Goal: Task Accomplishment & Management: Use online tool/utility

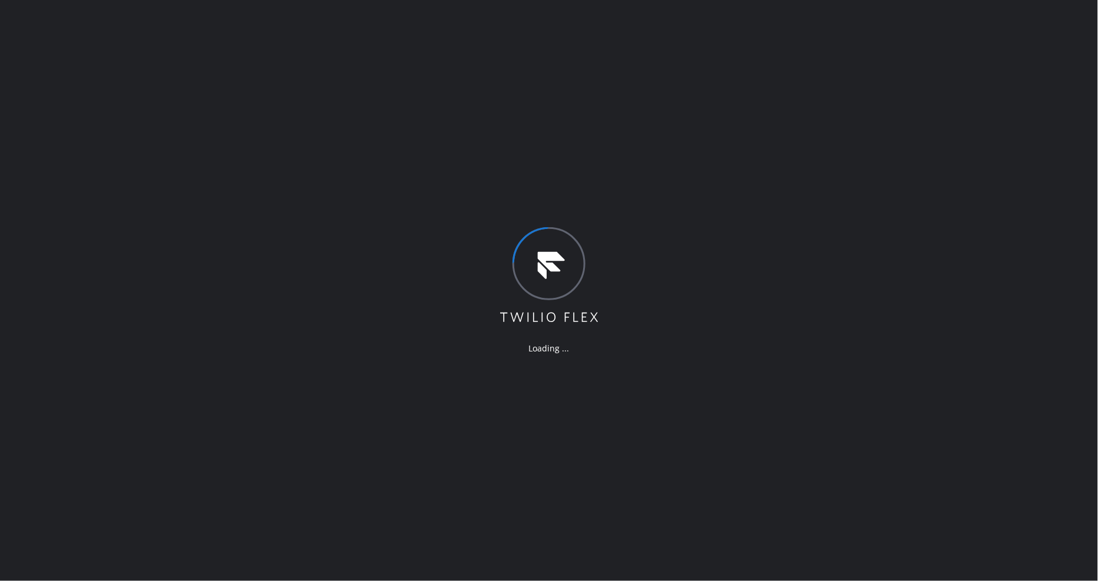
click at [86, 53] on div "Loading ..." at bounding box center [549, 290] width 1098 height 581
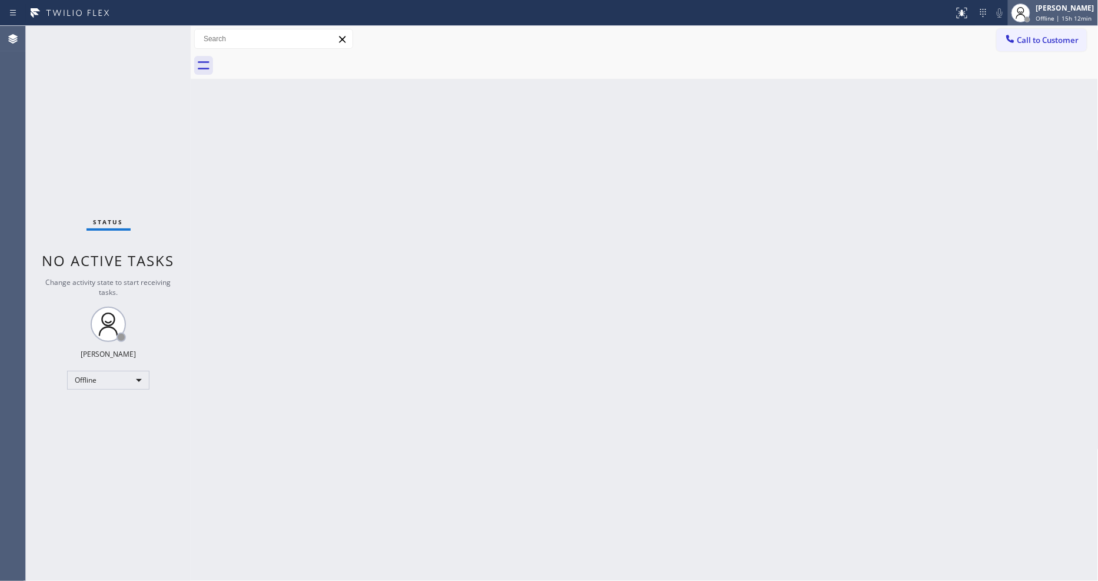
click at [1028, 14] on icon at bounding box center [1021, 13] width 14 height 14
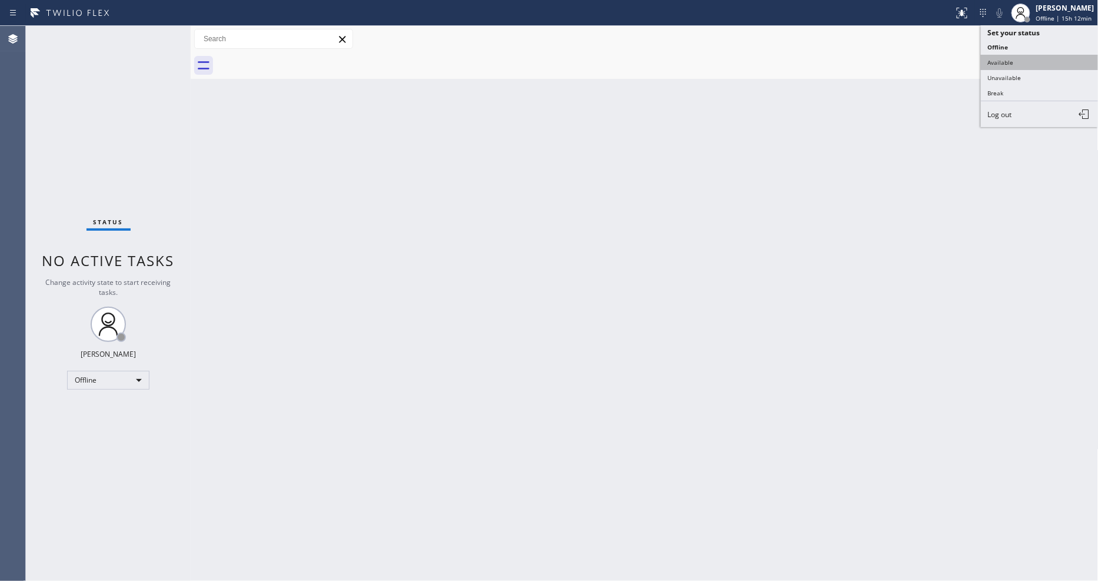
click at [1022, 63] on button "Available" at bounding box center [1040, 62] width 118 height 15
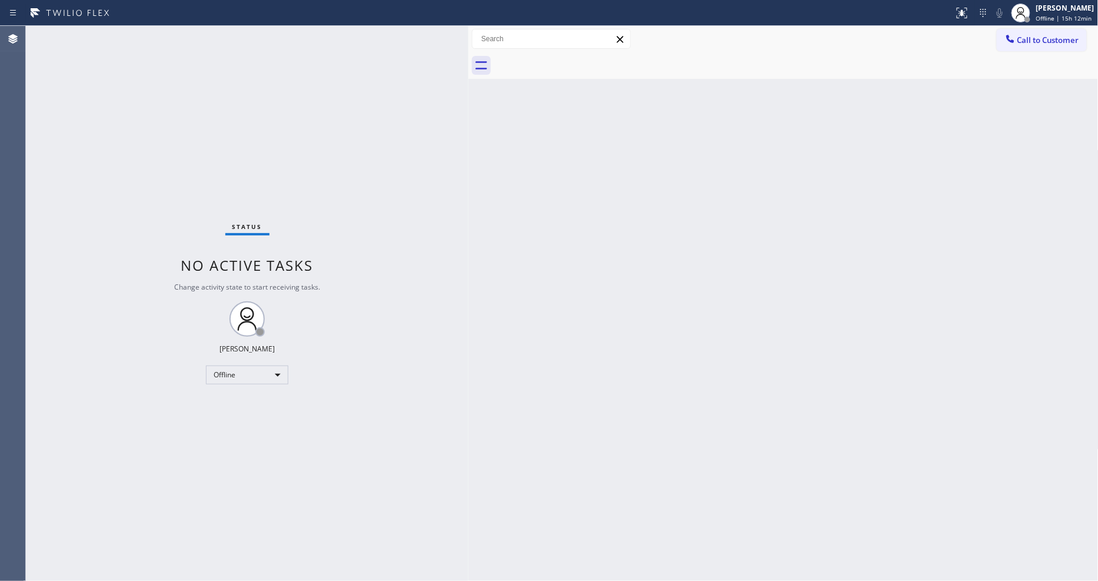
drag, startPoint x: 193, startPoint y: 40, endPoint x: 471, endPoint y: 79, distance: 280.5
click at [468, 79] on div at bounding box center [468, 303] width 0 height 555
click at [1066, 13] on div "[PERSON_NAME] Offline | 15h 12min" at bounding box center [1066, 12] width 64 height 21
click at [1044, 55] on button "Available" at bounding box center [1040, 62] width 118 height 15
click at [968, 12] on icon at bounding box center [962, 13] width 14 height 14
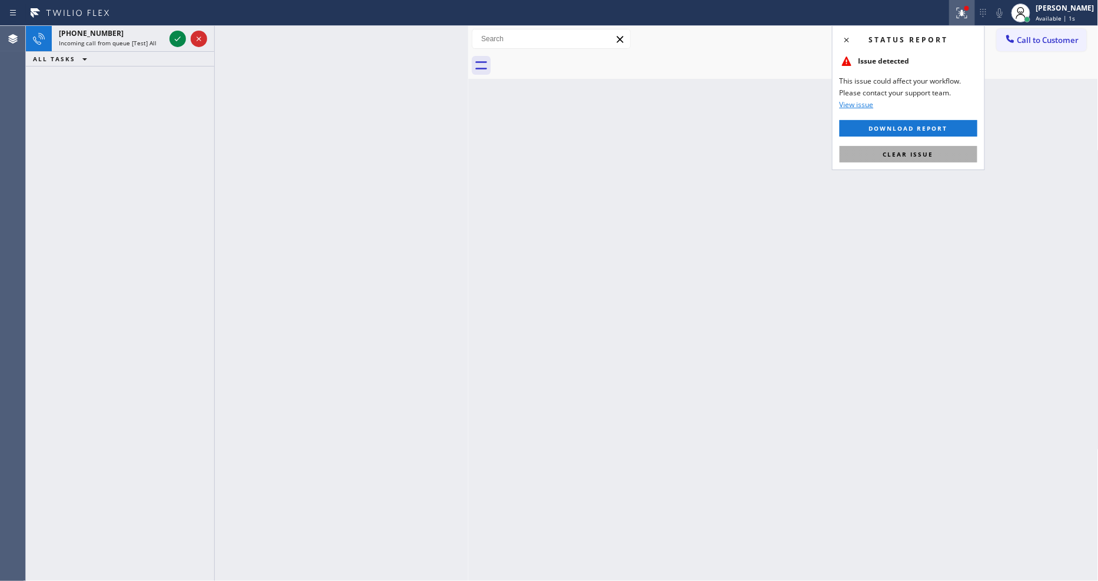
drag, startPoint x: 948, startPoint y: 156, endPoint x: 477, endPoint y: 73, distance: 478.6
click at [948, 156] on button "Clear issue" at bounding box center [909, 154] width 138 height 16
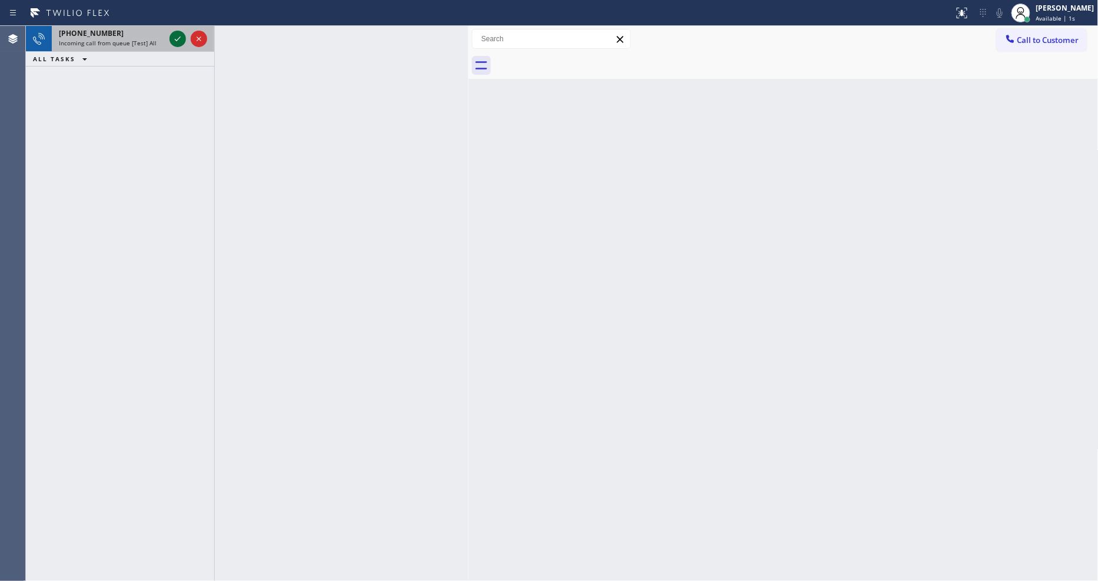
click at [177, 37] on icon at bounding box center [178, 39] width 14 height 14
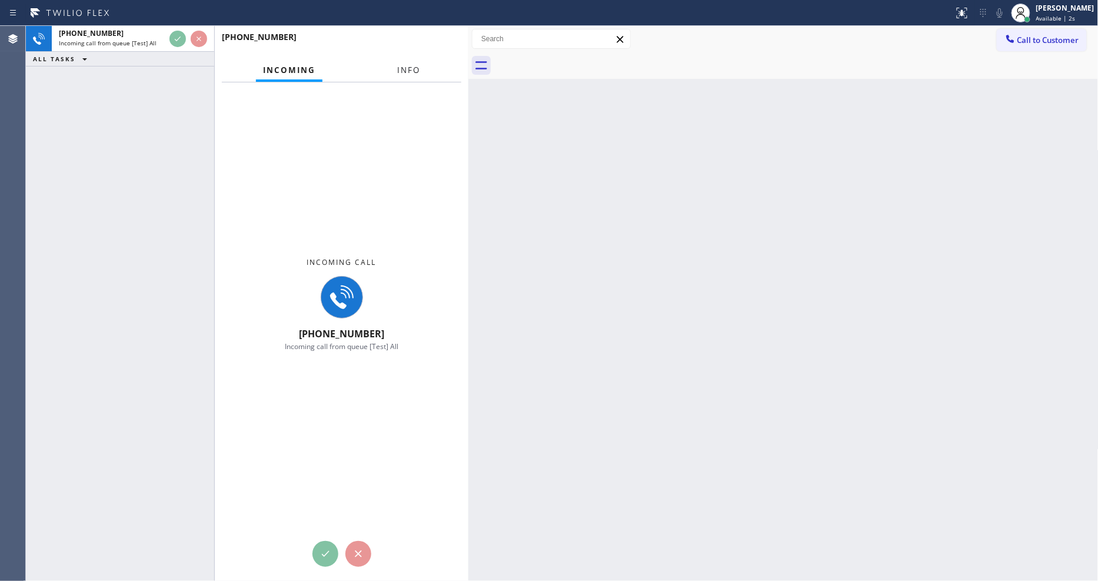
click at [410, 67] on span "Info" at bounding box center [408, 70] width 23 height 11
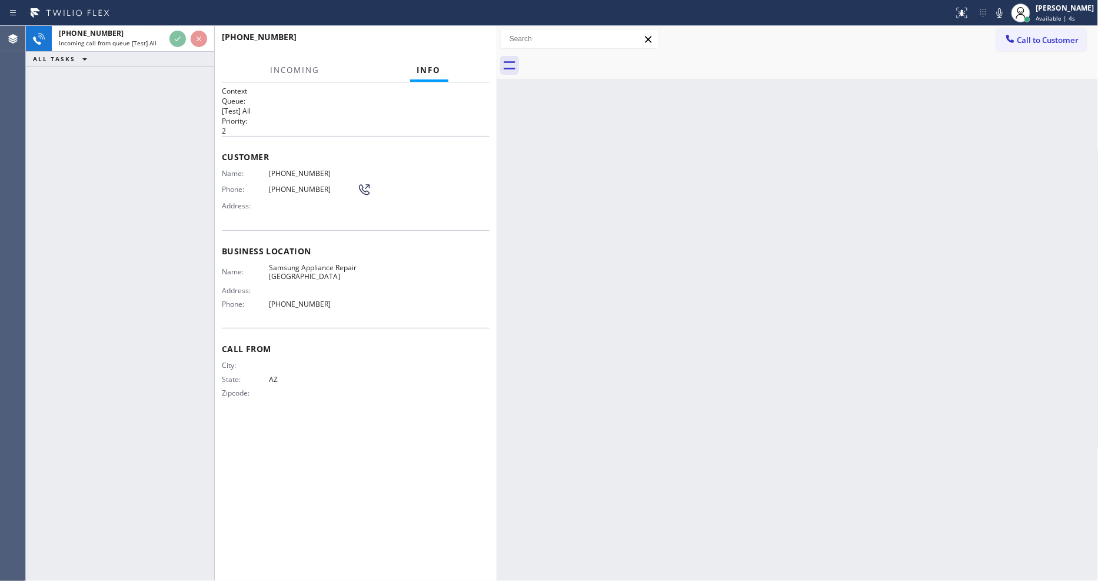
drag, startPoint x: 468, startPoint y: 84, endPoint x: 496, endPoint y: 85, distance: 28.3
click at [497, 85] on div at bounding box center [497, 303] width 0 height 555
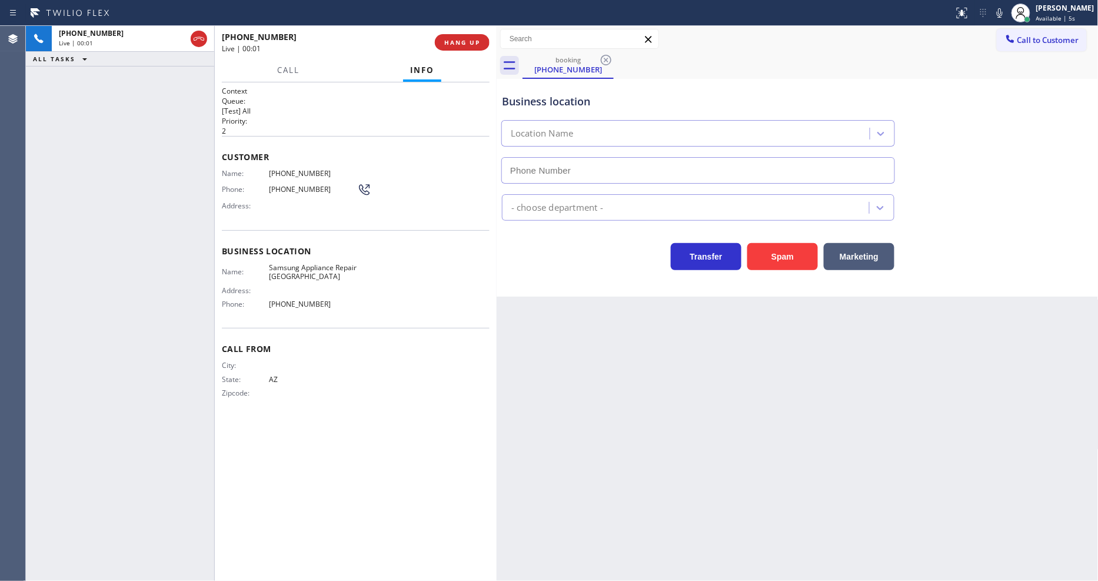
type input "[PHONE_NUMBER]"
click at [474, 38] on span "HANG UP" at bounding box center [462, 42] width 36 height 8
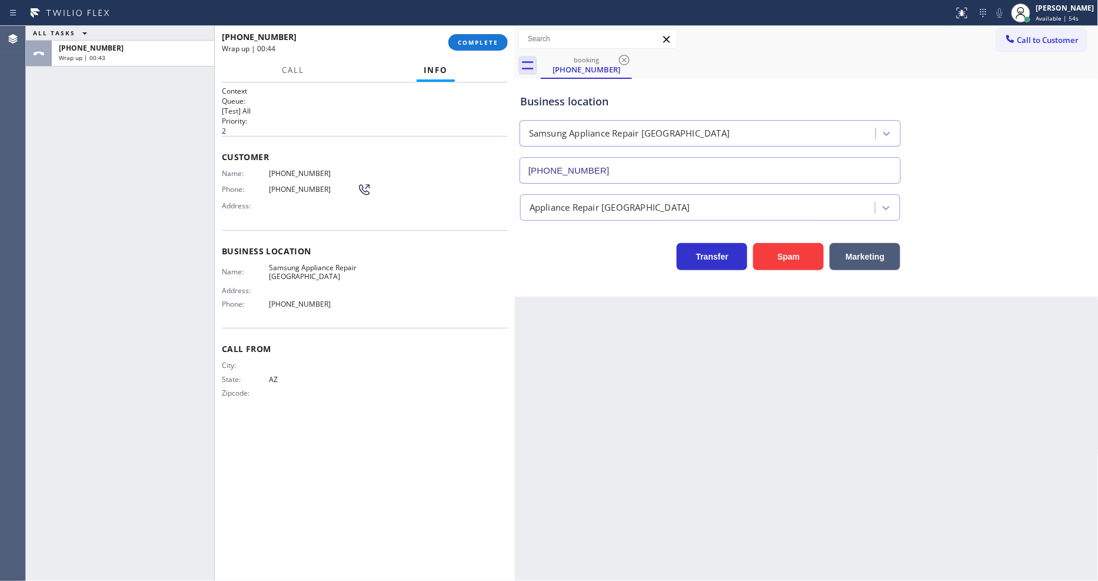
drag, startPoint x: 497, startPoint y: 46, endPoint x: 515, endPoint y: 46, distance: 18.2
click at [515, 46] on div at bounding box center [515, 303] width 0 height 555
drag, startPoint x: 497, startPoint y: 45, endPoint x: 493, endPoint y: 178, distance: 133.6
click at [497, 44] on span "COMPLETE" at bounding box center [478, 42] width 41 height 8
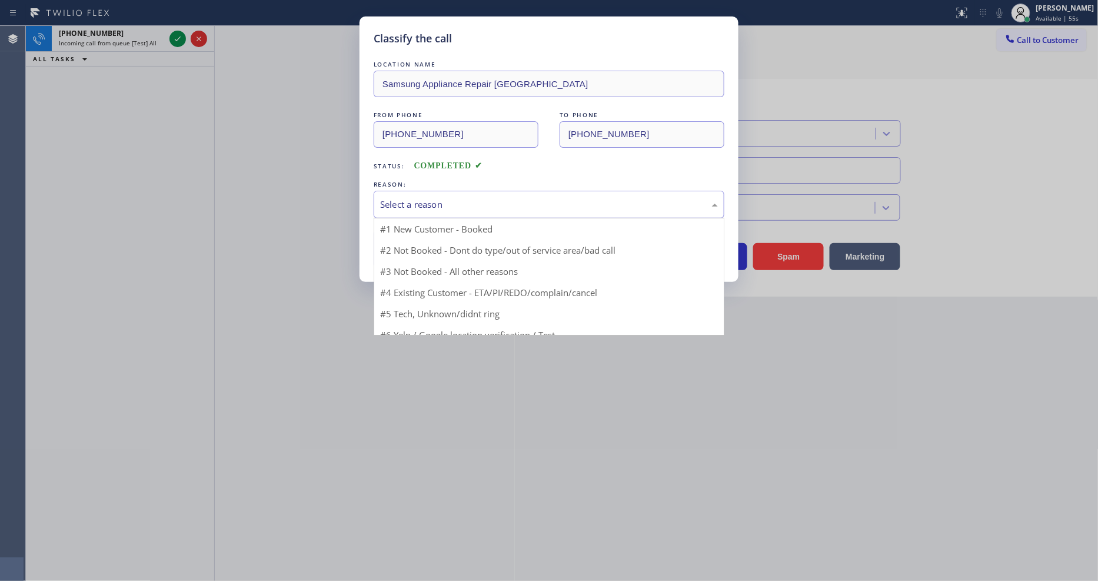
click at [467, 192] on div "Select a reason" at bounding box center [549, 205] width 351 height 28
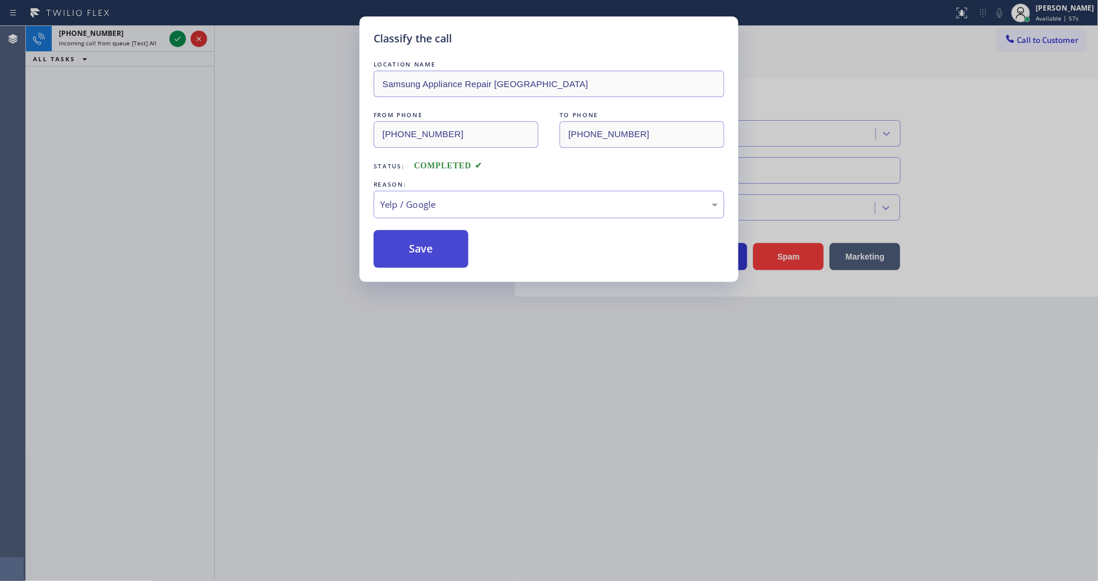
click at [444, 232] on button "Save" at bounding box center [421, 249] width 95 height 38
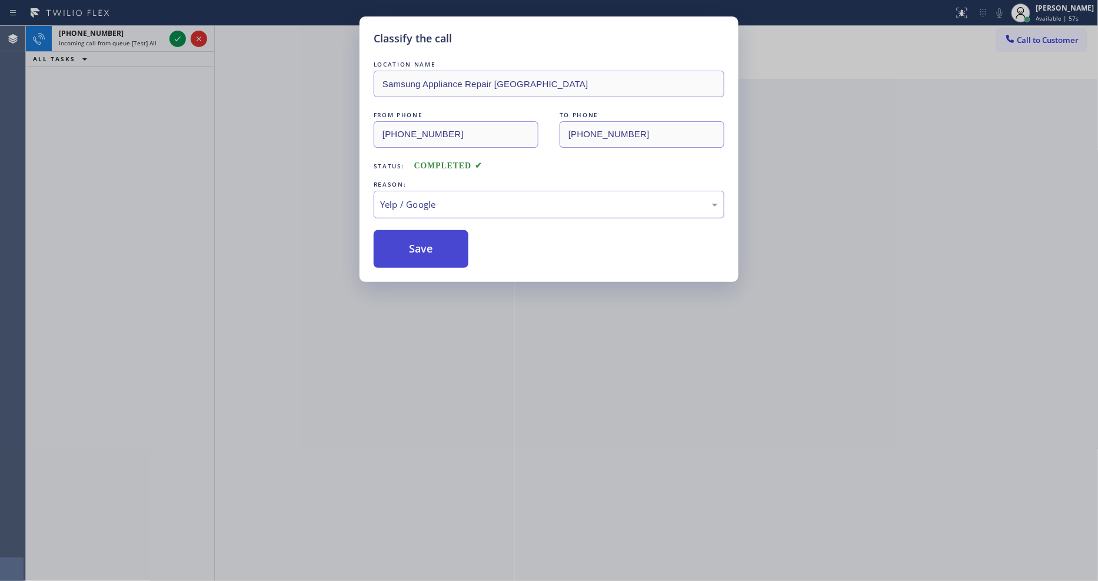
click at [444, 232] on button "Save" at bounding box center [421, 249] width 95 height 38
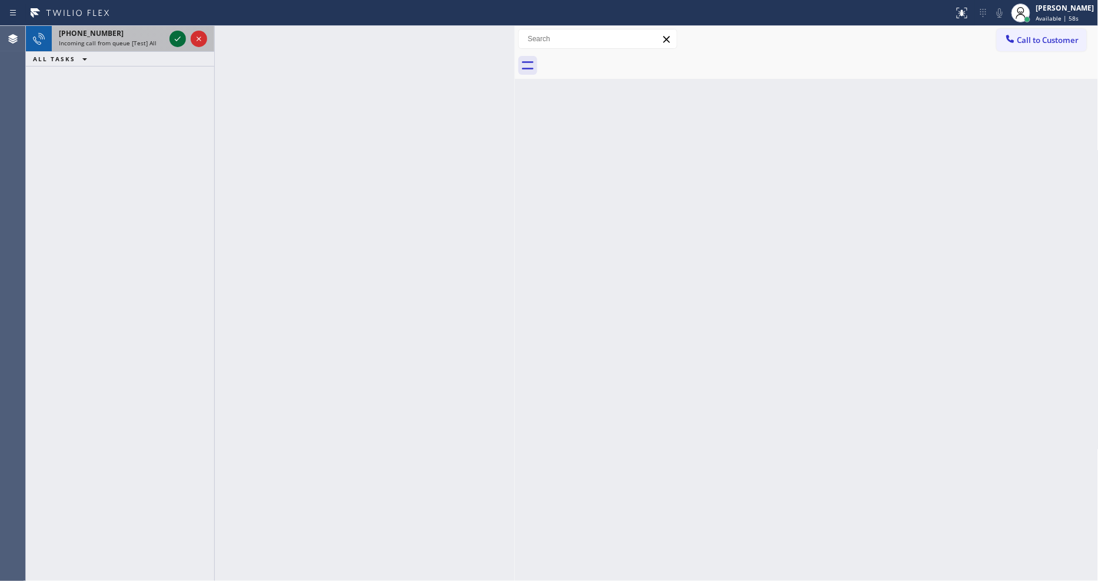
click at [181, 36] on icon at bounding box center [178, 39] width 14 height 14
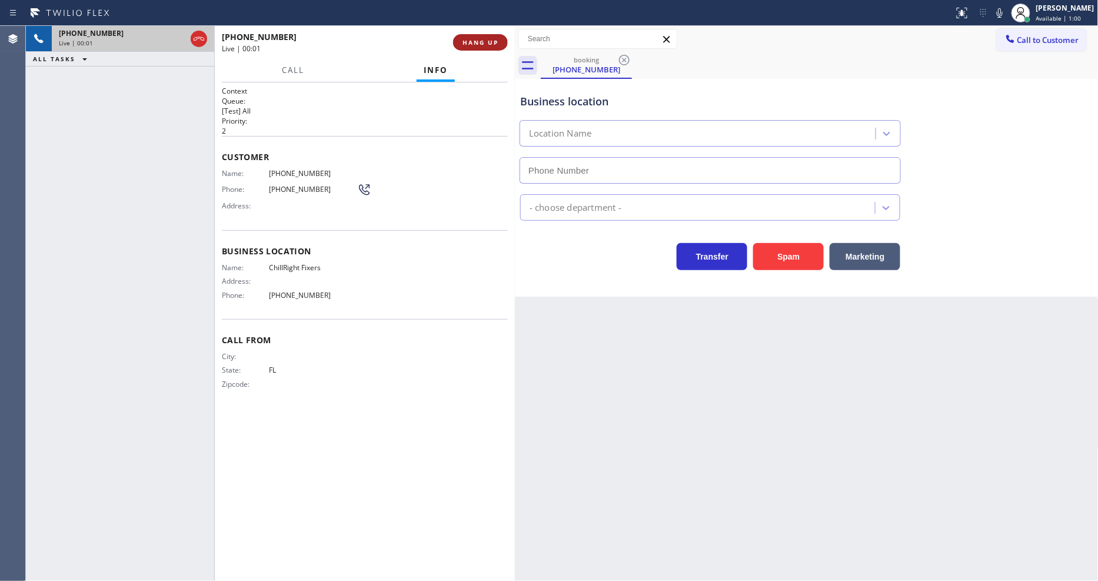
type input "(786) 981-6704"
click at [491, 41] on span "HANG UP" at bounding box center [480, 42] width 36 height 8
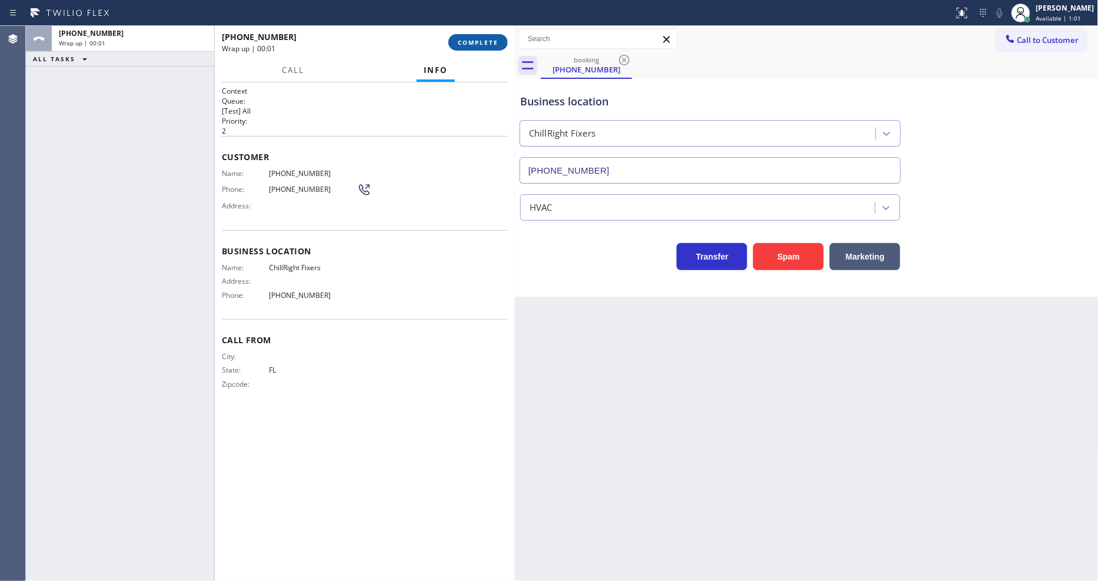
click at [491, 41] on span "COMPLETE" at bounding box center [478, 42] width 41 height 8
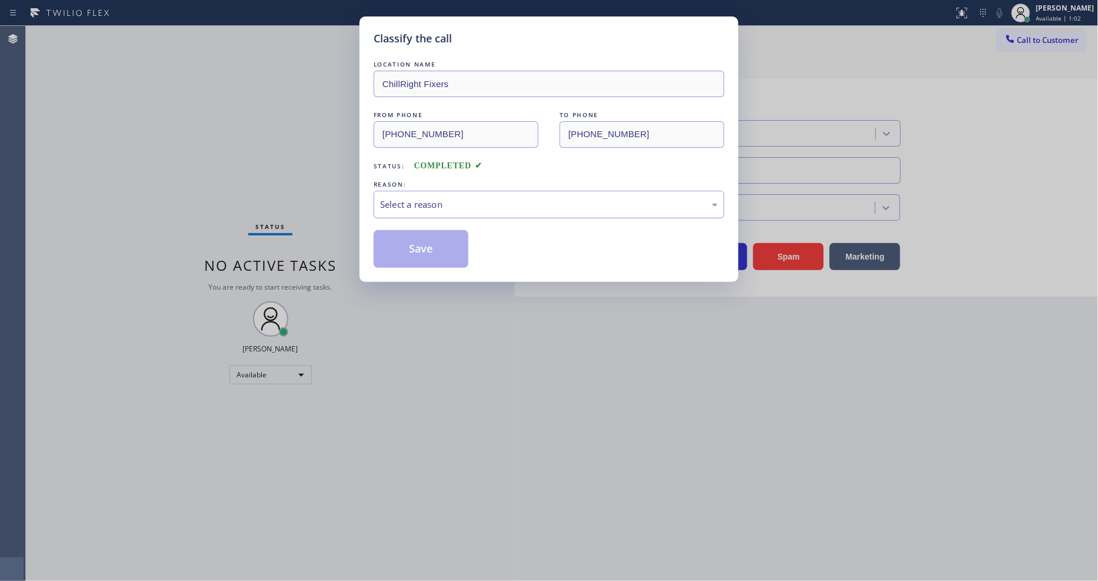
click at [461, 191] on div "Select a reason" at bounding box center [549, 205] width 351 height 28
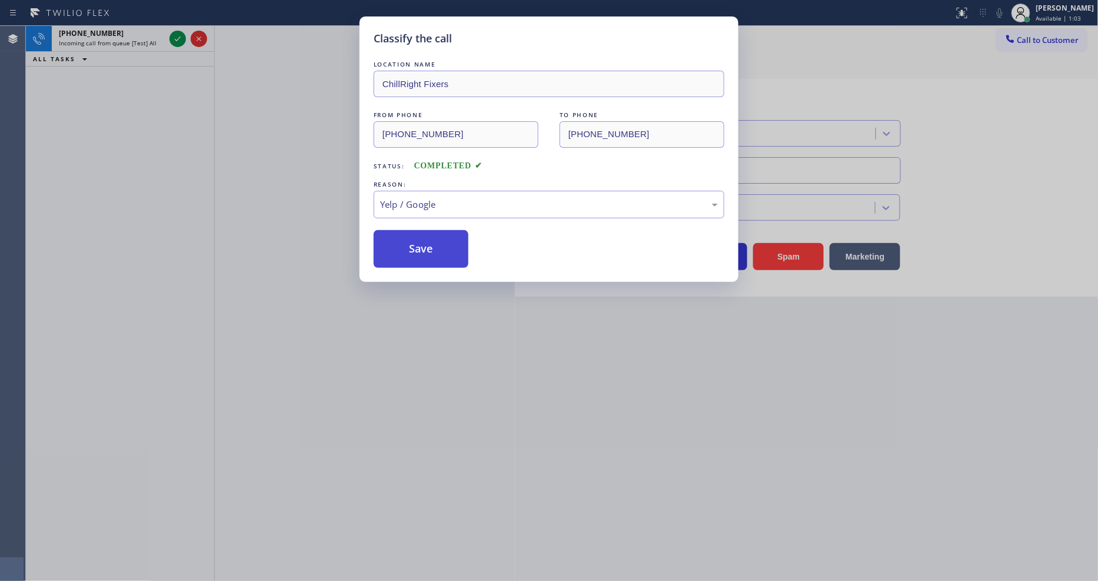
click at [427, 241] on button "Save" at bounding box center [421, 249] width 95 height 38
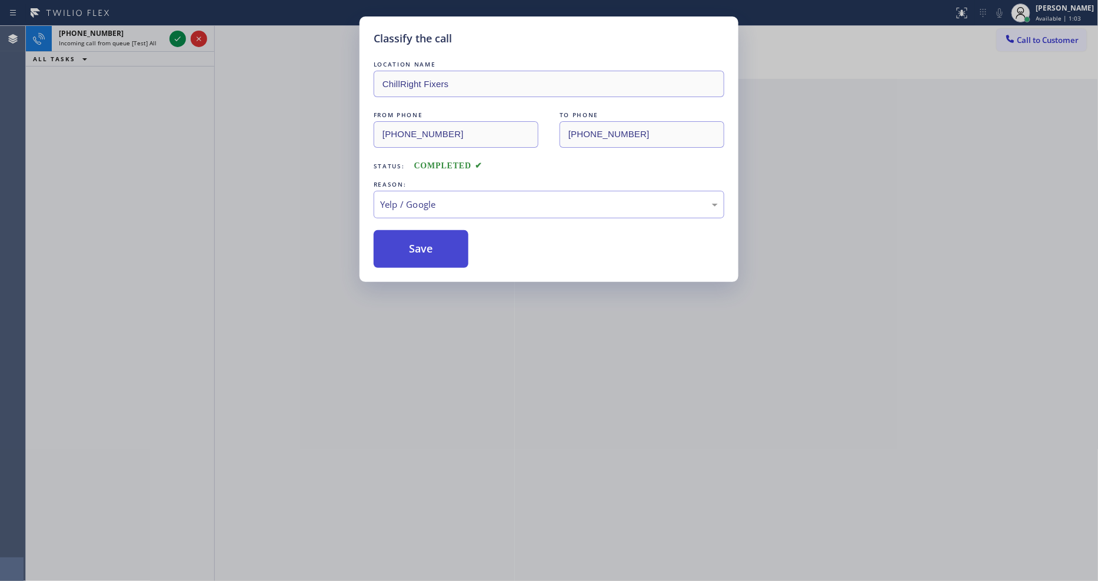
click at [427, 241] on button "Save" at bounding box center [421, 249] width 95 height 38
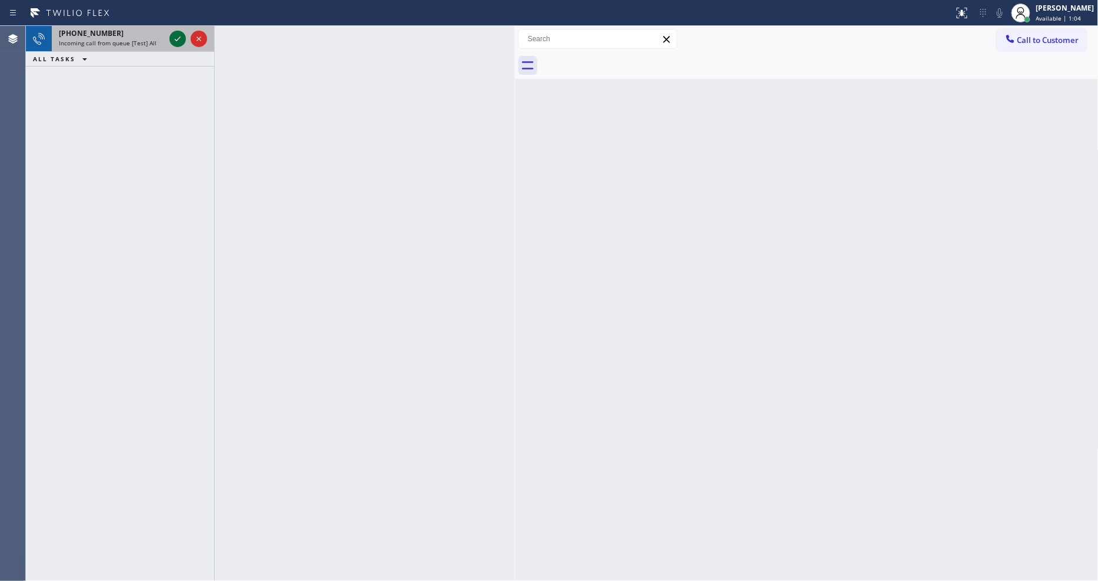
click at [175, 38] on icon at bounding box center [178, 39] width 14 height 14
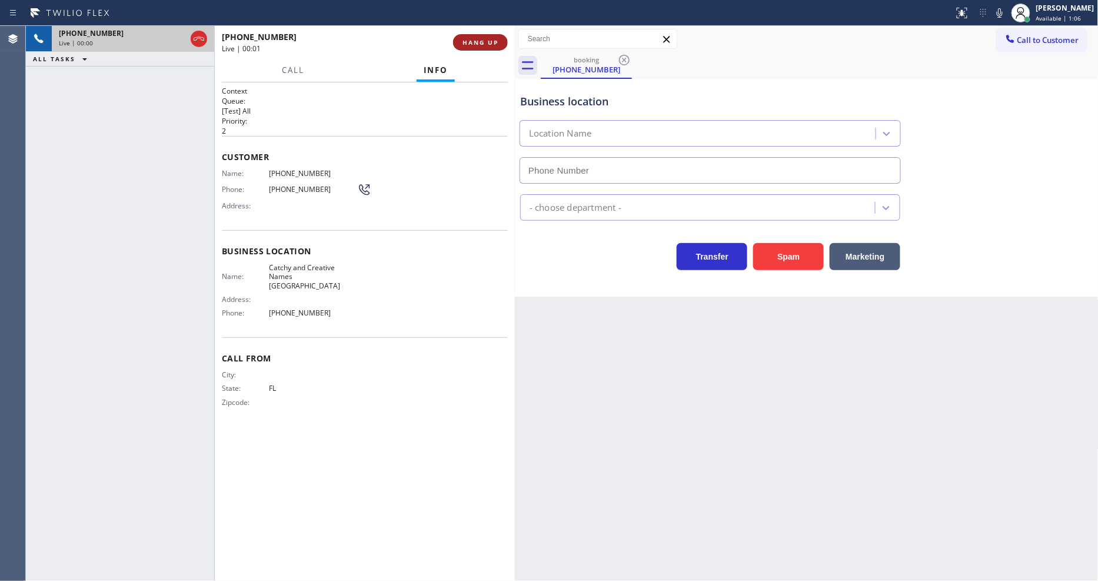
type input "(786) 982-8115"
click at [491, 42] on span "HANG UP" at bounding box center [480, 42] width 36 height 8
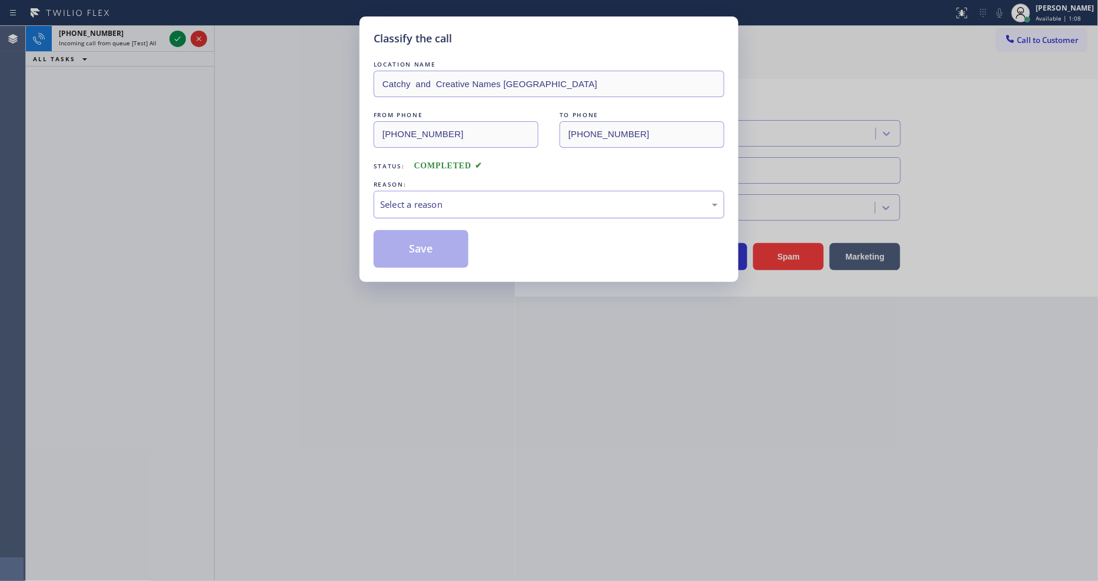
click at [481, 198] on div "Select a reason" at bounding box center [549, 205] width 338 height 14
click at [447, 243] on button "Save" at bounding box center [421, 249] width 95 height 38
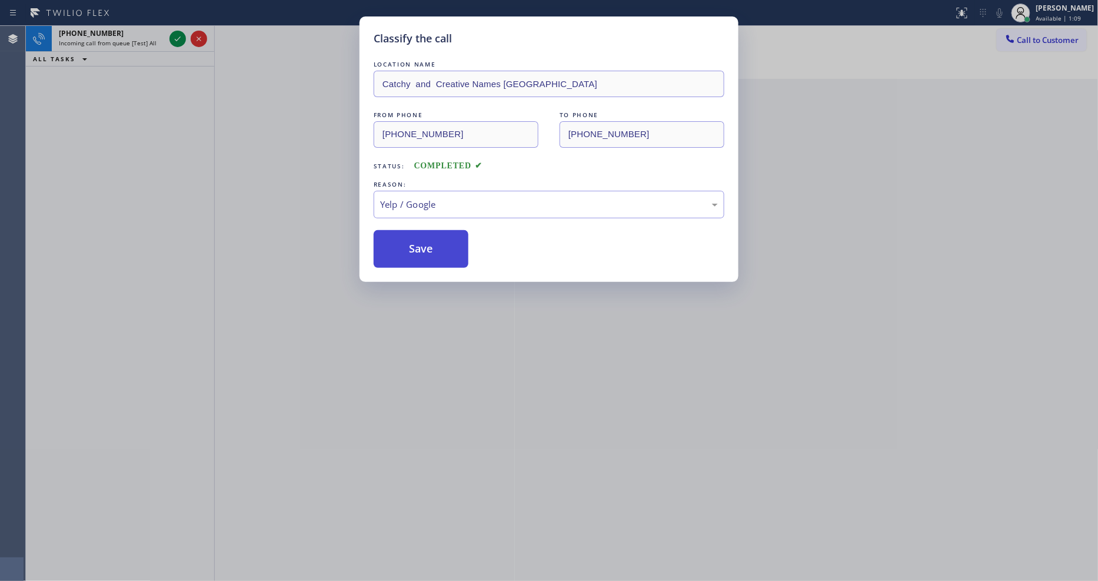
click at [447, 243] on button "Save" at bounding box center [421, 249] width 95 height 38
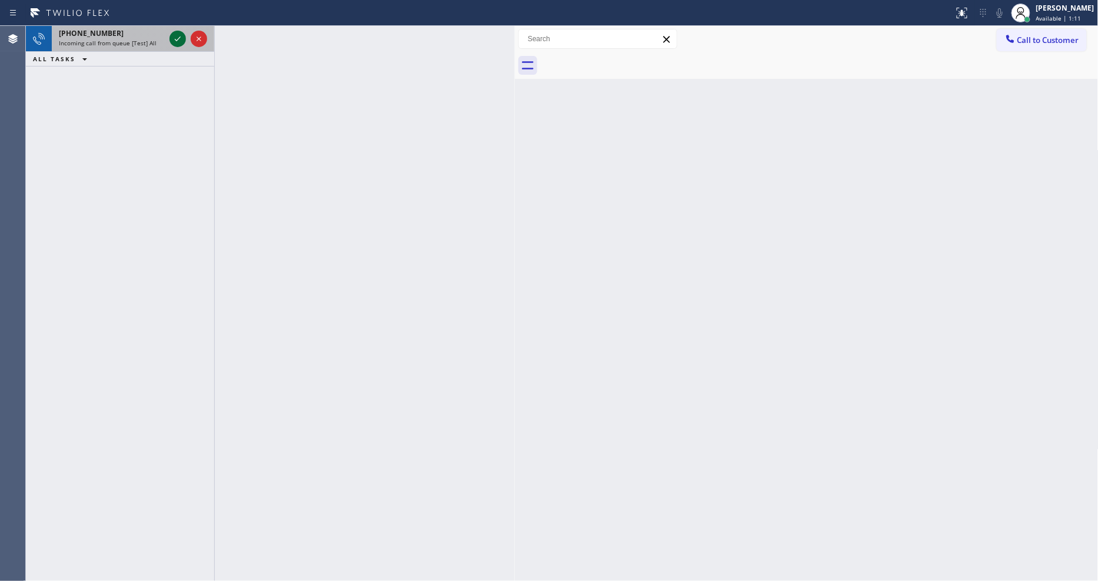
click at [175, 33] on icon at bounding box center [178, 39] width 14 height 14
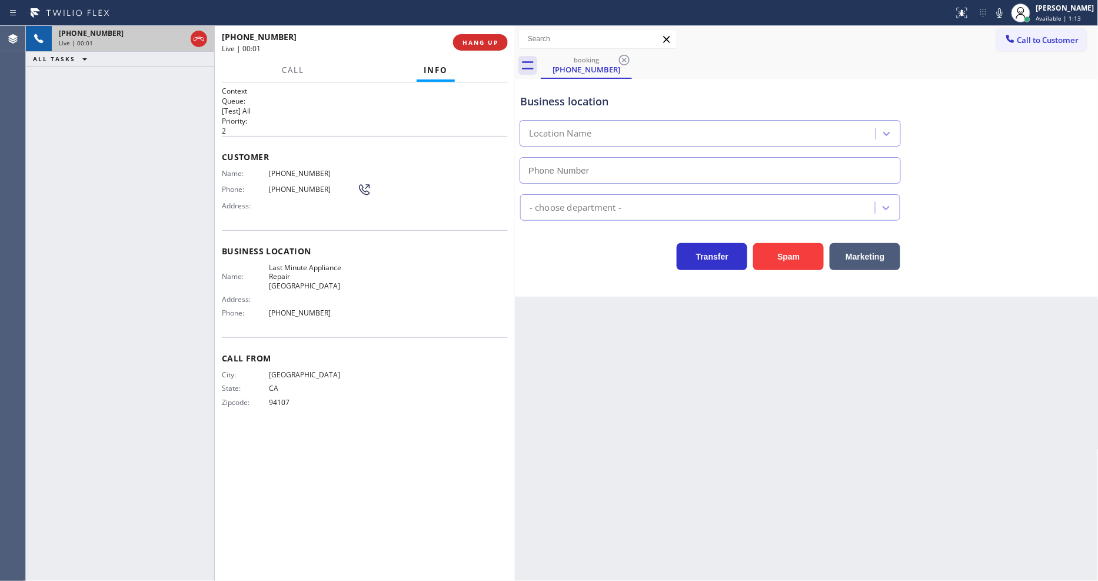
type input "(510) 781-9303"
click at [492, 40] on span "HANG UP" at bounding box center [480, 42] width 36 height 8
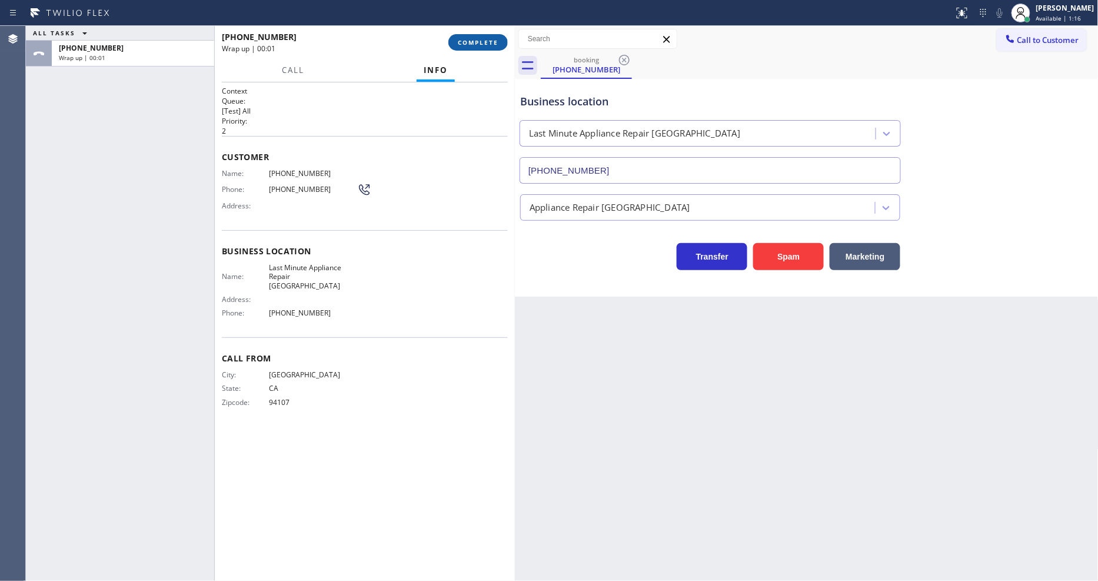
click at [492, 40] on span "COMPLETE" at bounding box center [478, 42] width 41 height 8
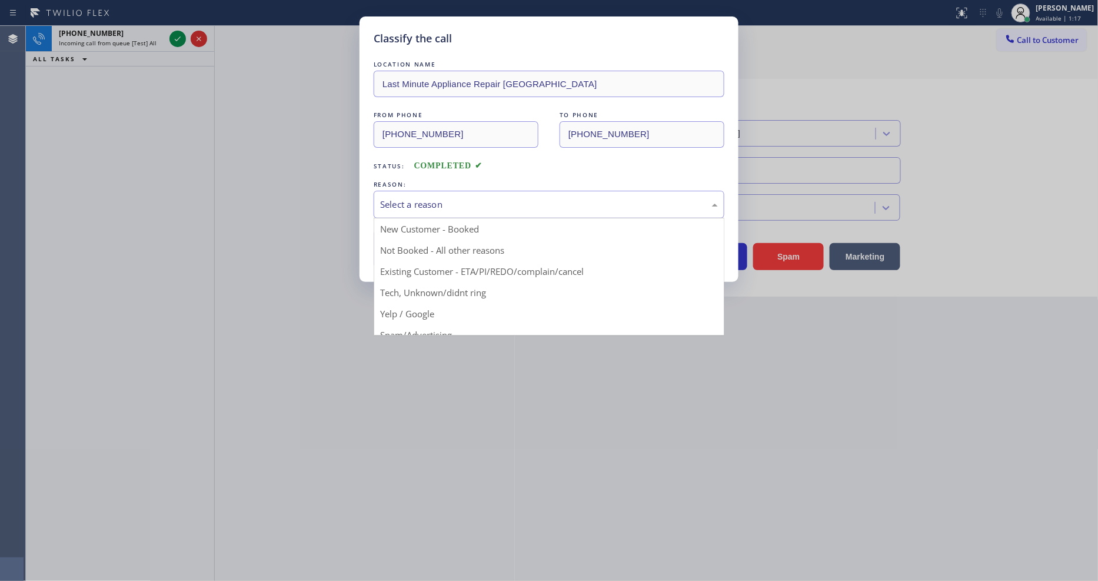
click at [432, 207] on div "Select a reason" at bounding box center [549, 205] width 338 height 14
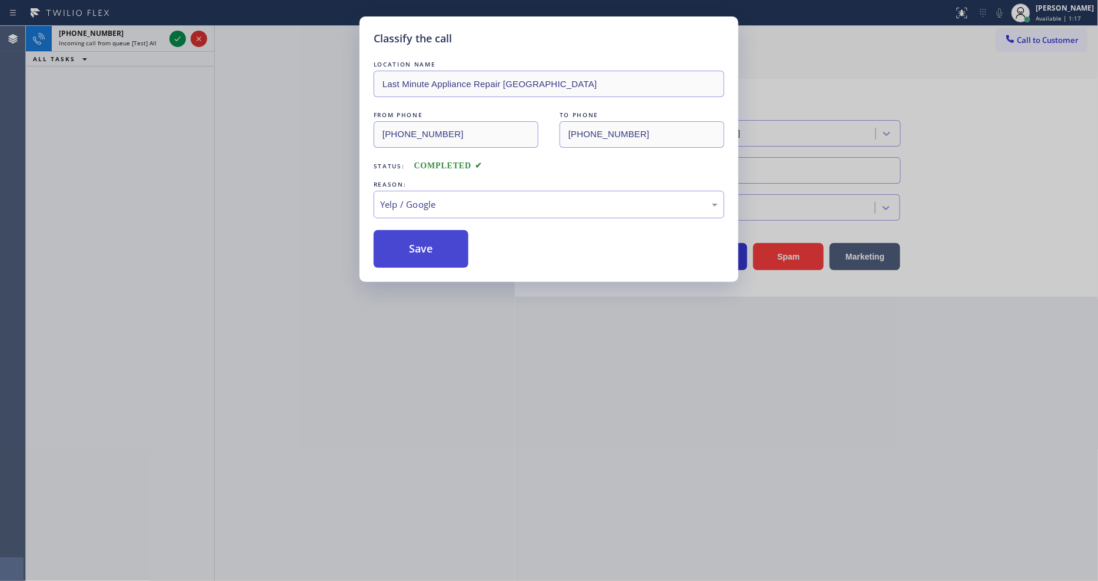
click at [422, 245] on button "Save" at bounding box center [421, 249] width 95 height 38
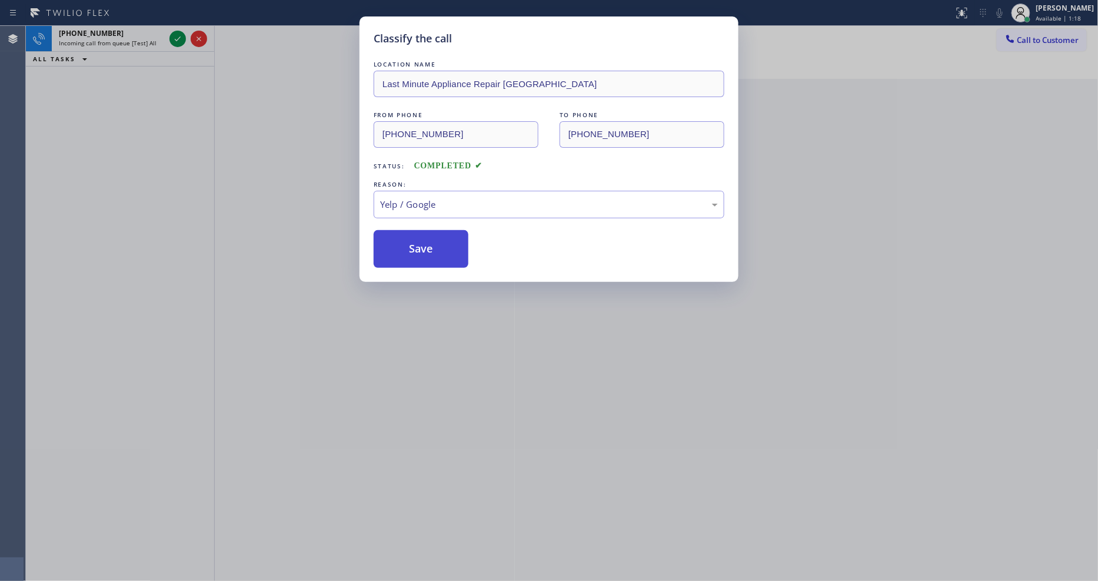
click at [422, 245] on button "Save" at bounding box center [421, 249] width 95 height 38
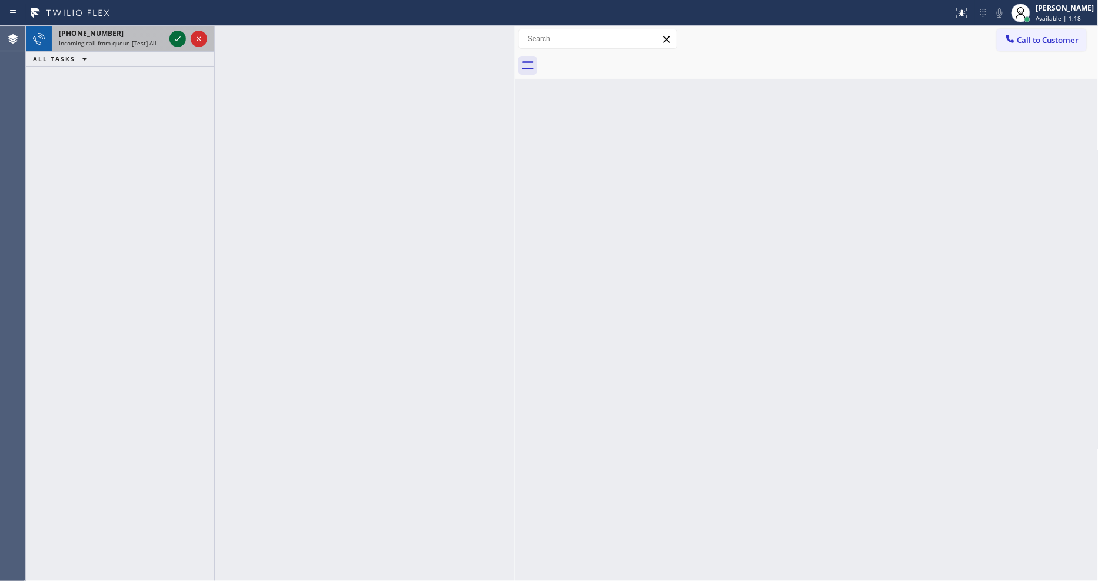
click at [178, 38] on icon at bounding box center [178, 39] width 14 height 14
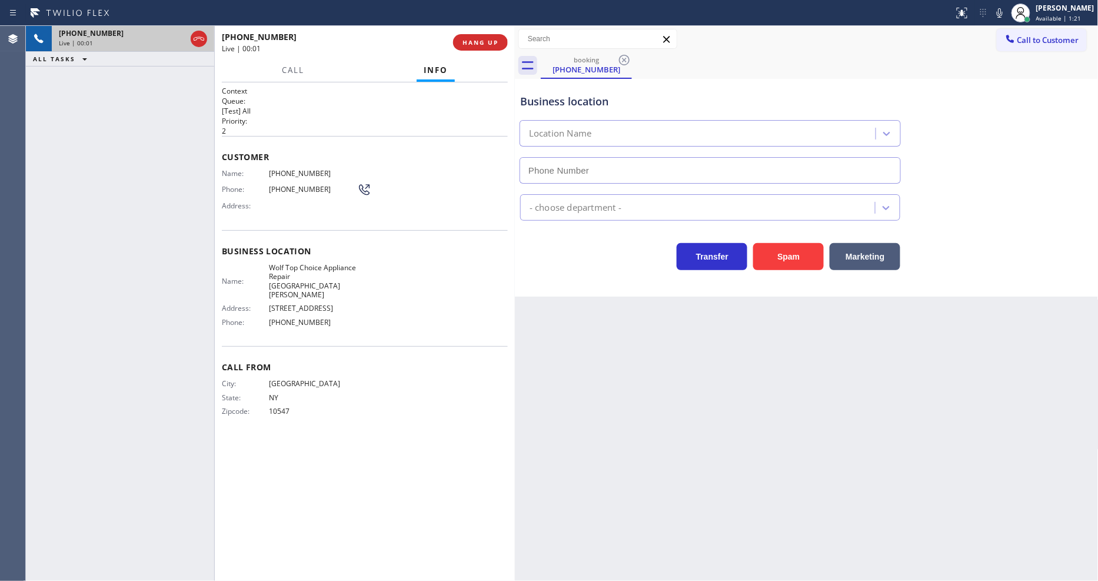
type input "(914) 353-4343"
click at [469, 48] on button "HANG UP" at bounding box center [480, 42] width 55 height 16
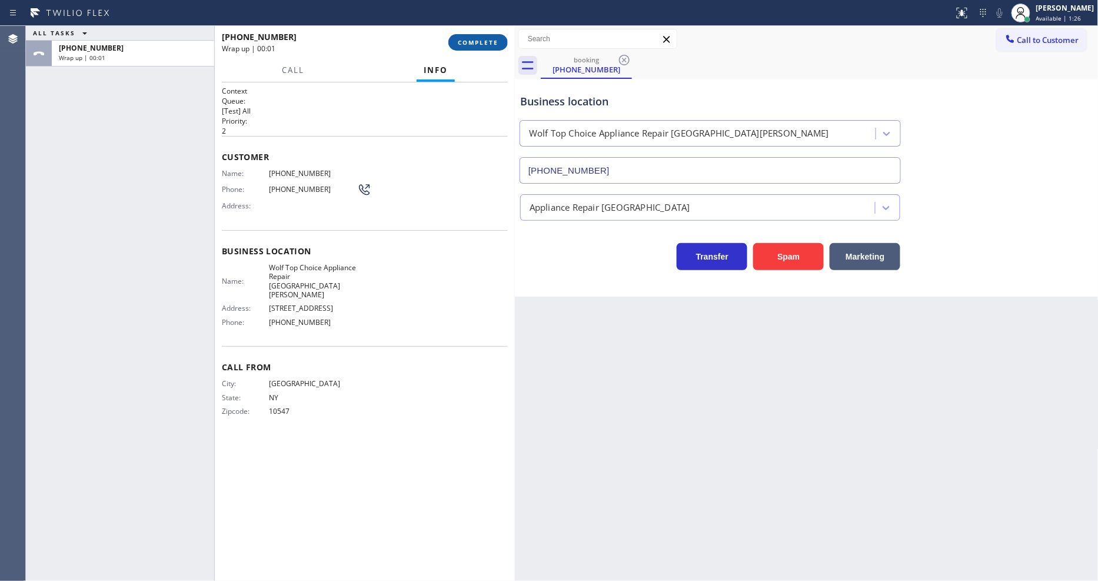
click at [469, 48] on button "COMPLETE" at bounding box center [477, 42] width 59 height 16
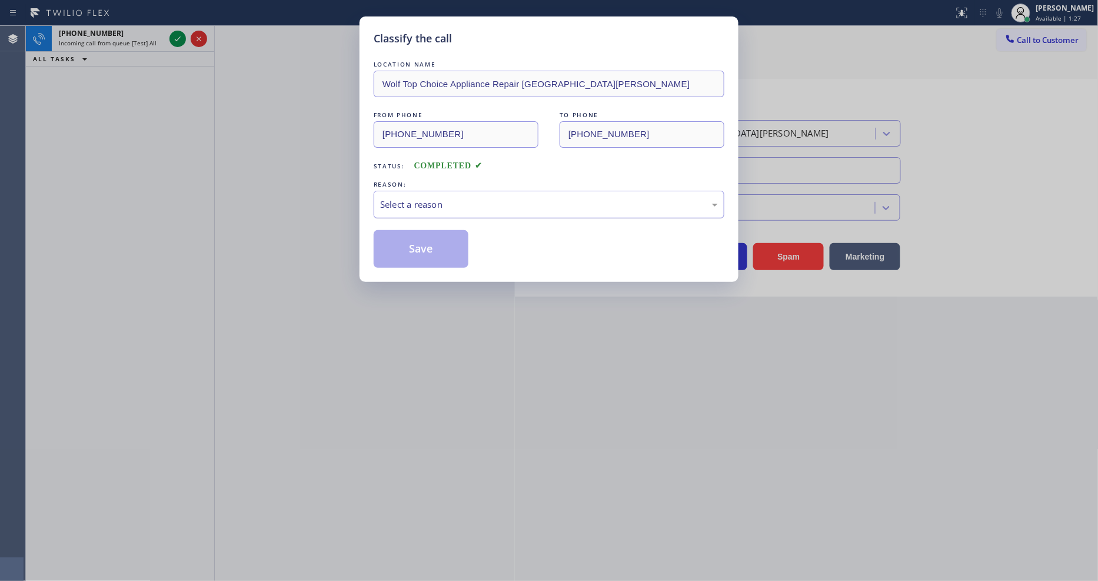
click at [464, 201] on div "Select a reason" at bounding box center [549, 205] width 338 height 14
click at [427, 249] on button "Save" at bounding box center [421, 249] width 95 height 38
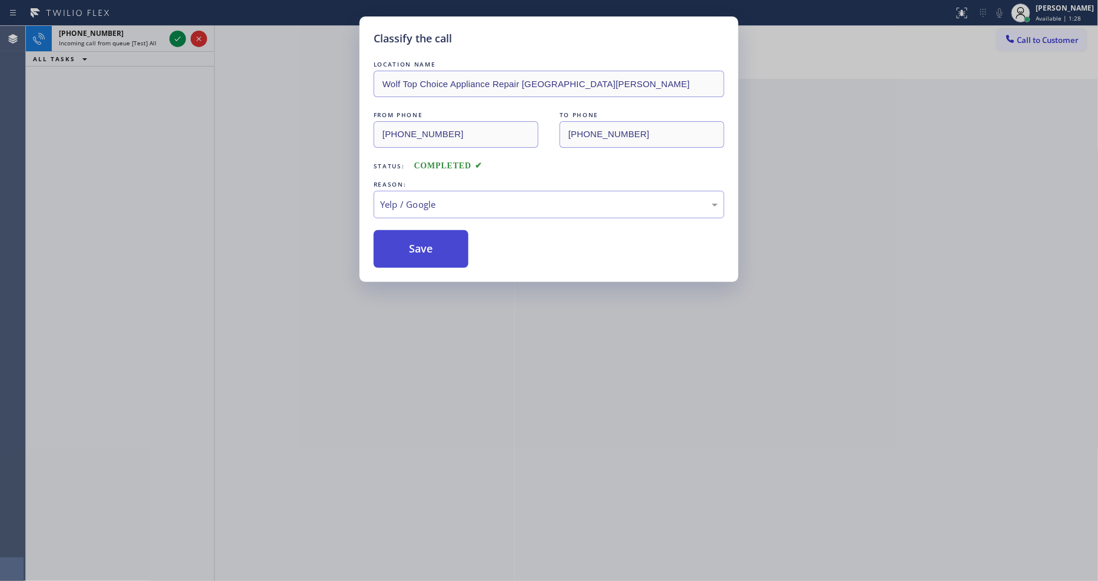
click at [427, 249] on button "Save" at bounding box center [421, 249] width 95 height 38
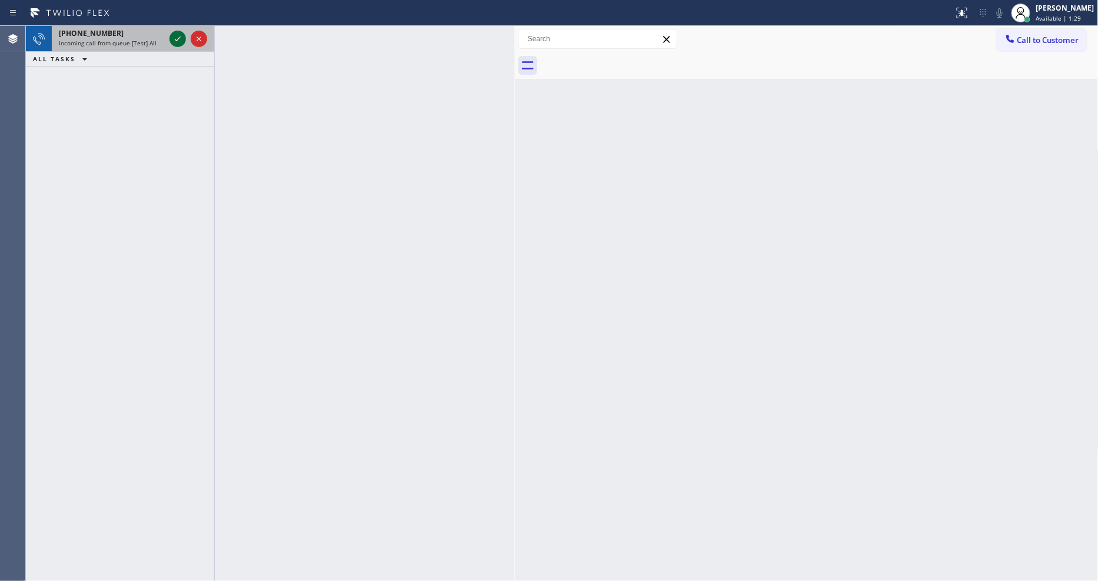
click at [175, 35] on icon at bounding box center [178, 39] width 14 height 14
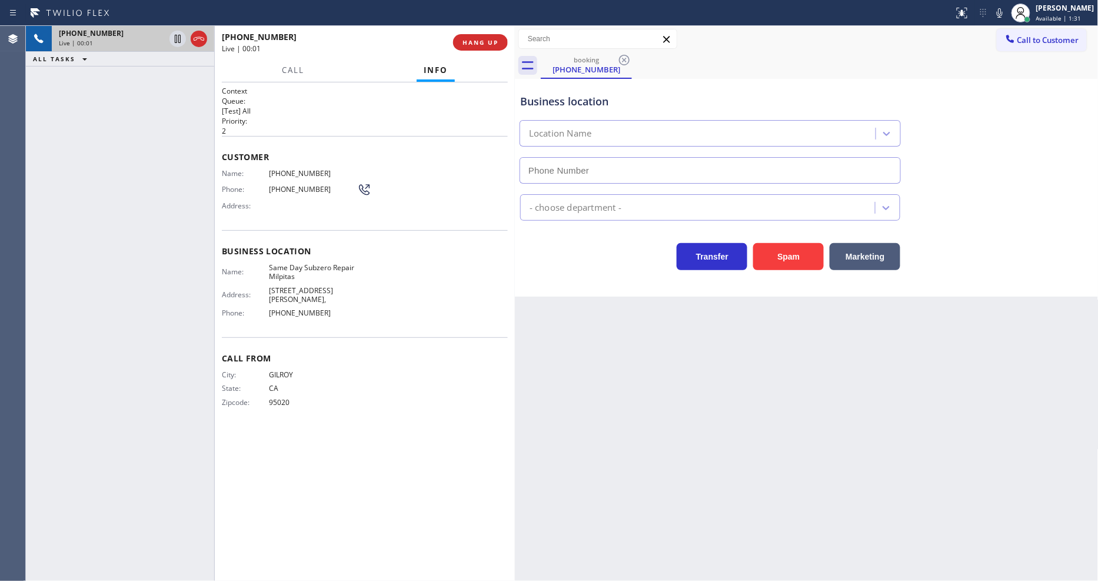
type input "(408) 722-3535"
click at [481, 44] on span "HANG UP" at bounding box center [480, 42] width 36 height 8
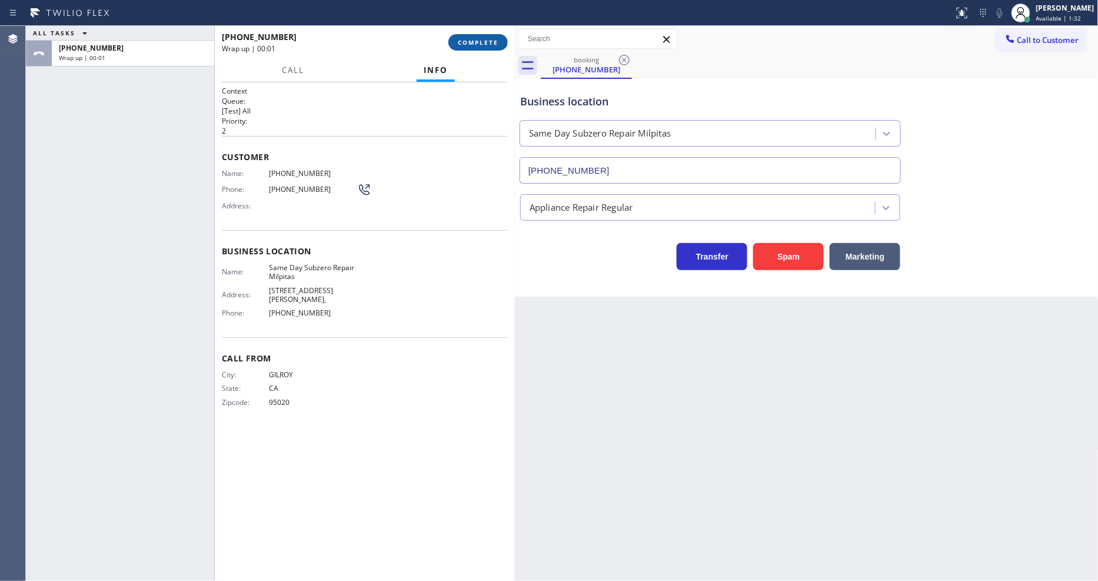
click at [481, 44] on span "COMPLETE" at bounding box center [478, 42] width 41 height 8
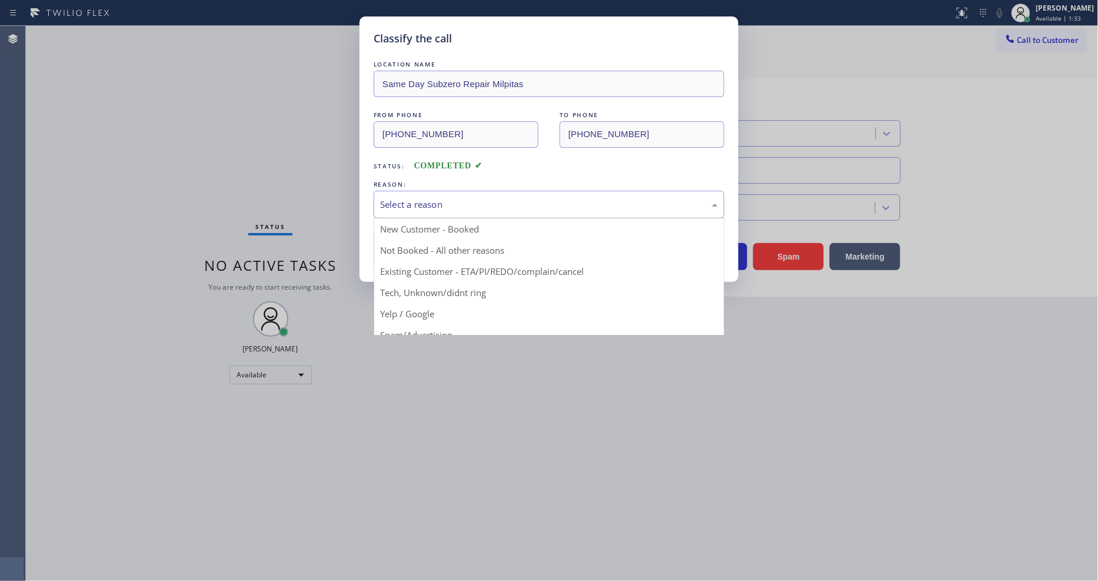
click at [465, 206] on div "Select a reason" at bounding box center [549, 205] width 338 height 14
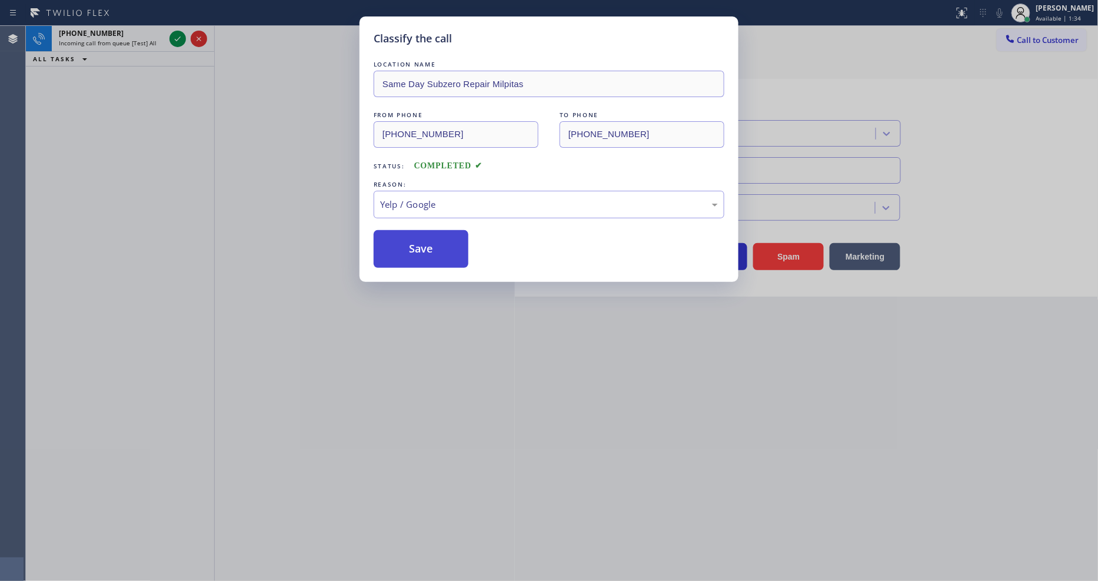
click at [454, 247] on button "Save" at bounding box center [421, 249] width 95 height 38
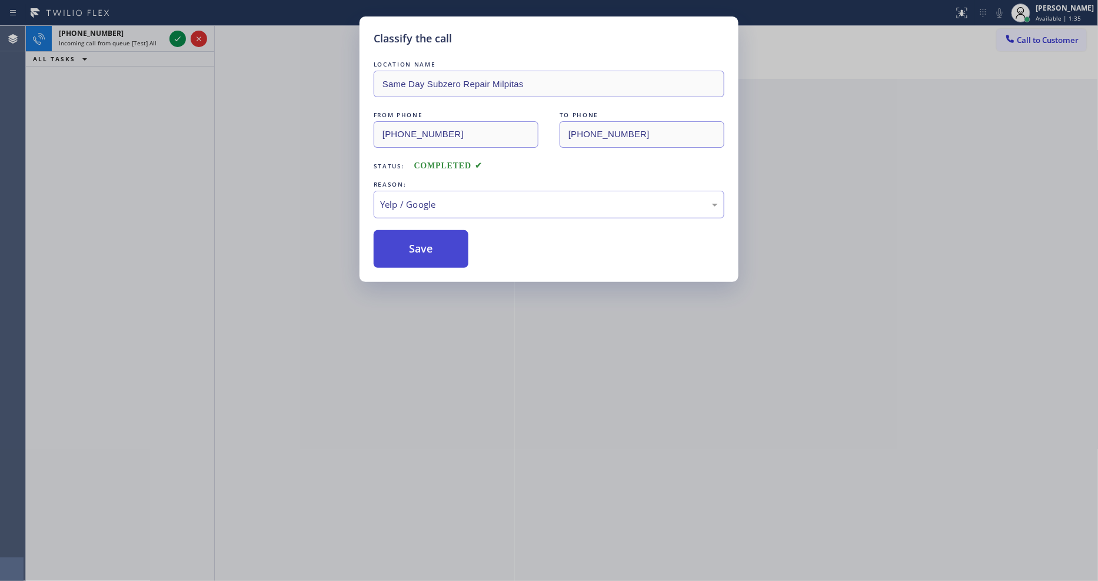
click at [454, 247] on button "Save" at bounding box center [421, 249] width 95 height 38
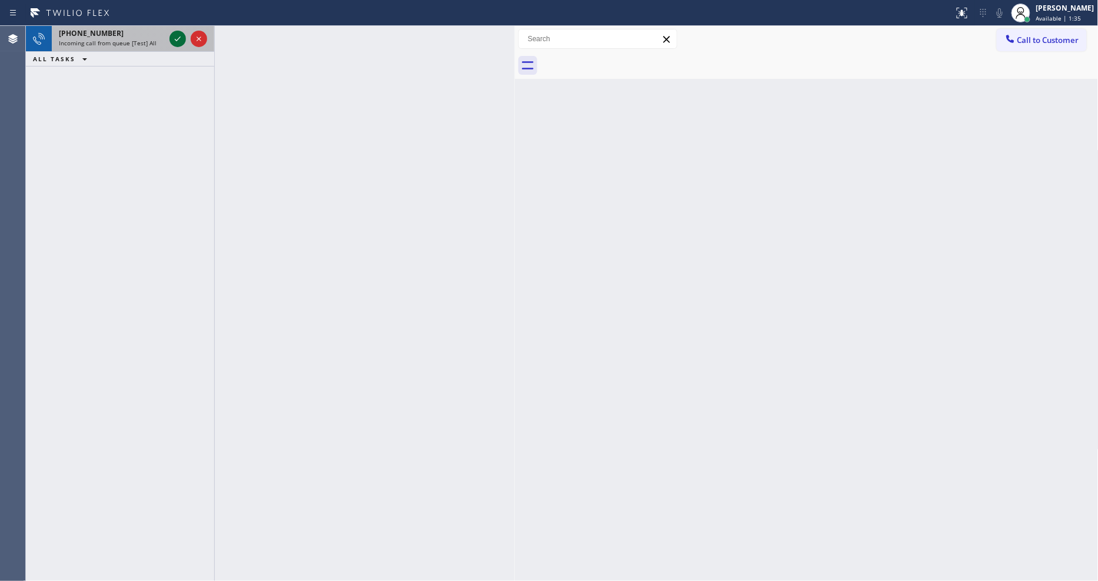
click at [180, 38] on icon at bounding box center [178, 39] width 14 height 14
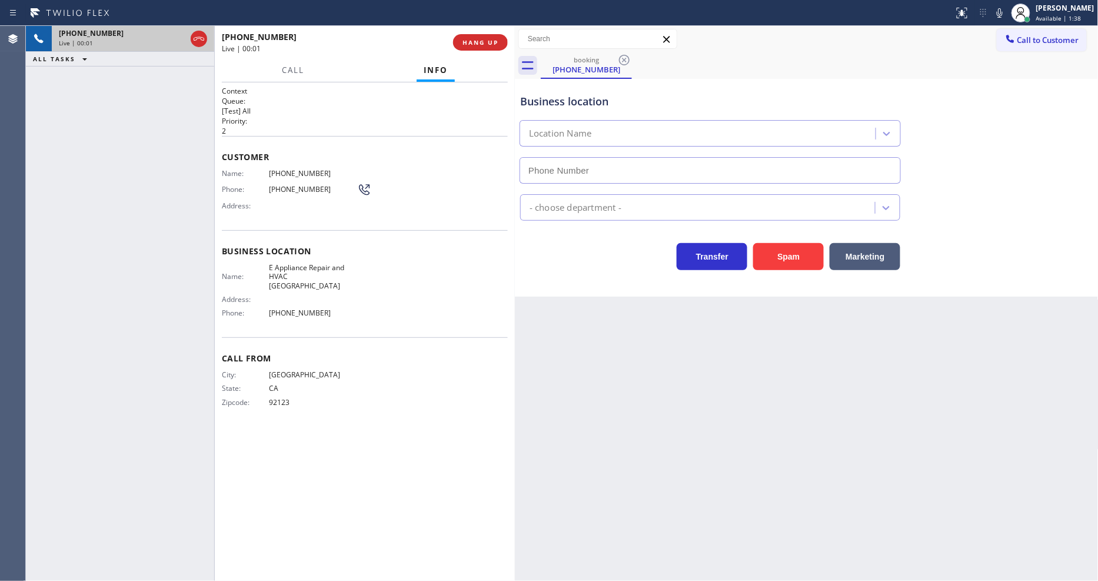
type input "(619) 639-8658"
click at [503, 48] on button "HANG UP" at bounding box center [480, 42] width 55 height 16
click at [499, 39] on button "HANG UP" at bounding box center [480, 42] width 55 height 16
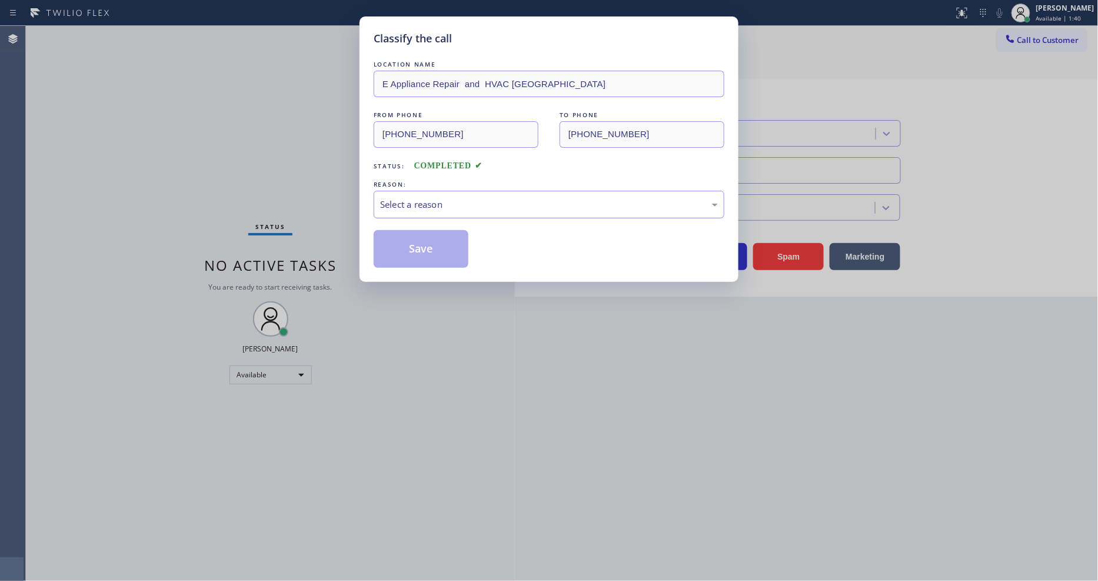
click at [447, 198] on div "Select a reason" at bounding box center [549, 205] width 338 height 14
click at [433, 246] on button "Save" at bounding box center [421, 249] width 95 height 38
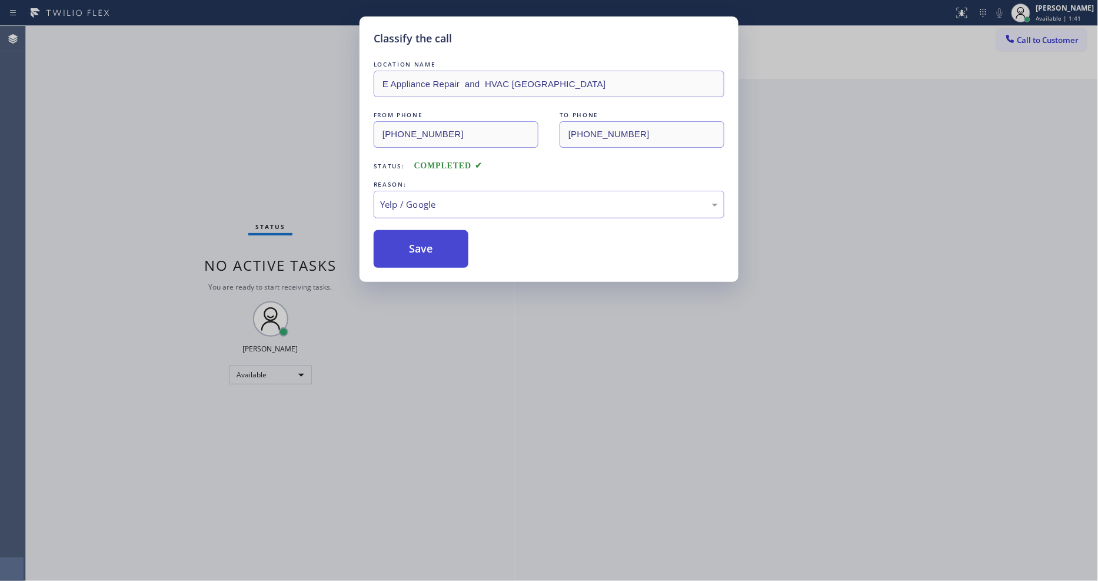
click at [433, 246] on button "Save" at bounding box center [421, 249] width 95 height 38
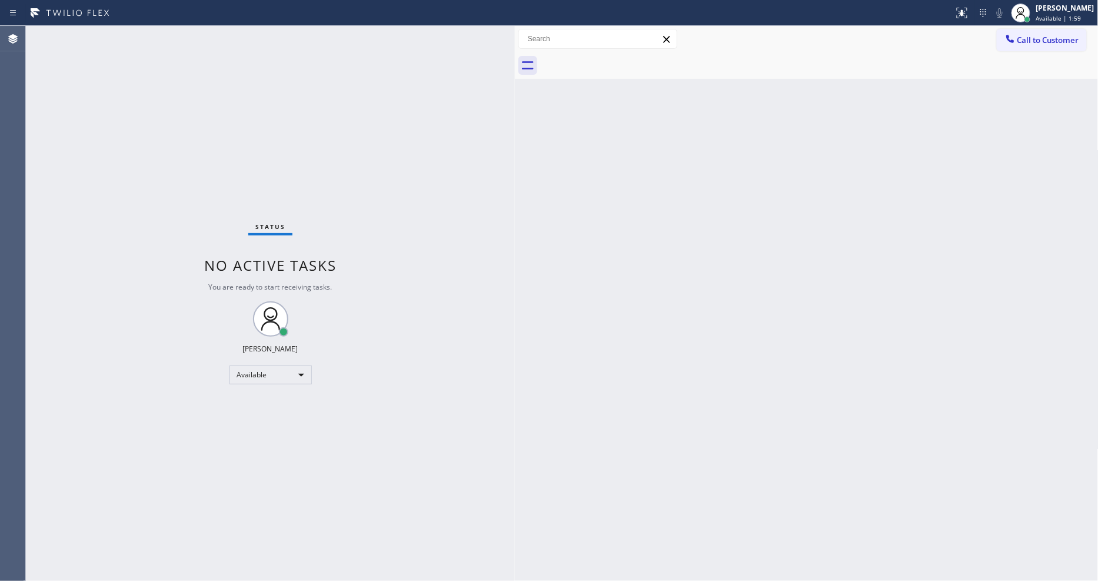
click at [202, 232] on div "Status No active tasks You are ready to start receiving tasks. [PERSON_NAME] Av…" at bounding box center [270, 303] width 489 height 555
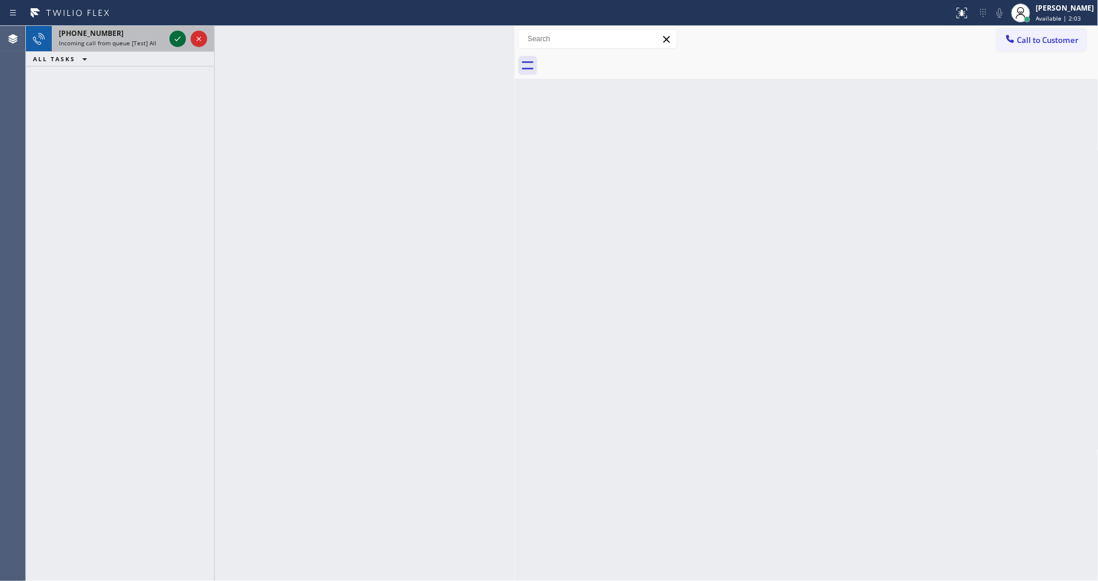
click at [179, 34] on icon at bounding box center [178, 39] width 14 height 14
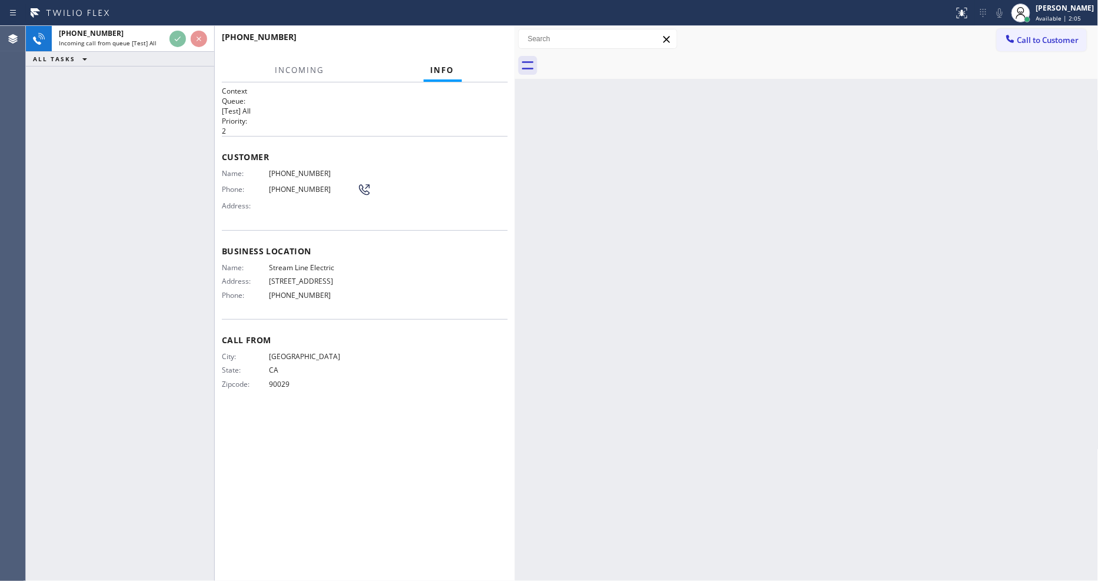
click at [453, 151] on span "Customer" at bounding box center [365, 156] width 286 height 11
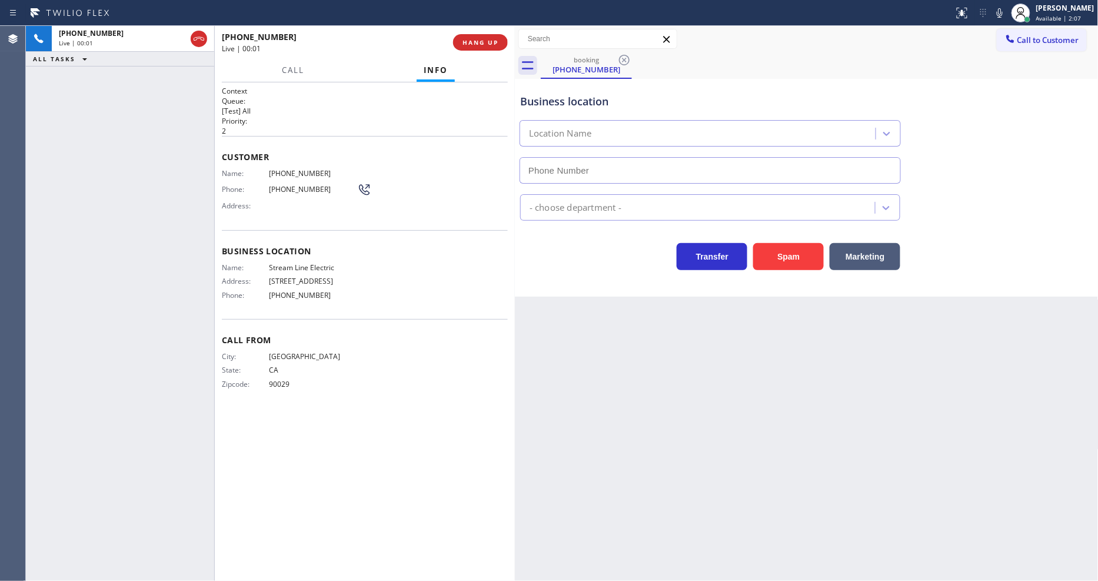
type input "(323) 597-3172"
click at [469, 42] on span "HANG UP" at bounding box center [480, 42] width 36 height 8
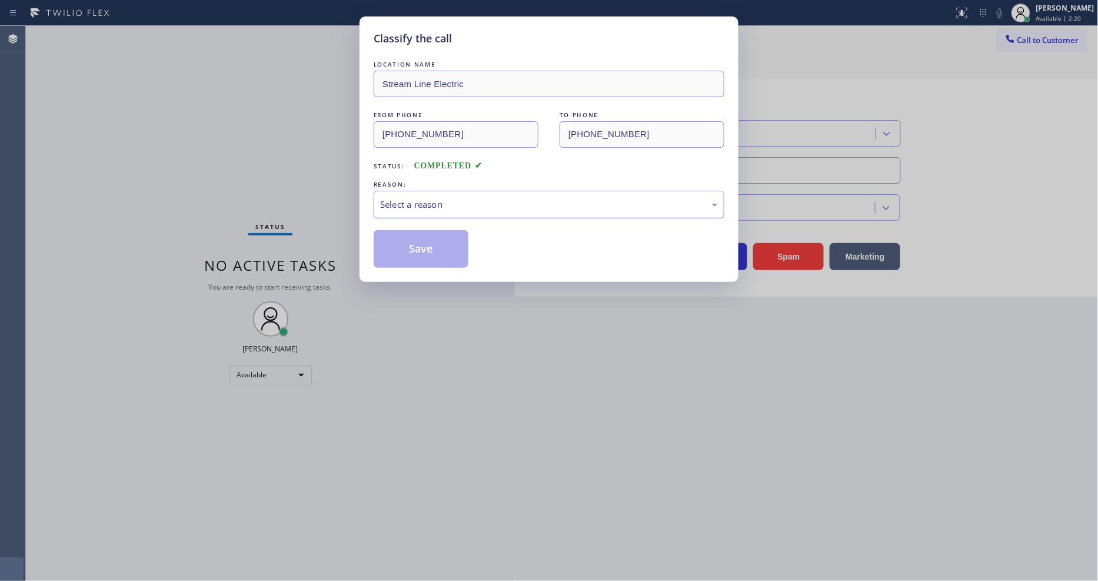
click at [454, 198] on div "Select a reason" at bounding box center [549, 205] width 338 height 14
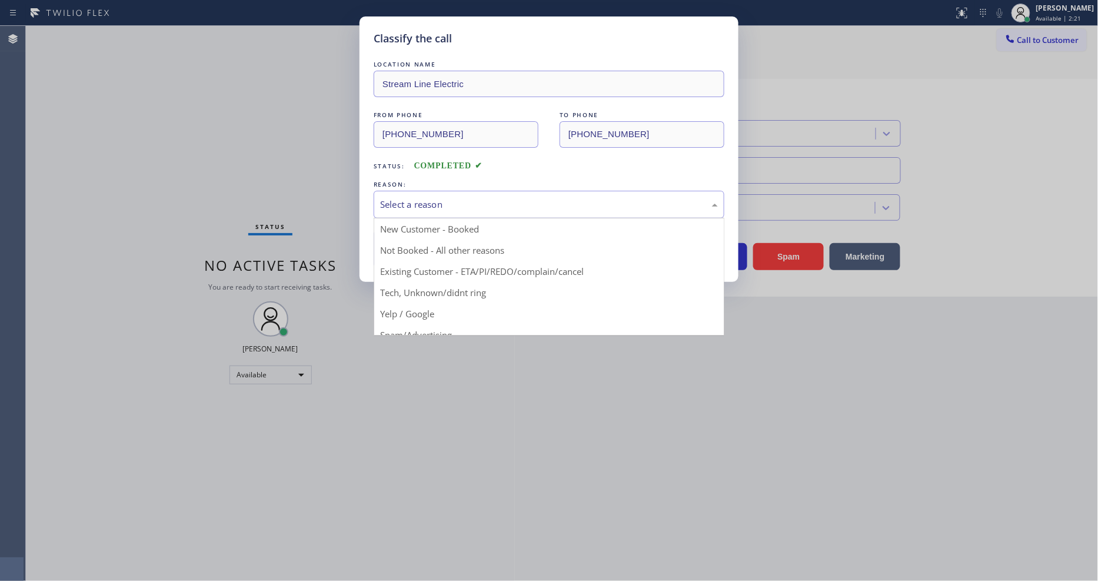
click at [442, 245] on button "Save" at bounding box center [421, 249] width 95 height 38
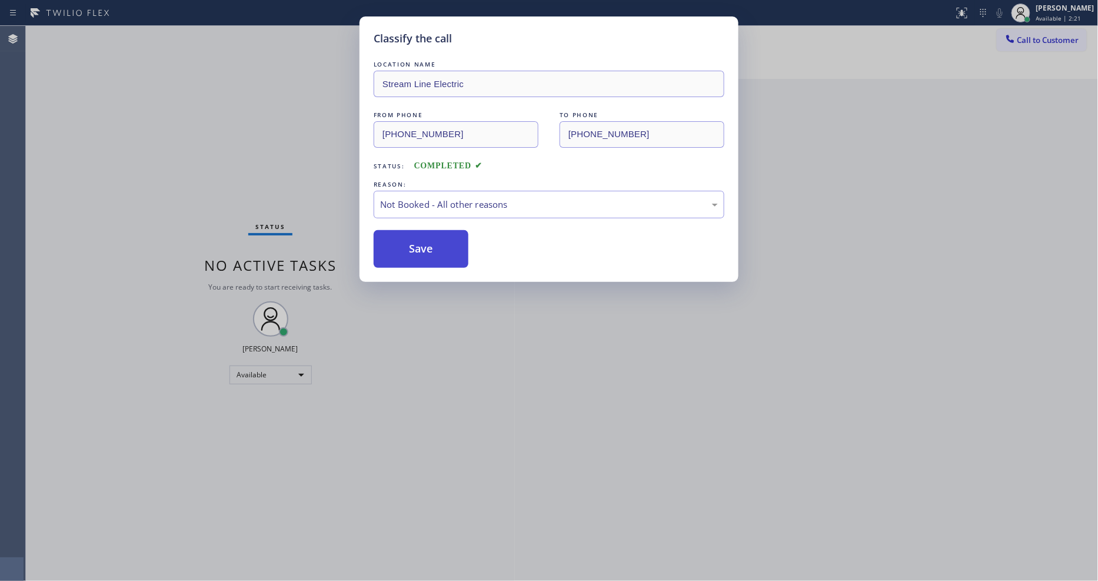
click at [442, 245] on button "Save" at bounding box center [421, 249] width 95 height 38
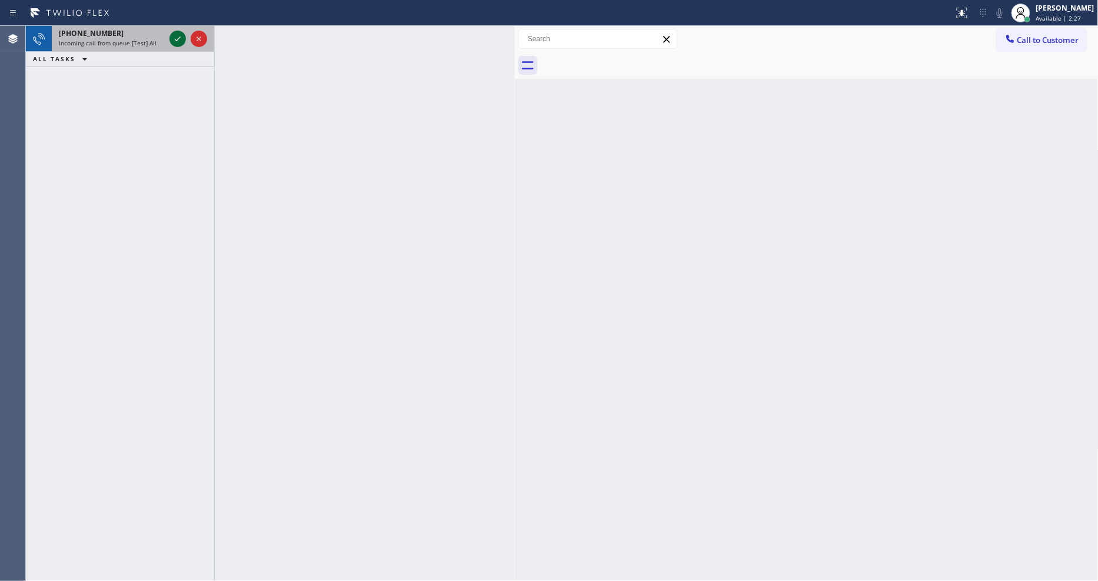
click at [178, 35] on icon at bounding box center [178, 39] width 14 height 14
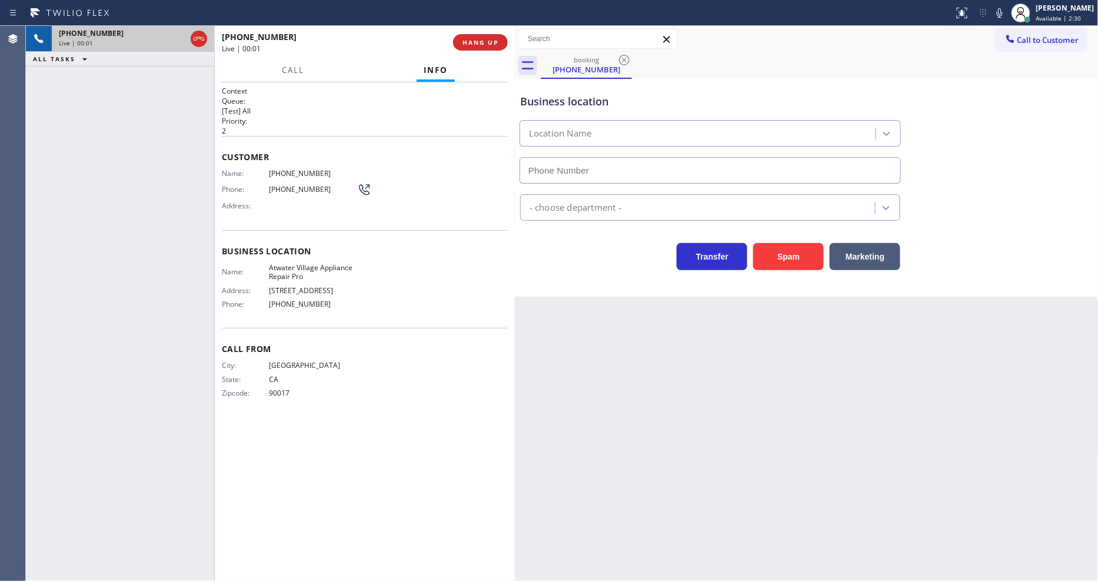
type input "(818) 740-3713"
click at [477, 30] on div "+18188139468 Live | 00:01 HANG UP" at bounding box center [365, 42] width 286 height 31
click at [481, 38] on span "HANG UP" at bounding box center [480, 42] width 36 height 8
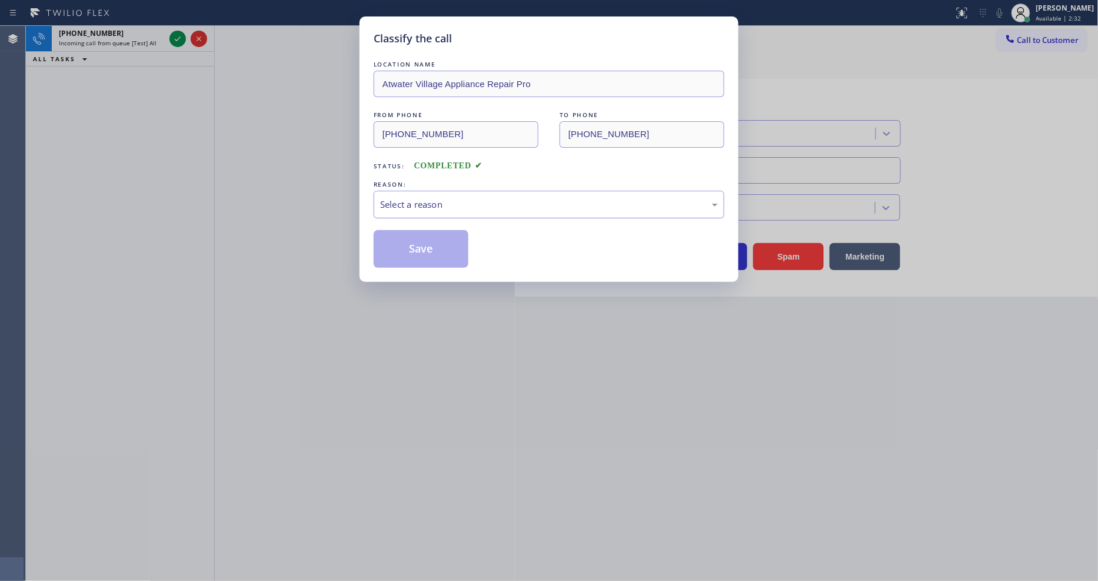
click at [438, 199] on div "Select a reason" at bounding box center [549, 205] width 338 height 14
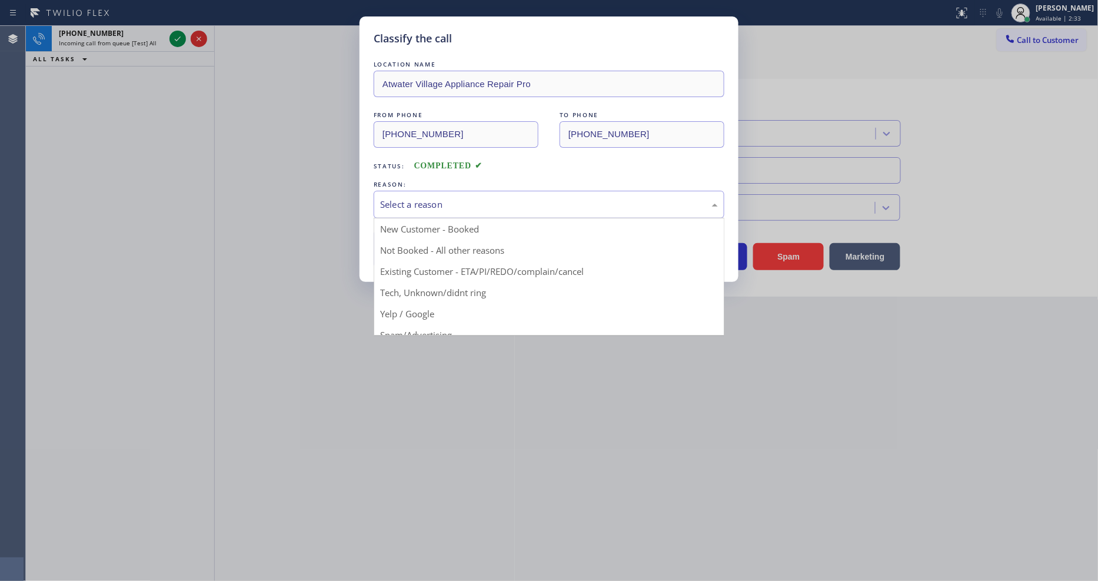
drag, startPoint x: 422, startPoint y: 314, endPoint x: 422, endPoint y: 273, distance: 40.6
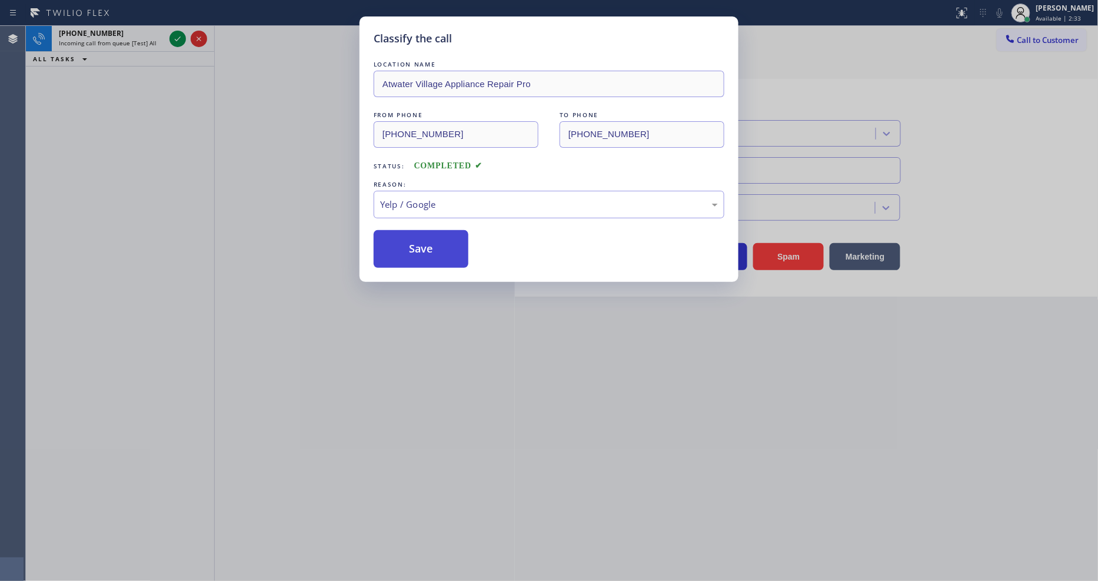
click at [422, 234] on button "Save" at bounding box center [421, 249] width 95 height 38
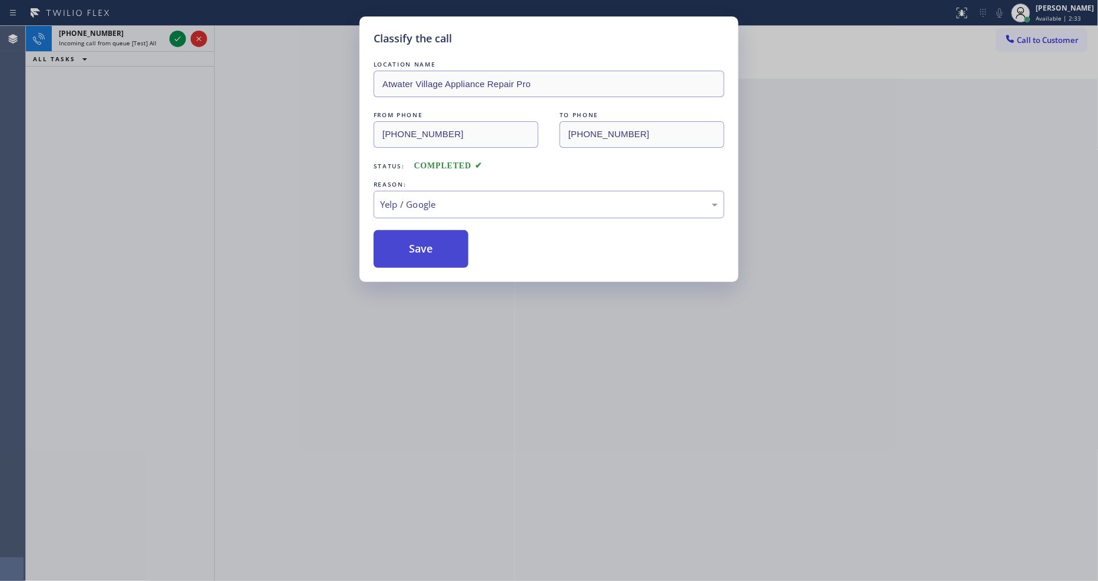
click at [422, 234] on button "Save" at bounding box center [421, 249] width 95 height 38
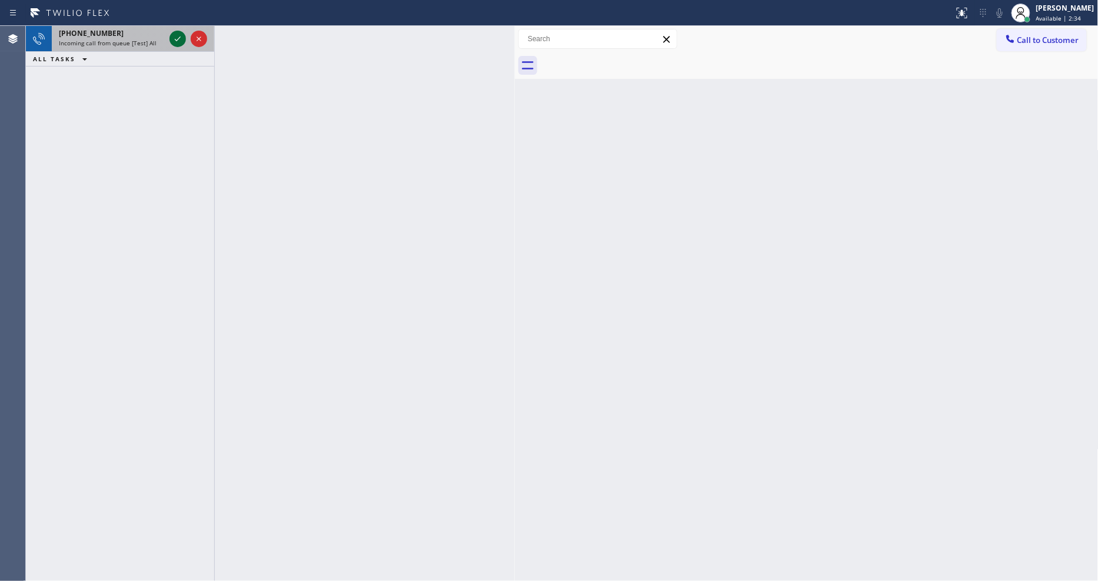
click at [178, 38] on icon at bounding box center [178, 39] width 14 height 14
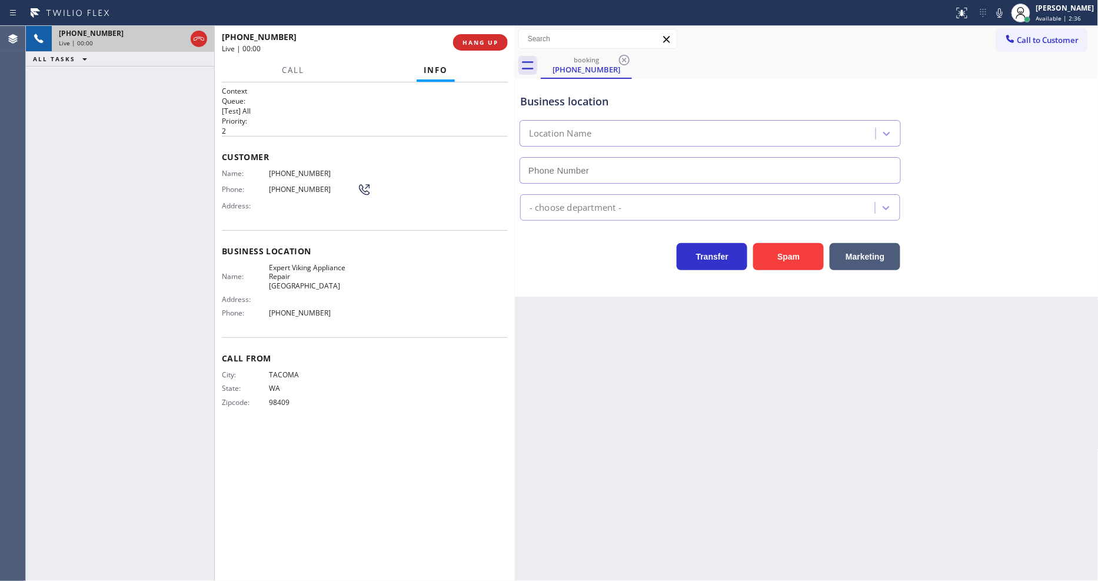
type input "(253) 321-8101"
click at [478, 46] on span "HANG UP" at bounding box center [480, 42] width 36 height 8
click at [478, 42] on span "HANG UP" at bounding box center [480, 42] width 36 height 8
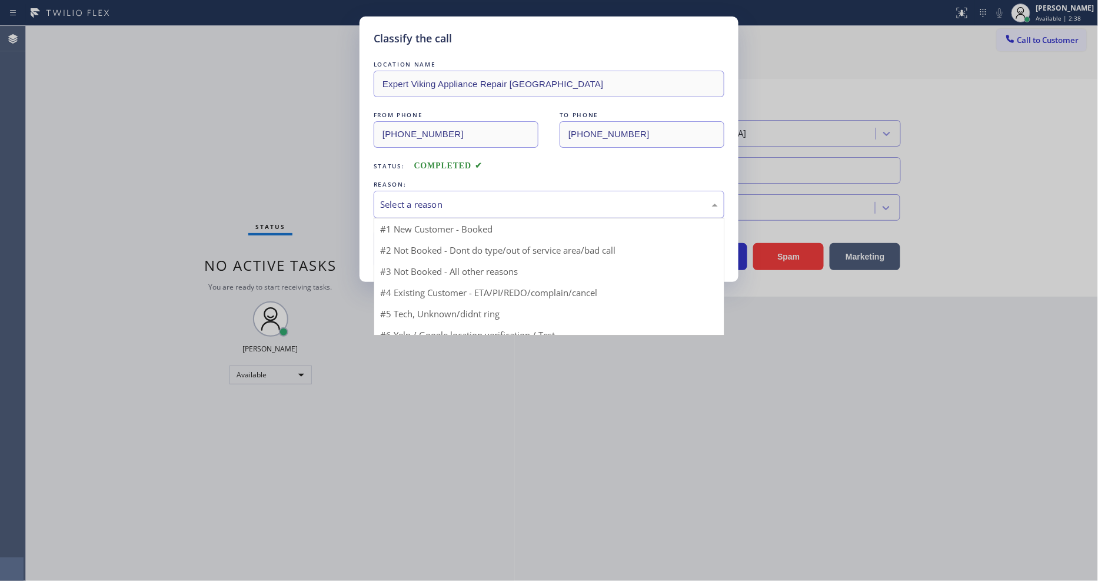
click at [448, 191] on div "Select a reason" at bounding box center [549, 205] width 351 height 28
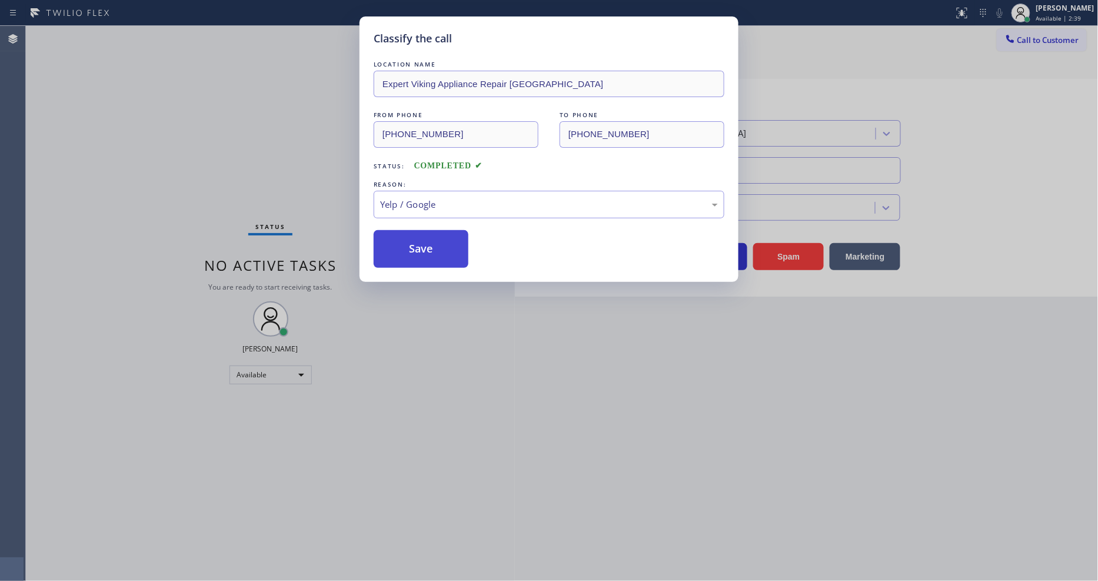
click at [431, 240] on button "Save" at bounding box center [421, 249] width 95 height 38
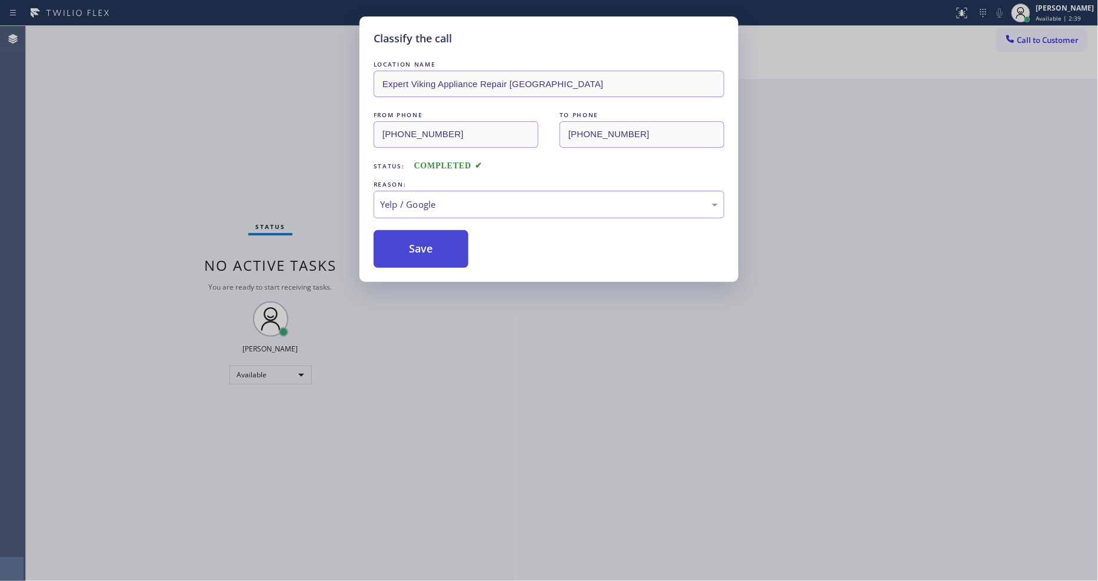
click at [431, 240] on button "Save" at bounding box center [421, 249] width 95 height 38
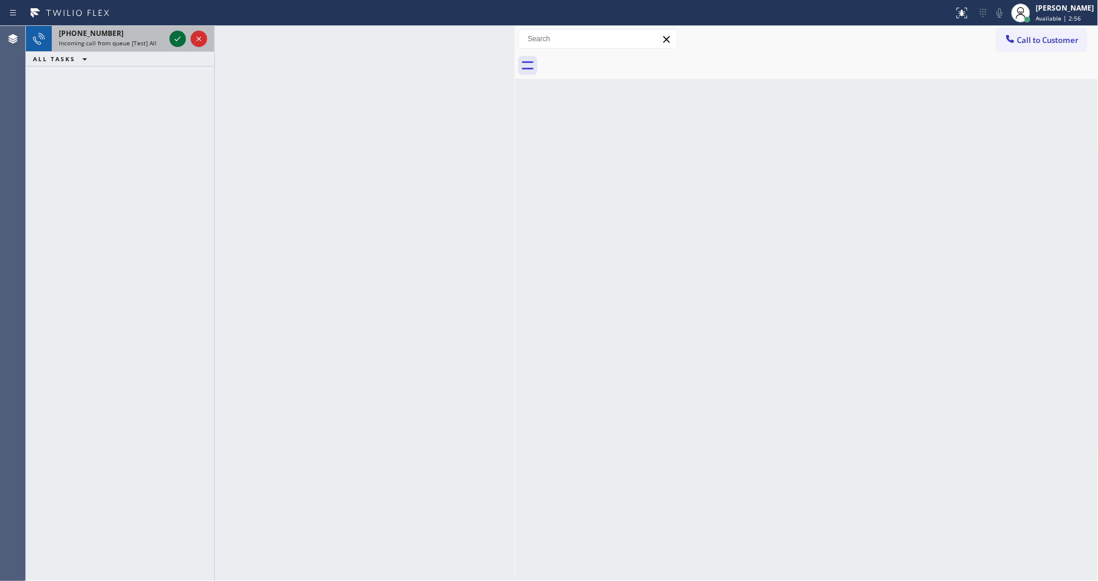
click at [182, 39] on icon at bounding box center [178, 39] width 14 height 14
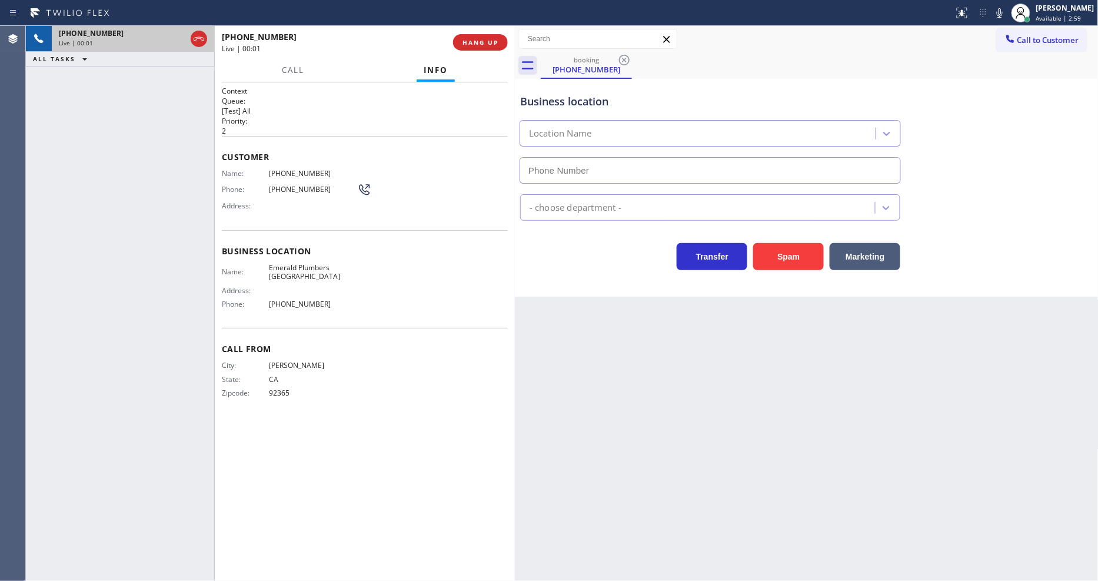
click at [479, 39] on span "HANG UP" at bounding box center [480, 42] width 36 height 8
type input "(760) 388-9428"
click at [479, 39] on span "HANG UP" at bounding box center [480, 42] width 36 height 8
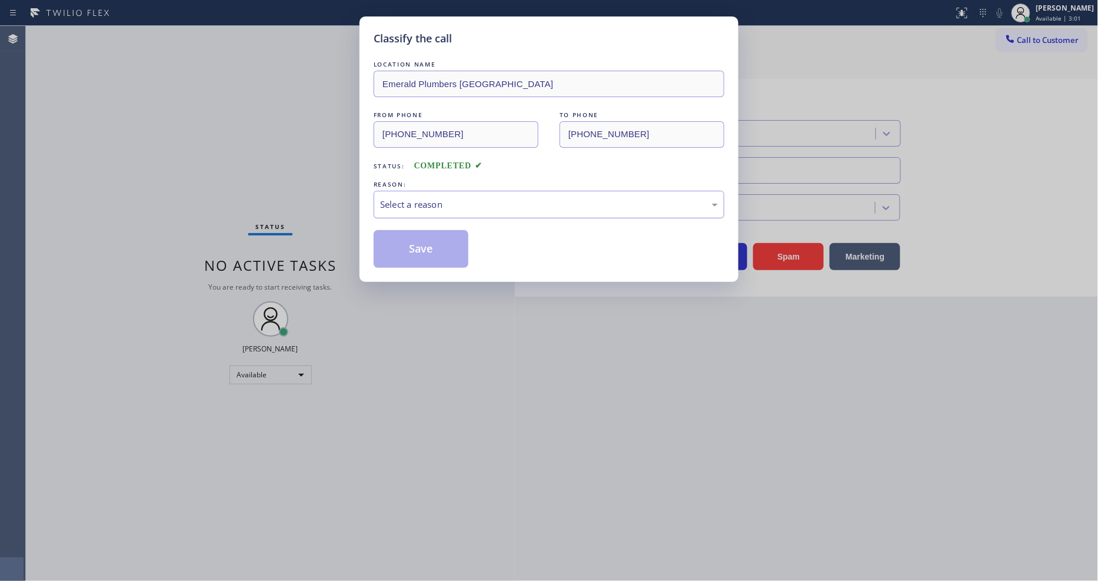
click at [431, 202] on div "Select a reason" at bounding box center [549, 205] width 338 height 14
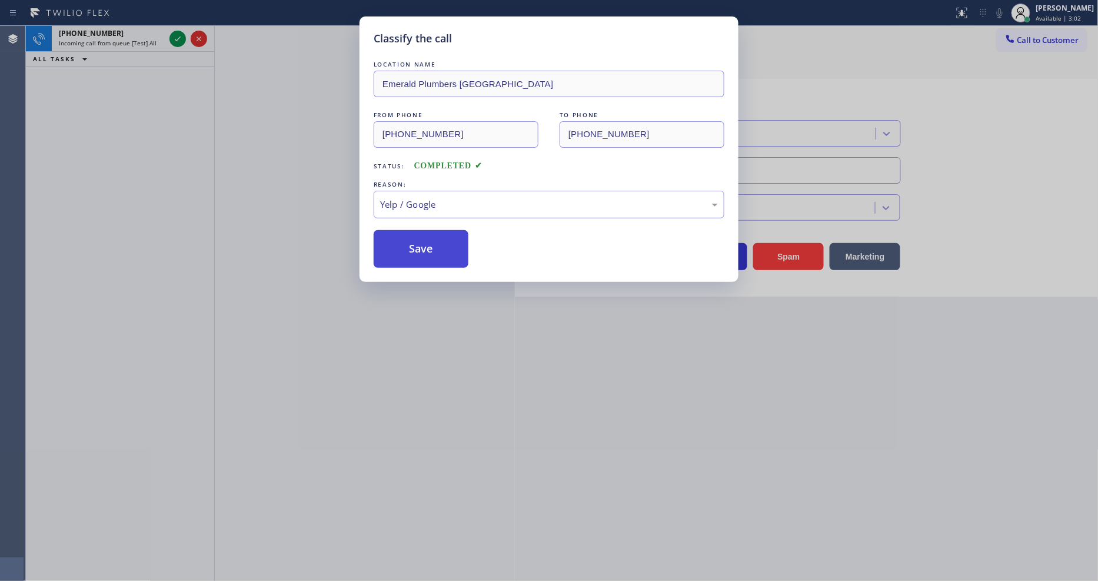
click at [416, 230] on button "Save" at bounding box center [421, 249] width 95 height 38
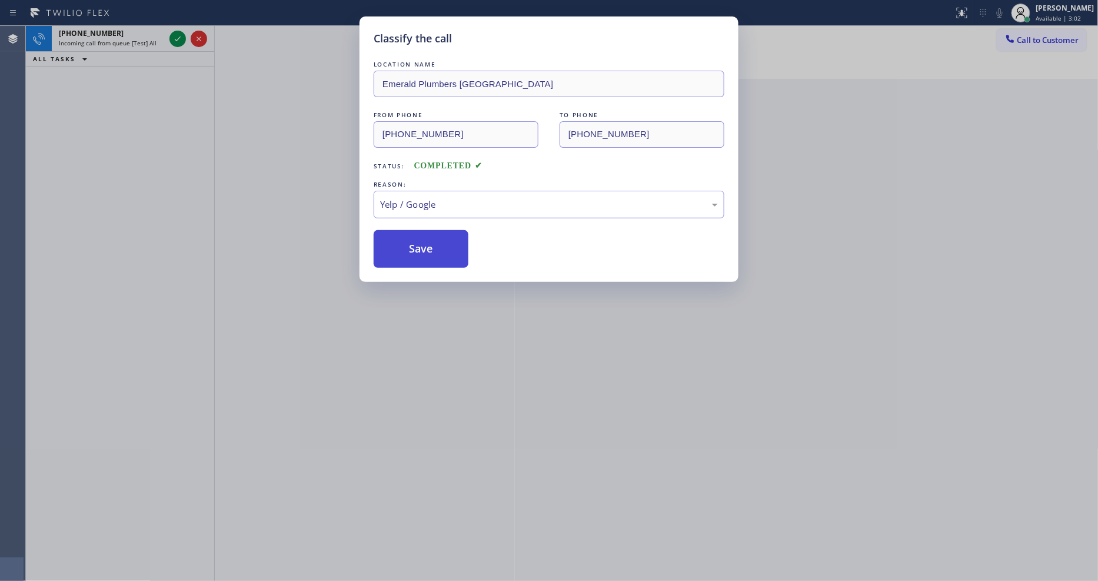
click at [415, 232] on button "Save" at bounding box center [421, 249] width 95 height 38
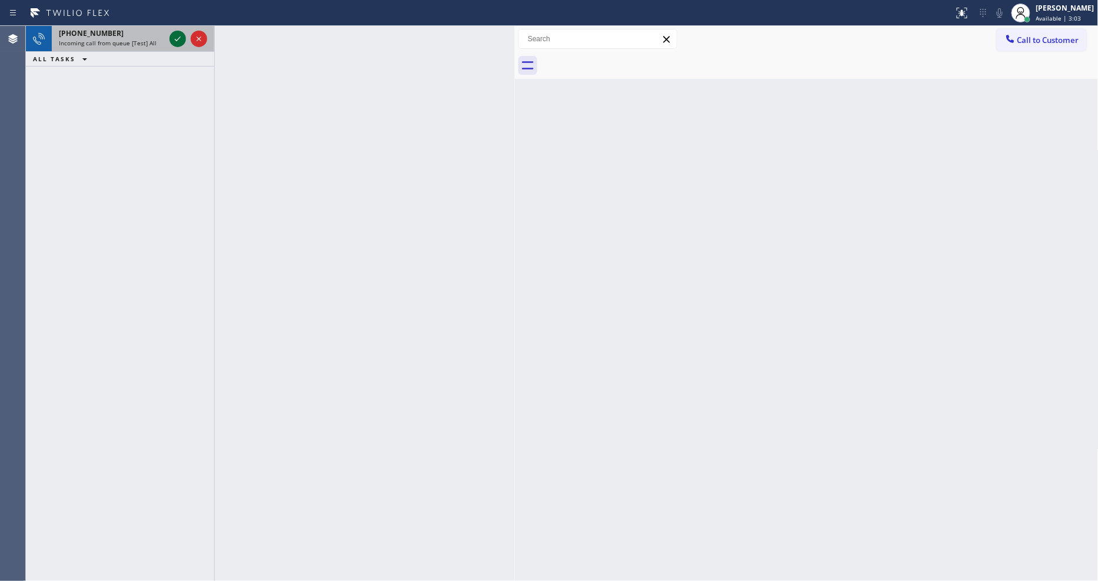
click at [178, 38] on icon at bounding box center [178, 38] width 6 height 5
click at [175, 35] on icon at bounding box center [178, 39] width 14 height 14
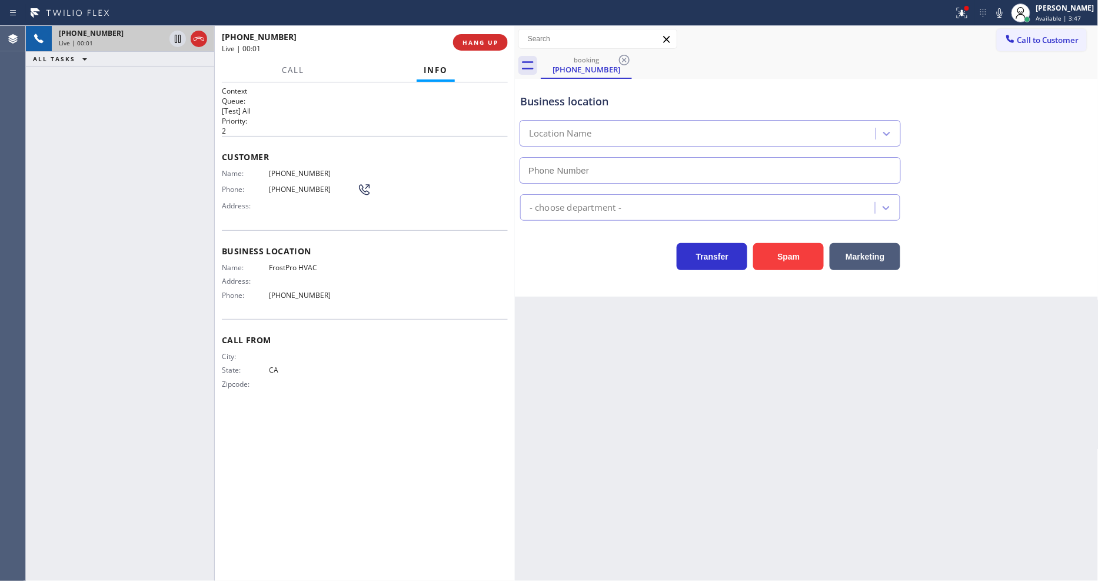
click at [474, 37] on button "HANG UP" at bounding box center [480, 42] width 55 height 16
type input "(858) 758-7847"
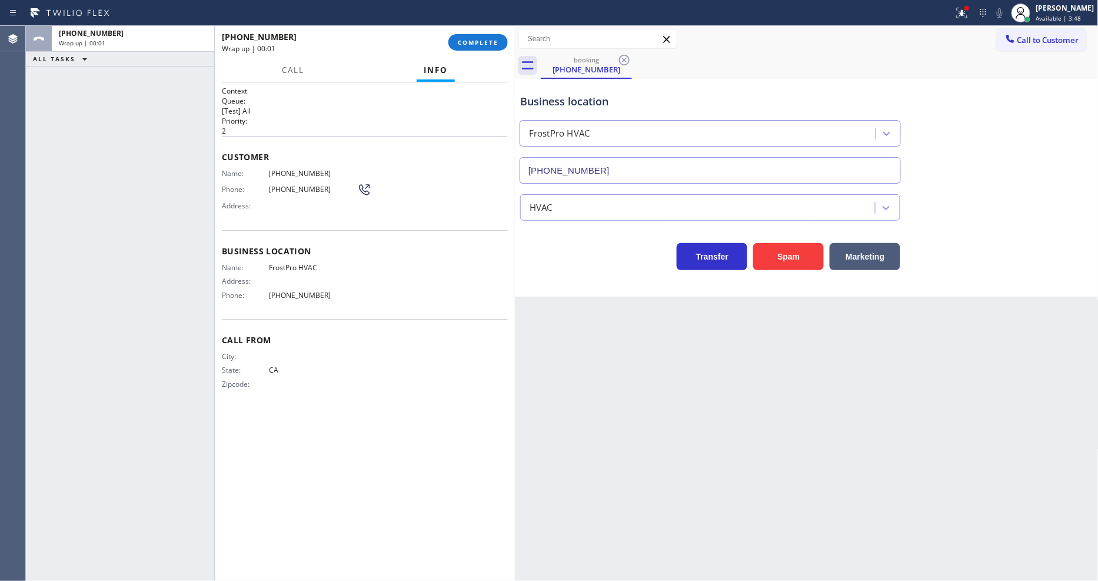
click at [474, 37] on button "COMPLETE" at bounding box center [477, 42] width 59 height 16
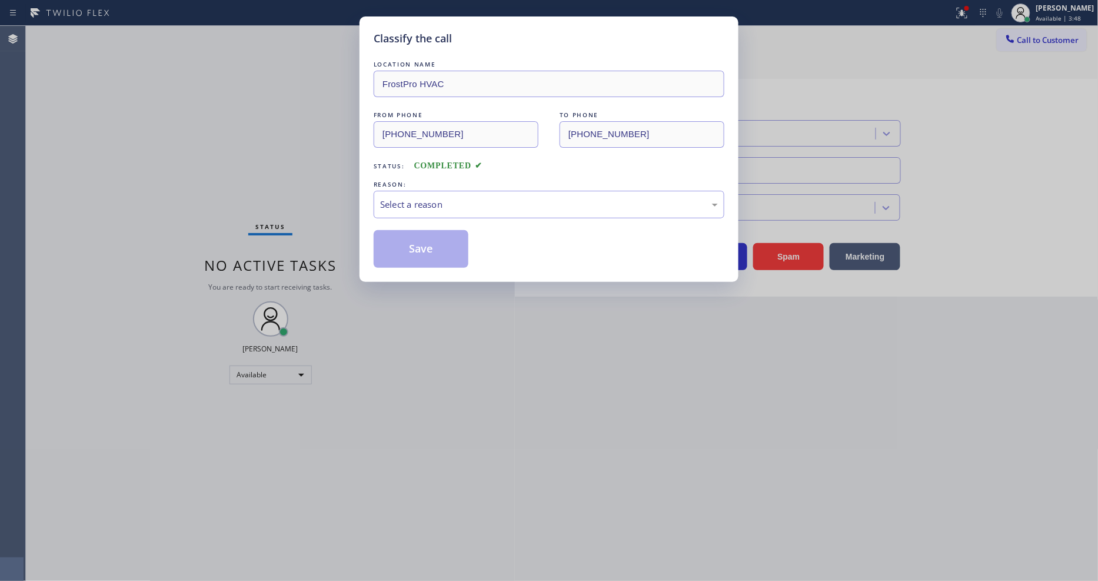
click at [437, 185] on div "REASON:" at bounding box center [549, 184] width 351 height 12
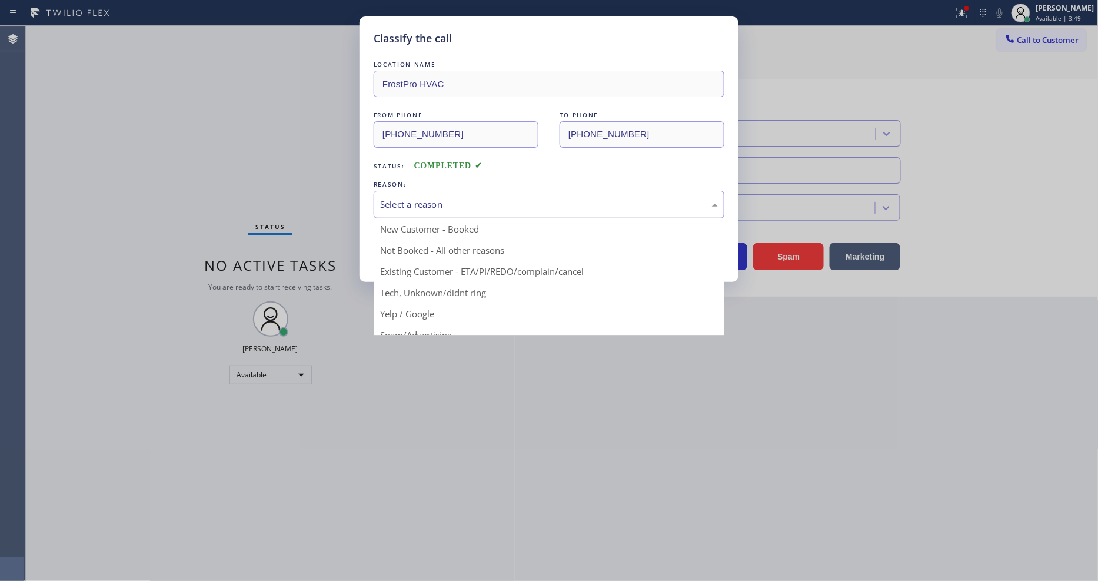
click at [434, 191] on div "Select a reason" at bounding box center [549, 205] width 351 height 28
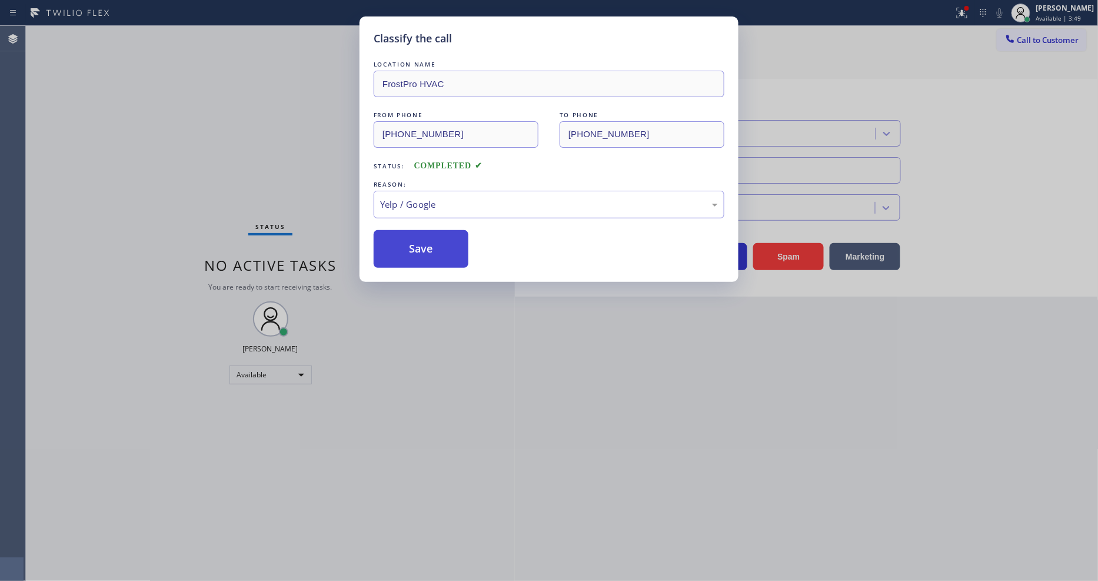
click at [430, 245] on button "Save" at bounding box center [421, 249] width 95 height 38
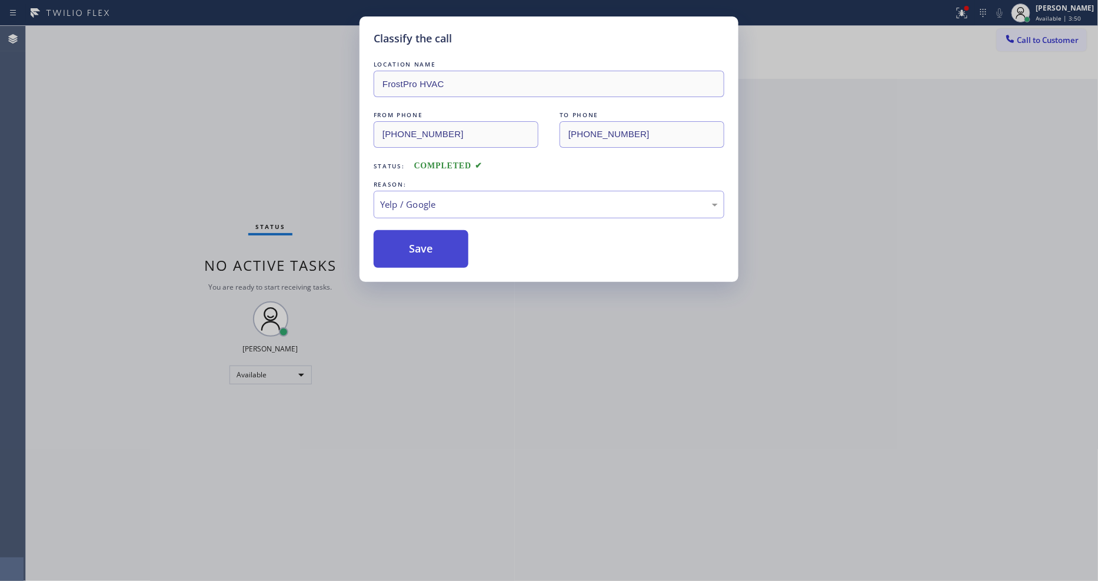
click at [430, 245] on button "Save" at bounding box center [421, 249] width 95 height 38
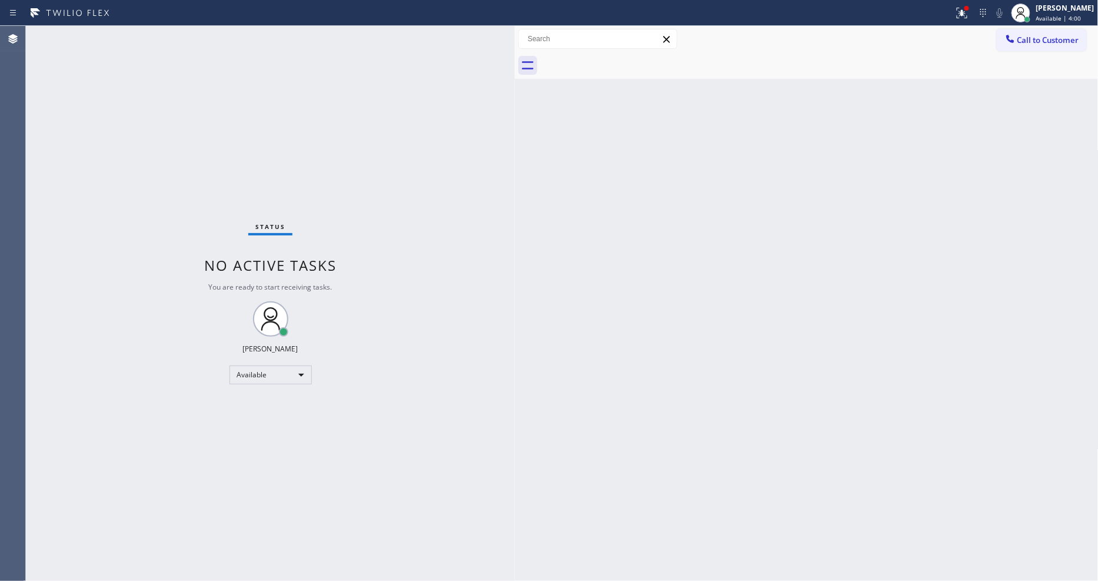
click at [168, 42] on div "Status No active tasks You are ready to start receiving tasks. [PERSON_NAME] Av…" at bounding box center [270, 303] width 489 height 555
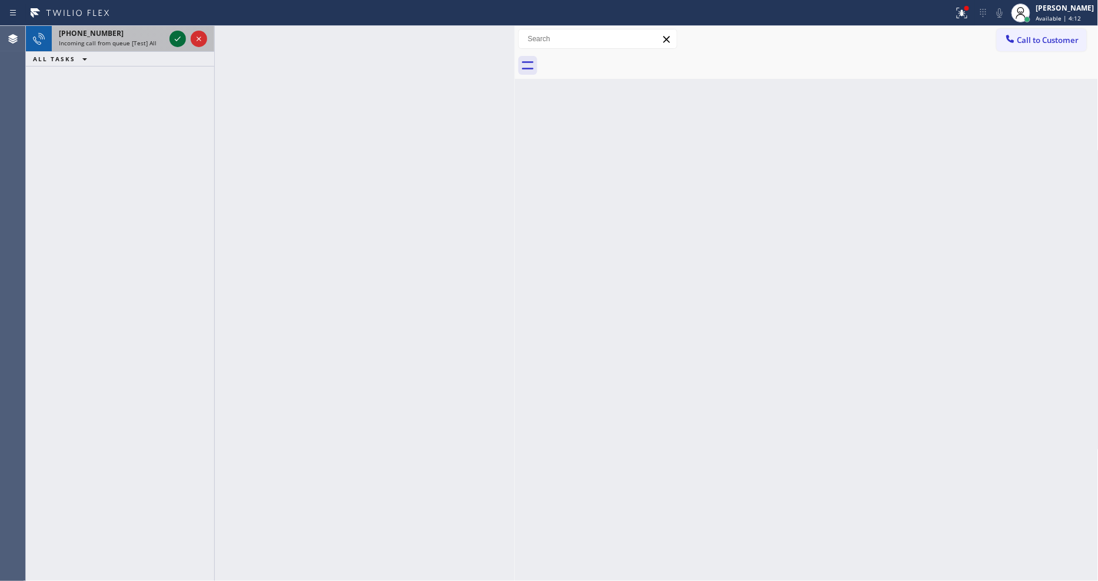
click at [175, 40] on icon at bounding box center [178, 39] width 14 height 14
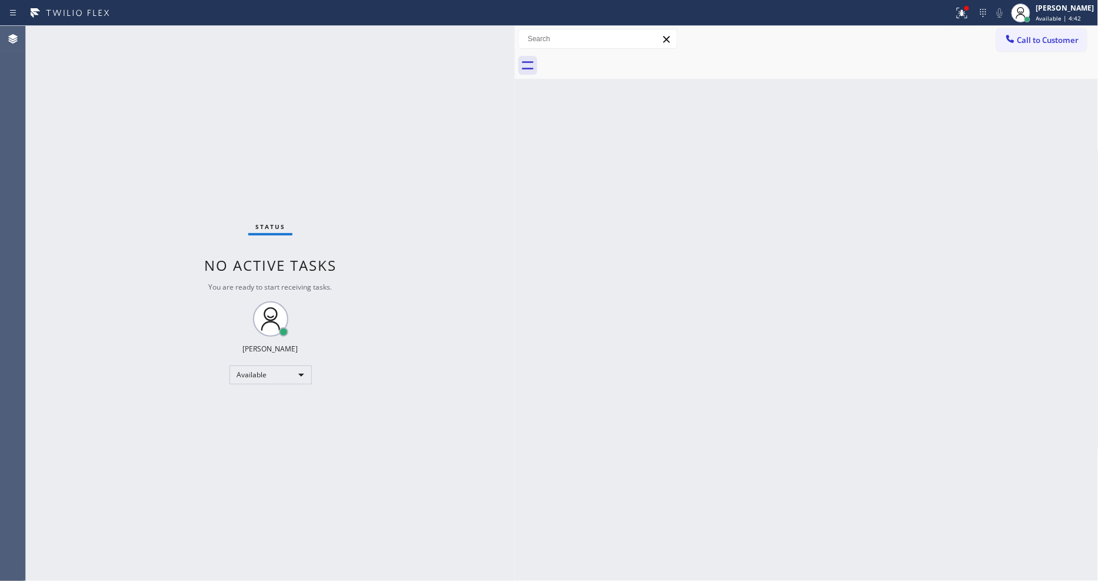
click at [175, 40] on div "Status No active tasks You are ready to start receiving tasks. [PERSON_NAME] Av…" at bounding box center [270, 303] width 489 height 555
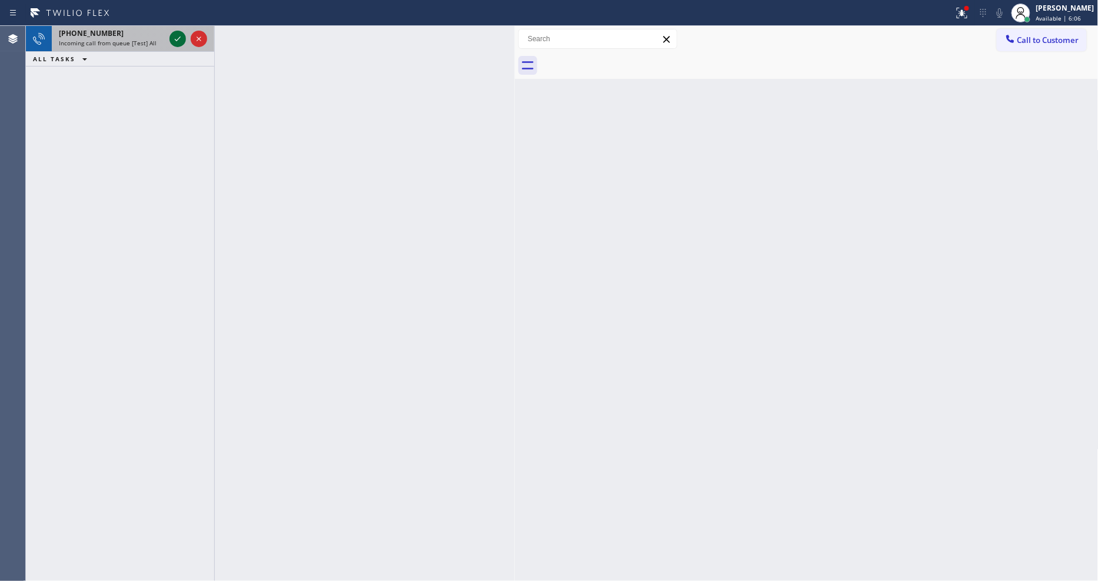
click at [173, 37] on icon at bounding box center [178, 39] width 14 height 14
click at [171, 36] on div at bounding box center [177, 39] width 16 height 14
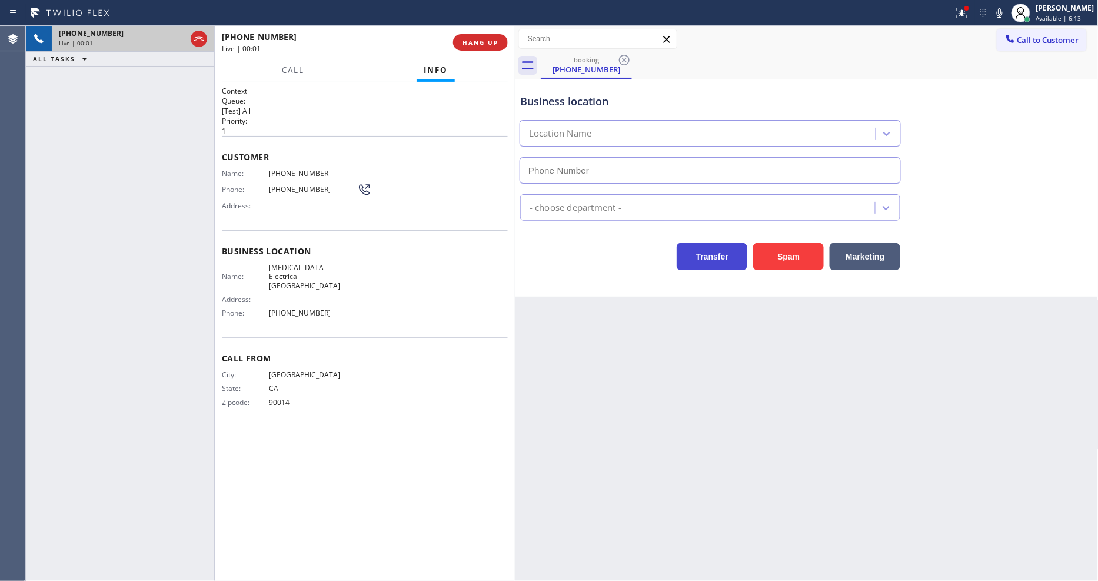
type input "(760) 388-9800"
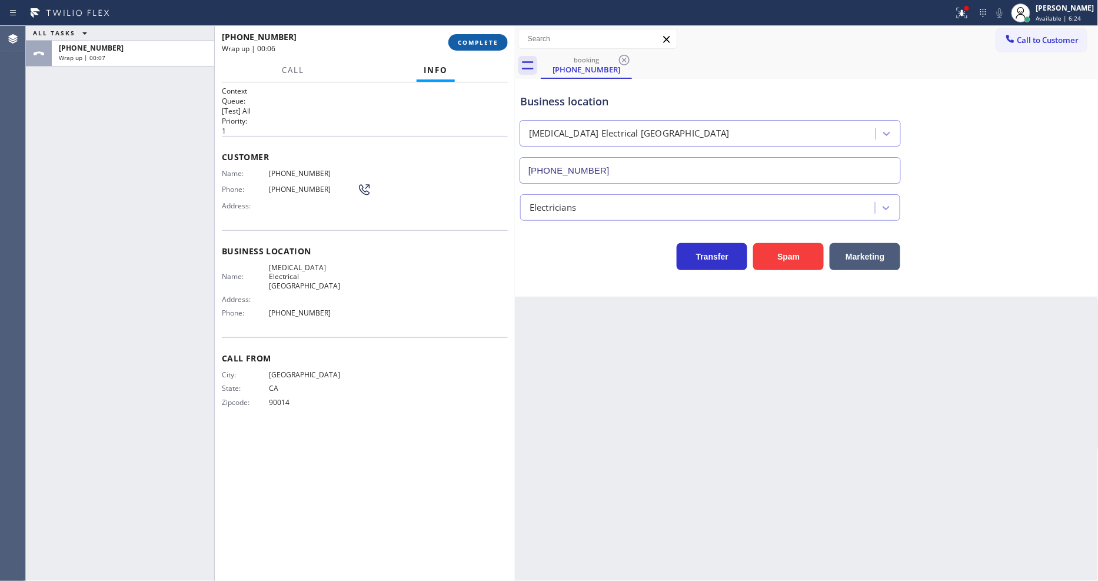
click at [475, 44] on span "COMPLETE" at bounding box center [478, 42] width 41 height 8
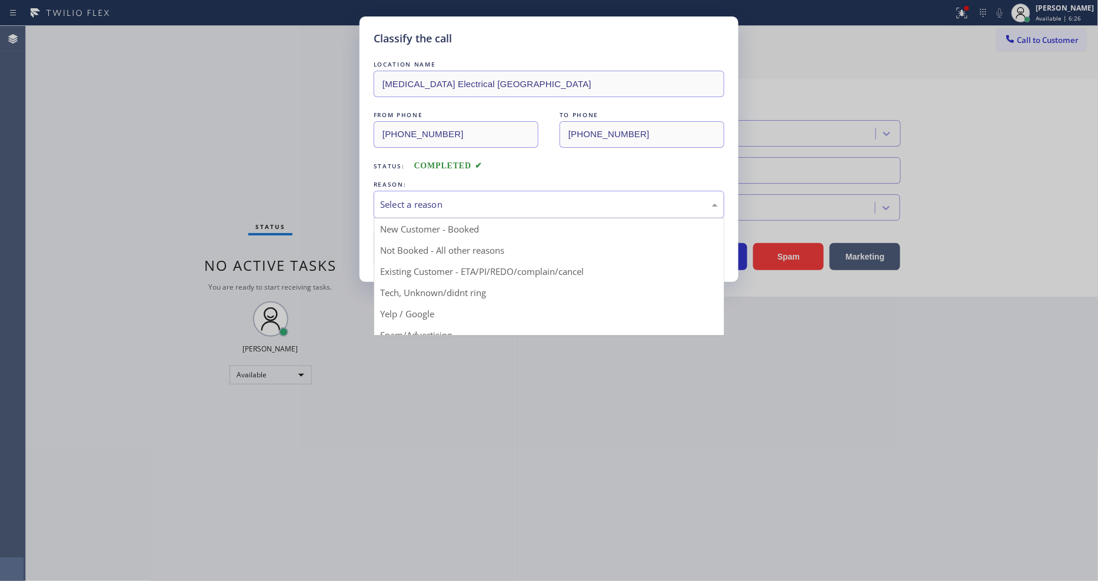
click at [436, 198] on div "Select a reason" at bounding box center [549, 205] width 338 height 14
drag, startPoint x: 444, startPoint y: 280, endPoint x: 448, endPoint y: 242, distance: 37.9
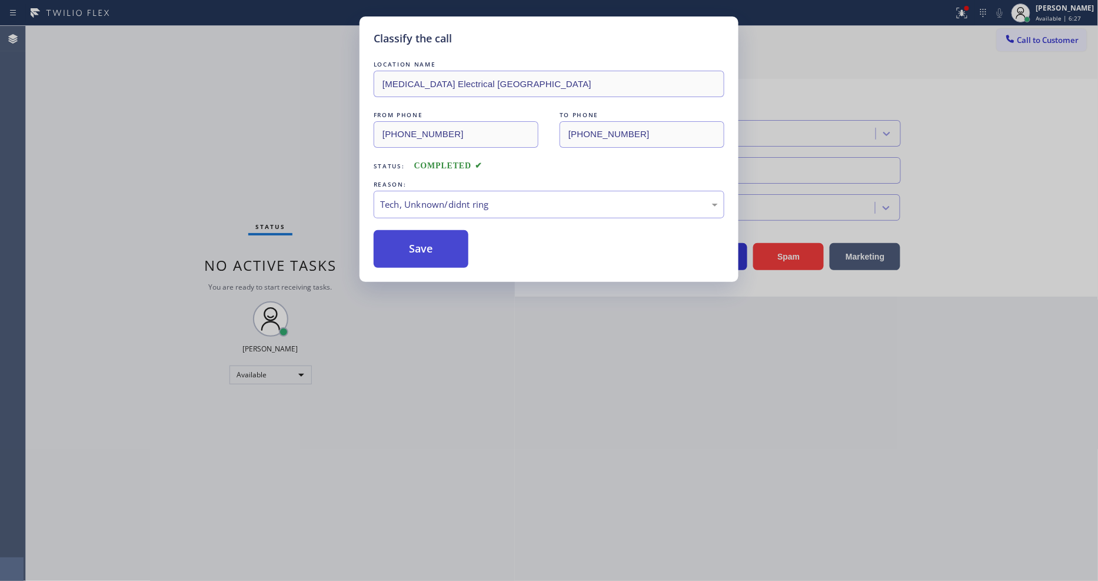
click at [447, 237] on button "Save" at bounding box center [421, 249] width 95 height 38
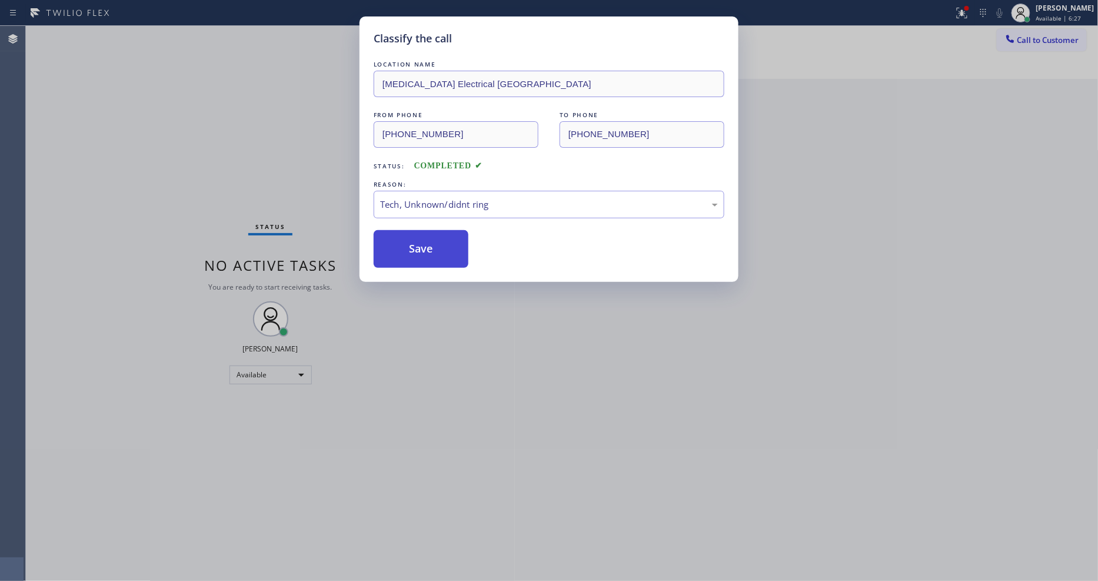
click at [447, 237] on button "Save" at bounding box center [421, 249] width 95 height 38
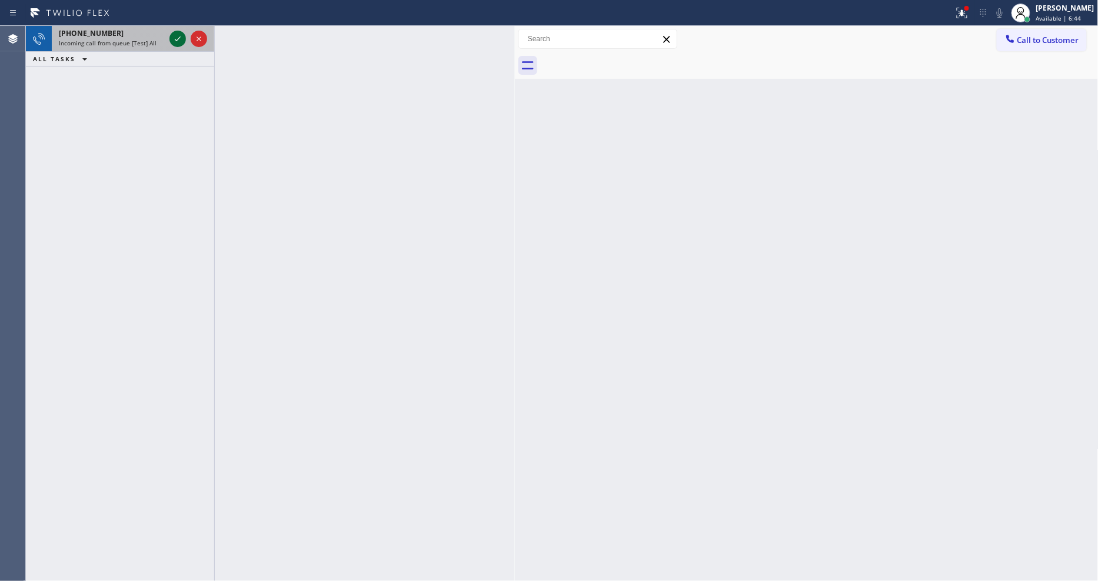
click at [179, 36] on icon at bounding box center [178, 39] width 14 height 14
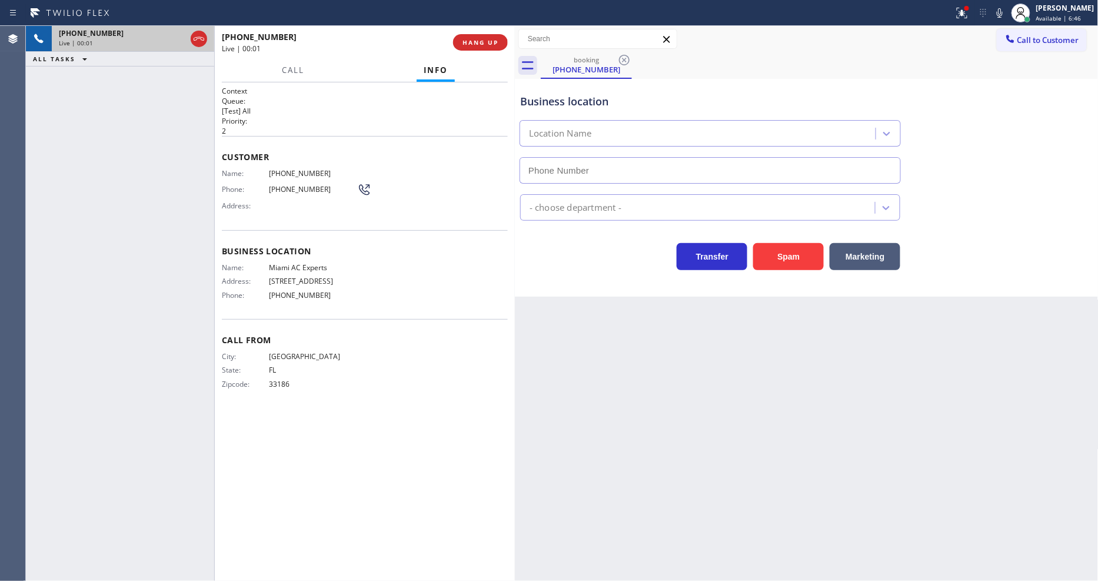
type input "(305) 547-8549"
drag, startPoint x: 947, startPoint y: 355, endPoint x: 783, endPoint y: 340, distance: 164.8
click at [947, 359] on div "Back to Dashboard Change Sender ID Customers Technicians Select a contact Outbo…" at bounding box center [807, 303] width 584 height 555
click at [308, 263] on span "Miami AC Experts" at bounding box center [313, 267] width 88 height 9
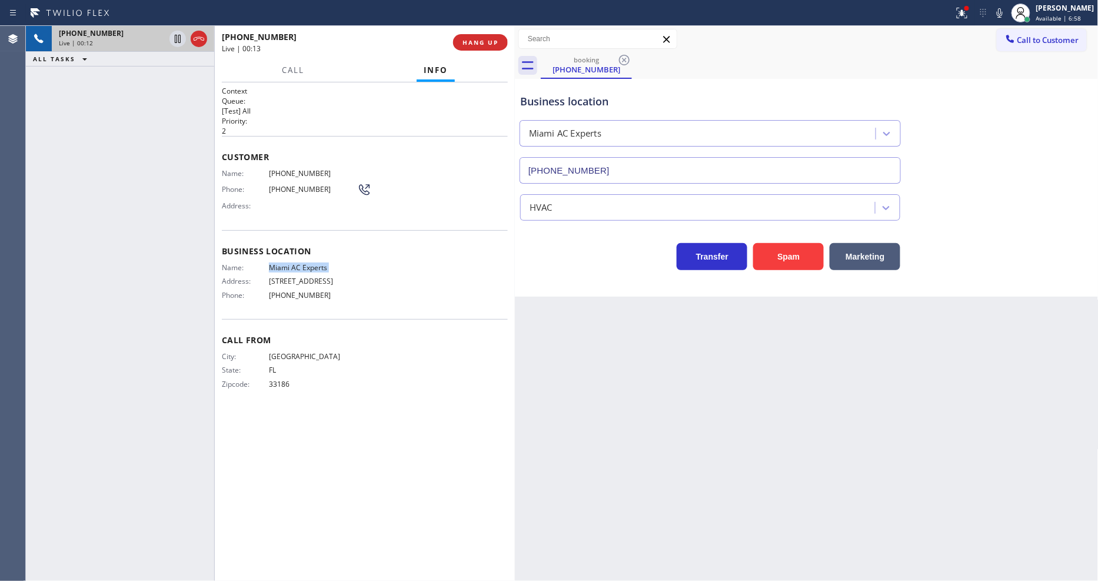
click at [308, 263] on span "Miami AC Experts" at bounding box center [313, 267] width 88 height 9
copy span "Miami AC Experts"
click at [319, 171] on span "(305) 510-4237" at bounding box center [313, 173] width 88 height 9
click at [318, 169] on span "(305) 510-4237" at bounding box center [313, 173] width 88 height 9
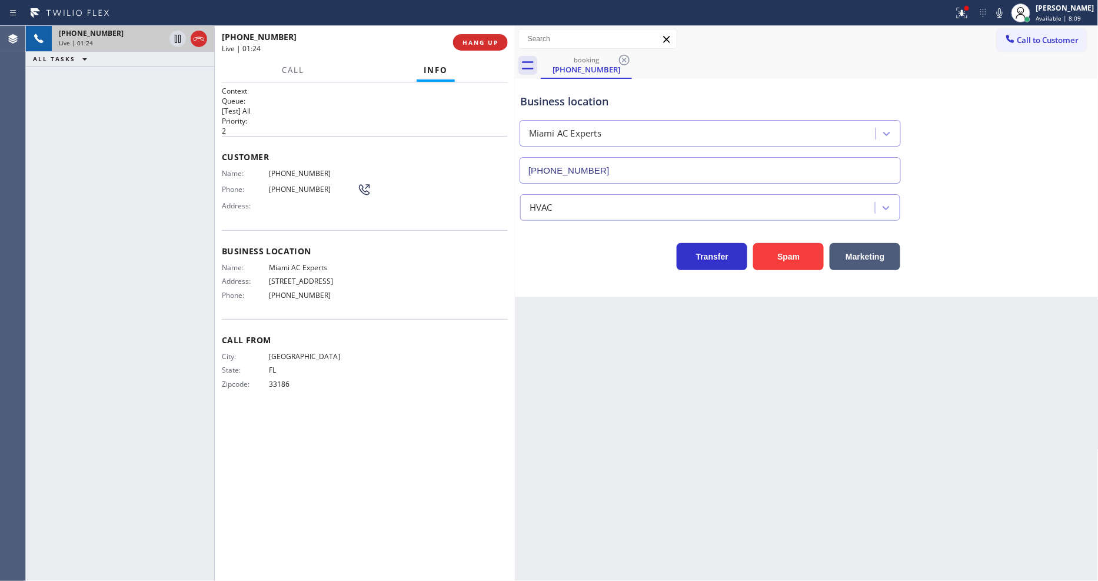
click at [312, 169] on span "(305) 510-4237" at bounding box center [313, 173] width 88 height 9
click at [312, 171] on span "(305) 510-4237" at bounding box center [313, 173] width 88 height 9
copy span "(305) 510-4237"
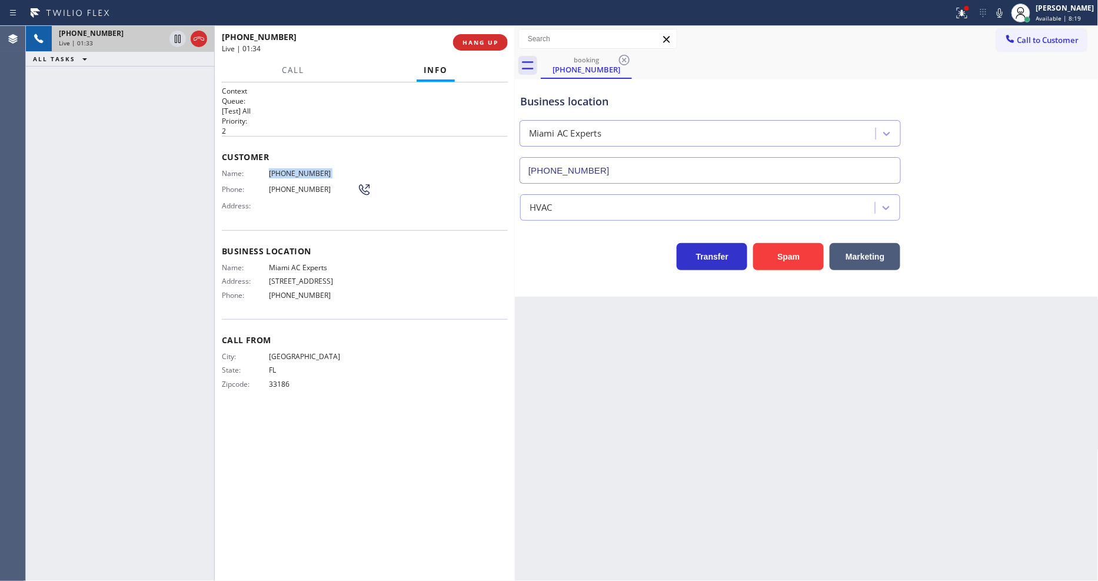
click at [206, 292] on div "+13055104237 Live | 01:33 ALL TASKS ALL TASKS ACTIVE TASKS TASKS IN WRAP UP" at bounding box center [120, 303] width 188 height 555
click at [1007, 18] on icon at bounding box center [999, 13] width 14 height 14
click at [967, 12] on icon at bounding box center [962, 13] width 11 height 11
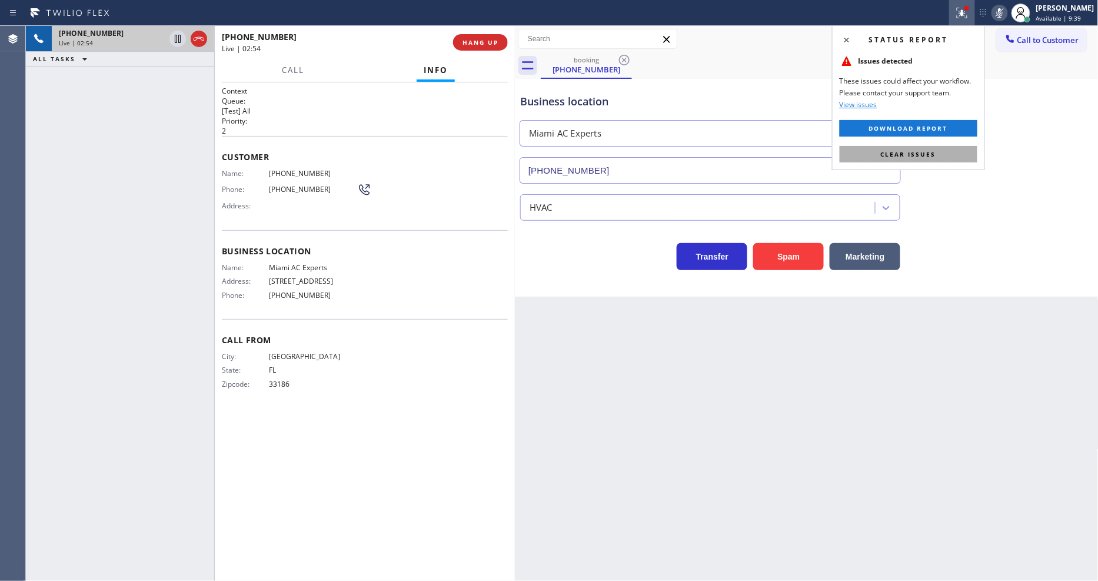
click at [957, 152] on button "Clear issues" at bounding box center [909, 154] width 138 height 16
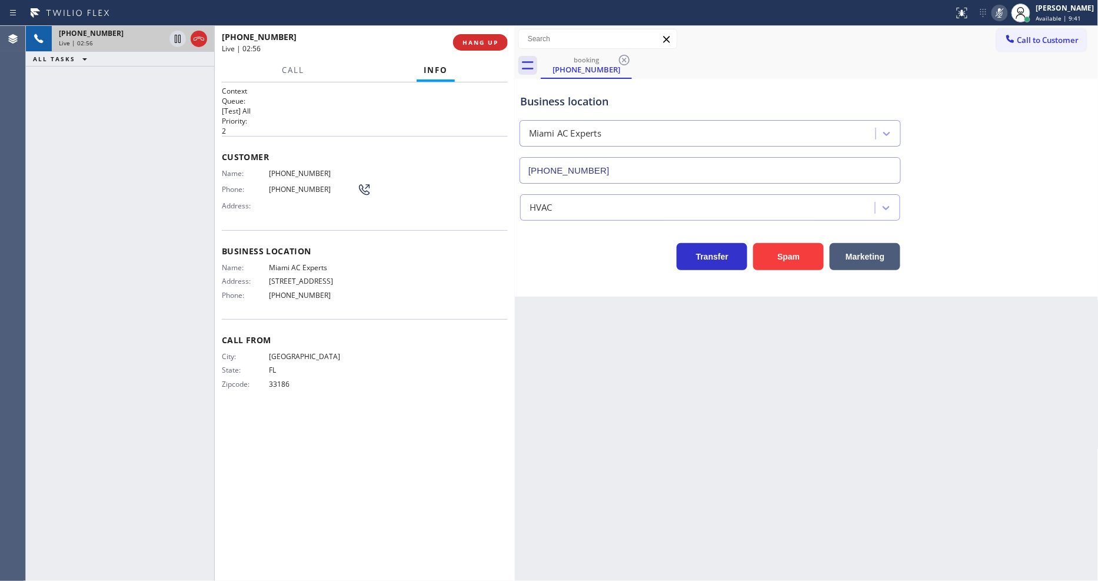
click at [482, 462] on div "Context Queue: [Test] All Priority: 2 Customer Name: (305) 510-4237 Phone: (305…" at bounding box center [365, 331] width 286 height 491
click at [1004, 11] on rect at bounding box center [999, 12] width 8 height 8
click at [174, 39] on icon at bounding box center [178, 39] width 14 height 14
click at [1002, 16] on icon at bounding box center [1000, 12] width 6 height 9
click at [435, 375] on div "City: MIAMI State: FL Zipcode: 33186" at bounding box center [365, 372] width 286 height 41
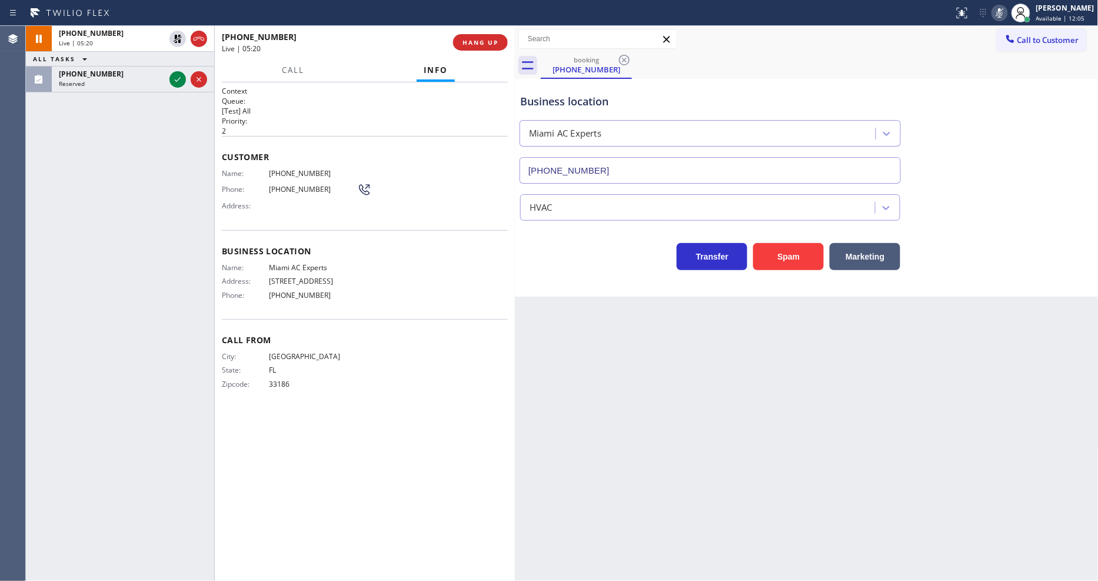
click at [174, 77] on icon at bounding box center [178, 79] width 14 height 14
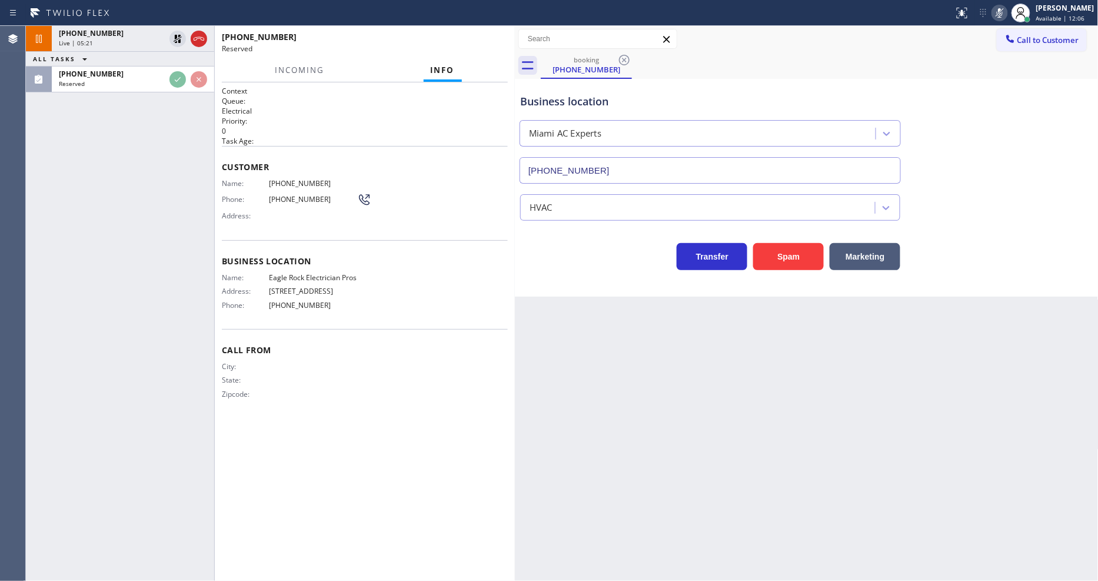
click at [261, 273] on span "Name:" at bounding box center [245, 277] width 47 height 9
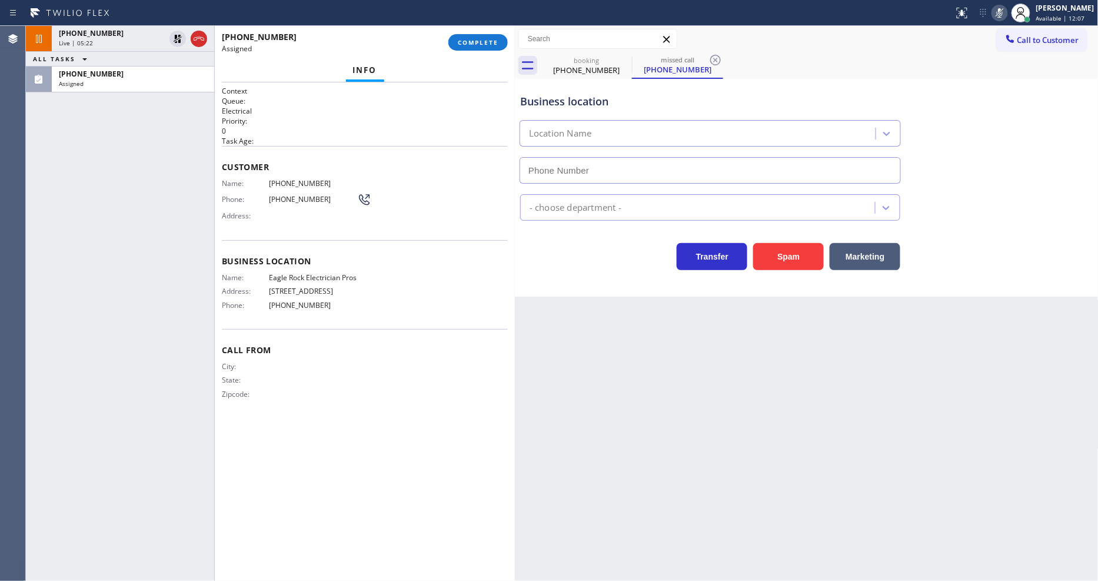
type input "(323) 499-3450"
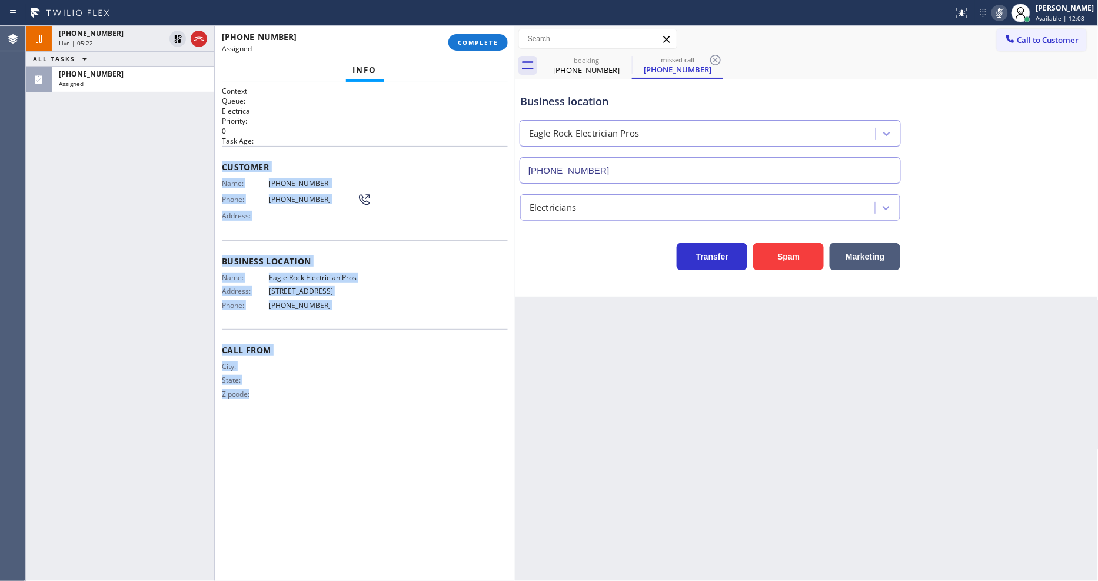
drag, startPoint x: 224, startPoint y: 162, endPoint x: 304, endPoint y: 432, distance: 281.2
click at [304, 432] on div "Context Queue: Electrical Priority: 0 Task Age: Customer Name: (785) 410-5179 P…" at bounding box center [365, 331] width 286 height 491
copy div "Customer Name: (785) 410-5179 Phone: (785) 410-5179 Address: Business location …"
click at [473, 41] on span "COMPLETE" at bounding box center [478, 42] width 41 height 8
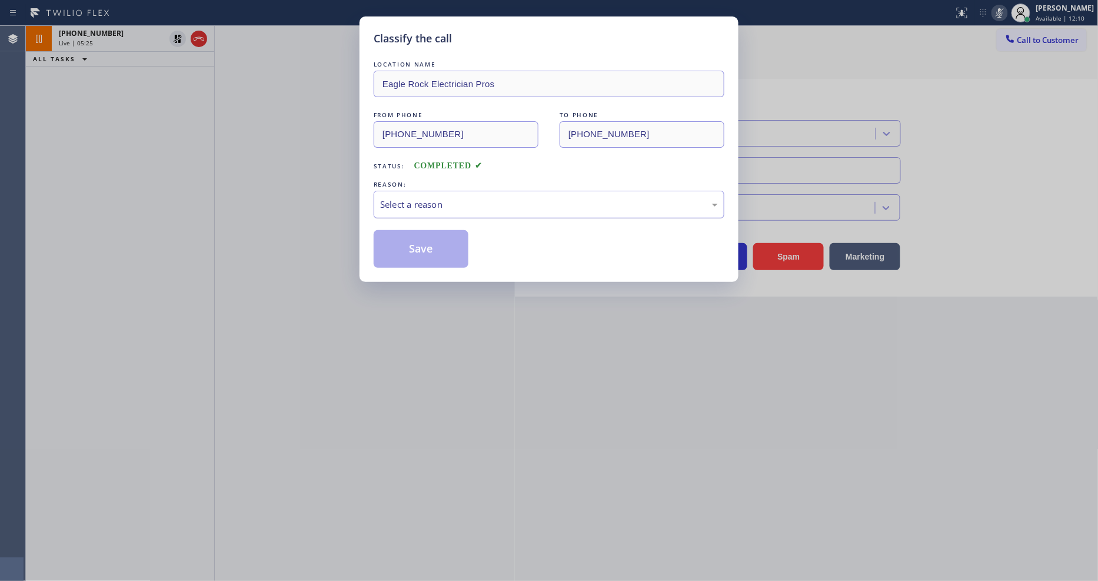
click at [445, 198] on div "Select a reason" at bounding box center [549, 205] width 338 height 14
click at [431, 236] on button "Save" at bounding box center [421, 249] width 95 height 38
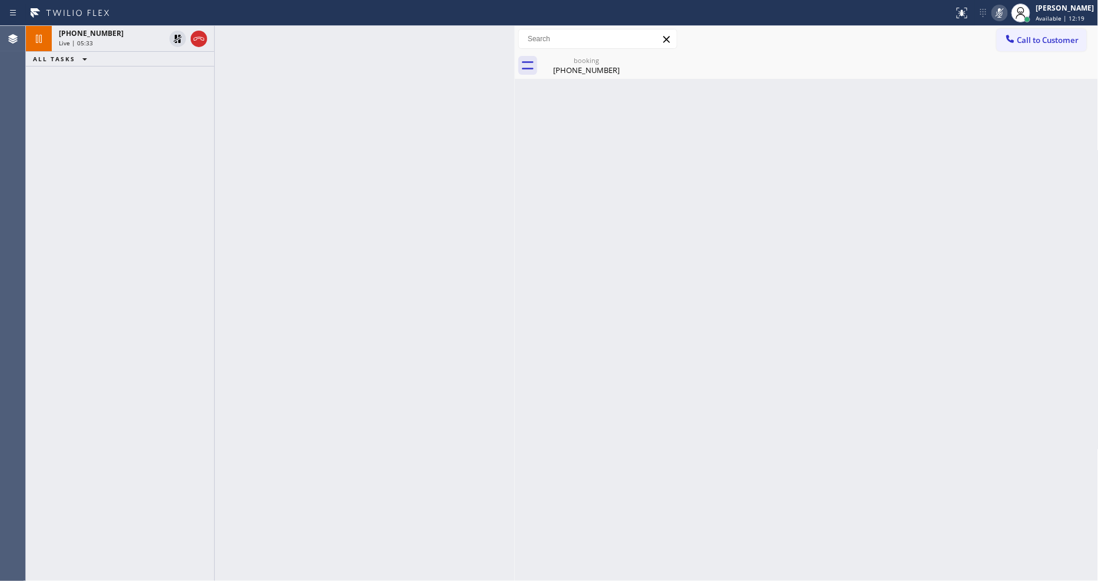
drag, startPoint x: 157, startPoint y: 44, endPoint x: 198, endPoint y: 6, distance: 55.8
click at [157, 45] on div "Live | 05:33" at bounding box center [112, 43] width 106 height 8
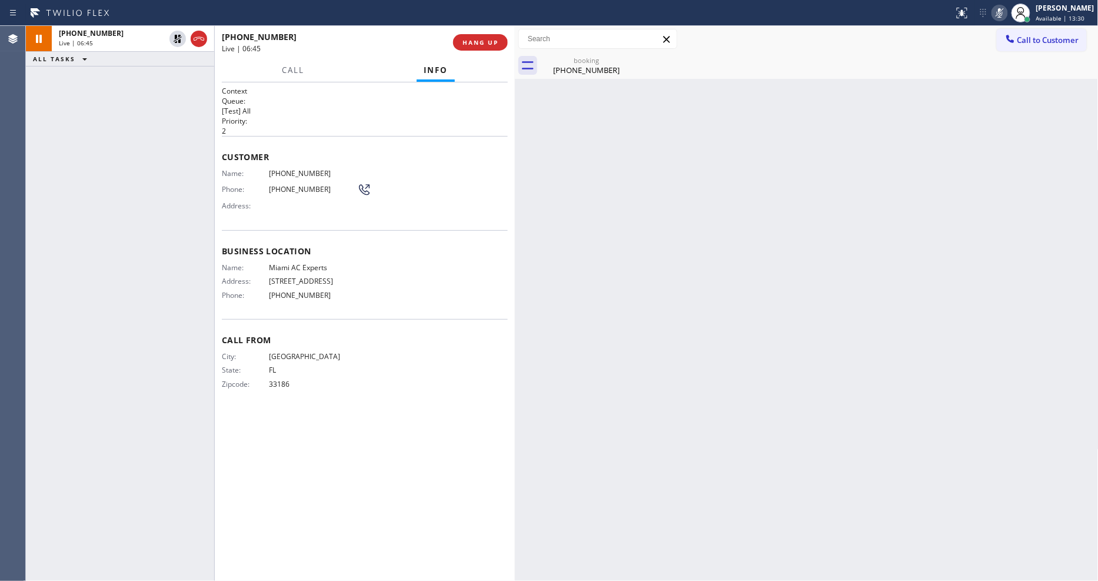
click at [701, 491] on div "Back to Dashboard Change Sender ID Customers Technicians Select a contact Outbo…" at bounding box center [807, 303] width 584 height 555
click at [290, 272] on div "Name: Miami AC Experts Address: 7800 SW 57th Ave Phone: (305) 547-8549" at bounding box center [289, 283] width 135 height 41
click at [290, 268] on span "Miami AC Experts" at bounding box center [313, 267] width 88 height 9
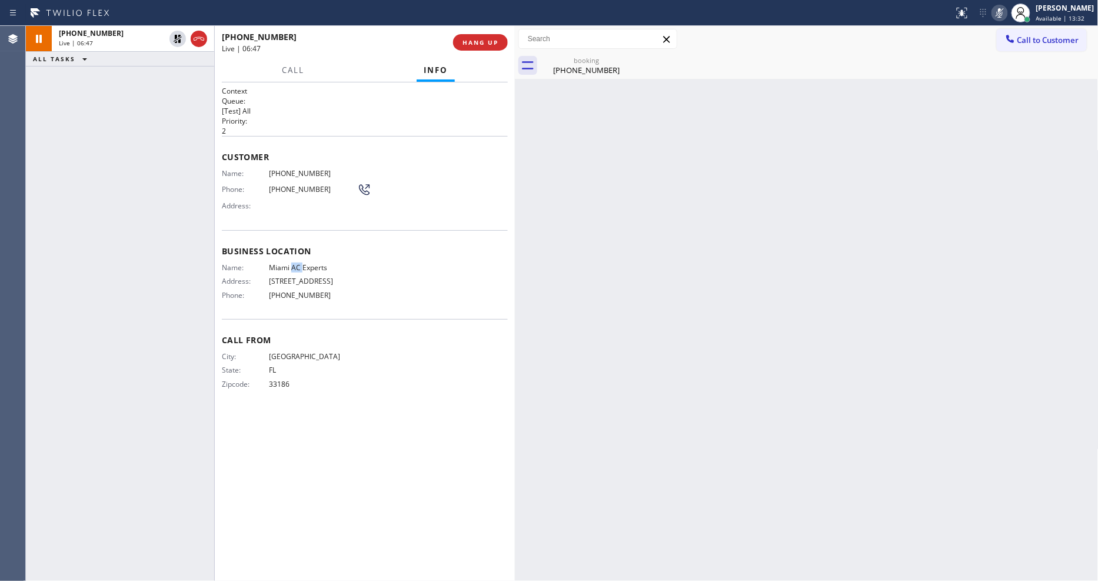
click at [290, 268] on span "Miami AC Experts" at bounding box center [313, 267] width 88 height 9
copy span "Miami AC Experts"
click at [176, 39] on icon at bounding box center [178, 39] width 8 height 8
click at [1002, 14] on icon at bounding box center [999, 13] width 14 height 14
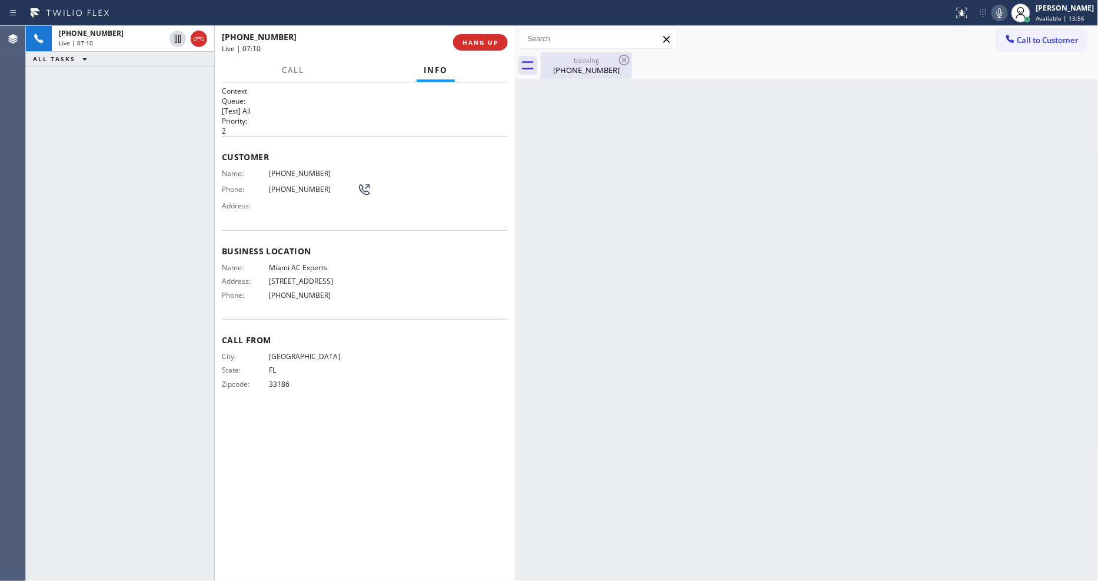
click at [565, 72] on div "(305) 510-4237" at bounding box center [586, 70] width 89 height 11
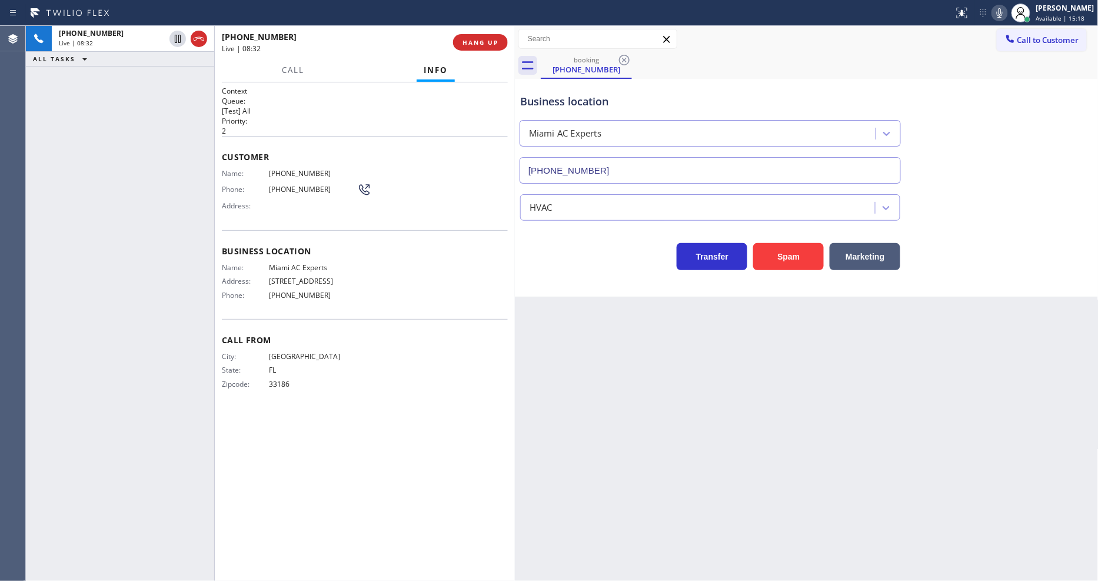
click at [1007, 10] on icon at bounding box center [999, 13] width 14 height 14
click at [1002, 10] on icon at bounding box center [1000, 12] width 6 height 9
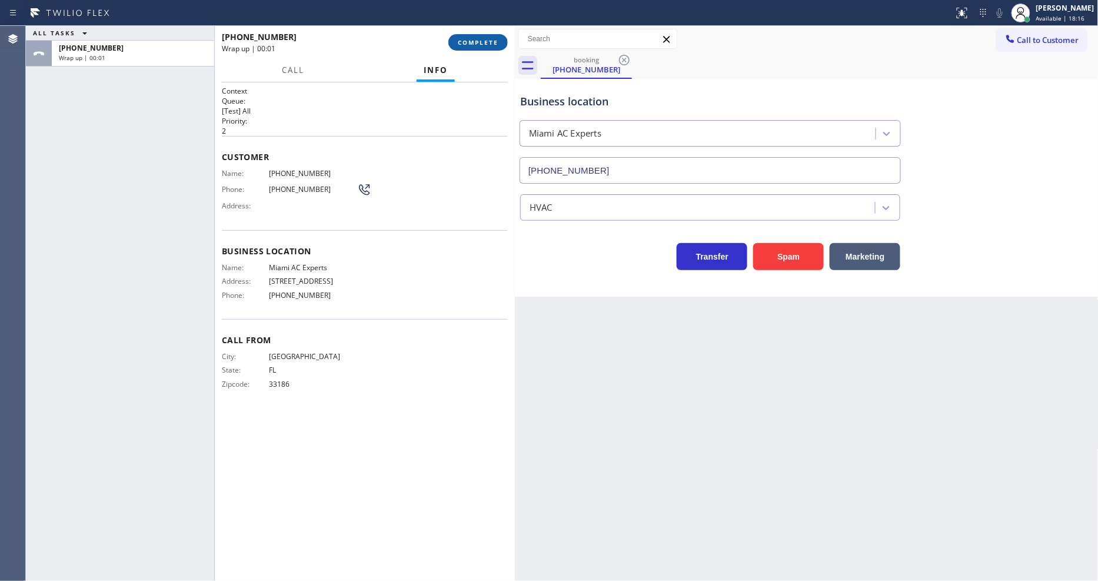
click at [469, 38] on span "COMPLETE" at bounding box center [478, 42] width 41 height 8
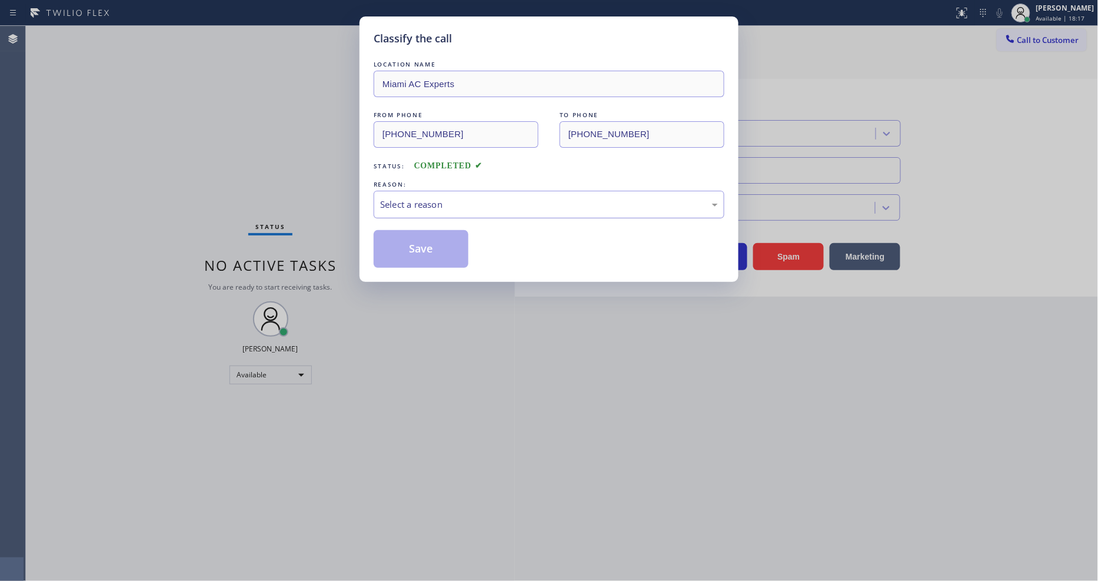
click at [421, 201] on div "Select a reason" at bounding box center [549, 205] width 338 height 14
click at [414, 248] on button "Save" at bounding box center [421, 249] width 95 height 38
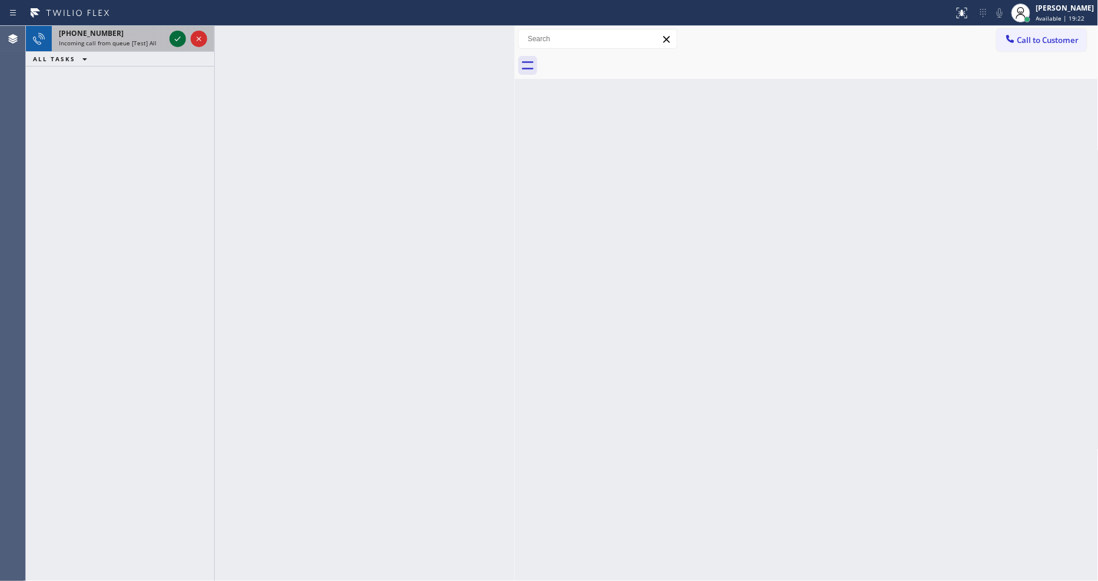
click at [172, 34] on icon at bounding box center [178, 39] width 14 height 14
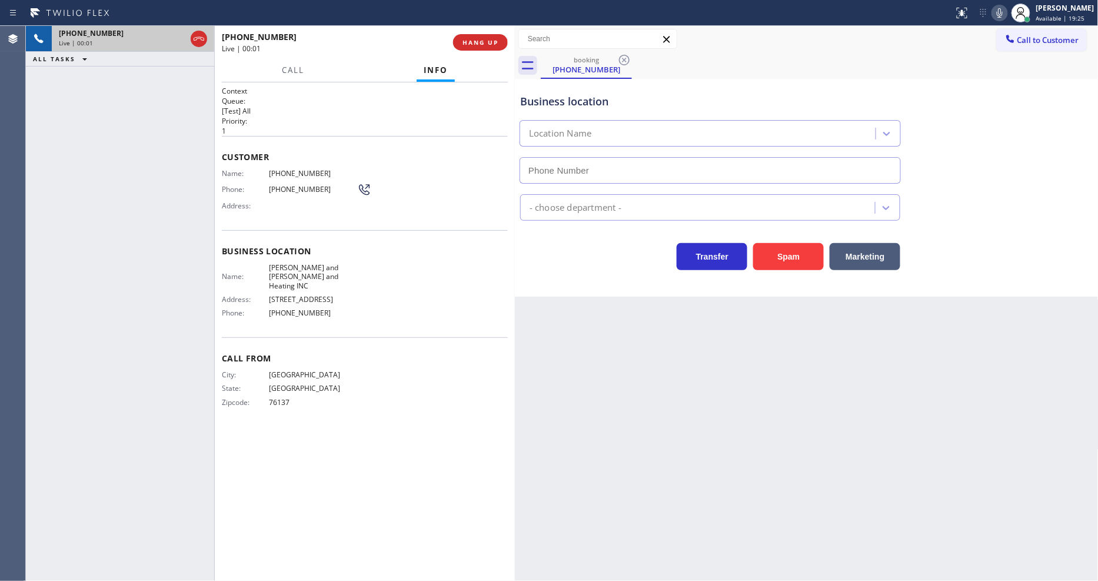
type input "(346) 585-7917"
click at [472, 49] on button "HANG UP" at bounding box center [480, 42] width 55 height 16
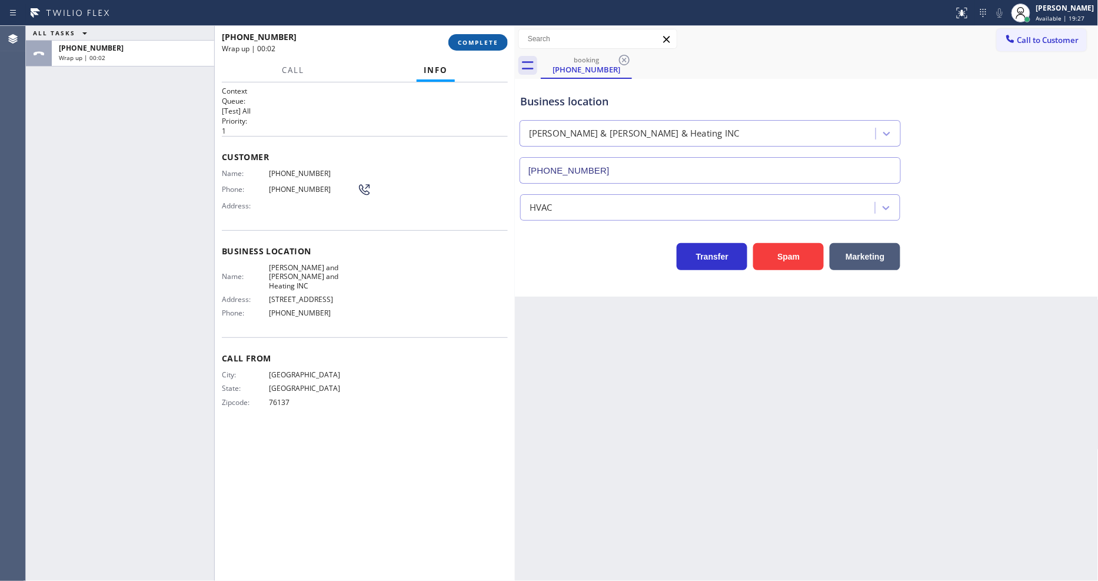
click at [474, 45] on span "COMPLETE" at bounding box center [478, 42] width 41 height 8
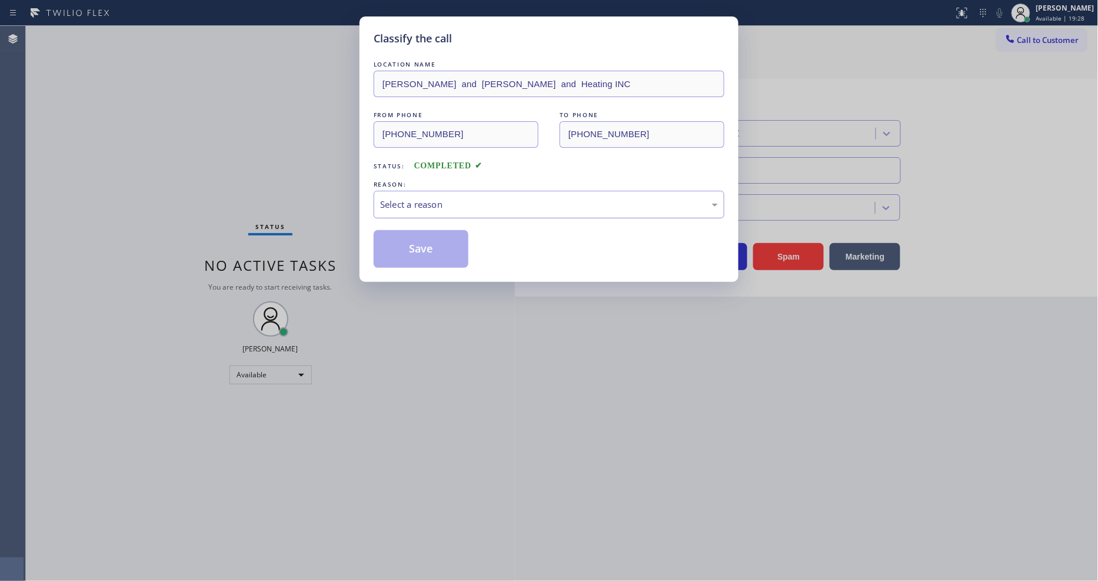
click at [414, 198] on div "Select a reason" at bounding box center [549, 205] width 338 height 14
click at [425, 244] on button "Save" at bounding box center [421, 249] width 95 height 38
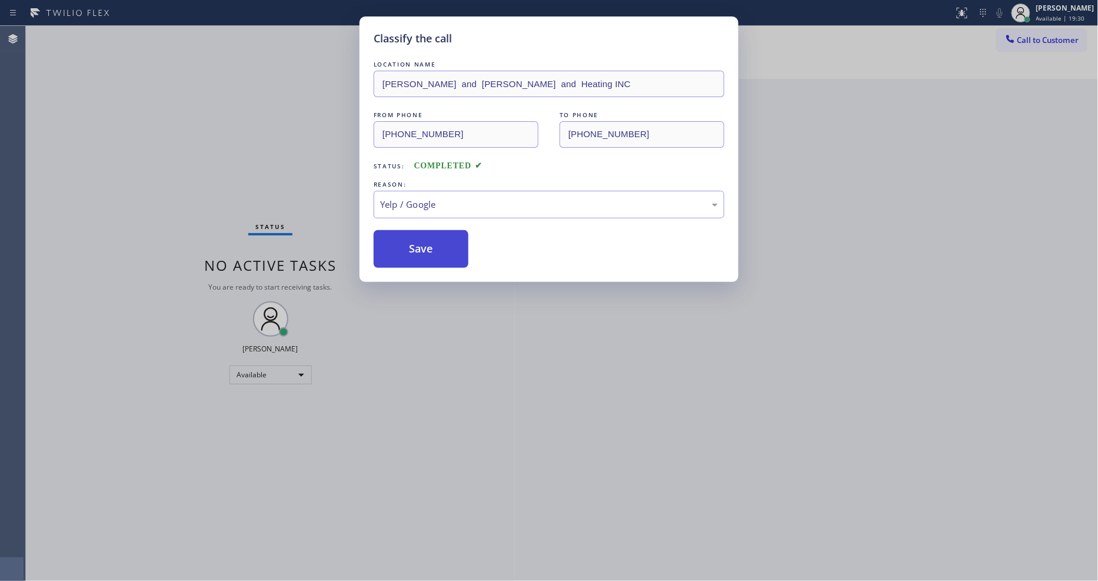
click at [425, 244] on button "Save" at bounding box center [421, 249] width 95 height 38
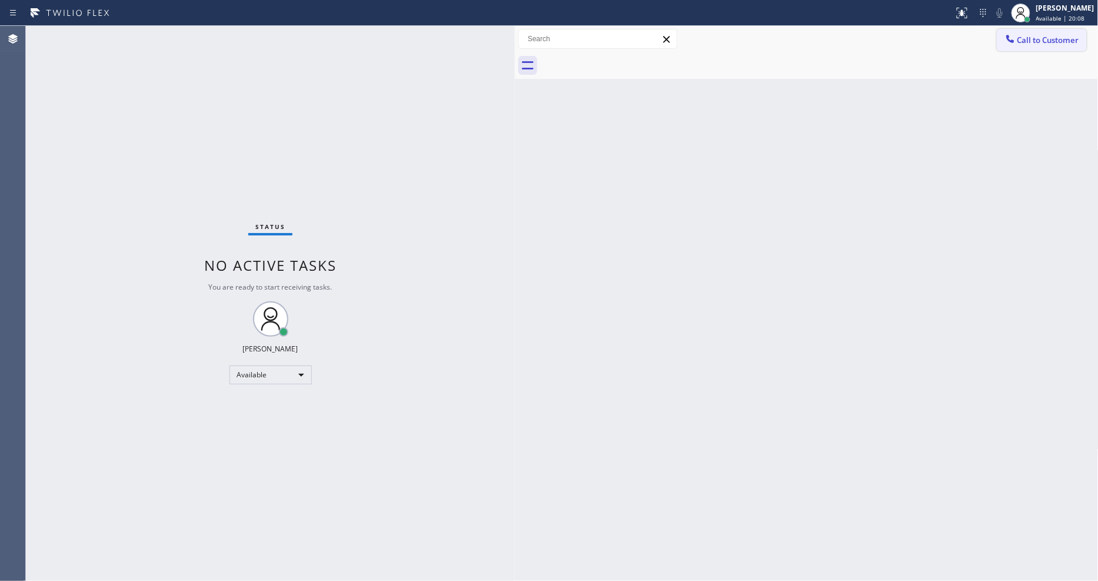
click at [1065, 38] on button "Call to Customer" at bounding box center [1042, 40] width 90 height 22
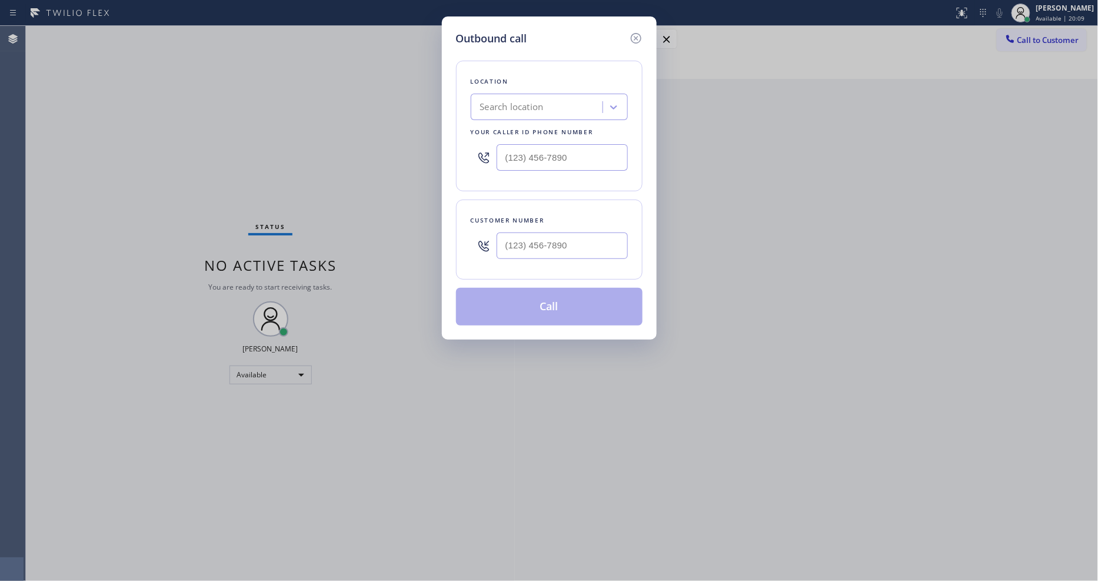
click at [567, 109] on div "Search location" at bounding box center [538, 107] width 128 height 21
paste input "Eagle Rock Electrician Pros"
type input "Eagle Rock Electrician Pros"
click at [551, 130] on div "Eagle Rock Electrician Pros" at bounding box center [549, 131] width 157 height 21
type input "(323) 499-3450"
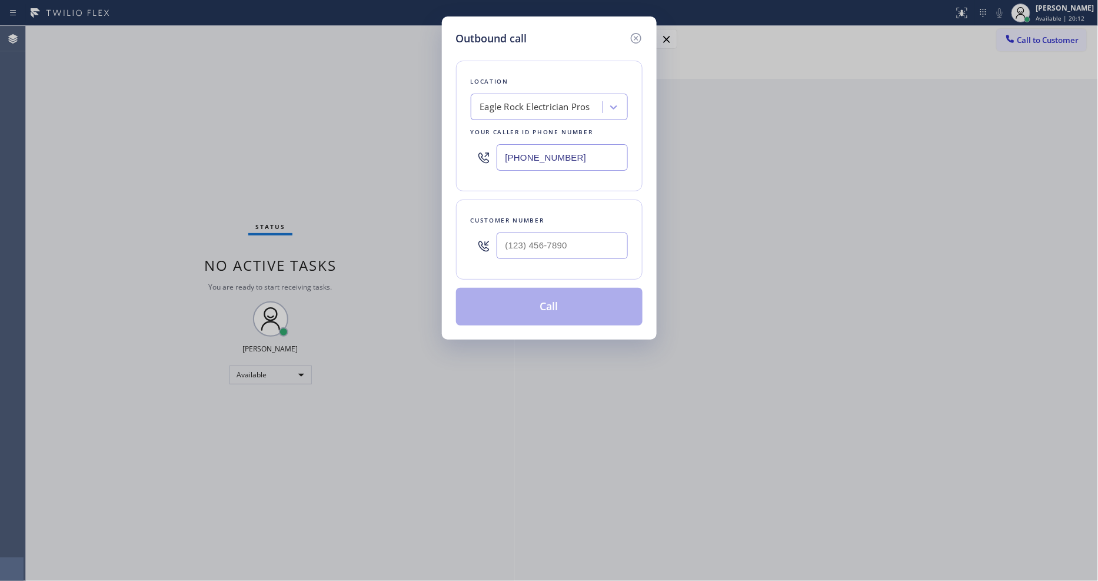
click at [322, 159] on div "Outbound call Location Eagle Rock Electrician Pros Your caller id phone number …" at bounding box center [549, 290] width 1098 height 581
click at [528, 241] on input "(___) ___-____" at bounding box center [562, 245] width 131 height 26
paste input "785) 410-5179"
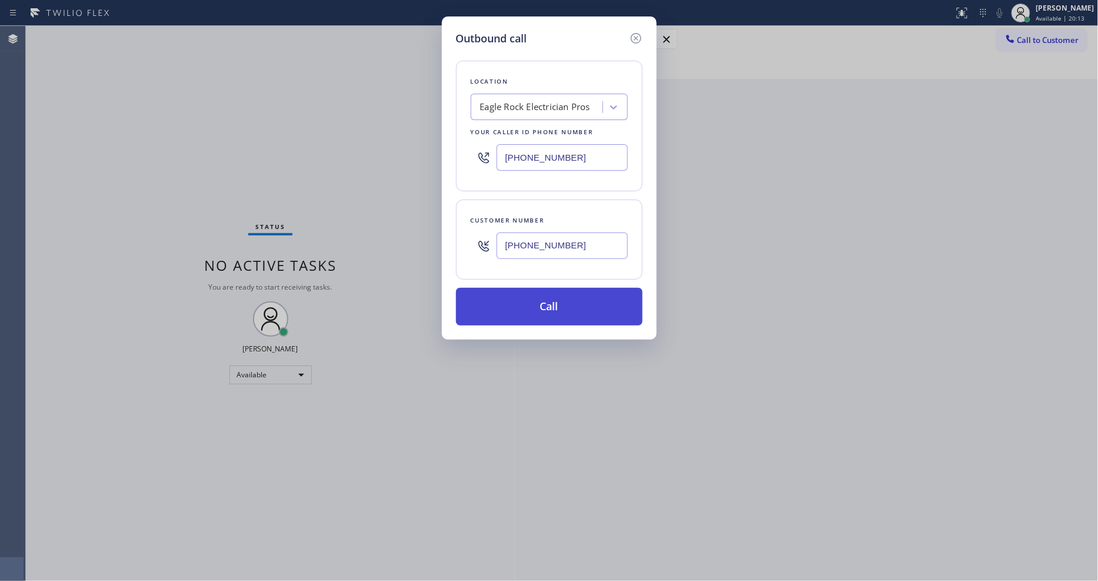
type input "(785) 410-5179"
click at [524, 302] on button "Call" at bounding box center [549, 307] width 186 height 38
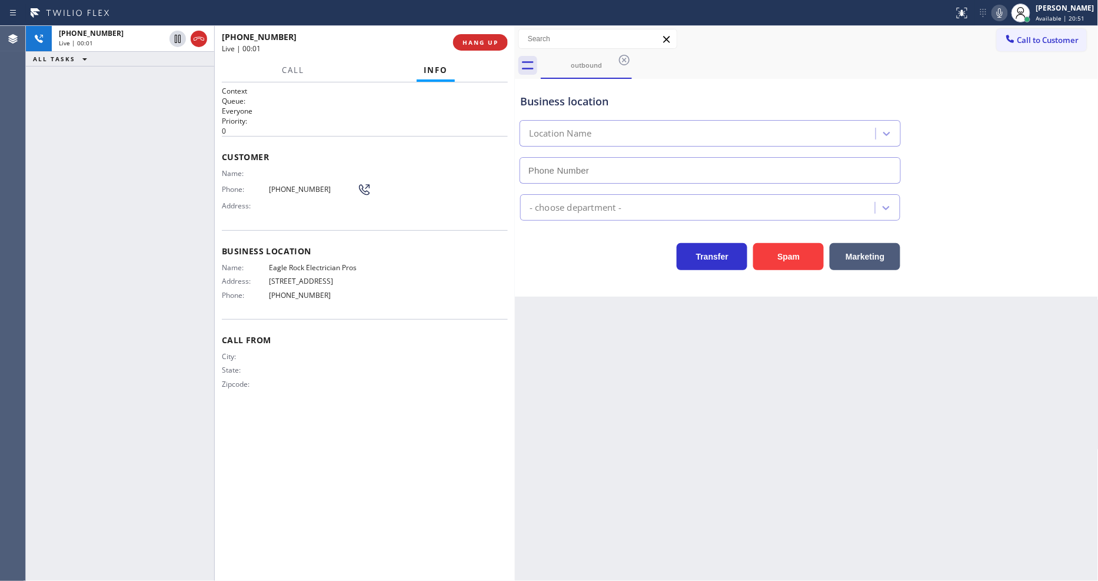
type input "(323) 499-3450"
click at [726, 307] on div "Back to Dashboard Change Sender ID Customers Technicians Select a contact Outbo…" at bounding box center [807, 303] width 584 height 555
click at [232, 138] on div "Customer Name: Phone: (785) 410-5179 Address:" at bounding box center [365, 183] width 286 height 94
click at [502, 38] on button "HANG UP" at bounding box center [480, 42] width 55 height 16
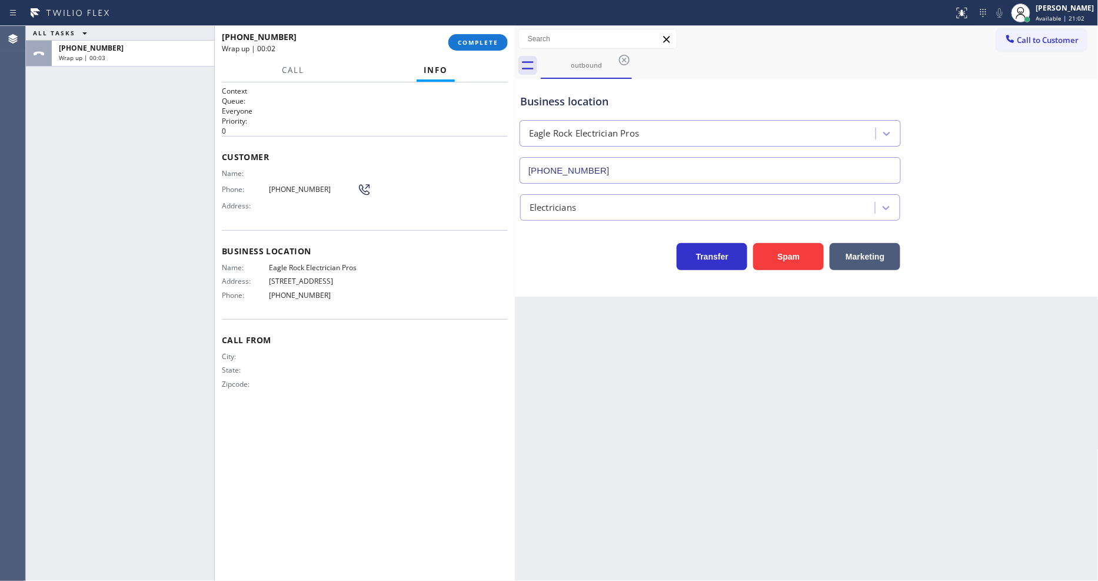
click at [330, 263] on span "Eagle Rock Electrician Pros" at bounding box center [313, 267] width 88 height 9
copy span "Eagle Rock Electrician Pros"
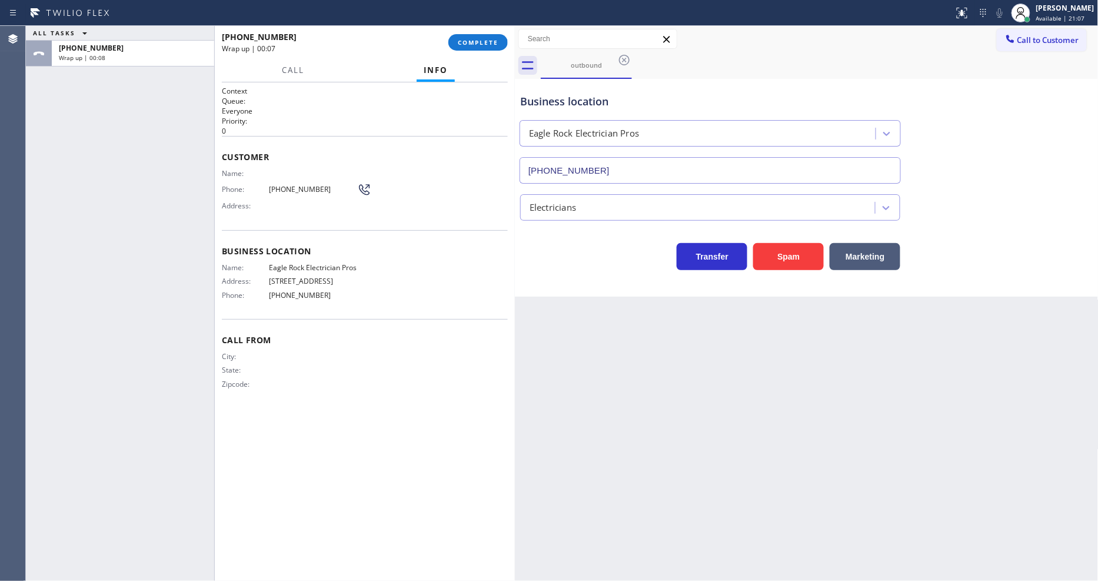
drag, startPoint x: 877, startPoint y: 431, endPoint x: 563, endPoint y: 192, distance: 394.5
click at [877, 428] on div "Back to Dashboard Change Sender ID Customers Technicians Select a contact Outbo…" at bounding box center [807, 303] width 584 height 555
click at [301, 185] on span "(785) 410-5179" at bounding box center [313, 189] width 88 height 9
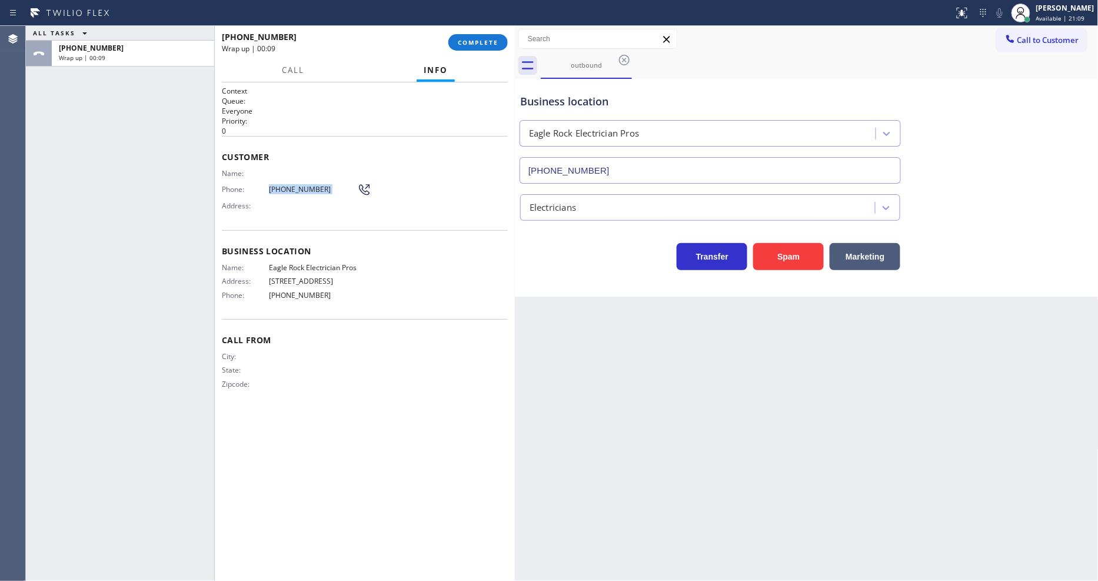
copy div "(785) 410-5179"
click at [475, 42] on span "COMPLETE" at bounding box center [478, 42] width 41 height 8
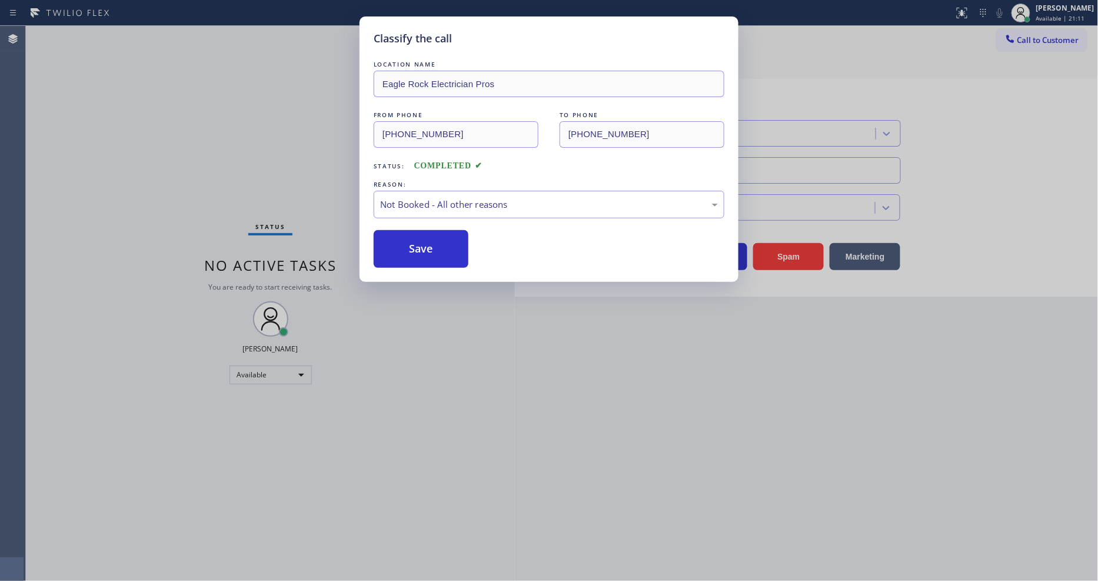
click at [415, 249] on button "Save" at bounding box center [421, 249] width 95 height 38
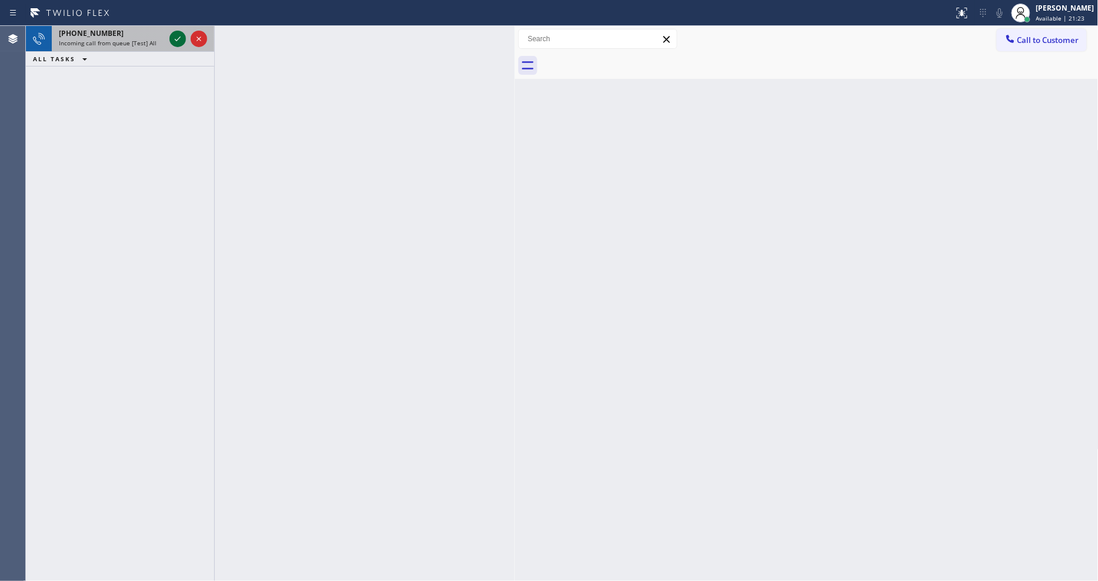
click at [183, 37] on icon at bounding box center [178, 39] width 14 height 14
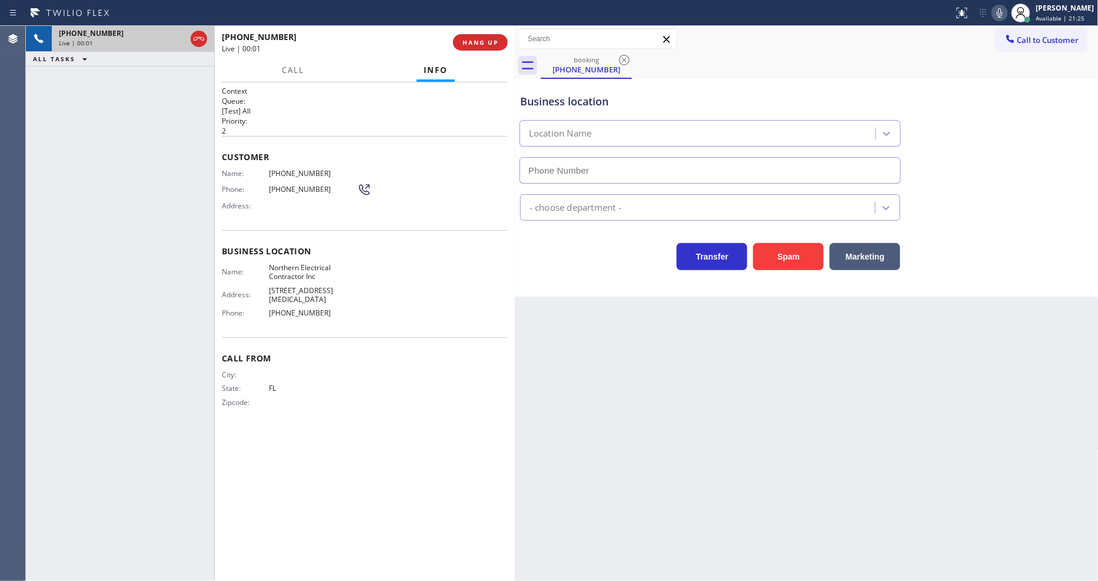
type input "(786) 981-8158"
click at [473, 44] on span "HANG UP" at bounding box center [480, 42] width 36 height 8
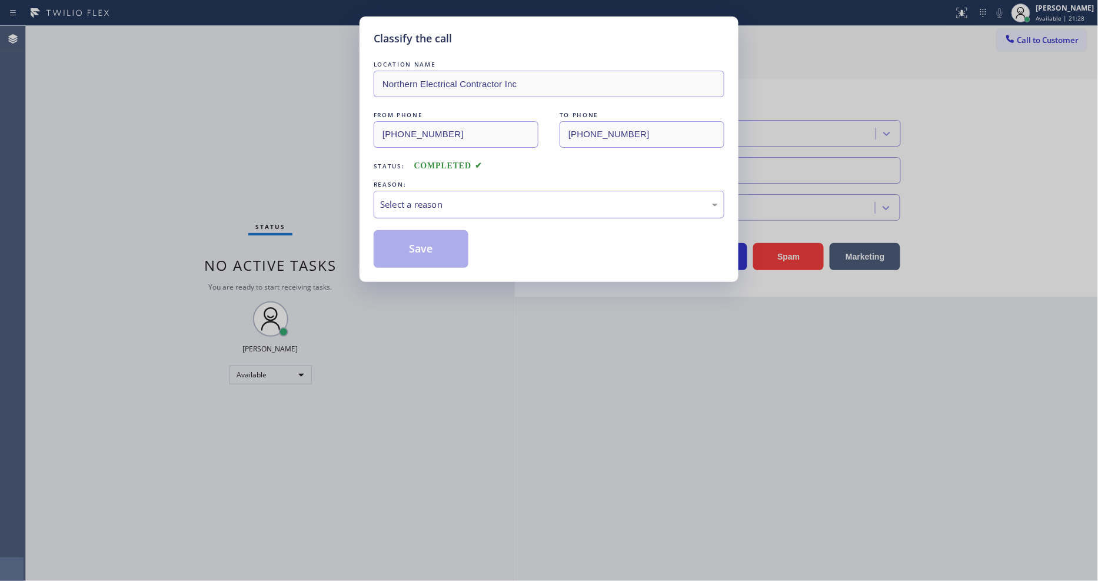
click at [427, 198] on div "Select a reason" at bounding box center [549, 205] width 338 height 14
click at [418, 239] on button "Save" at bounding box center [421, 249] width 95 height 38
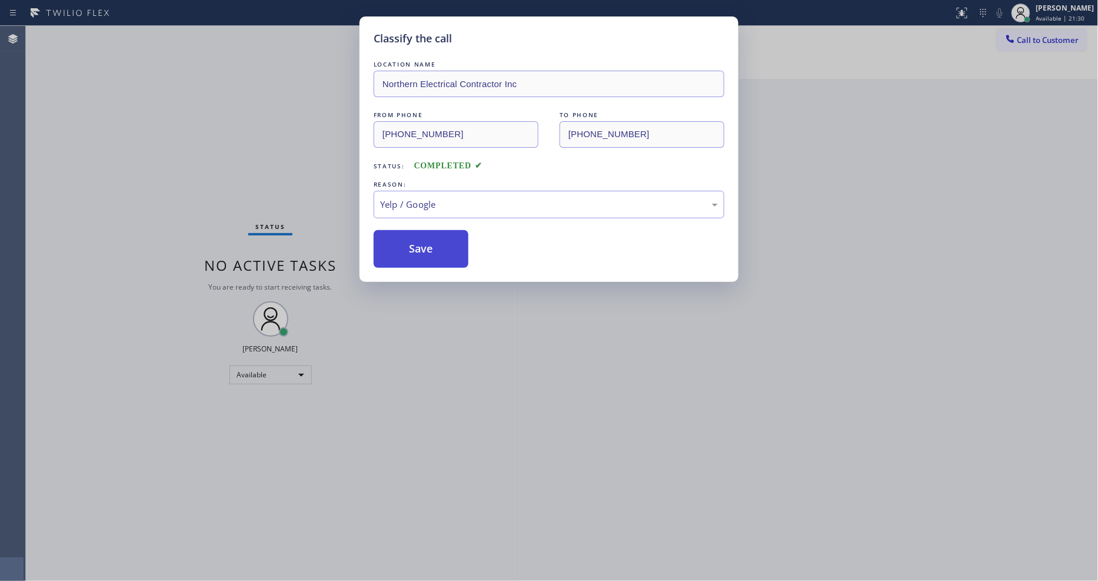
click at [418, 239] on button "Save" at bounding box center [421, 249] width 95 height 38
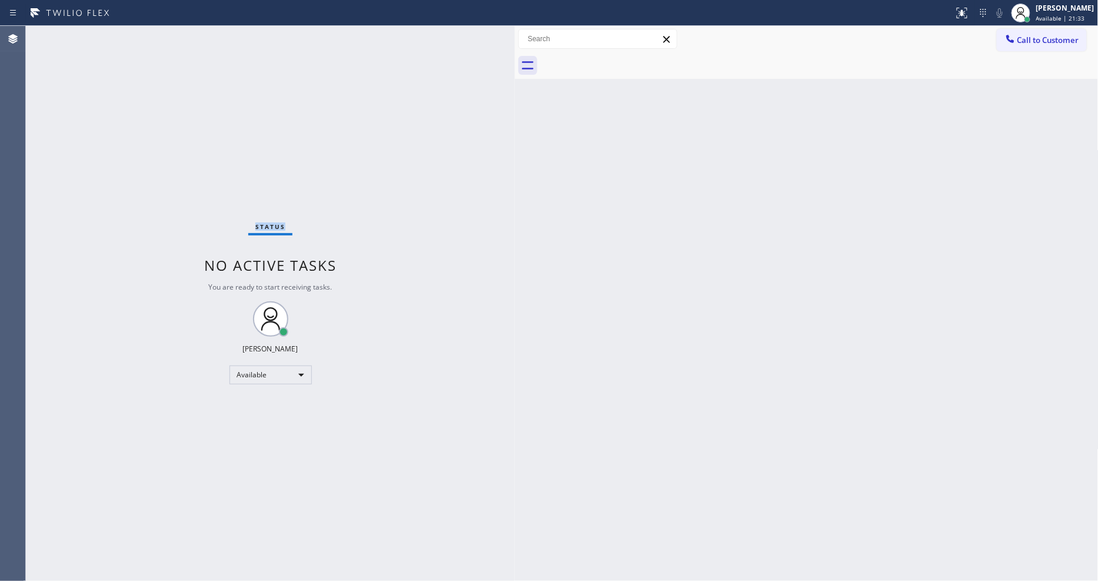
click at [176, 42] on div "Status No active tasks You are ready to start receiving tasks. [PERSON_NAME] Av…" at bounding box center [270, 303] width 489 height 555
click at [381, 475] on div "Status No active tasks You are ready to start receiving tasks. [PERSON_NAME] Av…" at bounding box center [270, 303] width 489 height 555
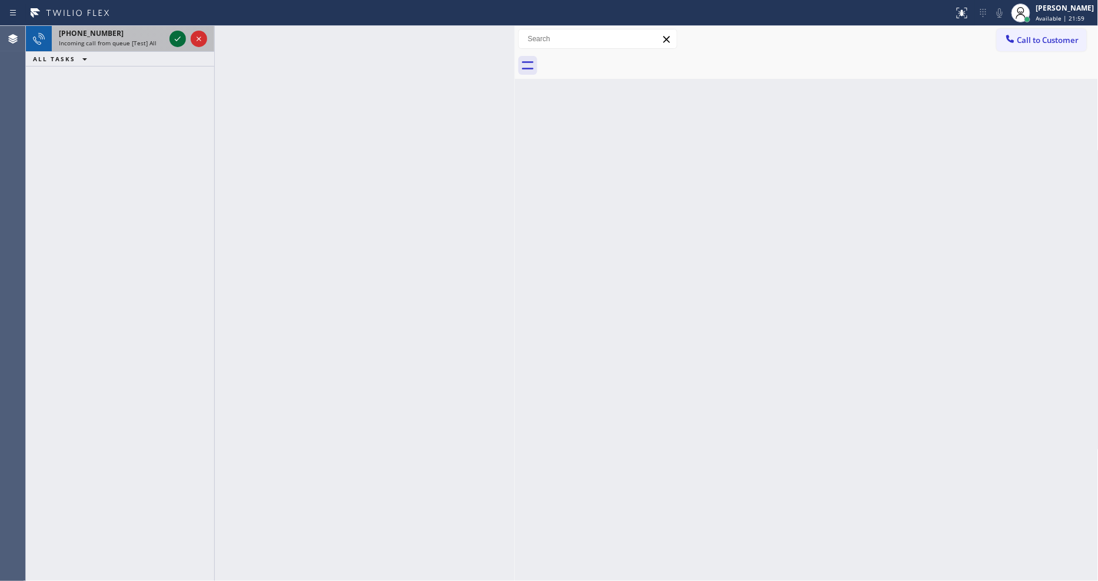
click at [179, 36] on icon at bounding box center [178, 39] width 14 height 14
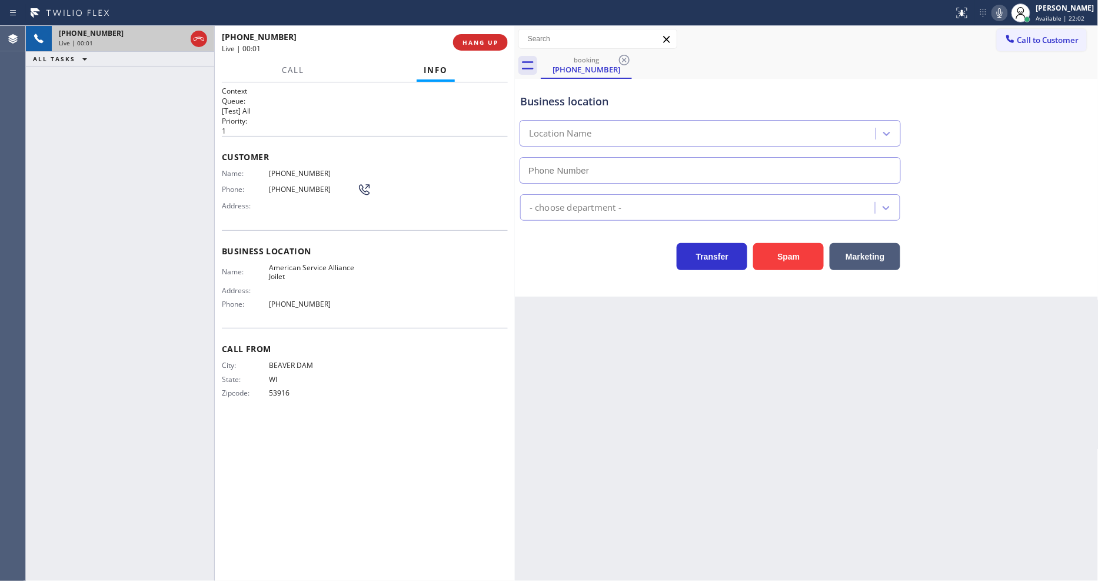
type input "(779) 212-7220"
click at [337, 263] on span "American Service Alliance Joilet" at bounding box center [313, 272] width 88 height 18
copy span "American Service Alliance Joilet"
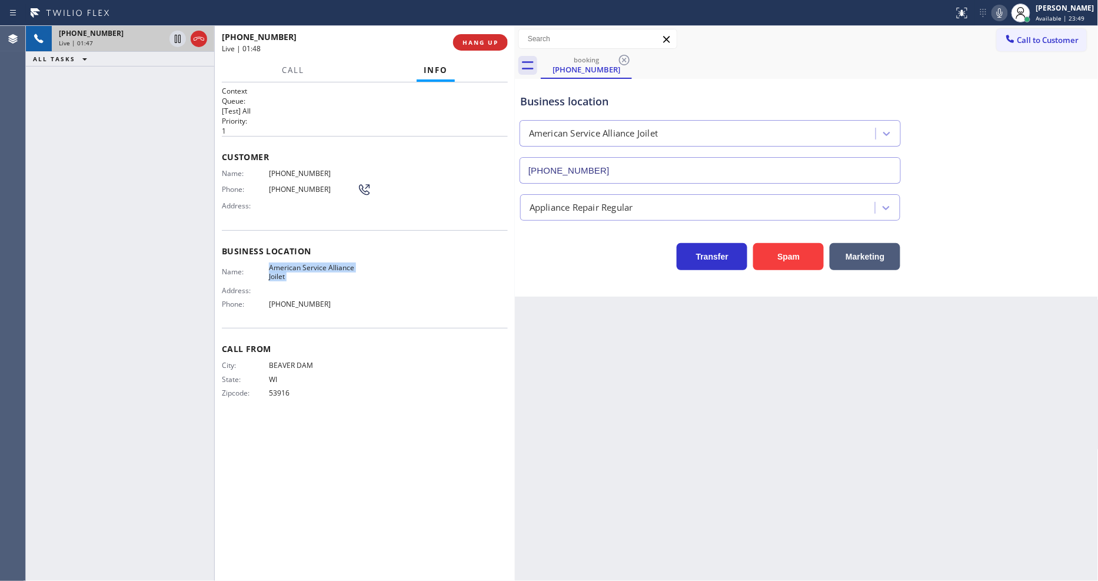
click at [287, 182] on div "Phone: (920) 791-1835" at bounding box center [296, 189] width 149 height 14
click at [289, 172] on span "(920) 791-1835" at bounding box center [313, 173] width 88 height 9
copy span "(920) 791-1835"
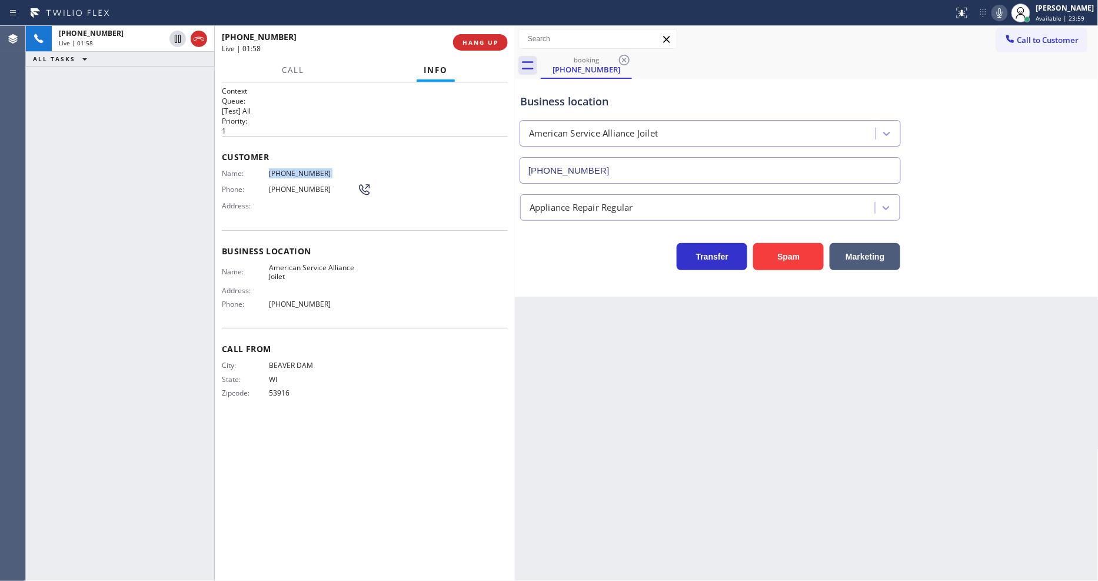
drag, startPoint x: 176, startPoint y: 36, endPoint x: 274, endPoint y: 15, distance: 99.9
click at [176, 36] on icon at bounding box center [178, 39] width 14 height 14
click at [1002, 15] on icon at bounding box center [1000, 12] width 6 height 9
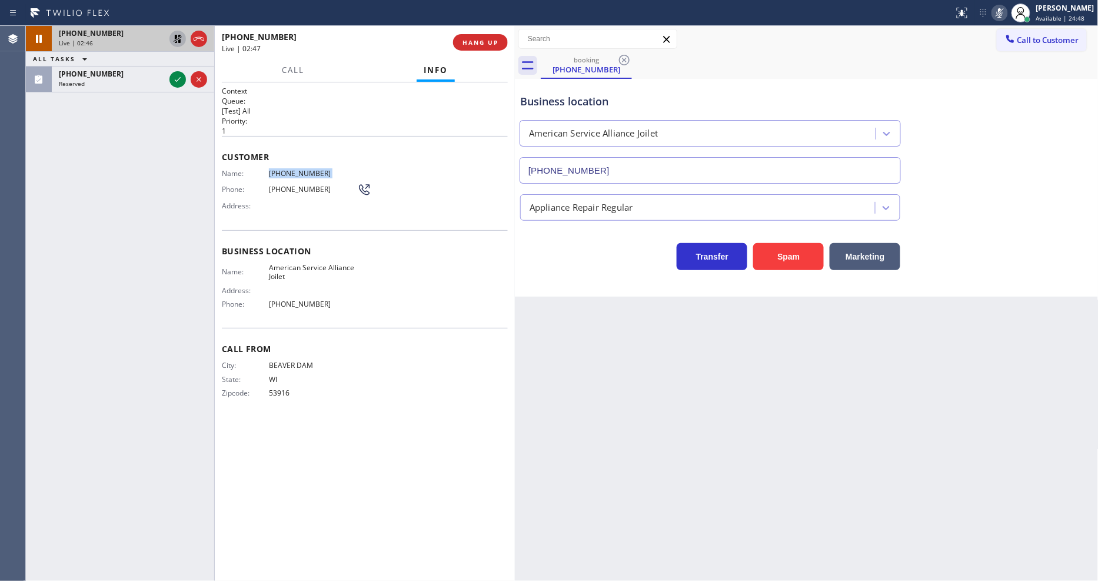
click at [173, 34] on icon at bounding box center [178, 39] width 14 height 14
click at [1004, 10] on rect at bounding box center [999, 12] width 8 height 8
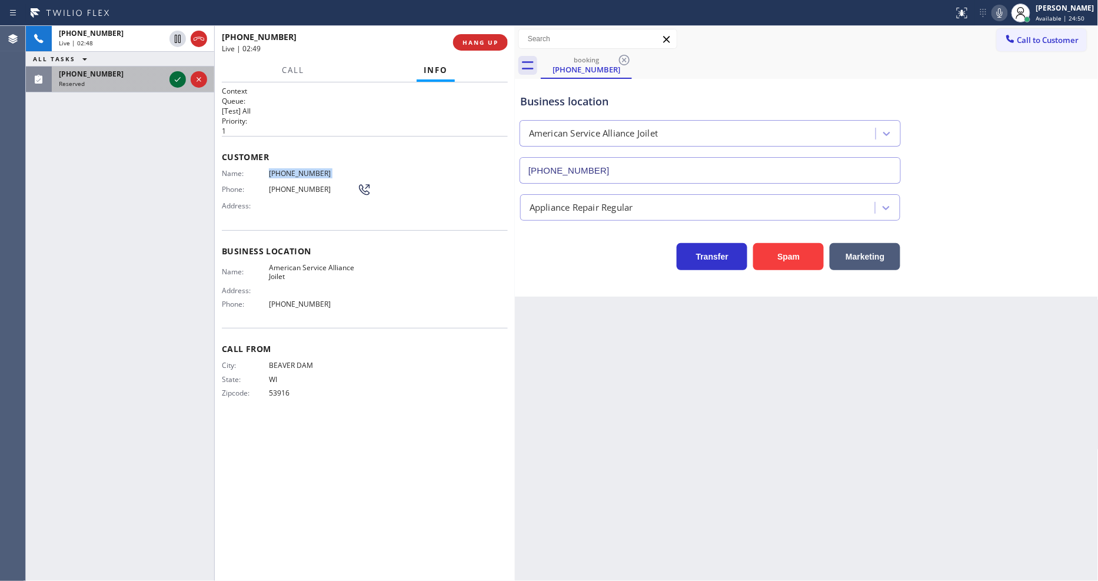
click at [181, 81] on icon at bounding box center [178, 79] width 14 height 14
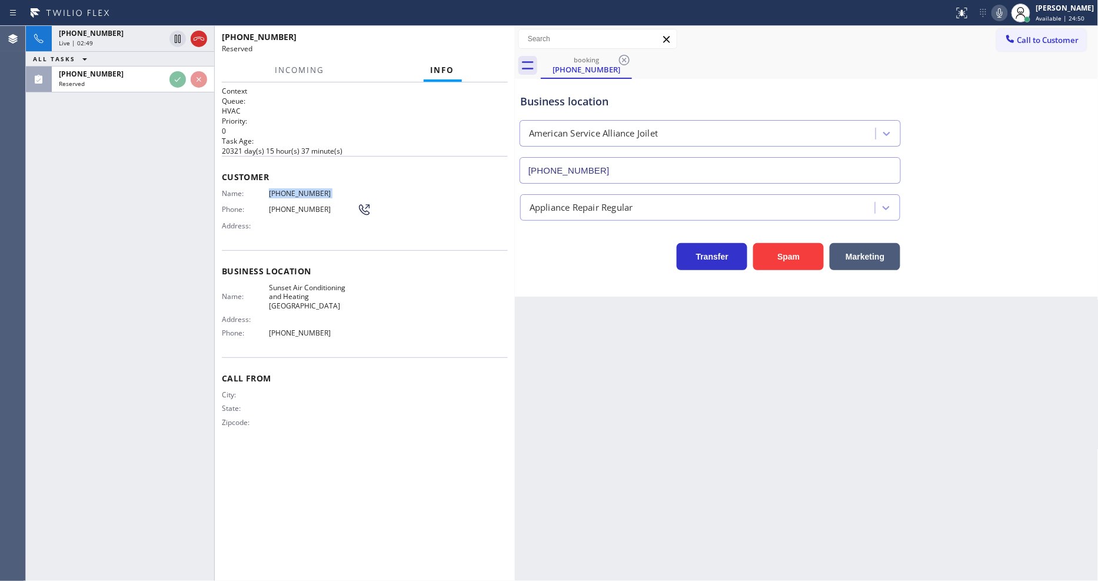
click at [412, 148] on p "20321 day(s) 15 hour(s) 37 minute(s)" at bounding box center [365, 151] width 286 height 10
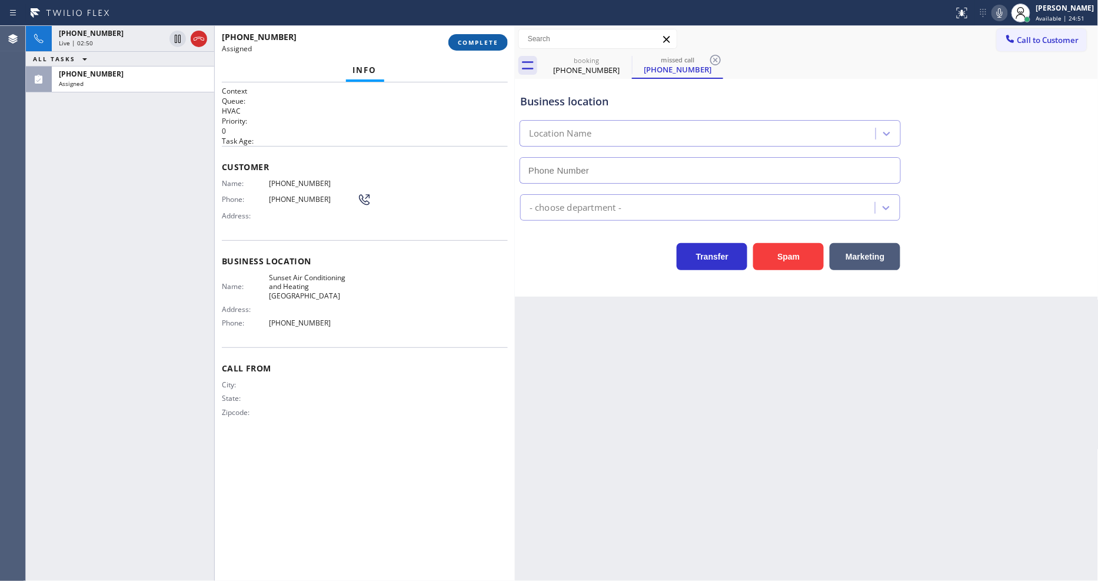
type input "(646) 419-3613"
click at [475, 35] on button "COMPLETE" at bounding box center [477, 42] width 59 height 16
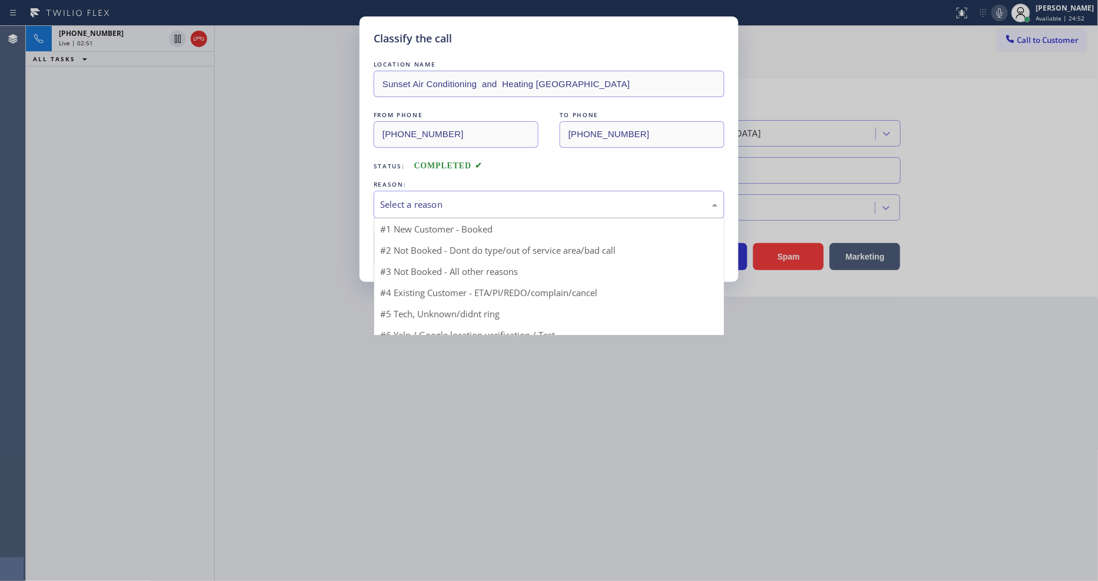
click at [434, 209] on div "Select a reason" at bounding box center [549, 205] width 351 height 28
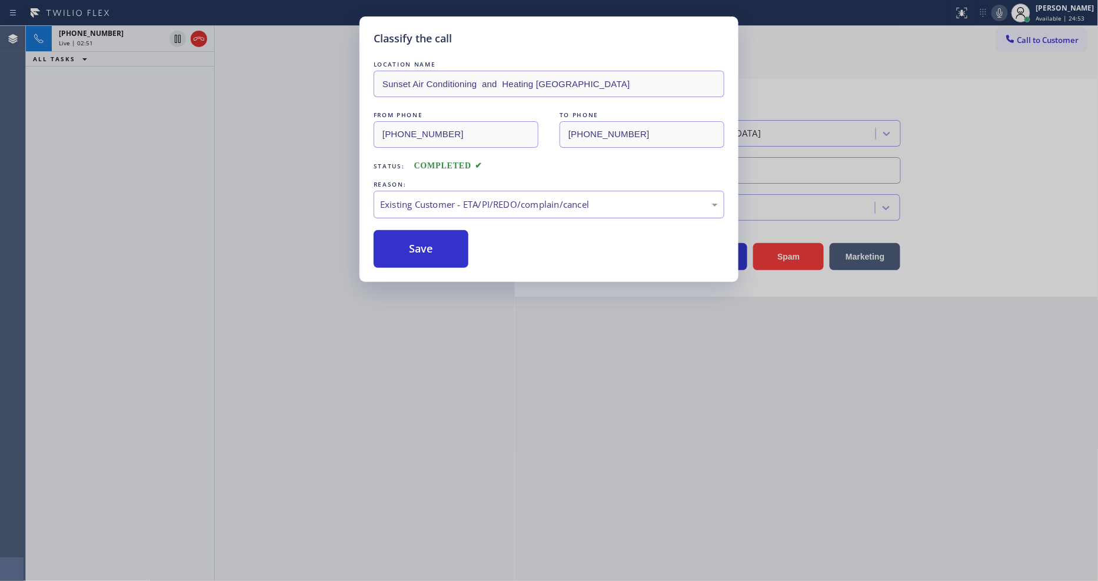
click at [430, 198] on div "Existing Customer - ETA/PI/REDO/complain/cancel" at bounding box center [549, 205] width 338 height 14
click at [422, 237] on button "Save" at bounding box center [421, 249] width 95 height 38
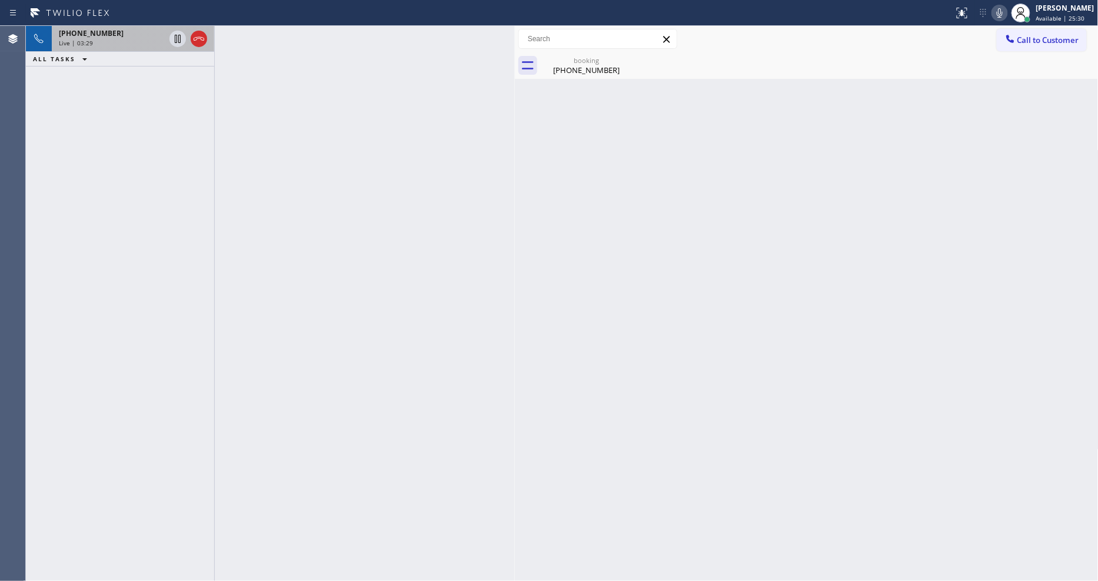
click at [138, 47] on div "Live | 03:29" at bounding box center [112, 43] width 106 height 8
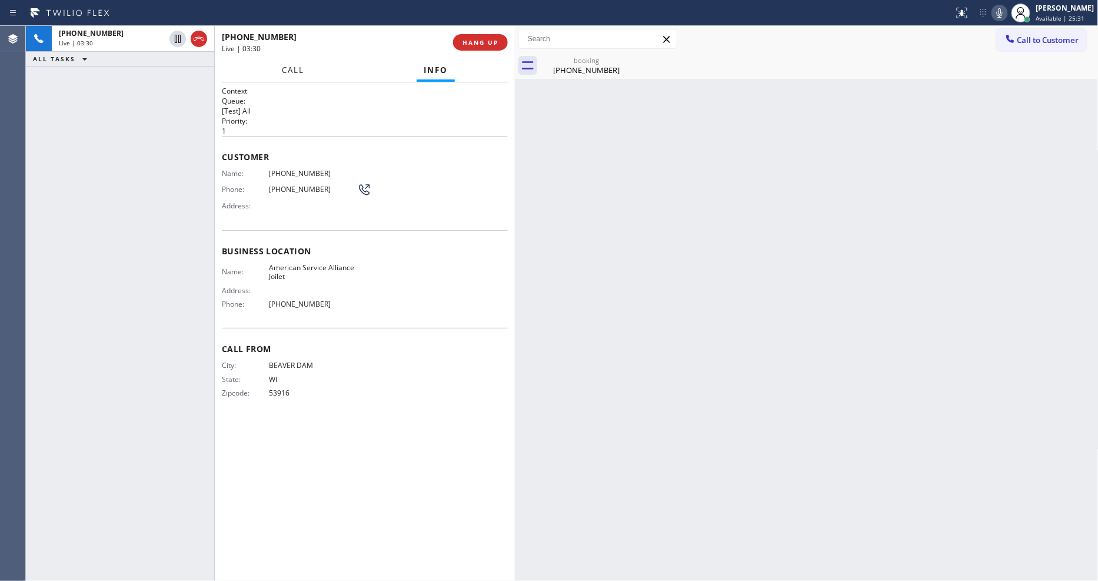
click at [293, 72] on span "Call" at bounding box center [293, 70] width 22 height 11
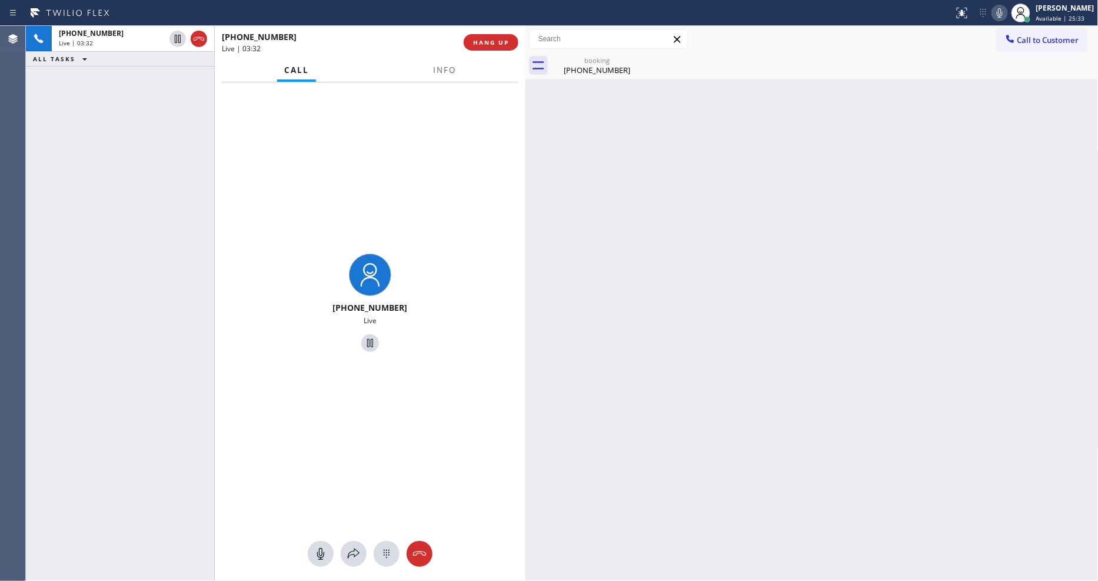
drag, startPoint x: 512, startPoint y: 81, endPoint x: 524, endPoint y: 80, distance: 11.8
click at [525, 80] on div at bounding box center [525, 303] width 0 height 555
click at [353, 562] on button at bounding box center [354, 554] width 26 height 26
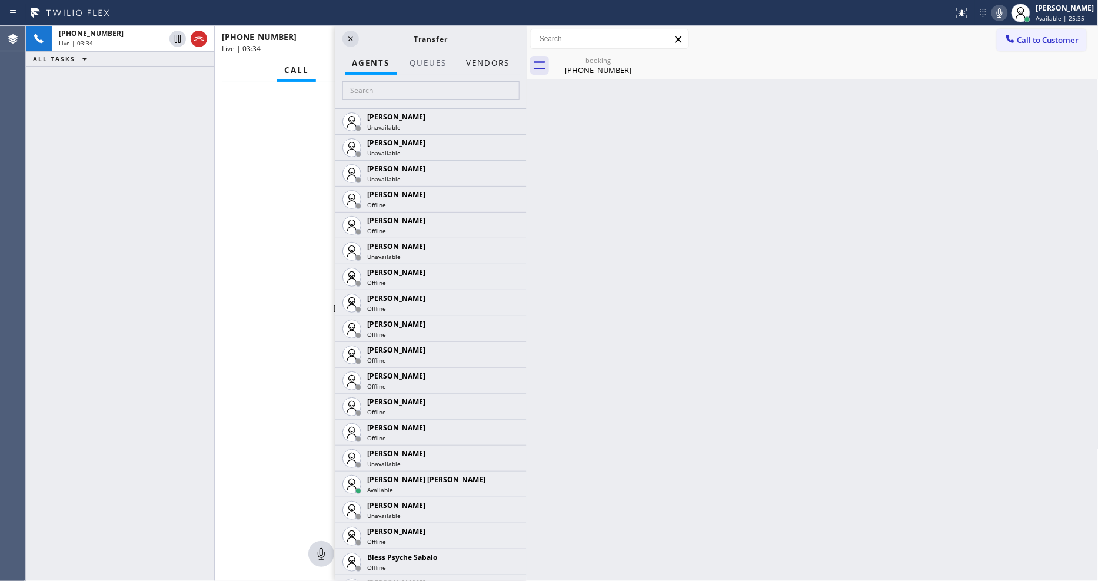
click at [497, 59] on button "Vendors" at bounding box center [488, 63] width 58 height 23
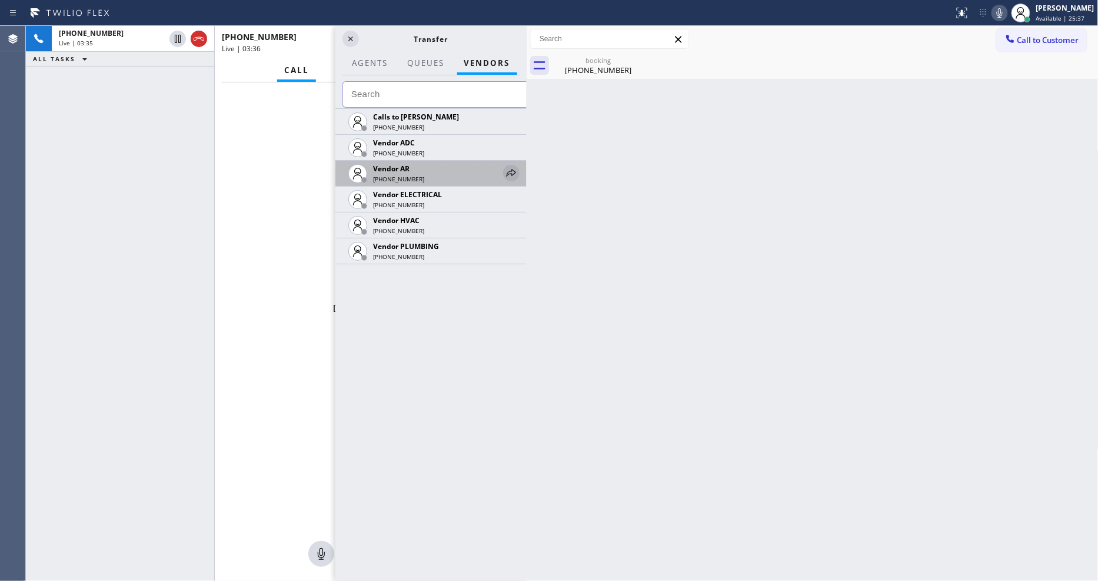
click at [508, 167] on icon at bounding box center [511, 173] width 14 height 14
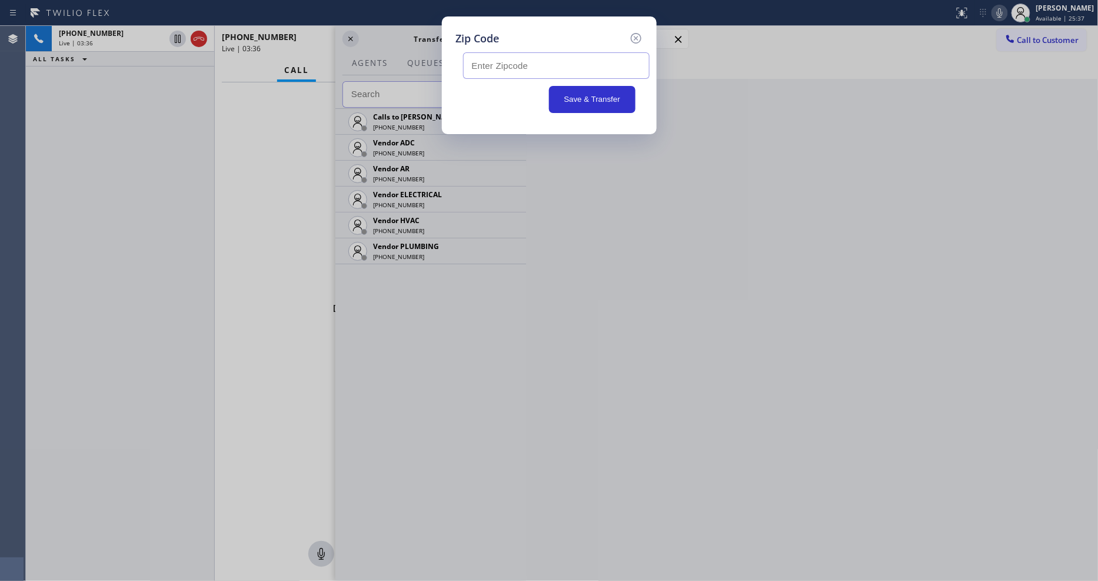
click at [487, 59] on input "text" at bounding box center [556, 65] width 186 height 26
paste input "60586"
type input "60586"
click at [636, 34] on icon at bounding box center [635, 38] width 11 height 11
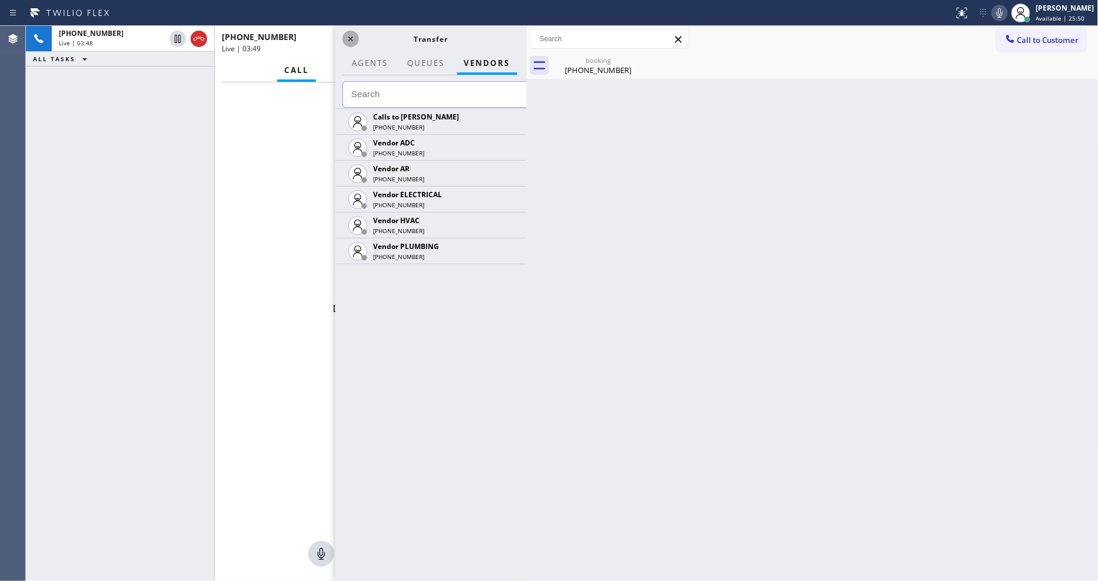
click at [351, 38] on icon at bounding box center [350, 38] width 5 height 5
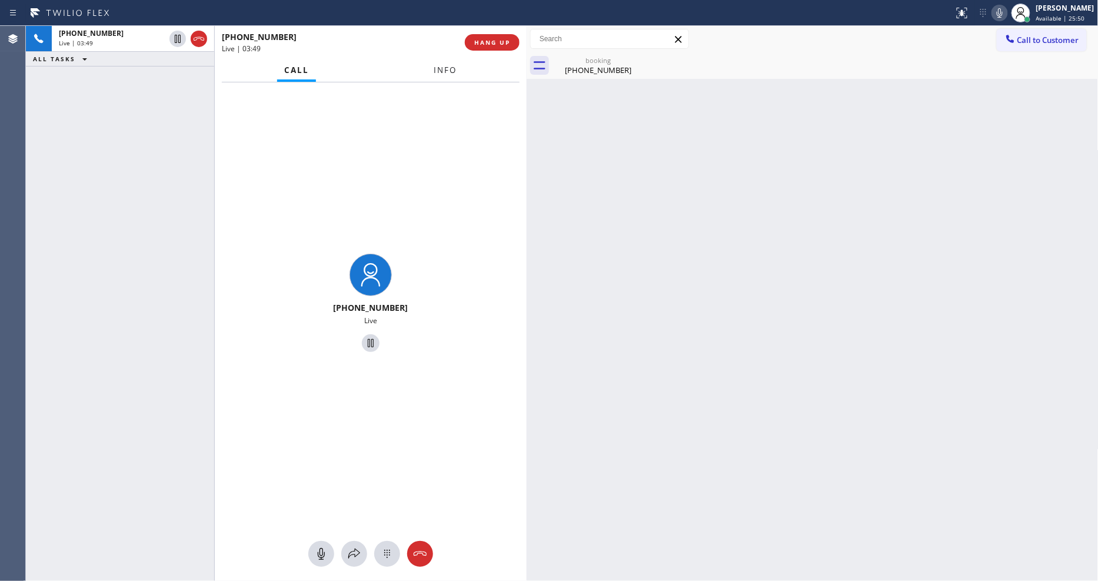
click at [442, 66] on span "Info" at bounding box center [445, 70] width 23 height 11
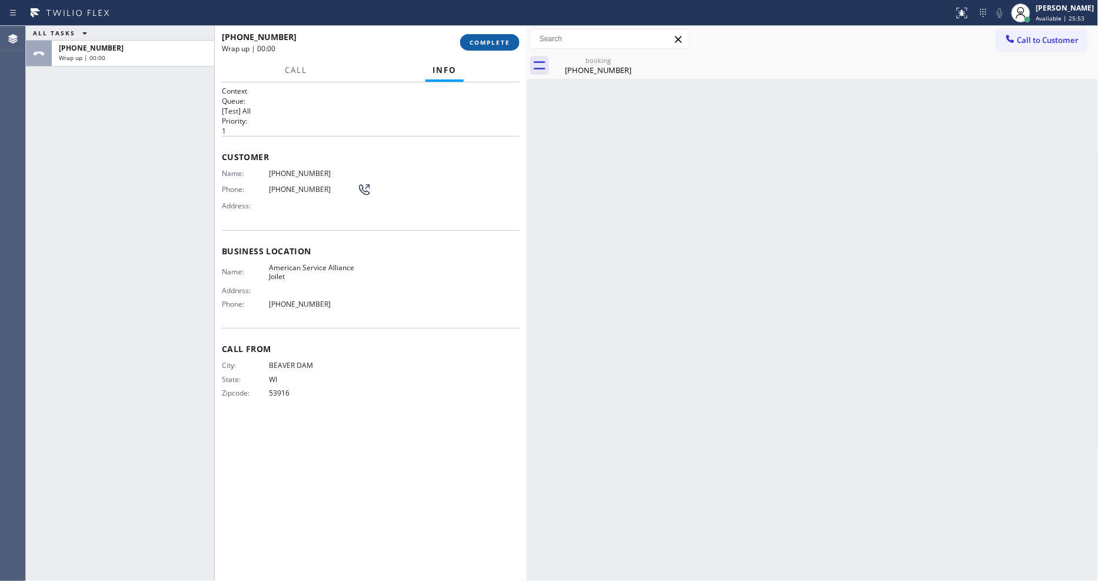
click at [489, 36] on button "COMPLETE" at bounding box center [489, 42] width 59 height 16
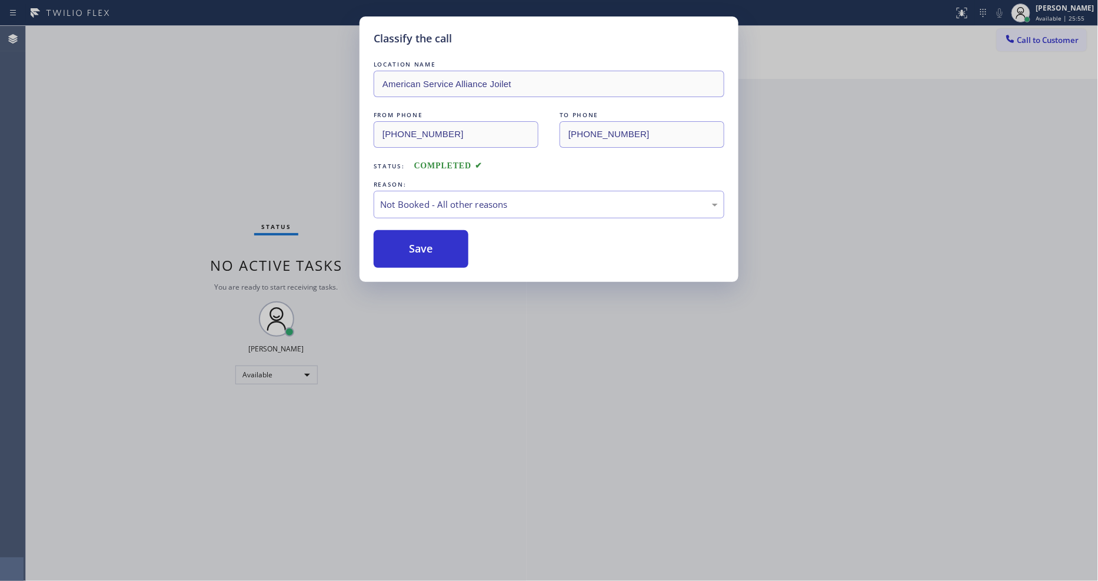
click at [414, 249] on button "Save" at bounding box center [421, 249] width 95 height 38
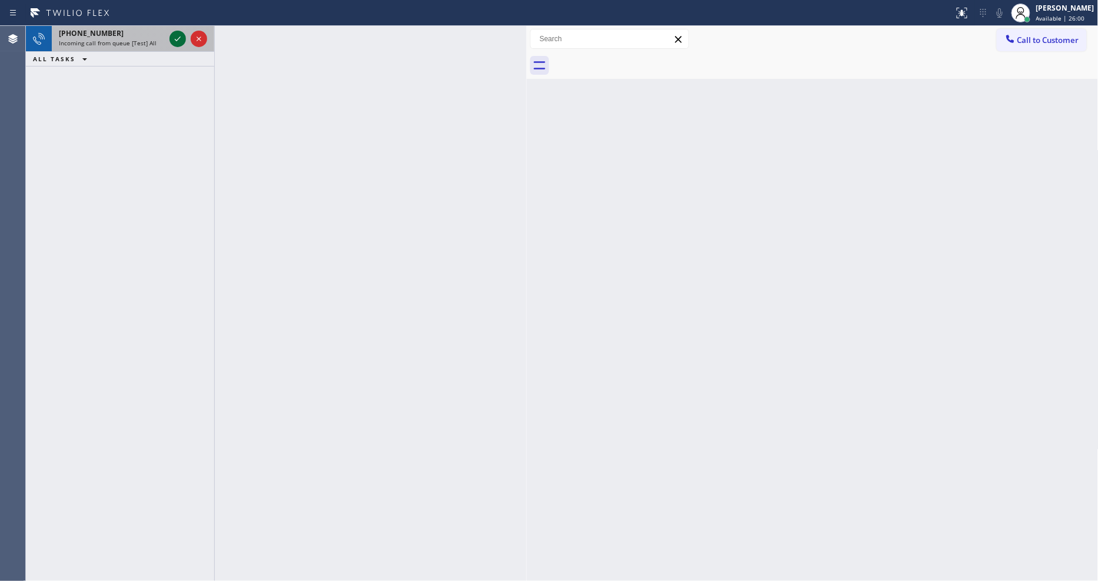
click at [172, 38] on icon at bounding box center [178, 39] width 14 height 14
click at [172, 39] on icon at bounding box center [178, 39] width 14 height 14
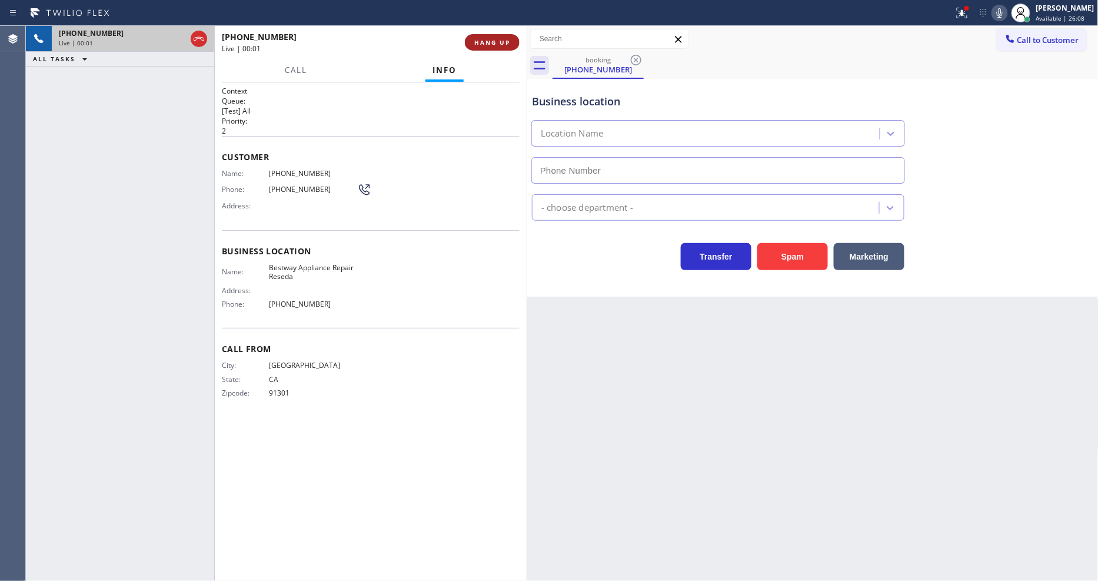
type input "(818) 873-4222"
click at [489, 41] on span "HANG UP" at bounding box center [492, 42] width 36 height 8
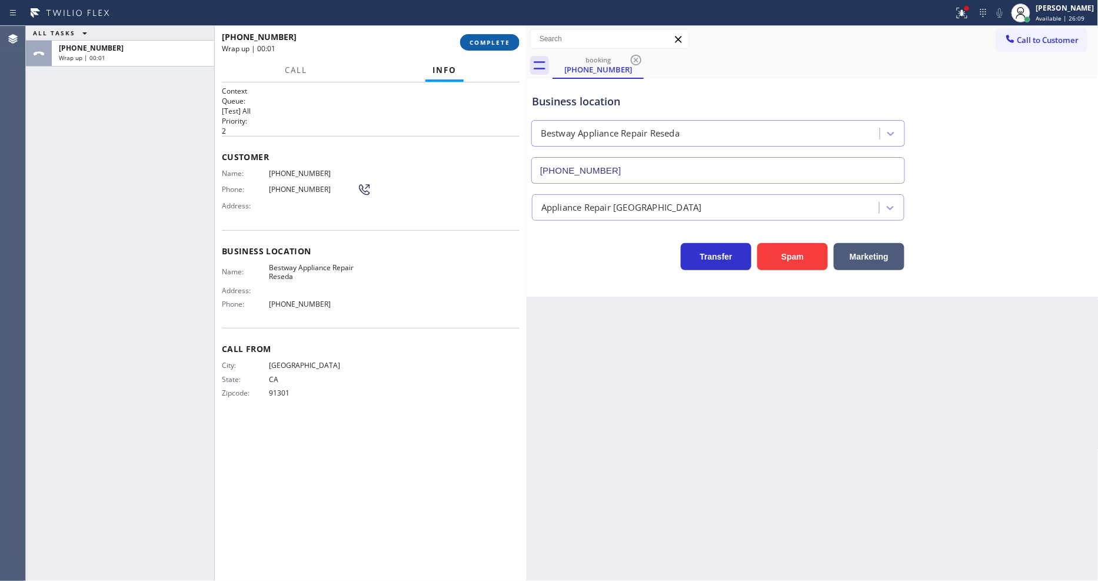
click at [489, 41] on span "COMPLETE" at bounding box center [489, 42] width 41 height 8
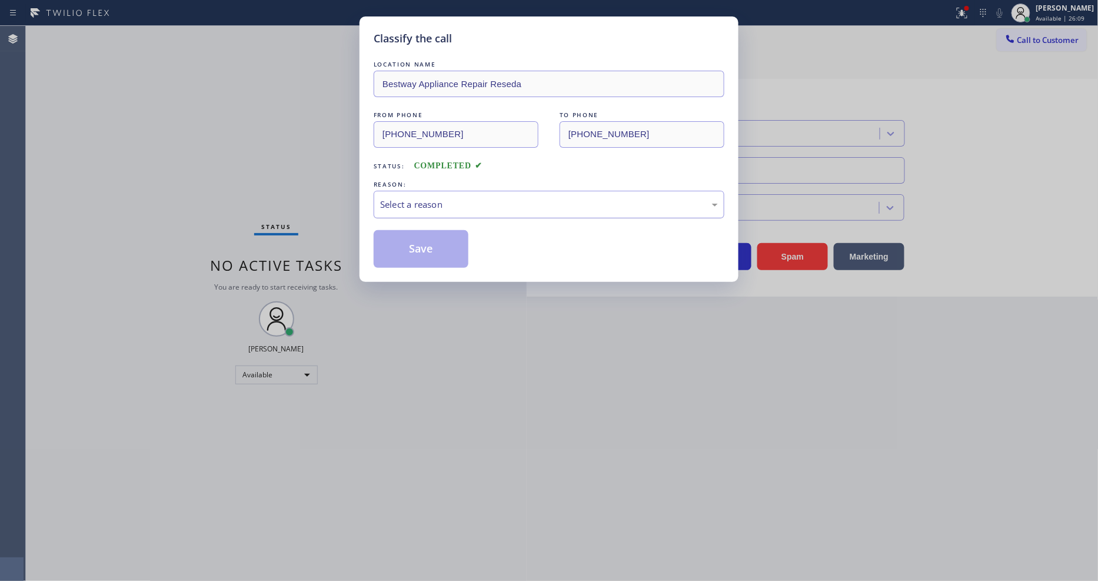
click at [444, 206] on div "Select a reason" at bounding box center [549, 205] width 338 height 14
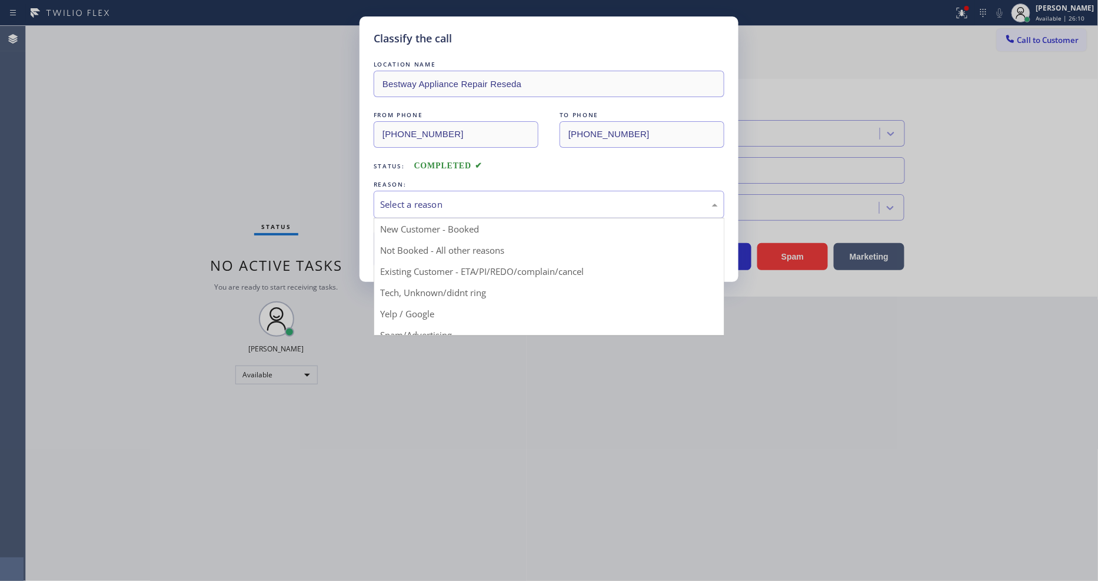
drag, startPoint x: 434, startPoint y: 303, endPoint x: 435, endPoint y: 246, distance: 57.1
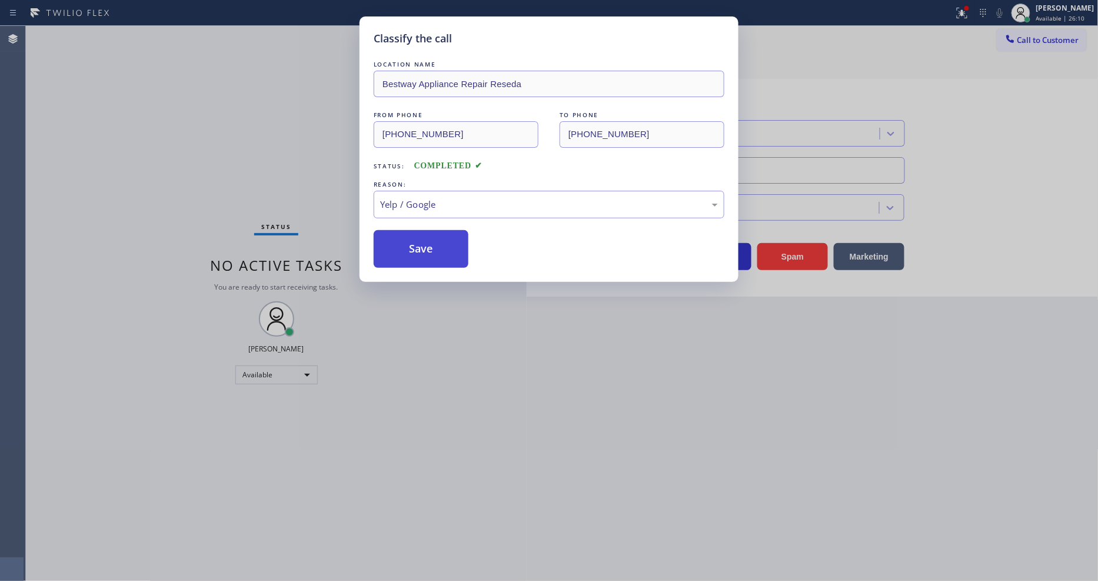
click at [435, 246] on button "Save" at bounding box center [421, 249] width 95 height 38
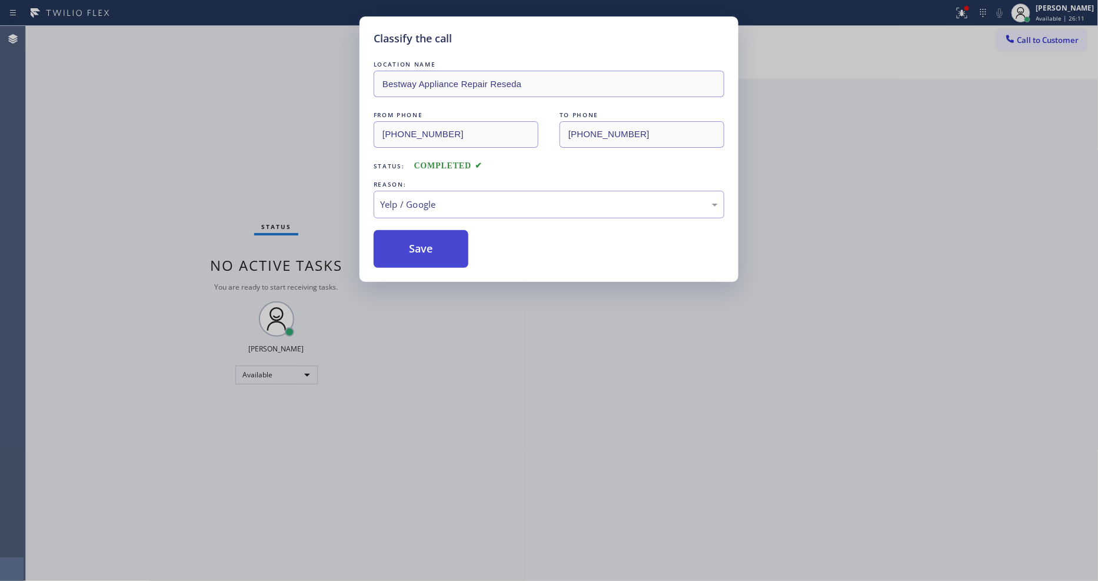
click at [435, 246] on button "Save" at bounding box center [421, 249] width 95 height 38
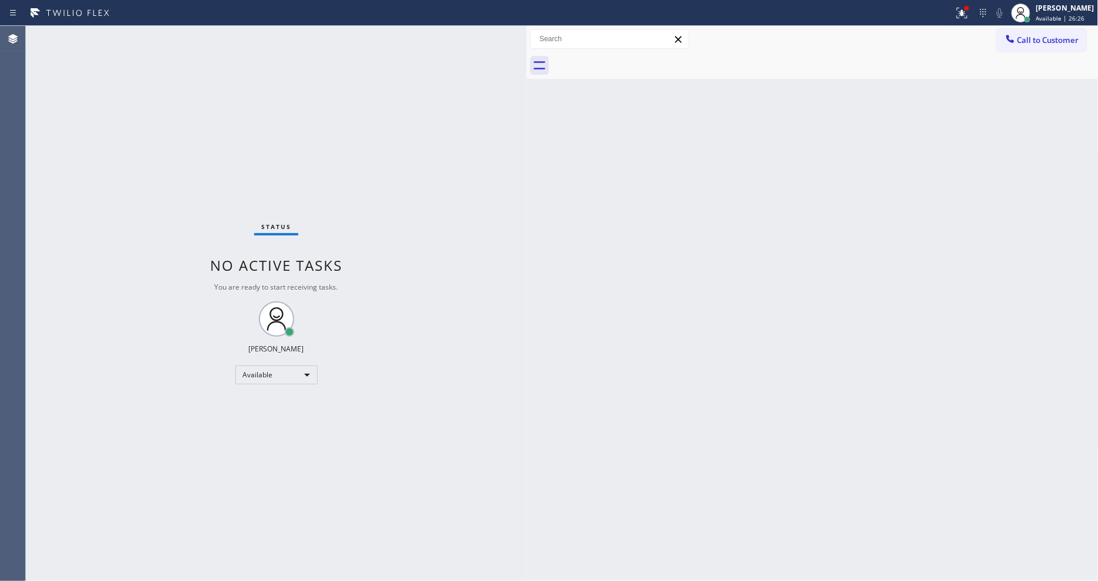
click at [162, 36] on div "Status No active tasks You are ready to start receiving tasks. [PERSON_NAME] Av…" at bounding box center [276, 303] width 501 height 555
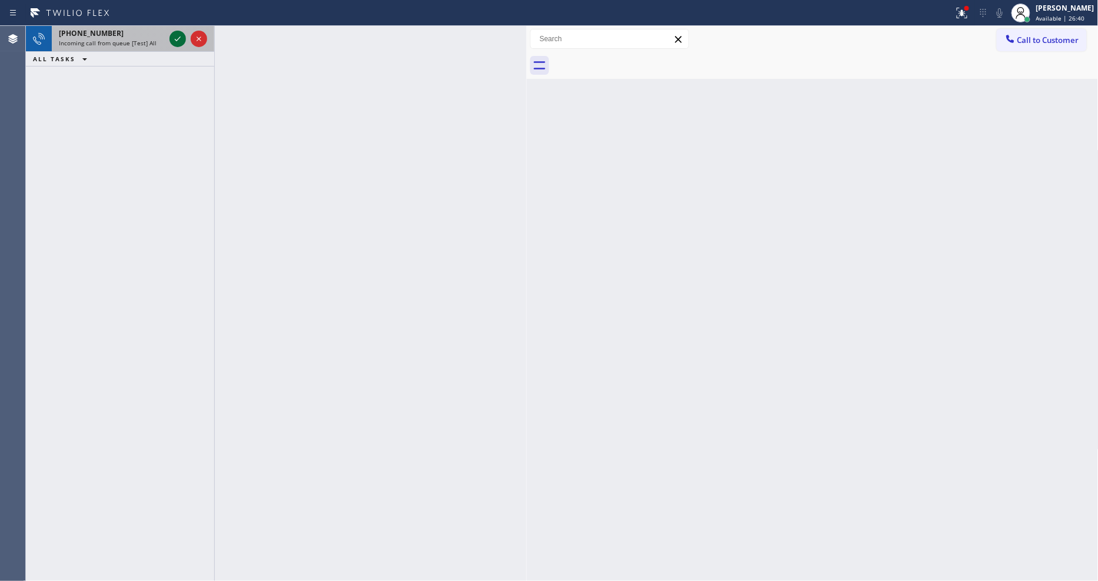
click at [175, 38] on icon at bounding box center [178, 39] width 14 height 14
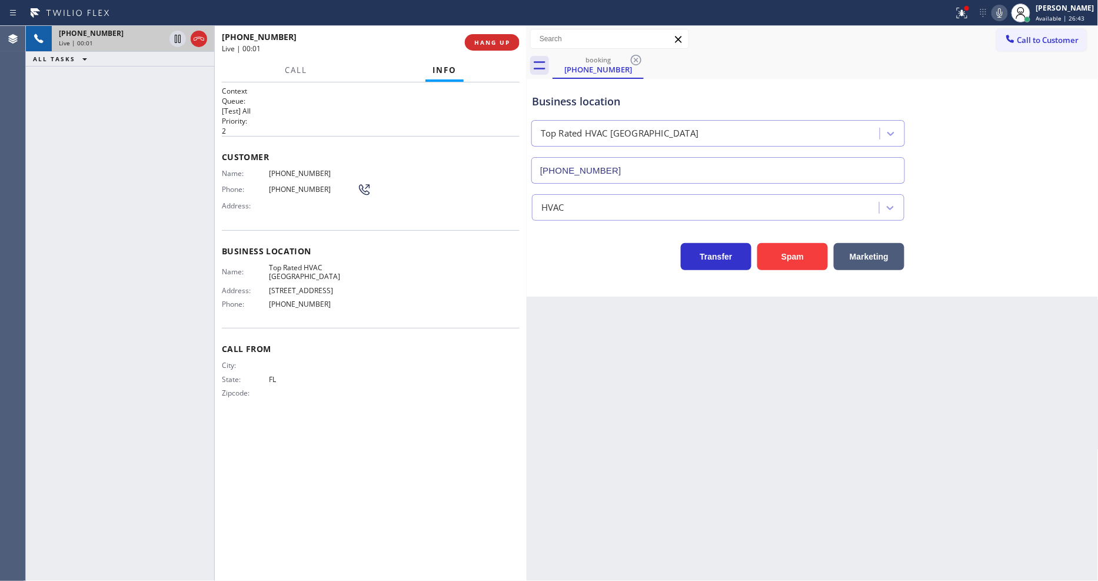
type input "(754) 212-9211"
click at [489, 44] on span "HANG UP" at bounding box center [492, 42] width 36 height 8
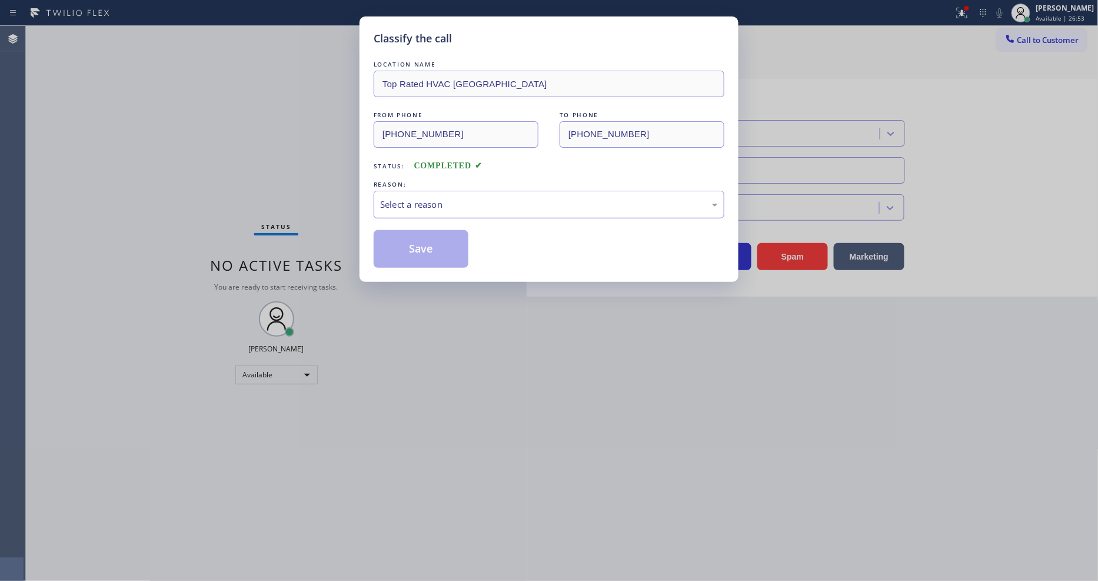
click at [446, 192] on div "Select a reason" at bounding box center [549, 205] width 351 height 28
click at [448, 237] on button "Save" at bounding box center [421, 249] width 95 height 38
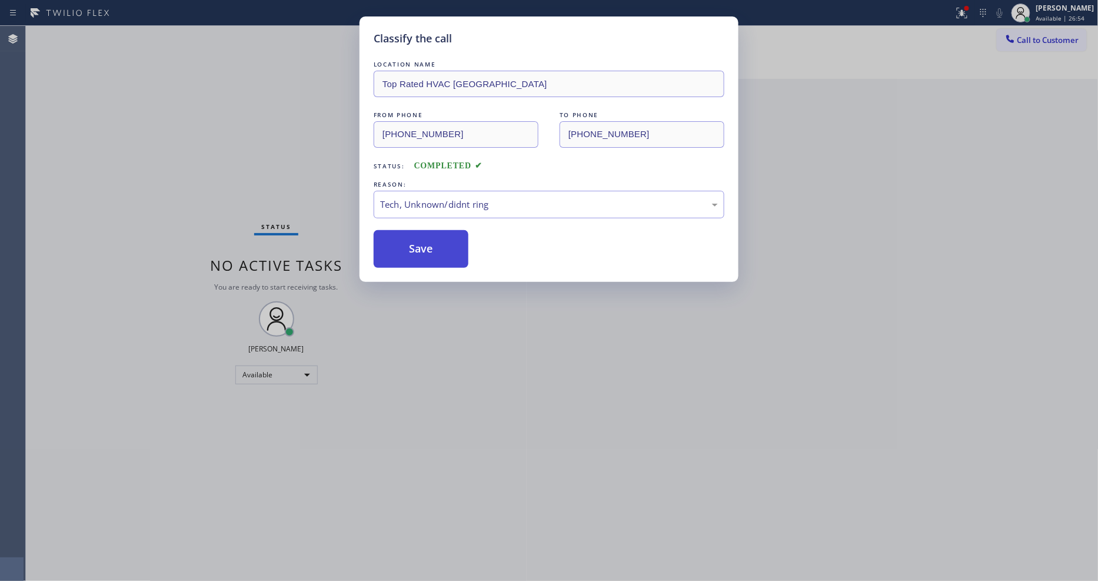
click at [448, 237] on button "Save" at bounding box center [421, 249] width 95 height 38
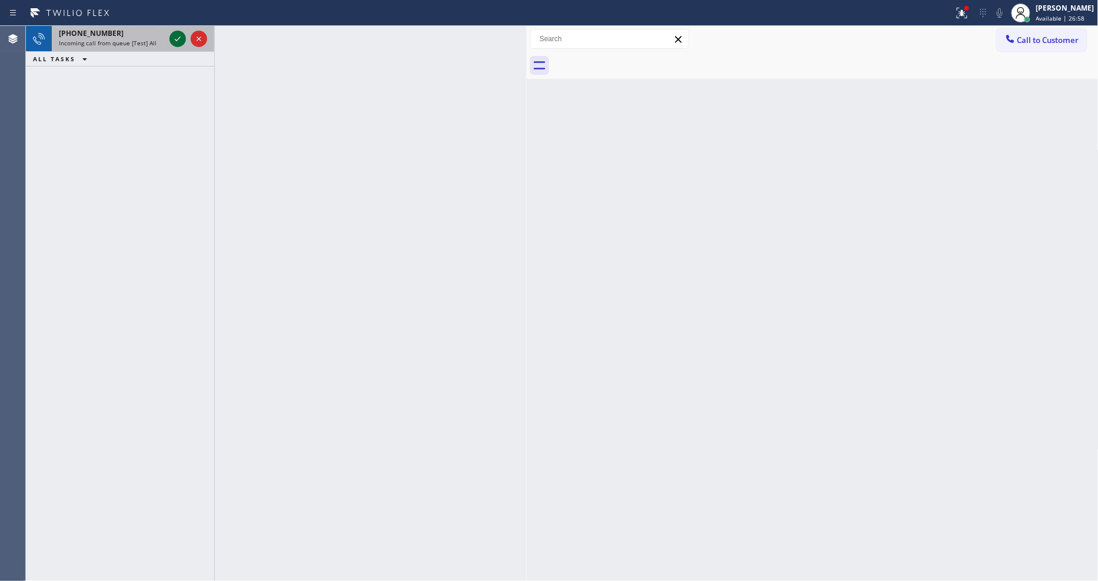
click at [179, 39] on icon at bounding box center [178, 39] width 14 height 14
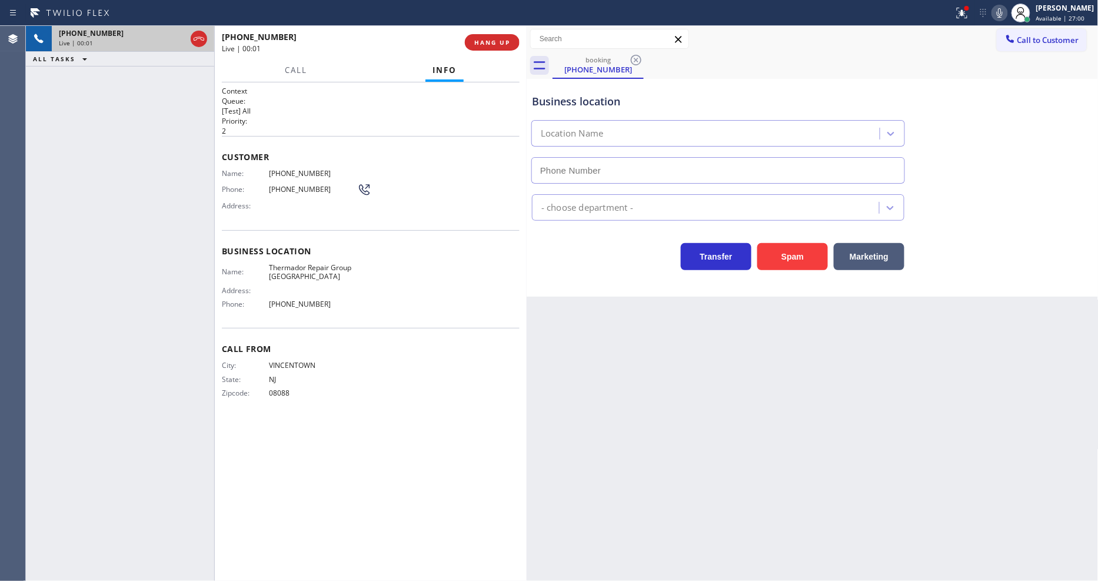
type input "(609) 293-4648"
click at [512, 44] on button "HANG UP" at bounding box center [492, 42] width 55 height 16
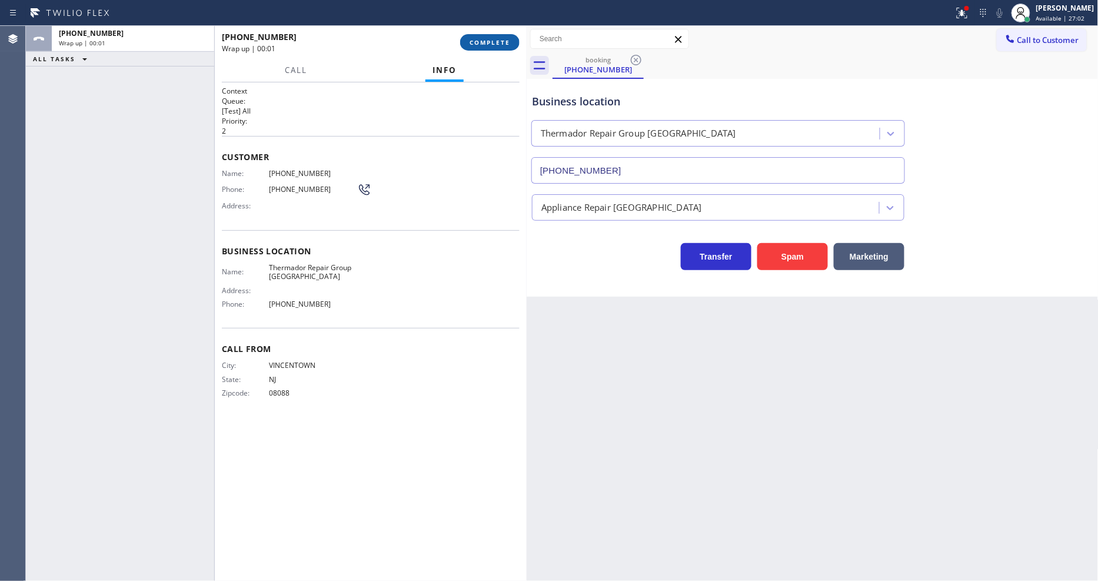
click at [512, 44] on button "COMPLETE" at bounding box center [489, 42] width 59 height 16
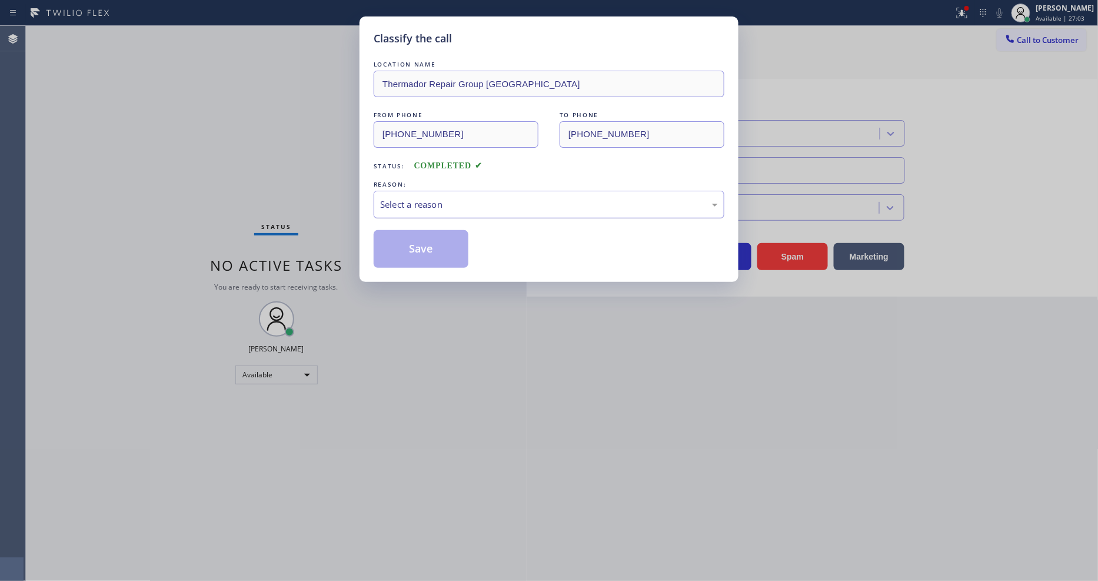
click at [473, 203] on div "Select a reason" at bounding box center [549, 205] width 338 height 14
click at [439, 246] on button "Save" at bounding box center [421, 249] width 95 height 38
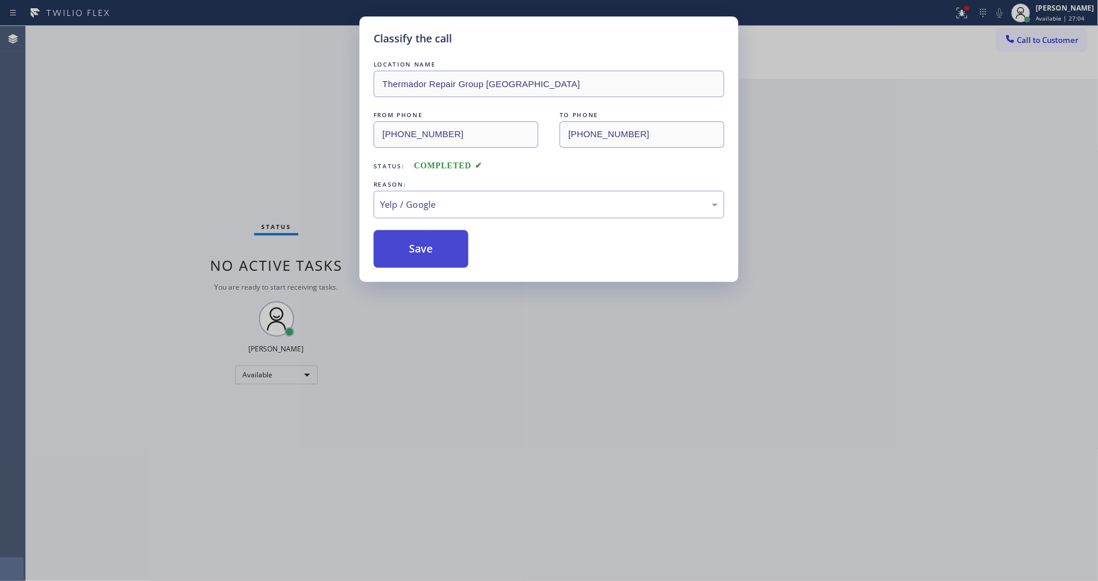
click at [439, 246] on button "Save" at bounding box center [421, 249] width 95 height 38
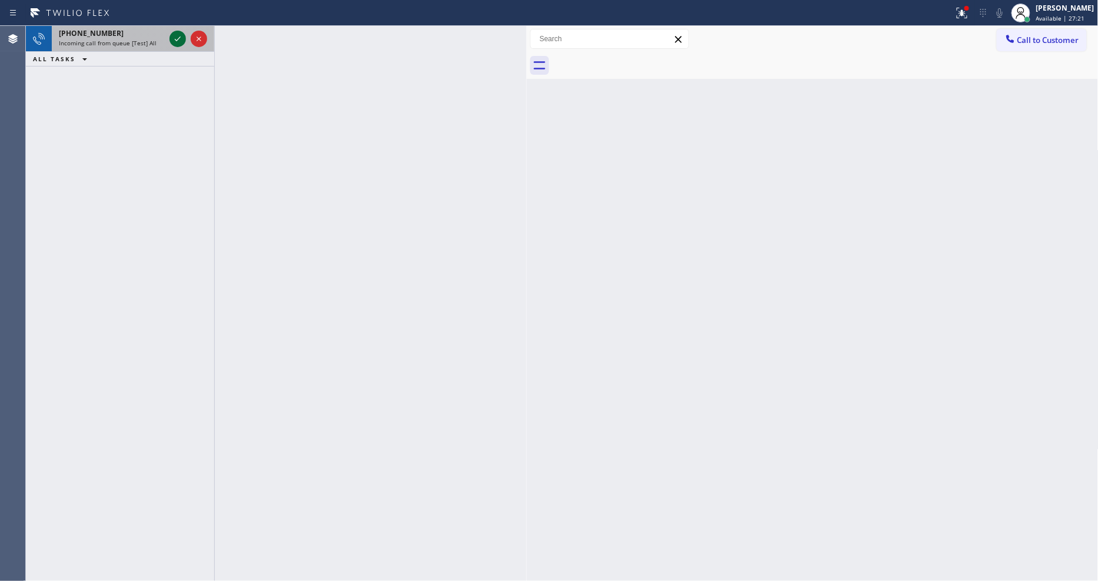
click at [178, 37] on icon at bounding box center [178, 39] width 14 height 14
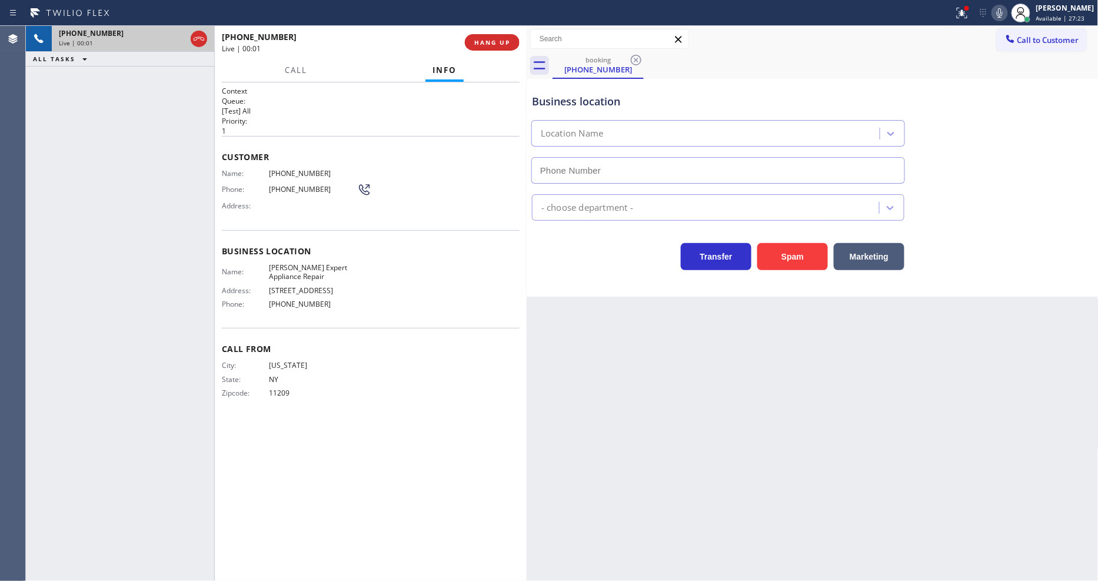
type input "(203) 577-5405"
click at [499, 39] on span "HANG UP" at bounding box center [492, 42] width 36 height 8
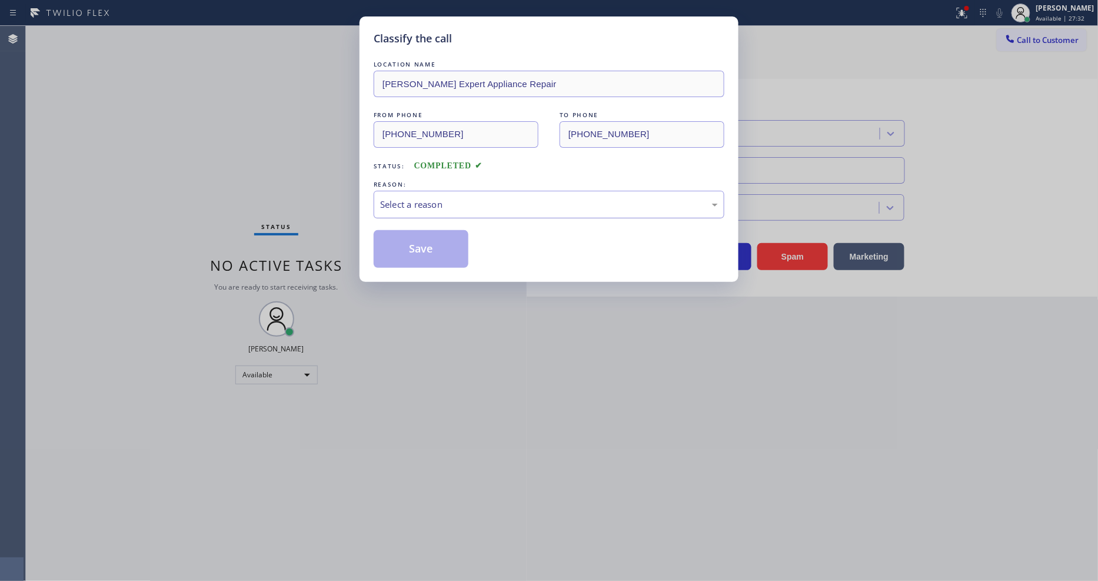
click at [420, 198] on div "Select a reason" at bounding box center [549, 205] width 338 height 14
click at [407, 248] on button "Save" at bounding box center [421, 249] width 95 height 38
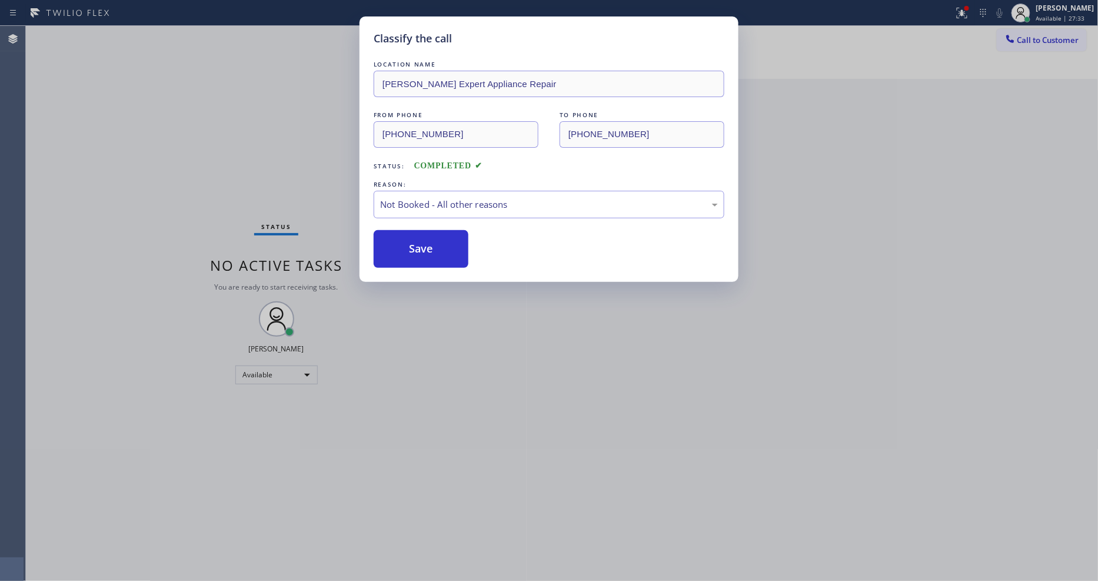
click at [407, 248] on button "Save" at bounding box center [421, 249] width 95 height 38
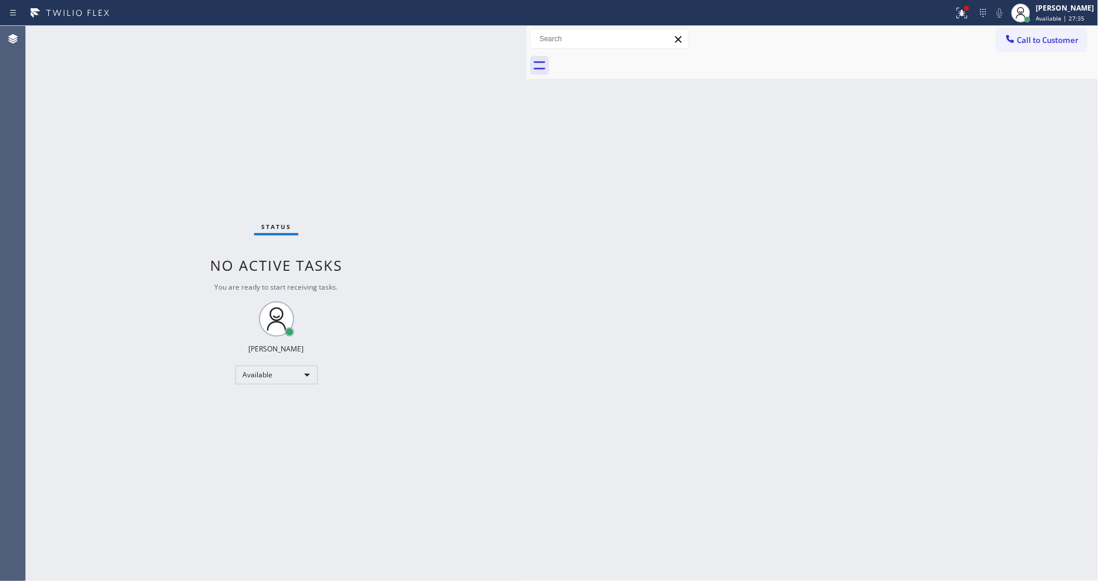
click at [162, 33] on div "Status No active tasks You are ready to start receiving tasks. [PERSON_NAME] Av…" at bounding box center [276, 303] width 501 height 555
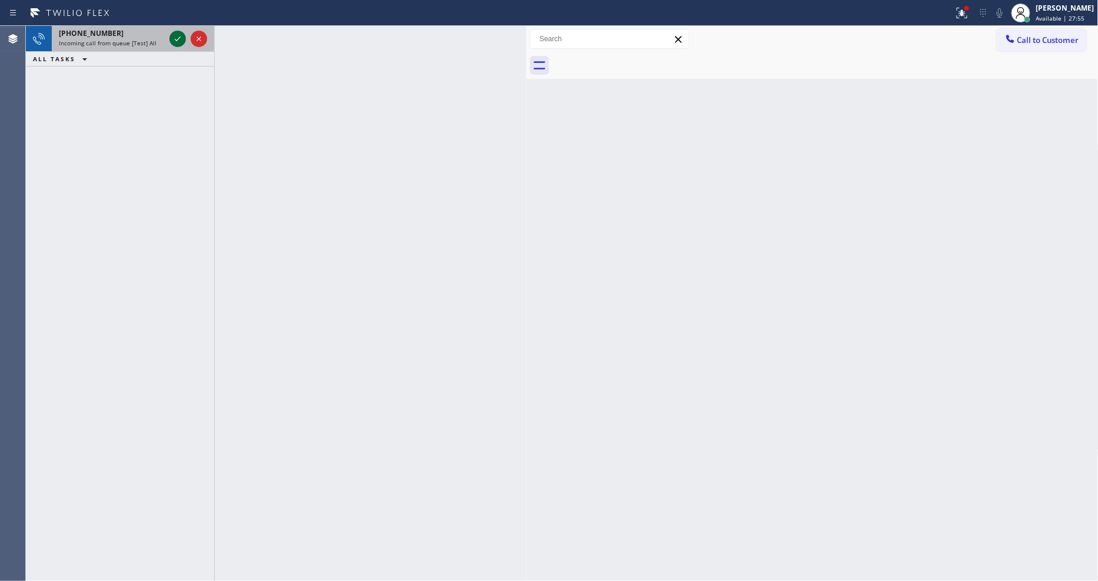
click at [176, 37] on icon at bounding box center [178, 39] width 14 height 14
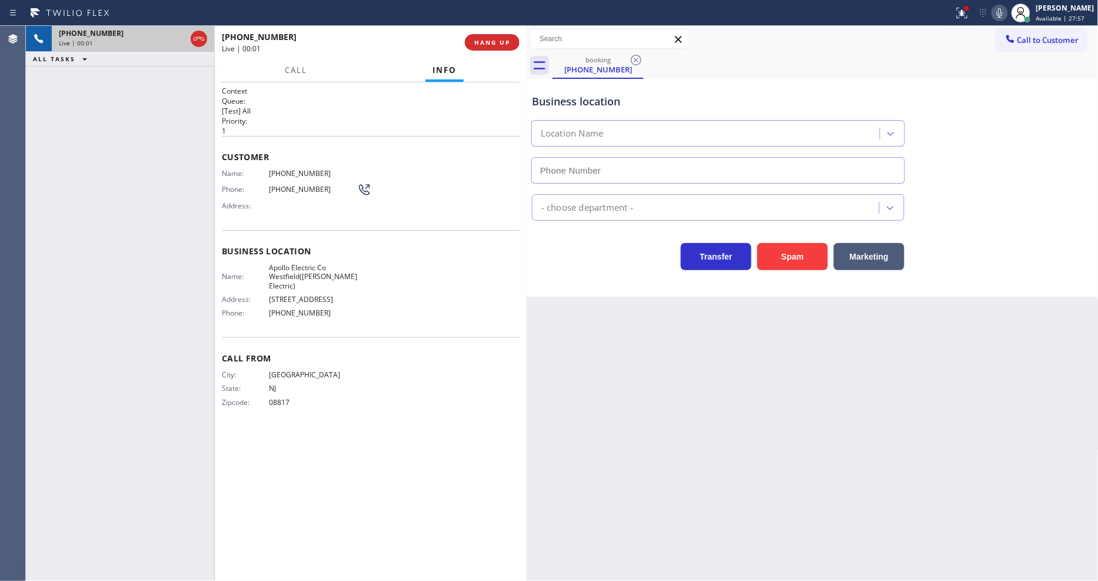
type input "(908) 493-4237"
click at [479, 45] on span "HANG UP" at bounding box center [492, 42] width 36 height 8
click at [481, 38] on span "HANG UP" at bounding box center [492, 42] width 36 height 8
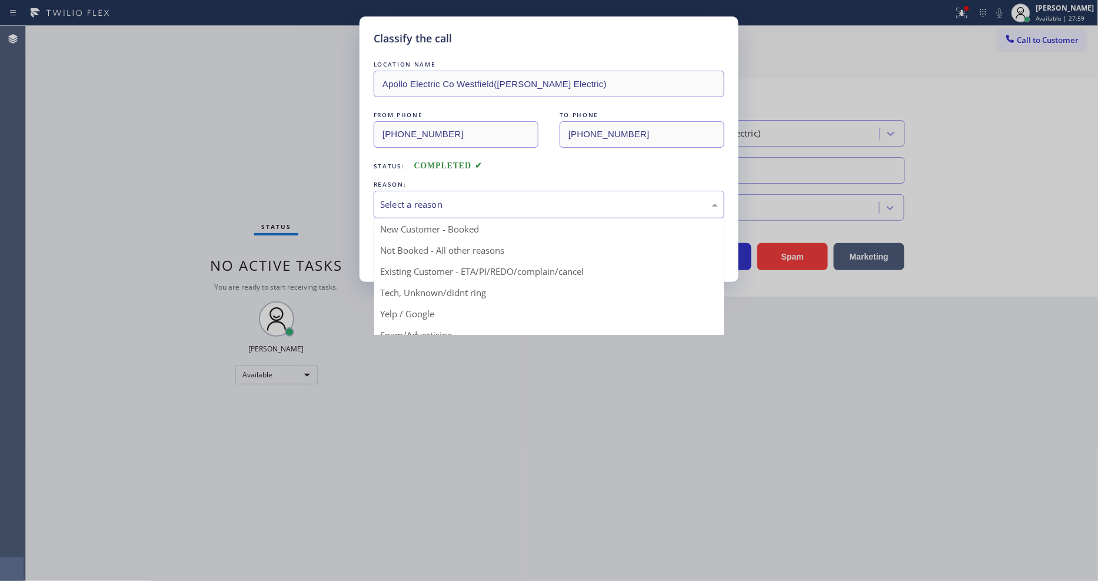
click at [427, 199] on div "Select a reason" at bounding box center [549, 205] width 338 height 14
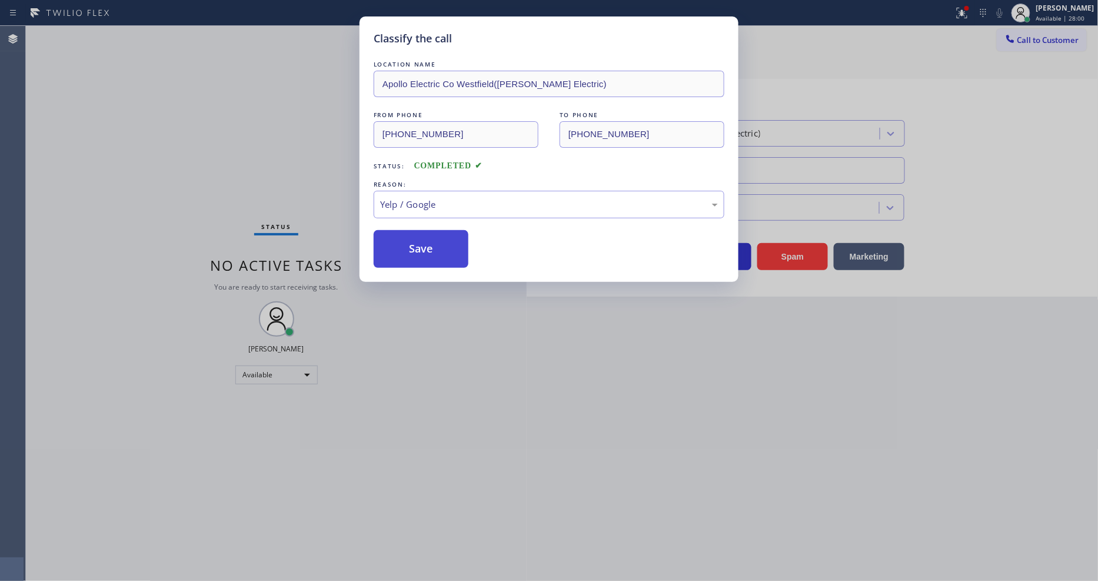
click at [417, 244] on button "Save" at bounding box center [421, 249] width 95 height 38
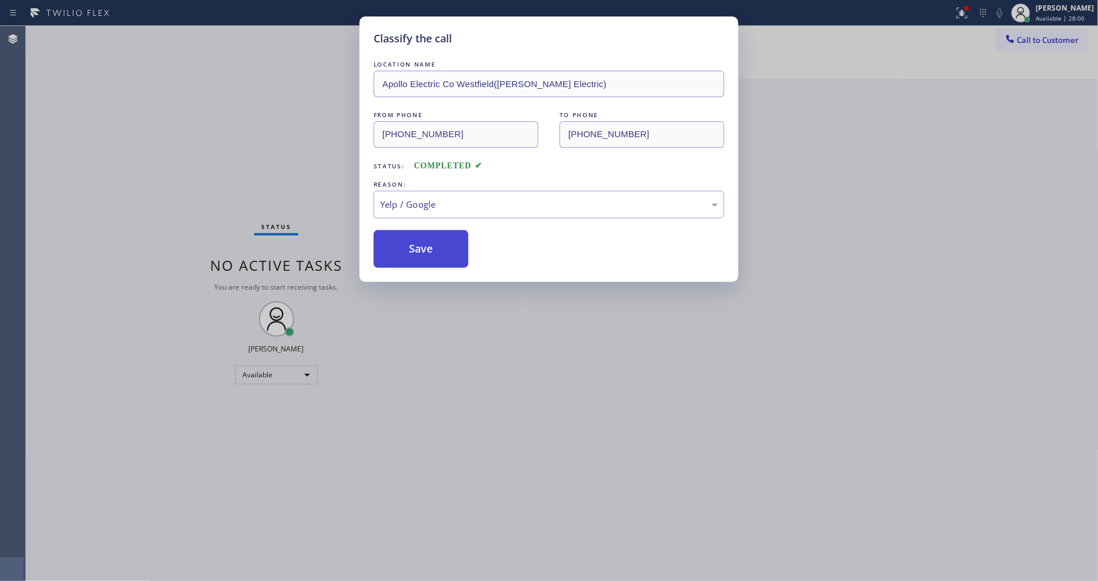
click at [417, 244] on button "Save" at bounding box center [421, 249] width 95 height 38
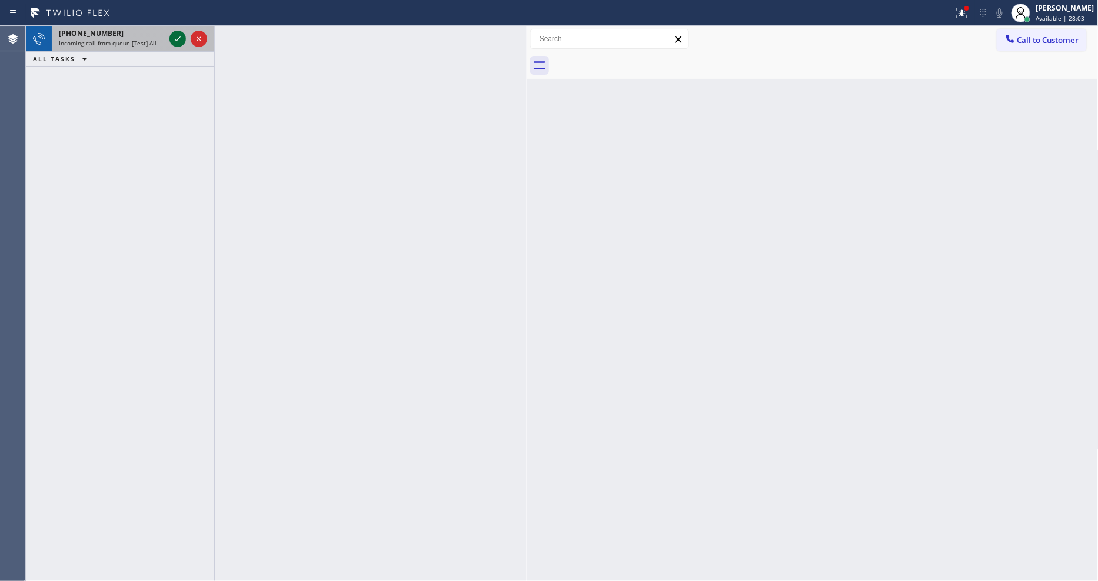
click at [177, 37] on icon at bounding box center [178, 39] width 14 height 14
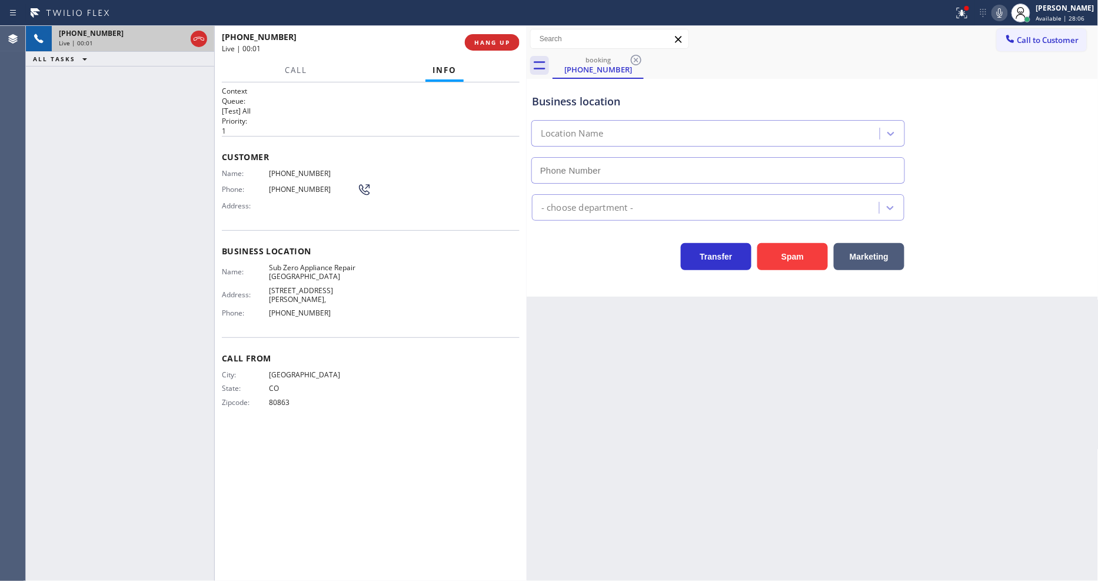
type input "(360) 205-1831"
click at [498, 45] on span "HANG UP" at bounding box center [492, 42] width 36 height 8
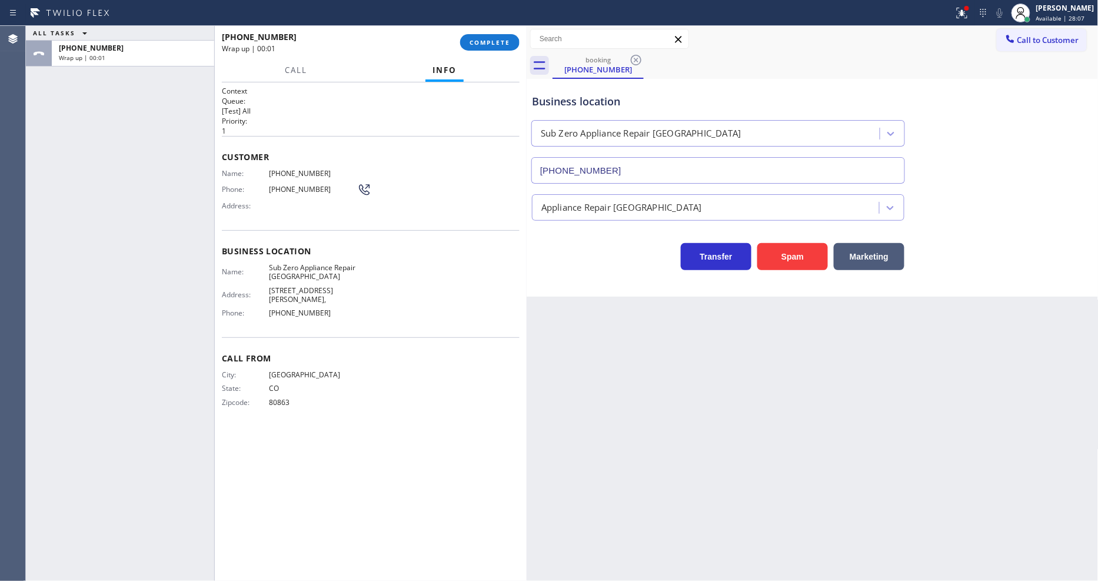
click at [498, 45] on span "COMPLETE" at bounding box center [489, 42] width 41 height 8
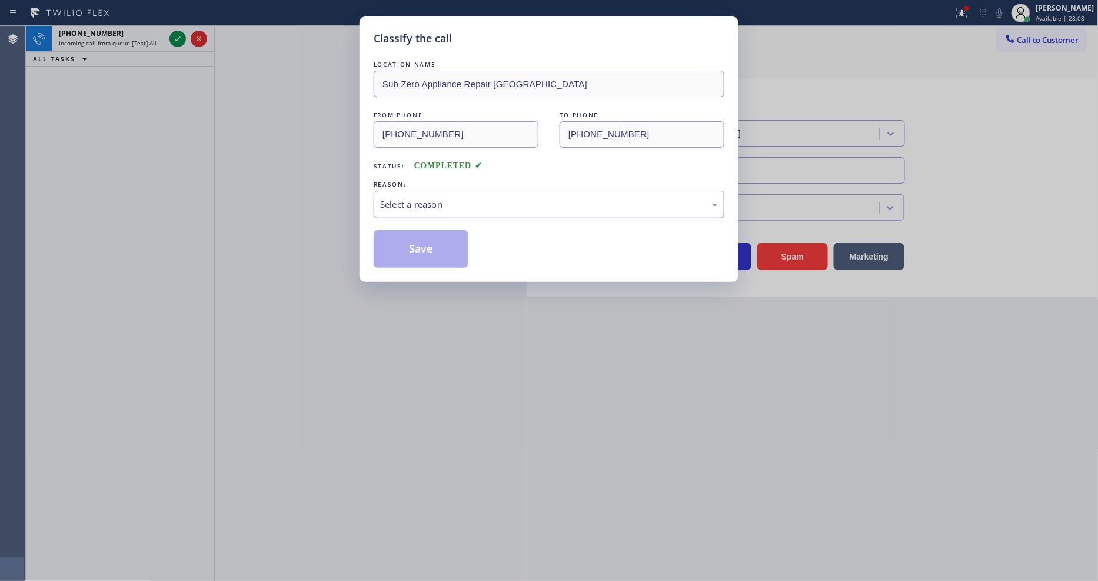
click at [436, 212] on div "Select a reason" at bounding box center [549, 205] width 351 height 28
click at [420, 250] on button "Save" at bounding box center [421, 249] width 95 height 38
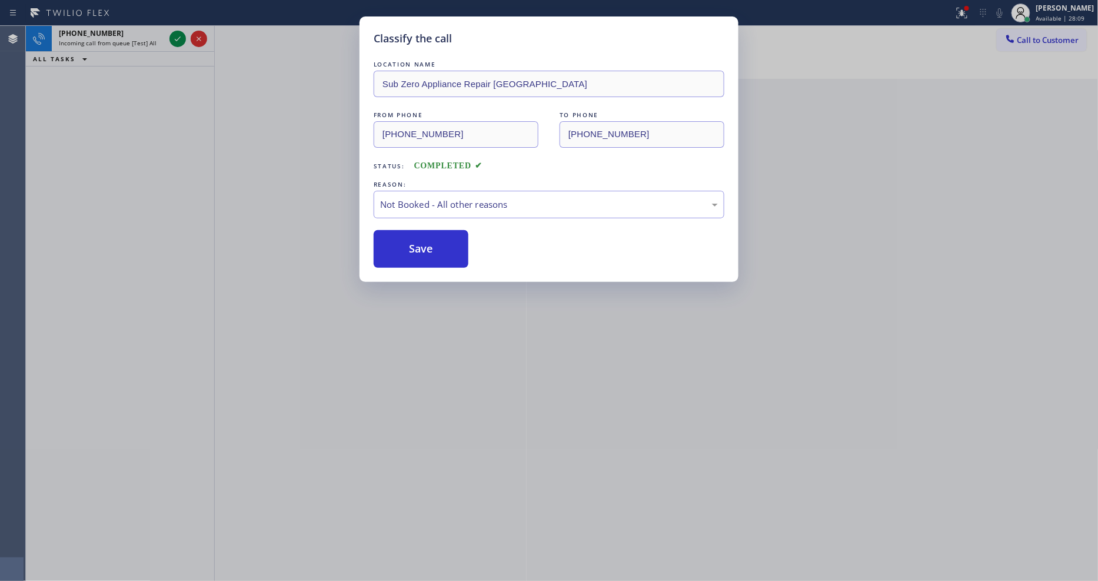
click at [169, 32] on div "Classify the call LOCATION NAME Sub Zero Appliance Repair Bellingham FROM PHONE…" at bounding box center [549, 290] width 1098 height 581
click at [178, 34] on icon at bounding box center [178, 39] width 14 height 14
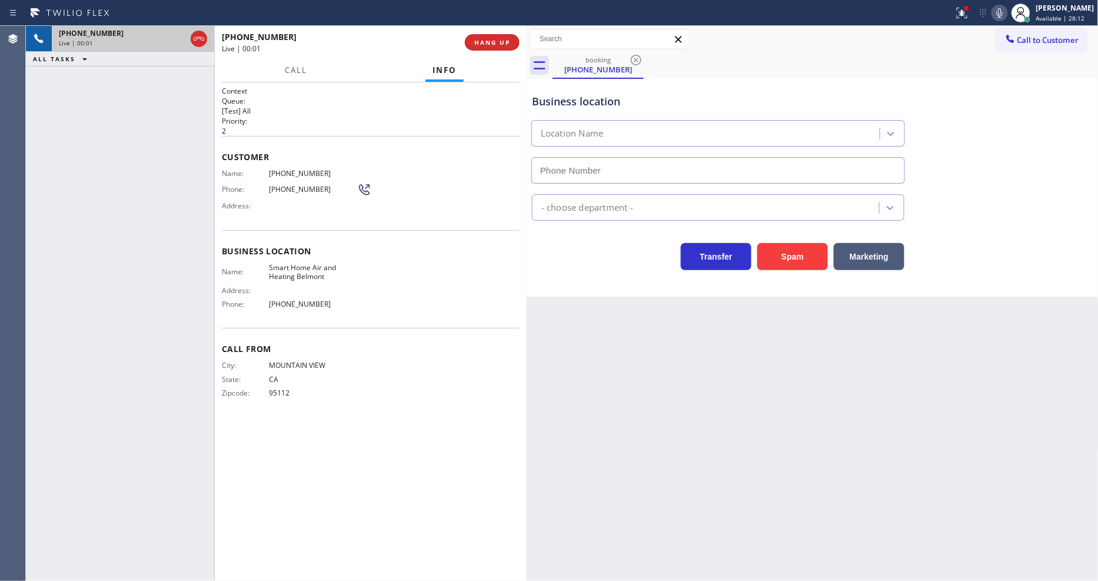
type input "(650) 684-1004"
click at [482, 42] on span "HANG UP" at bounding box center [492, 42] width 36 height 8
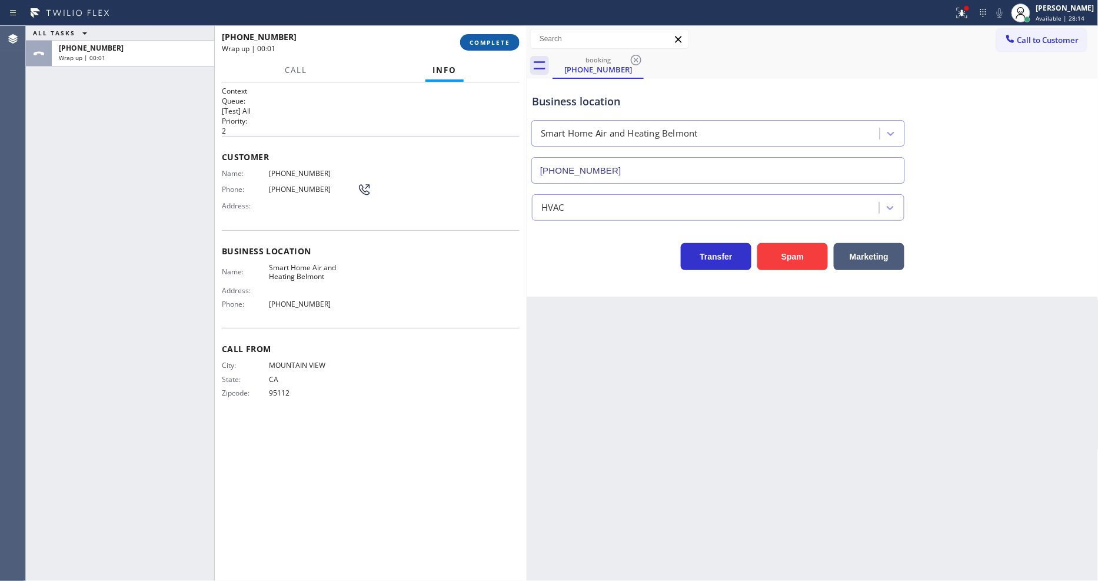
click at [483, 42] on span "COMPLETE" at bounding box center [489, 42] width 41 height 8
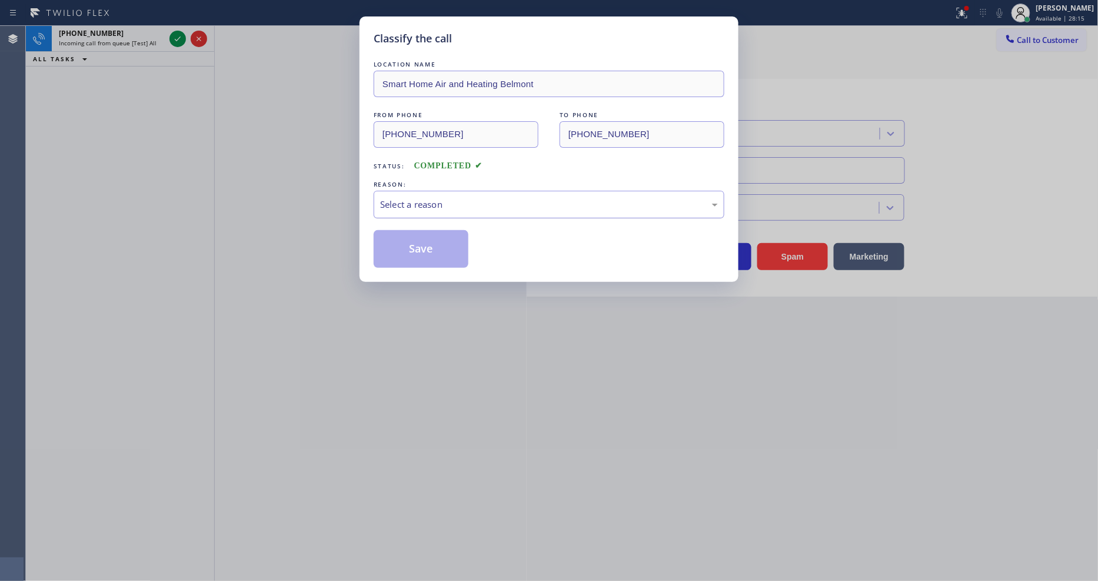
click at [416, 202] on div "Select a reason" at bounding box center [549, 205] width 338 height 14
click at [403, 251] on button "Save" at bounding box center [421, 249] width 95 height 38
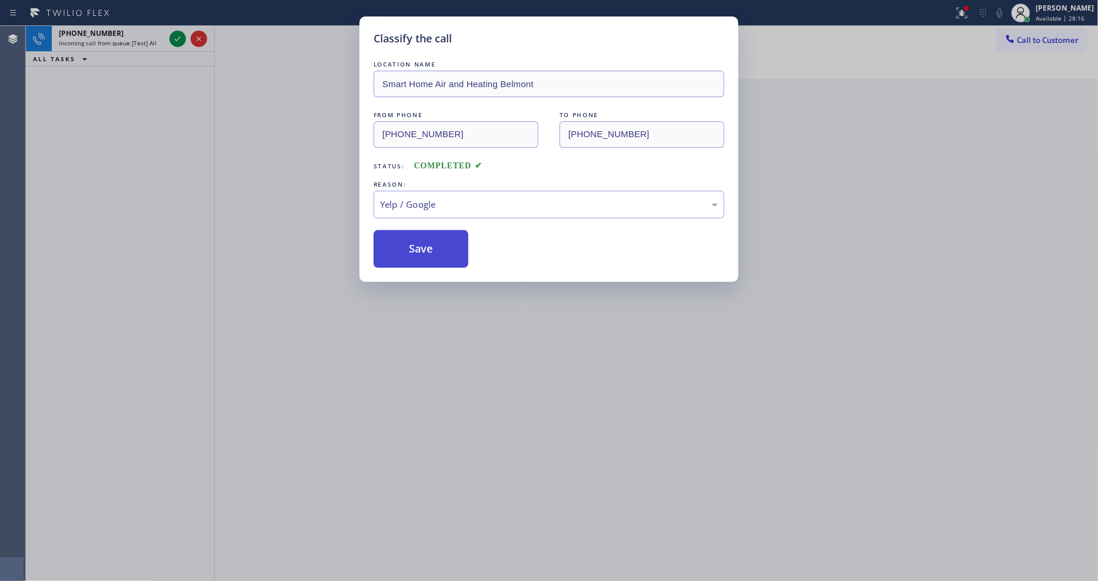
click at [403, 251] on button "Save" at bounding box center [421, 249] width 95 height 38
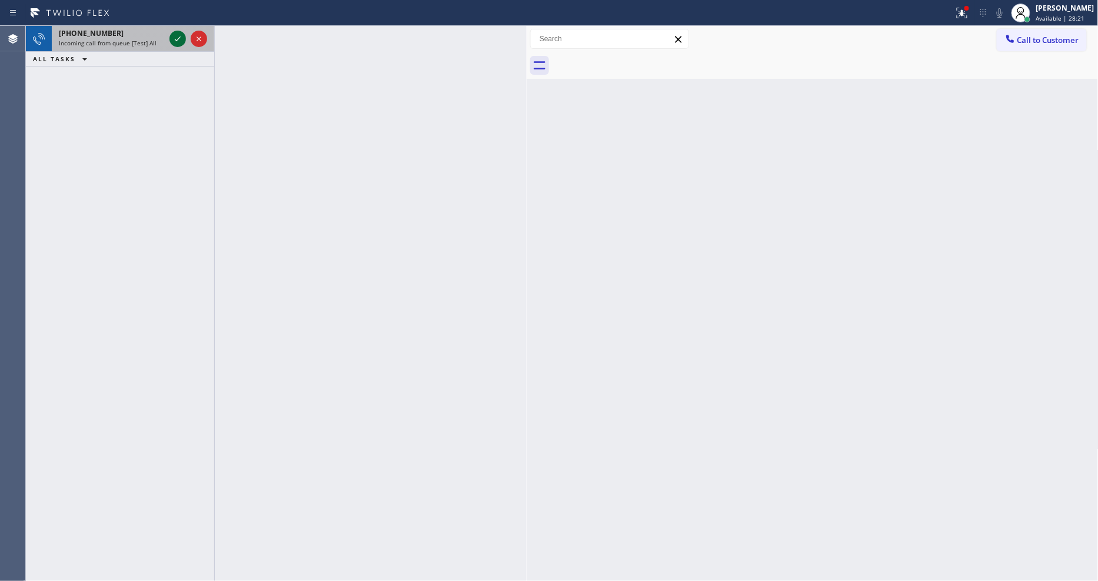
click at [175, 39] on icon at bounding box center [178, 39] width 14 height 14
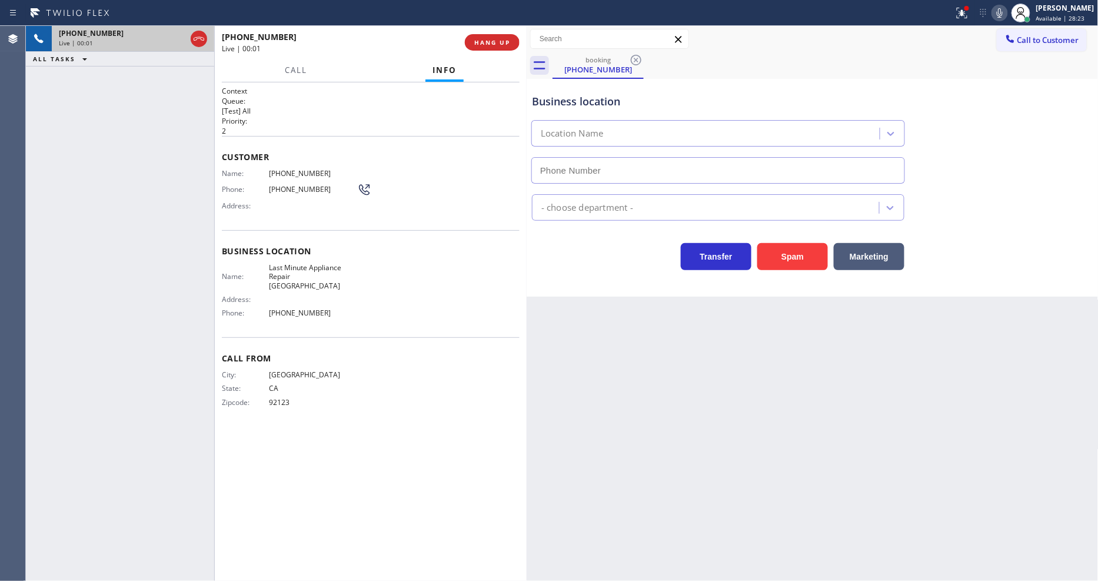
type input "(619) 489-8883"
click at [492, 39] on span "HANG UP" at bounding box center [492, 42] width 36 height 8
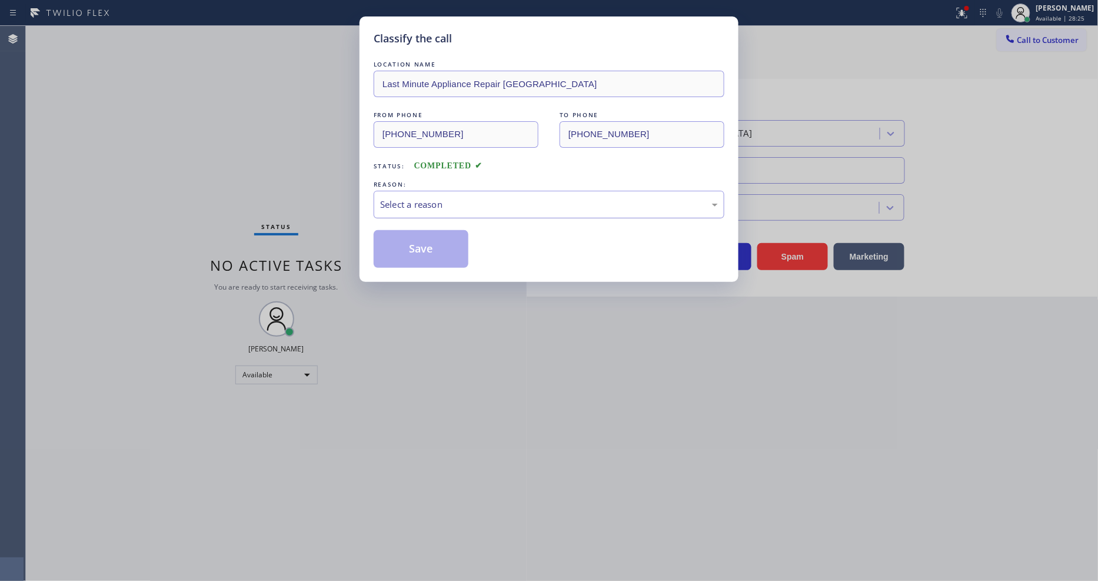
click at [438, 205] on div "Select a reason" at bounding box center [549, 205] width 338 height 14
click at [424, 261] on button "Save" at bounding box center [421, 249] width 95 height 38
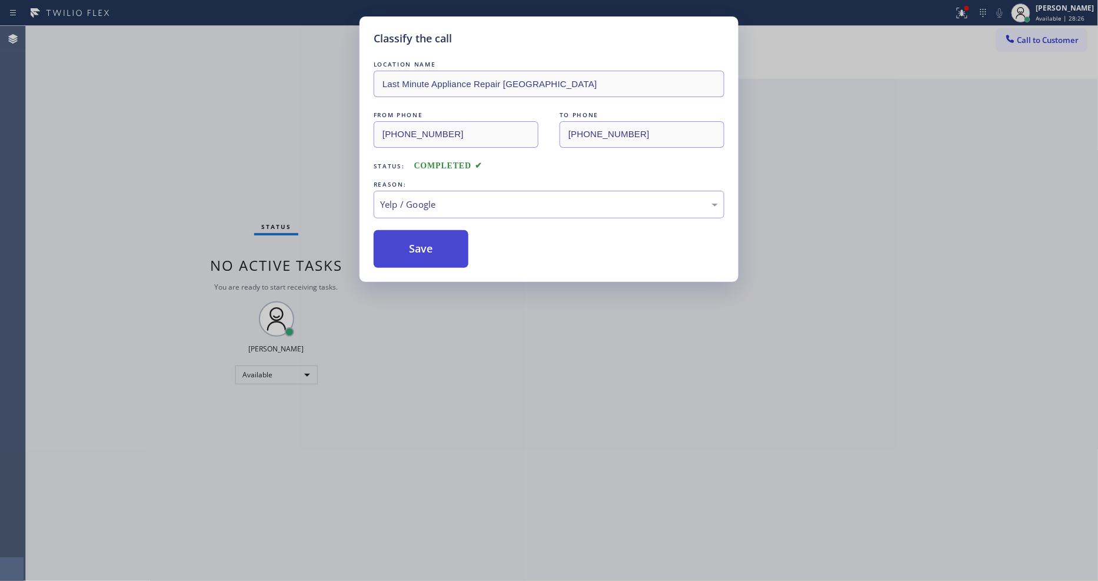
click at [424, 261] on button "Save" at bounding box center [421, 249] width 95 height 38
click at [424, 258] on button "Save" at bounding box center [421, 249] width 95 height 38
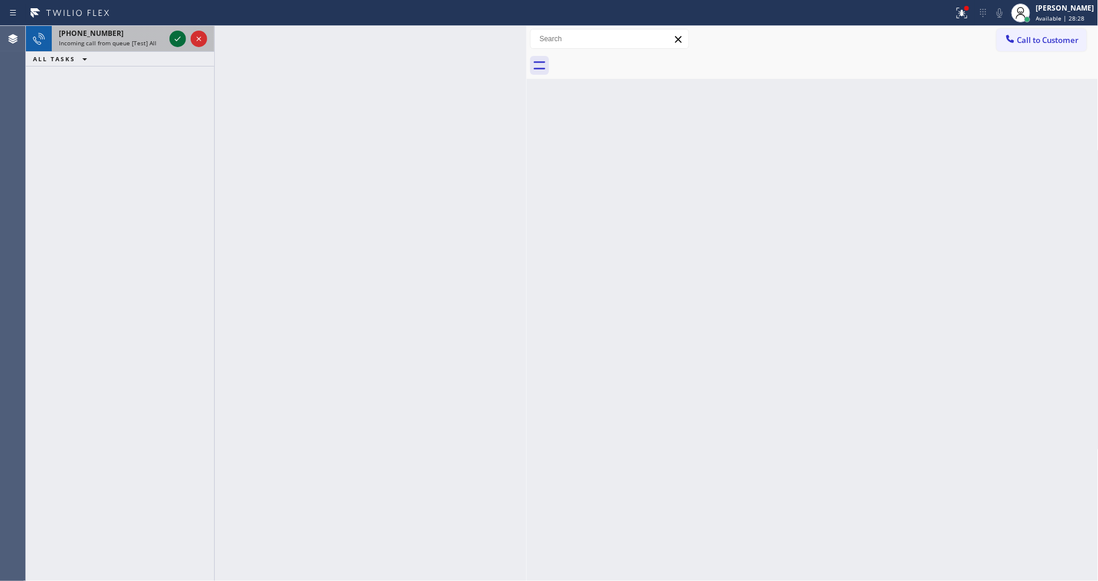
click at [174, 43] on icon at bounding box center [178, 39] width 14 height 14
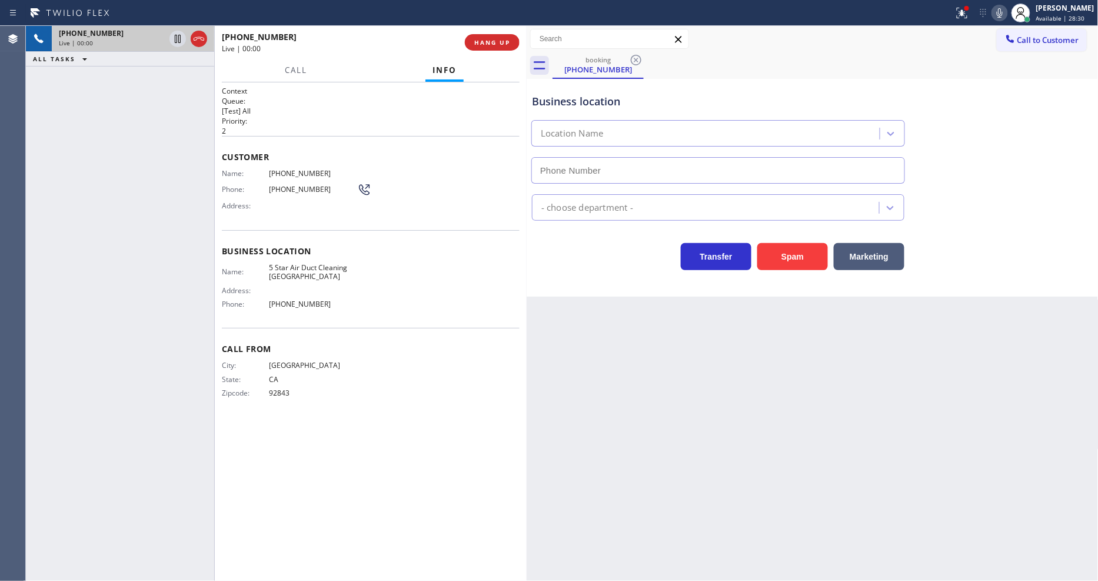
type input "(714) 477-7973"
click at [503, 42] on span "HANG UP" at bounding box center [492, 42] width 36 height 8
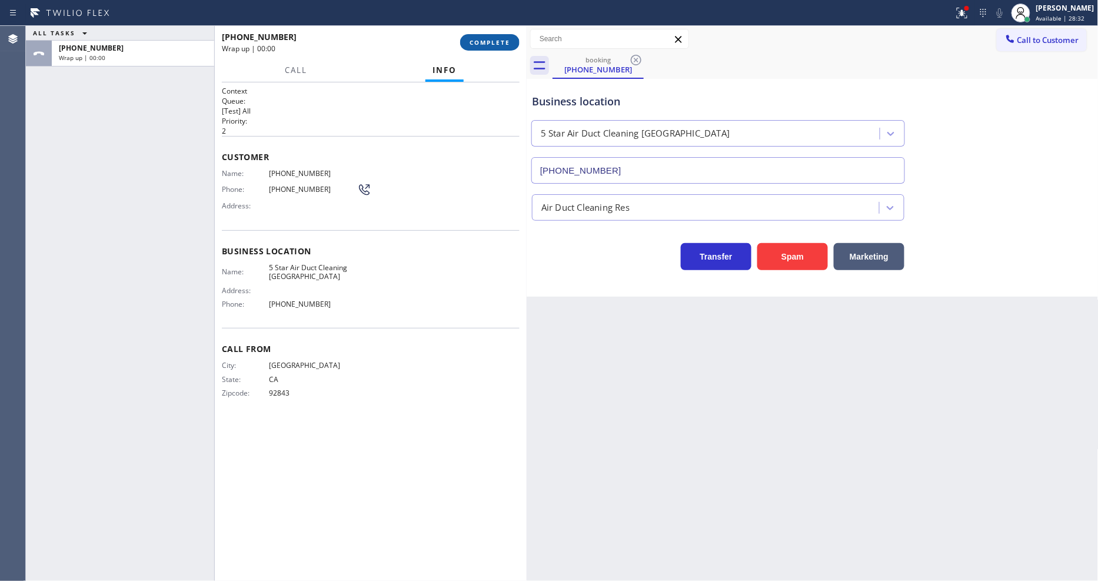
click at [503, 42] on span "COMPLETE" at bounding box center [489, 42] width 41 height 8
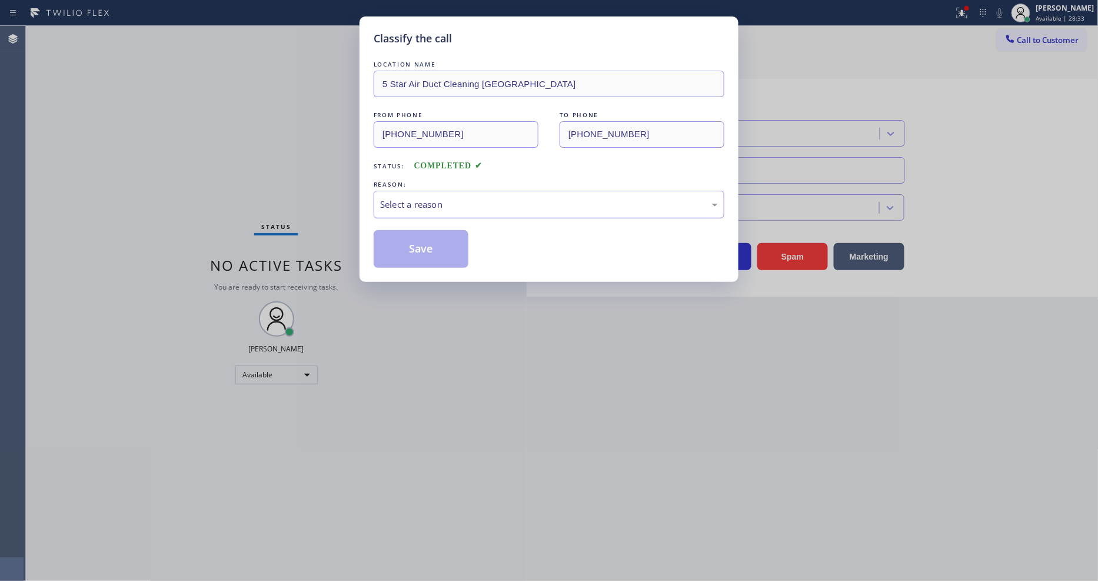
click at [449, 204] on div "Select a reason" at bounding box center [549, 205] width 338 height 14
click at [431, 231] on button "Save" at bounding box center [421, 249] width 95 height 38
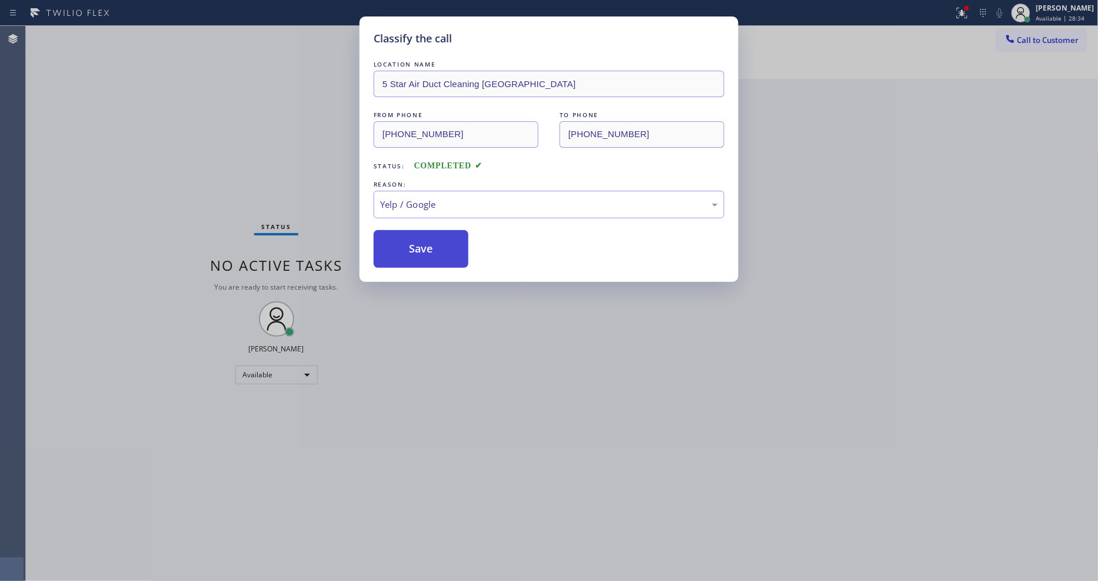
click at [431, 231] on button "Save" at bounding box center [421, 249] width 95 height 38
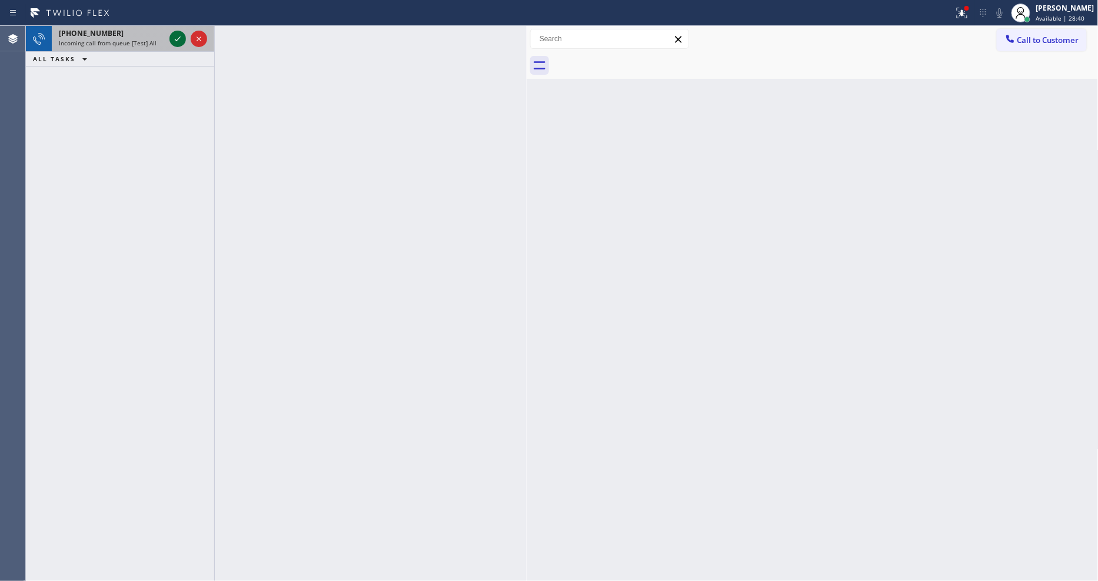
click at [179, 37] on icon at bounding box center [178, 38] width 6 height 5
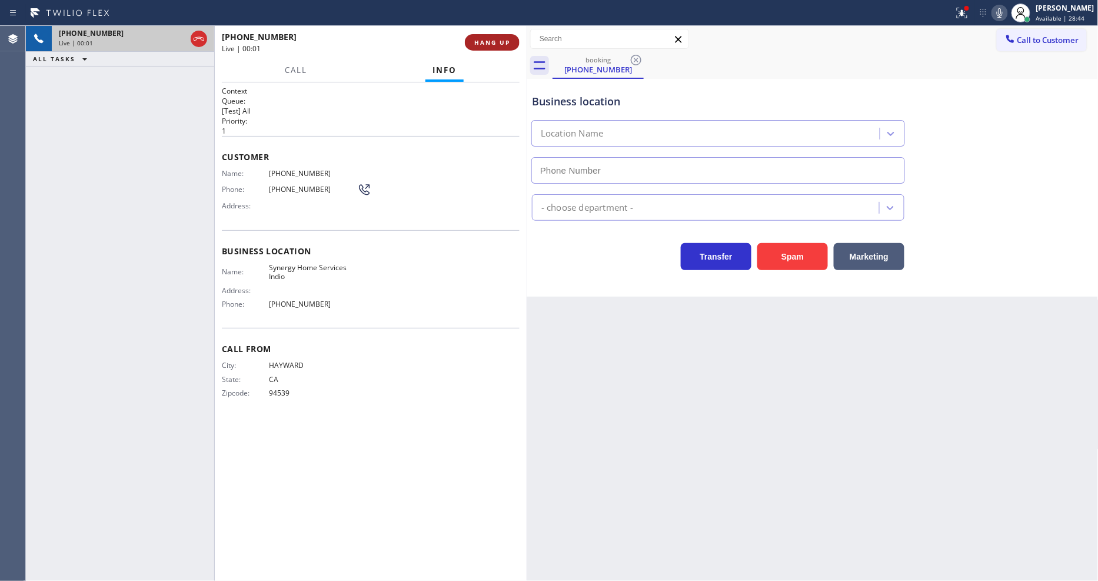
type input "(760) 284-4546"
click at [488, 34] on button "HANG UP" at bounding box center [492, 42] width 55 height 16
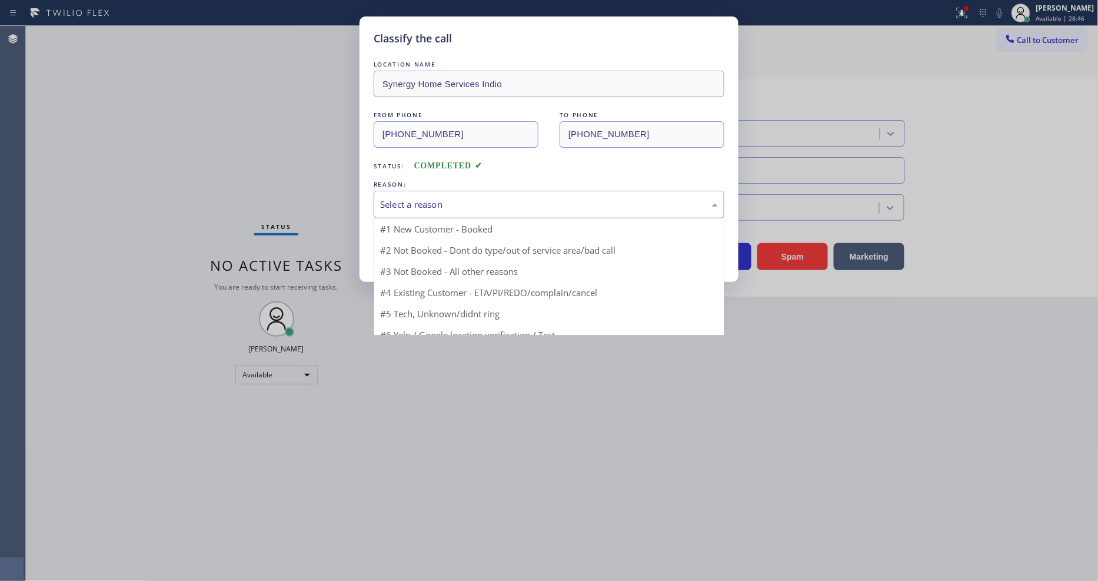
click at [410, 199] on div "Select a reason" at bounding box center [549, 205] width 338 height 14
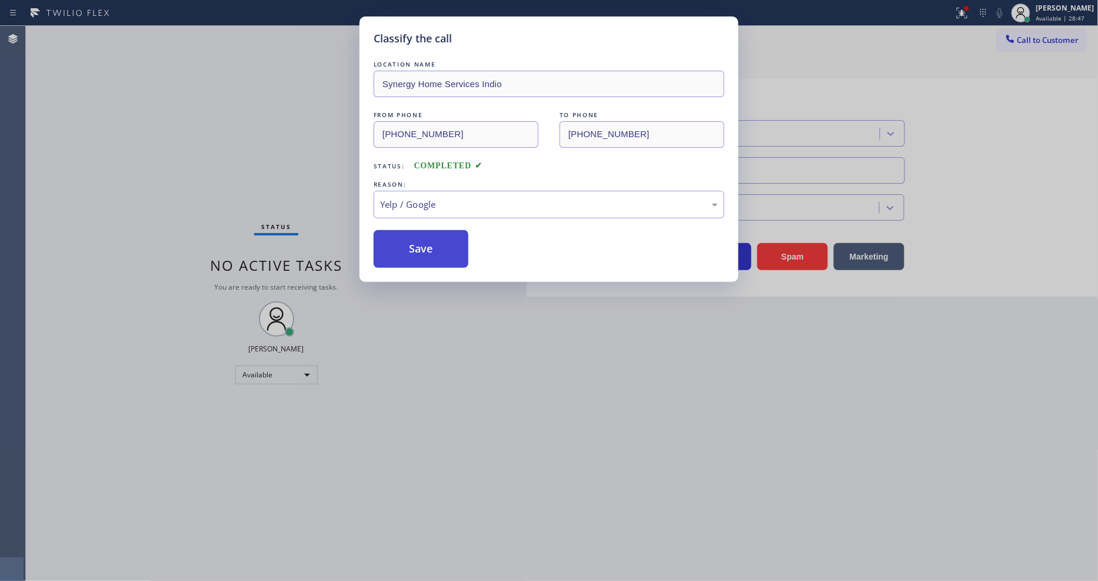
click at [408, 263] on button "Save" at bounding box center [421, 249] width 95 height 38
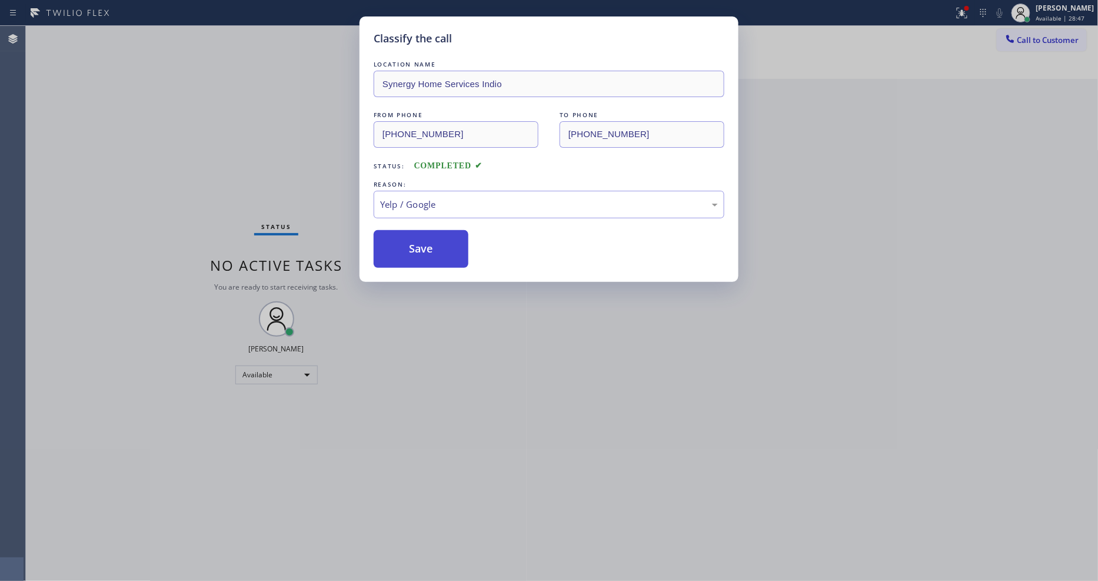
click at [409, 249] on button "Save" at bounding box center [421, 249] width 95 height 38
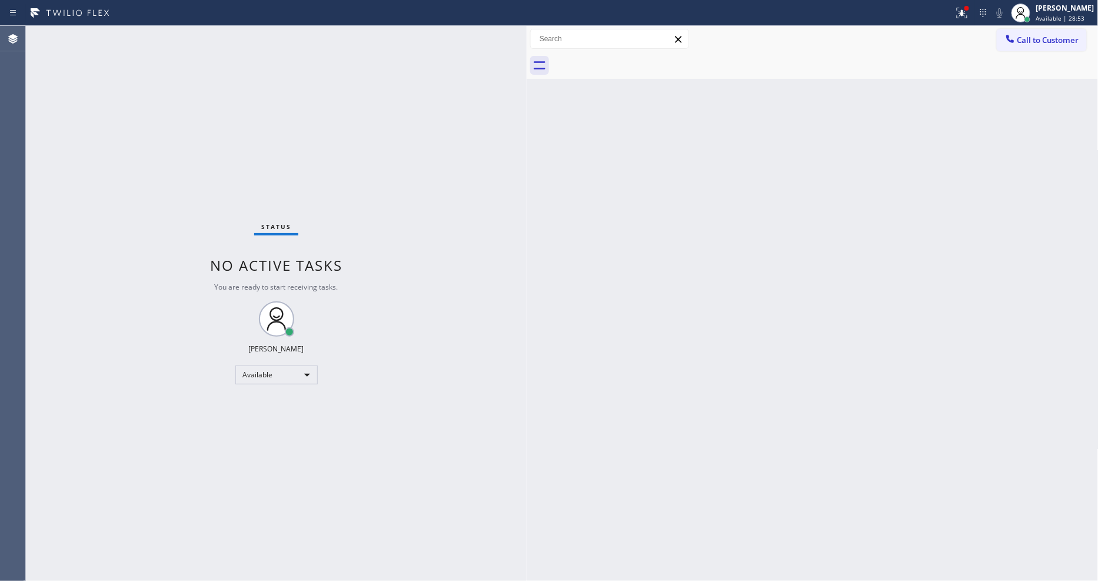
click at [710, 468] on div "Back to Dashboard Change Sender ID Customers Technicians Select a contact Outbo…" at bounding box center [813, 303] width 572 height 555
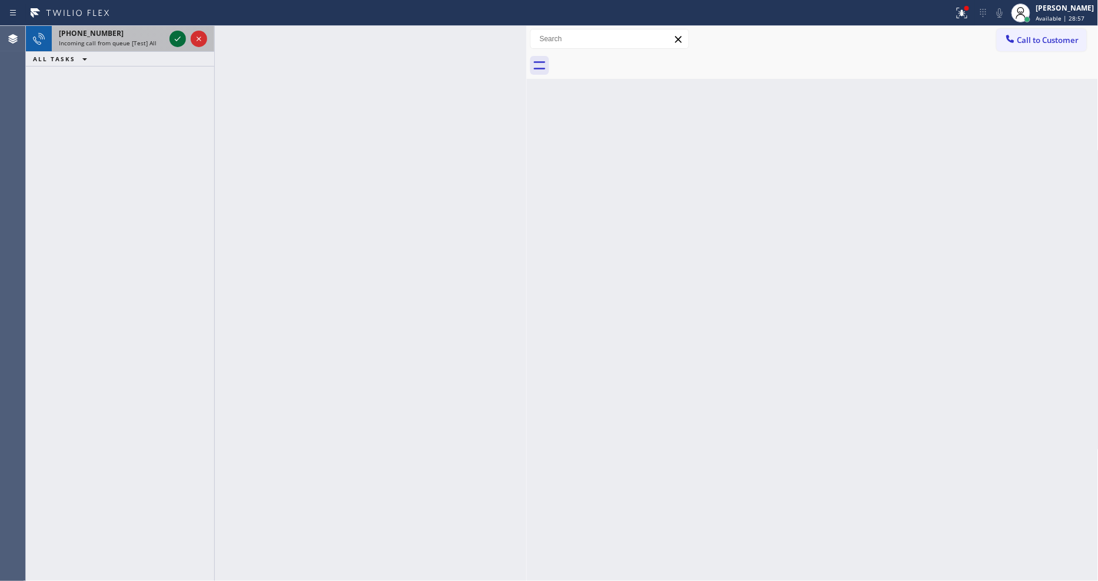
click at [178, 39] on icon at bounding box center [178, 38] width 6 height 5
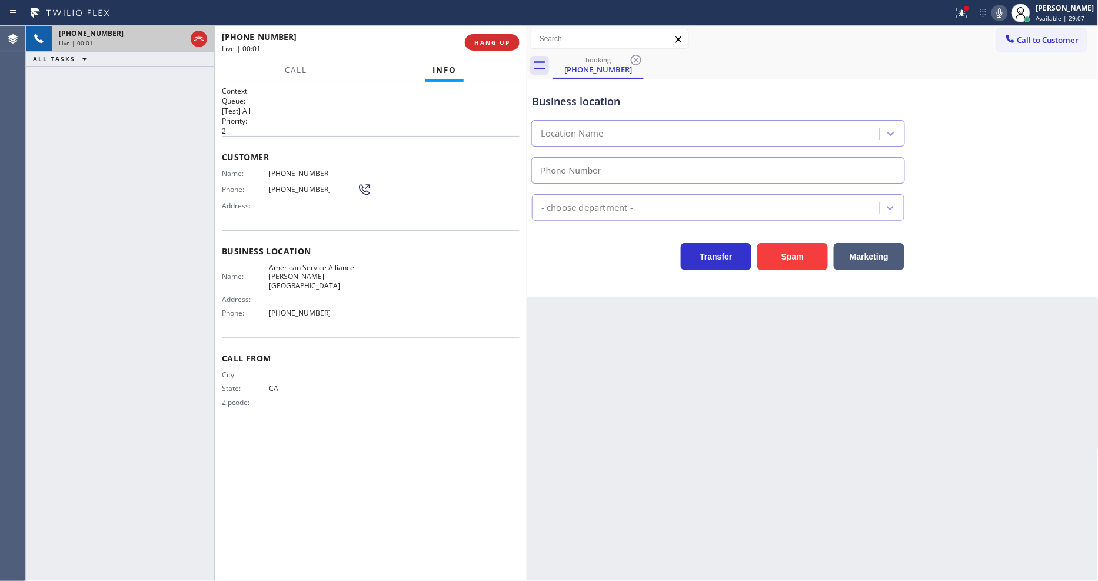
type input "(415) 549-4953"
click at [484, 42] on span "HANG UP" at bounding box center [492, 42] width 36 height 8
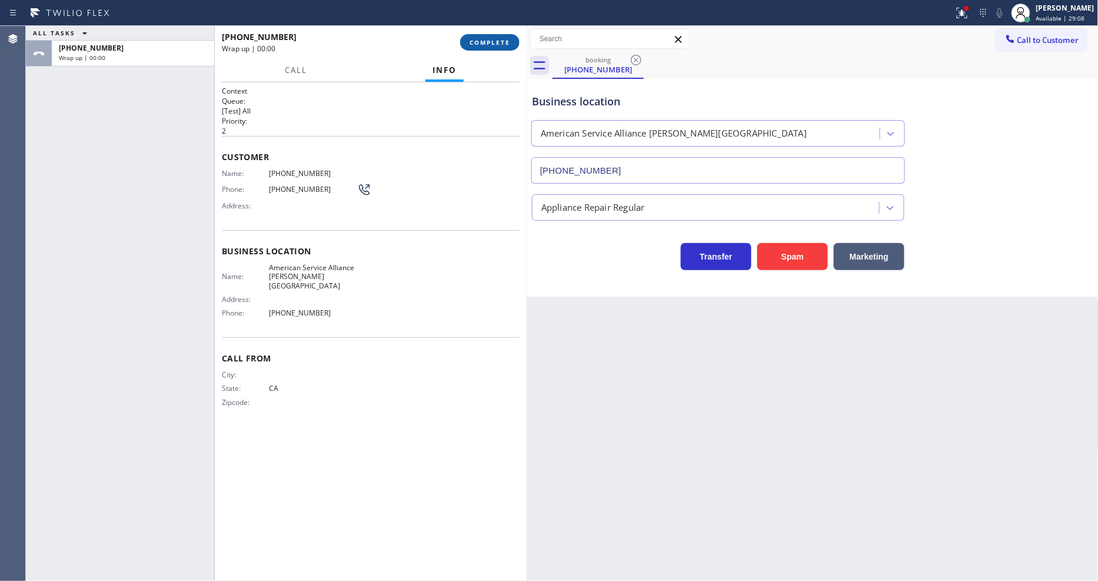
click at [484, 42] on span "COMPLETE" at bounding box center [489, 42] width 41 height 8
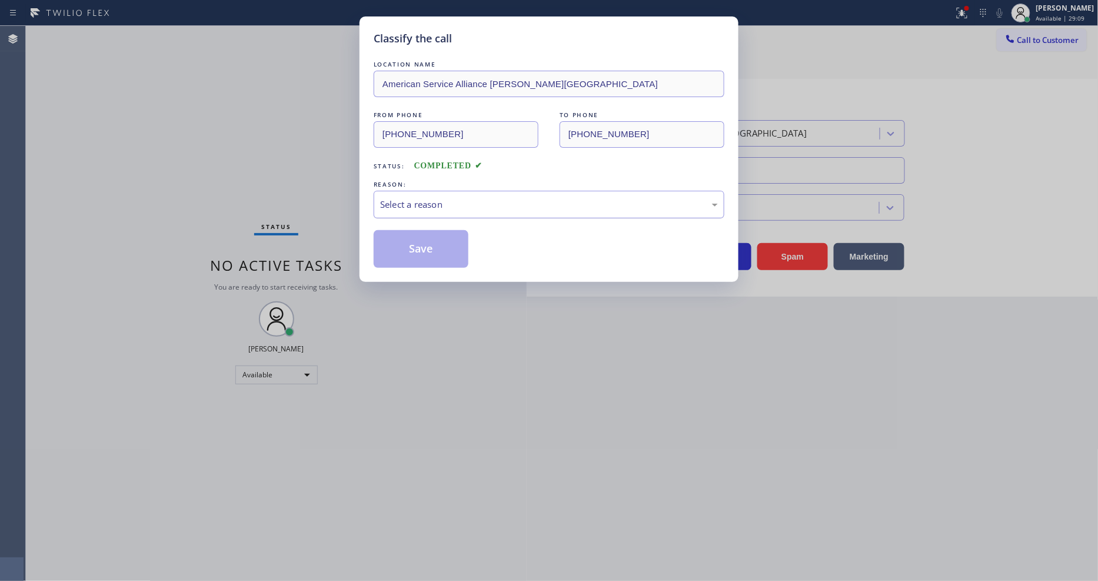
click at [438, 191] on div "Select a reason" at bounding box center [549, 205] width 351 height 28
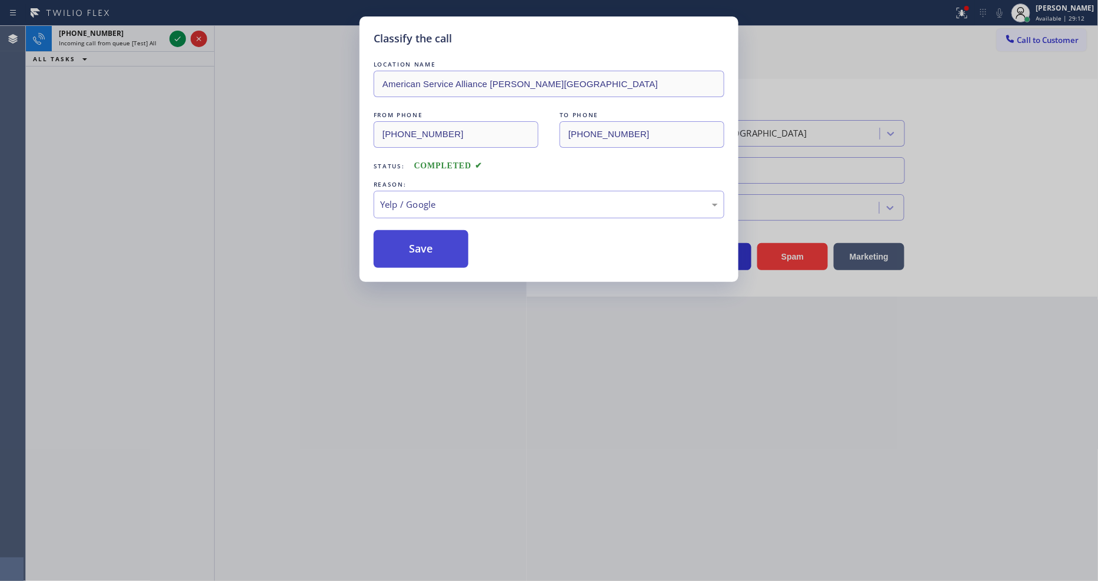
click at [416, 234] on button "Save" at bounding box center [421, 249] width 95 height 38
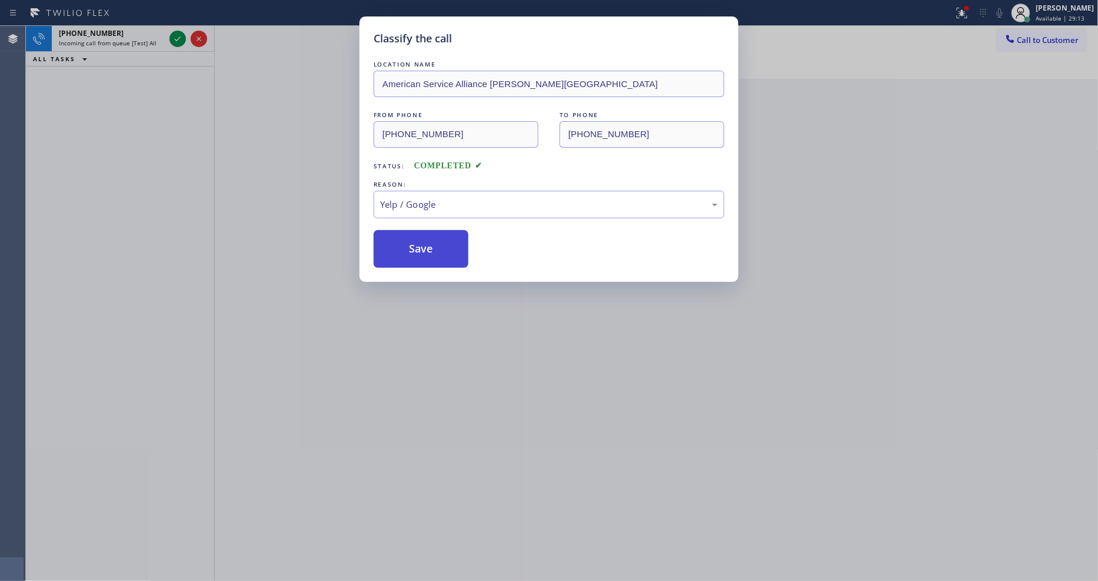
click at [416, 234] on button "Save" at bounding box center [421, 249] width 95 height 38
click at [175, 36] on div "Classify the call LOCATION NAME American Service Alliance Bernal Heights FROM P…" at bounding box center [549, 290] width 1098 height 581
click at [175, 36] on icon at bounding box center [178, 39] width 14 height 14
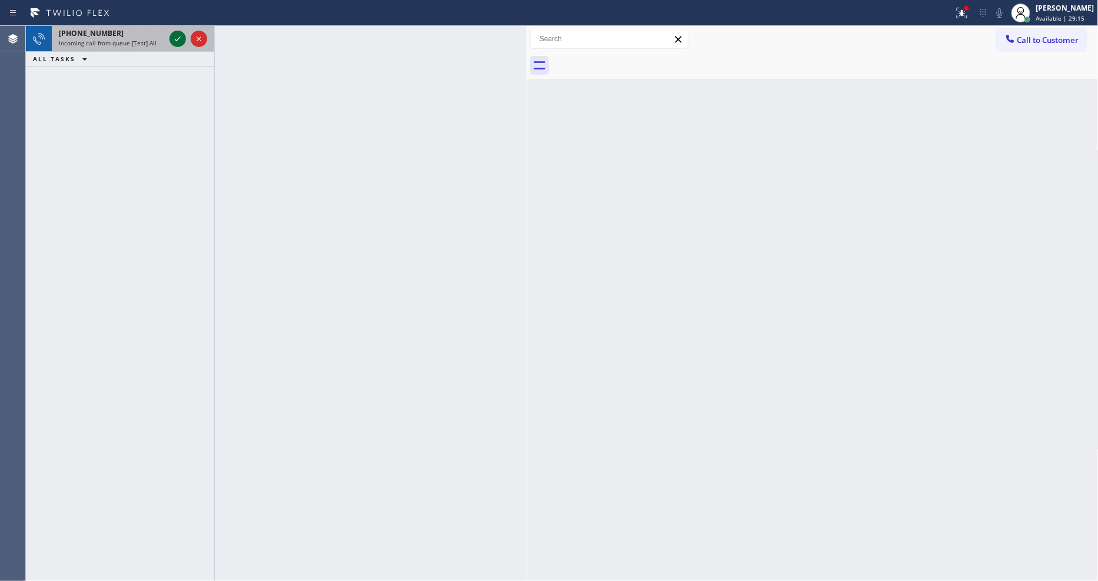
click at [175, 36] on icon at bounding box center [178, 39] width 14 height 14
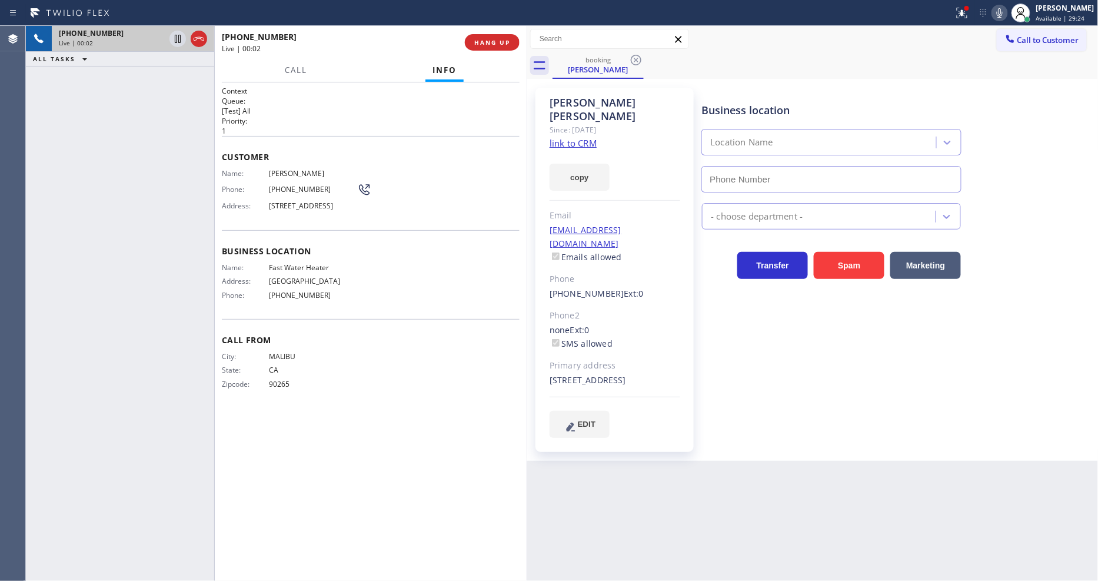
type input "(213) 319-6087"
click at [588, 137] on link "link to CRM" at bounding box center [572, 143] width 47 height 12
drag, startPoint x: 968, startPoint y: 16, endPoint x: 955, endPoint y: 60, distance: 45.6
click at [968, 16] on icon at bounding box center [962, 13] width 14 height 14
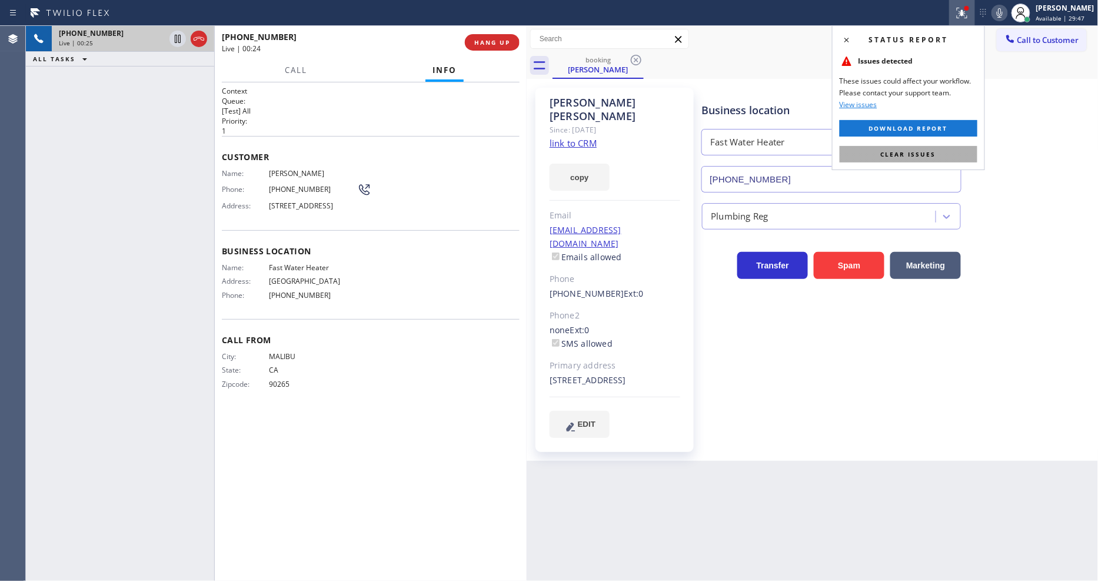
click at [937, 150] on button "Clear issues" at bounding box center [909, 154] width 138 height 16
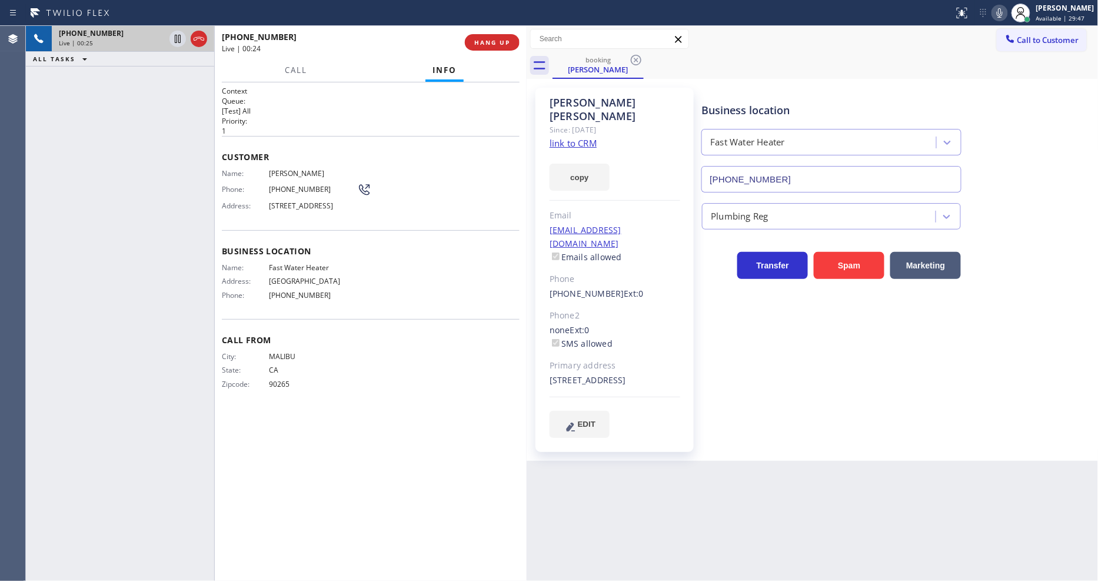
click at [421, 325] on div "Call From City: MALIBU State: CA Zipcode: 90265" at bounding box center [371, 363] width 298 height 89
drag, startPoint x: 178, startPoint y: 38, endPoint x: 415, endPoint y: 29, distance: 237.2
click at [178, 38] on icon at bounding box center [178, 39] width 6 height 8
click at [1002, 9] on icon at bounding box center [1000, 12] width 6 height 9
click at [852, 368] on div "Business location Fast Water Heater (213) 319-6087 Plumbing Reg Transfer Spam M…" at bounding box center [898, 263] width 396 height 344
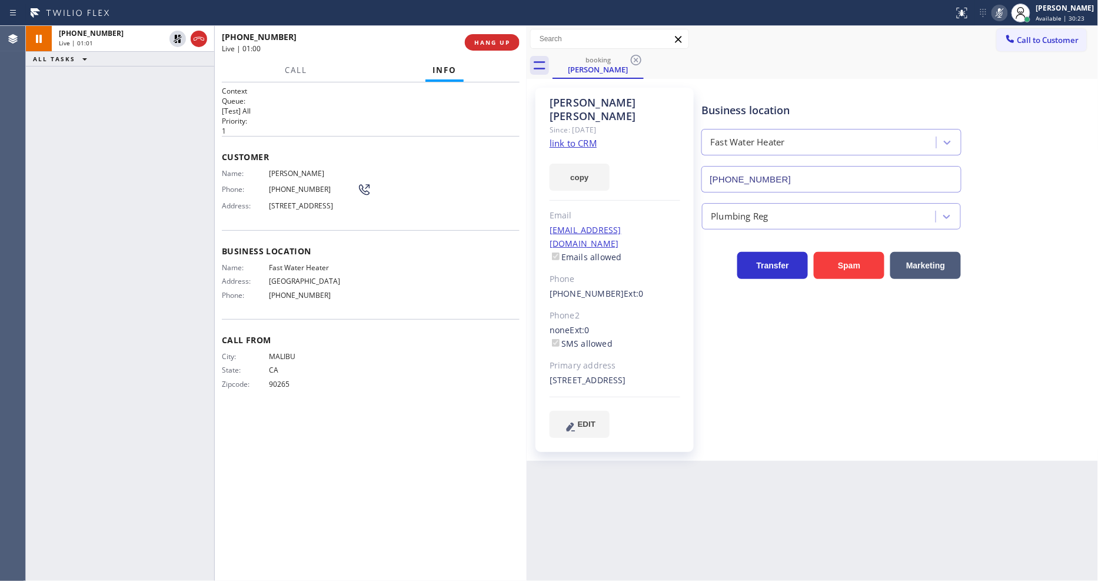
click at [269, 444] on div "Context Queue: [Test] All Priority: 1 Customer Name: Luis Magana Phone: (310) 9…" at bounding box center [371, 331] width 298 height 491
click at [938, 421] on div "Business location Fast Water Heater (213) 319-6087 Plumbing Reg Transfer Spam M…" at bounding box center [898, 274] width 396 height 367
click at [799, 450] on div "Back to Dashboard Change Sender ID Customers Technicians Select a contact Outbo…" at bounding box center [813, 303] width 572 height 555
click at [680, 431] on div "Luis Magana Since: 20 may 2020 link to CRM copy Email wenjencorp@gmail.com Emai…" at bounding box center [614, 270] width 158 height 364
click at [775, 424] on div "Business location Fast Water Heater (213) 319-6087 Plumbing Reg Transfer Spam M…" at bounding box center [898, 274] width 396 height 367
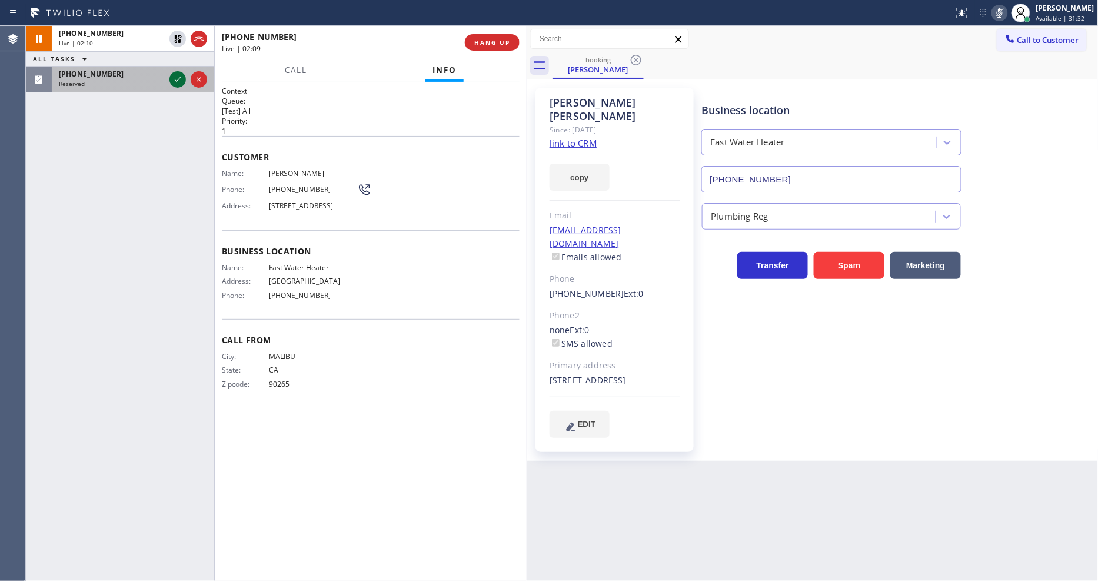
click at [172, 79] on icon at bounding box center [178, 79] width 14 height 14
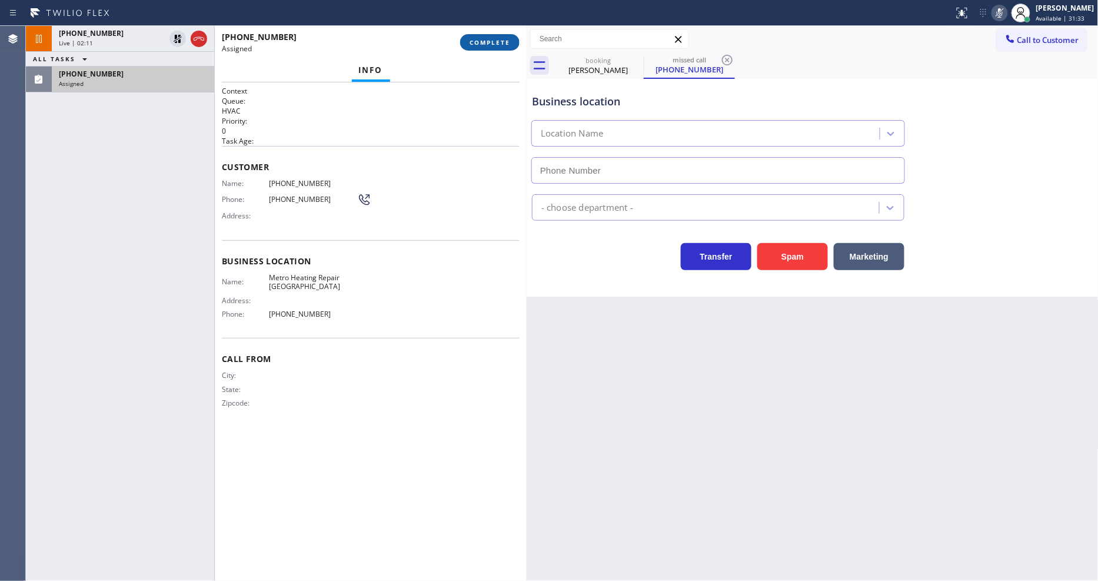
click at [491, 41] on span "COMPLETE" at bounding box center [489, 42] width 41 height 8
type input "(415) 324-4373"
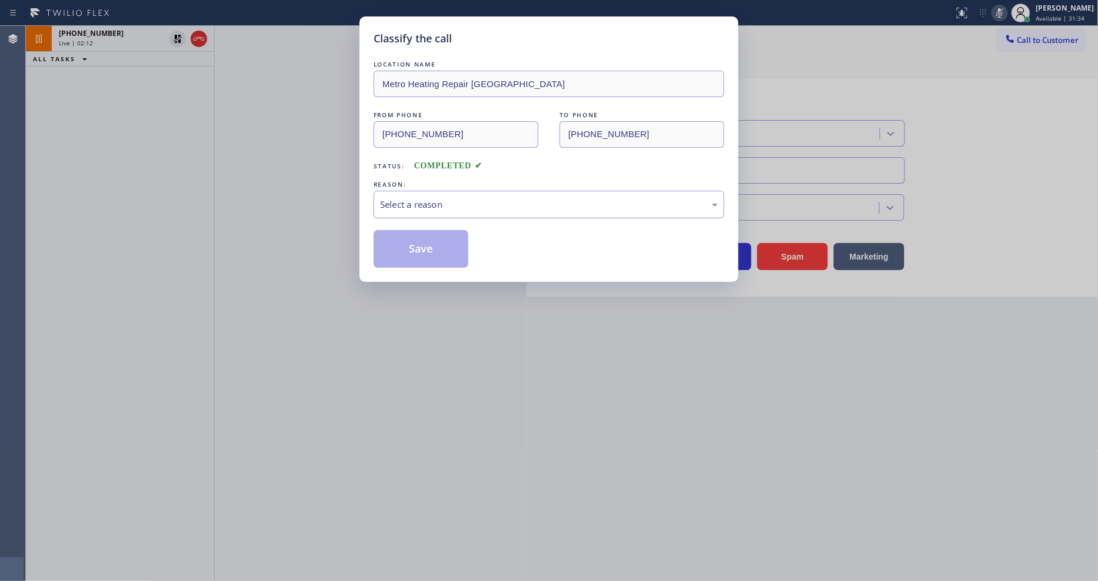
click at [482, 198] on div "Select a reason" at bounding box center [549, 205] width 338 height 14
click at [443, 238] on button "Save" at bounding box center [421, 249] width 95 height 38
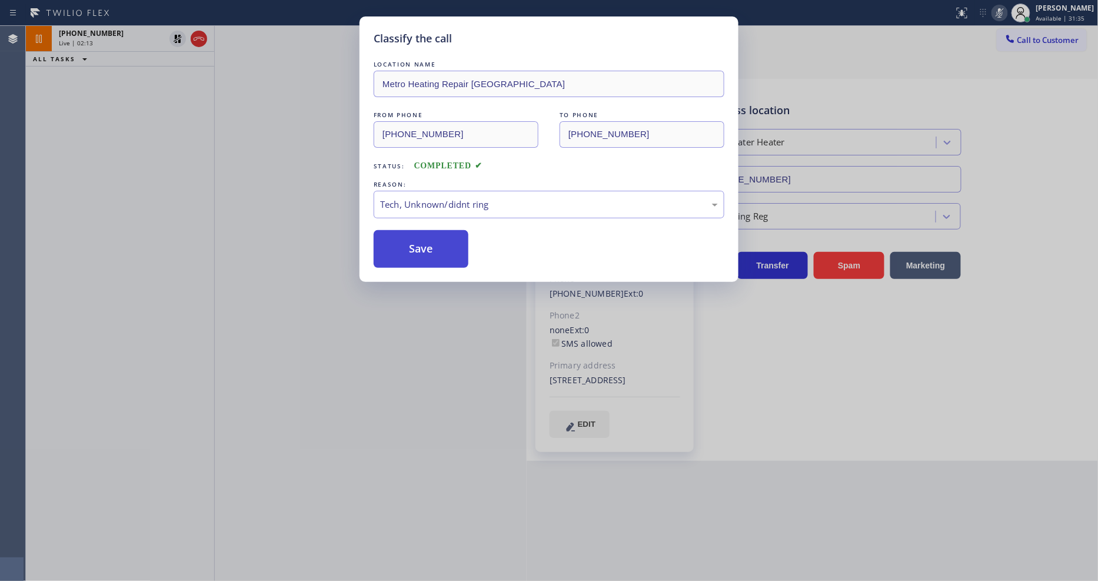
click at [443, 238] on button "Save" at bounding box center [421, 249] width 95 height 38
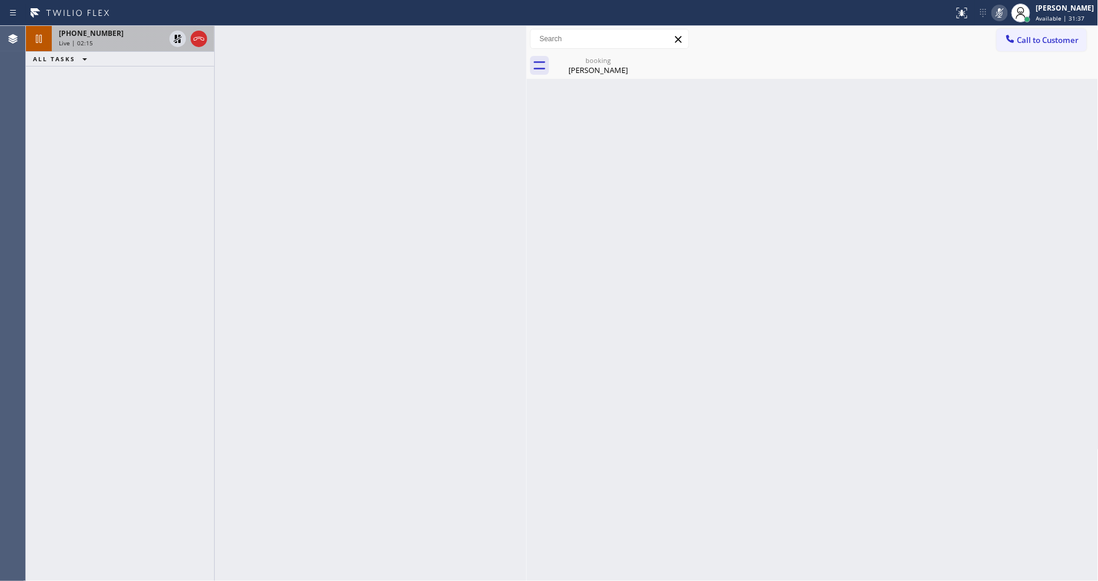
click at [118, 35] on div "+13109242006" at bounding box center [112, 33] width 106 height 10
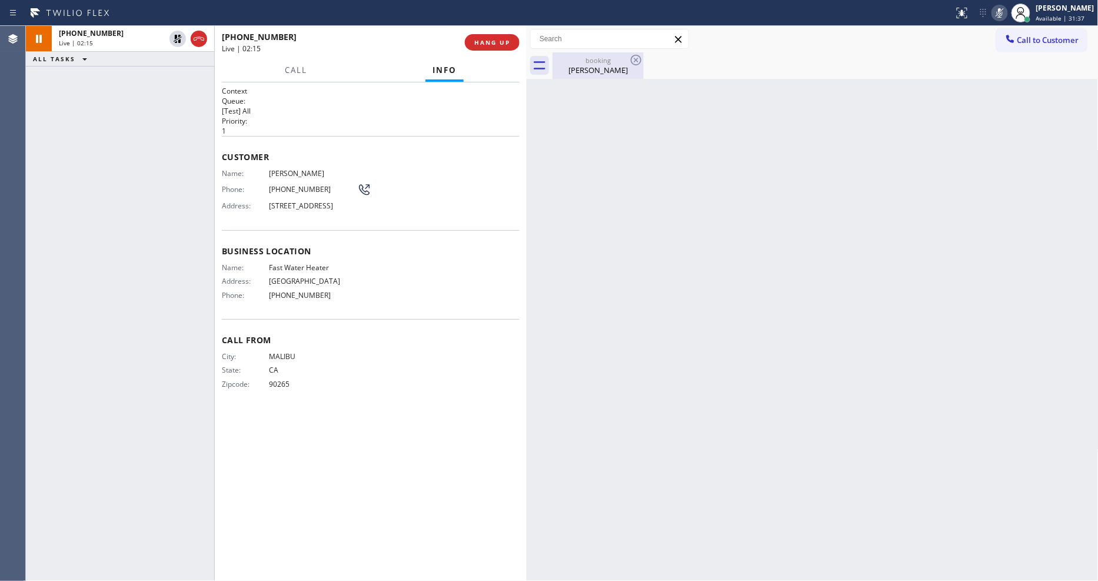
click at [605, 66] on div "Luis Magana" at bounding box center [598, 70] width 89 height 11
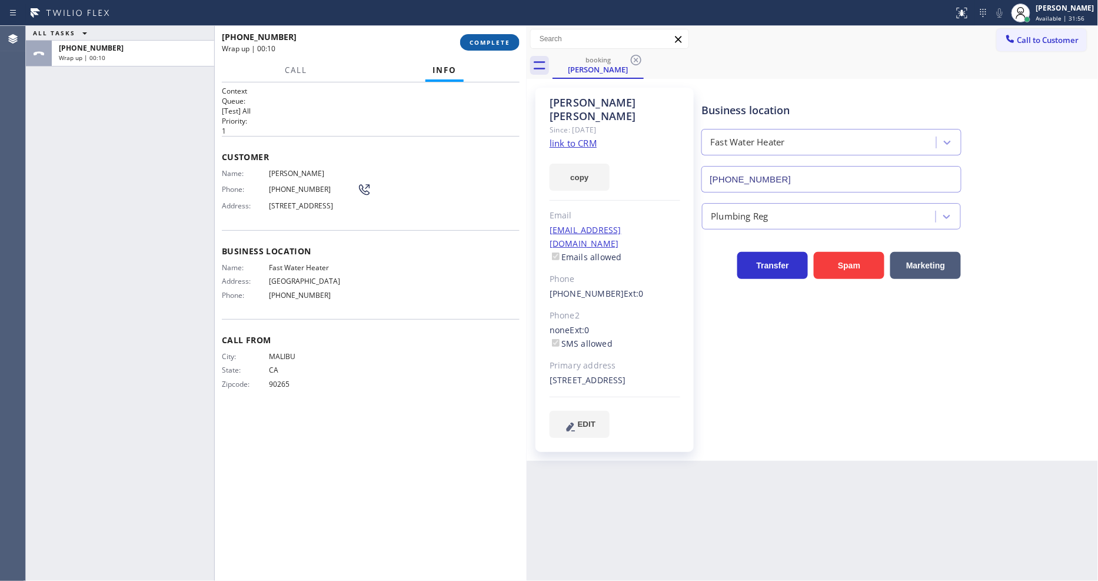
click at [485, 44] on span "COMPLETE" at bounding box center [489, 42] width 41 height 8
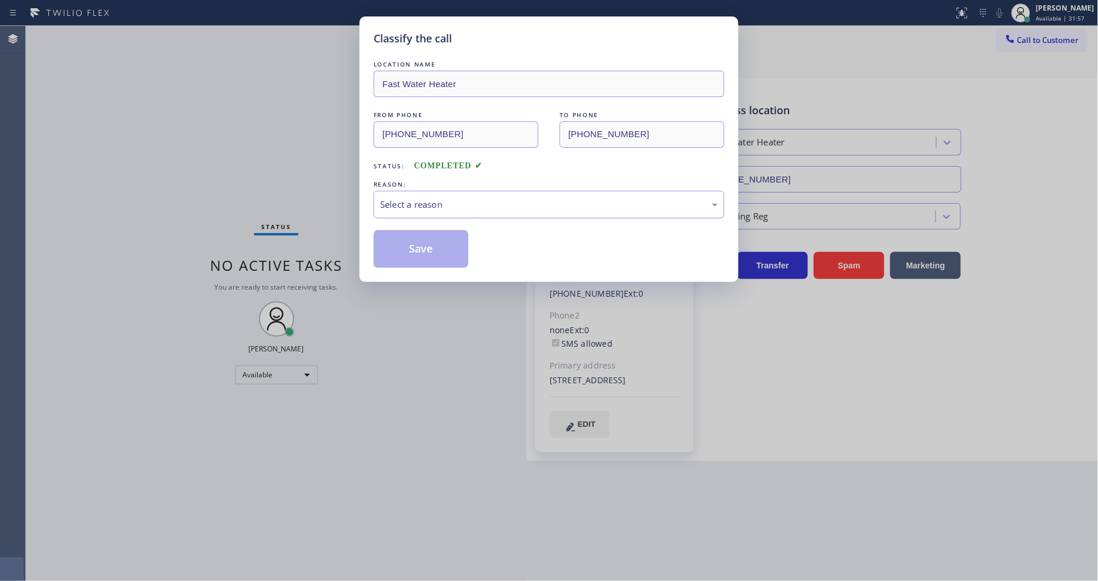
click at [427, 198] on div "Select a reason" at bounding box center [549, 205] width 338 height 14
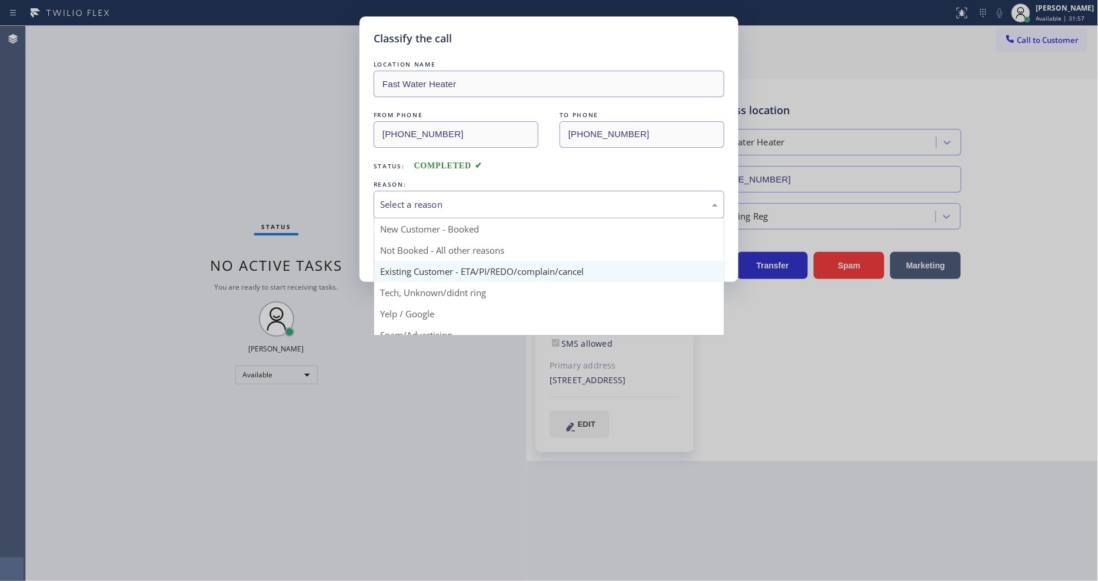
drag, startPoint x: 420, startPoint y: 277, endPoint x: 419, endPoint y: 261, distance: 15.9
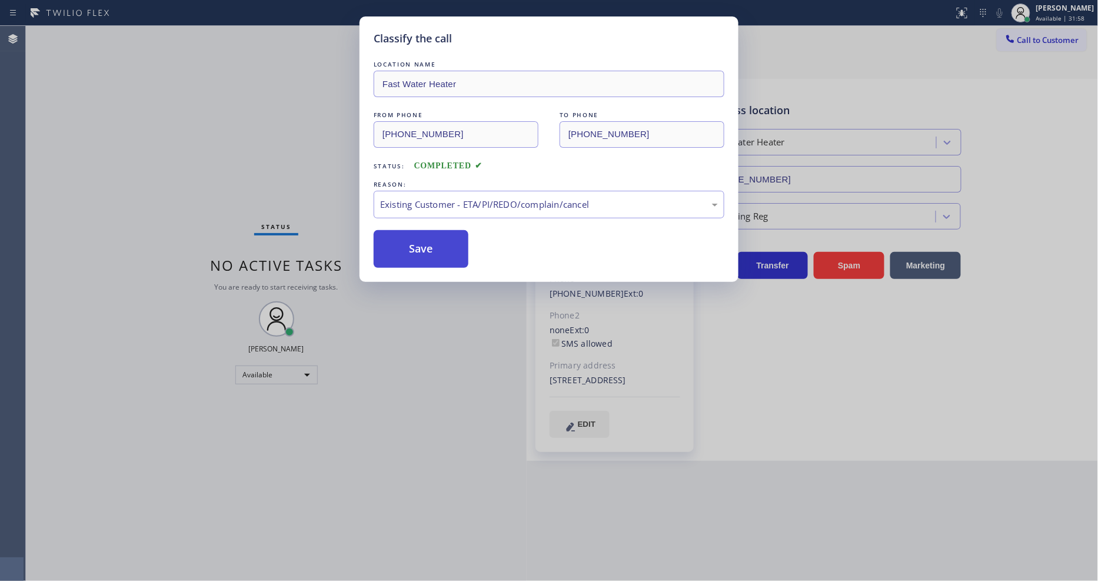
click at [418, 249] on button "Save" at bounding box center [421, 249] width 95 height 38
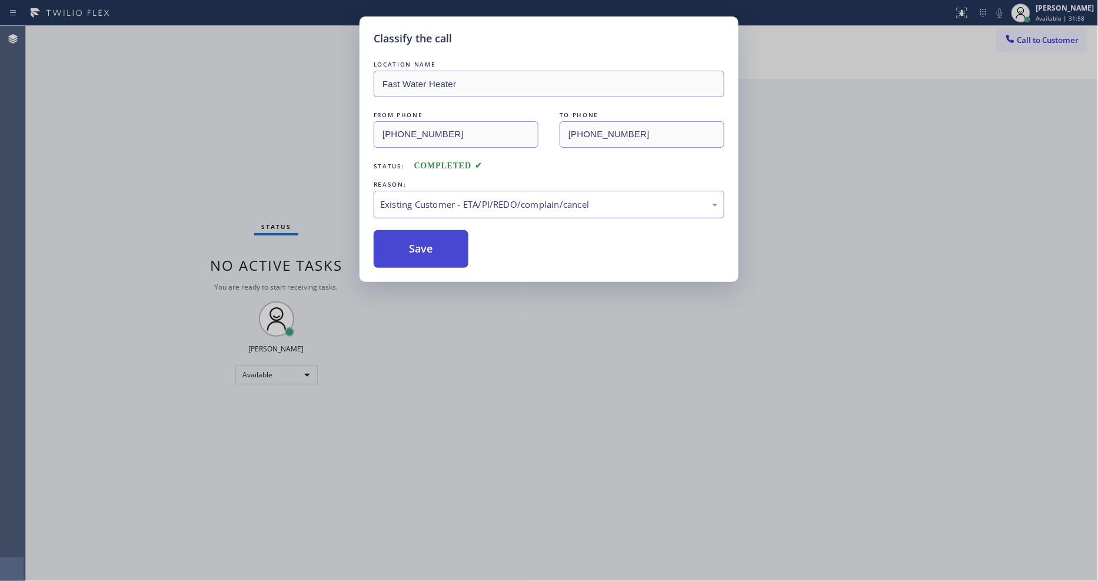
click at [418, 249] on button "Save" at bounding box center [421, 249] width 95 height 38
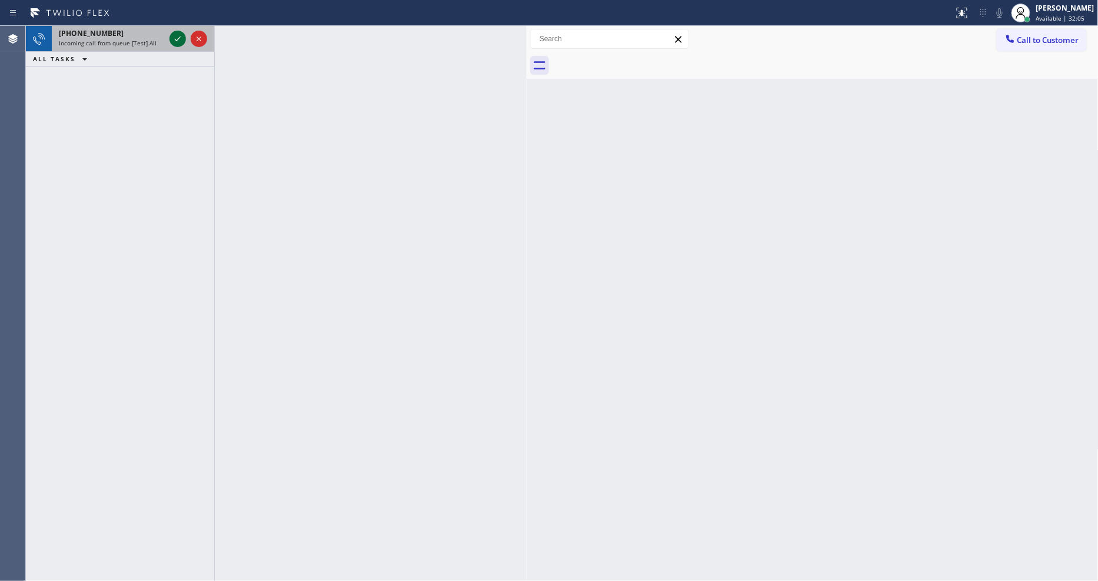
click at [175, 39] on icon at bounding box center [178, 38] width 6 height 5
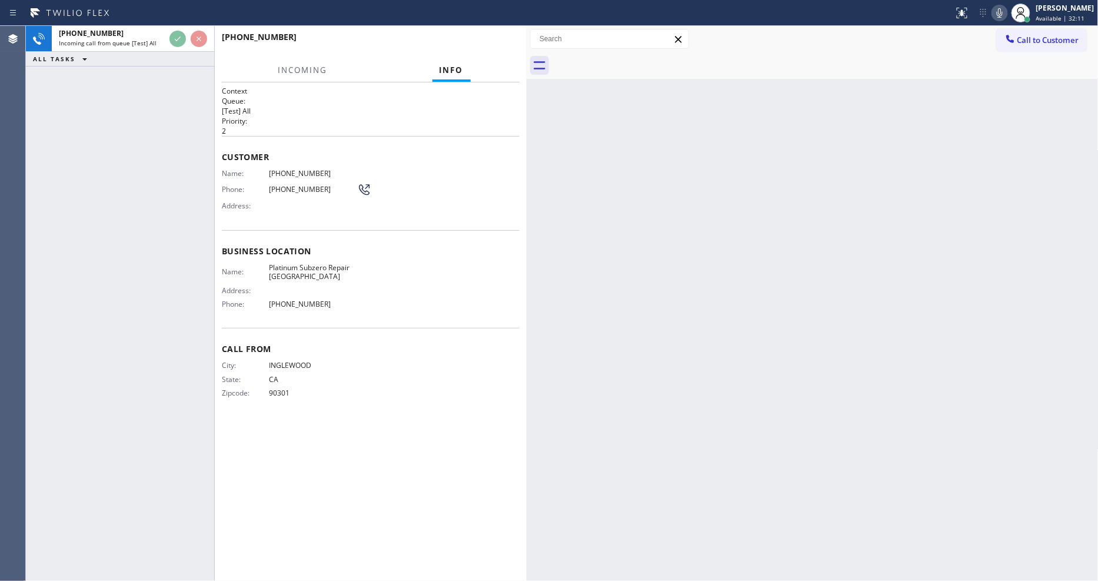
click at [691, 298] on div "Back to Dashboard Change Sender ID Customers Technicians Select a contact Outbo…" at bounding box center [813, 303] width 572 height 555
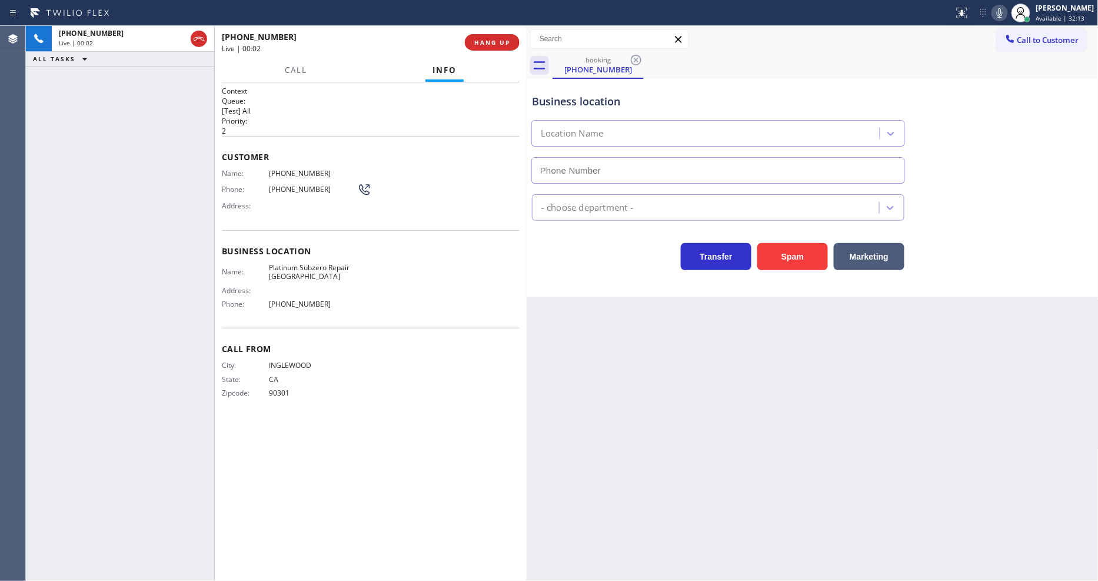
type input "(310) 361-5090"
click at [498, 46] on span "HANG UP" at bounding box center [492, 42] width 36 height 8
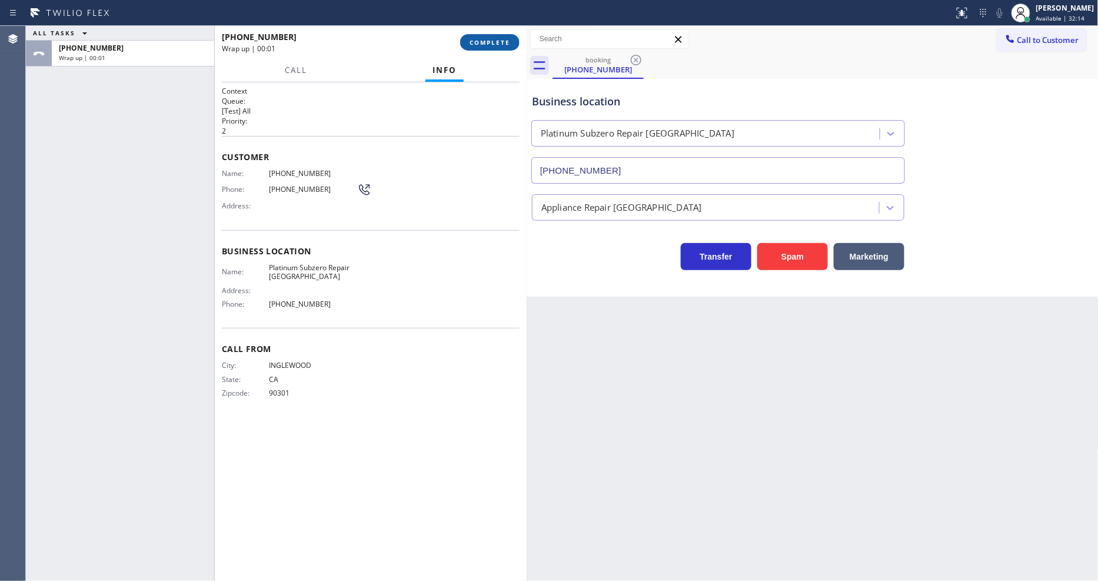
click at [498, 46] on span "COMPLETE" at bounding box center [489, 42] width 41 height 8
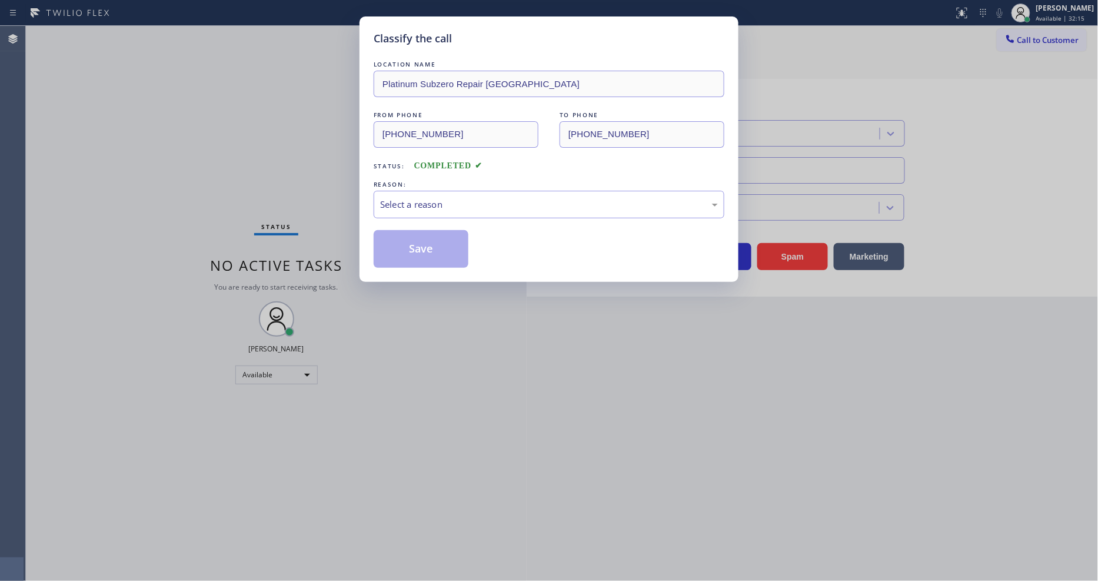
click at [448, 192] on div "Select a reason" at bounding box center [549, 205] width 351 height 28
click at [424, 238] on button "Save" at bounding box center [421, 249] width 95 height 38
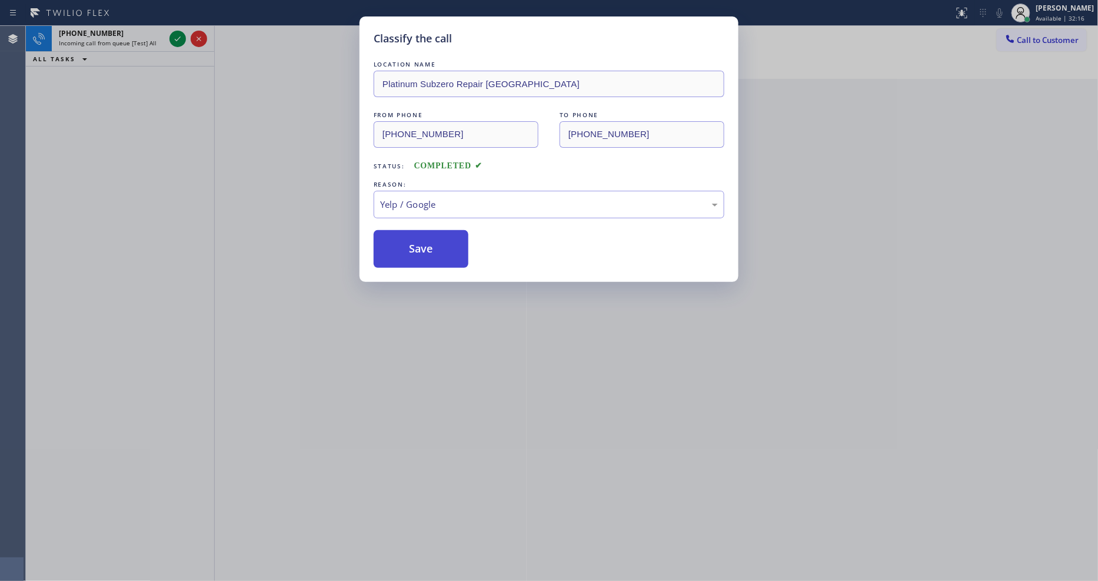
click at [424, 238] on button "Save" at bounding box center [421, 249] width 95 height 38
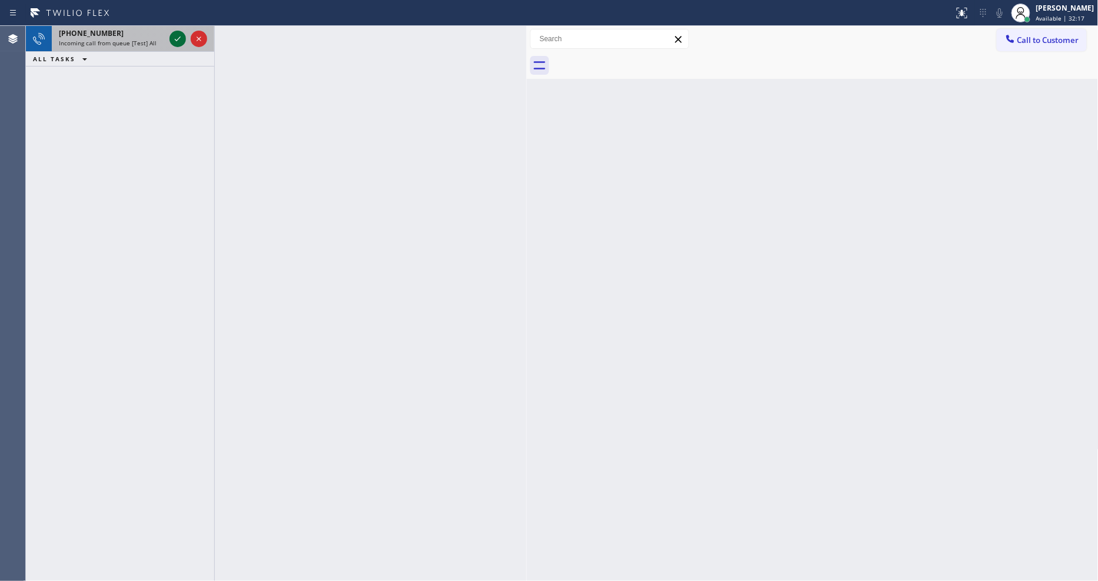
click at [174, 35] on icon at bounding box center [178, 39] width 14 height 14
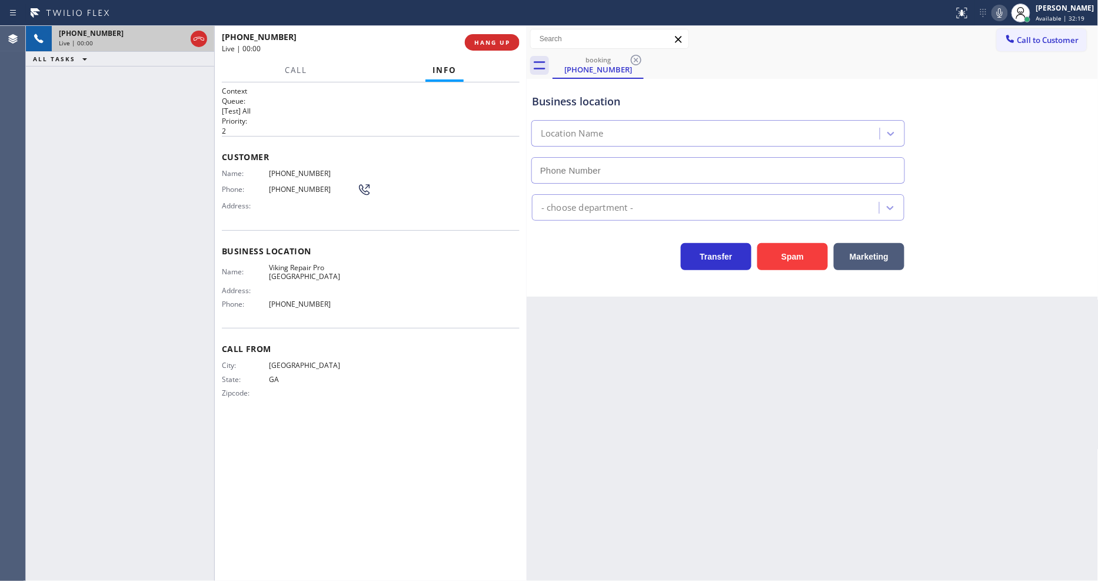
type input "(470) 623-1977"
click at [480, 42] on span "HANG UP" at bounding box center [492, 42] width 36 height 8
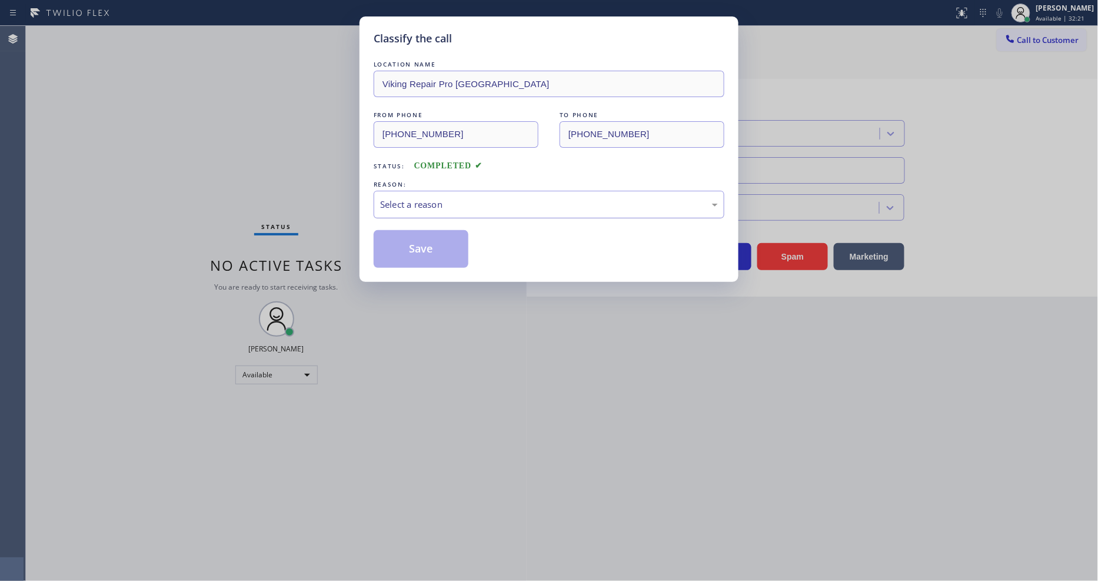
click at [467, 198] on div "Select a reason" at bounding box center [549, 205] width 338 height 14
click at [428, 244] on button "Save" at bounding box center [421, 249] width 95 height 38
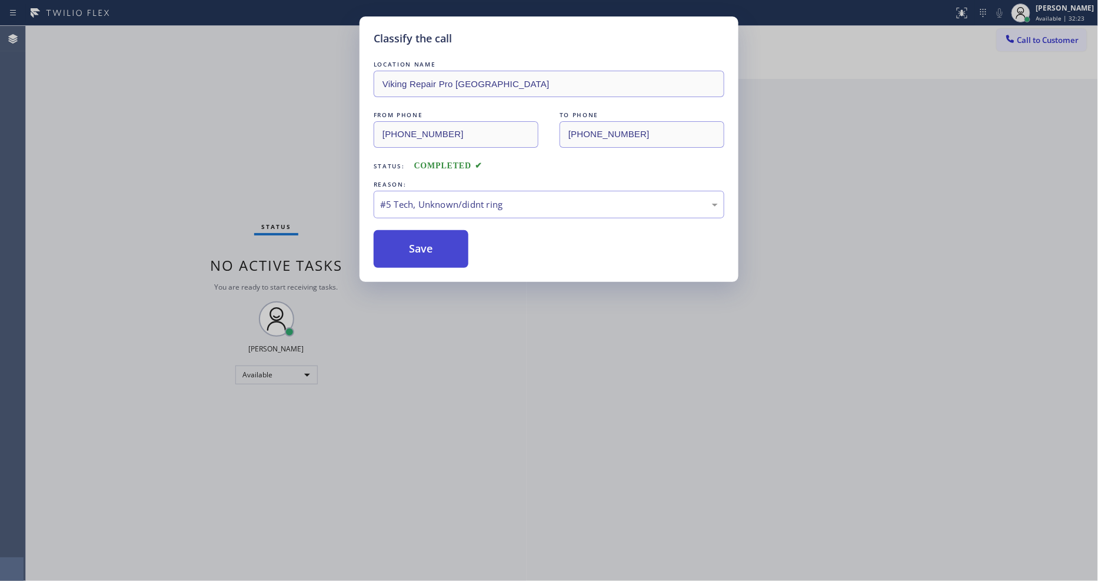
click at [428, 244] on button "Save" at bounding box center [421, 249] width 95 height 38
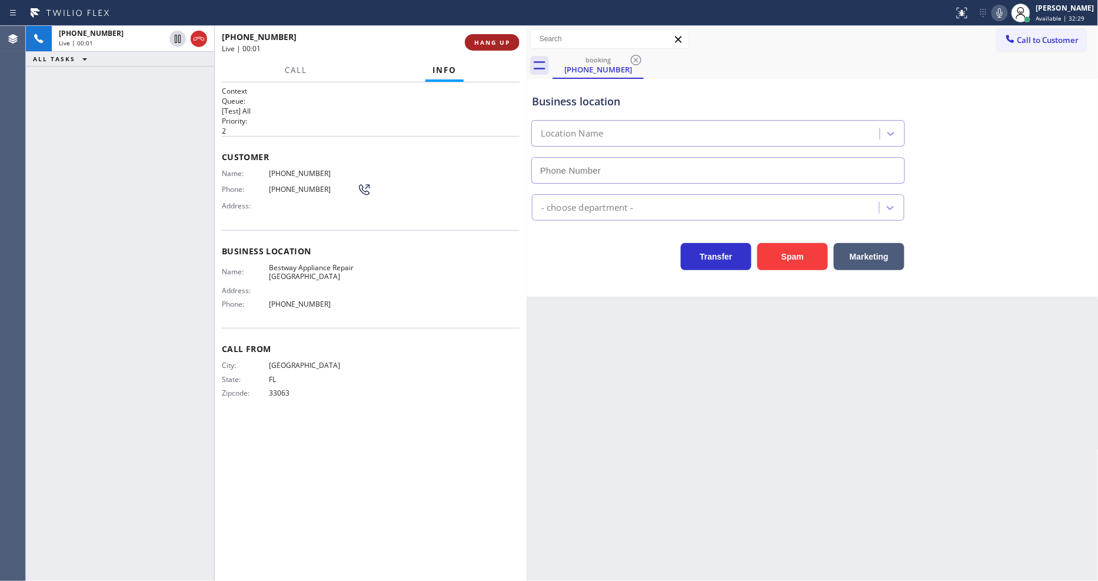
click at [510, 41] on button "HANG UP" at bounding box center [492, 42] width 55 height 16
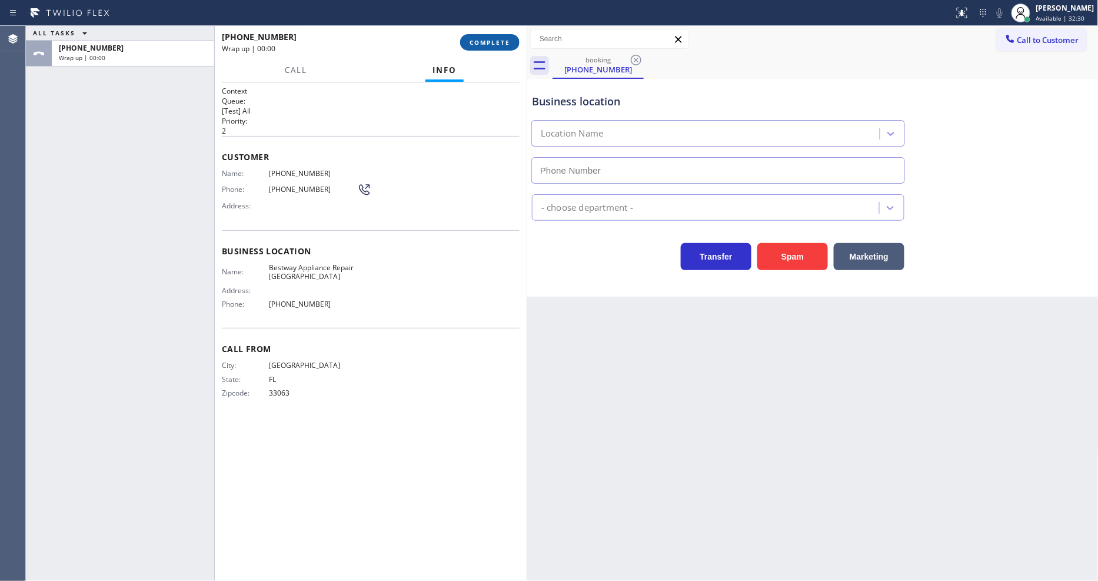
click at [509, 41] on span "COMPLETE" at bounding box center [489, 42] width 41 height 8
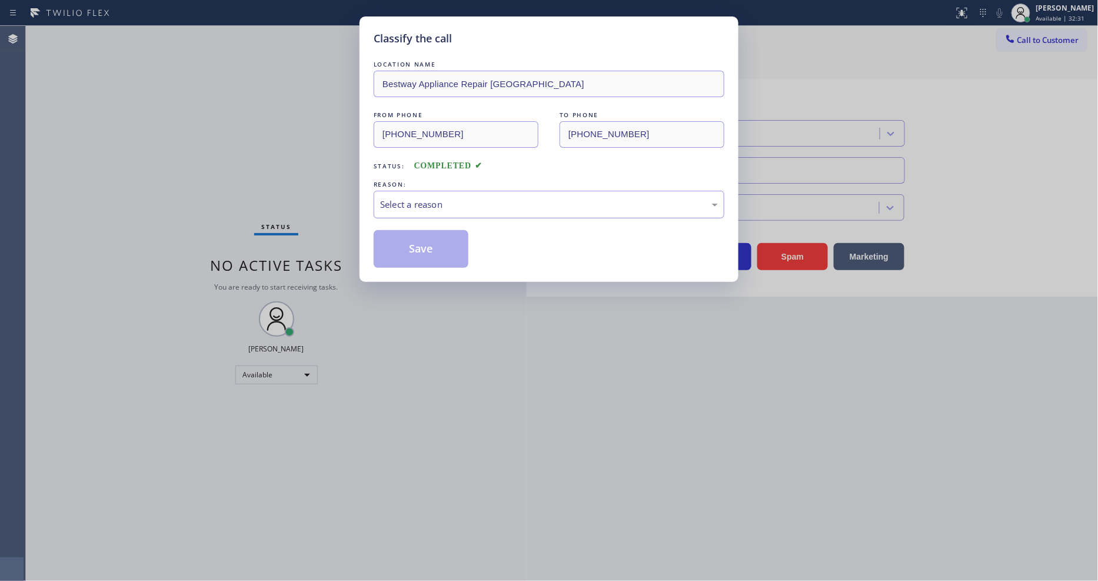
click at [436, 203] on div "Select a reason" at bounding box center [549, 205] width 338 height 14
click at [437, 251] on button "Save" at bounding box center [421, 249] width 95 height 38
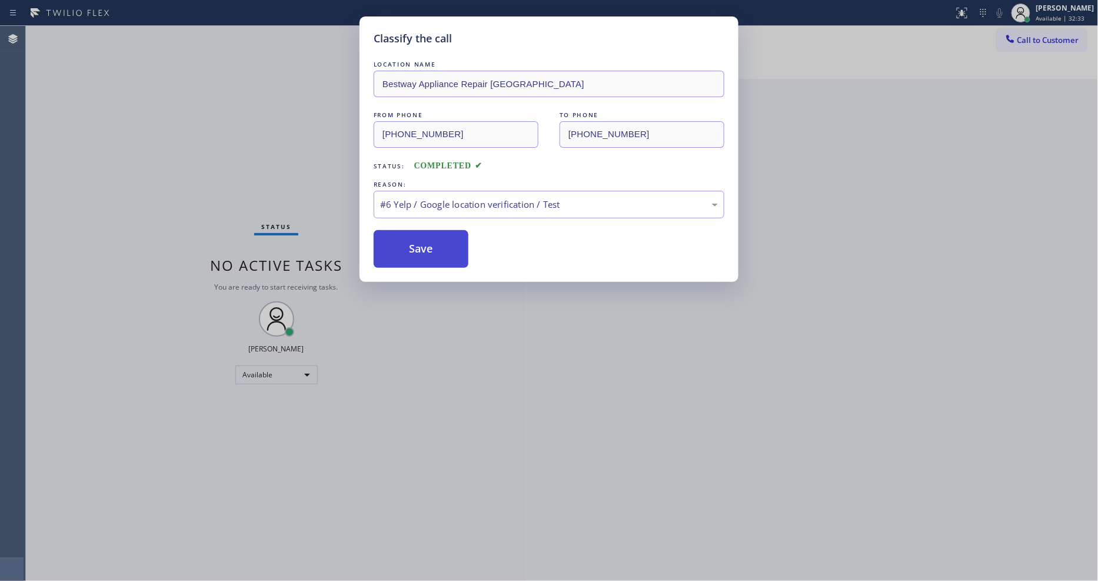
click at [437, 251] on button "Save" at bounding box center [421, 249] width 95 height 38
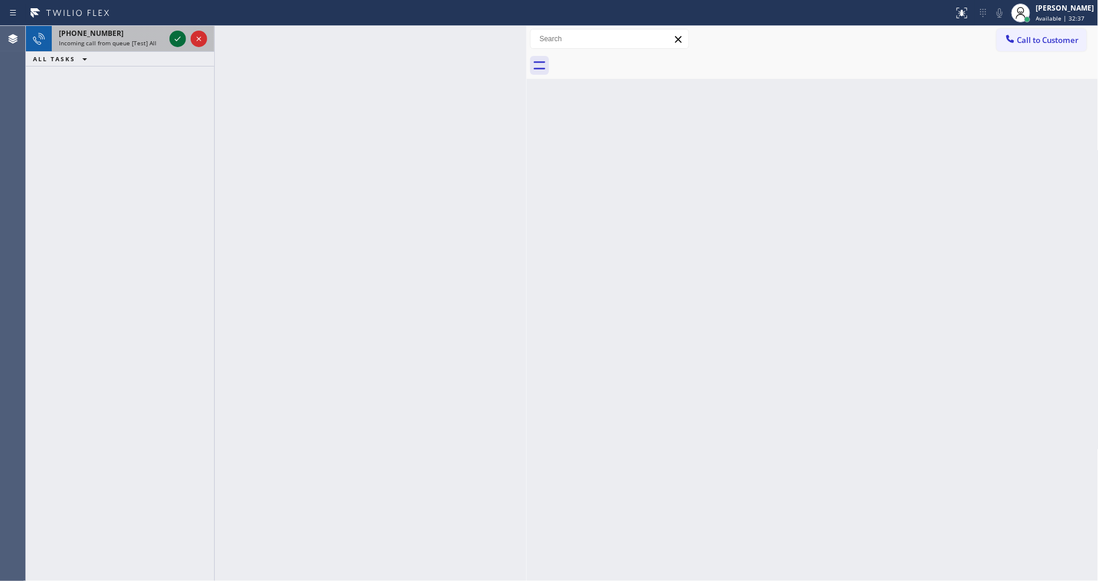
click at [175, 39] on icon at bounding box center [178, 38] width 6 height 5
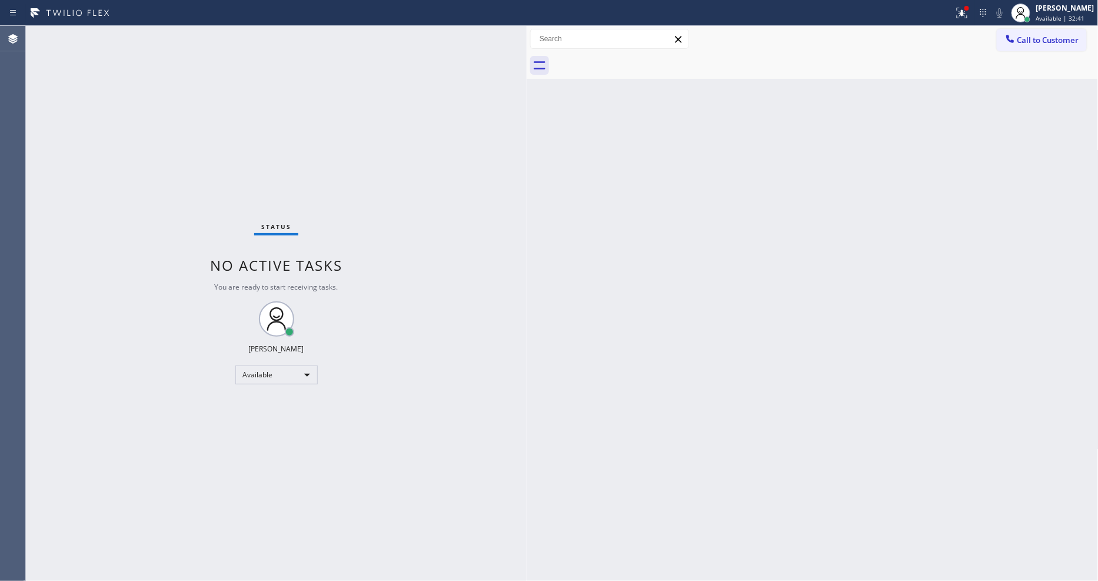
click at [163, 289] on div "Status No active tasks You are ready to start receiving tasks. [PERSON_NAME] Av…" at bounding box center [276, 303] width 501 height 555
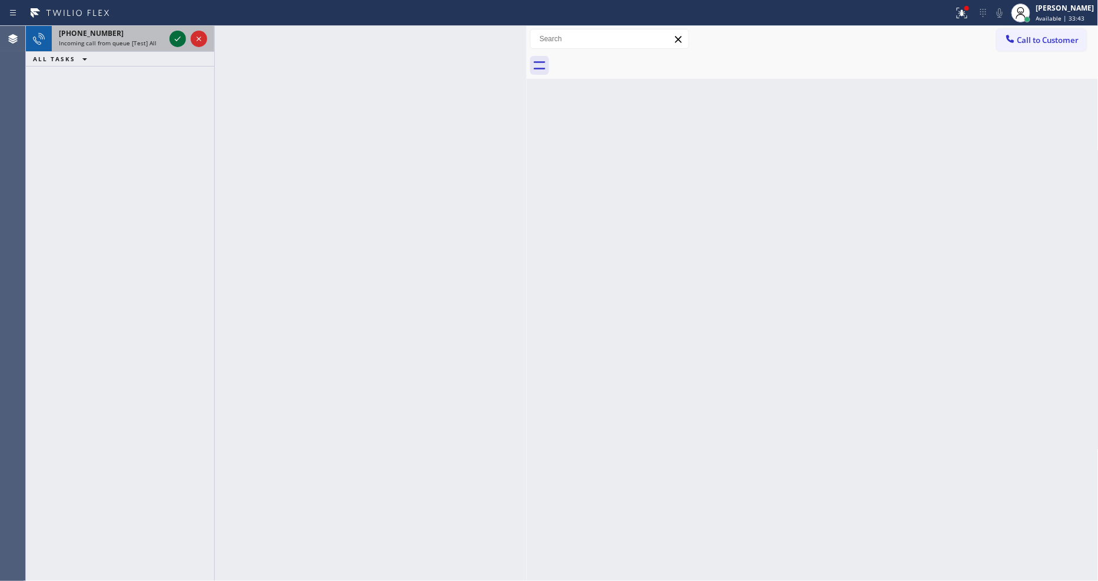
click at [175, 35] on icon at bounding box center [178, 39] width 14 height 14
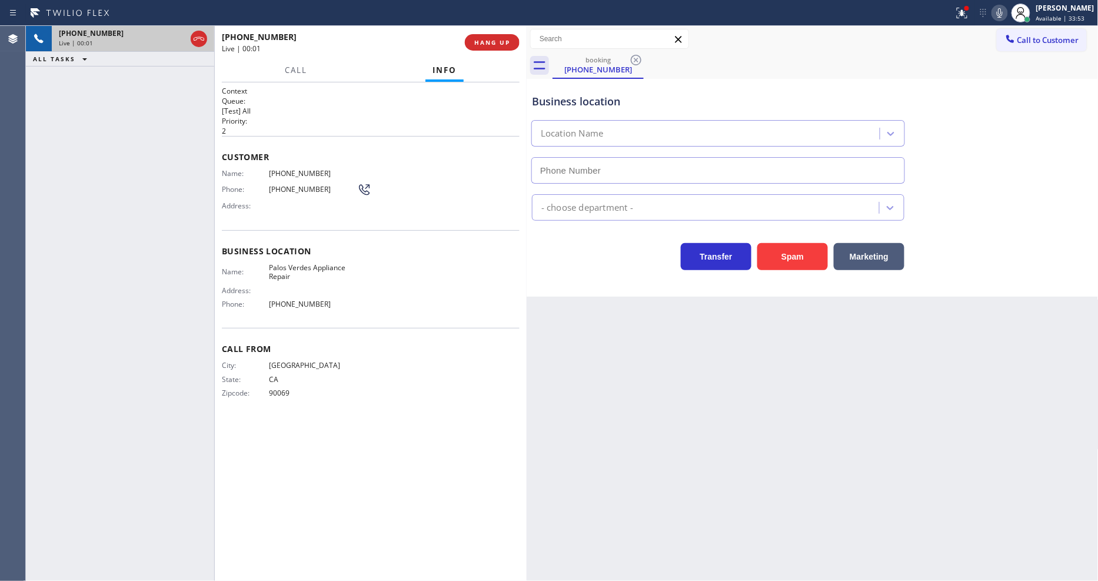
type input "[PHONE_NUMBER]"
click at [325, 393] on span "90069" at bounding box center [313, 392] width 88 height 9
click at [285, 267] on span "Palos Verdes Appliance Repair" at bounding box center [313, 272] width 88 height 18
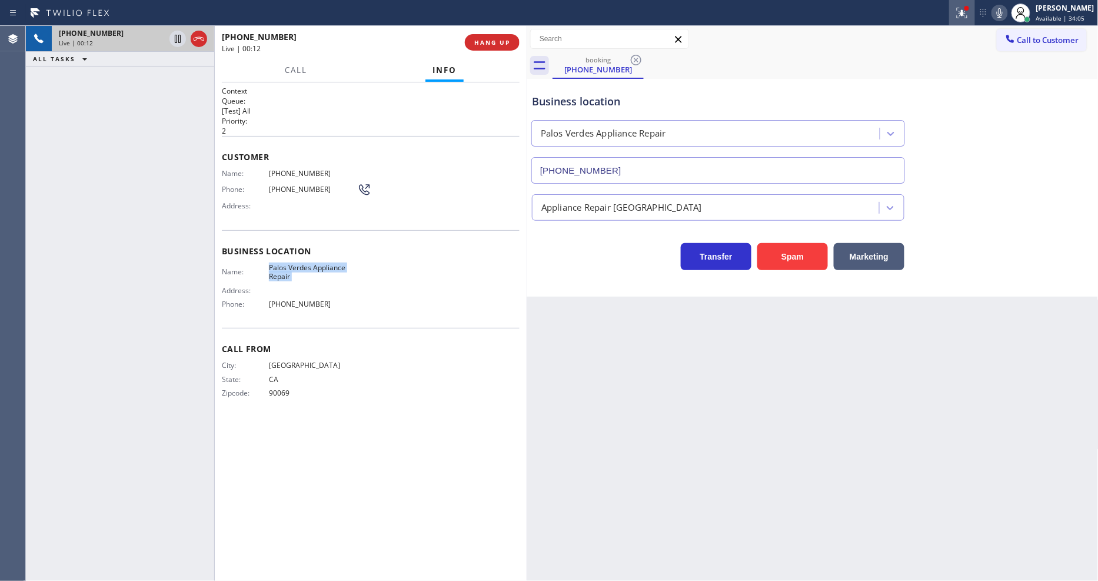
click at [969, 18] on icon at bounding box center [962, 13] width 14 height 14
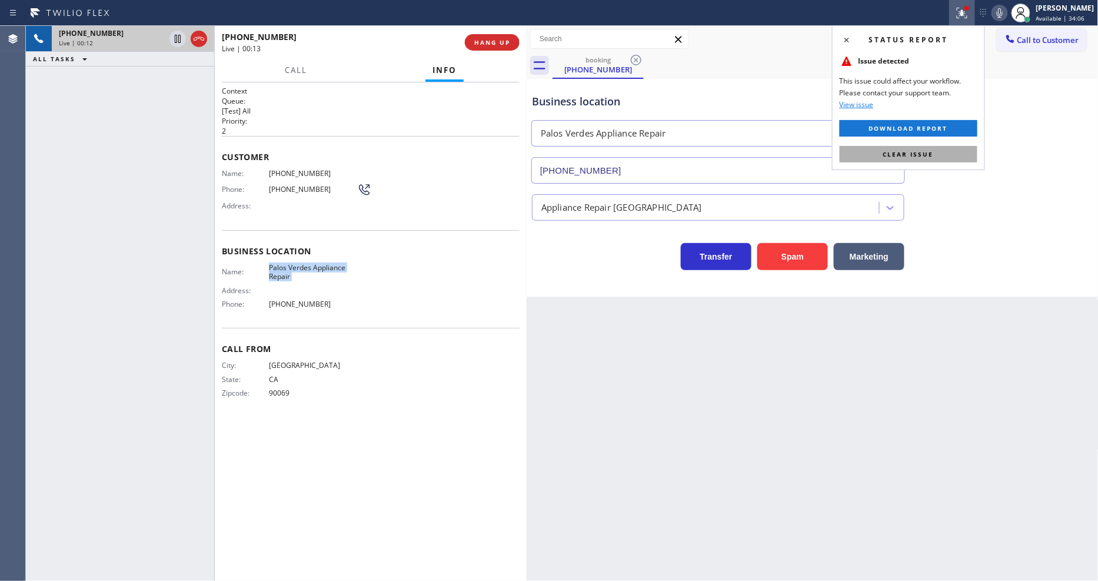
click at [940, 150] on button "Clear issue" at bounding box center [909, 154] width 138 height 16
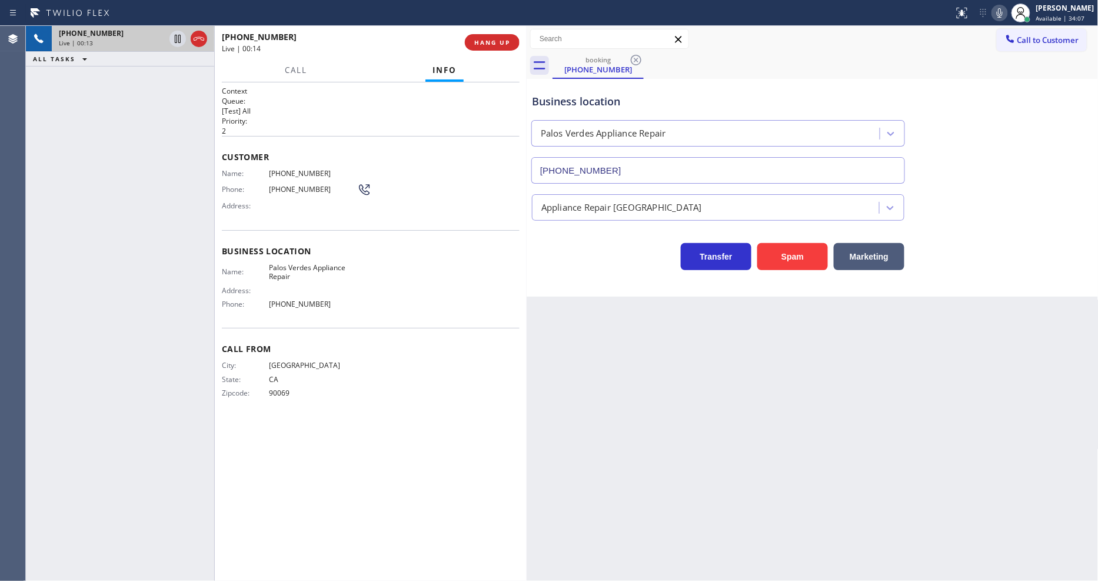
click at [427, 421] on div "Context Queue: [Test] All Priority: 2 Customer Name: (323) 493-3660 Phone: (323…" at bounding box center [371, 331] width 298 height 491
click at [493, 48] on button "HANG UP" at bounding box center [492, 42] width 55 height 16
click at [497, 43] on span "HANG UP" at bounding box center [492, 42] width 36 height 8
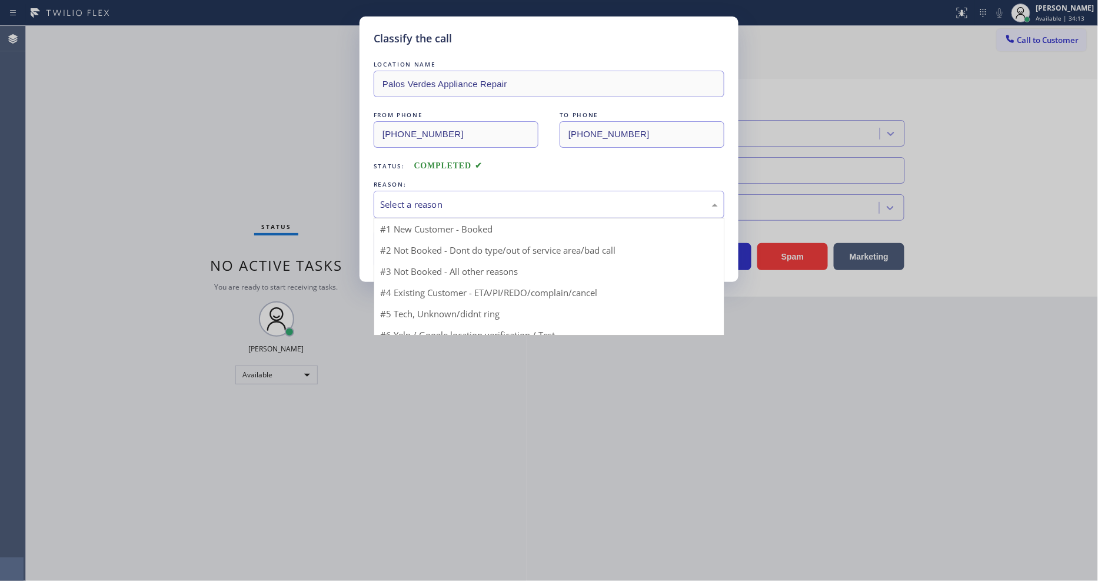
click at [419, 203] on div "Select a reason" at bounding box center [549, 205] width 338 height 14
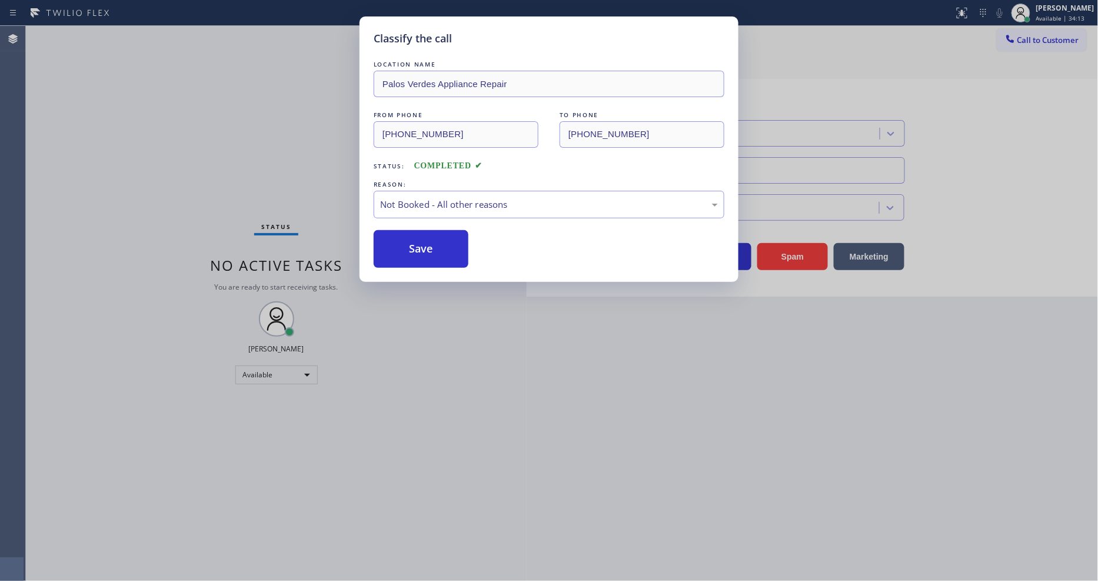
click at [421, 252] on button "Save" at bounding box center [421, 249] width 95 height 38
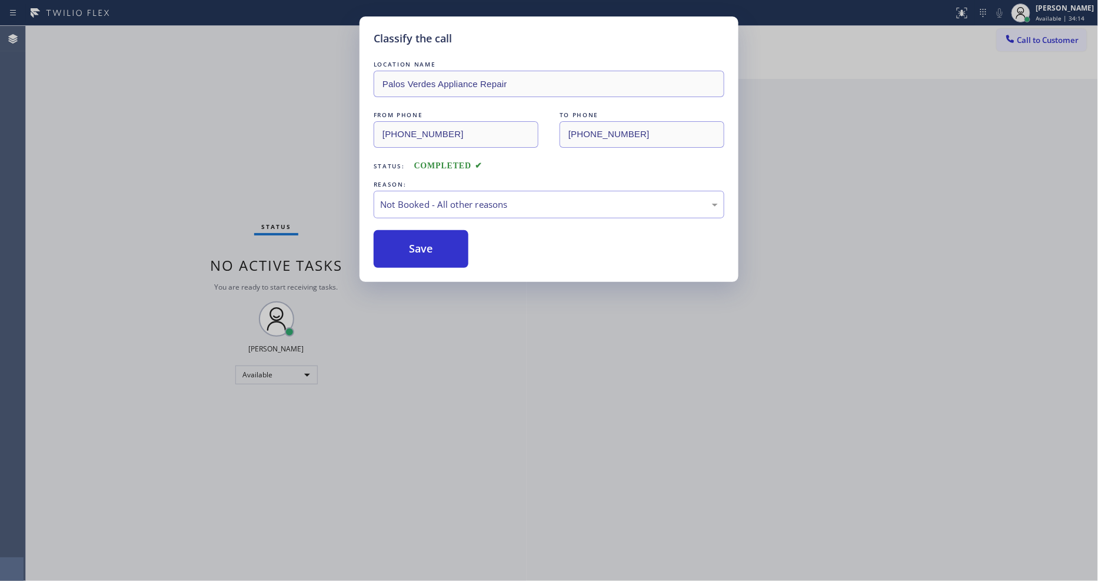
click at [421, 252] on button "Save" at bounding box center [421, 249] width 95 height 38
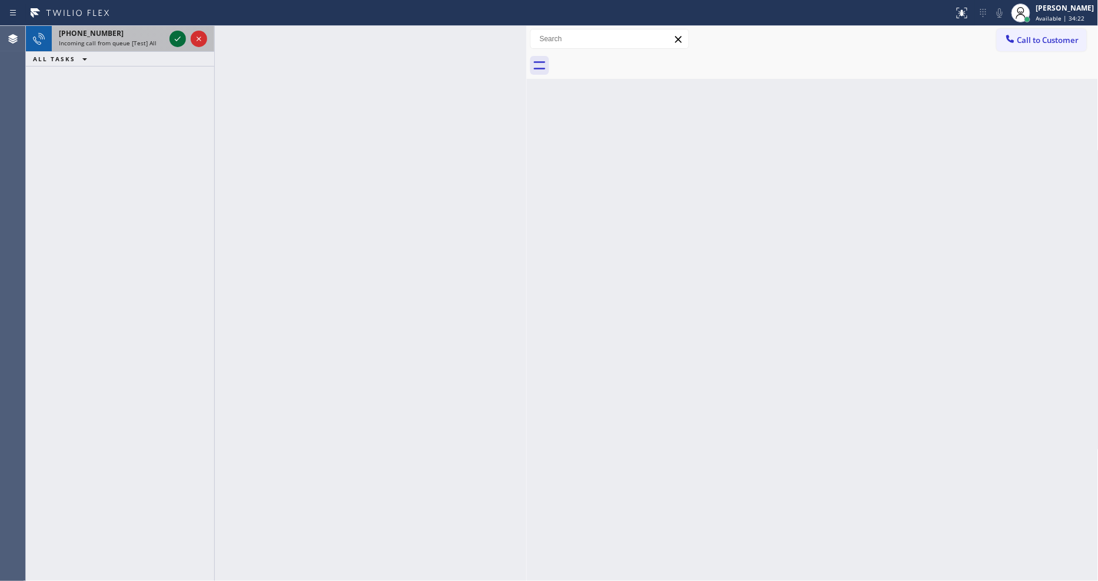
click at [172, 34] on icon at bounding box center [178, 39] width 14 height 14
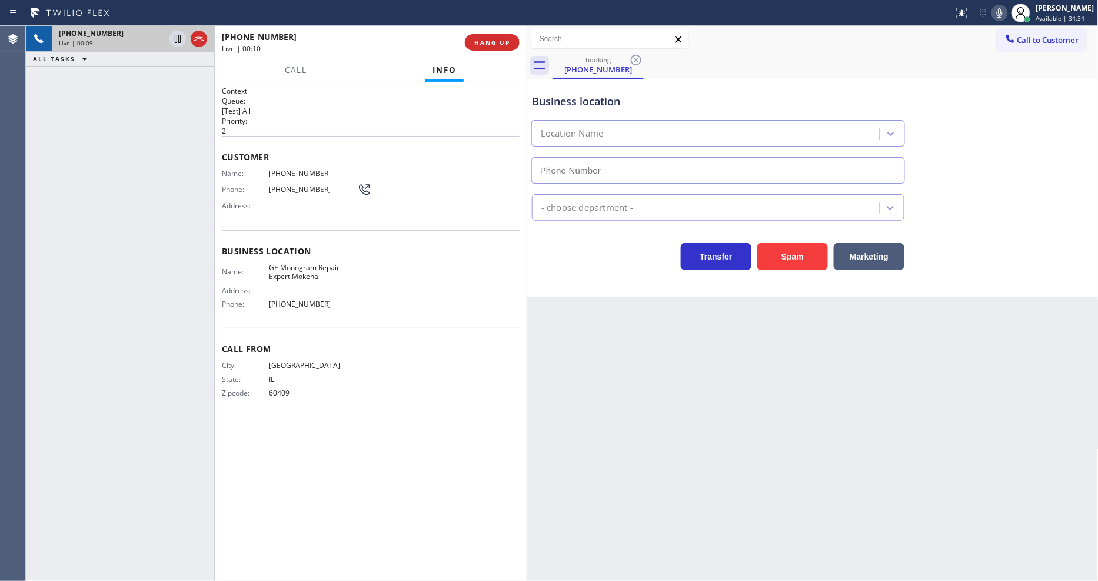
click at [785, 304] on div "Back to Dashboard Change Sender ID Customers Technicians Select a contact Outbo…" at bounding box center [813, 303] width 572 height 555
type input "(708) 381-2840"
click at [502, 38] on span "HANG UP" at bounding box center [492, 42] width 36 height 8
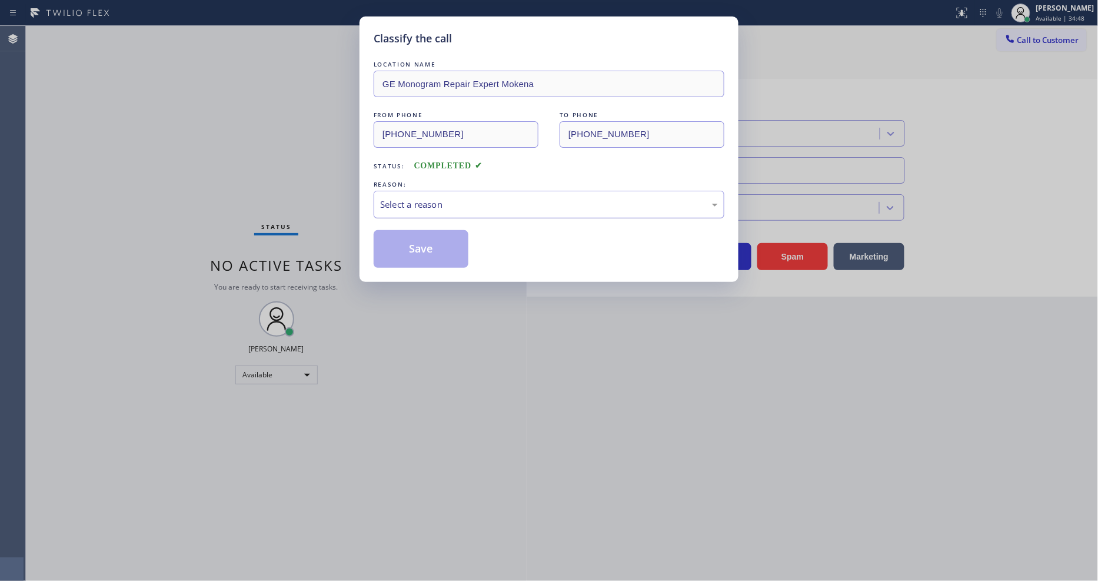
click at [451, 198] on div "Select a reason" at bounding box center [549, 205] width 338 height 14
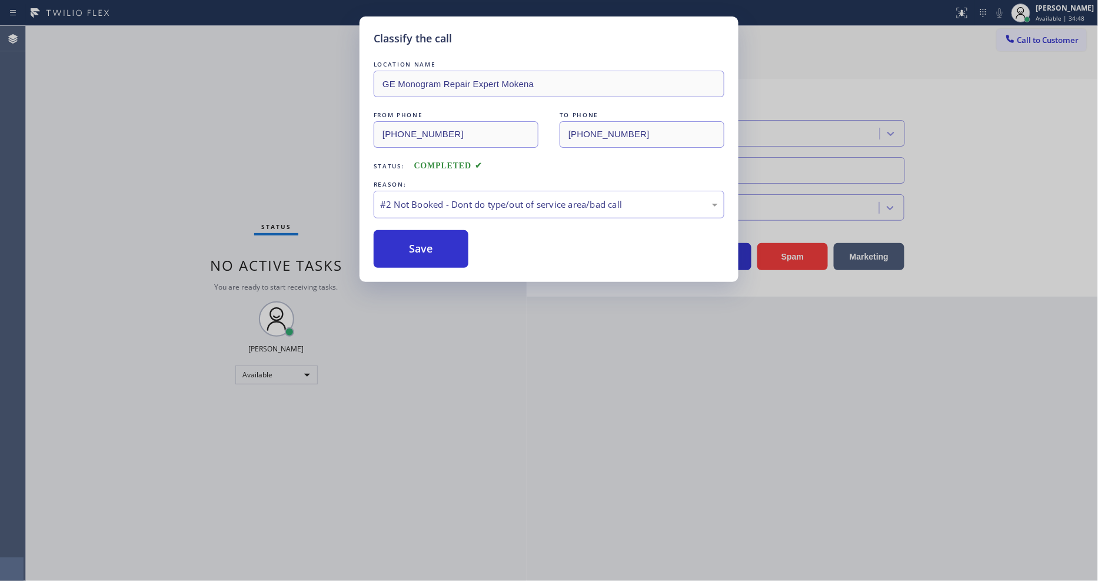
click at [440, 239] on button "Save" at bounding box center [421, 249] width 95 height 38
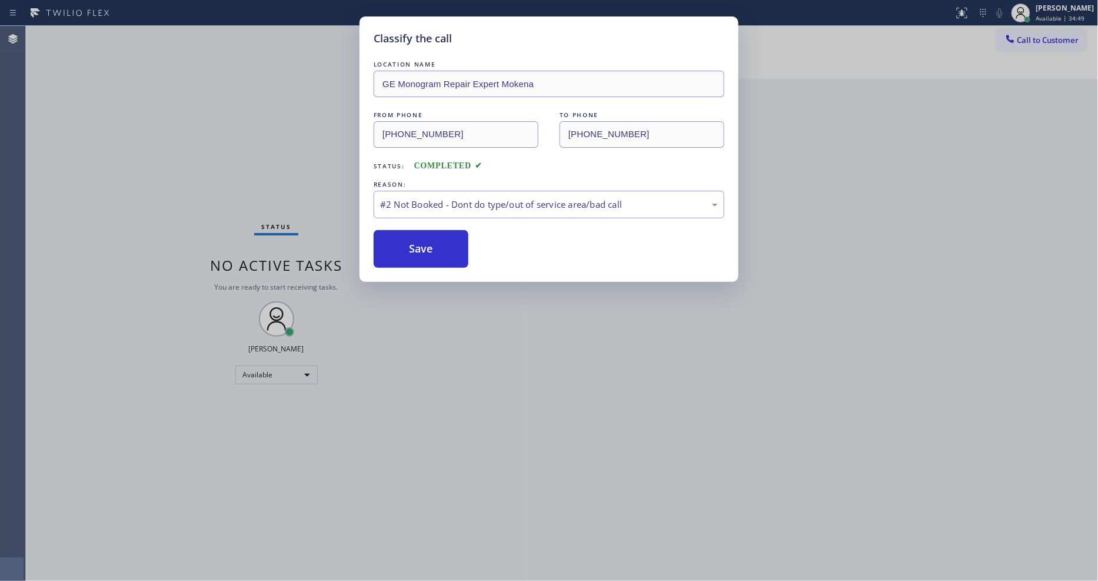
click at [440, 239] on button "Save" at bounding box center [421, 249] width 95 height 38
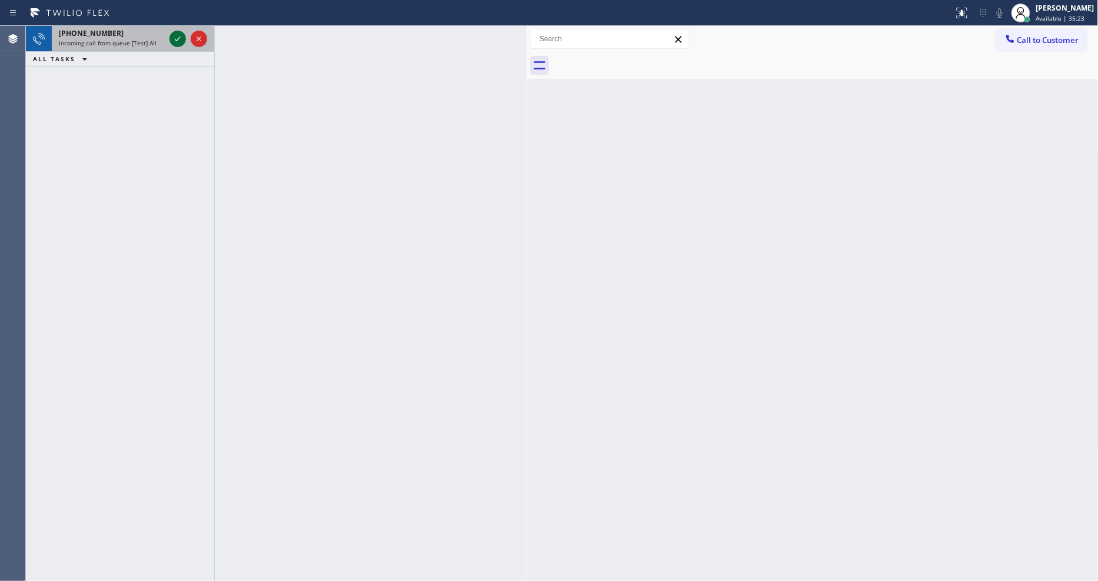
click at [174, 36] on icon at bounding box center [178, 39] width 14 height 14
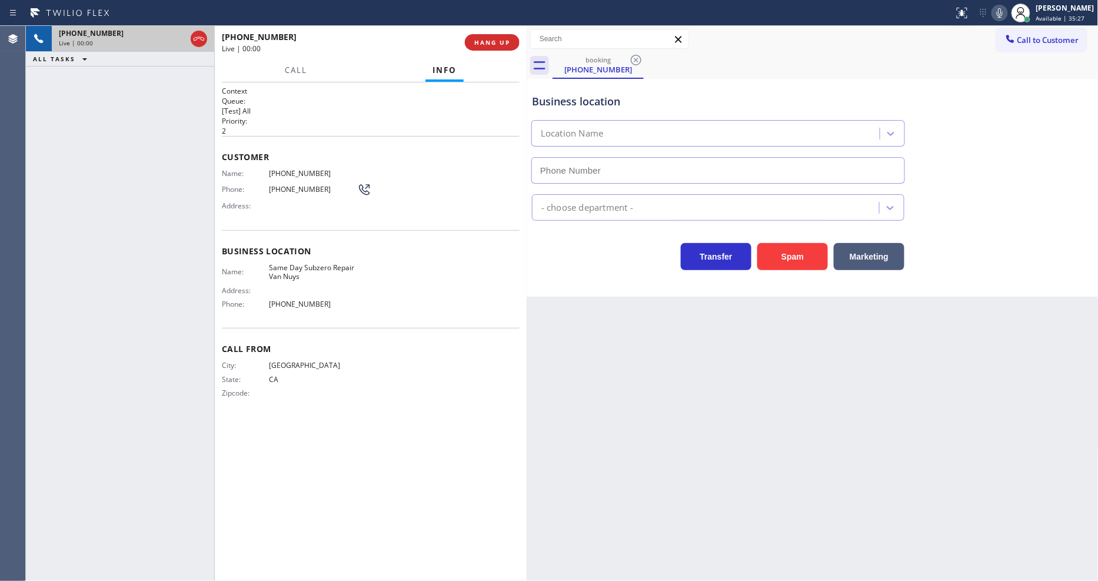
type input "(747) 282-0524"
click at [493, 41] on span "HANG UP" at bounding box center [492, 42] width 36 height 8
click at [494, 41] on span "HANG UP" at bounding box center [492, 42] width 36 height 8
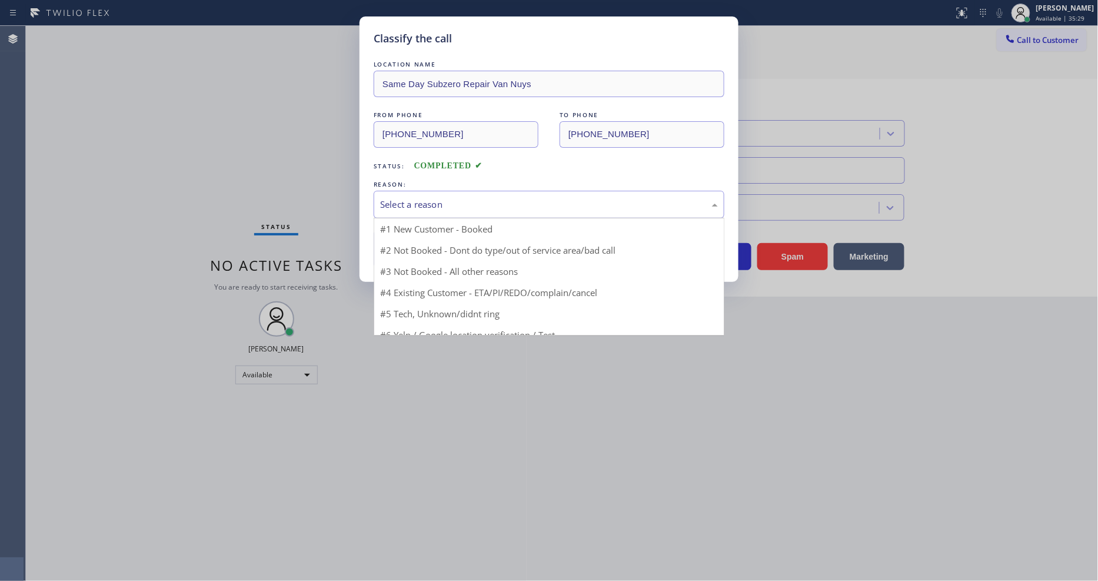
click at [439, 198] on div "Select a reason" at bounding box center [549, 205] width 338 height 14
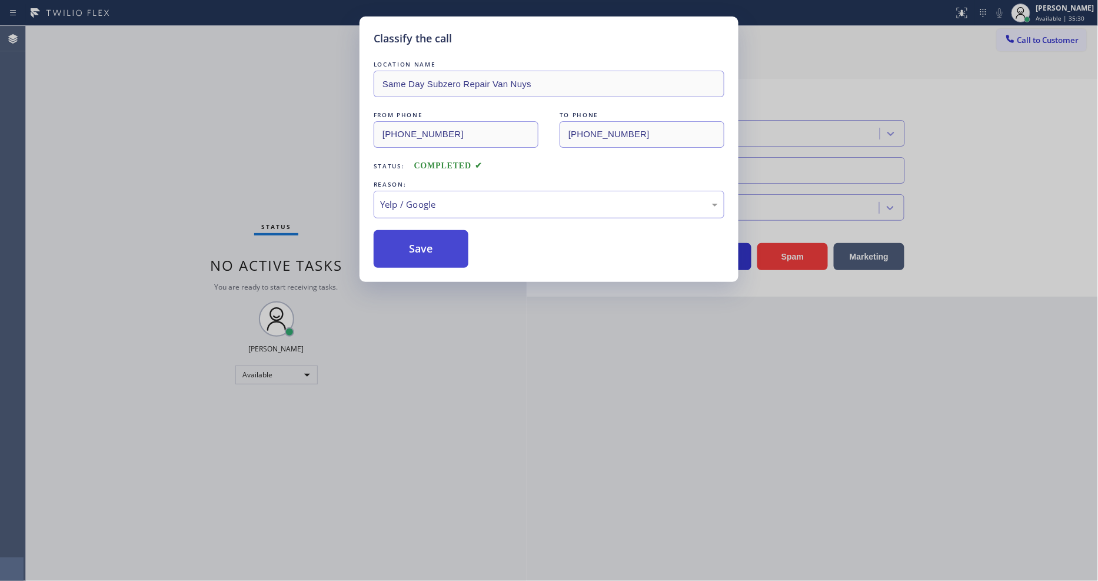
click at [432, 255] on button "Save" at bounding box center [421, 249] width 95 height 38
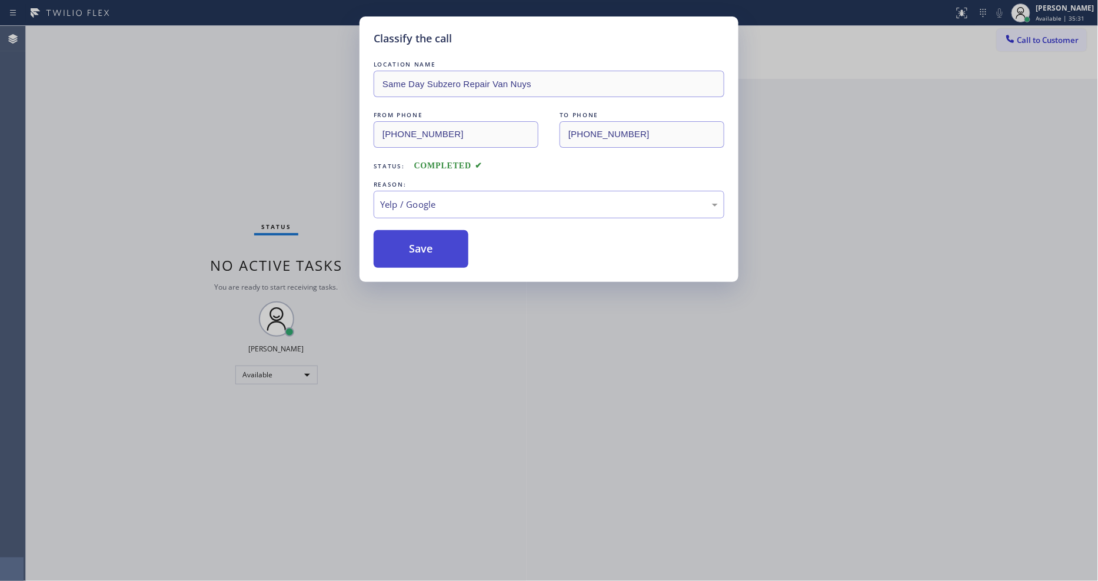
click at [432, 255] on button "Save" at bounding box center [421, 249] width 95 height 38
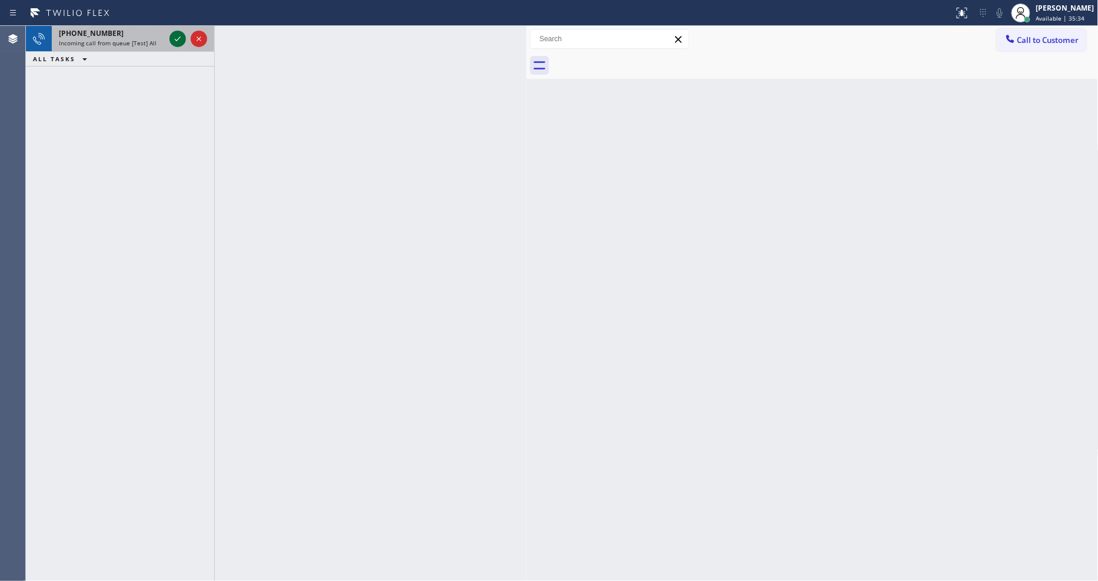
click at [172, 40] on icon at bounding box center [178, 39] width 14 height 14
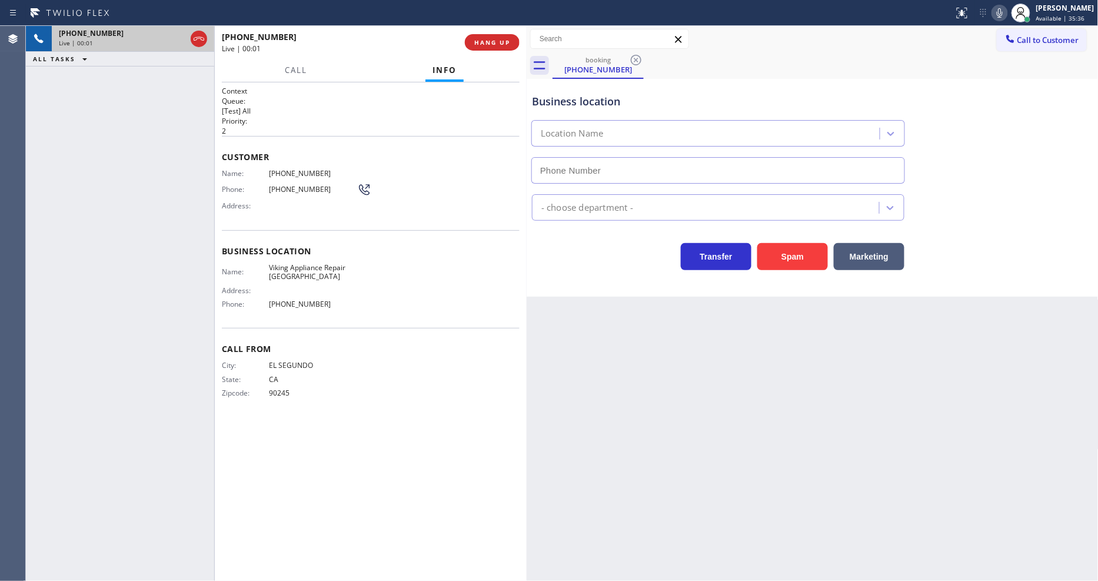
type input "(310) 861-3519"
click at [515, 49] on div "+13103346467 Live | 00:01 HANG UP" at bounding box center [371, 42] width 298 height 31
click at [509, 42] on span "HANG UP" at bounding box center [492, 42] width 36 height 8
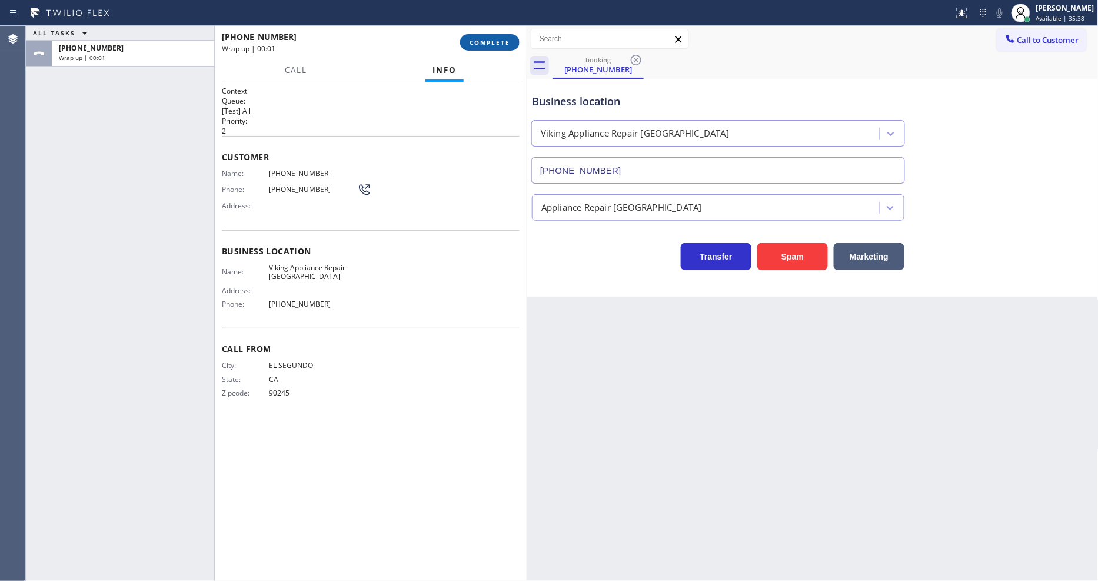
click at [509, 42] on span "COMPLETE" at bounding box center [489, 42] width 41 height 8
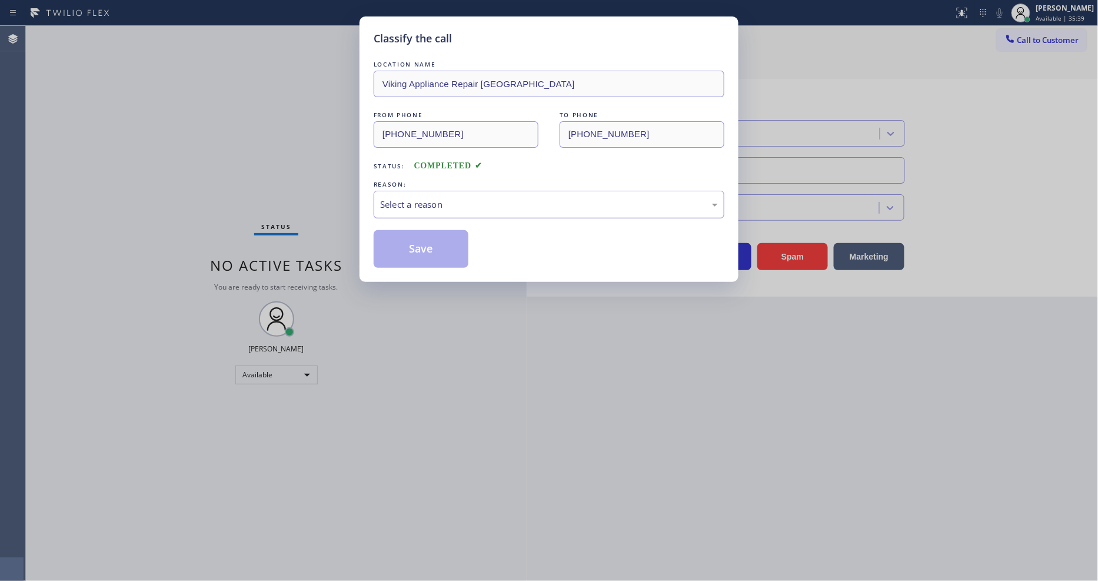
click at [407, 198] on div "Select a reason" at bounding box center [549, 205] width 338 height 14
click at [408, 254] on button "Save" at bounding box center [421, 249] width 95 height 38
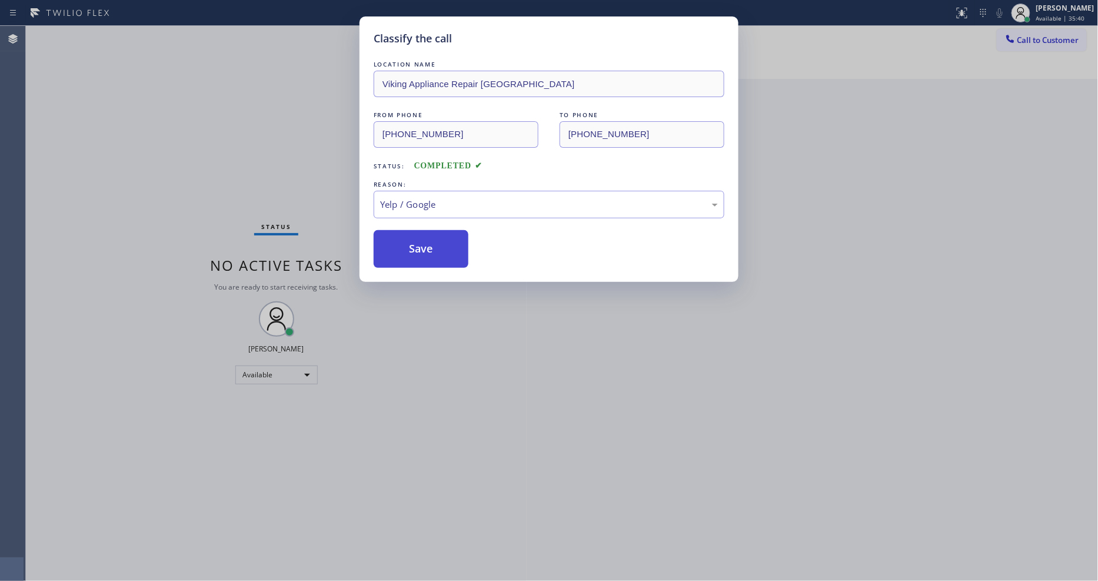
click at [408, 254] on button "Save" at bounding box center [421, 249] width 95 height 38
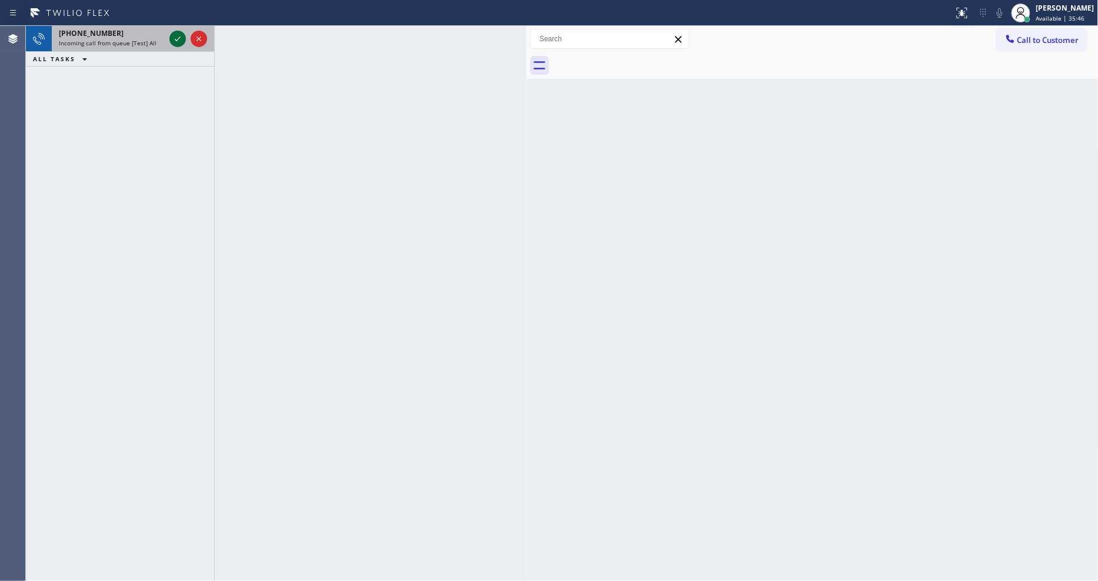
click at [179, 34] on icon at bounding box center [178, 39] width 14 height 14
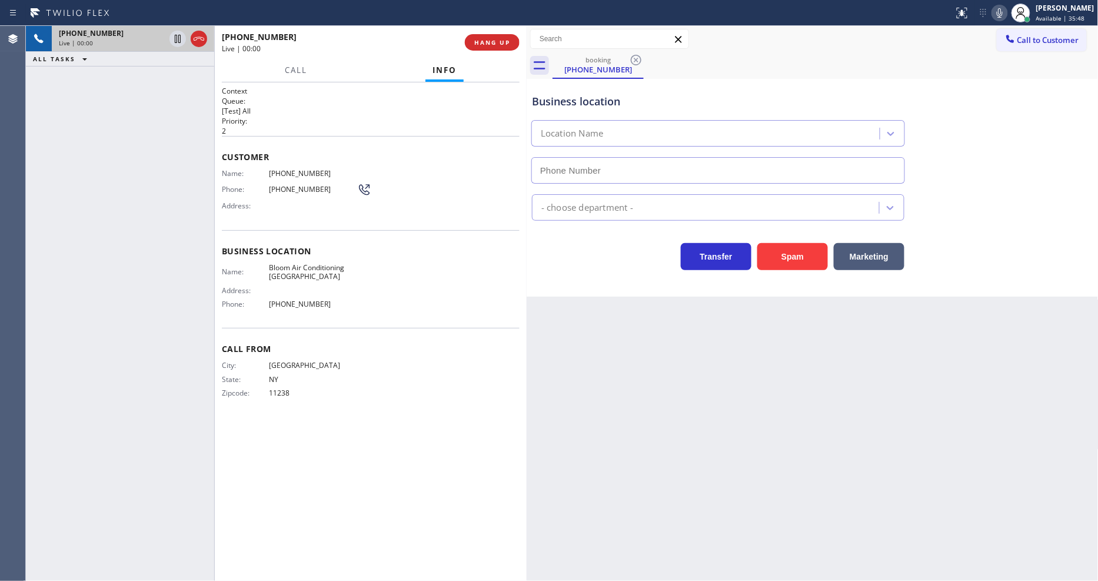
type input "(929) 605-4404"
click at [755, 357] on div "Back to Dashboard Change Sender ID Customers Technicians Select a contact Outbo…" at bounding box center [813, 303] width 572 height 555
click at [492, 46] on span "HANG UP" at bounding box center [492, 42] width 36 height 8
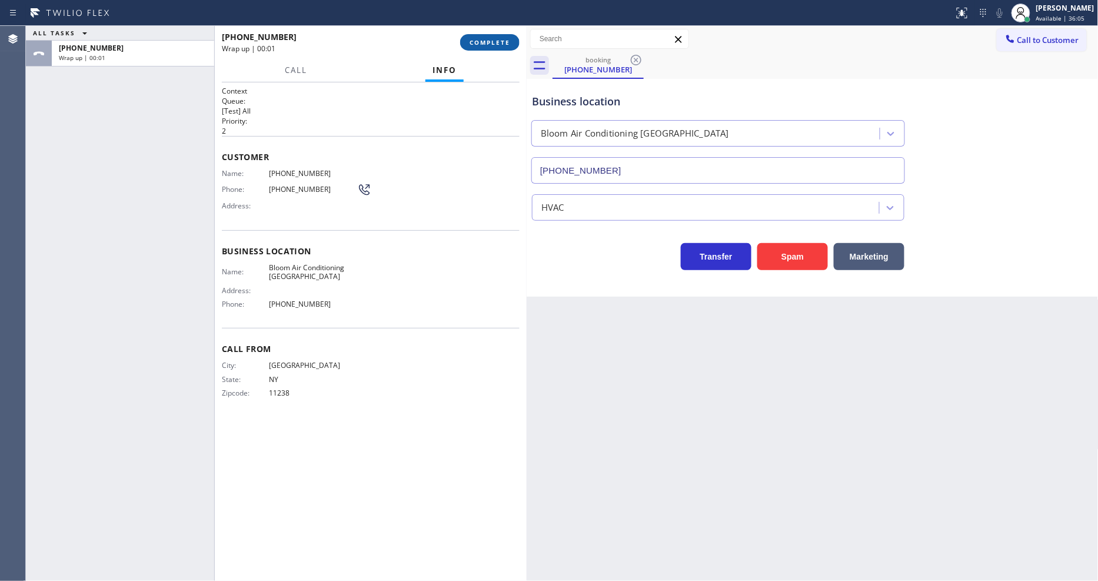
click at [492, 46] on span "COMPLETE" at bounding box center [489, 42] width 41 height 8
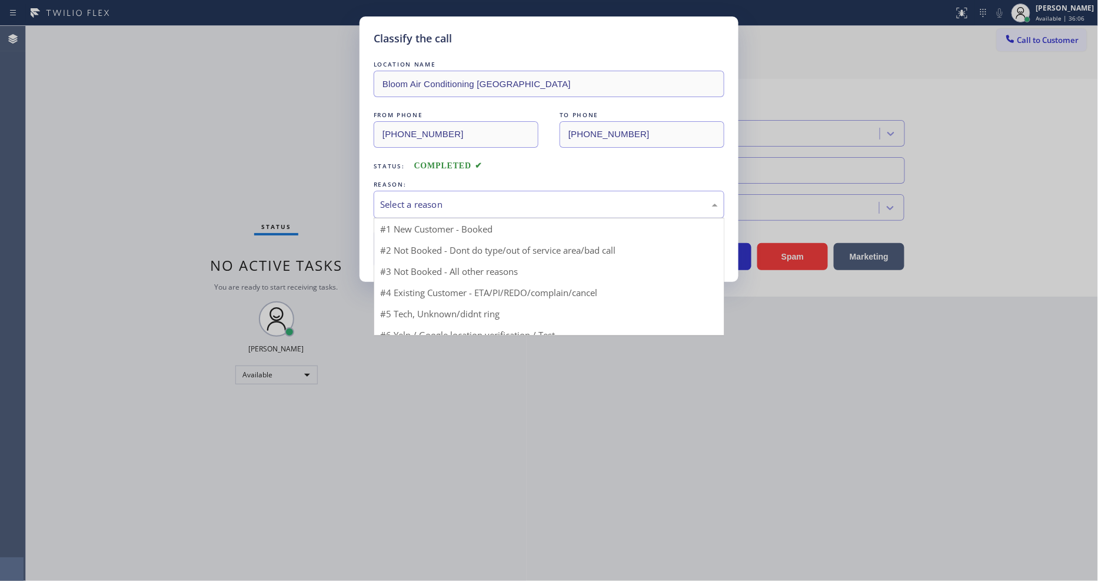
click at [434, 206] on div "Select a reason" at bounding box center [549, 205] width 338 height 14
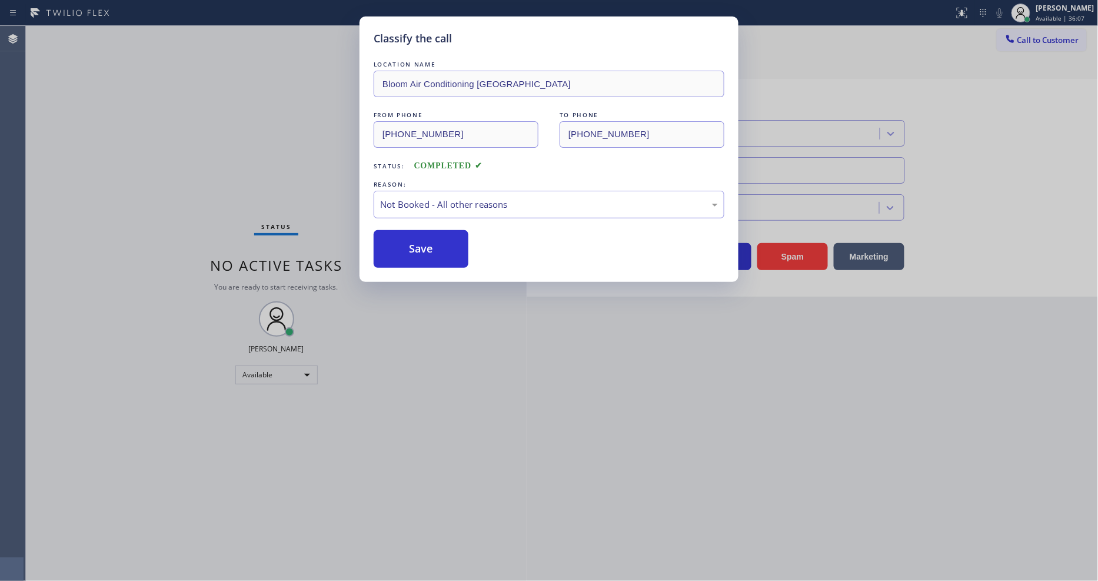
click at [424, 245] on button "Save" at bounding box center [421, 249] width 95 height 38
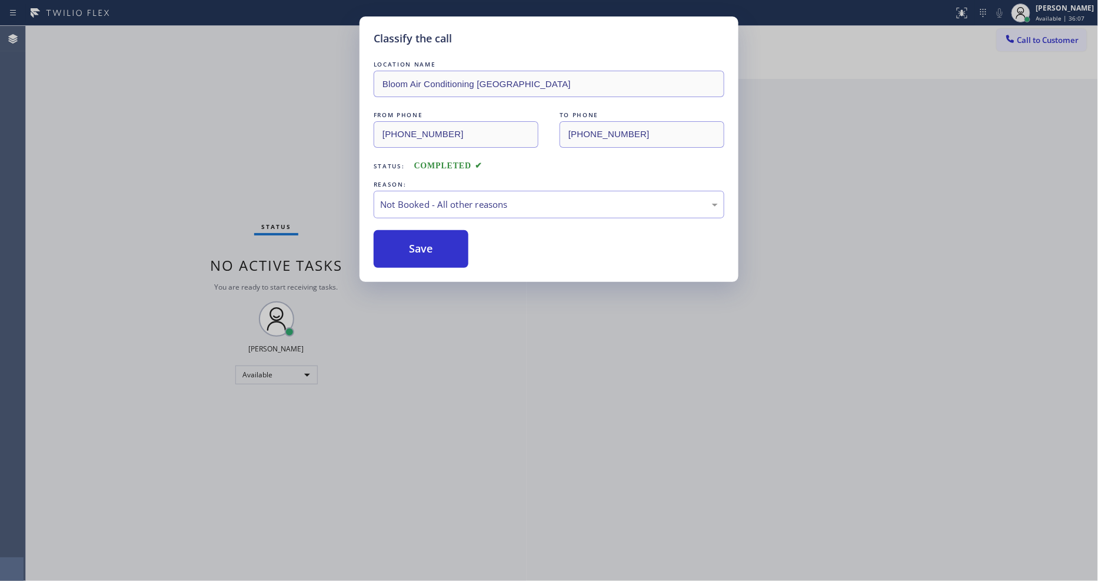
click at [424, 245] on button "Save" at bounding box center [421, 249] width 95 height 38
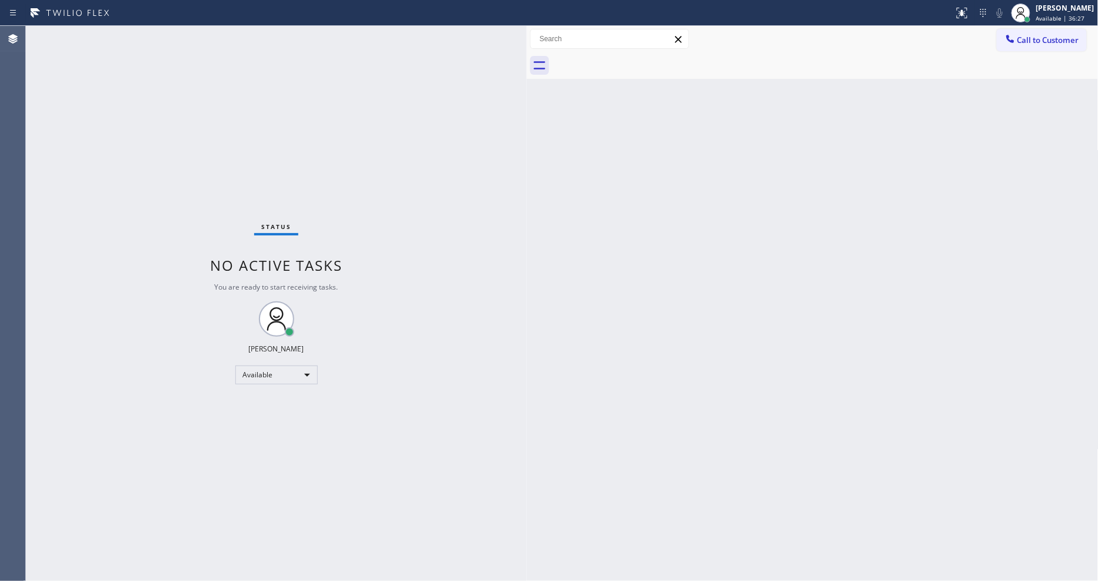
click at [149, 26] on div "Status No active tasks You are ready to start receiving tasks. [PERSON_NAME] Av…" at bounding box center [276, 303] width 501 height 555
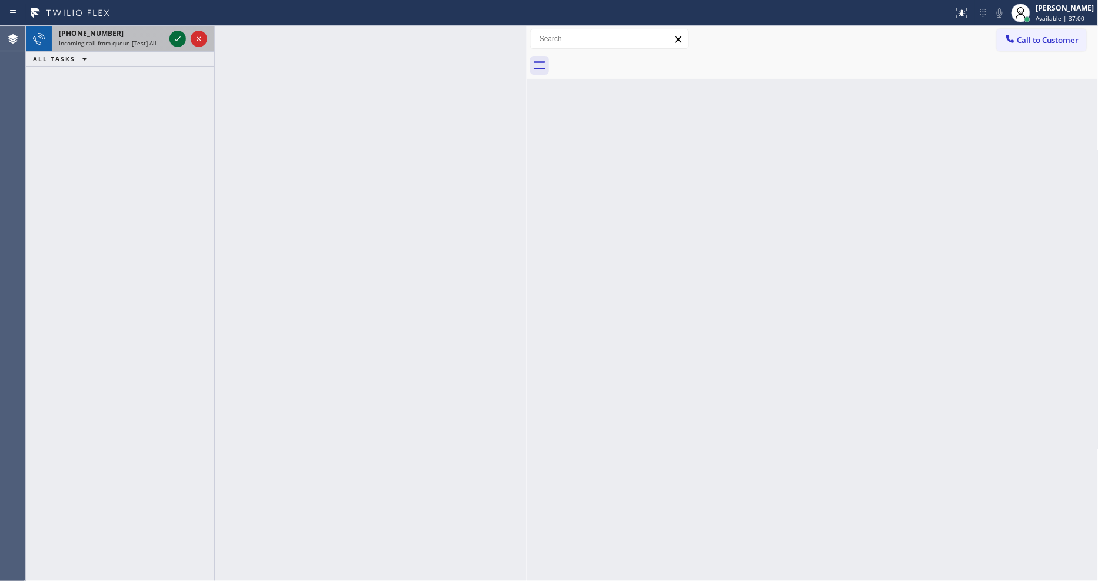
click at [172, 38] on icon at bounding box center [178, 39] width 14 height 14
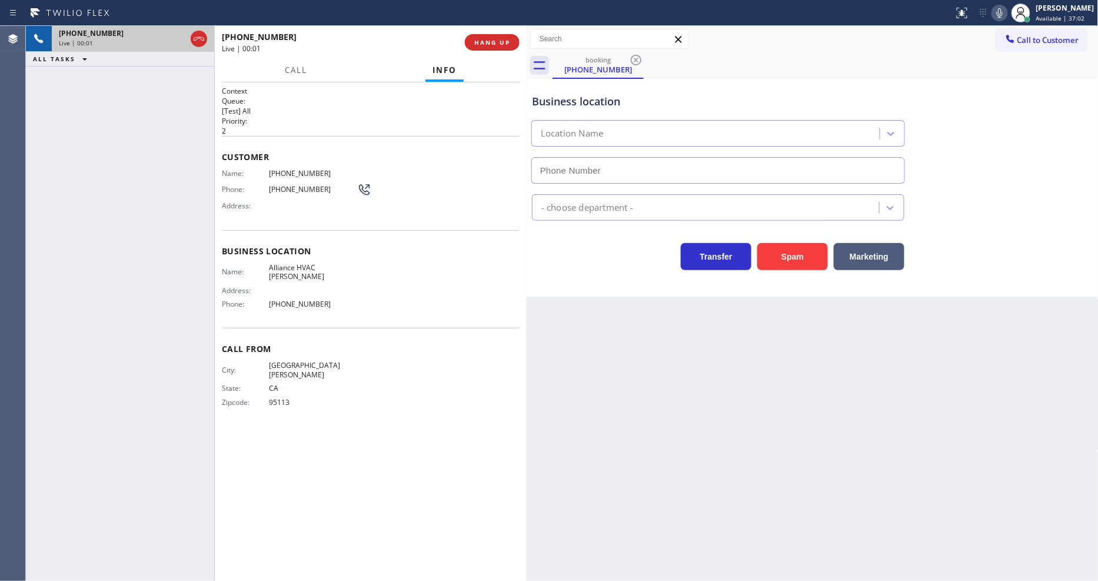
type input "(408) 676-3833"
click at [508, 38] on span "HANG UP" at bounding box center [492, 42] width 36 height 8
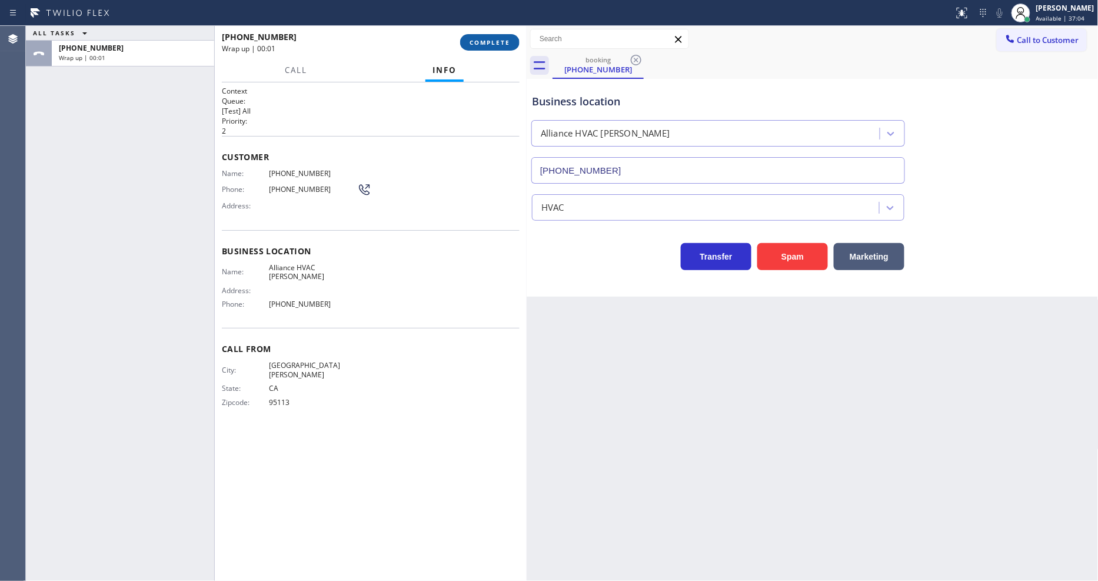
click at [508, 38] on span "COMPLETE" at bounding box center [489, 42] width 41 height 8
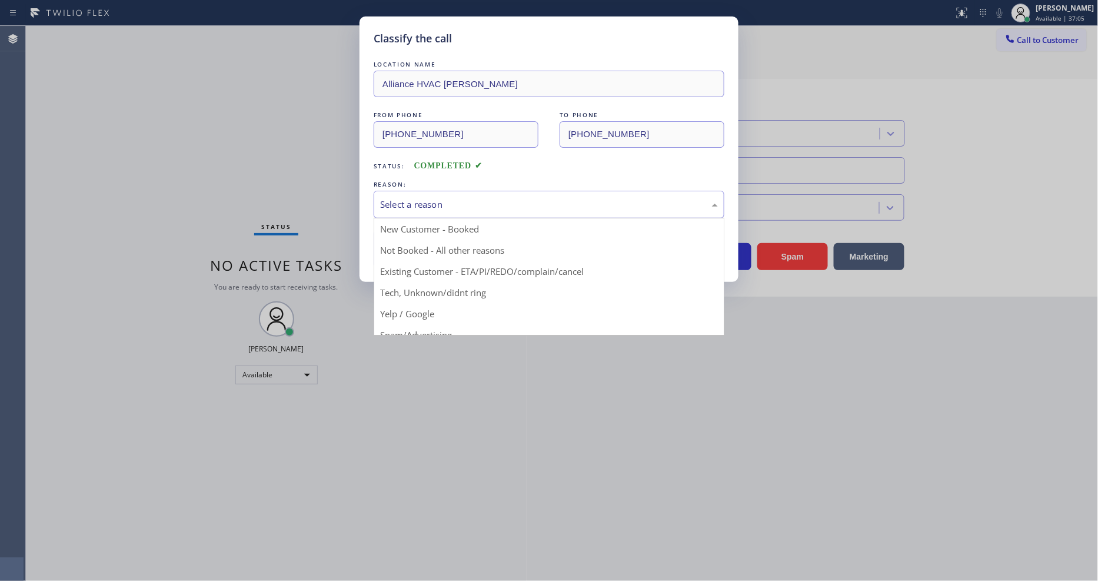
click at [467, 198] on div "Select a reason" at bounding box center [549, 205] width 338 height 14
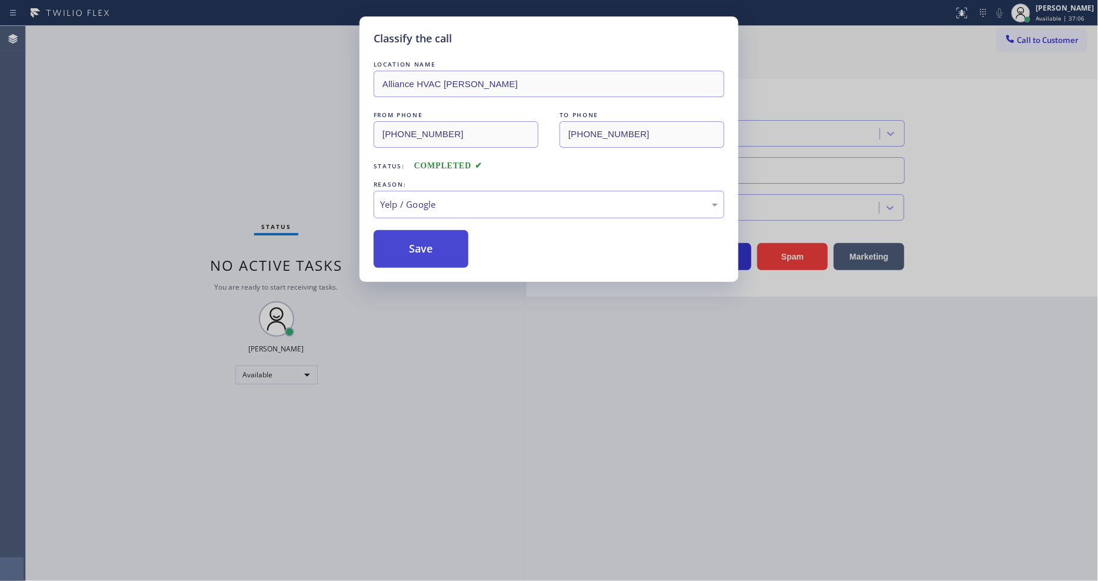
click at [452, 244] on button "Save" at bounding box center [421, 249] width 95 height 38
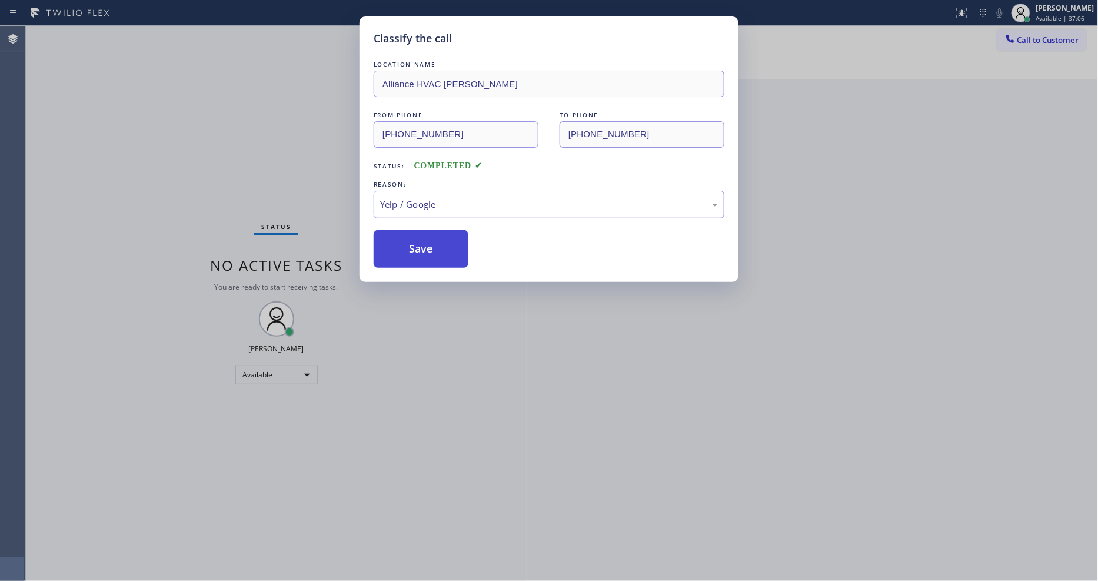
click at [452, 244] on button "Save" at bounding box center [421, 249] width 95 height 38
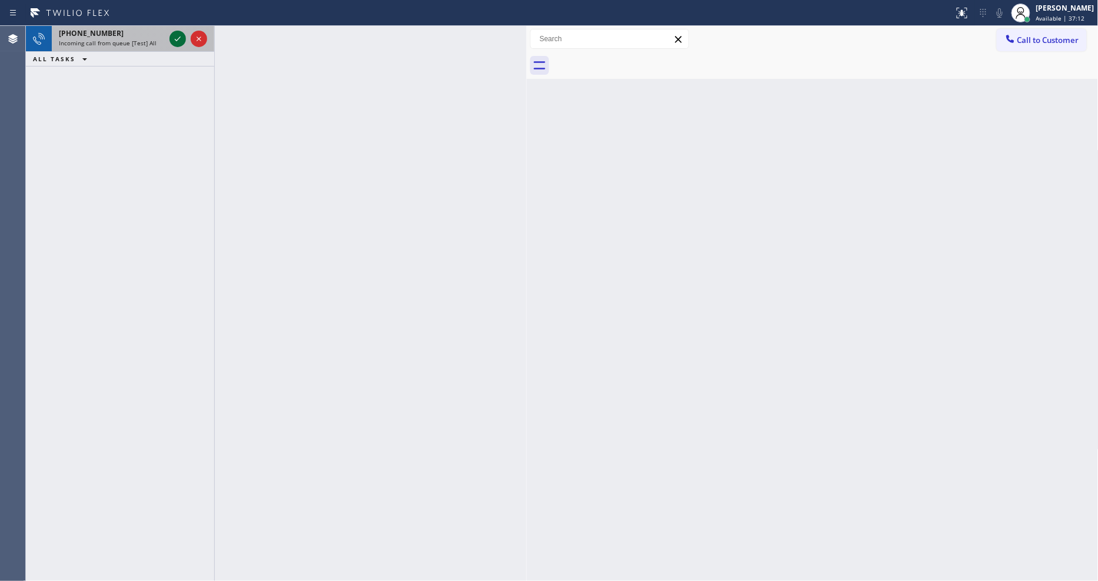
click at [180, 34] on icon at bounding box center [178, 39] width 14 height 14
click at [175, 34] on icon at bounding box center [178, 39] width 14 height 14
click at [171, 36] on icon at bounding box center [178, 39] width 14 height 14
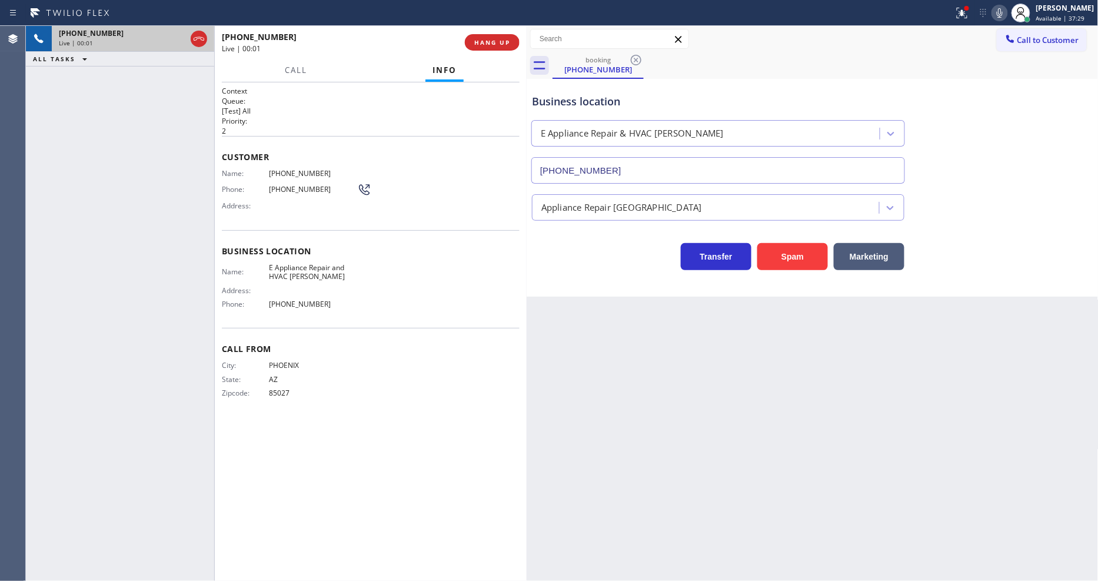
type input "(602) 932-6933"
click at [495, 42] on span "HANG UP" at bounding box center [492, 42] width 36 height 8
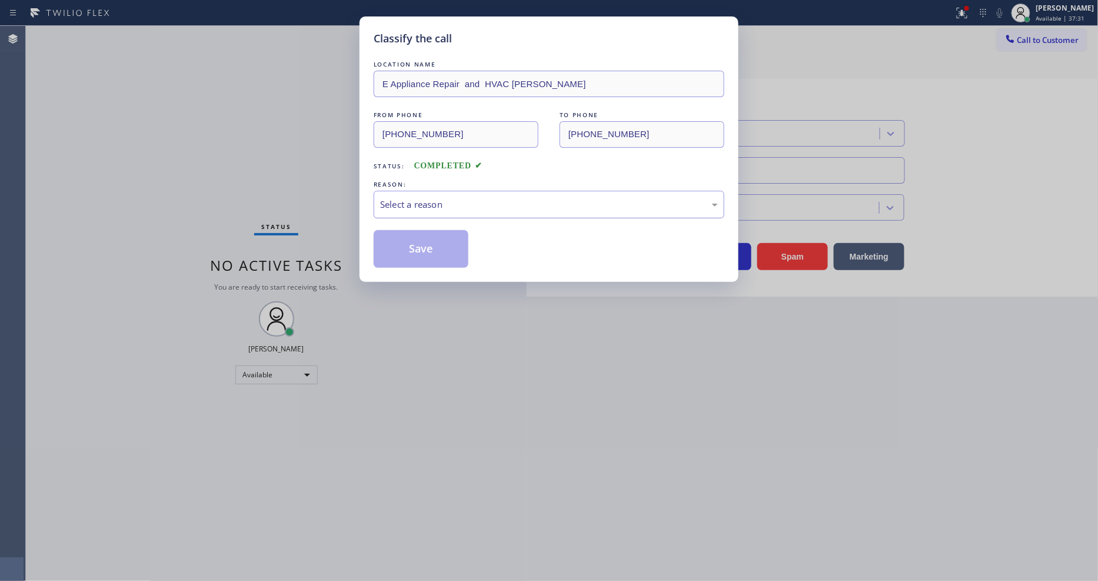
click at [437, 199] on div "Select a reason" at bounding box center [549, 205] width 338 height 14
click at [428, 249] on button "Save" at bounding box center [421, 249] width 95 height 38
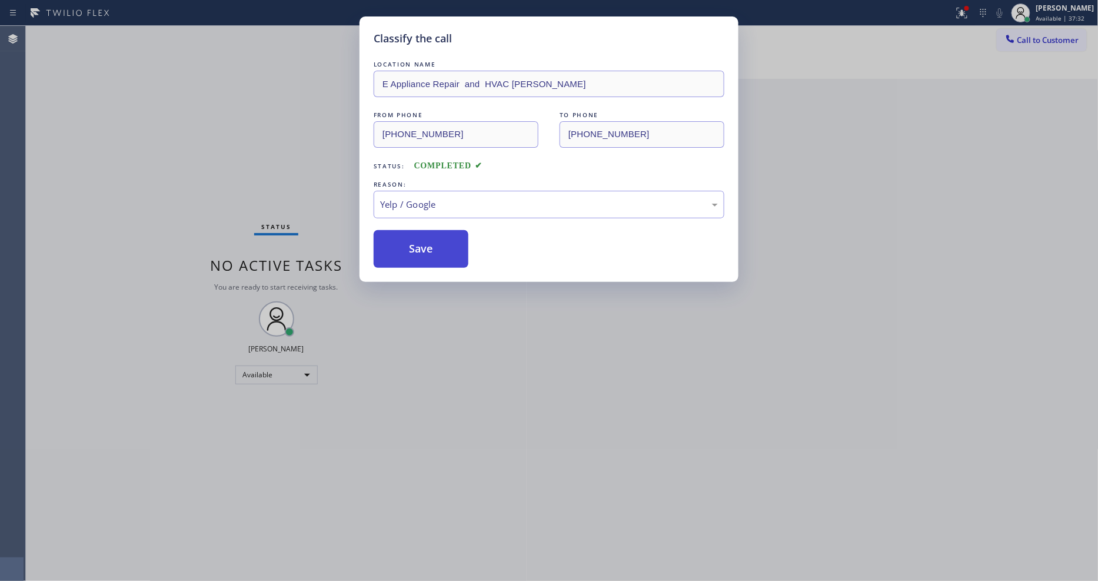
click at [428, 249] on button "Save" at bounding box center [421, 249] width 95 height 38
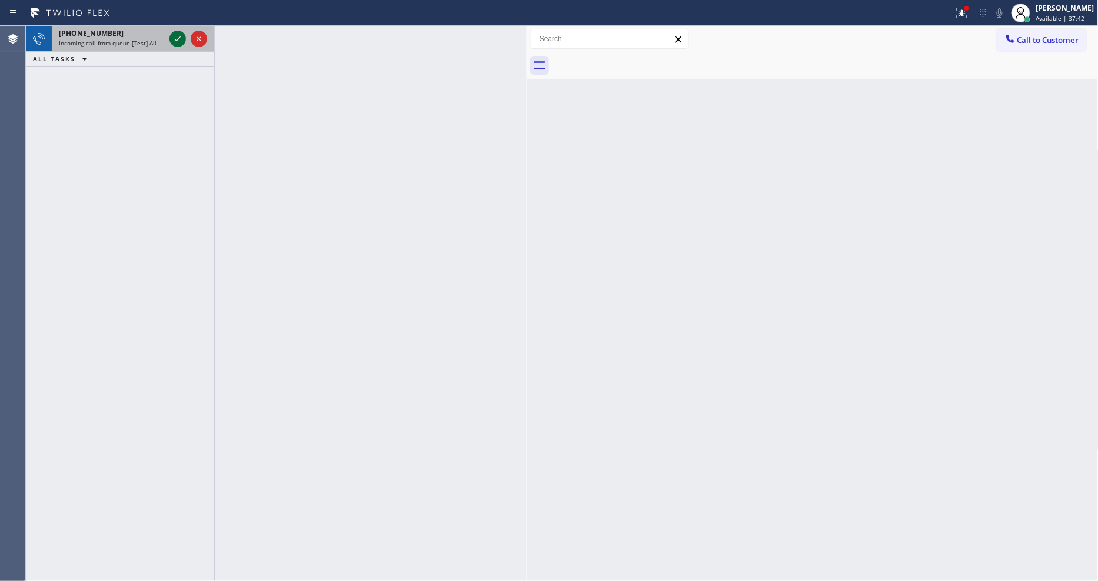
click at [178, 38] on icon at bounding box center [178, 39] width 14 height 14
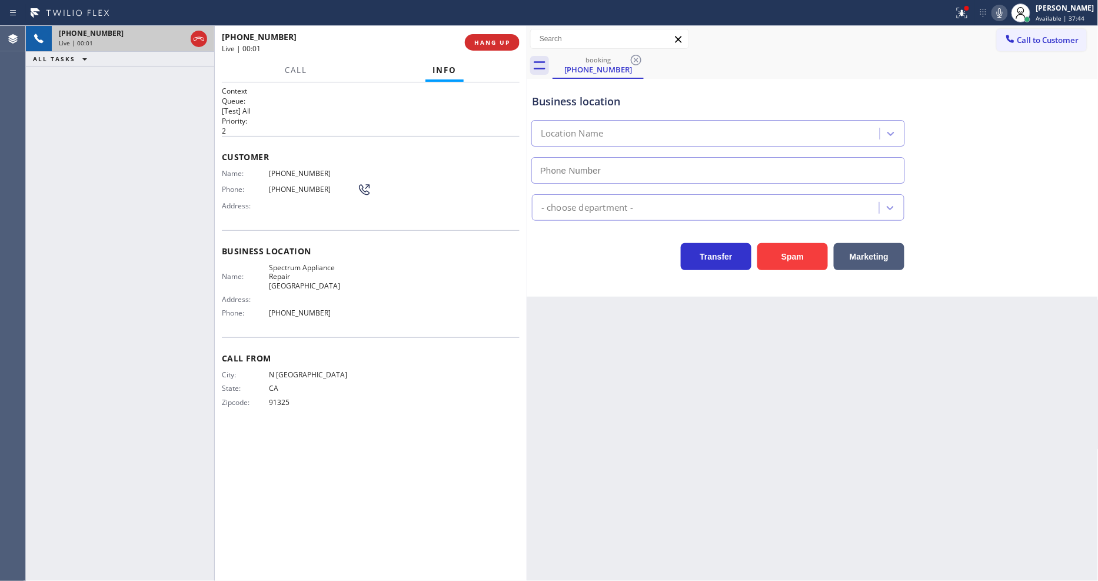
type input "(818) 962-0602"
click at [489, 36] on button "HANG UP" at bounding box center [492, 42] width 55 height 16
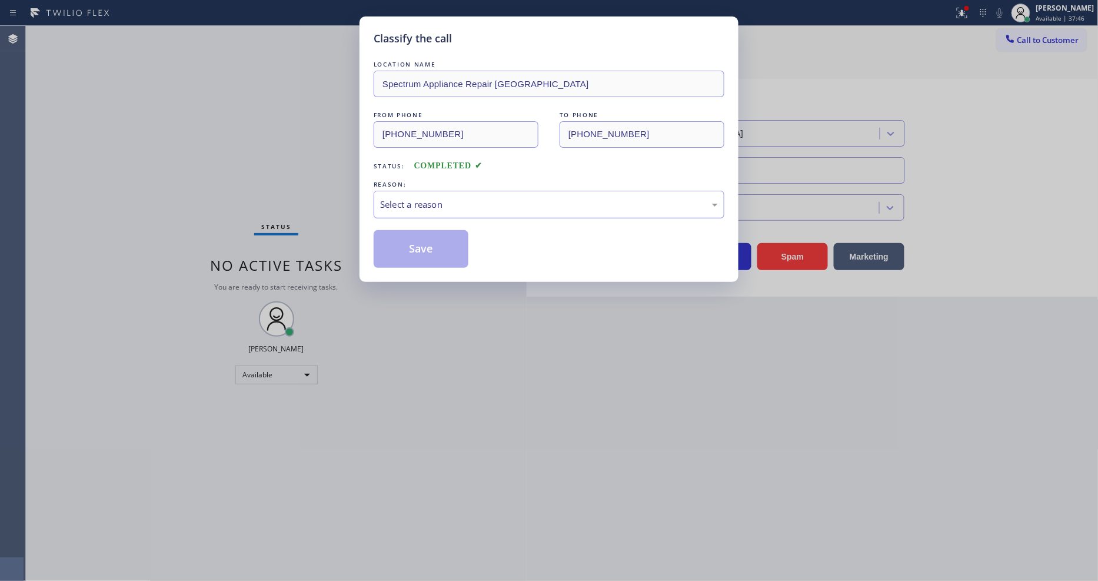
click at [442, 198] on div "Select a reason" at bounding box center [549, 205] width 338 height 14
click at [421, 249] on button "Save" at bounding box center [421, 249] width 95 height 38
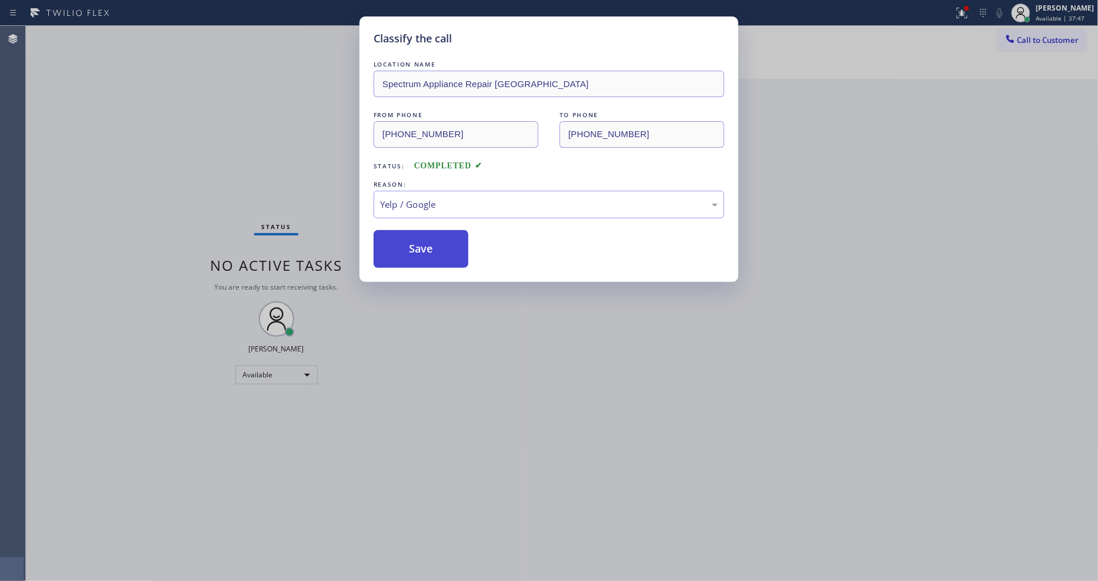
click at [421, 249] on button "Save" at bounding box center [421, 249] width 95 height 38
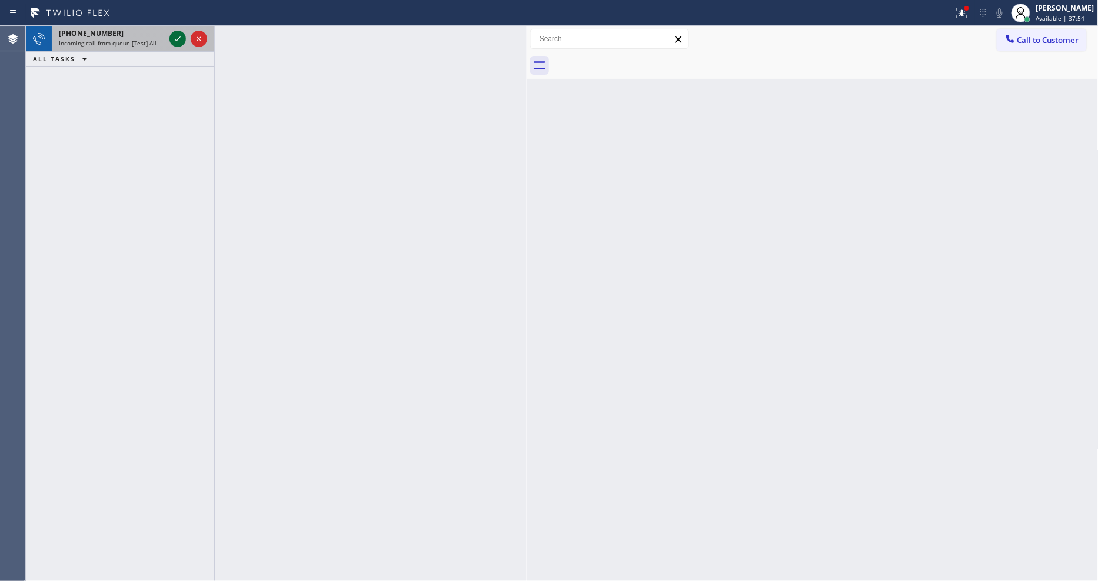
click at [181, 36] on icon at bounding box center [178, 39] width 14 height 14
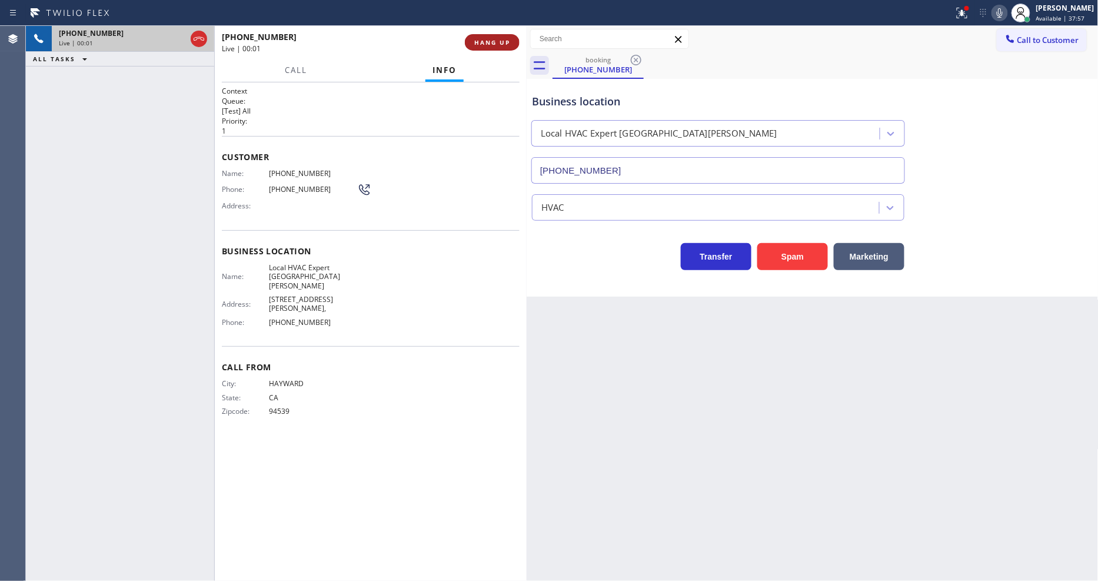
type input "(805) 608-4313"
click at [499, 38] on span "HANG UP" at bounding box center [492, 42] width 36 height 8
click at [499, 38] on span "COMPLETE" at bounding box center [489, 42] width 41 height 8
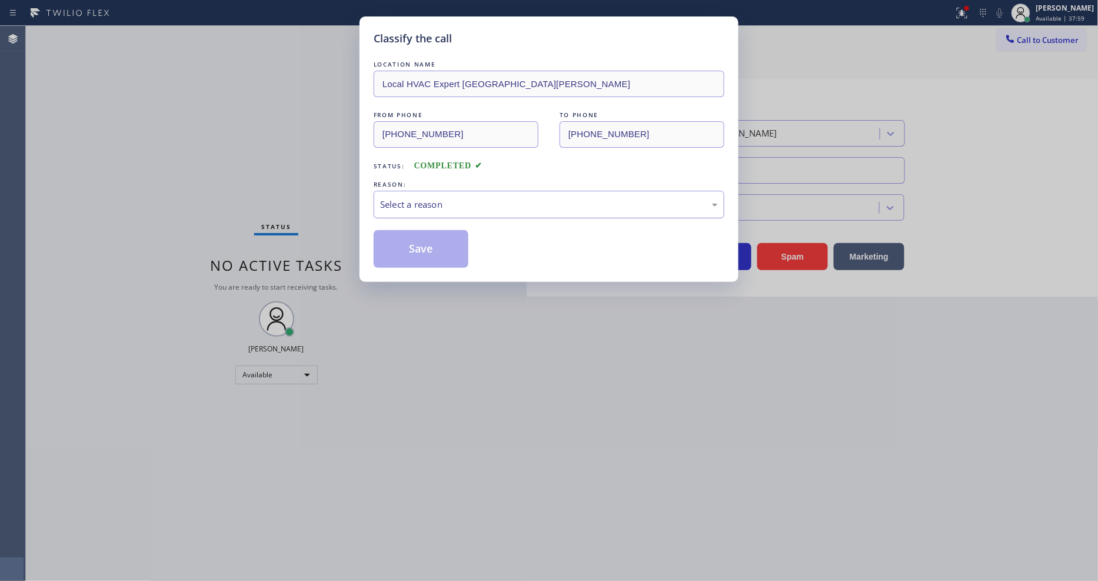
click at [437, 204] on div "Select a reason" at bounding box center [549, 205] width 338 height 14
click at [437, 264] on div "Classify the call LOCATION NAME Local HVAC Expert La Conchita FROM PHONE (510) …" at bounding box center [548, 148] width 379 height 265
click at [439, 254] on button "Save" at bounding box center [421, 249] width 95 height 38
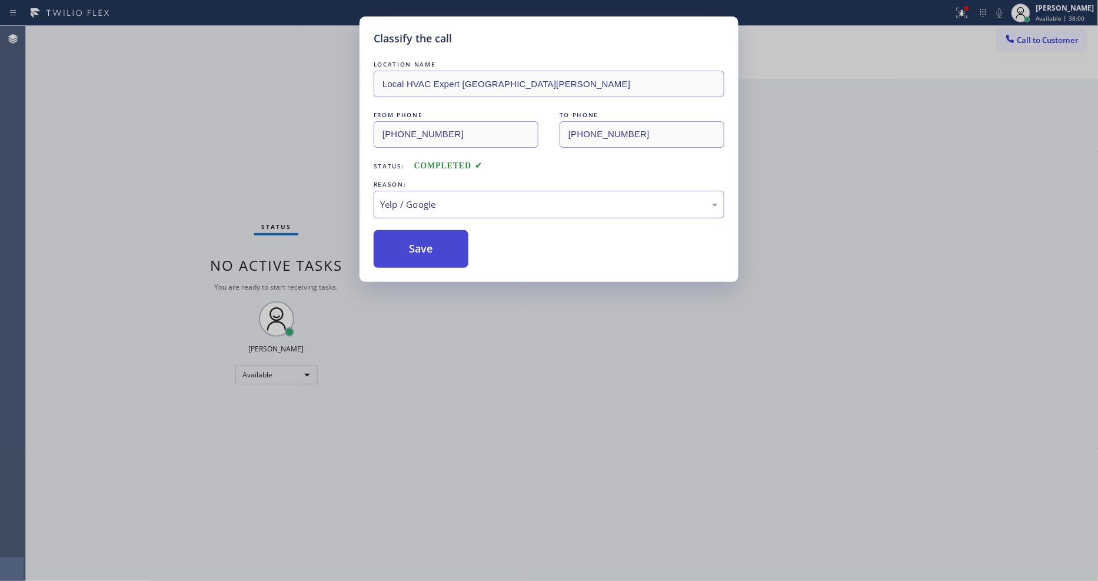
click at [439, 254] on button "Save" at bounding box center [421, 249] width 95 height 38
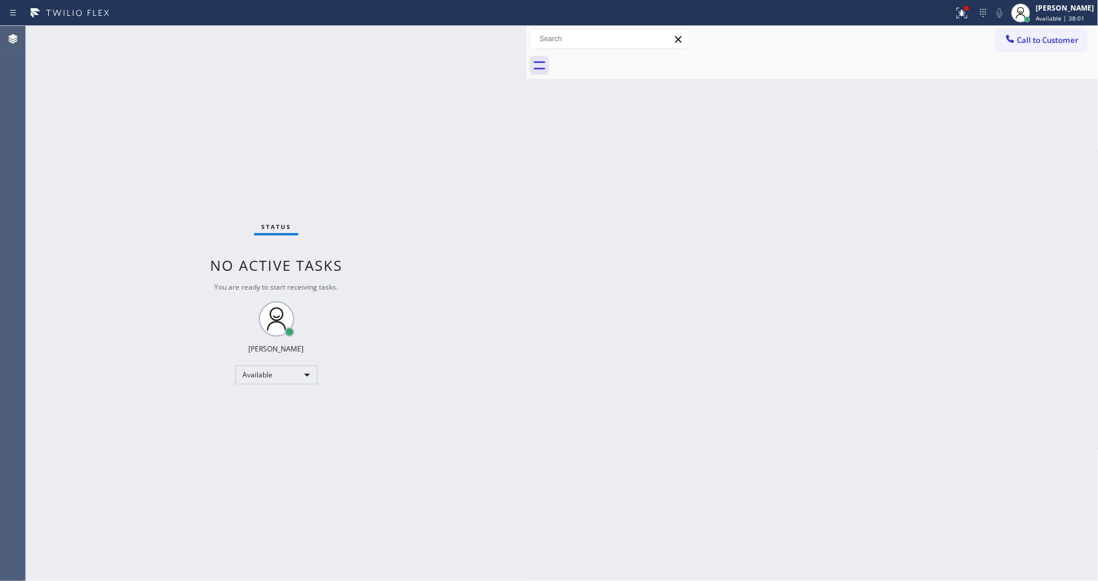
click at [161, 34] on div "Status No active tasks You are ready to start receiving tasks. [PERSON_NAME] Av…" at bounding box center [276, 303] width 501 height 555
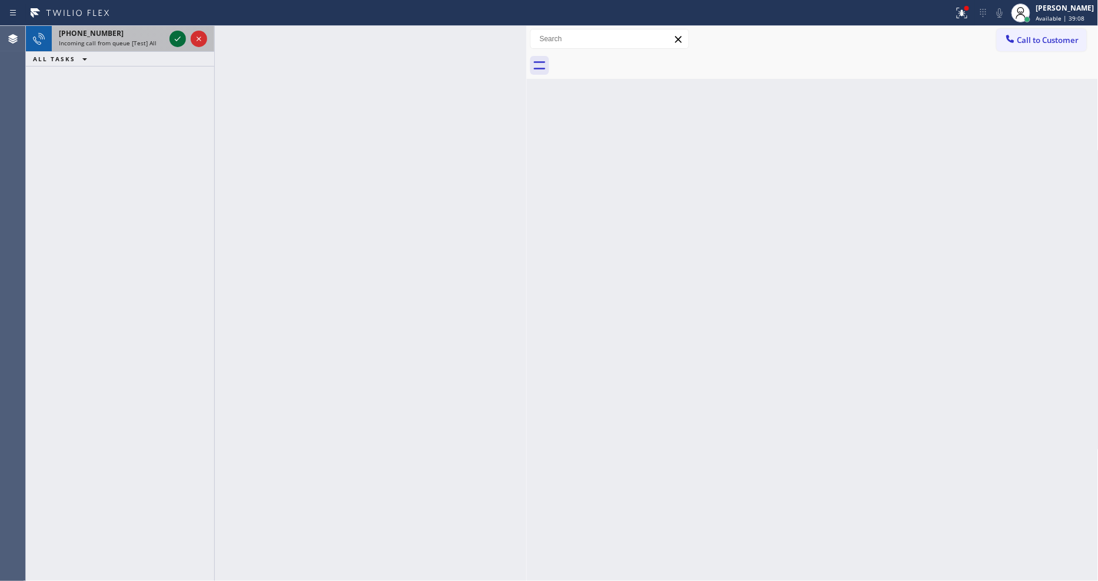
click at [178, 34] on icon at bounding box center [178, 39] width 14 height 14
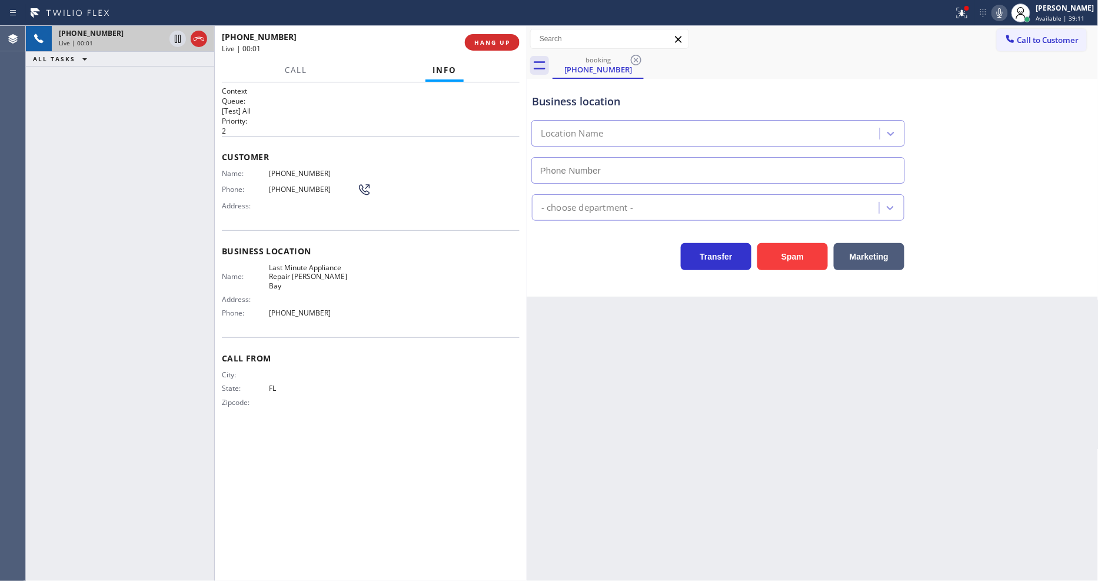
type input "(786) 305-6133"
click at [481, 38] on span "HANG UP" at bounding box center [492, 42] width 36 height 8
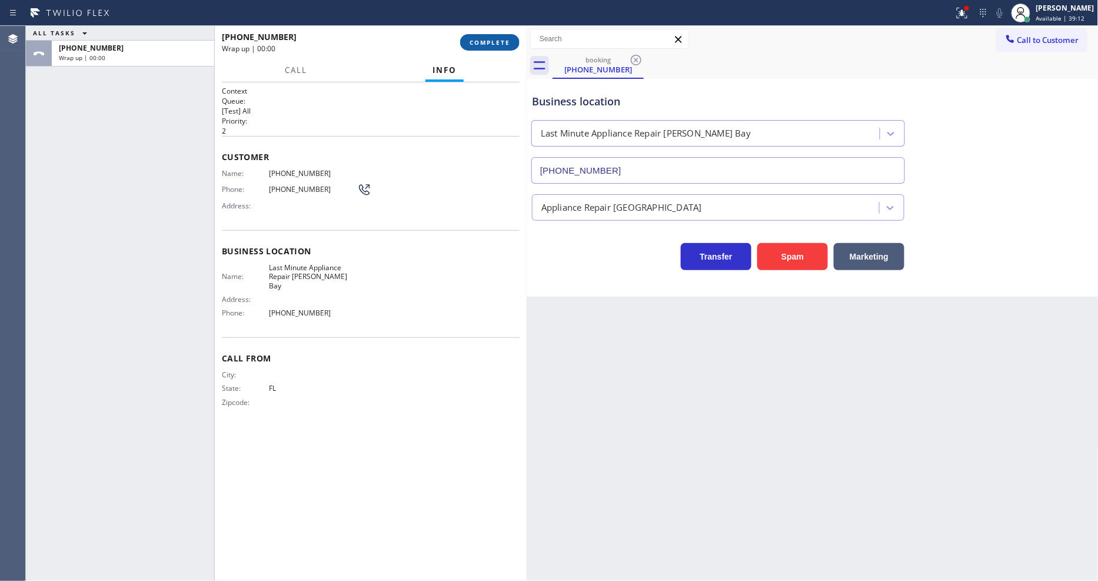
click at [481, 38] on span "COMPLETE" at bounding box center [489, 42] width 41 height 8
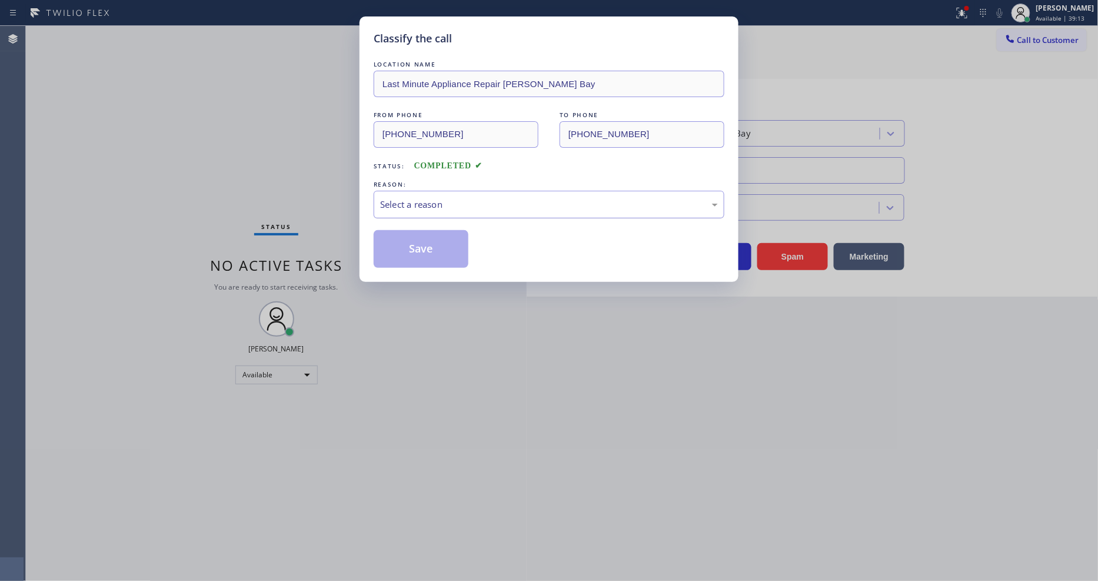
click at [446, 198] on div "Select a reason" at bounding box center [549, 205] width 338 height 14
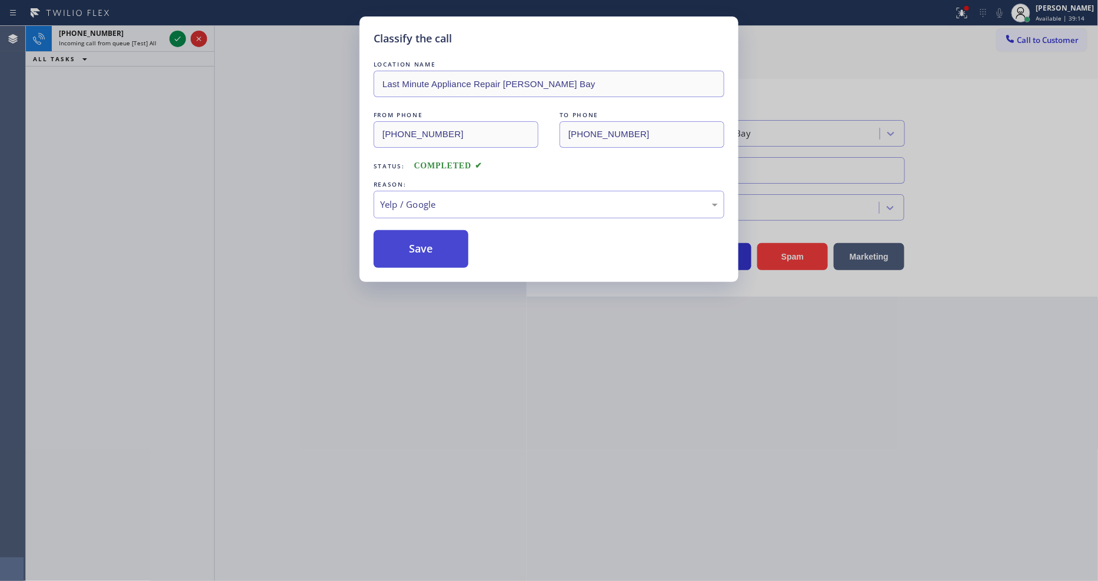
click at [443, 232] on button "Save" at bounding box center [421, 249] width 95 height 38
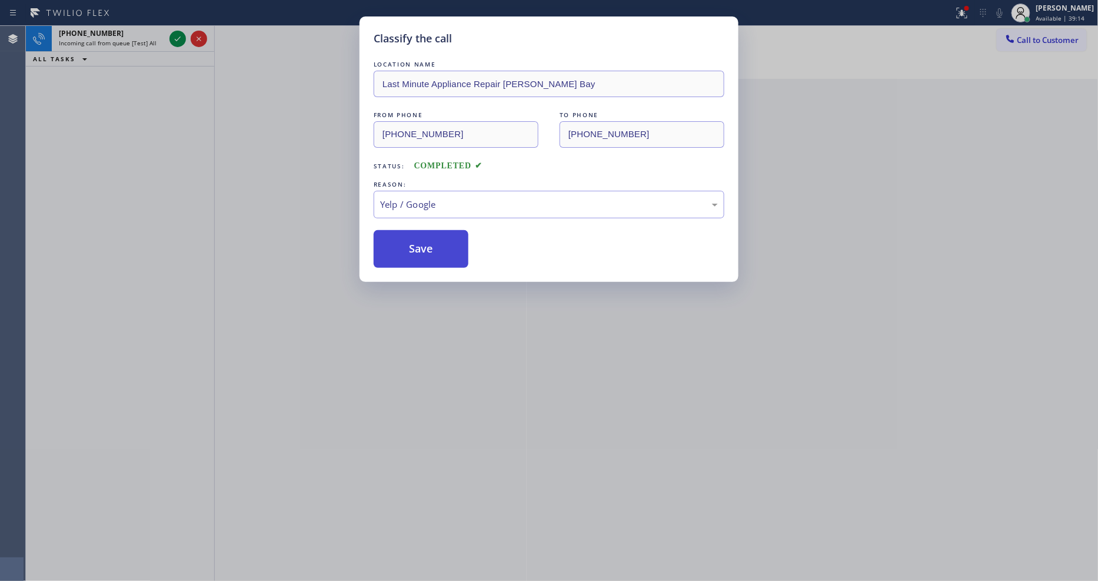
click at [443, 232] on button "Save" at bounding box center [421, 249] width 95 height 38
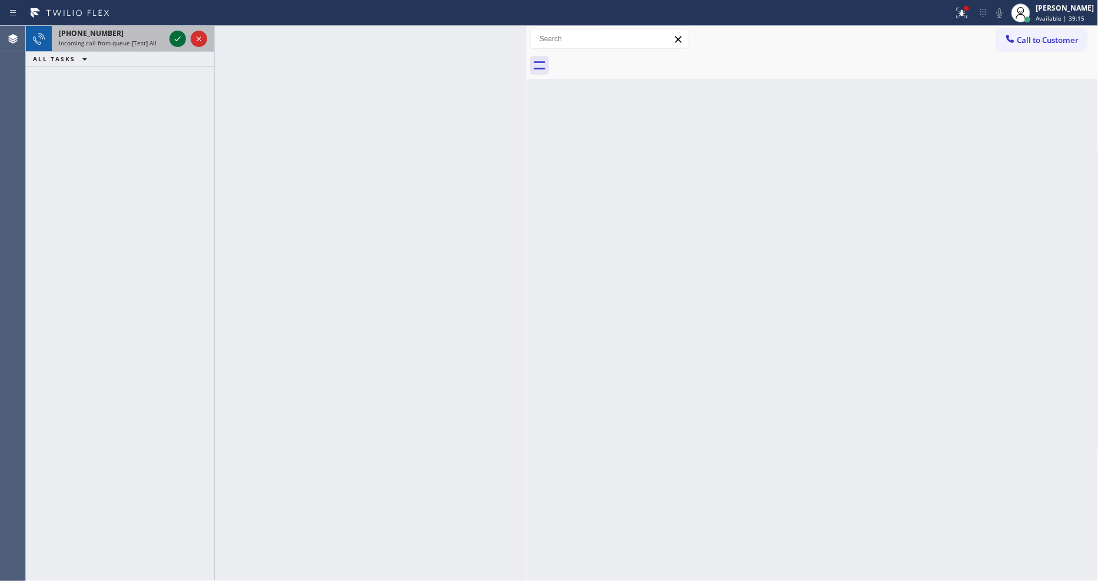
click at [178, 32] on icon at bounding box center [178, 39] width 14 height 14
click at [178, 44] on icon at bounding box center [178, 39] width 14 height 14
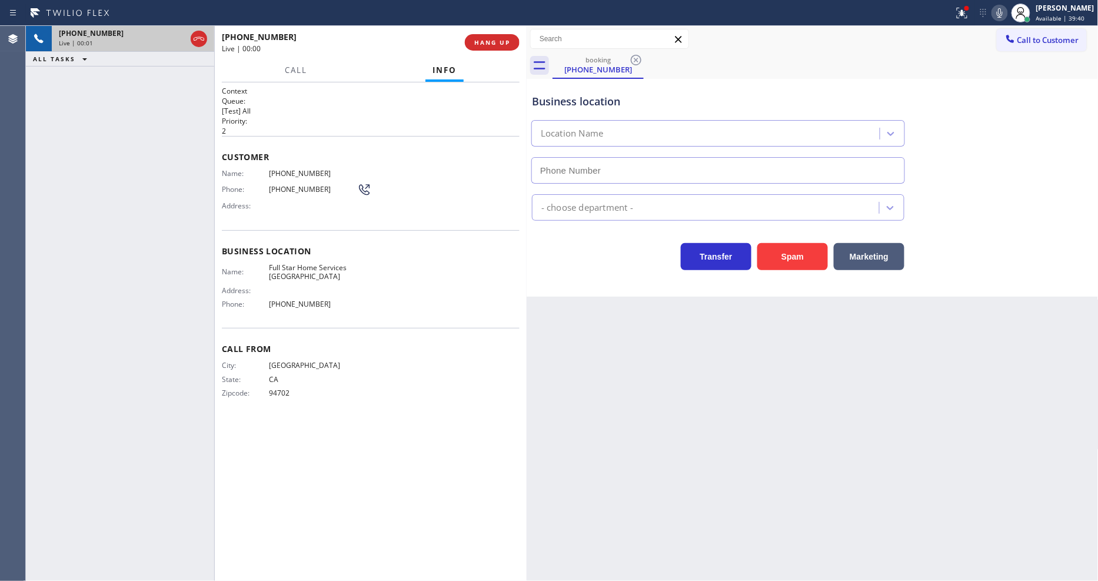
type input "(510) 880-1810"
click at [492, 42] on span "HANG UP" at bounding box center [492, 42] width 36 height 8
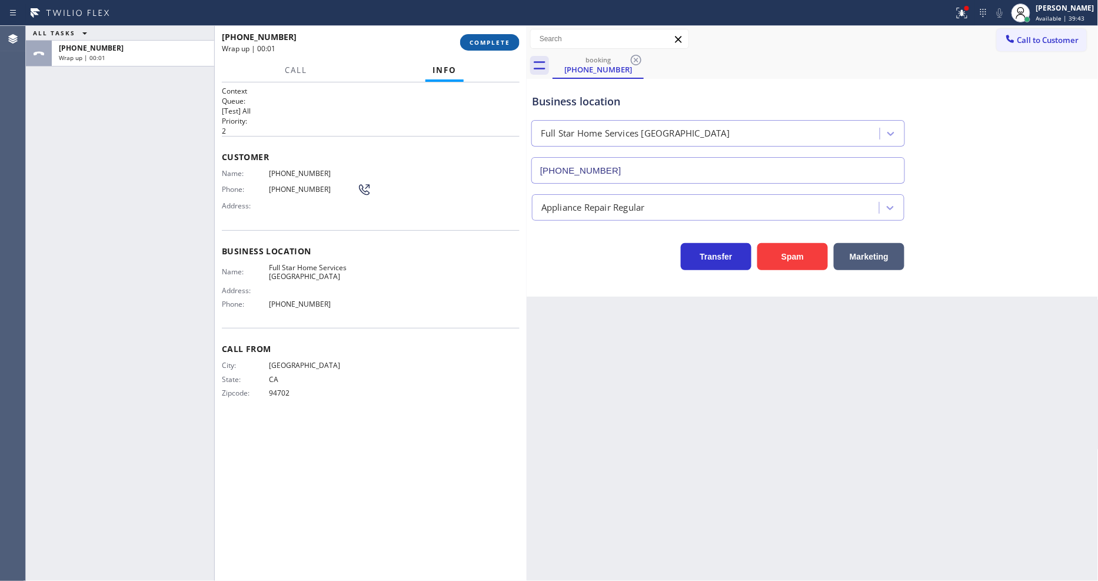
click at [507, 34] on button "COMPLETE" at bounding box center [489, 42] width 59 height 16
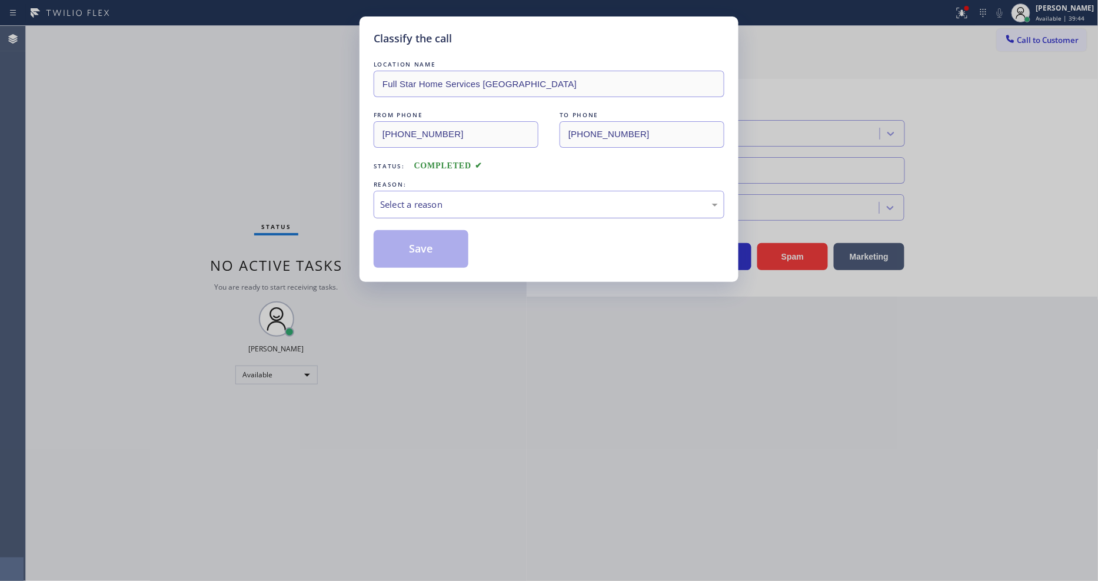
click at [418, 192] on div "Select a reason" at bounding box center [549, 205] width 351 height 28
click at [437, 231] on button "Save" at bounding box center [421, 249] width 95 height 38
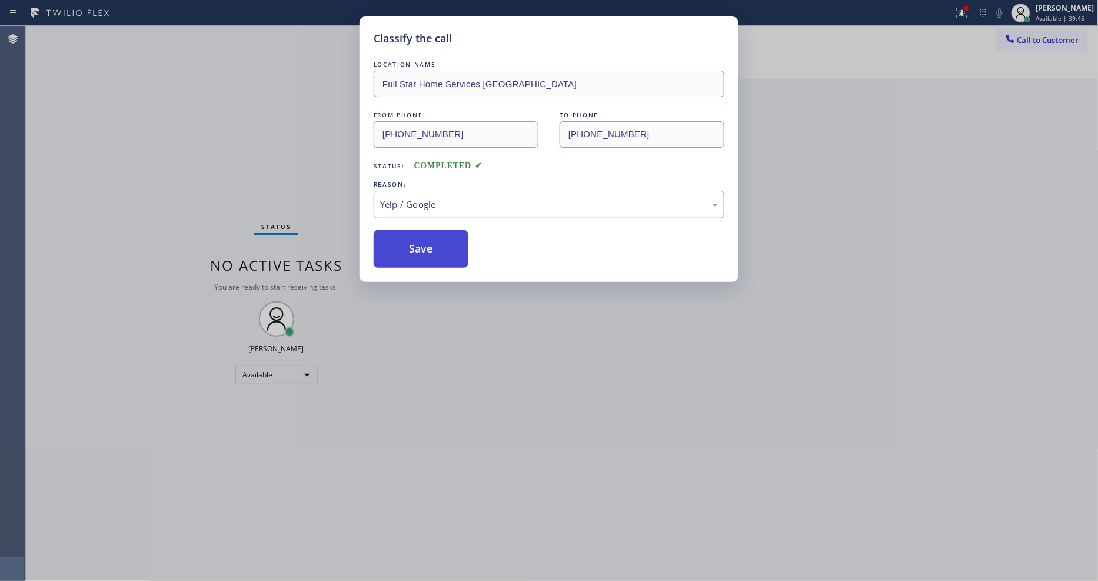
click at [437, 231] on button "Save" at bounding box center [421, 249] width 95 height 38
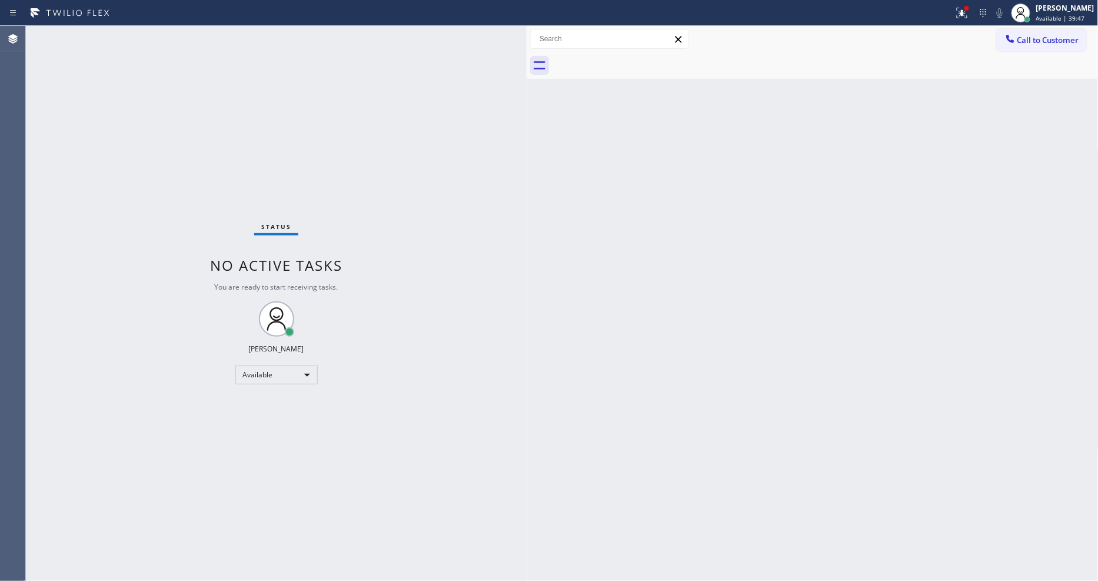
click at [168, 34] on div "Status No active tasks You are ready to start receiving tasks. [PERSON_NAME] Av…" at bounding box center [276, 303] width 501 height 555
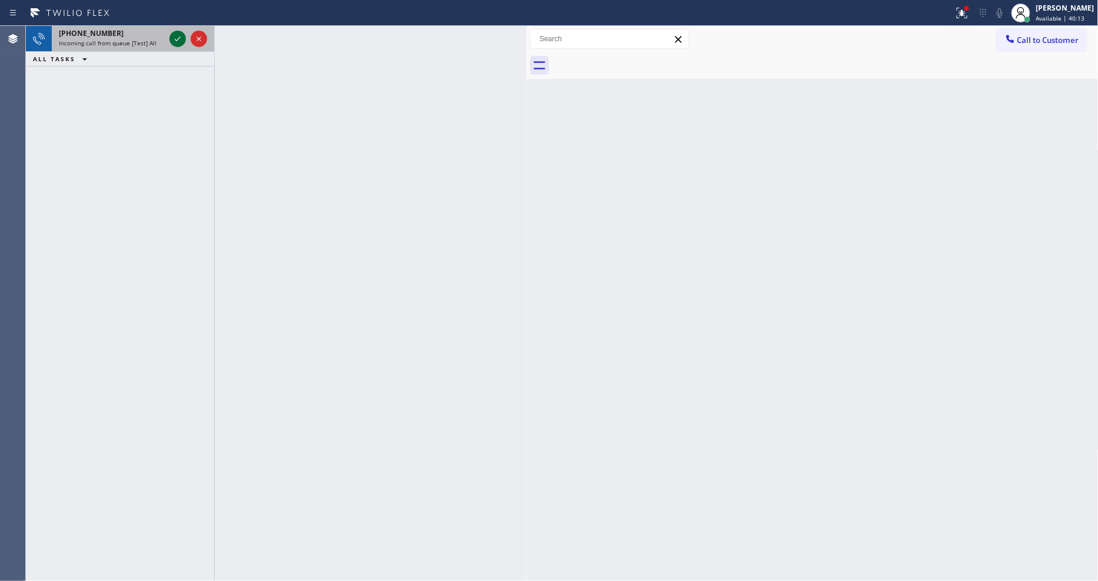
click at [178, 38] on icon at bounding box center [178, 39] width 14 height 14
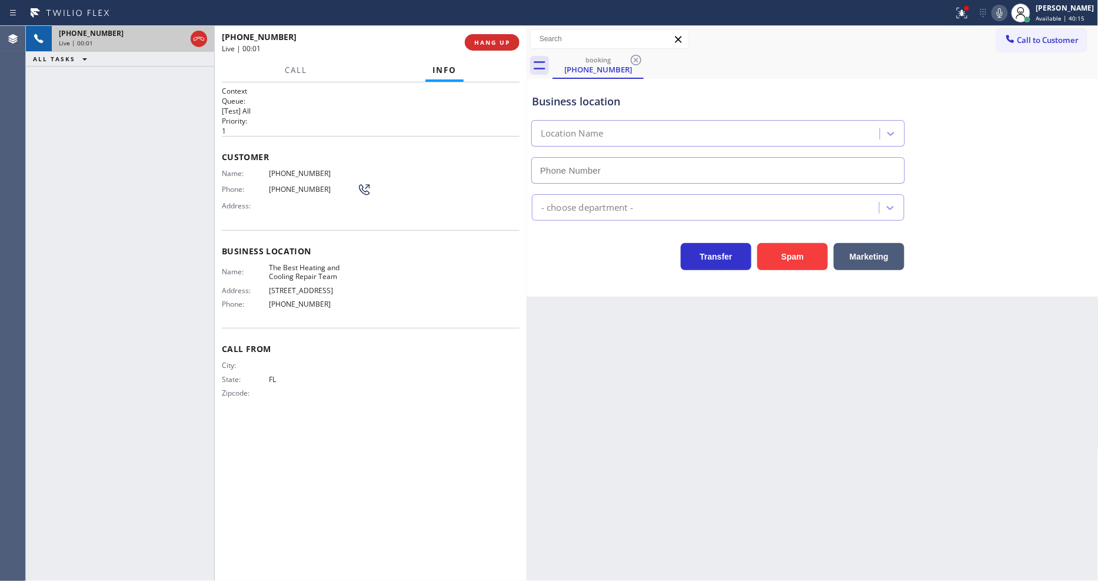
type input "(305) 964-8572"
click at [514, 45] on button "HANG UP" at bounding box center [492, 42] width 55 height 16
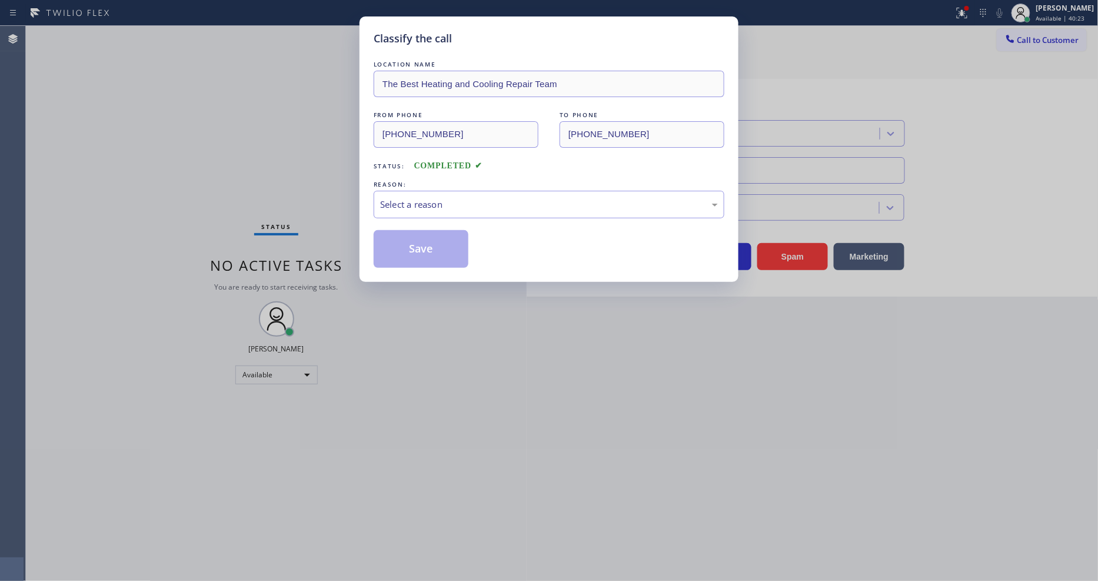
click at [456, 202] on div "Select a reason" at bounding box center [549, 205] width 338 height 14
click at [455, 203] on div "Yelp / Google" at bounding box center [549, 205] width 338 height 14
click at [452, 245] on button "Save" at bounding box center [421, 249] width 95 height 38
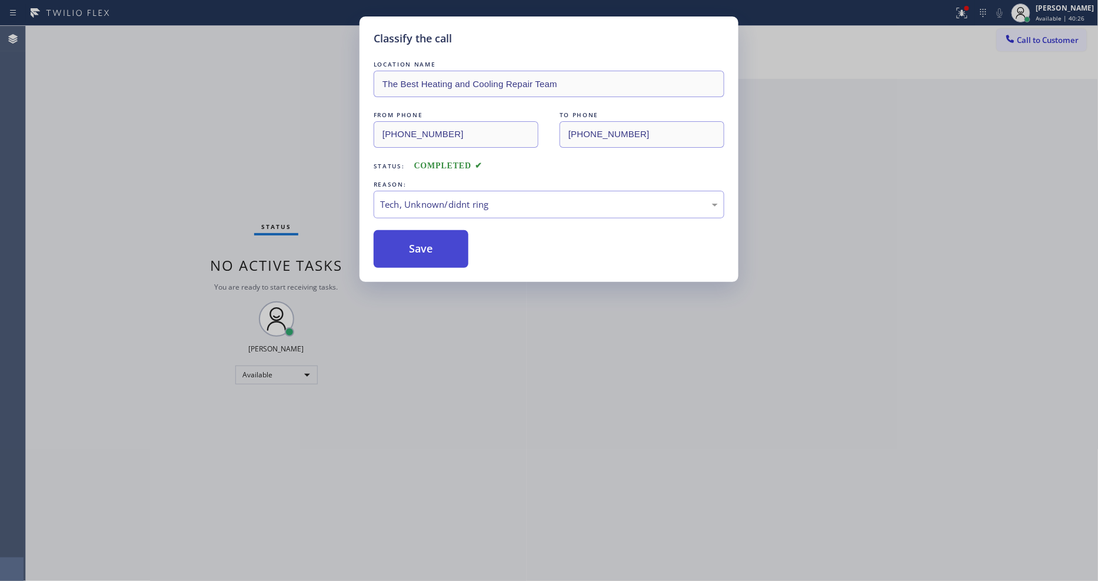
click at [452, 245] on button "Save" at bounding box center [421, 249] width 95 height 38
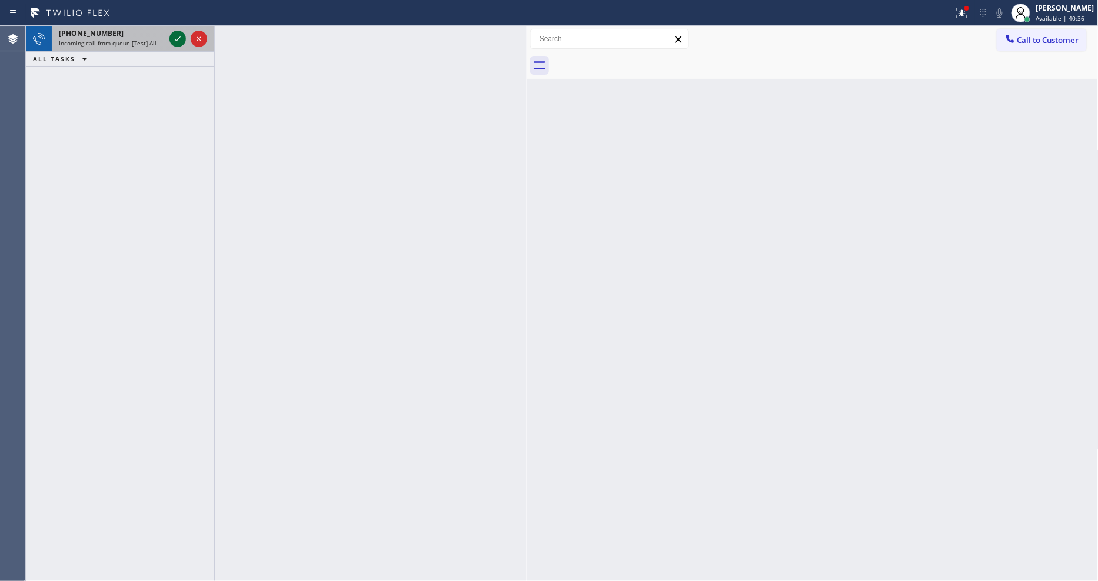
click at [179, 39] on icon at bounding box center [178, 39] width 14 height 14
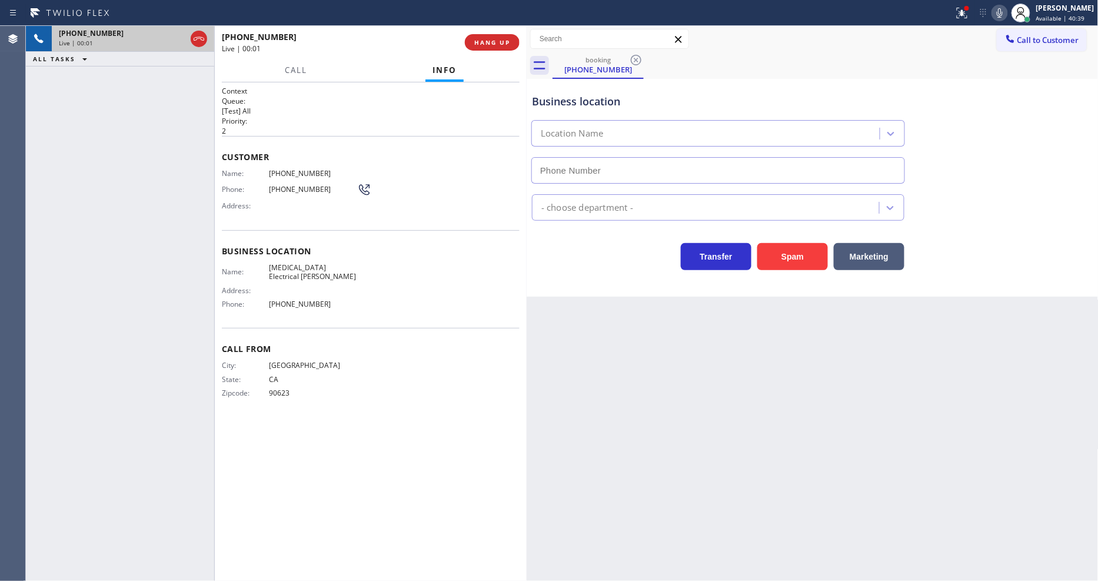
type input "(714) 463-1803"
click at [515, 47] on button "HANG UP" at bounding box center [492, 42] width 55 height 16
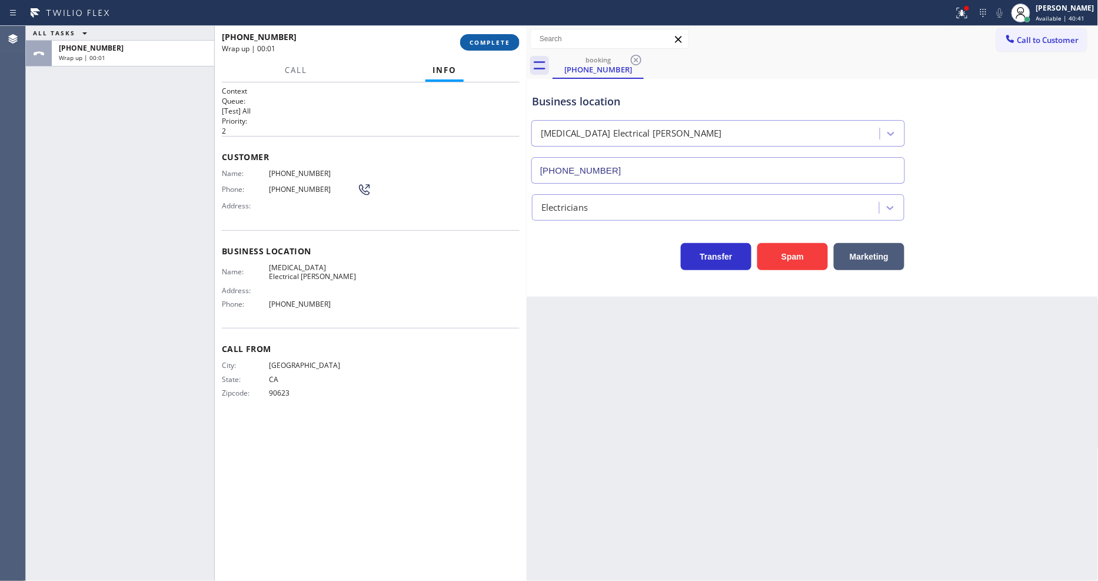
click at [504, 36] on button "COMPLETE" at bounding box center [489, 42] width 59 height 16
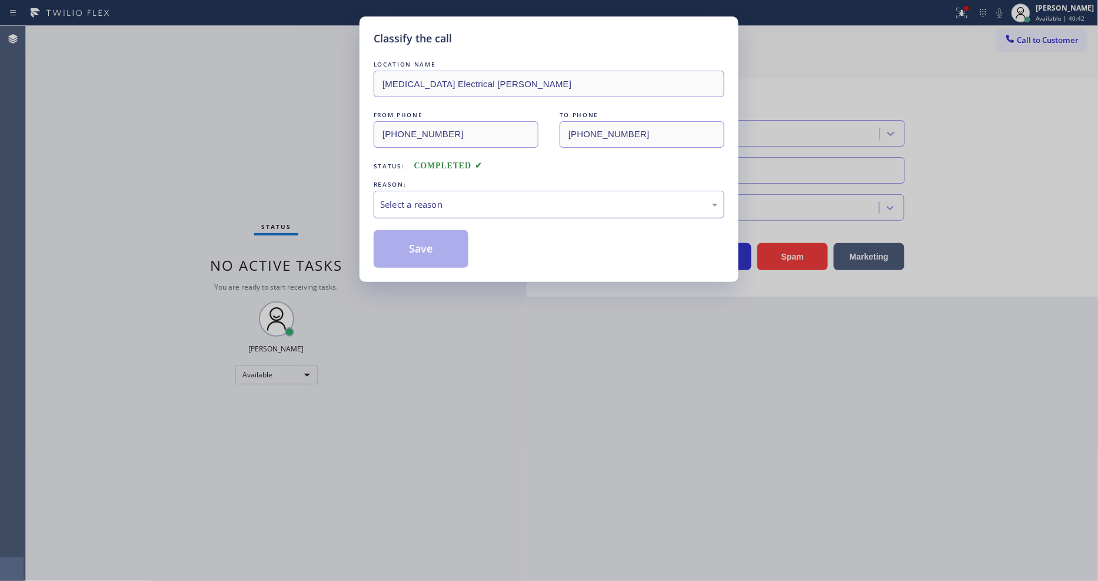
click at [398, 211] on div "Select a reason" at bounding box center [549, 205] width 351 height 28
click at [415, 240] on button "Save" at bounding box center [421, 249] width 95 height 38
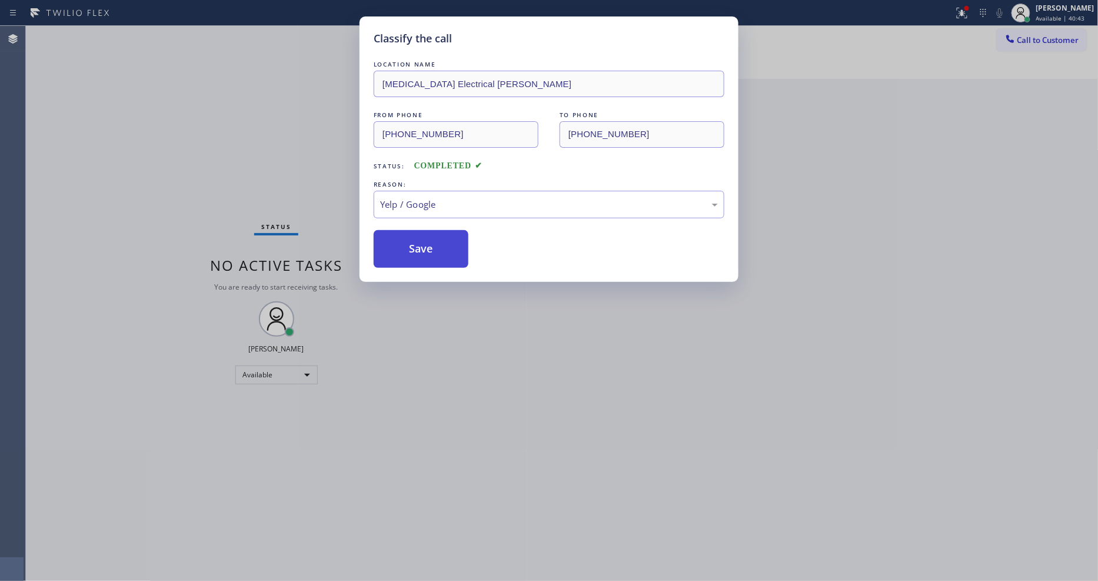
click at [415, 240] on button "Save" at bounding box center [421, 249] width 95 height 38
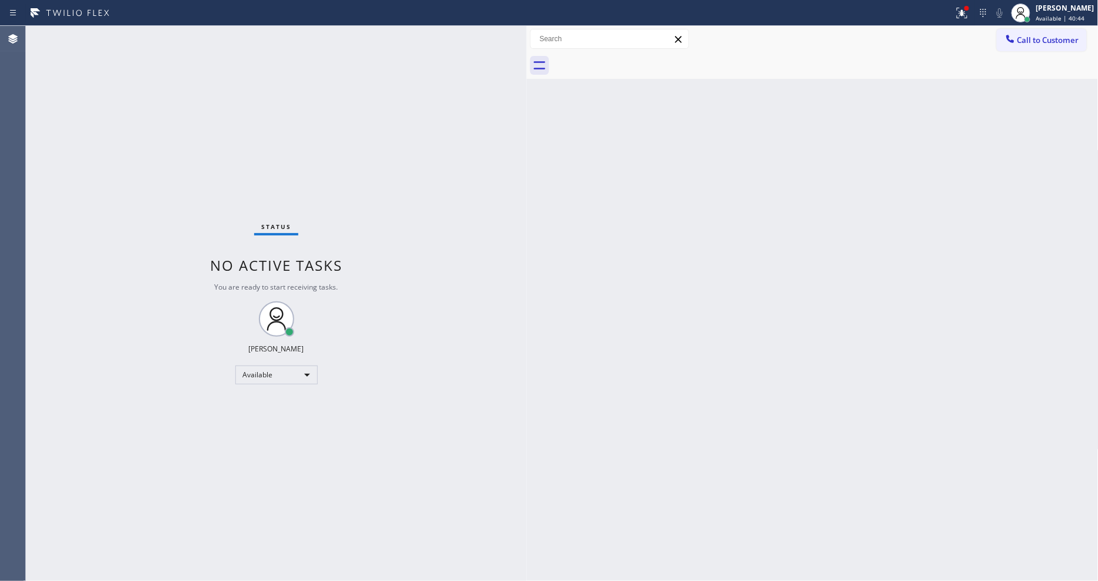
click at [145, 39] on div "Status No active tasks You are ready to start receiving tasks. [PERSON_NAME] Av…" at bounding box center [276, 303] width 501 height 555
click at [151, 33] on div "Status No active tasks You are ready to start receiving tasks. [PERSON_NAME] Av…" at bounding box center [276, 303] width 501 height 555
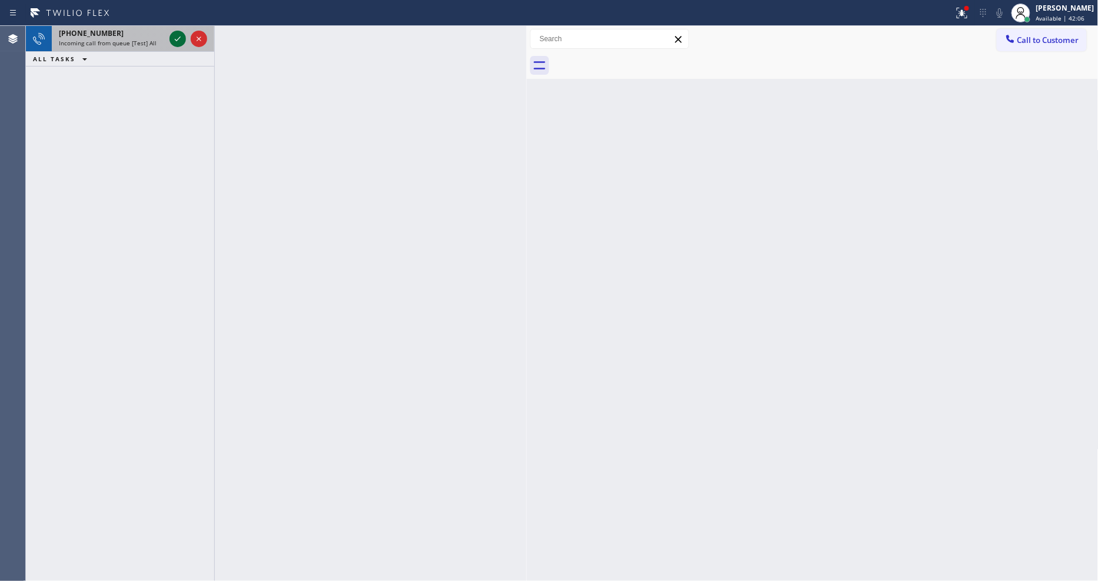
click at [178, 36] on icon at bounding box center [178, 39] width 14 height 14
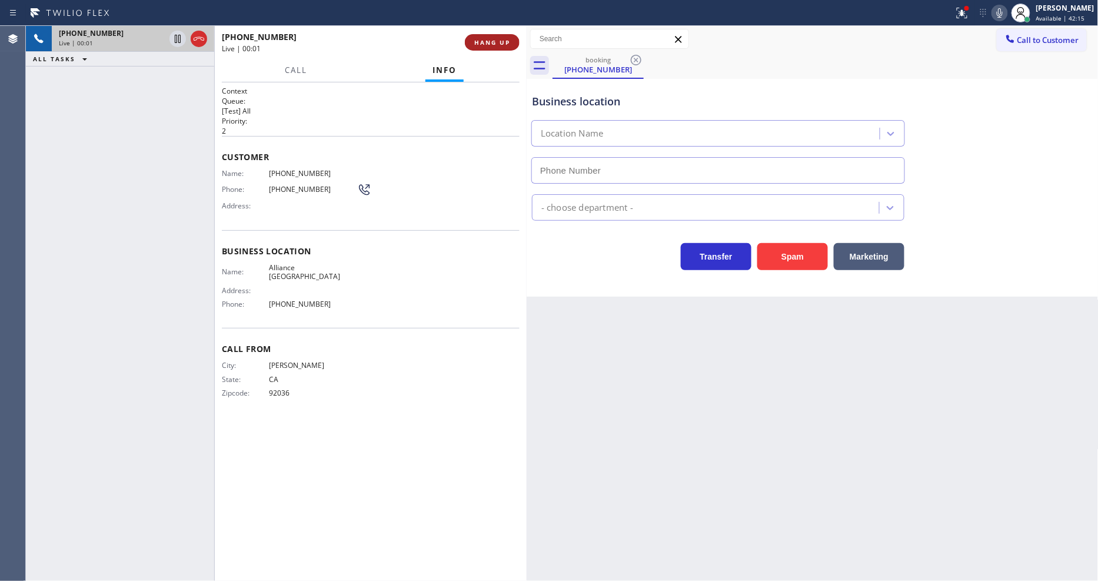
type input "(760) 452-3787"
click at [501, 32] on div "+17608237041 Live | 00:01 HANG UP" at bounding box center [371, 42] width 298 height 31
click at [501, 39] on button "HANG UP" at bounding box center [492, 42] width 55 height 16
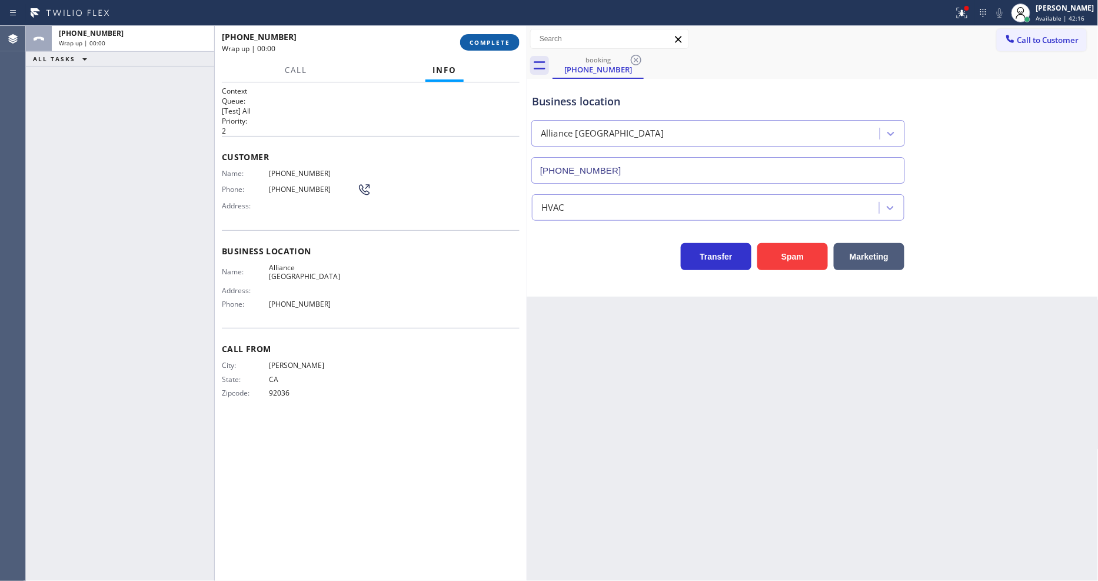
click at [501, 39] on span "COMPLETE" at bounding box center [489, 42] width 41 height 8
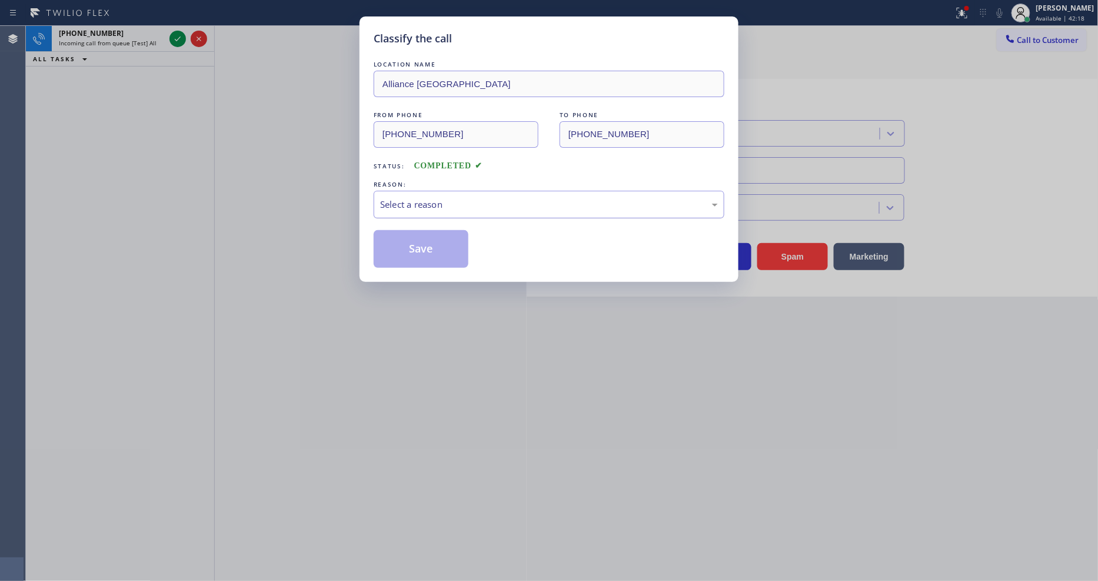
click at [445, 209] on div "Select a reason" at bounding box center [549, 205] width 351 height 28
click at [428, 232] on button "Save" at bounding box center [421, 249] width 95 height 38
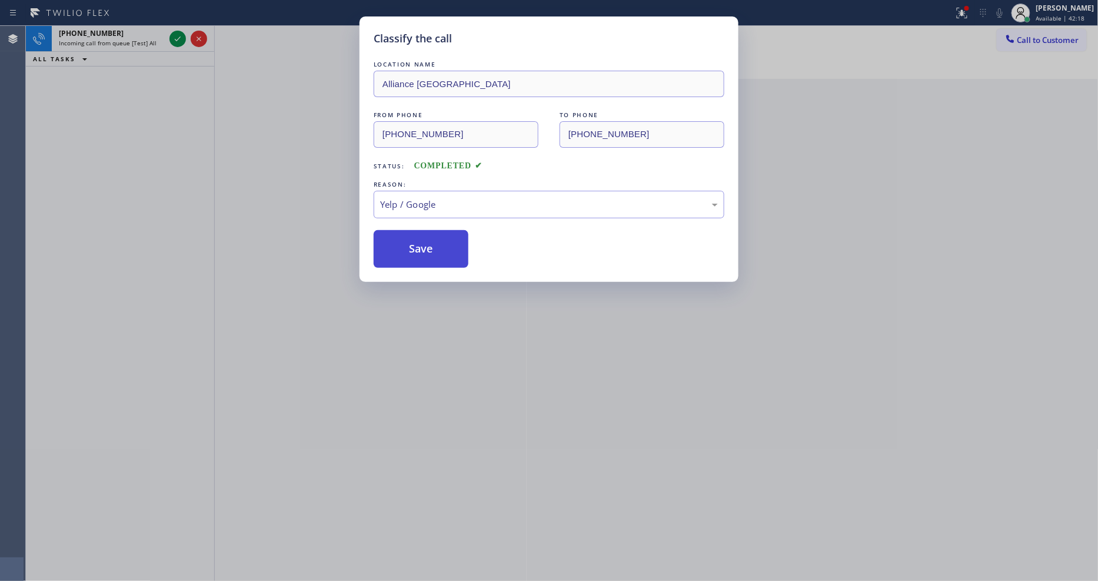
click at [428, 232] on button "Save" at bounding box center [421, 249] width 95 height 38
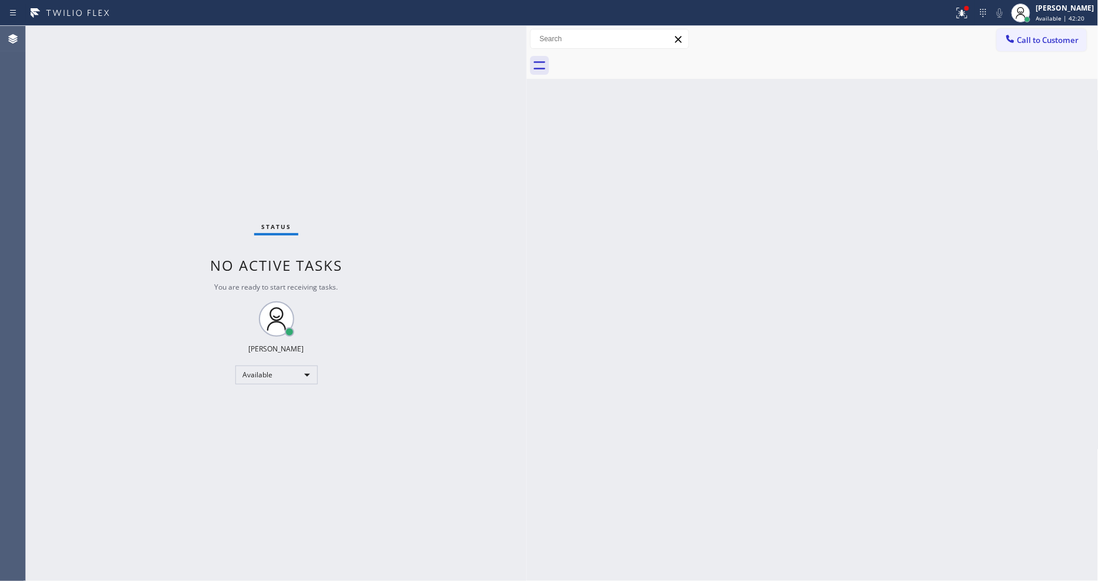
click at [172, 34] on div "Status No active tasks You are ready to start receiving tasks. [PERSON_NAME] Av…" at bounding box center [276, 303] width 501 height 555
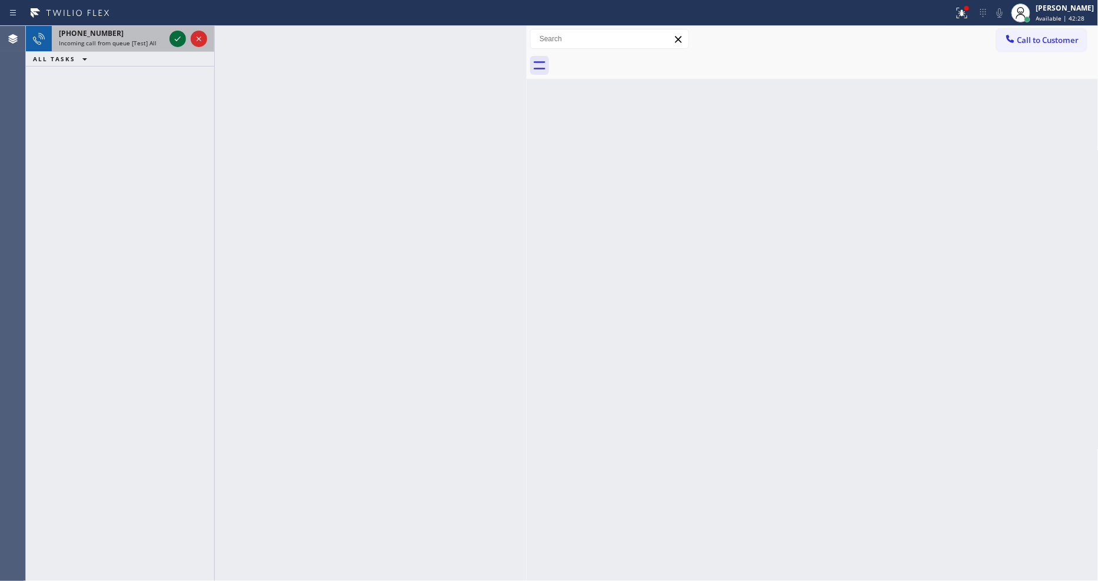
click at [174, 36] on icon at bounding box center [178, 39] width 14 height 14
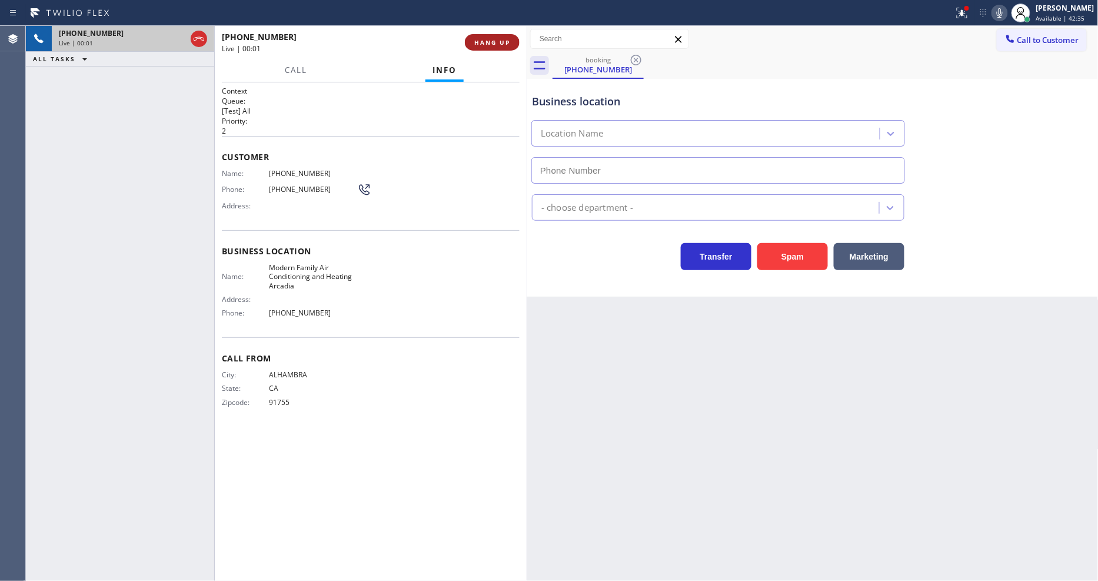
click at [482, 38] on span "HANG UP" at bounding box center [492, 42] width 36 height 8
type input "(626) 240-5022"
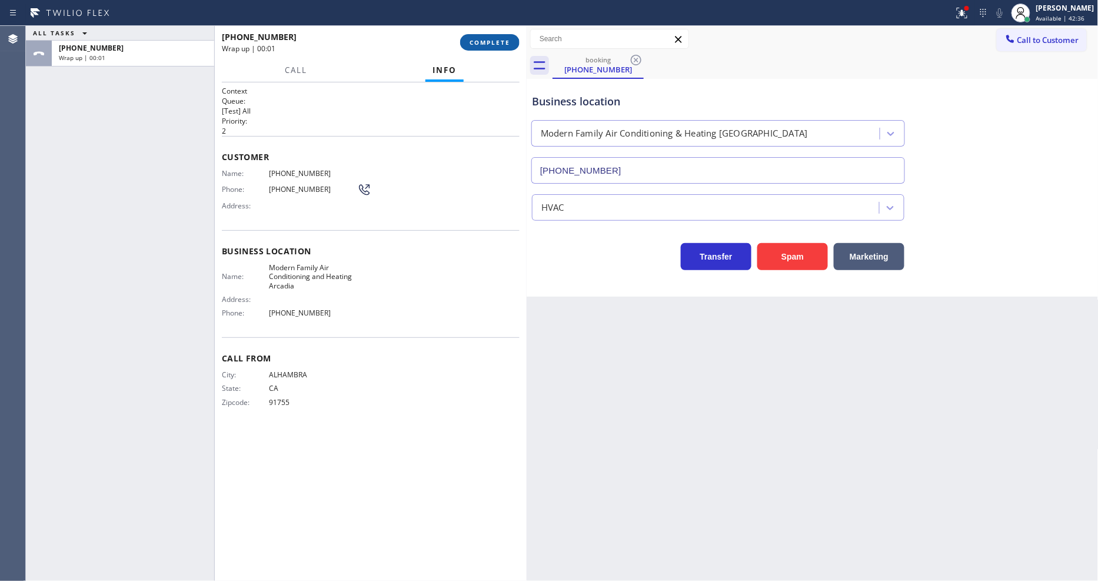
click at [482, 38] on span "COMPLETE" at bounding box center [489, 42] width 41 height 8
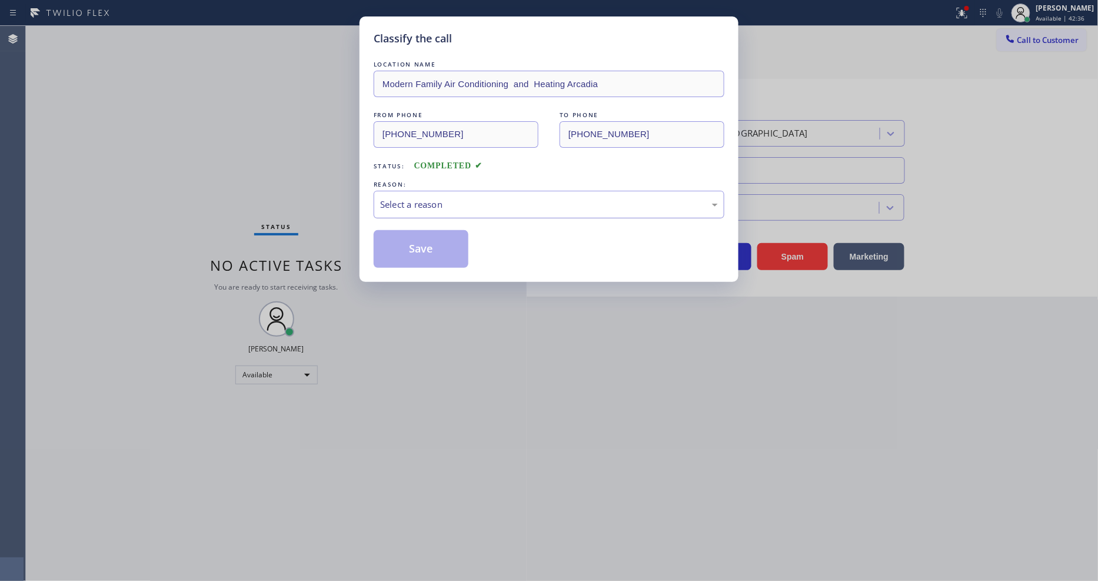
click at [438, 212] on div "Select a reason" at bounding box center [549, 205] width 351 height 28
click at [421, 250] on button "Save" at bounding box center [421, 249] width 95 height 38
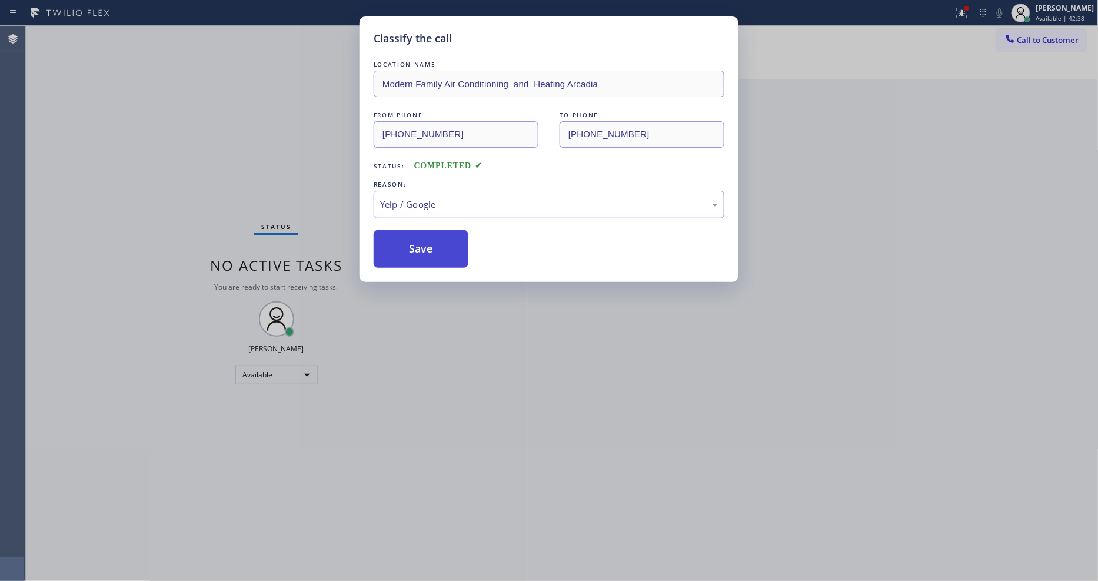
click at [421, 250] on button "Save" at bounding box center [421, 249] width 95 height 38
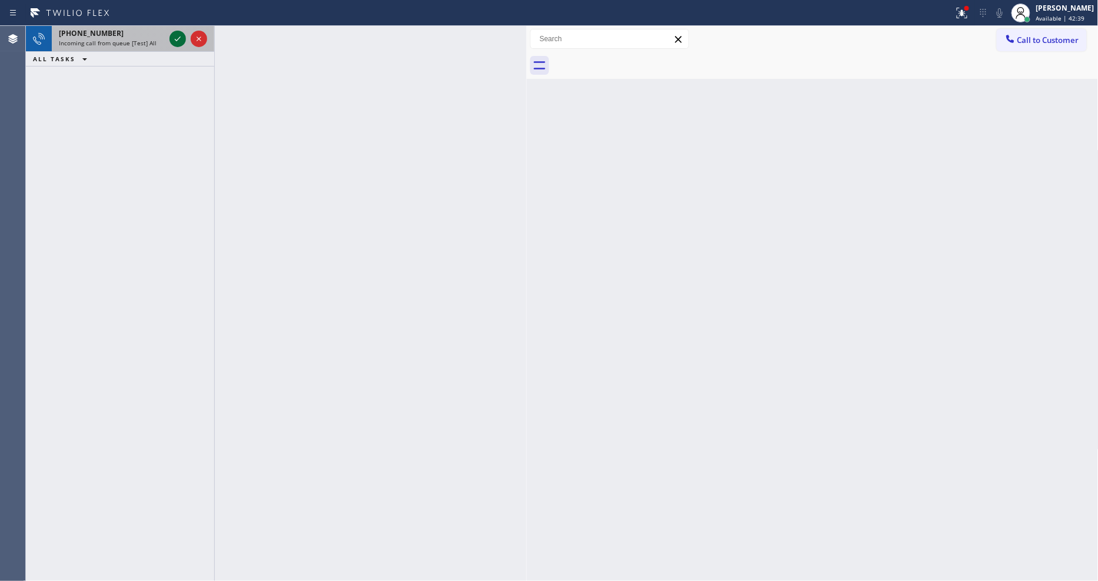
click at [176, 39] on icon at bounding box center [178, 39] width 14 height 14
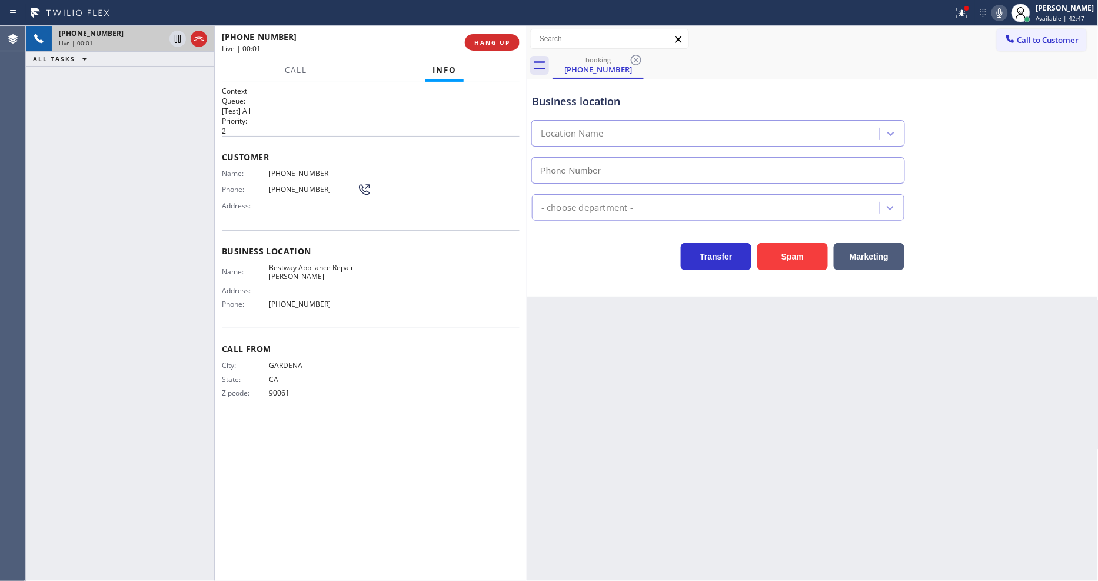
type input "(310) 362-9197"
click at [490, 43] on span "HANG UP" at bounding box center [492, 42] width 36 height 8
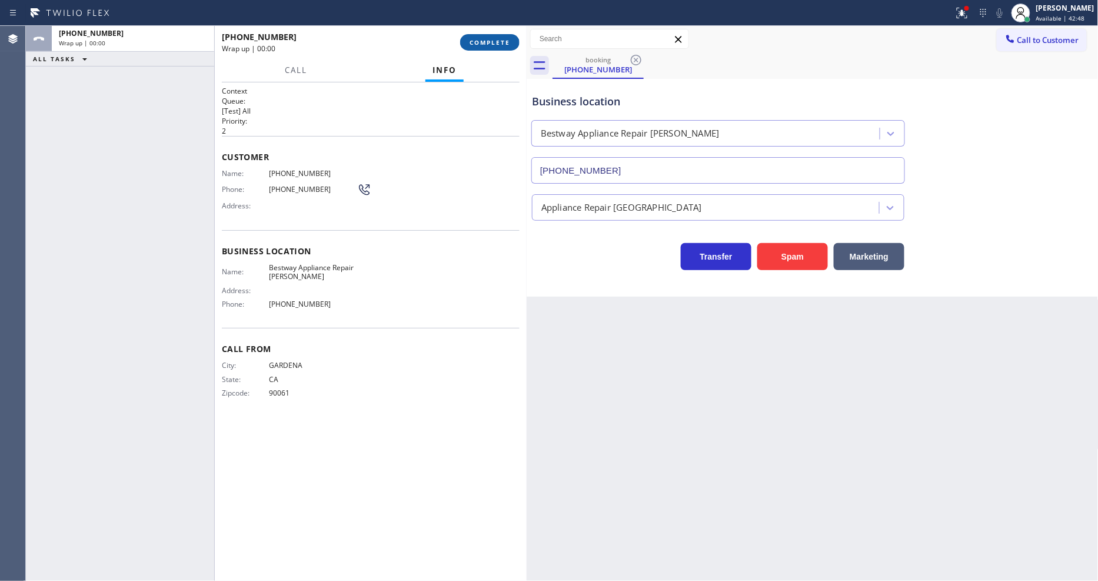
click at [490, 43] on span "COMPLETE" at bounding box center [489, 42] width 41 height 8
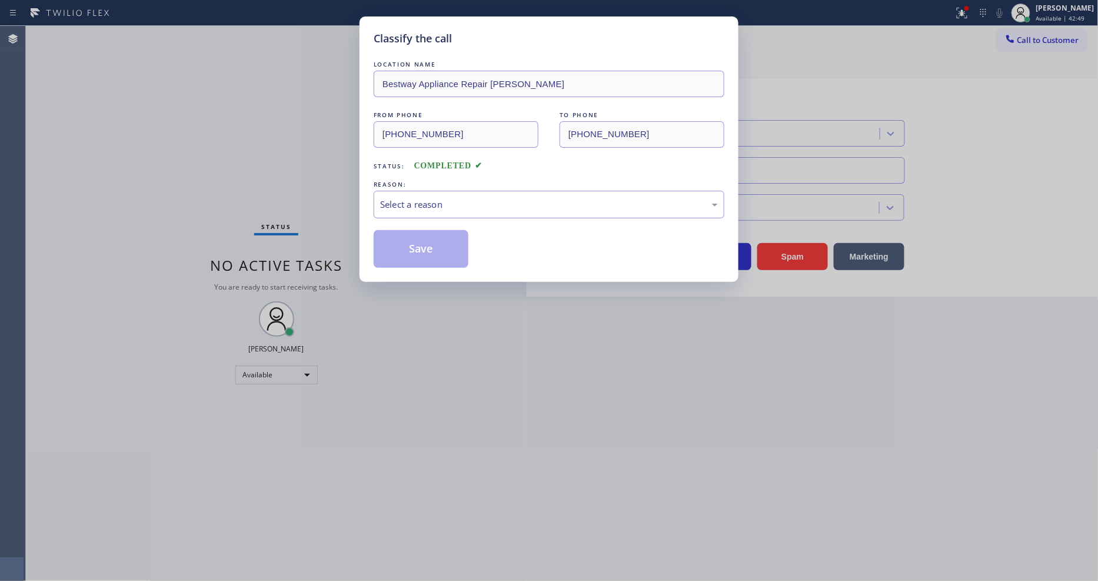
click at [455, 201] on div "Select a reason" at bounding box center [549, 205] width 338 height 14
click at [429, 236] on button "Save" at bounding box center [421, 249] width 95 height 38
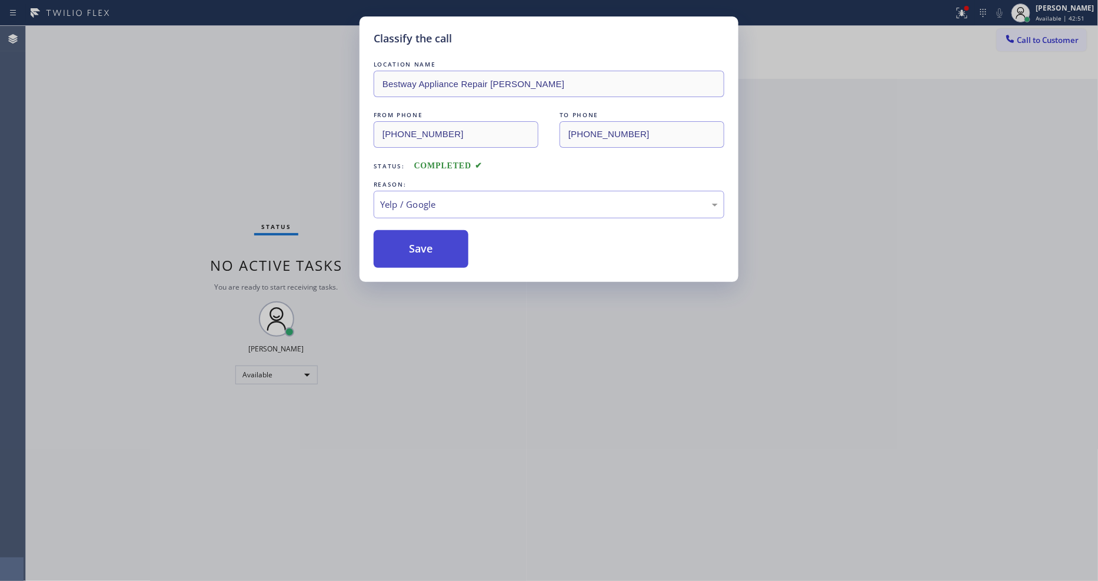
click at [429, 236] on button "Save" at bounding box center [421, 249] width 95 height 38
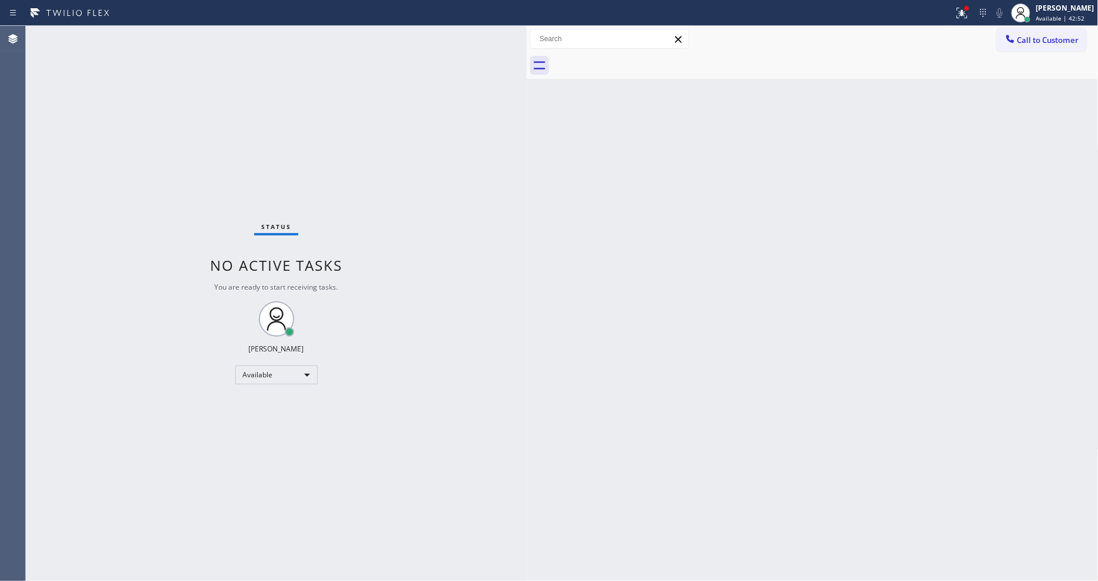
click at [175, 35] on div "Status No active tasks You are ready to start receiving tasks. [PERSON_NAME] Av…" at bounding box center [276, 303] width 501 height 555
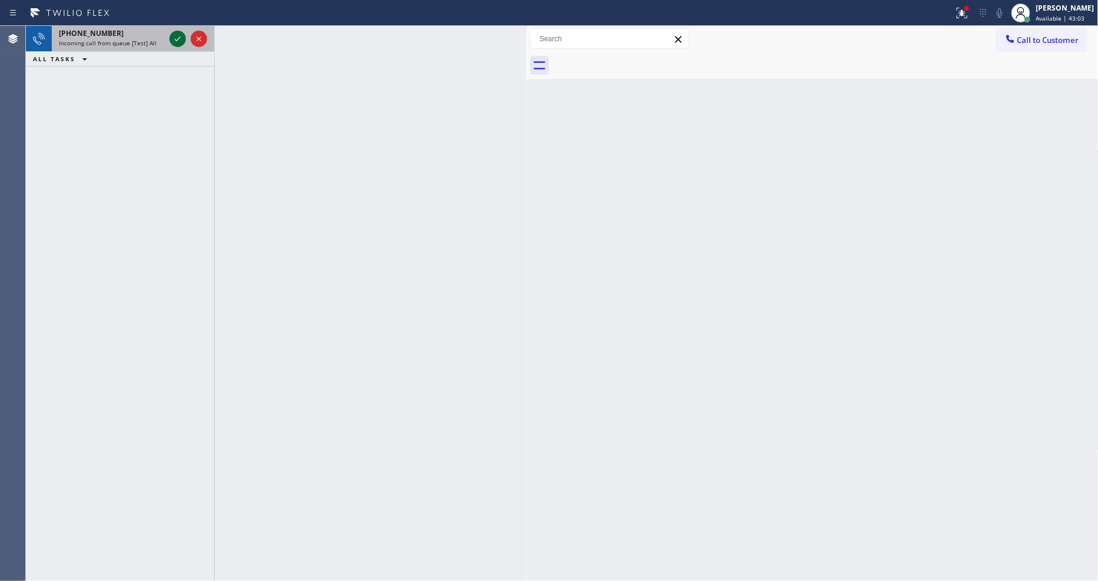
click at [173, 38] on icon at bounding box center [178, 39] width 14 height 14
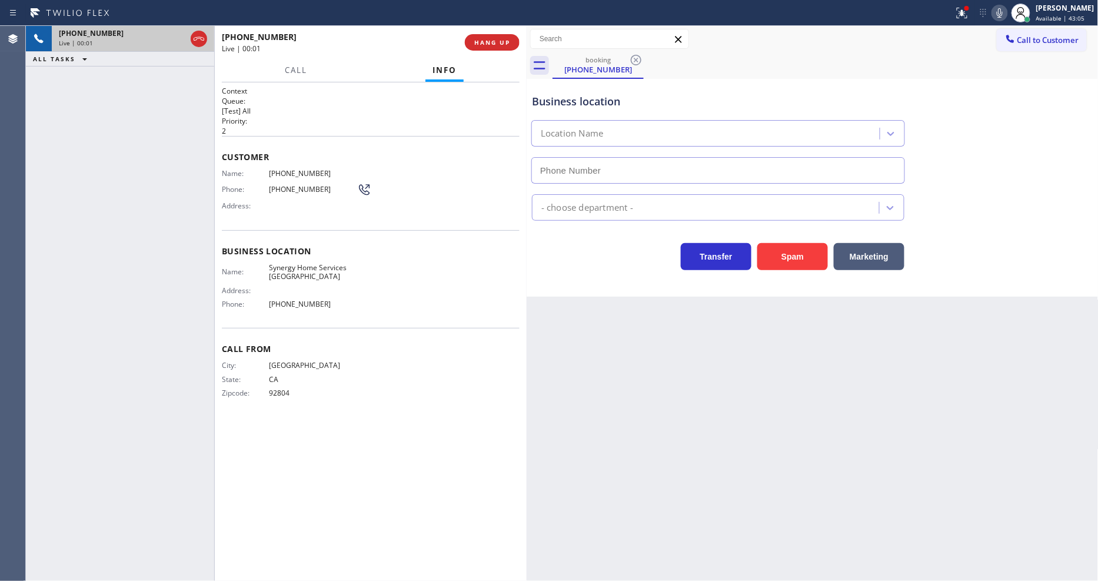
type input "(714) 360-0803"
click at [487, 46] on span "HANG UP" at bounding box center [492, 42] width 36 height 8
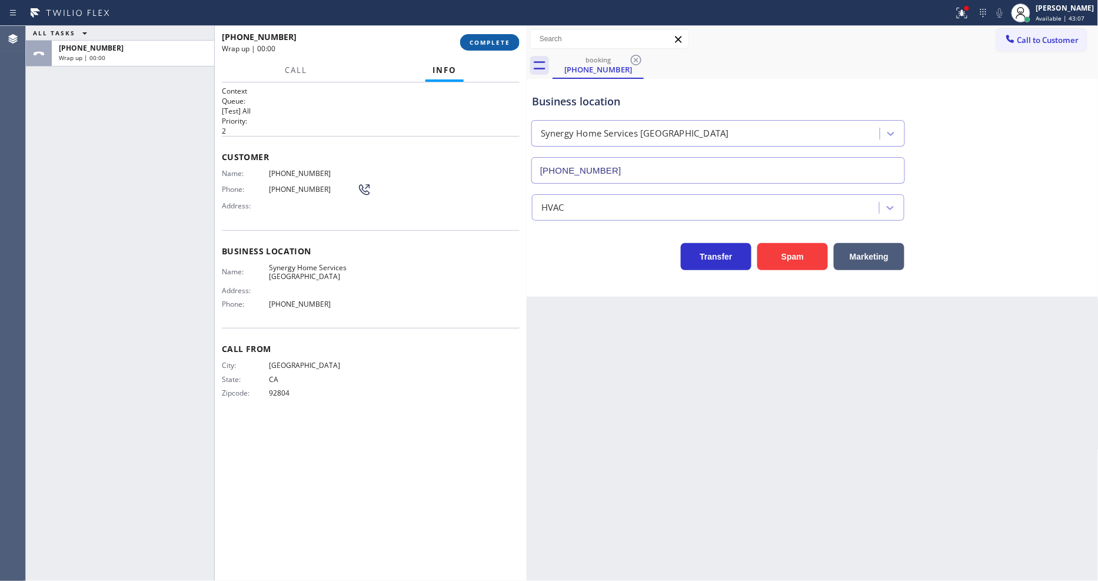
click at [489, 39] on span "COMPLETE" at bounding box center [489, 42] width 41 height 8
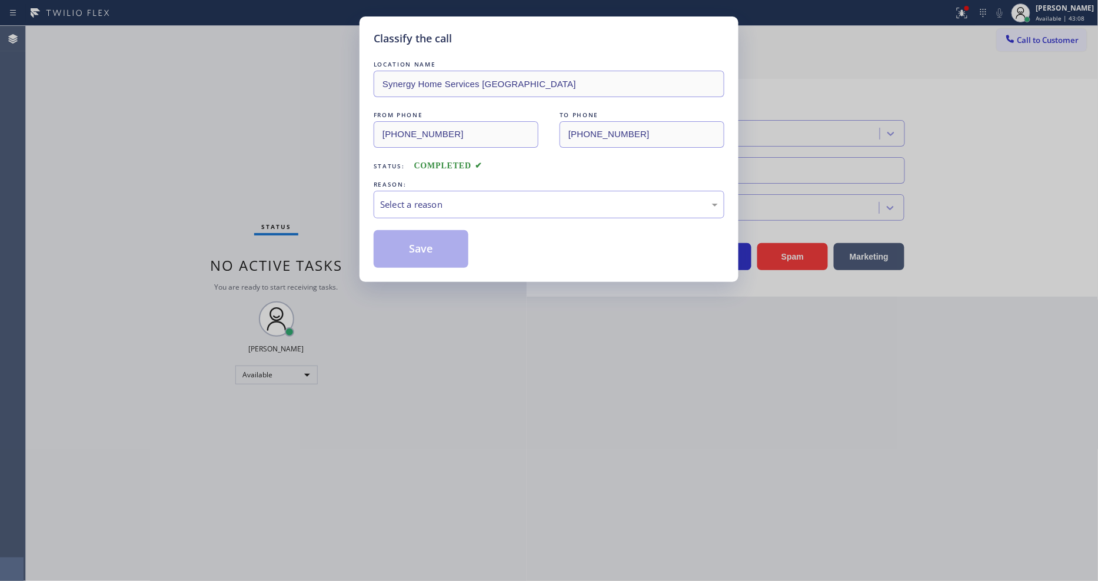
click at [472, 184] on div "REASON:" at bounding box center [549, 184] width 351 height 12
click at [471, 191] on div "Select a reason" at bounding box center [549, 205] width 351 height 28
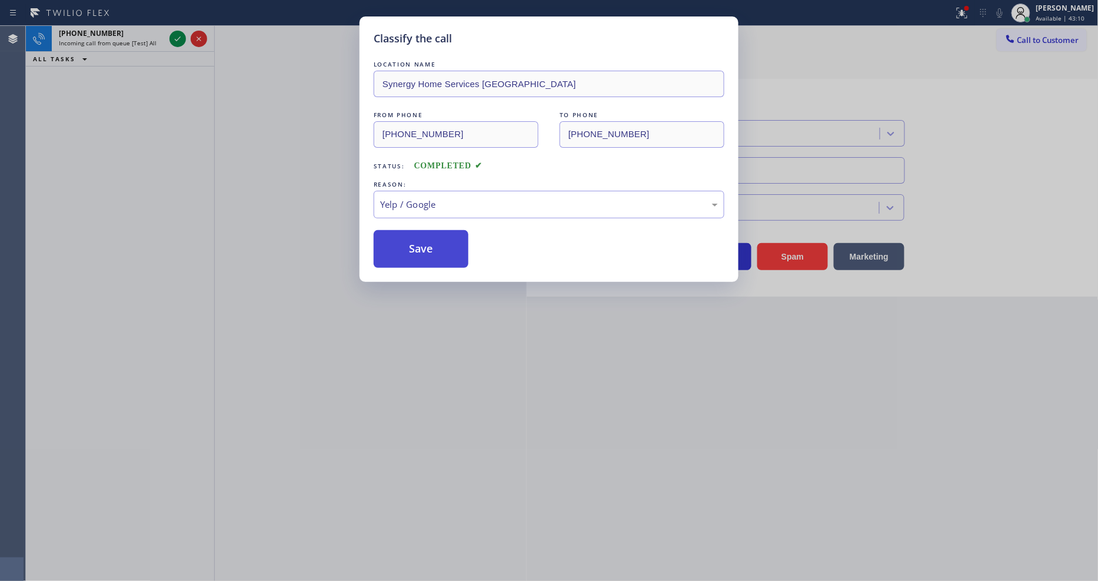
click at [433, 248] on button "Save" at bounding box center [421, 249] width 95 height 38
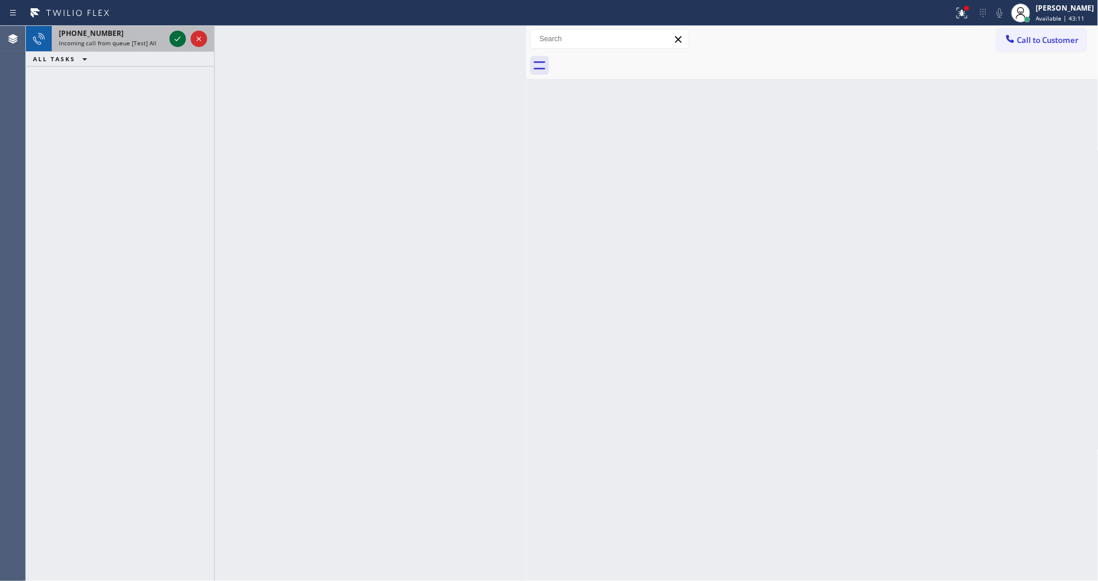
click at [175, 34] on icon at bounding box center [178, 39] width 14 height 14
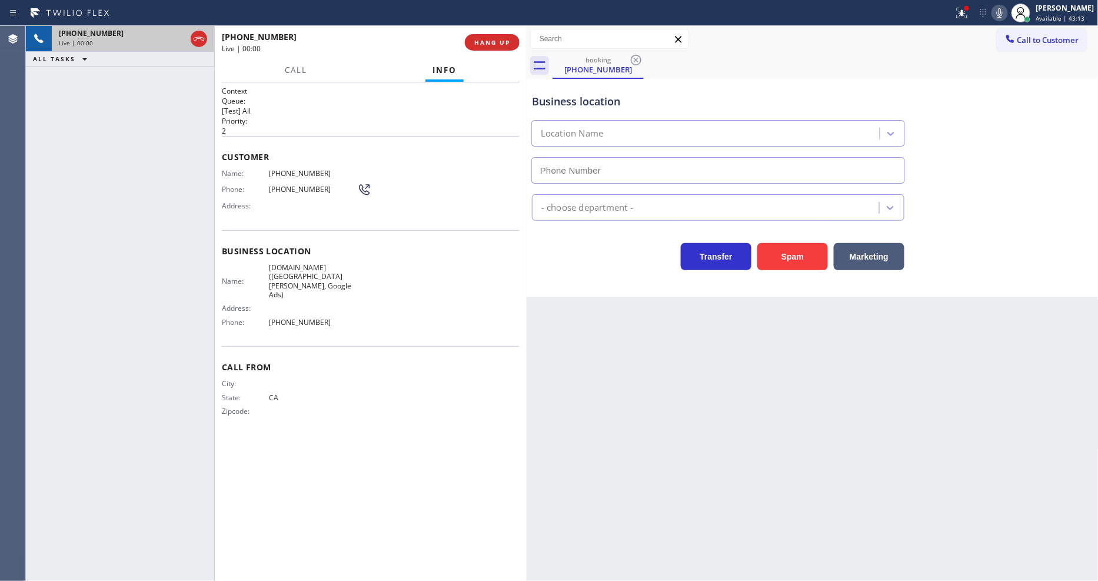
type input "(669) 239-2343"
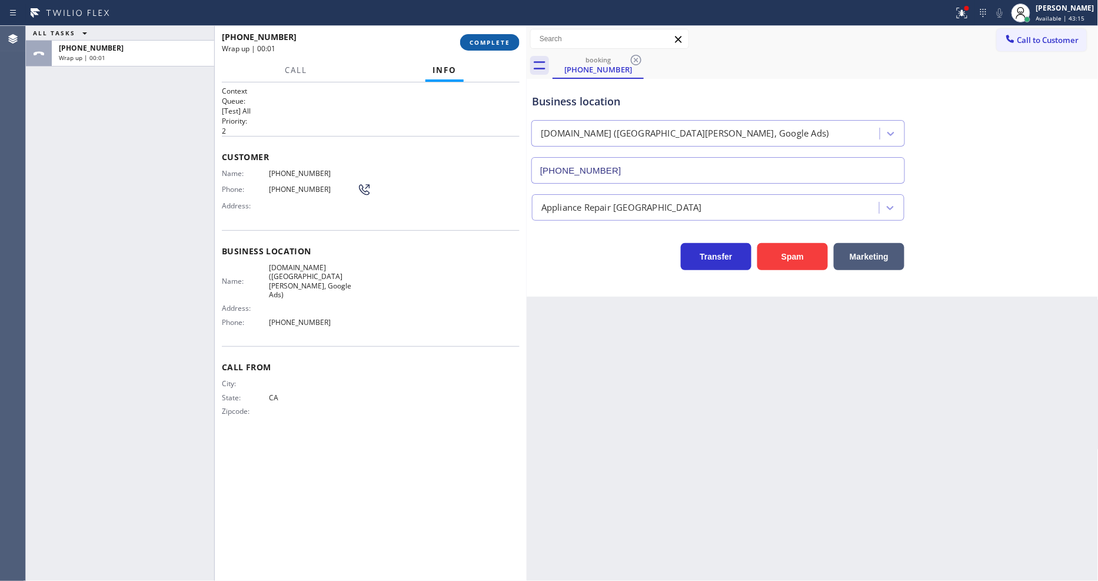
click at [499, 38] on span "COMPLETE" at bounding box center [489, 42] width 41 height 8
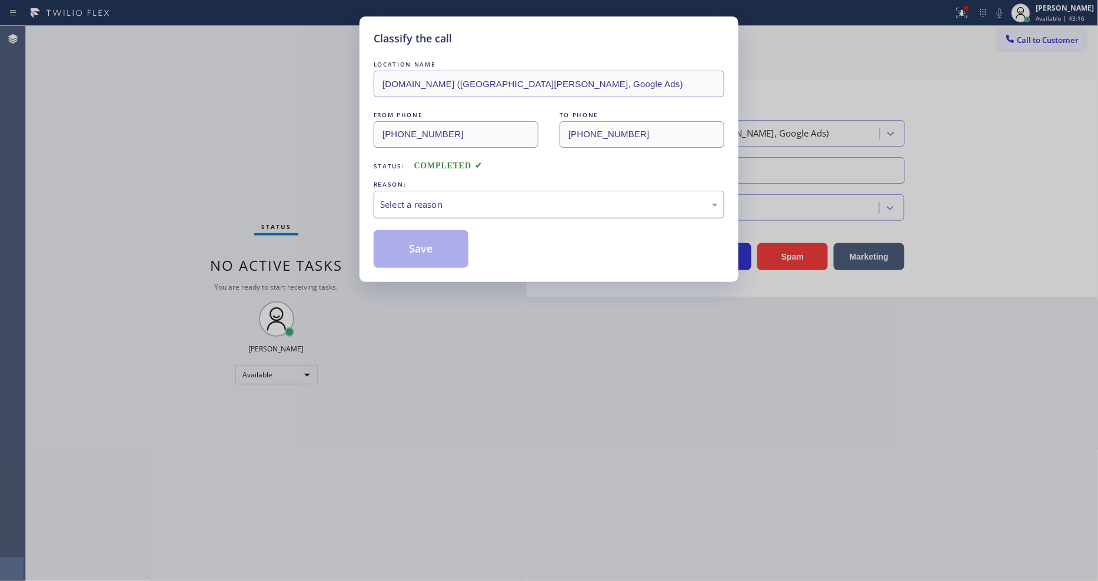
click at [422, 198] on div "Select a reason" at bounding box center [549, 205] width 338 height 14
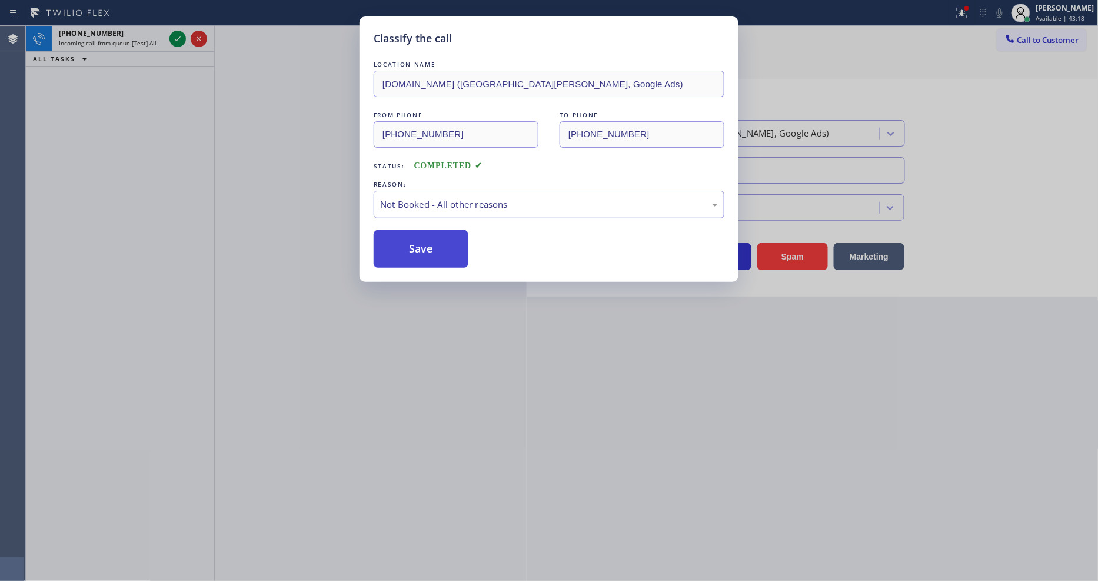
click at [421, 237] on button "Save" at bounding box center [421, 249] width 95 height 38
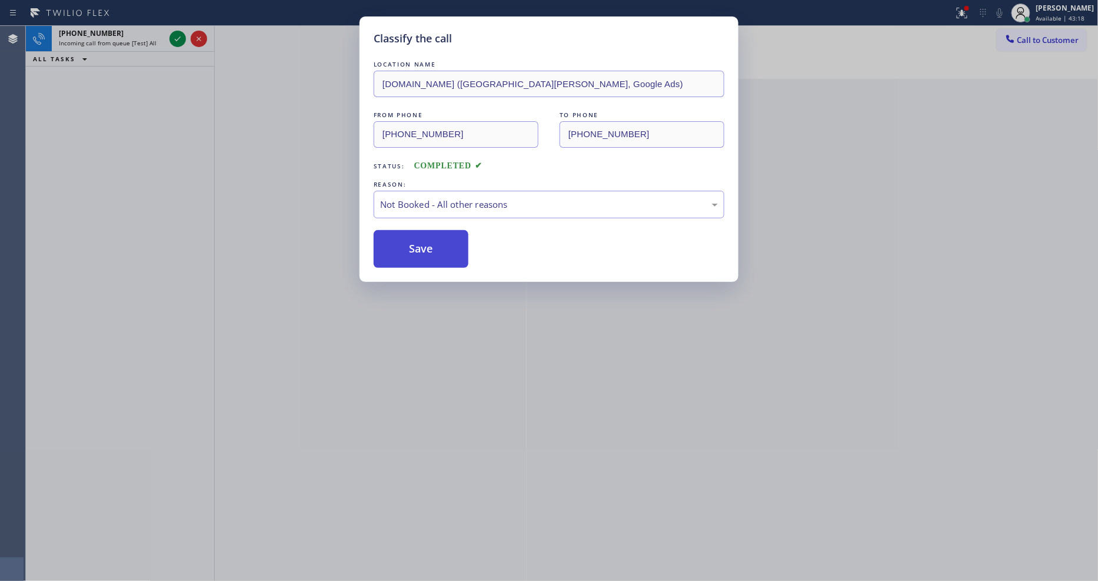
click at [421, 237] on button "Save" at bounding box center [421, 249] width 95 height 38
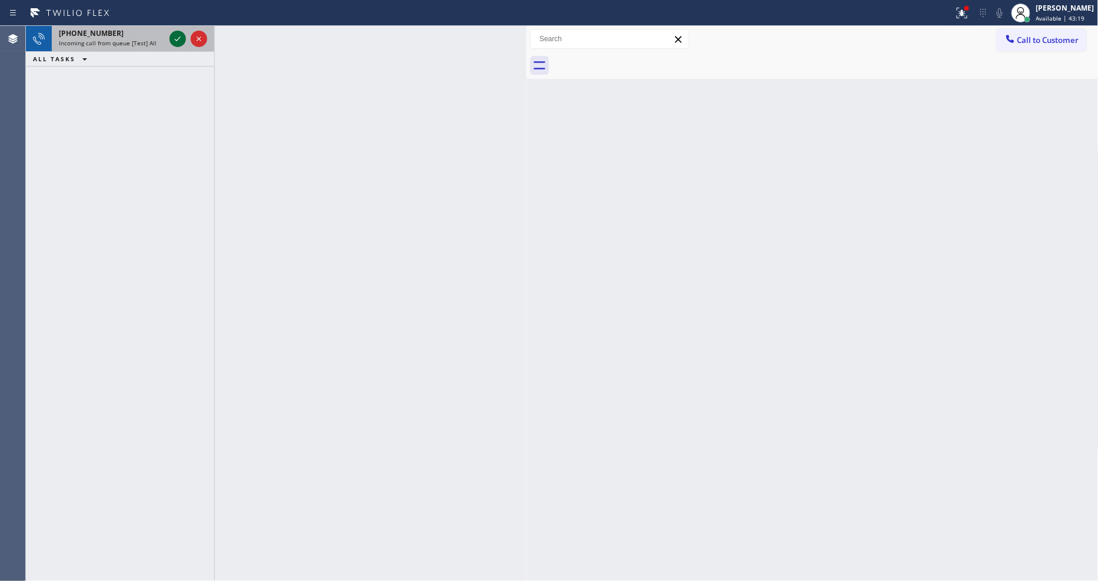
click at [180, 36] on icon at bounding box center [178, 38] width 6 height 5
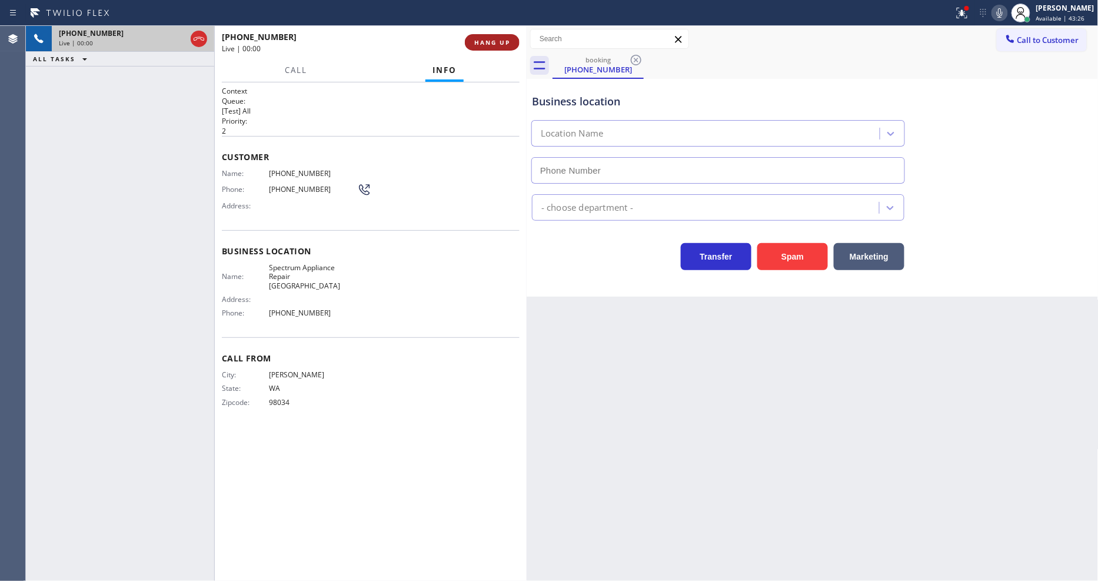
click at [486, 48] on button "HANG UP" at bounding box center [492, 42] width 55 height 16
type input "(425) 448-8081"
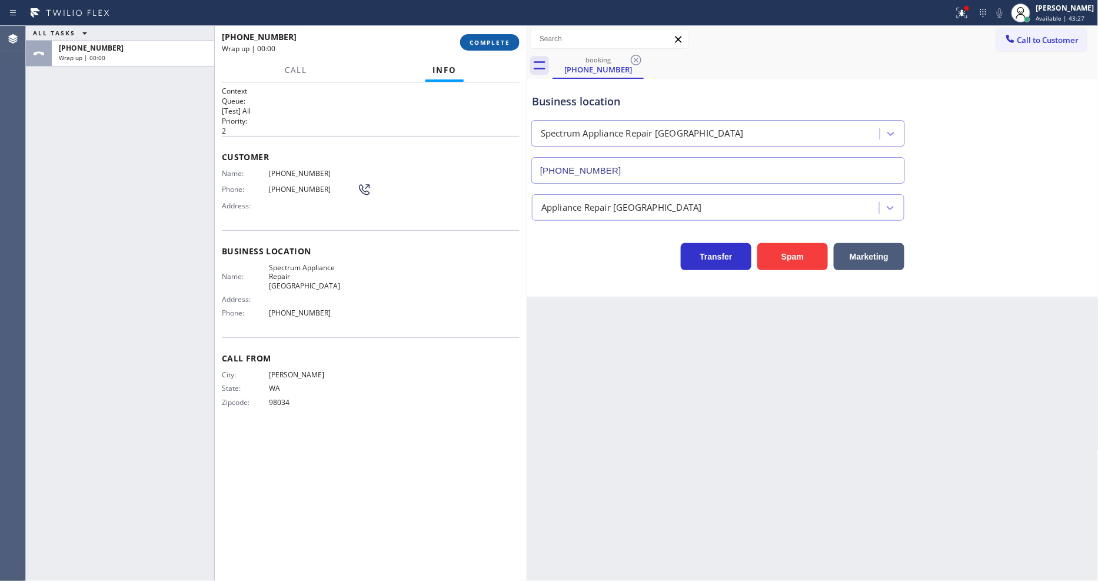
click at [489, 41] on span "COMPLETE" at bounding box center [489, 42] width 41 height 8
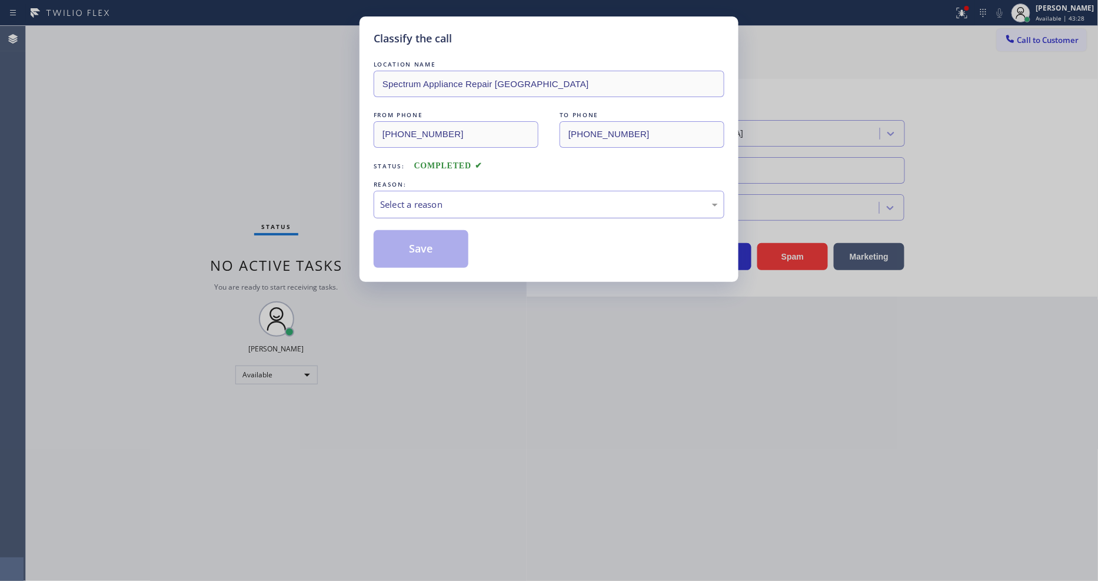
click at [436, 200] on div "Select a reason" at bounding box center [549, 205] width 338 height 14
click at [425, 253] on button "Save" at bounding box center [421, 249] width 95 height 38
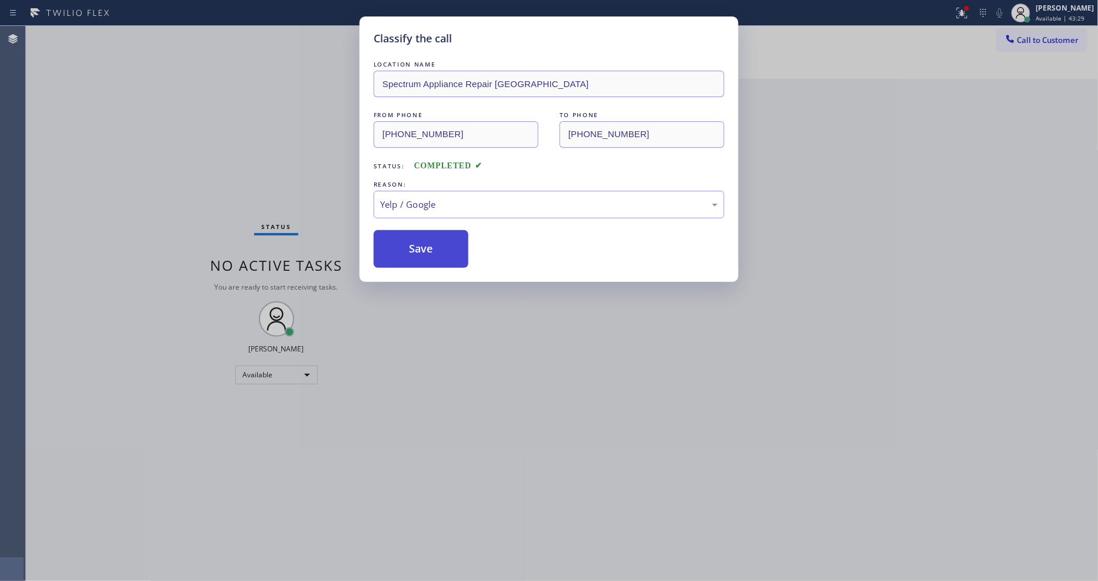
click at [425, 253] on button "Save" at bounding box center [421, 249] width 95 height 38
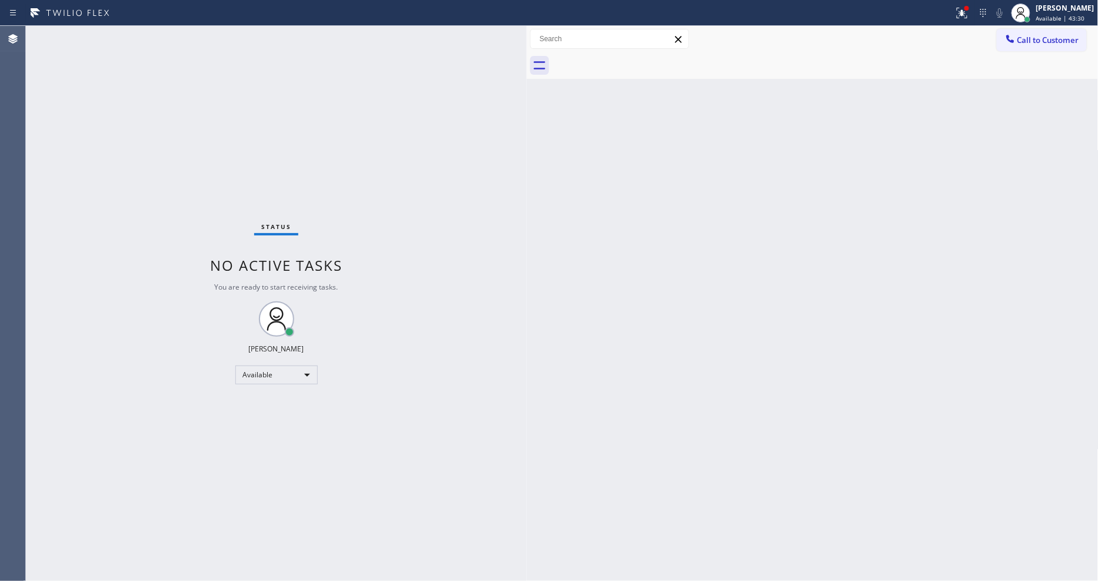
click at [168, 36] on div "Status No active tasks You are ready to start receiving tasks. [PERSON_NAME] Av…" at bounding box center [276, 303] width 501 height 555
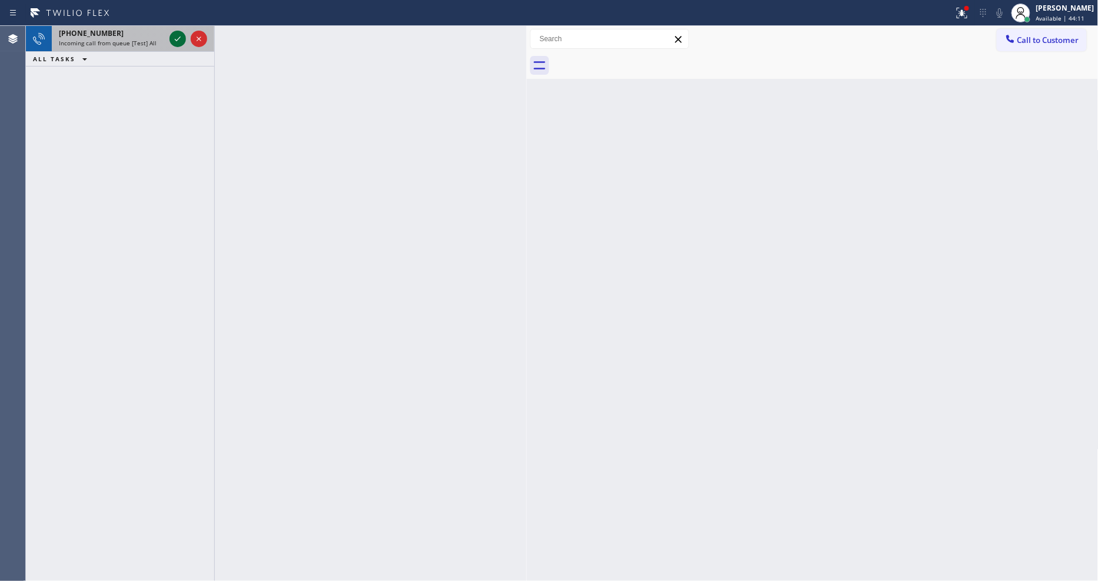
click at [175, 36] on icon at bounding box center [178, 39] width 14 height 14
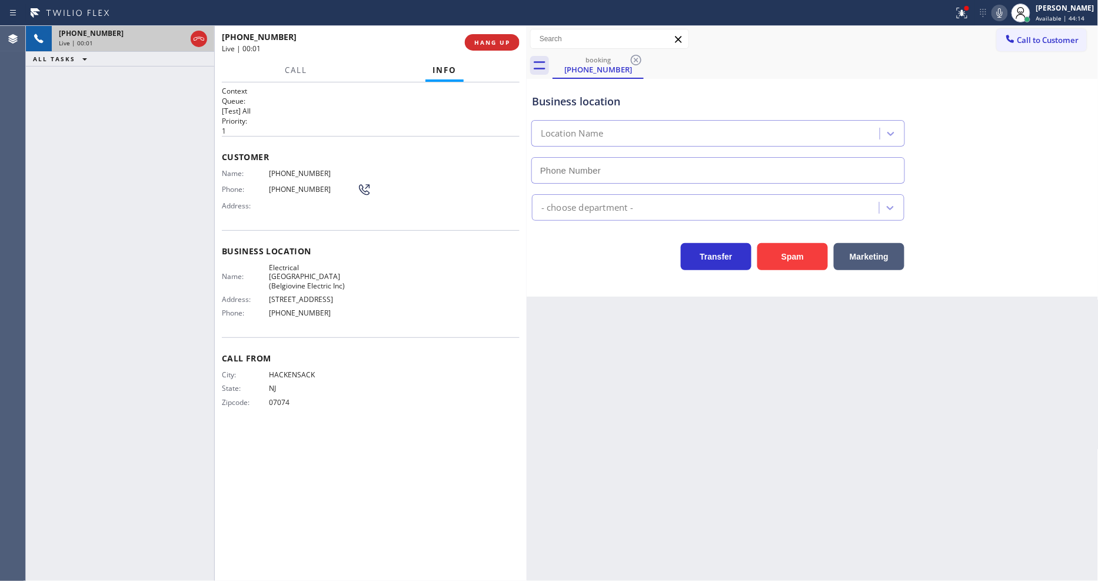
type input "(551) 550-9365"
click at [481, 46] on span "HANG UP" at bounding box center [492, 42] width 36 height 8
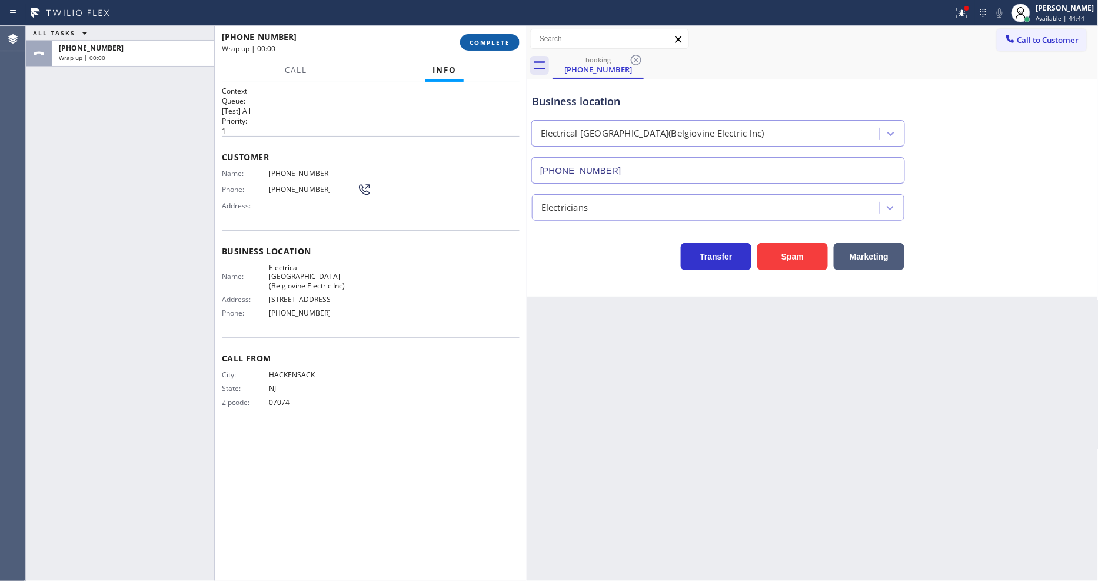
click at [481, 46] on span "COMPLETE" at bounding box center [489, 42] width 41 height 8
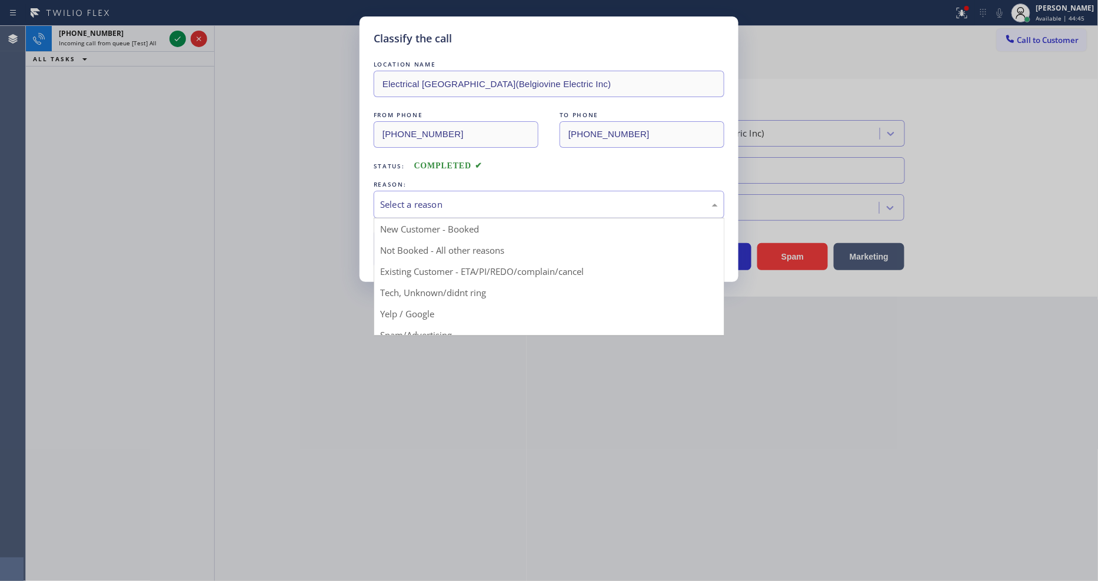
click at [433, 198] on div "Select a reason" at bounding box center [549, 205] width 338 height 14
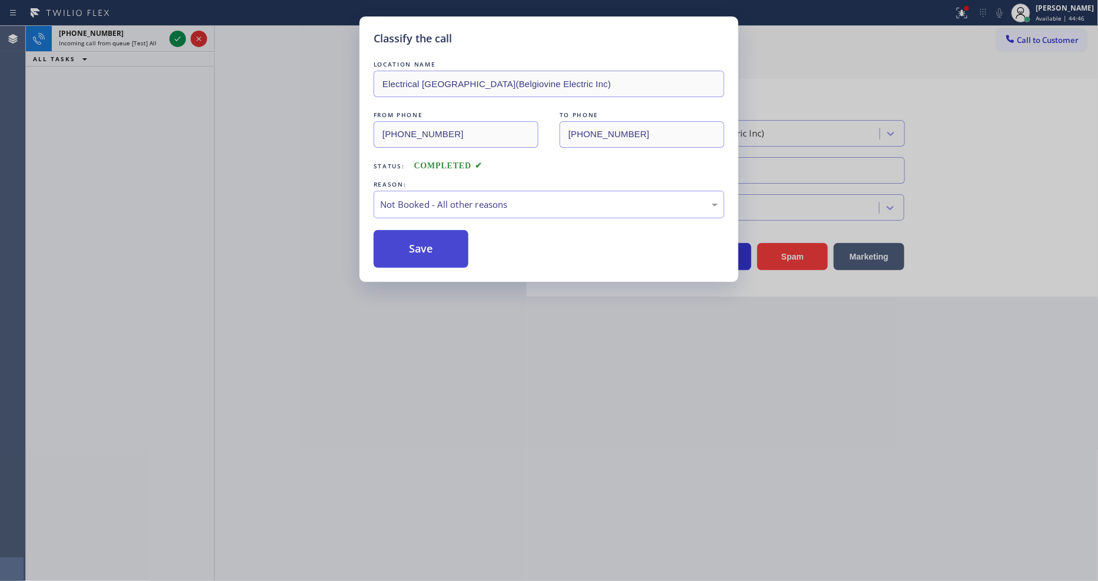
click at [418, 247] on button "Save" at bounding box center [421, 249] width 95 height 38
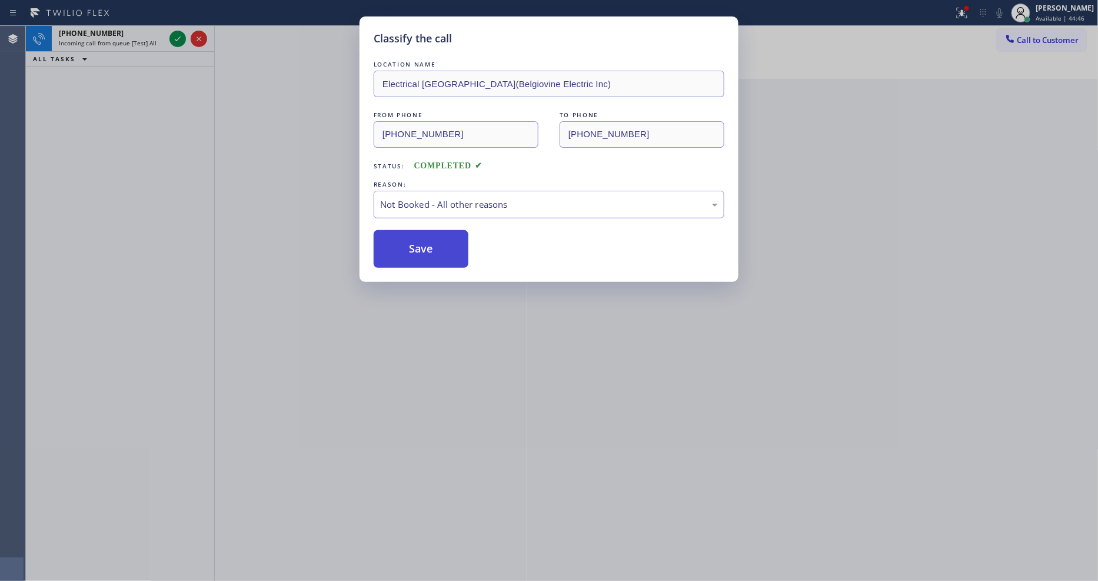
click at [418, 247] on button "Save" at bounding box center [421, 249] width 95 height 38
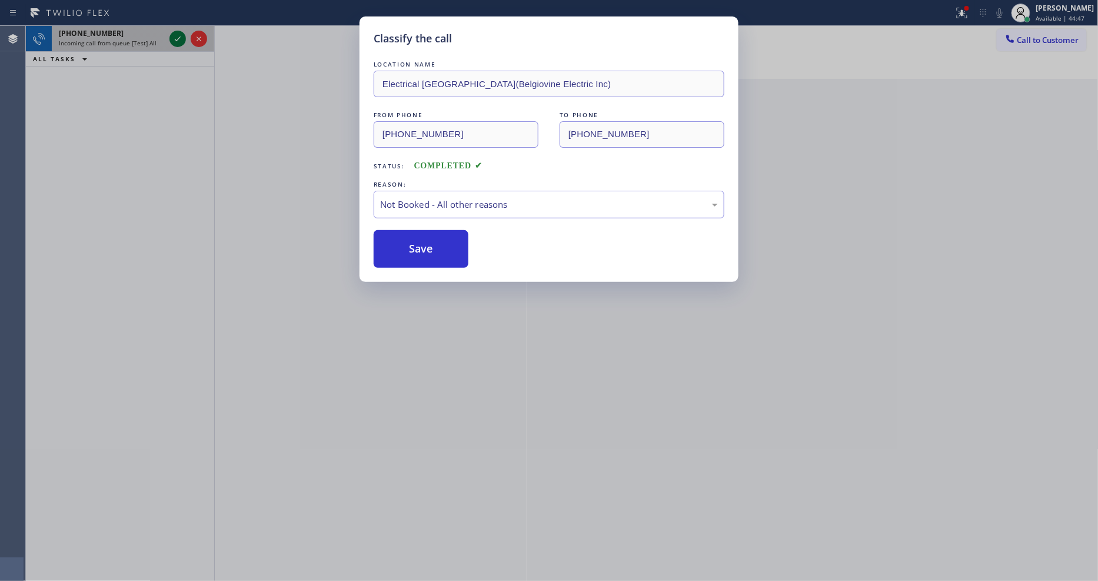
click at [179, 36] on icon at bounding box center [178, 39] width 14 height 14
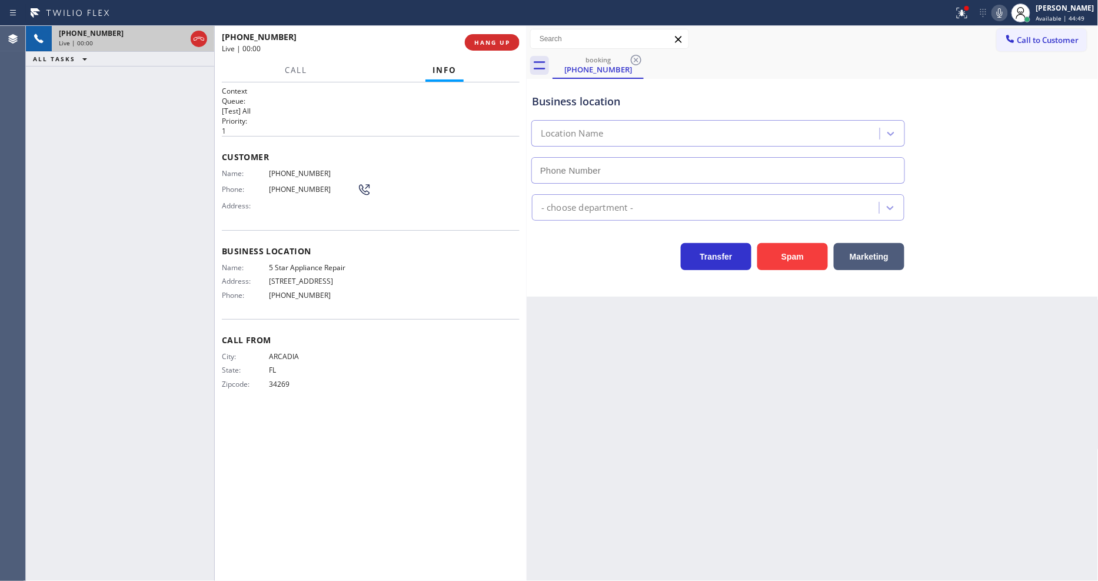
type input "[PHONE_NUMBER]"
click at [480, 302] on div "Business location Name: 5 Star Appliance Repair Address: 510 Foothill Rd Phone:…" at bounding box center [371, 274] width 298 height 89
click at [327, 263] on span "5 Star Appliance Repair" at bounding box center [313, 267] width 88 height 9
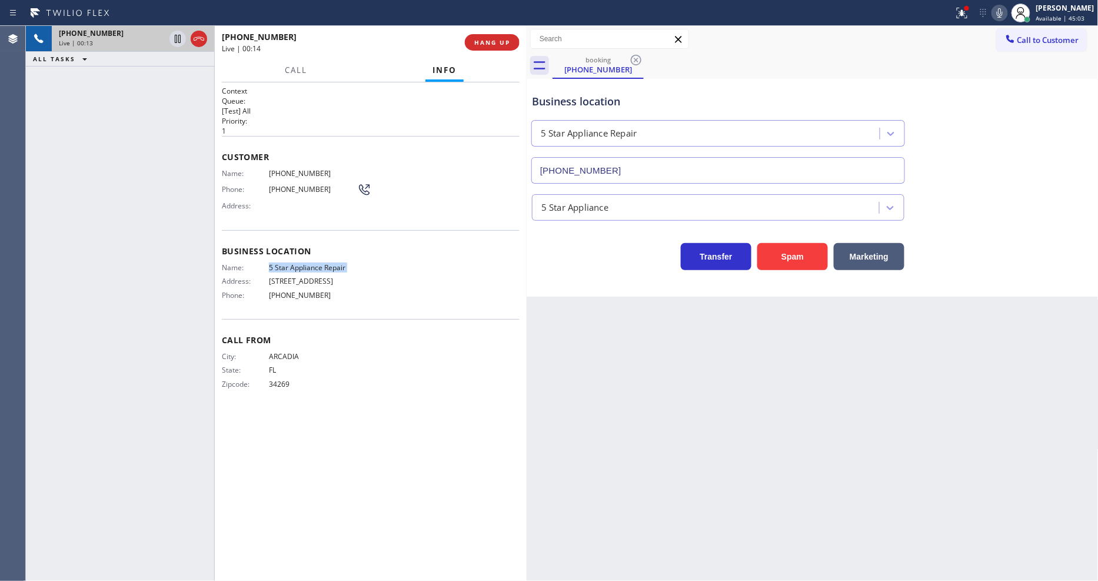
copy span "5 Star Appliance Repair"
click at [292, 169] on span "(863) 303-5375" at bounding box center [313, 173] width 88 height 9
copy span "(863) 303-5375"
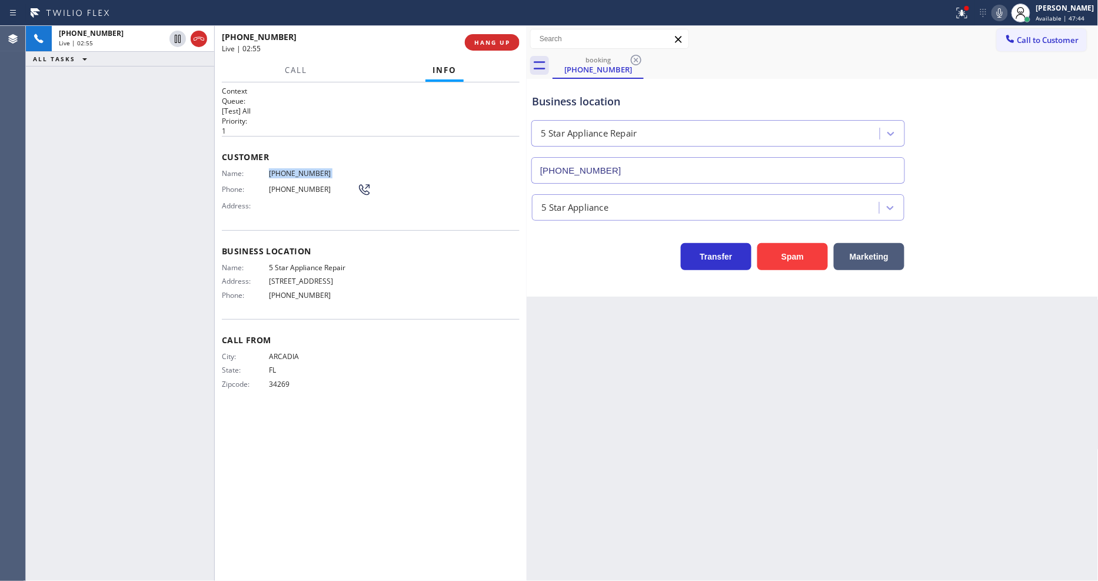
drag, startPoint x: 179, startPoint y: 38, endPoint x: 242, endPoint y: 30, distance: 62.9
click at [180, 38] on icon at bounding box center [178, 39] width 14 height 14
click at [1002, 10] on icon at bounding box center [1000, 12] width 6 height 9
click at [177, 33] on icon at bounding box center [178, 39] width 14 height 14
click at [1007, 14] on icon at bounding box center [999, 13] width 14 height 14
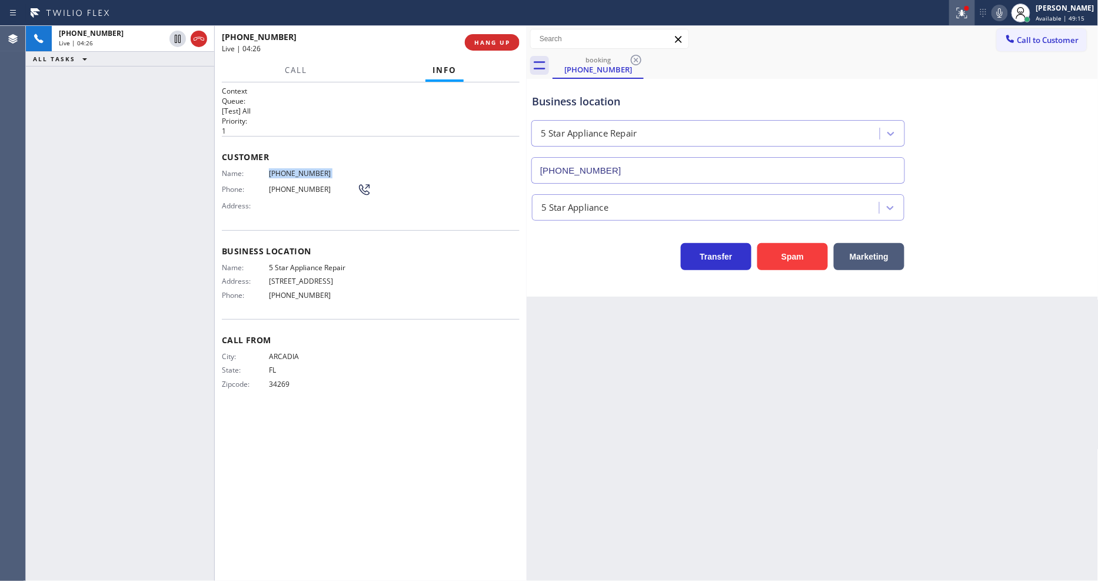
click at [975, 21] on button at bounding box center [962, 13] width 26 height 26
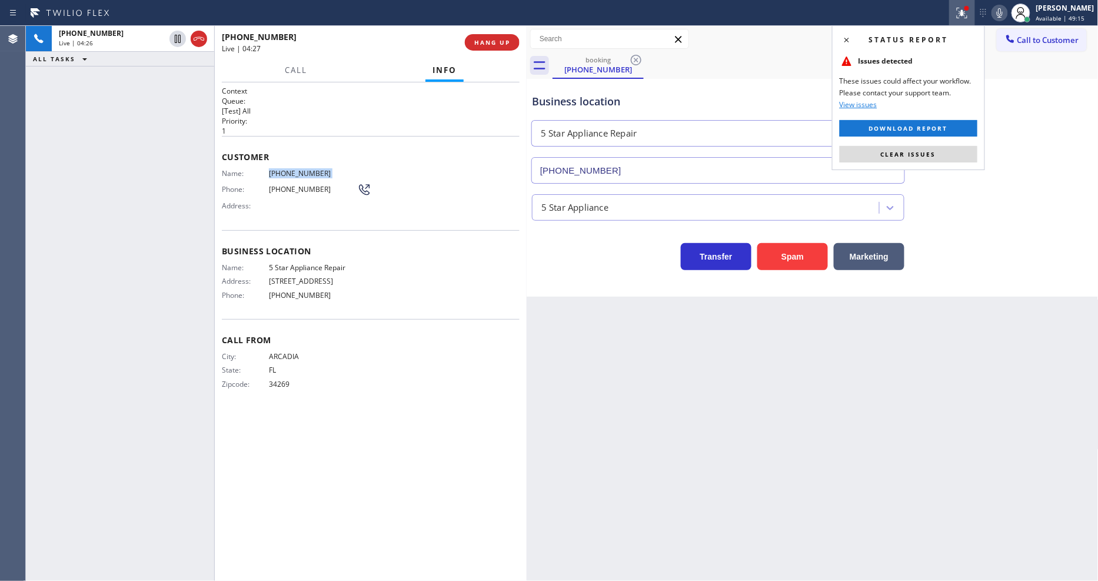
drag, startPoint x: 953, startPoint y: 157, endPoint x: 654, endPoint y: 371, distance: 367.3
click at [953, 157] on button "Clear issues" at bounding box center [909, 154] width 138 height 16
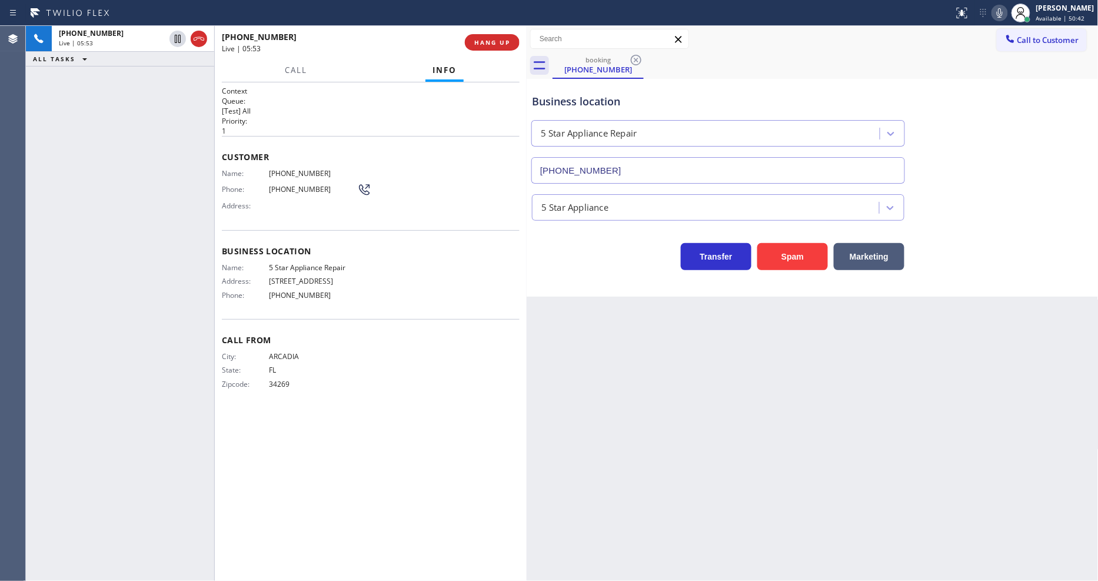
click at [302, 264] on span "5 Star Appliance Repair" at bounding box center [313, 267] width 88 height 9
click at [487, 42] on span "HANG UP" at bounding box center [492, 42] width 36 height 8
click at [487, 42] on span "COMPLETE" at bounding box center [489, 42] width 41 height 8
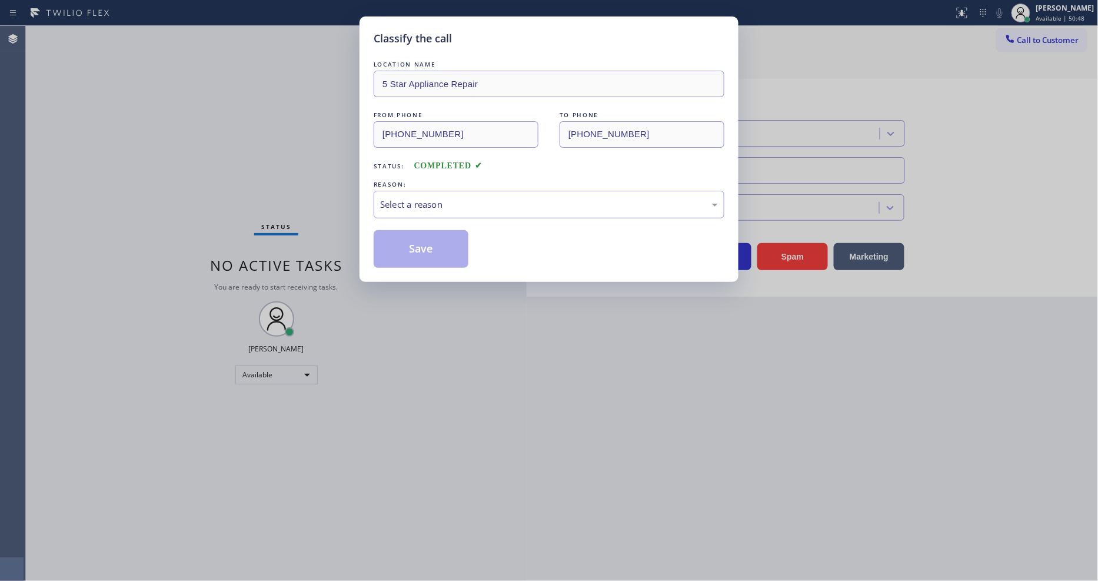
click at [442, 198] on div "Select a reason" at bounding box center [549, 205] width 338 height 14
click at [434, 249] on button "Save" at bounding box center [421, 249] width 95 height 38
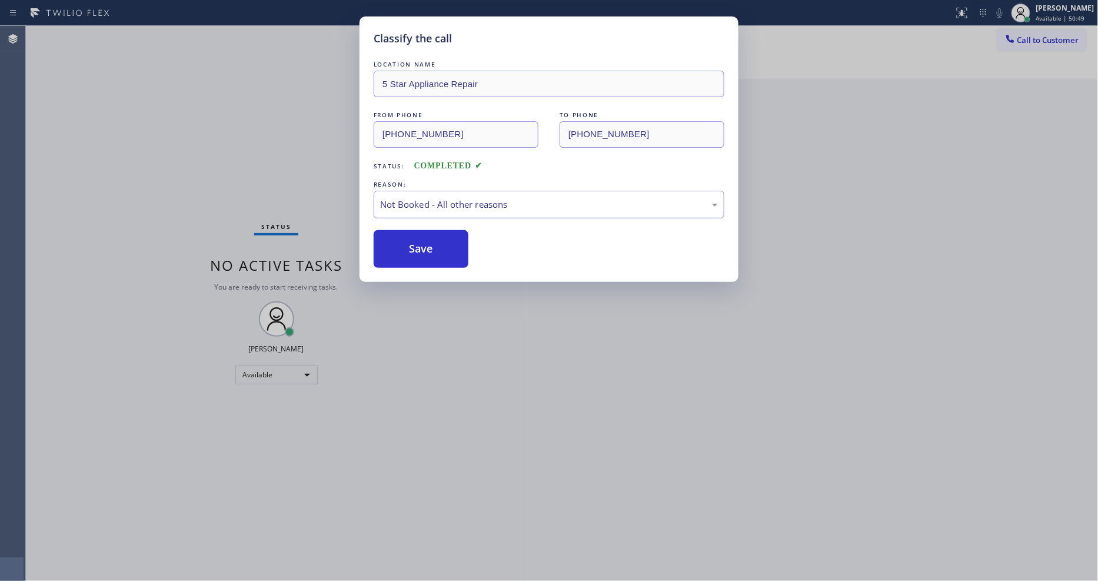
click at [434, 249] on button "Save" at bounding box center [421, 249] width 95 height 38
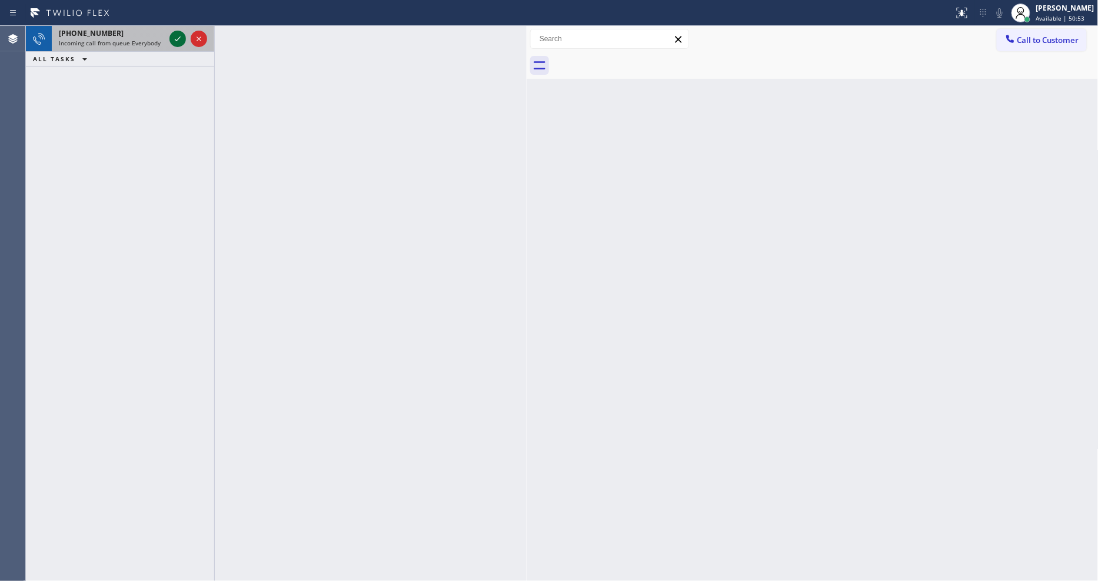
click at [174, 36] on icon at bounding box center [178, 39] width 14 height 14
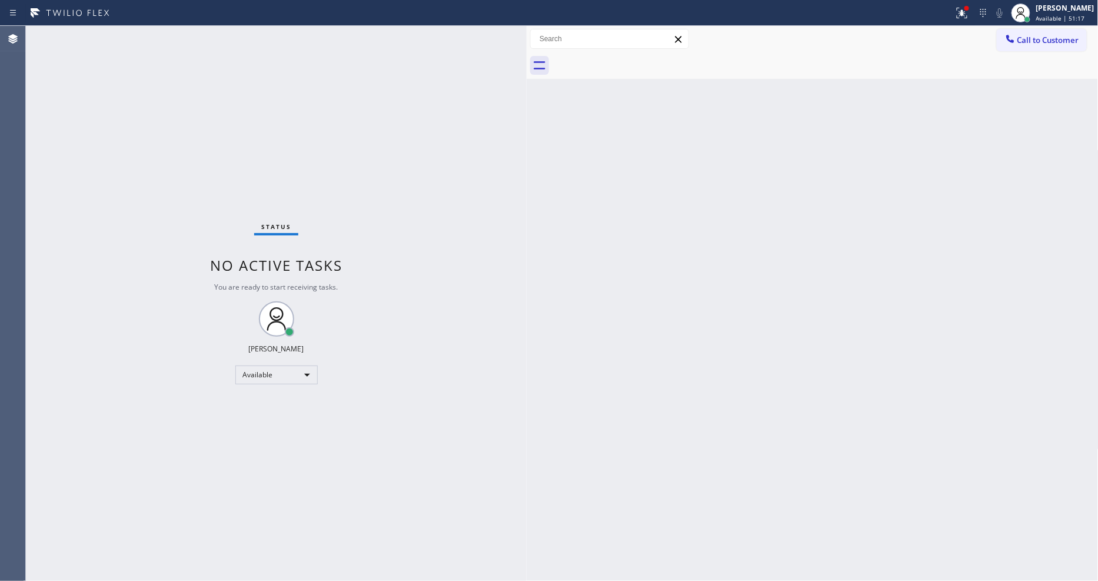
click at [174, 32] on div "Status No active tasks You are ready to start receiving tasks. [PERSON_NAME] Av…" at bounding box center [276, 303] width 501 height 555
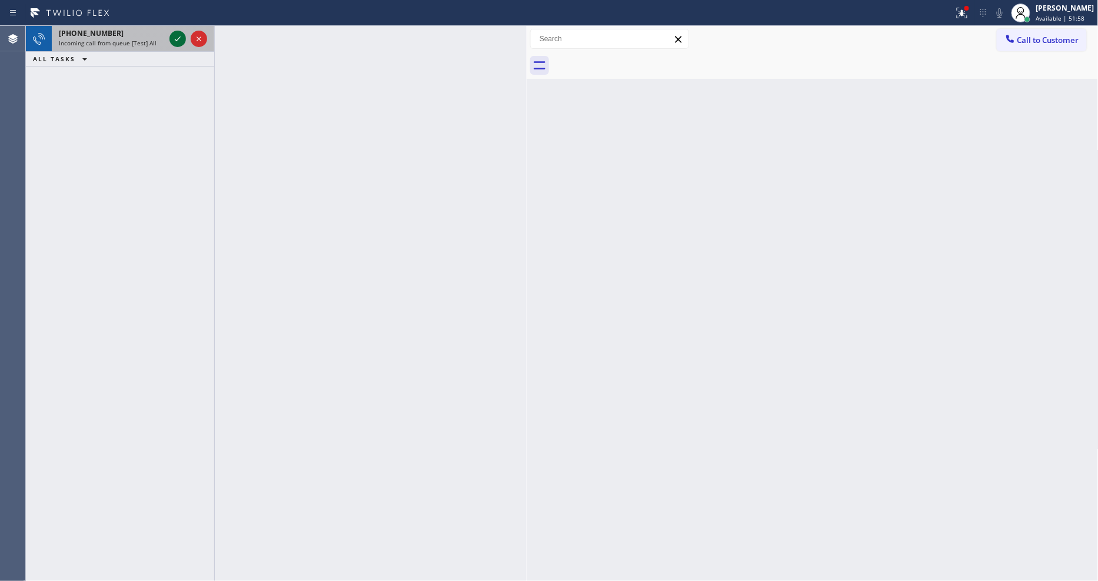
click at [179, 34] on icon at bounding box center [178, 39] width 14 height 14
click at [174, 38] on icon at bounding box center [178, 39] width 14 height 14
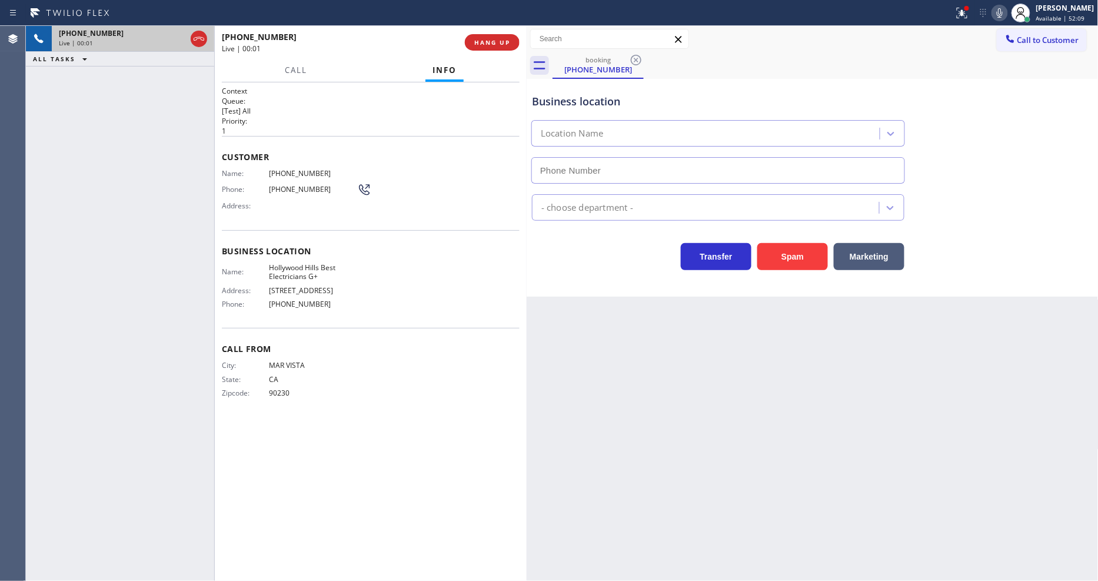
type input "(323) 203-0882"
click at [701, 351] on div "Back to Dashboard Change Sender ID Customers Technicians Select a contact Outbo…" at bounding box center [813, 303] width 572 height 555
click at [349, 334] on div "Call From City: MAR VISTA State: CA Zipcode: 90230" at bounding box center [371, 372] width 298 height 89
click at [472, 40] on button "HANG UP" at bounding box center [492, 42] width 55 height 16
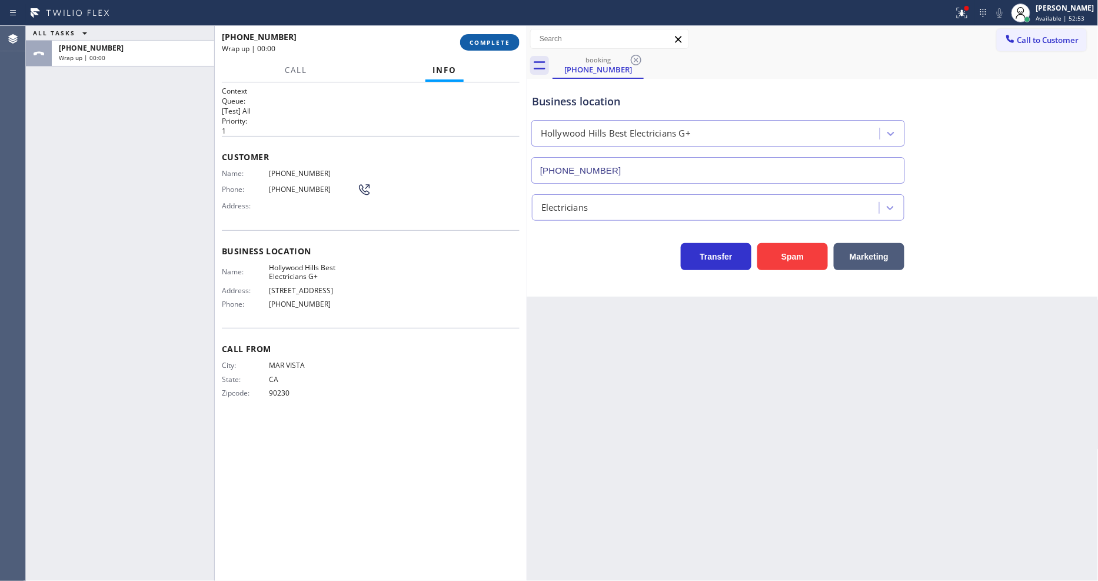
click at [472, 40] on span "COMPLETE" at bounding box center [489, 42] width 41 height 8
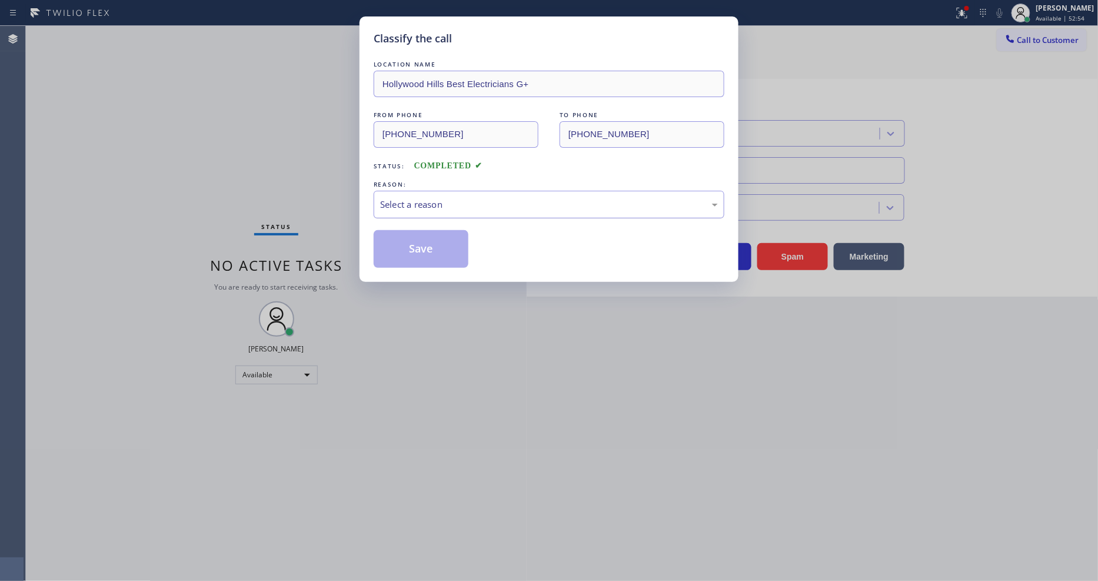
click at [444, 199] on div "Select a reason" at bounding box center [549, 205] width 338 height 14
click at [435, 240] on button "Save" at bounding box center [421, 249] width 95 height 38
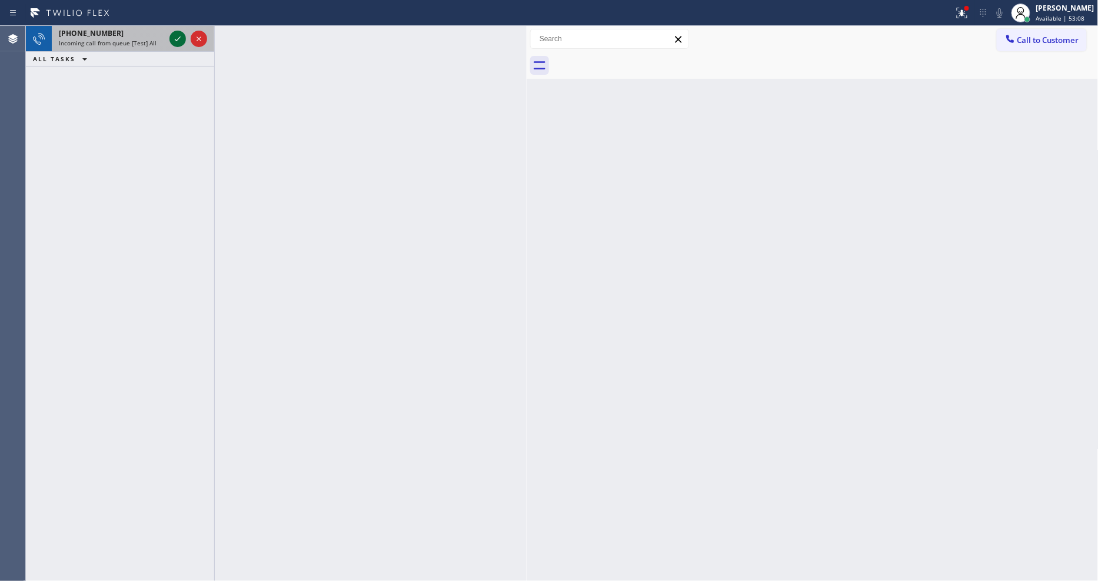
click at [180, 39] on icon at bounding box center [178, 39] width 14 height 14
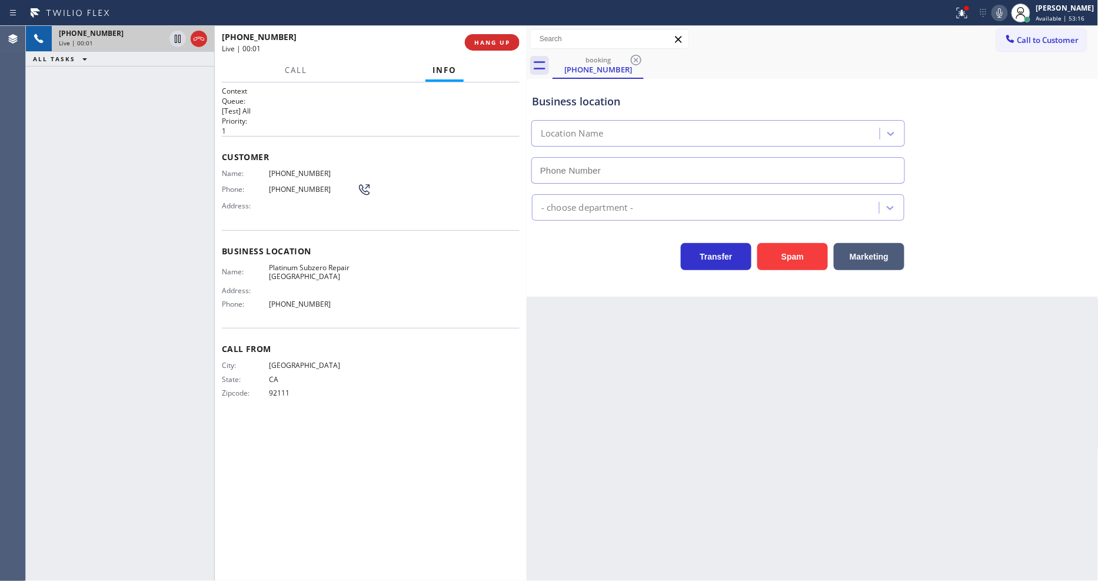
type input "(310) 361-5090"
click at [504, 40] on span "HANG UP" at bounding box center [492, 42] width 36 height 8
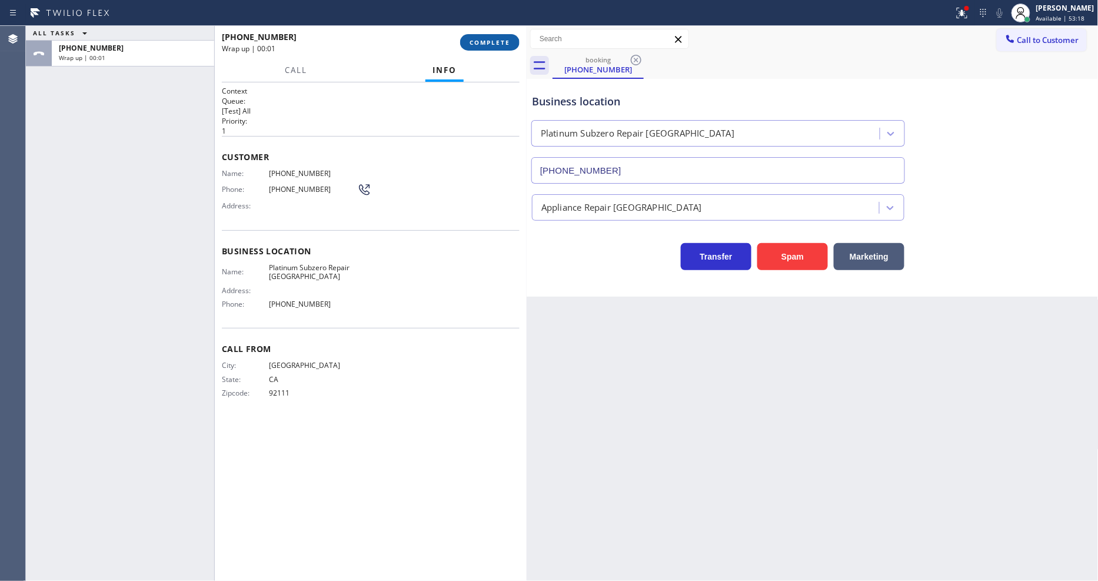
click at [504, 40] on span "COMPLETE" at bounding box center [489, 42] width 41 height 8
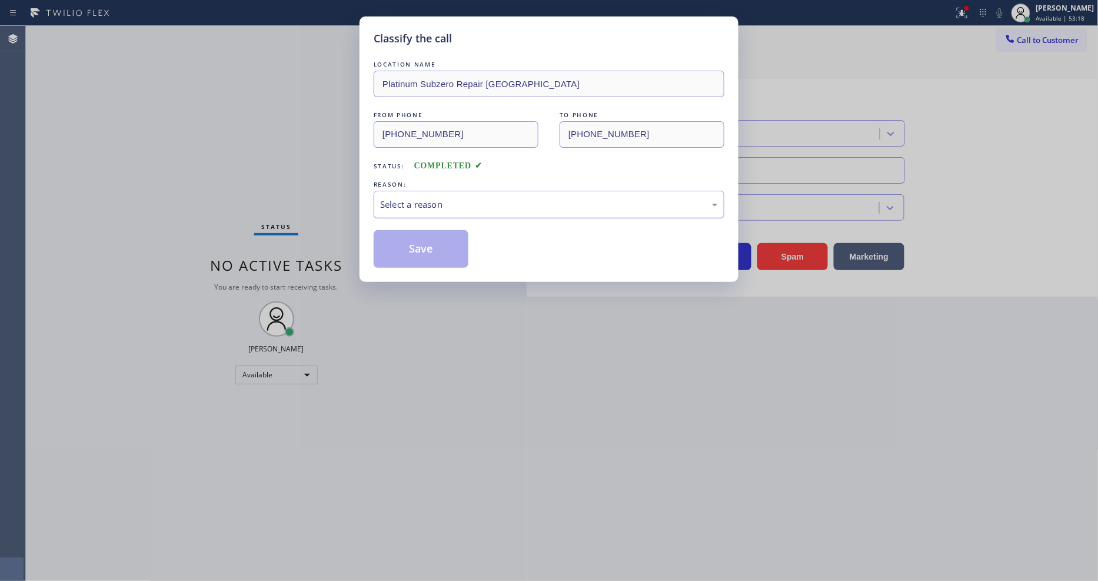
click at [459, 191] on div "Select a reason" at bounding box center [549, 205] width 351 height 28
click at [429, 255] on button "Save" at bounding box center [421, 249] width 95 height 38
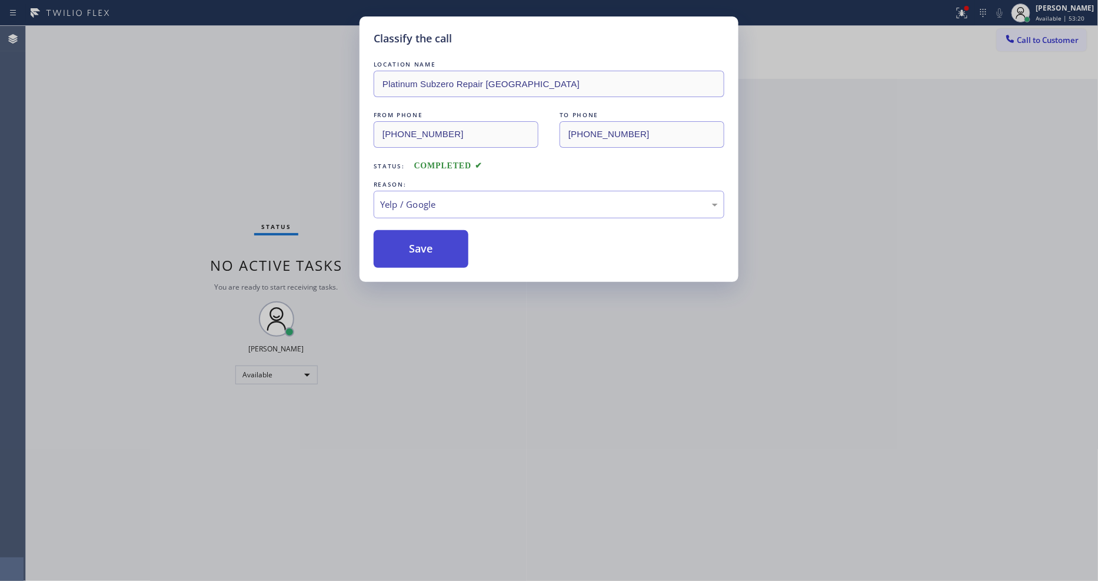
click at [429, 255] on button "Save" at bounding box center [421, 249] width 95 height 38
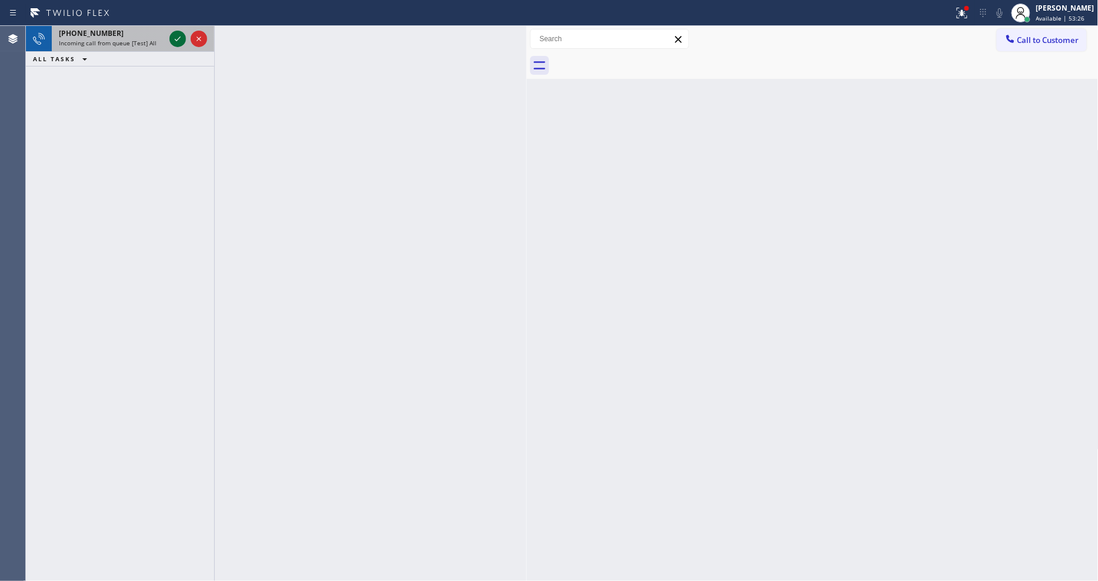
click at [175, 32] on icon at bounding box center [178, 39] width 14 height 14
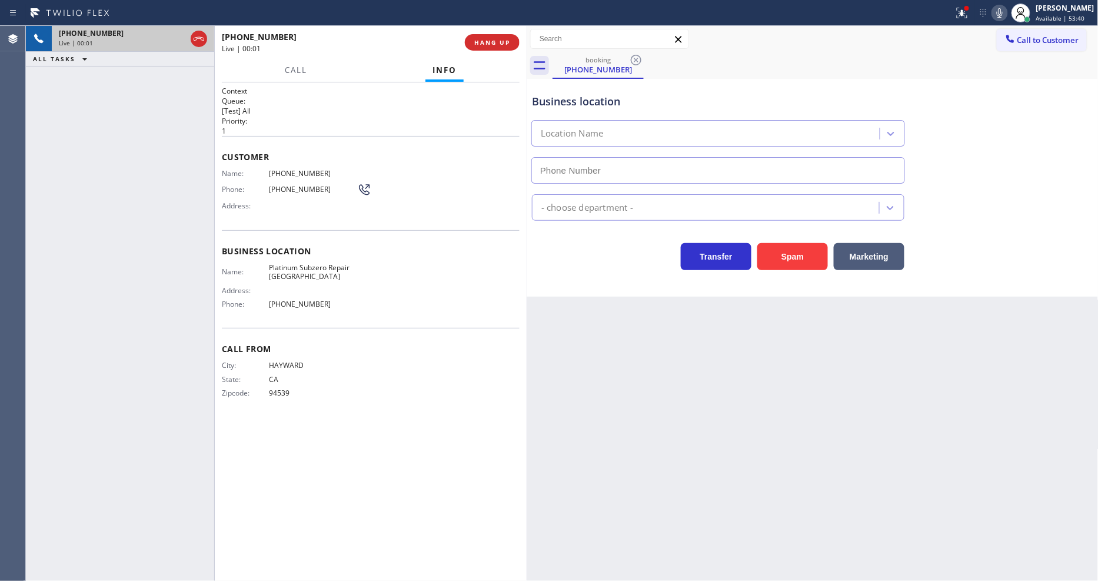
type input "(714) 276-8989"
click at [490, 36] on button "HANG UP" at bounding box center [492, 42] width 55 height 16
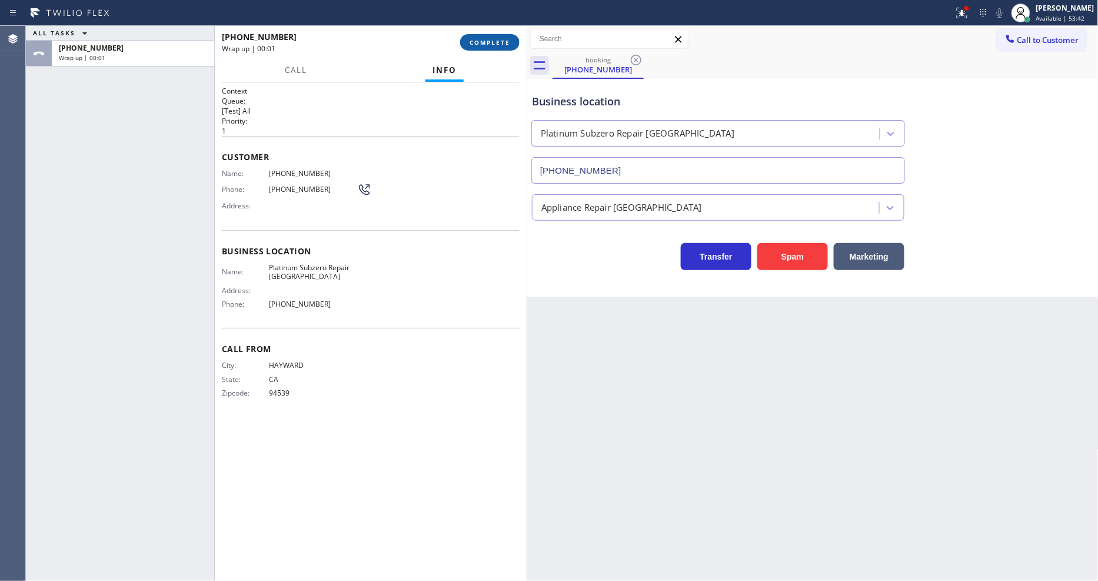
click at [490, 36] on button "COMPLETE" at bounding box center [489, 42] width 59 height 16
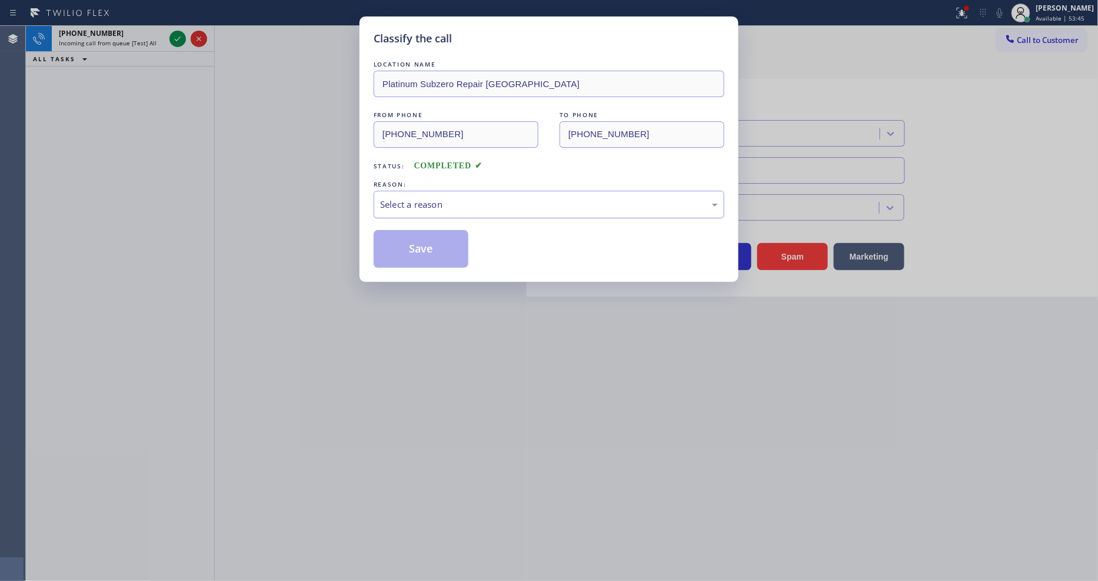
click at [427, 205] on div "Select a reason" at bounding box center [549, 205] width 338 height 14
click at [442, 248] on button "Save" at bounding box center [421, 249] width 95 height 38
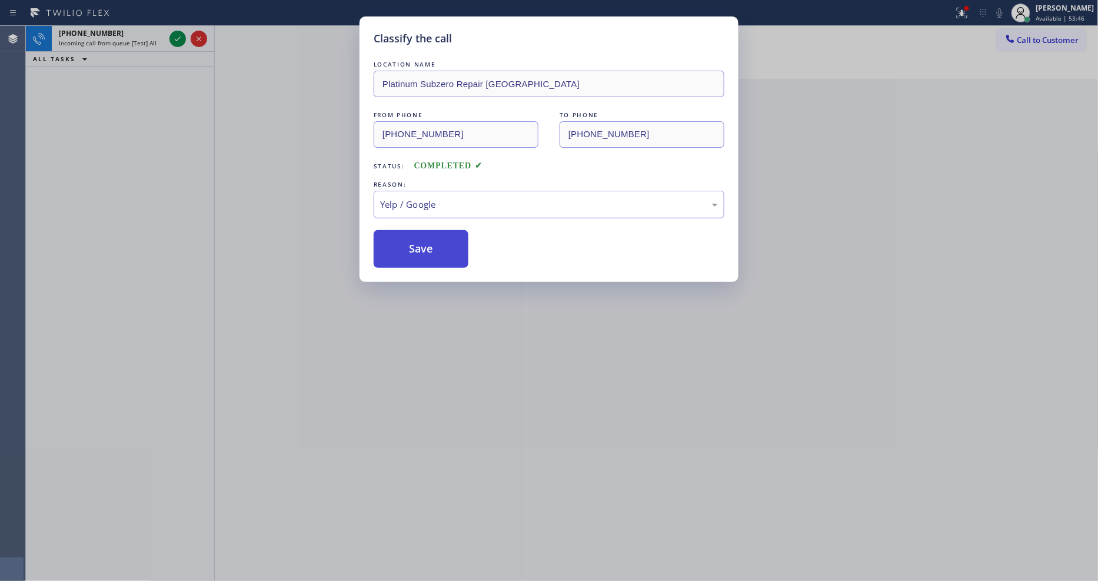
click at [442, 248] on button "Save" at bounding box center [421, 249] width 95 height 38
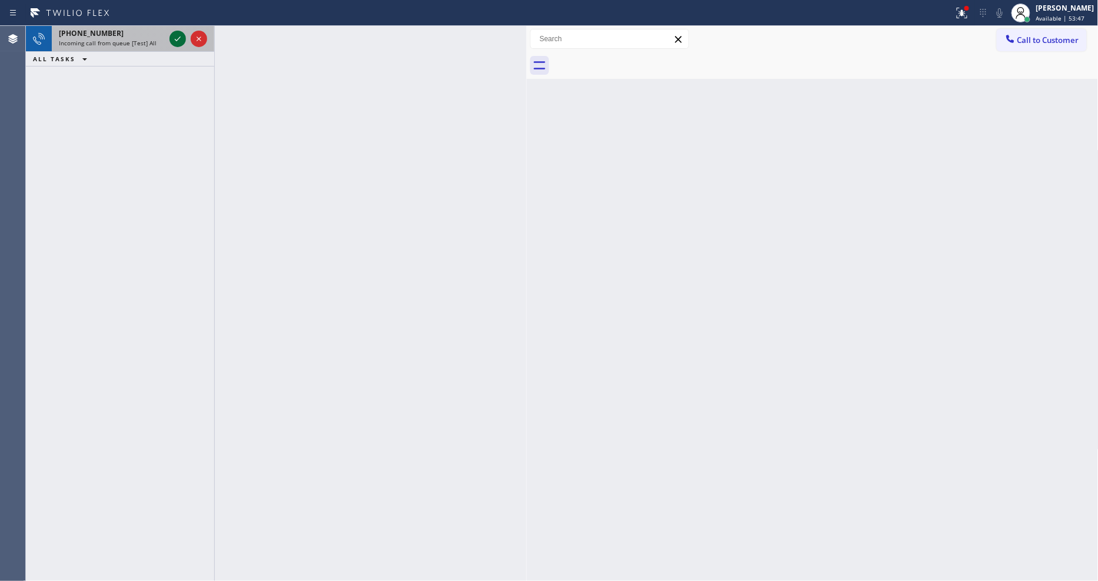
click at [179, 39] on icon at bounding box center [178, 39] width 14 height 14
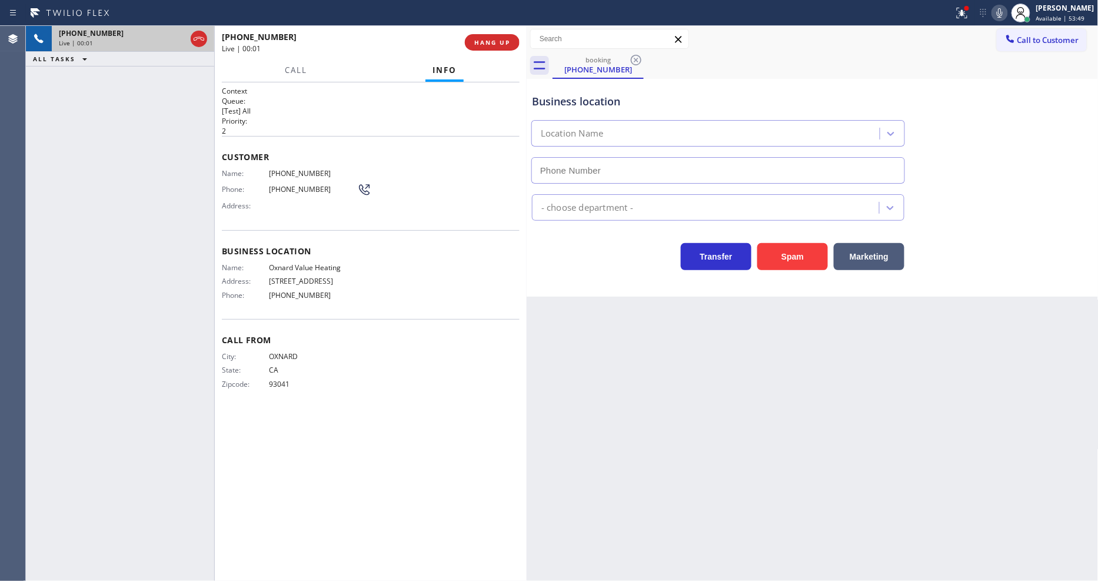
type input "(805) 978-5741"
click at [318, 264] on span "Oxnard Value Heating" at bounding box center [313, 267] width 88 height 9
click at [302, 164] on div "Customer Name: (805) 216-9693 Phone: (805) 216-9693 Address:" at bounding box center [371, 183] width 298 height 94
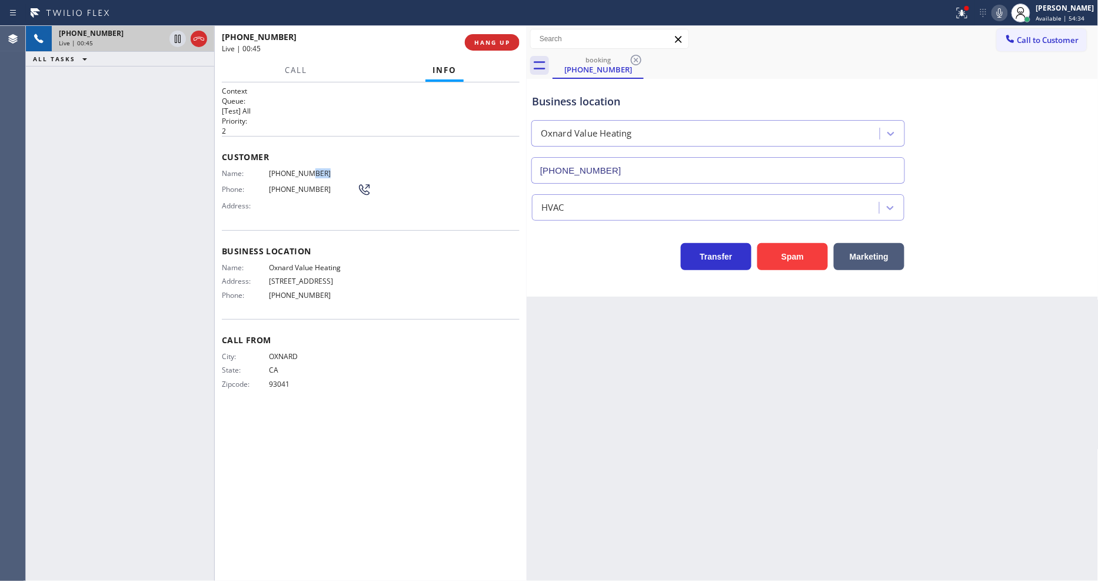
click at [302, 164] on div "Customer Name: (805) 216-9693 Phone: (805) 216-9693 Address:" at bounding box center [371, 183] width 298 height 94
click at [175, 39] on icon at bounding box center [178, 39] width 14 height 14
click at [1001, 12] on div at bounding box center [999, 13] width 16 height 14
click at [287, 175] on div "Name: (805) 216-9693 Phone: (805) 216-9693 Address:" at bounding box center [296, 192] width 149 height 46
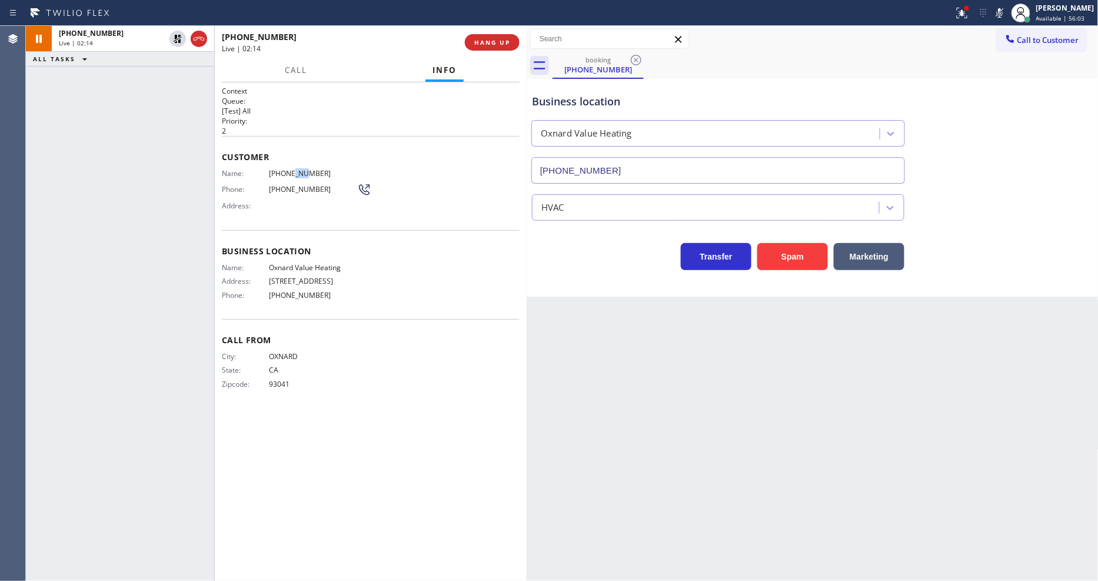
click at [287, 175] on div "Name: (805) 216-9693 Phone: (805) 216-9693 Address:" at bounding box center [296, 192] width 149 height 46
click at [100, 96] on div "+18052169693 Live | 02:28 ALL TASKS ALL TASKS ACTIVE TASKS TASKS IN WRAP UP" at bounding box center [120, 303] width 188 height 555
drag, startPoint x: 766, startPoint y: 326, endPoint x: 409, endPoint y: 235, distance: 368.4
click at [765, 326] on div "Back to Dashboard Change Sender ID Customers Technicians Select a contact Outbo…" at bounding box center [813, 303] width 572 height 555
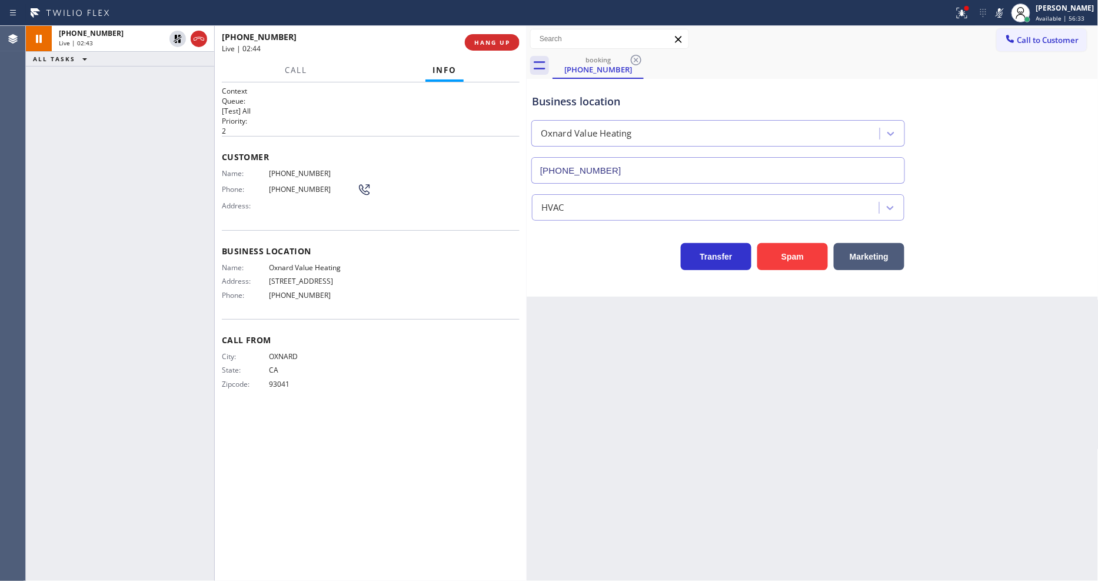
click at [293, 257] on div "Business location Name: Oxnard Value Heating Address: 405 Esplanade Dr Phone: (…" at bounding box center [371, 274] width 298 height 89
click at [761, 312] on div "Back to Dashboard Change Sender ID Customers Technicians Select a contact Outbo…" at bounding box center [813, 303] width 572 height 555
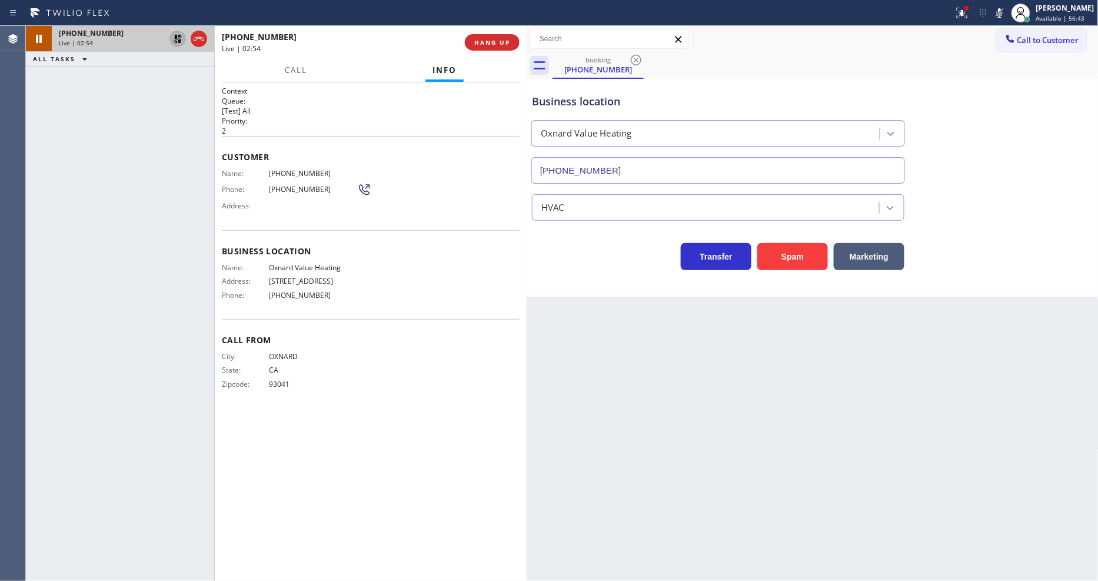
click at [180, 39] on icon at bounding box center [178, 39] width 8 height 8
click at [1004, 10] on icon at bounding box center [999, 13] width 14 height 14
click at [967, 26] on div "Call to Customer Outbound call Location Eagle Rock Electrician Pros Your caller…" at bounding box center [813, 39] width 572 height 26
click at [968, 16] on icon at bounding box center [962, 13] width 14 height 14
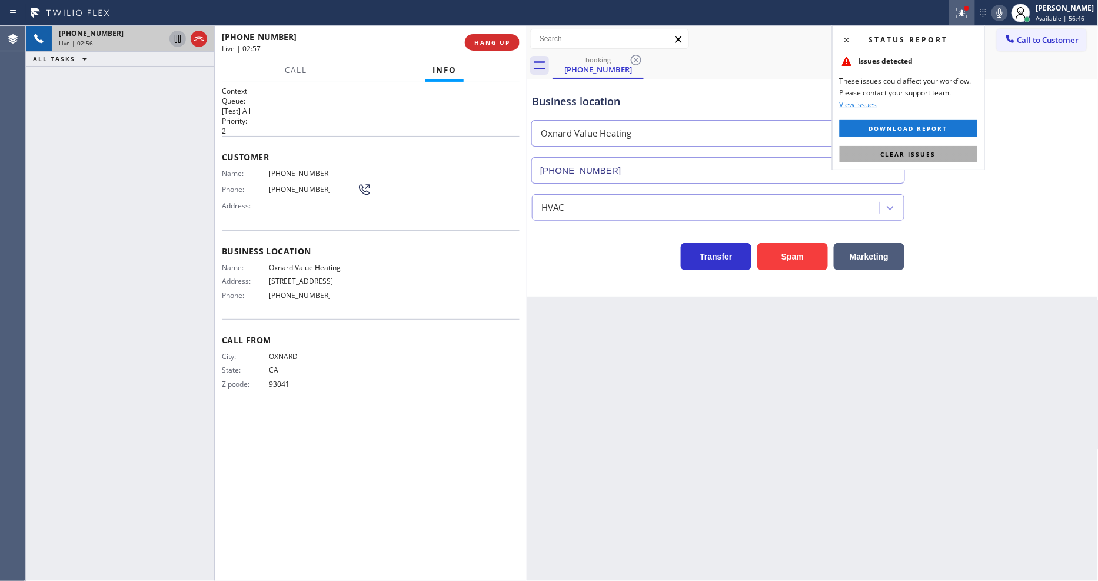
click at [941, 149] on button "Clear issues" at bounding box center [909, 154] width 138 height 16
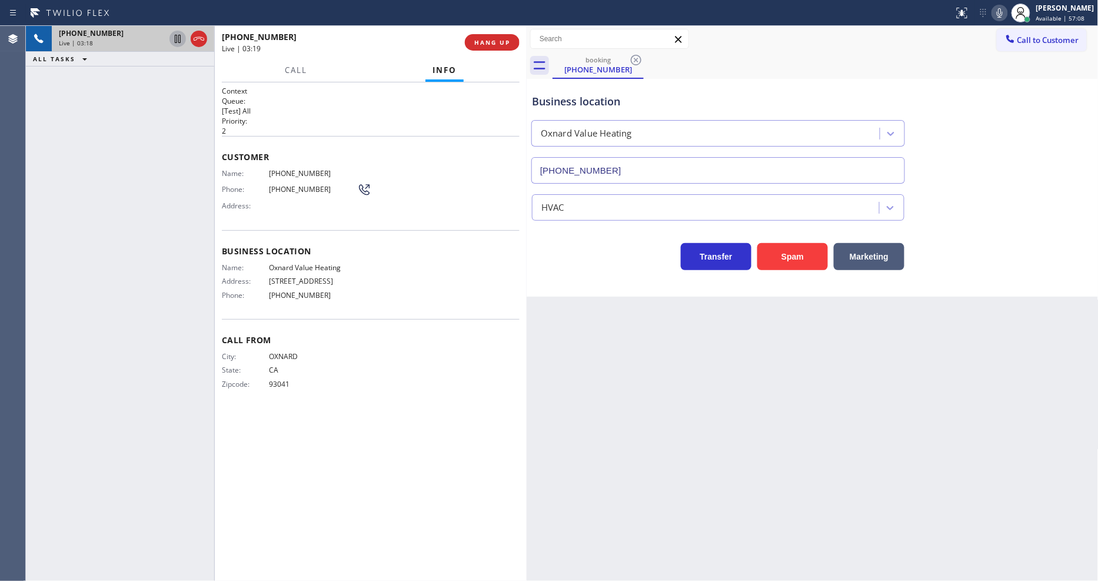
click at [549, 373] on div "Back to Dashboard Change Sender ID Customers Technicians Select a contact Outbo…" at bounding box center [813, 303] width 572 height 555
click at [168, 296] on div "+18052169693 Live | 03:23 ALL TASKS ALL TASKS ACTIVE TASKS TASKS IN WRAP UP" at bounding box center [120, 303] width 188 height 555
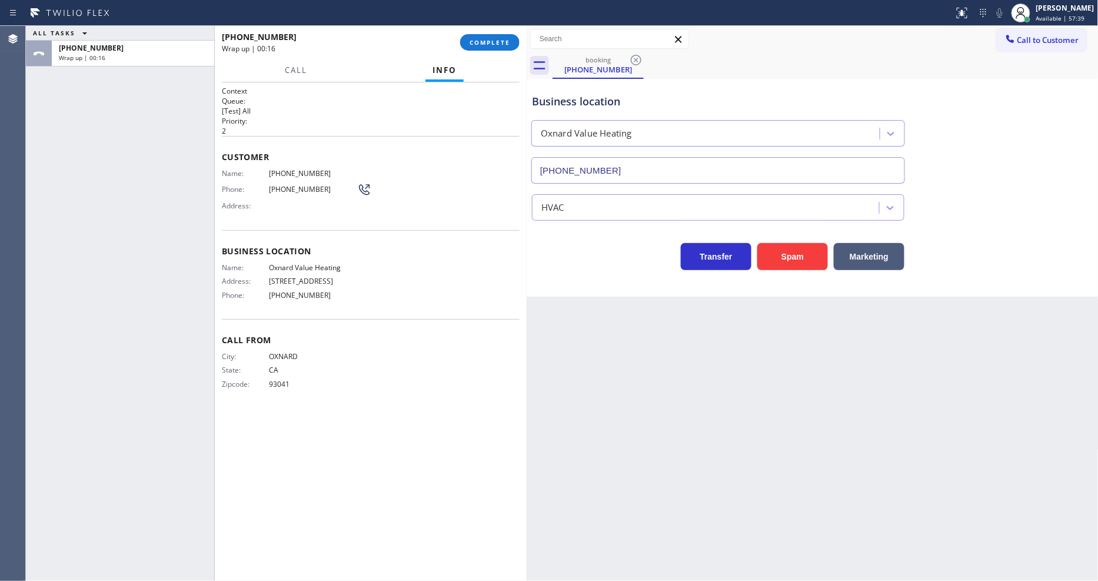
drag, startPoint x: 483, startPoint y: 44, endPoint x: 486, endPoint y: 86, distance: 41.9
click at [483, 44] on span "COMPLETE" at bounding box center [489, 42] width 41 height 8
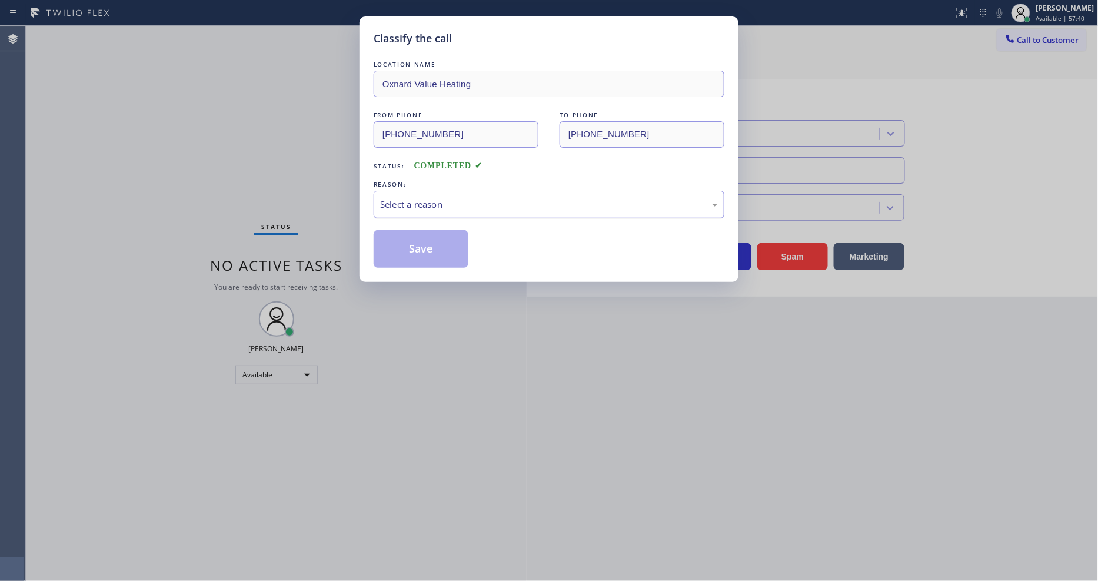
click at [398, 199] on div "Select a reason" at bounding box center [549, 205] width 338 height 14
click at [398, 243] on button "Save" at bounding box center [421, 249] width 95 height 38
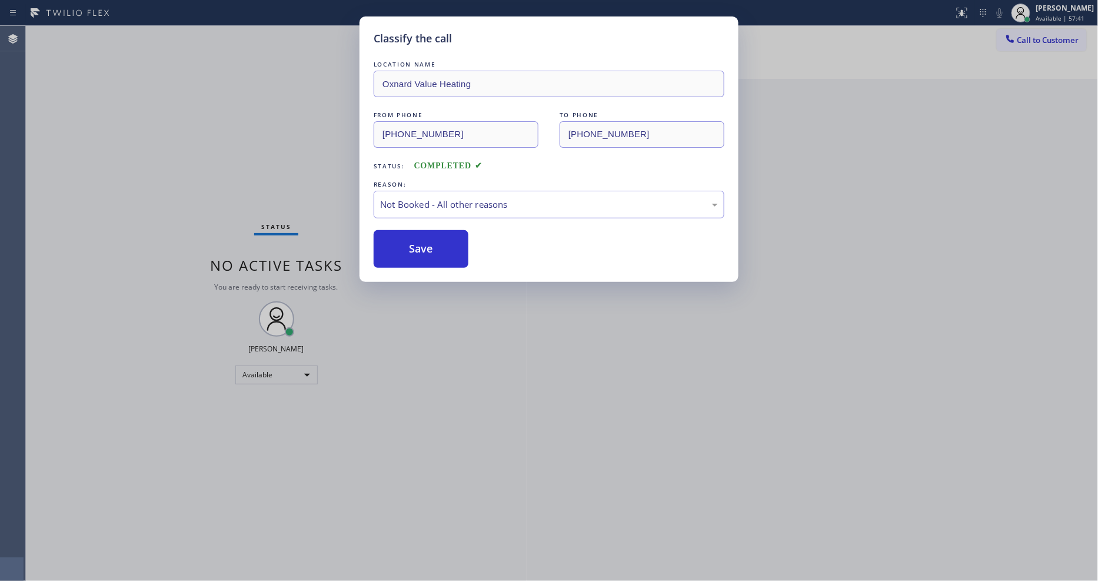
click at [398, 243] on button "Save" at bounding box center [421, 249] width 95 height 38
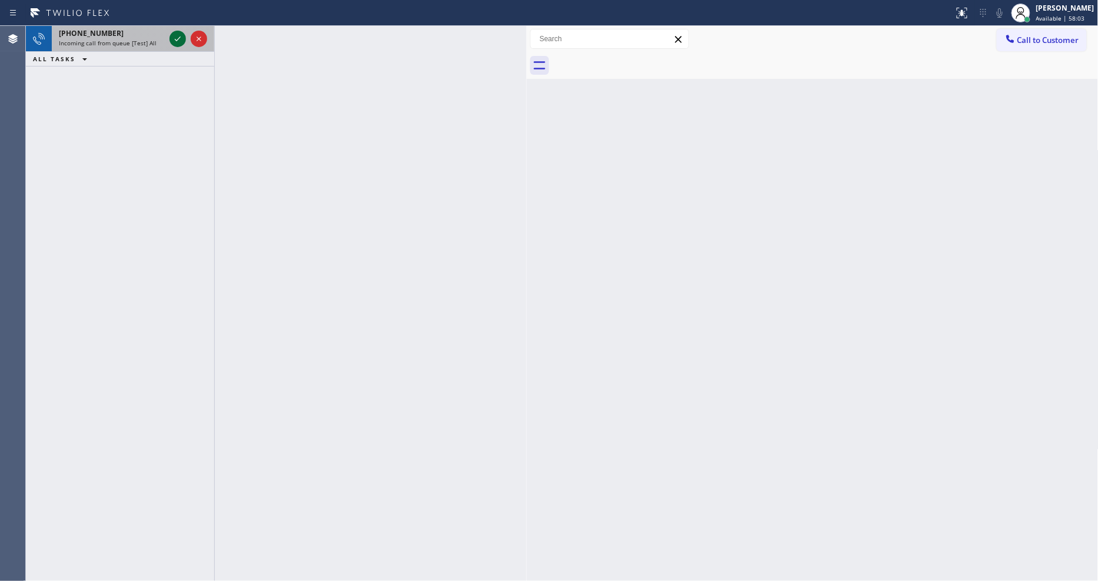
click at [176, 36] on icon at bounding box center [178, 39] width 14 height 14
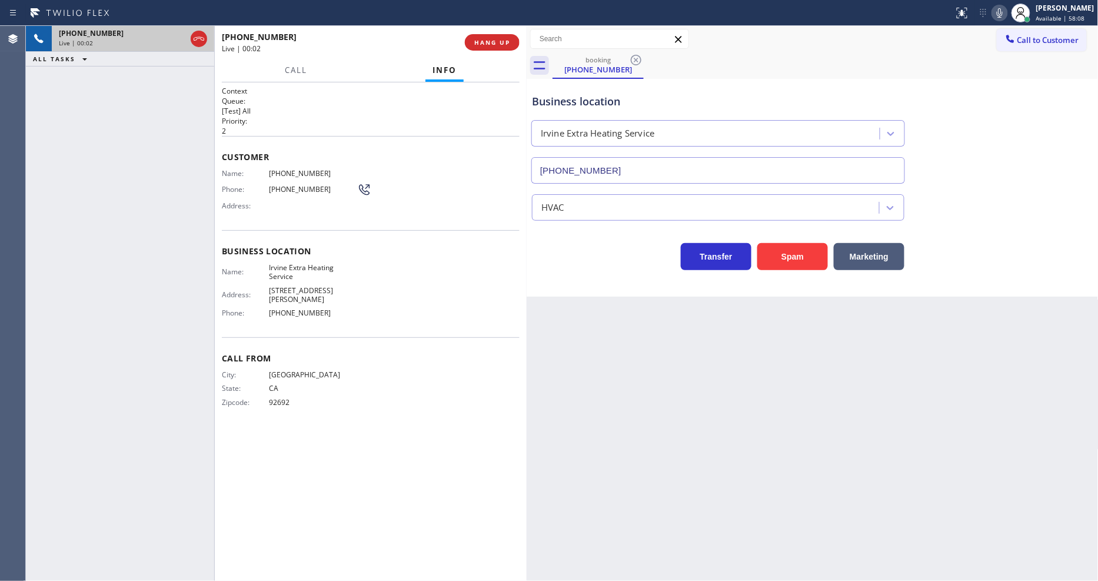
type input "(949) 647-5405"
click at [485, 38] on span "HANG UP" at bounding box center [492, 42] width 36 height 8
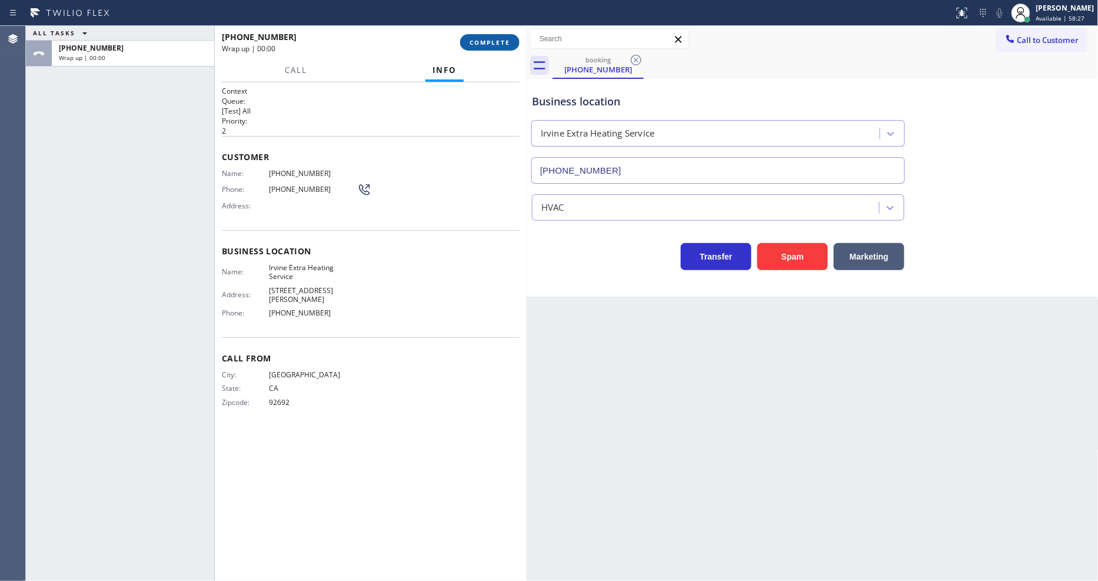
click at [485, 38] on span "COMPLETE" at bounding box center [489, 42] width 41 height 8
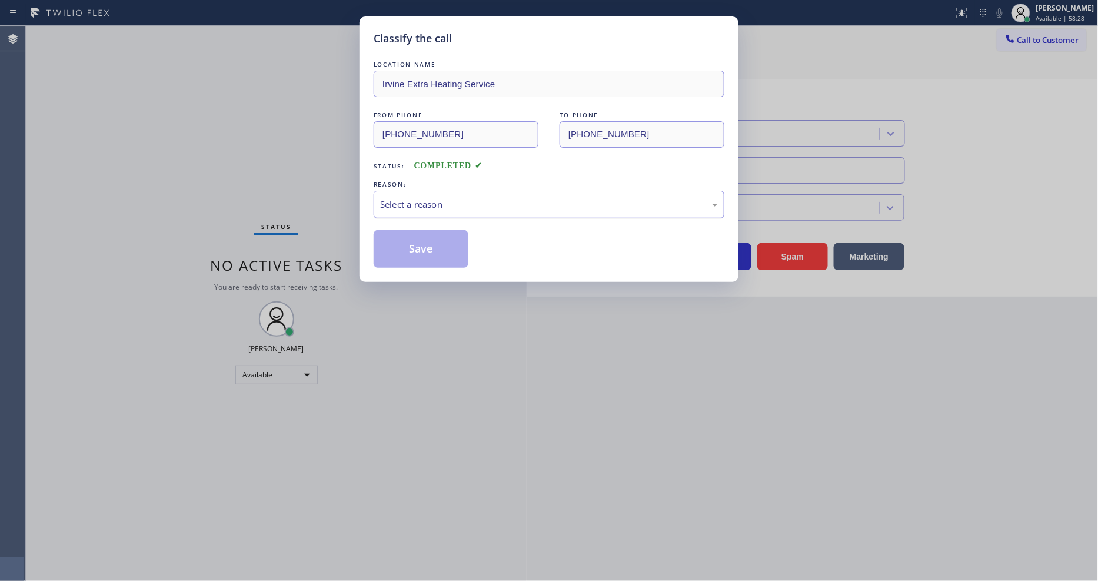
click at [435, 191] on div "Select a reason" at bounding box center [549, 205] width 351 height 28
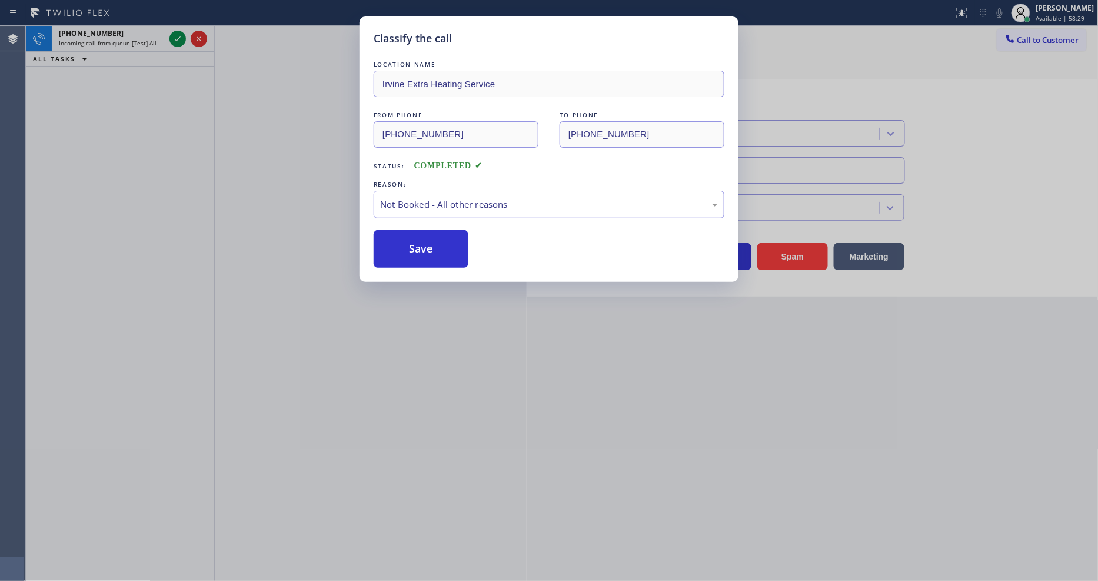
click at [429, 249] on button "Save" at bounding box center [421, 249] width 95 height 38
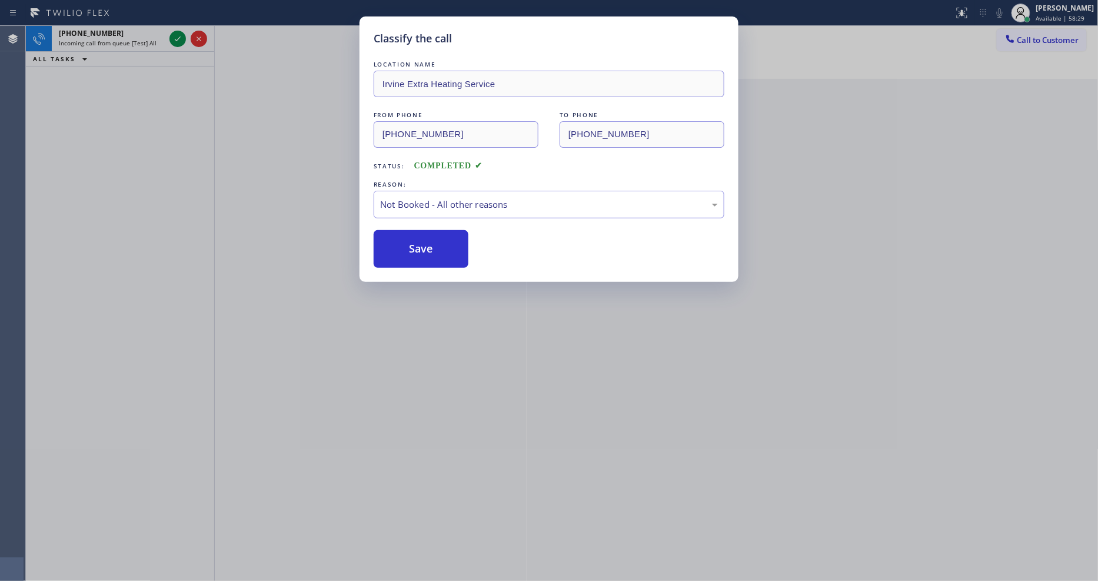
click at [429, 249] on button "Save" at bounding box center [421, 249] width 95 height 38
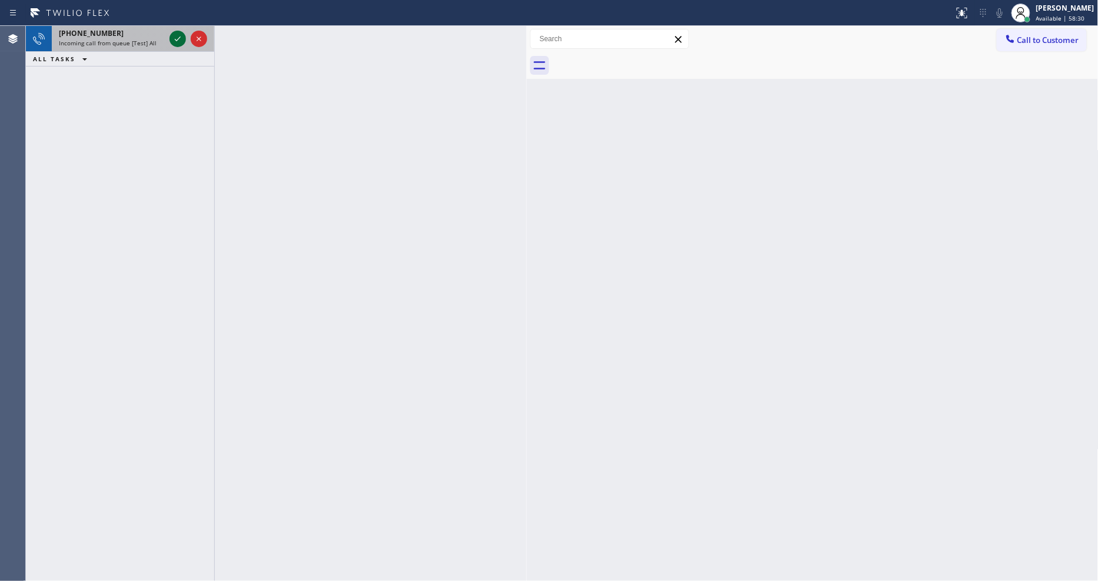
click at [178, 41] on icon at bounding box center [178, 39] width 14 height 14
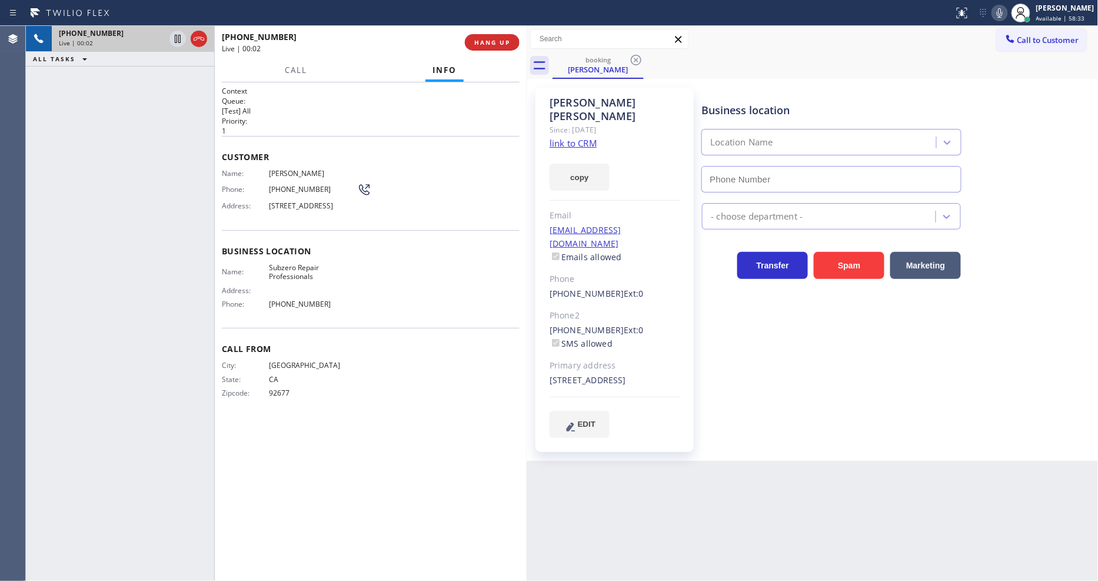
type input "(949) 523-3220"
click at [561, 137] on link "link to CRM" at bounding box center [572, 143] width 47 height 12
click at [477, 40] on span "HANG UP" at bounding box center [492, 42] width 36 height 8
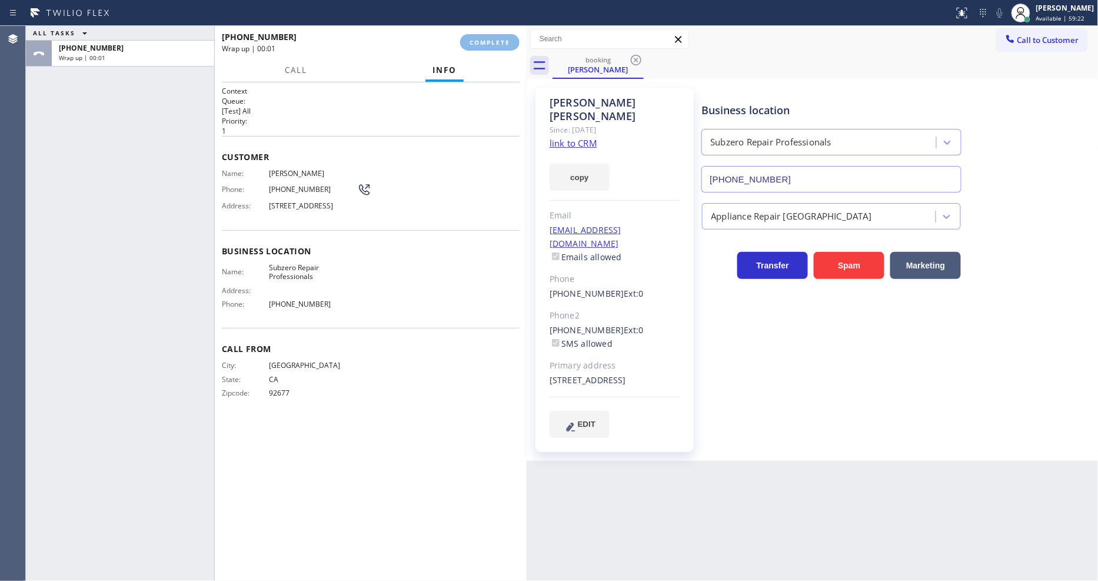
click at [401, 196] on div "Name: Audrey Fong Phone: (949) 290-7863 Address: 645 Cuprien Way, Laguna Beach,…" at bounding box center [371, 192] width 298 height 46
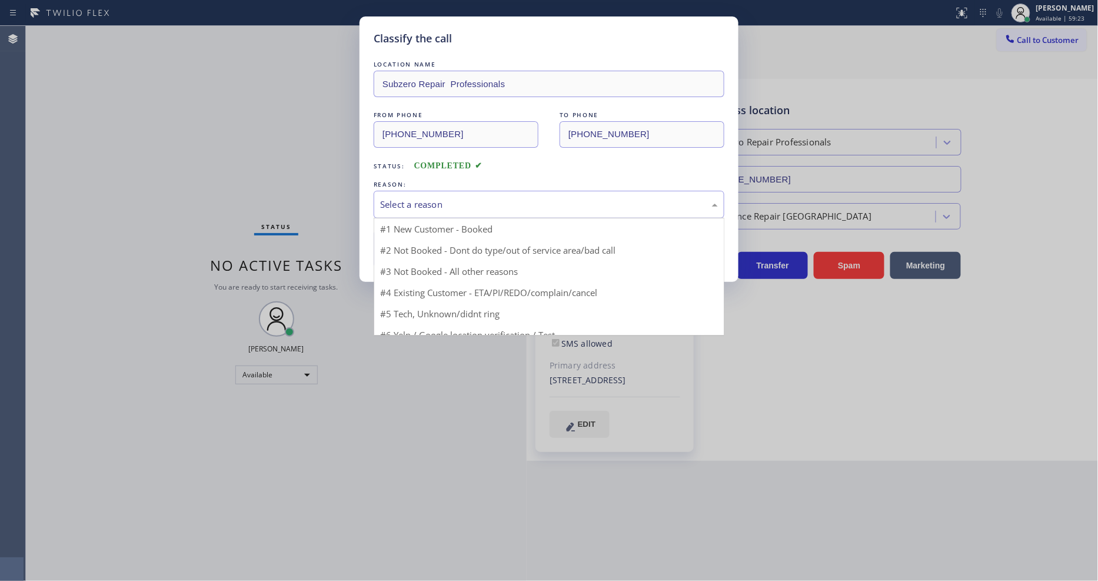
click at [401, 198] on div "Select a reason" at bounding box center [549, 205] width 338 height 14
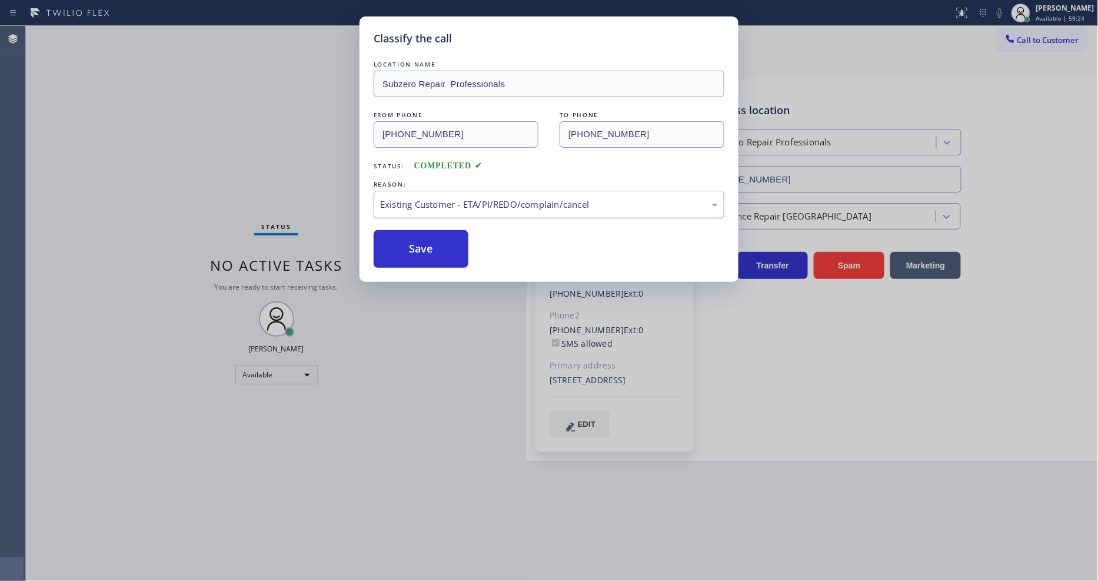
click at [412, 204] on div "Existing Customer - ETA/PI/REDO/complain/cancel" at bounding box center [549, 205] width 338 height 14
click at [412, 244] on button "Save" at bounding box center [421, 249] width 95 height 38
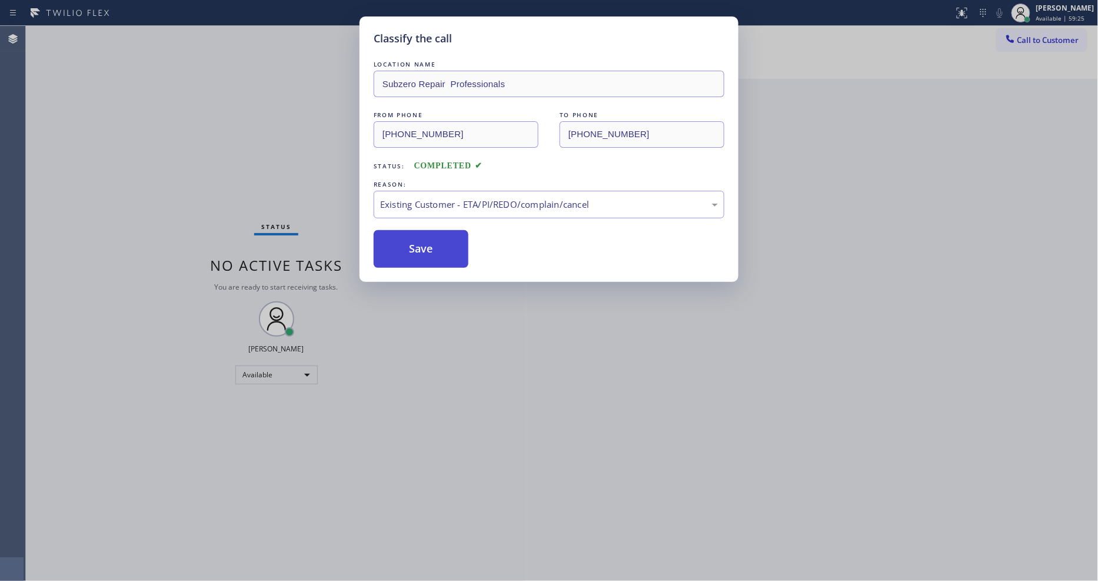
click at [412, 244] on button "Save" at bounding box center [421, 249] width 95 height 38
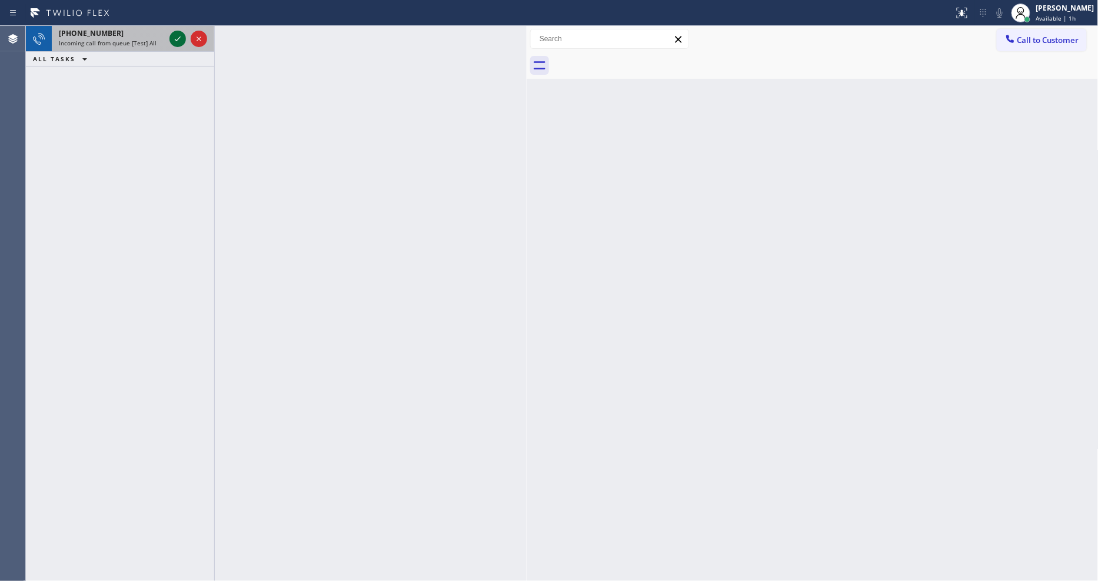
click at [173, 32] on icon at bounding box center [178, 39] width 14 height 14
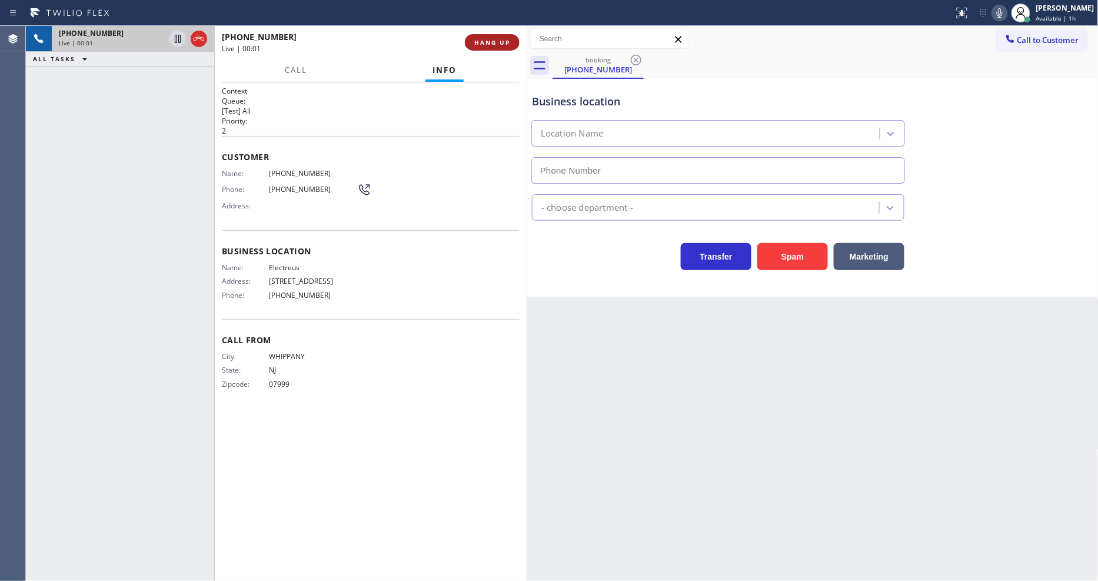
type input "(973) 840-8586"
click at [506, 42] on span "HANG UP" at bounding box center [492, 42] width 36 height 8
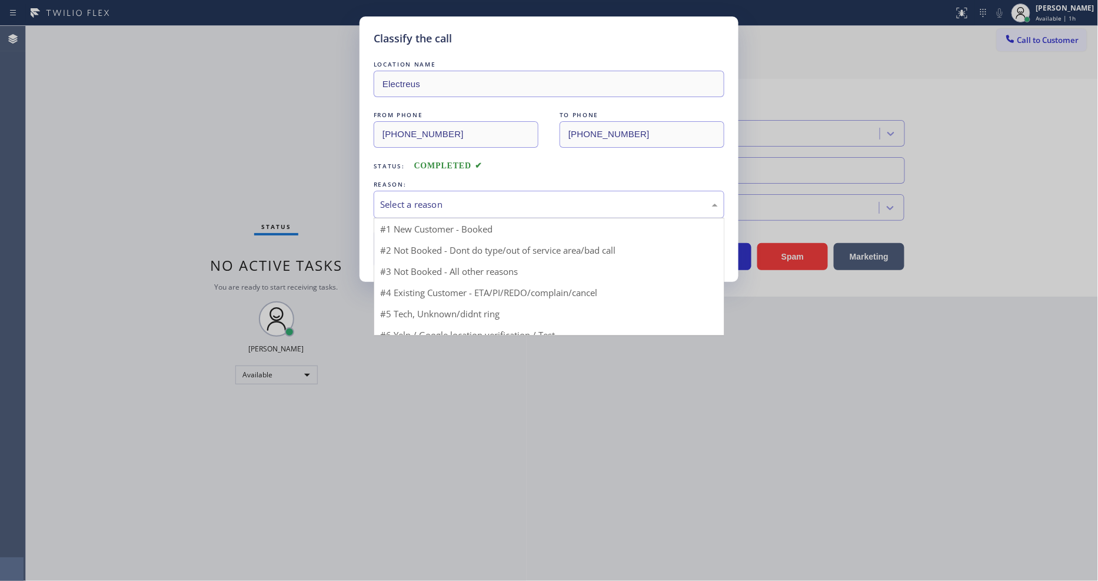
click at [428, 201] on div "Select a reason" at bounding box center [549, 205] width 338 height 14
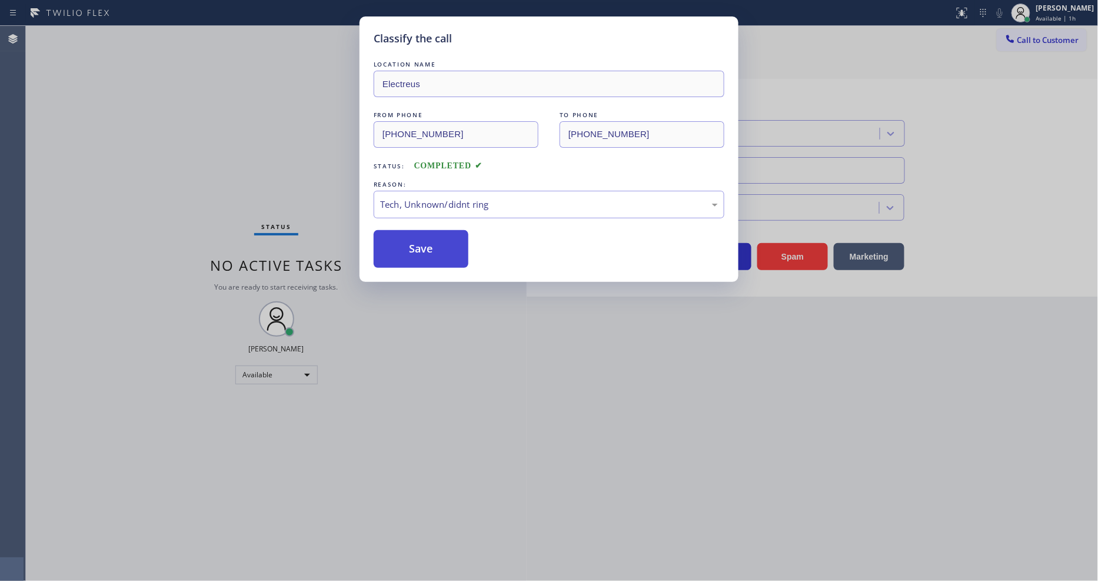
click at [422, 241] on button "Save" at bounding box center [421, 249] width 95 height 38
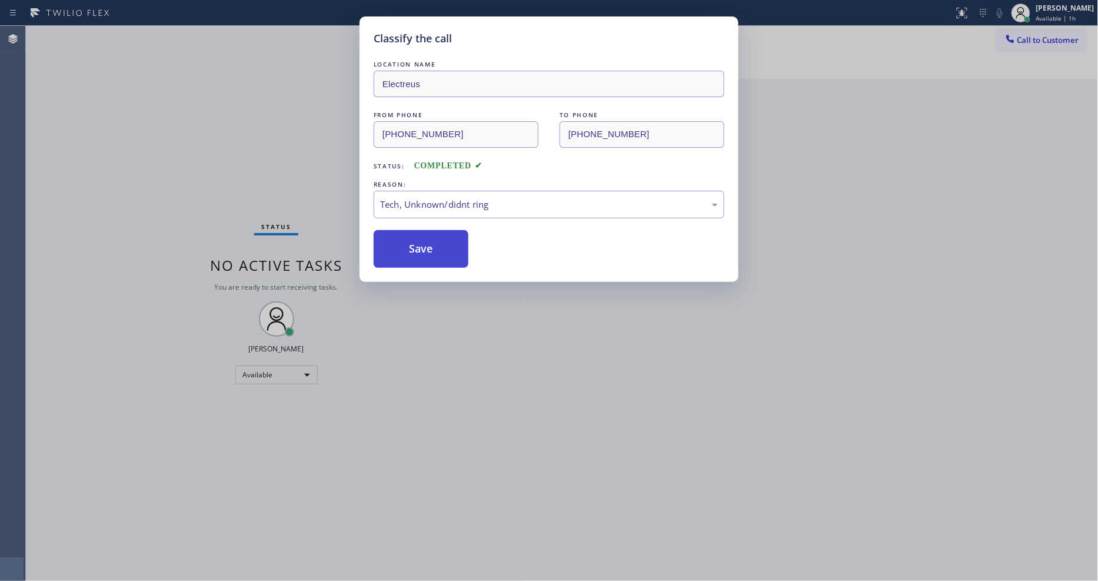
click at [422, 241] on button "Save" at bounding box center [421, 249] width 95 height 38
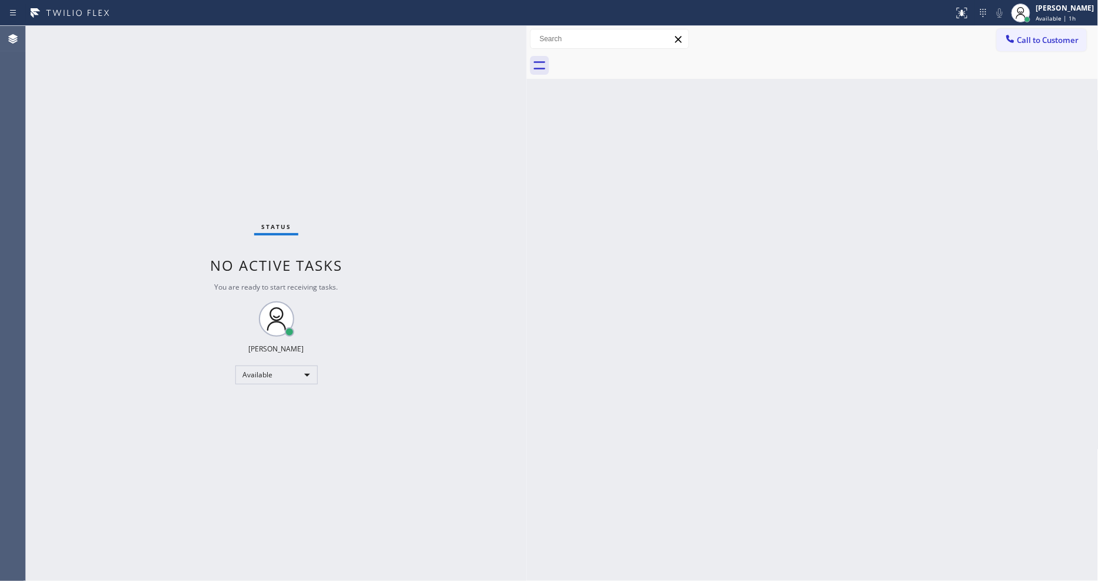
click at [283, 72] on div "Status No active tasks You are ready to start receiving tasks. [PERSON_NAME] Av…" at bounding box center [276, 303] width 501 height 555
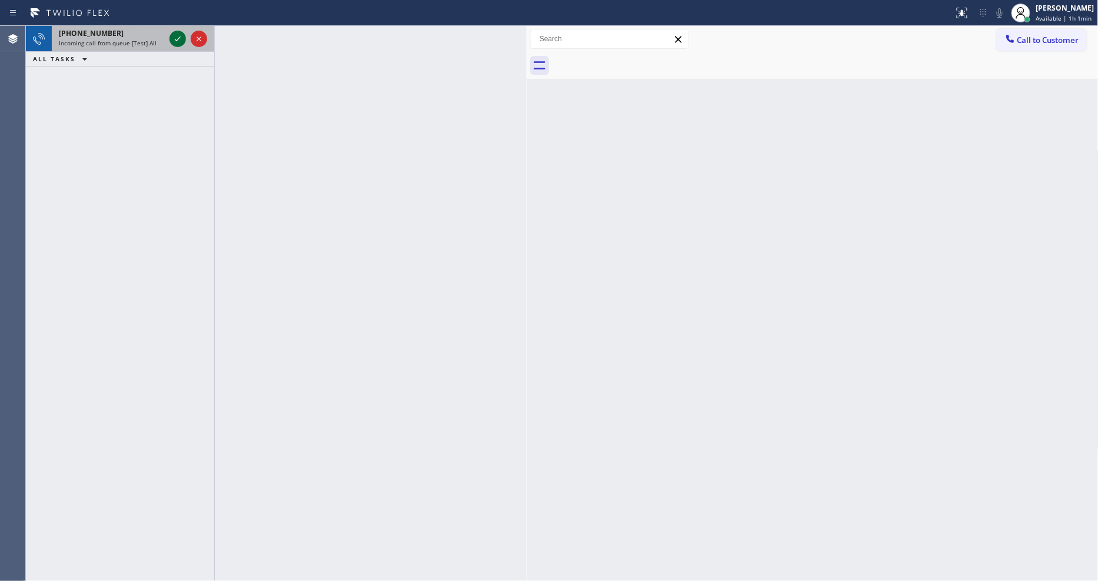
click at [177, 32] on icon at bounding box center [178, 39] width 14 height 14
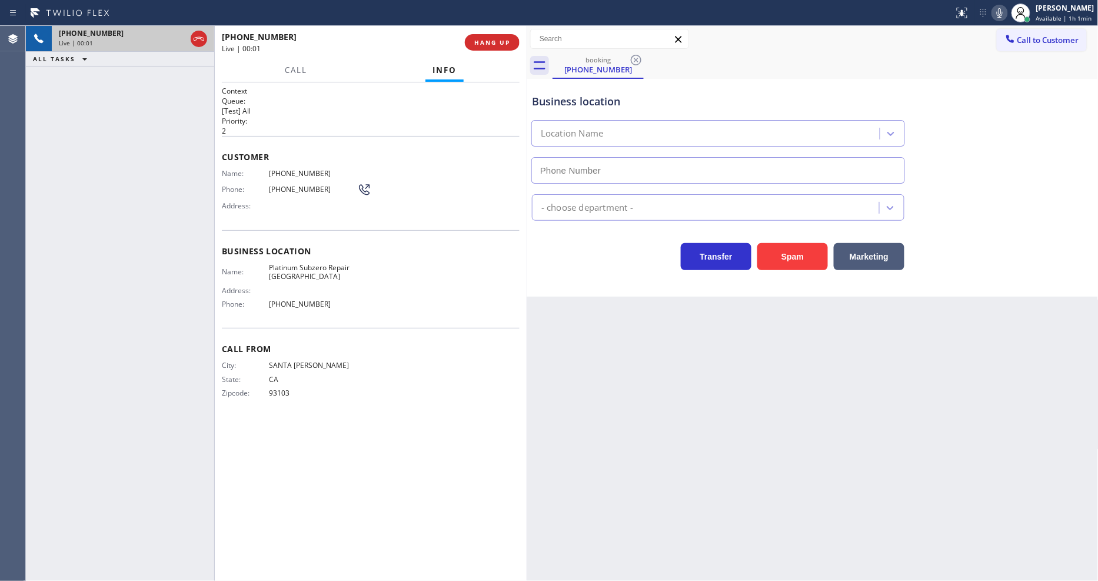
type input "(805) 819-5844"
click at [483, 41] on span "HANG UP" at bounding box center [492, 42] width 36 height 8
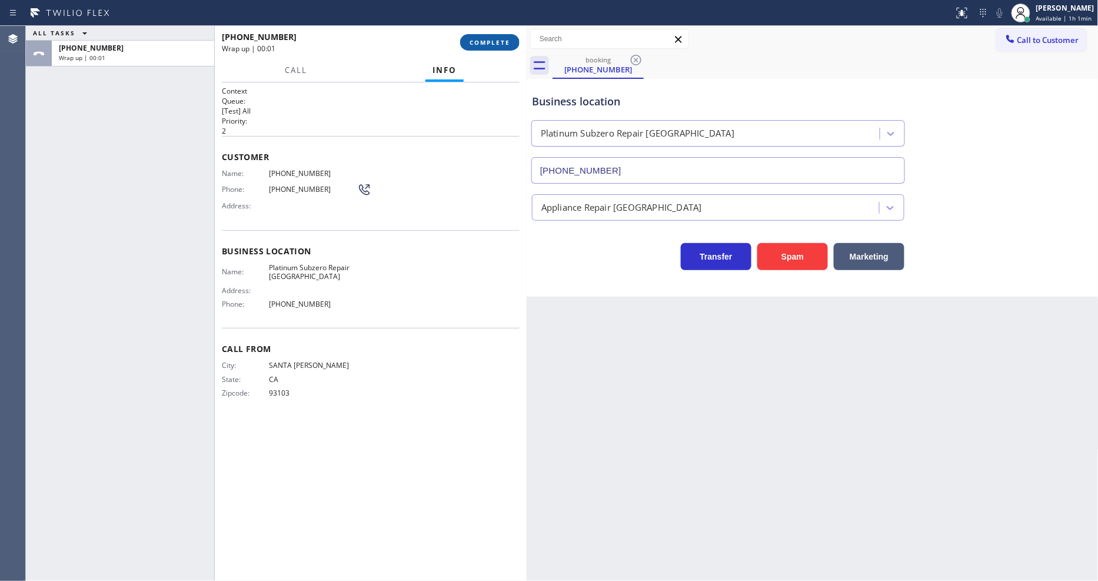
click at [483, 41] on span "COMPLETE" at bounding box center [489, 42] width 41 height 8
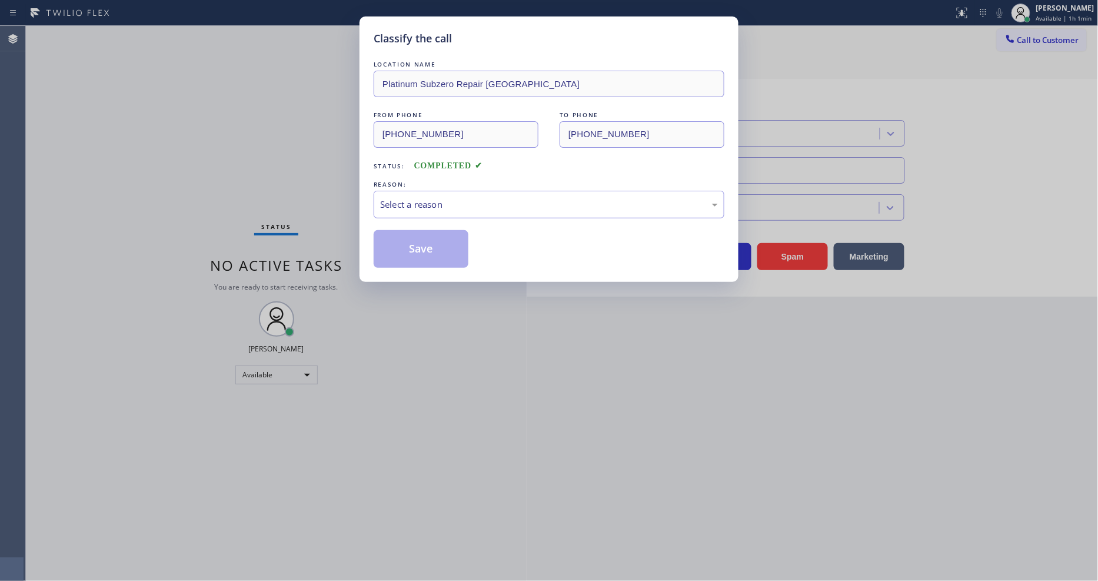
click at [481, 198] on div "Select a reason" at bounding box center [549, 205] width 338 height 14
click at [442, 230] on button "Save" at bounding box center [421, 249] width 95 height 38
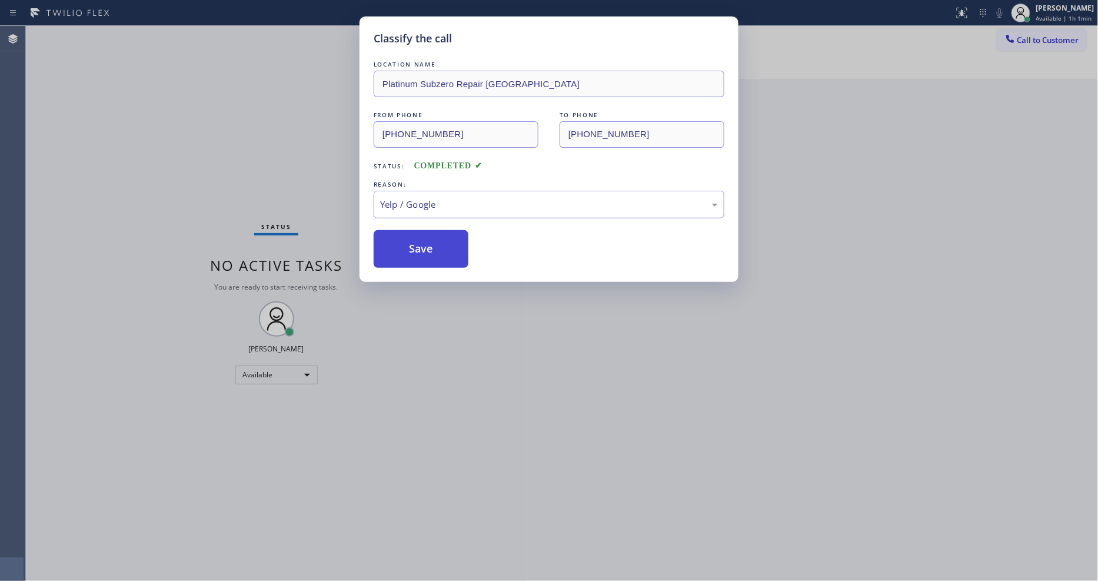
click at [440, 237] on button "Save" at bounding box center [421, 249] width 95 height 38
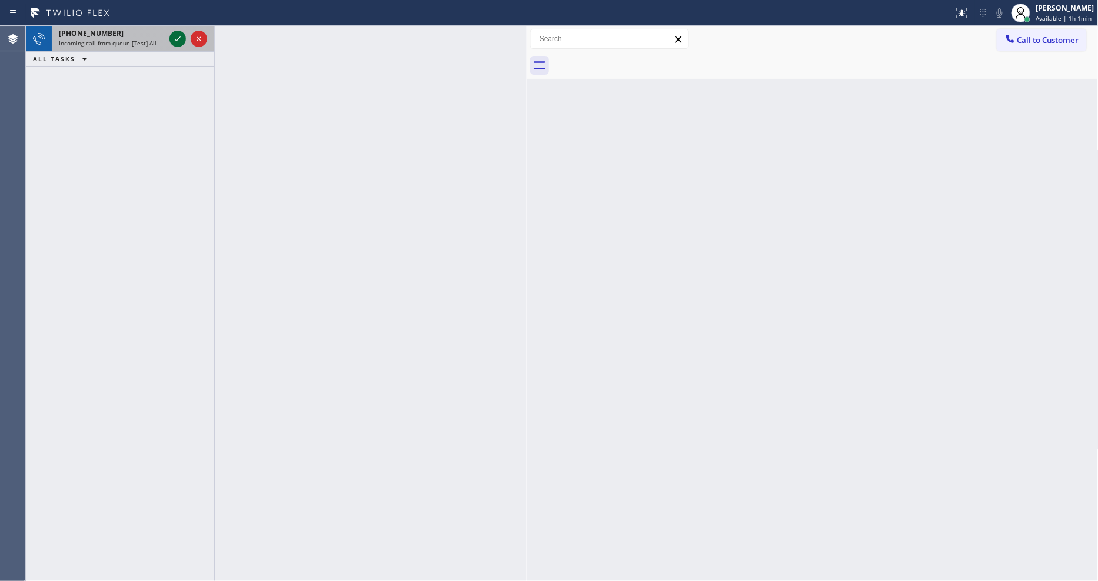
click at [171, 36] on icon at bounding box center [178, 39] width 14 height 14
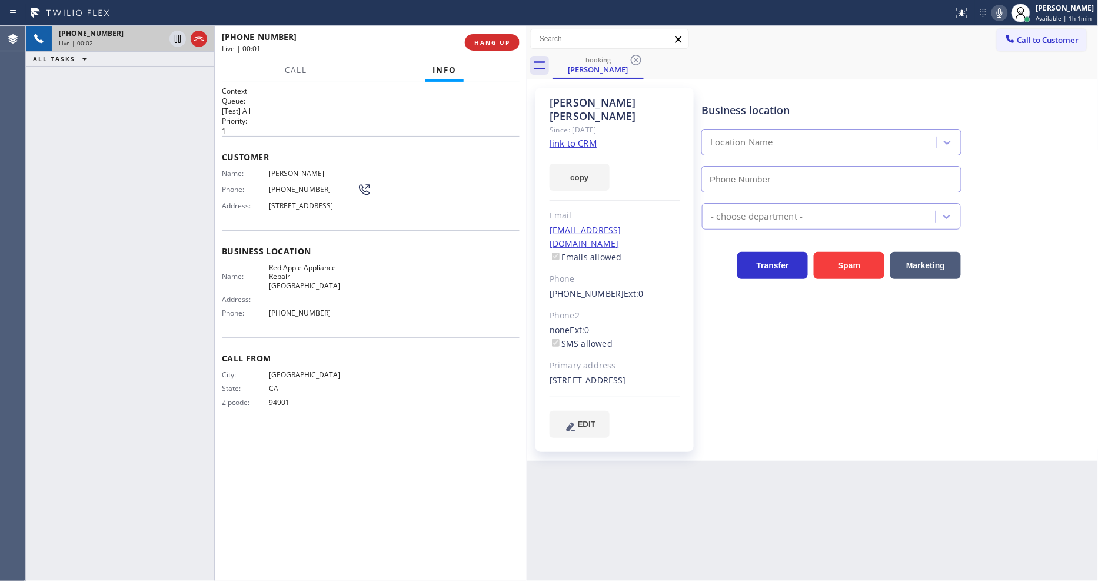
type input "(650) 297-2626"
click at [568, 137] on link "link to CRM" at bounding box center [572, 143] width 47 height 12
click at [305, 273] on span "Red Apple Appliance Repair Daly City" at bounding box center [313, 276] width 88 height 27
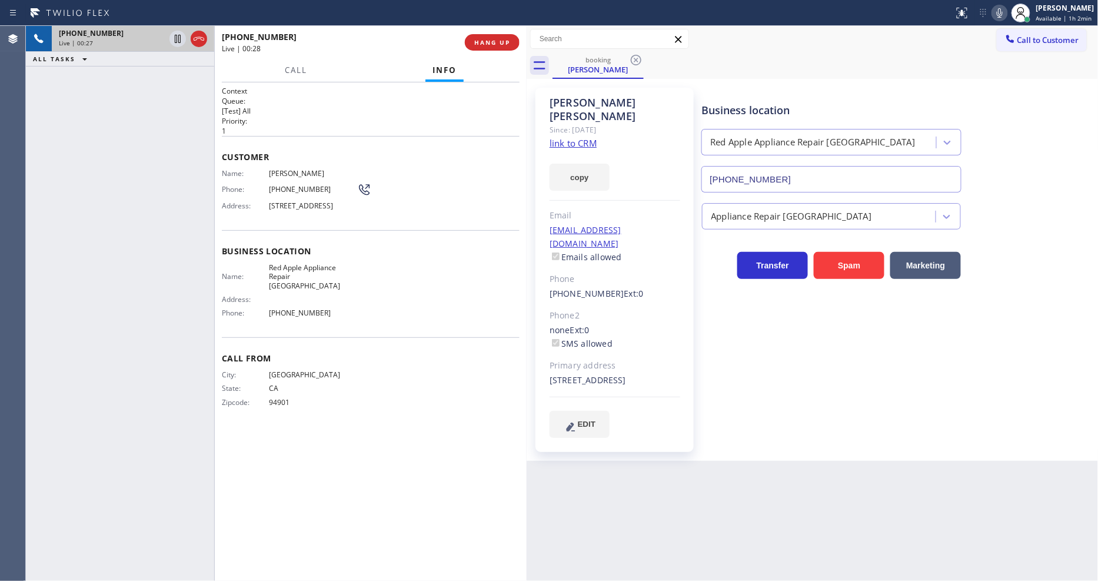
click at [298, 185] on span "(415) 948-3260" at bounding box center [313, 189] width 88 height 9
click at [289, 203] on span "419 Winchester St, Daly City, CA 94014, USA" at bounding box center [313, 205] width 88 height 9
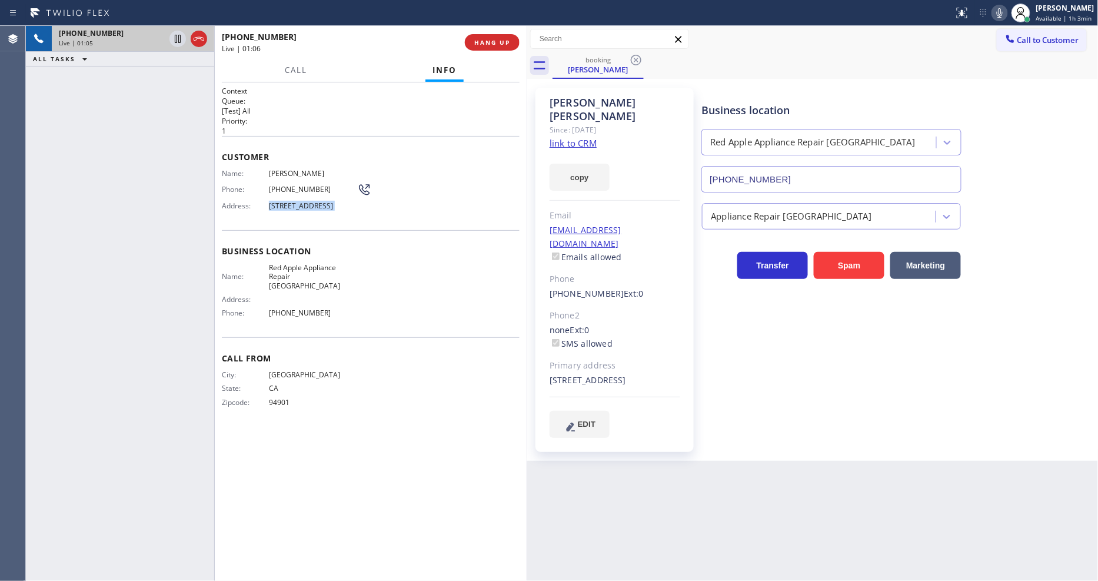
click at [289, 203] on span "419 Winchester St, Daly City, CA 94014, USA" at bounding box center [313, 205] width 88 height 9
click at [306, 169] on span "Santiago Ruiz" at bounding box center [313, 173] width 88 height 9
drag, startPoint x: 174, startPoint y: 38, endPoint x: 441, endPoint y: 13, distance: 268.9
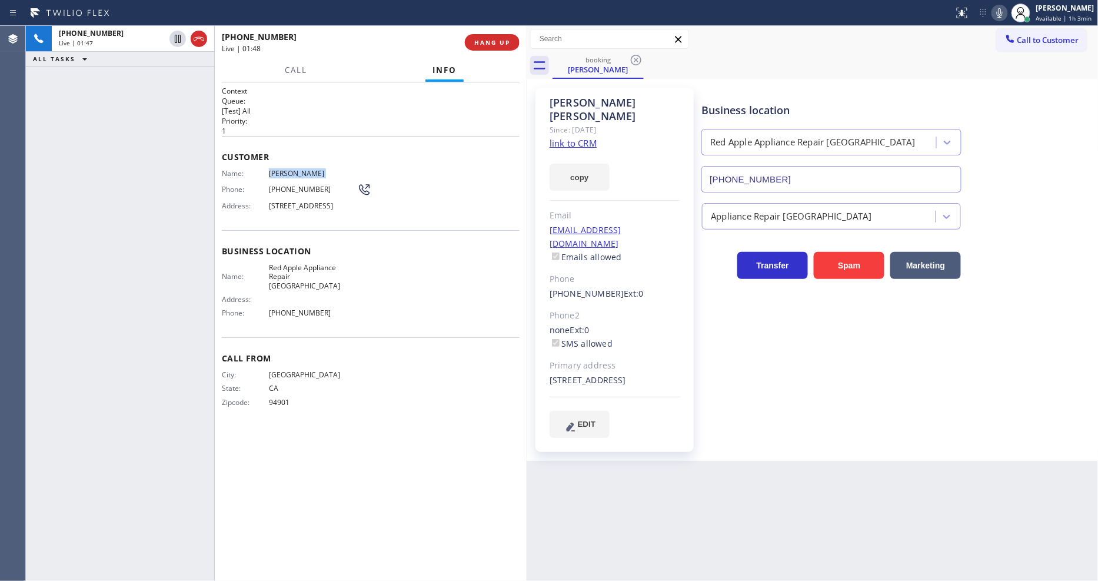
click at [174, 38] on icon at bounding box center [178, 39] width 14 height 14
click at [1002, 15] on icon at bounding box center [999, 13] width 14 height 14
click at [175, 35] on icon at bounding box center [178, 39] width 8 height 8
click at [1004, 12] on icon at bounding box center [999, 13] width 14 height 14
click at [1002, 16] on icon at bounding box center [999, 13] width 14 height 14
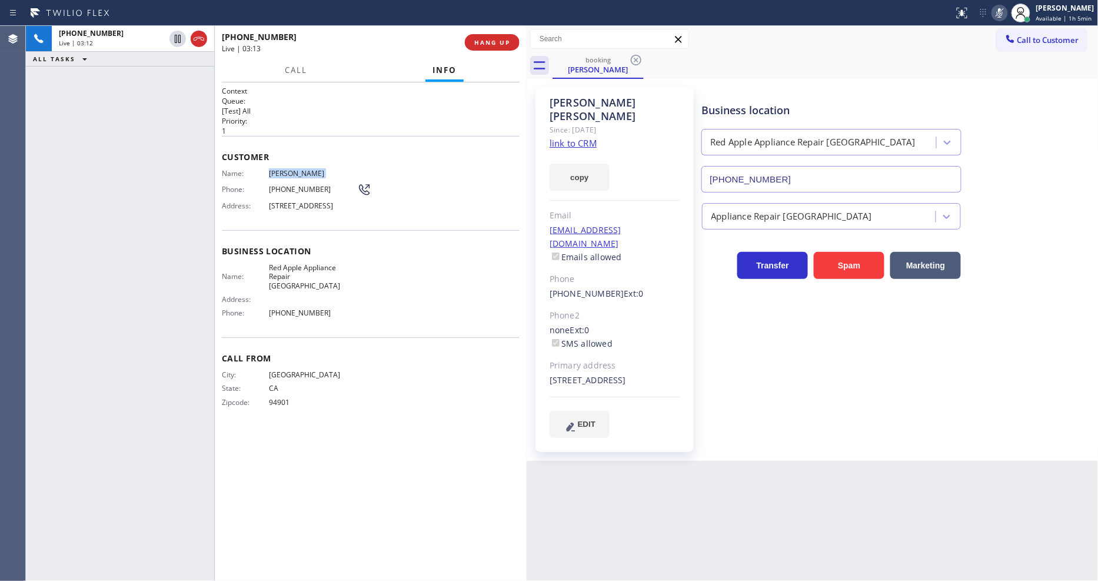
click at [1002, 16] on icon at bounding box center [999, 13] width 14 height 14
click at [825, 387] on div "Business location Red Apple Appliance Repair Daly City (650) 297-2626 Appliance…" at bounding box center [898, 263] width 396 height 344
click at [628, 224] on div "sryago@aol.com Emails allowed" at bounding box center [614, 244] width 131 height 41
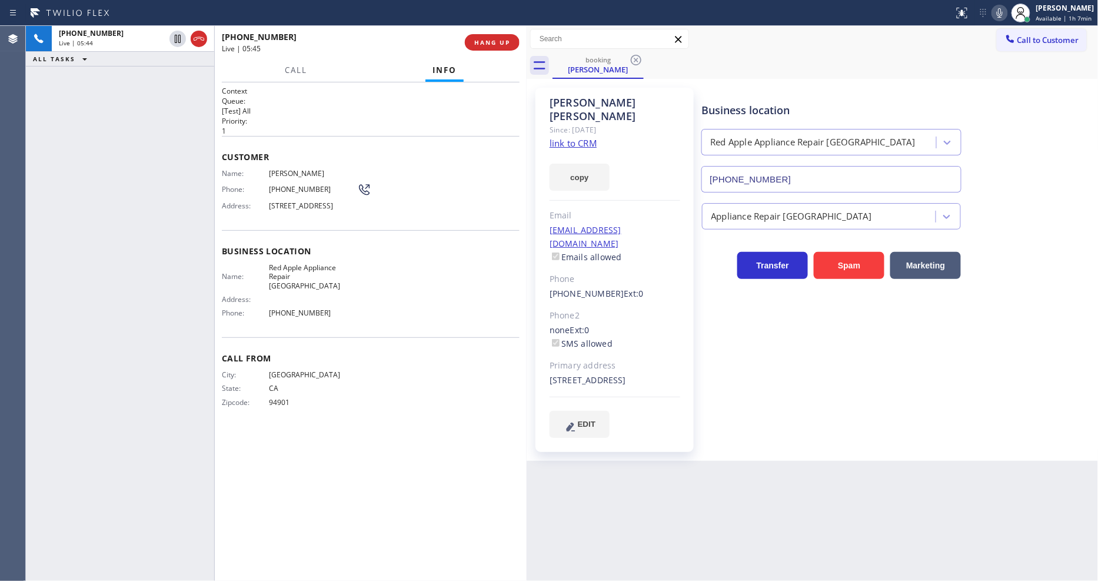
click at [127, 140] on div "+14159483260 Live | 05:44 ALL TASKS ALL TASKS ACTIVE TASKS TASKS IN WRAP UP" at bounding box center [120, 303] width 188 height 555
drag, startPoint x: 684, startPoint y: 307, endPoint x: 725, endPoint y: 407, distance: 108.5
click at [684, 307] on div "Santiago Ruiz Since: 20 may 2020 link to CRM copy Email sryago@aol.com Emails a…" at bounding box center [614, 270] width 158 height 364
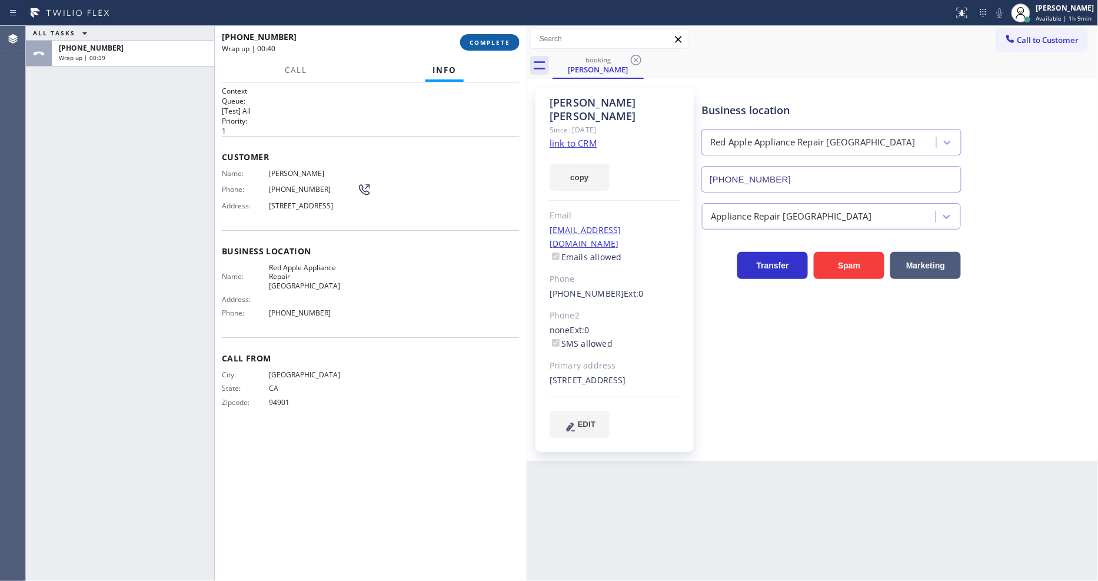
click at [495, 46] on span "COMPLETE" at bounding box center [489, 42] width 41 height 8
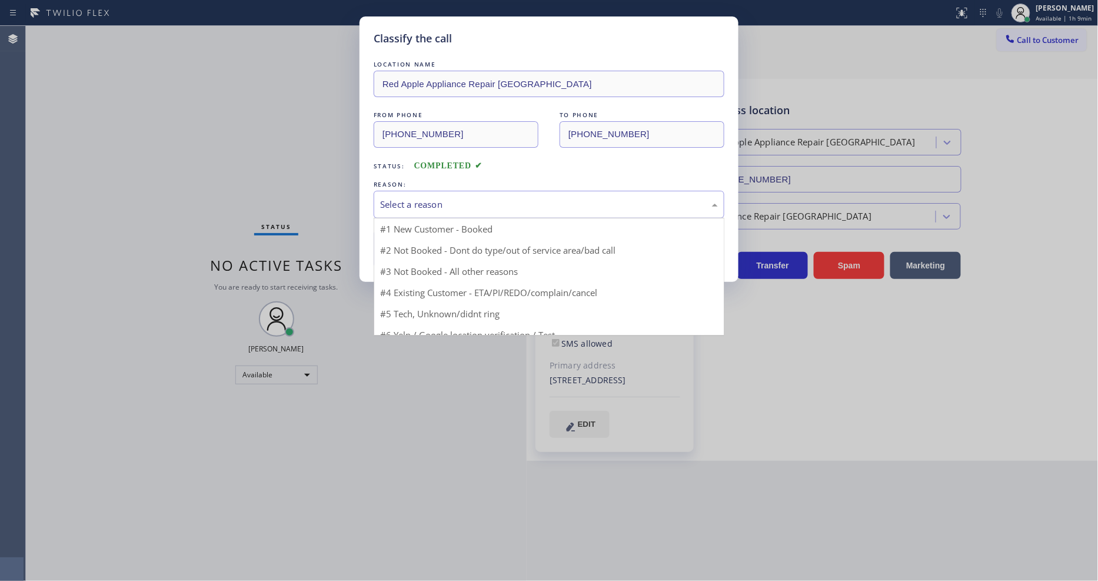
click at [422, 198] on div "Select a reason" at bounding box center [549, 205] width 338 height 14
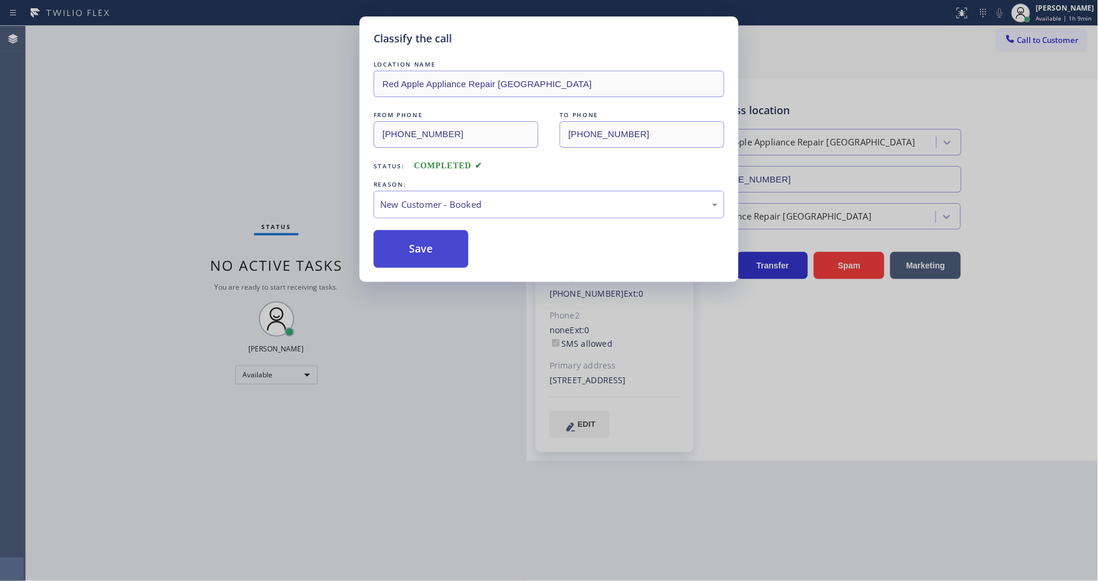
click at [412, 236] on button "Save" at bounding box center [421, 249] width 95 height 38
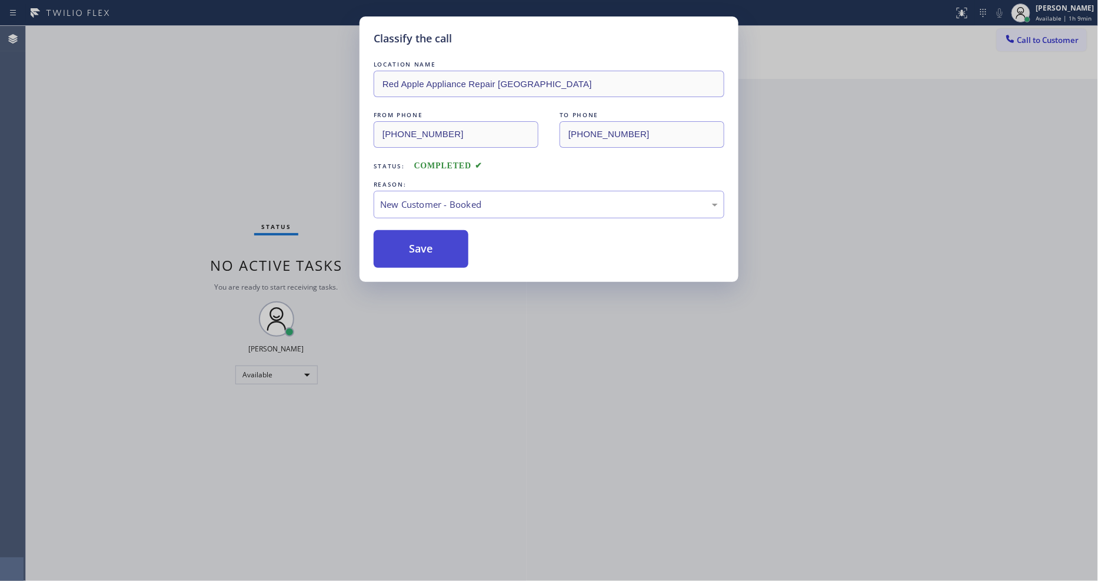
click at [412, 236] on button "Save" at bounding box center [421, 249] width 95 height 38
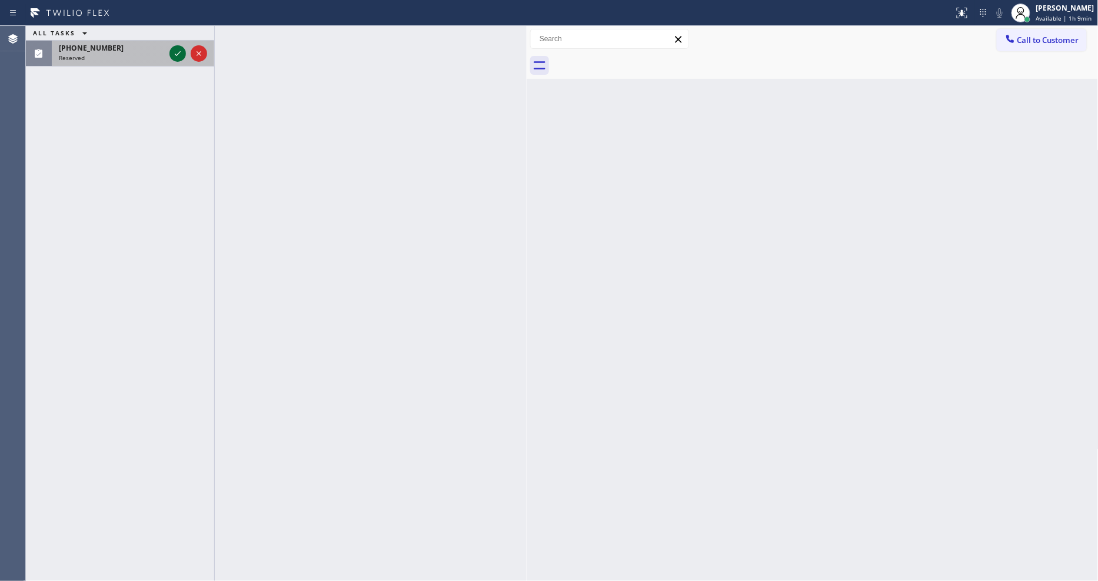
click at [178, 54] on icon at bounding box center [178, 53] width 6 height 5
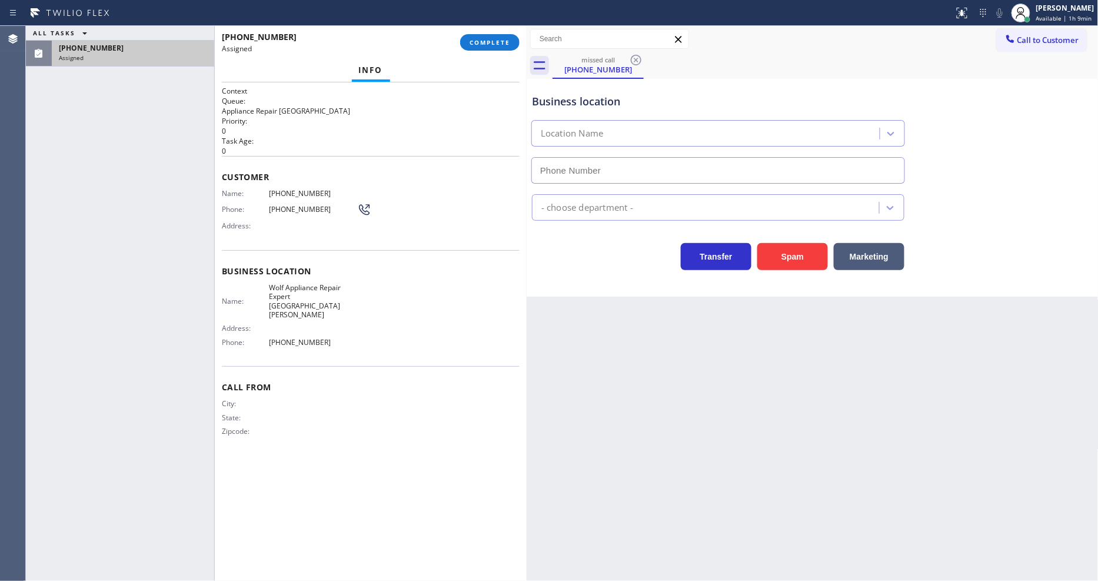
type input "[PHONE_NUMBER]"
click at [490, 32] on div "(213) 724-2020 Assigned COMPLETE" at bounding box center [371, 42] width 298 height 31
click at [492, 39] on span "COMPLETE" at bounding box center [489, 42] width 41 height 8
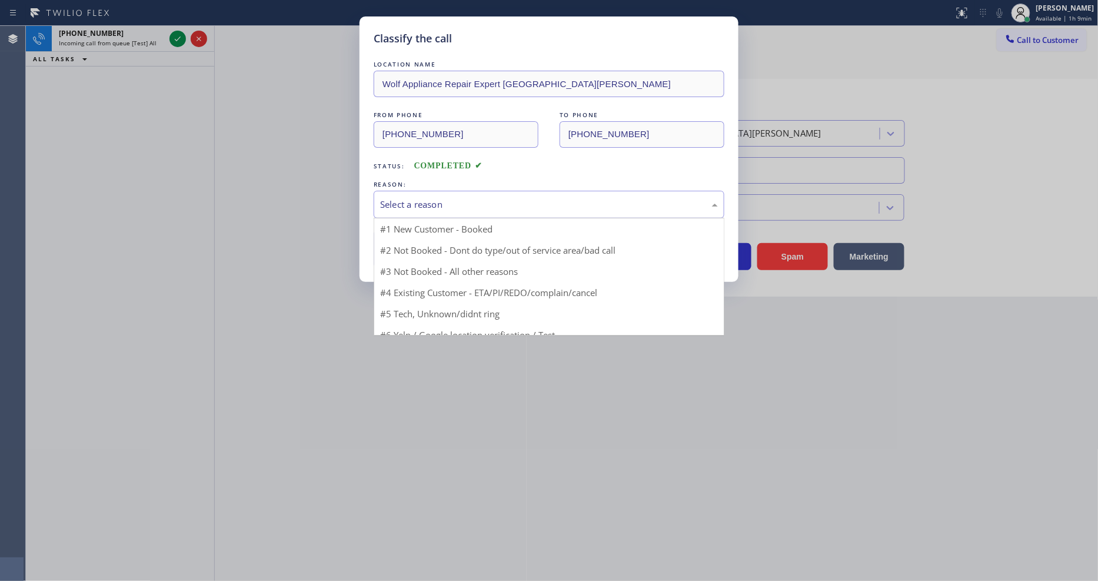
click at [459, 191] on div "Select a reason" at bounding box center [549, 205] width 351 height 28
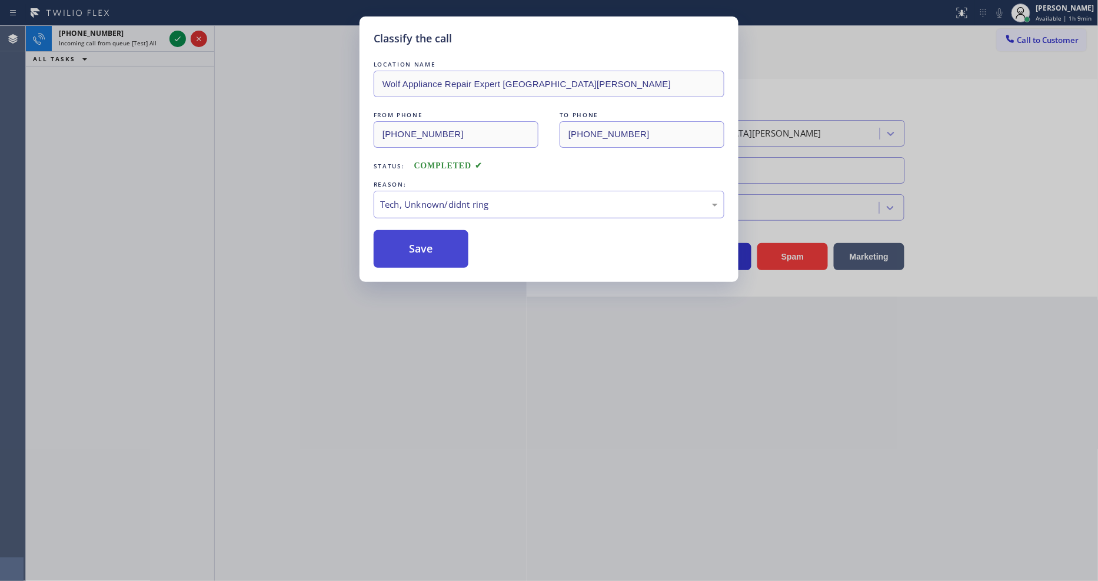
click at [444, 230] on button "Save" at bounding box center [421, 249] width 95 height 38
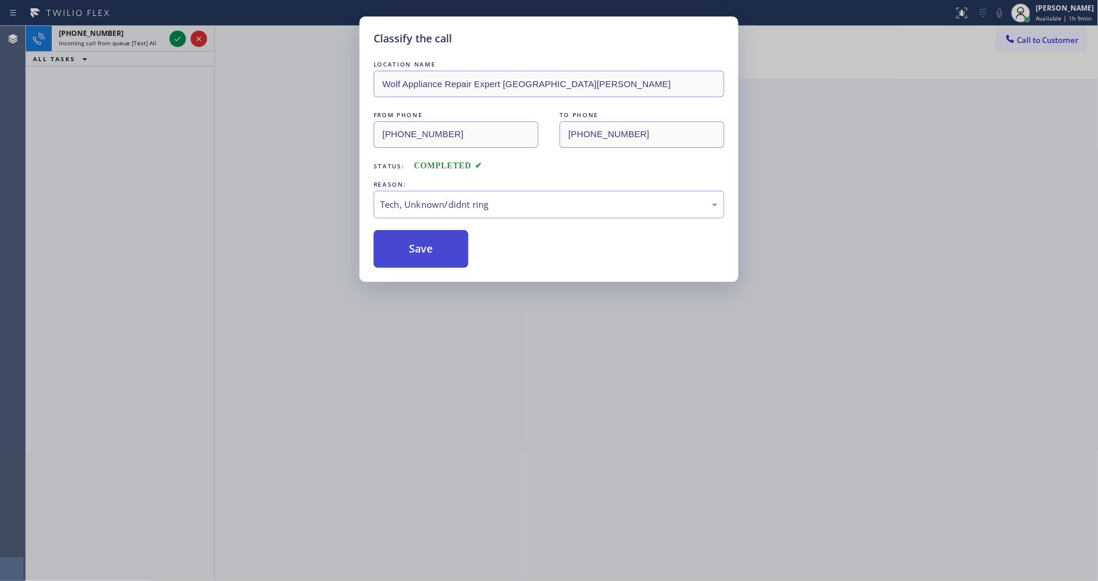
click at [444, 232] on button "Save" at bounding box center [421, 249] width 95 height 38
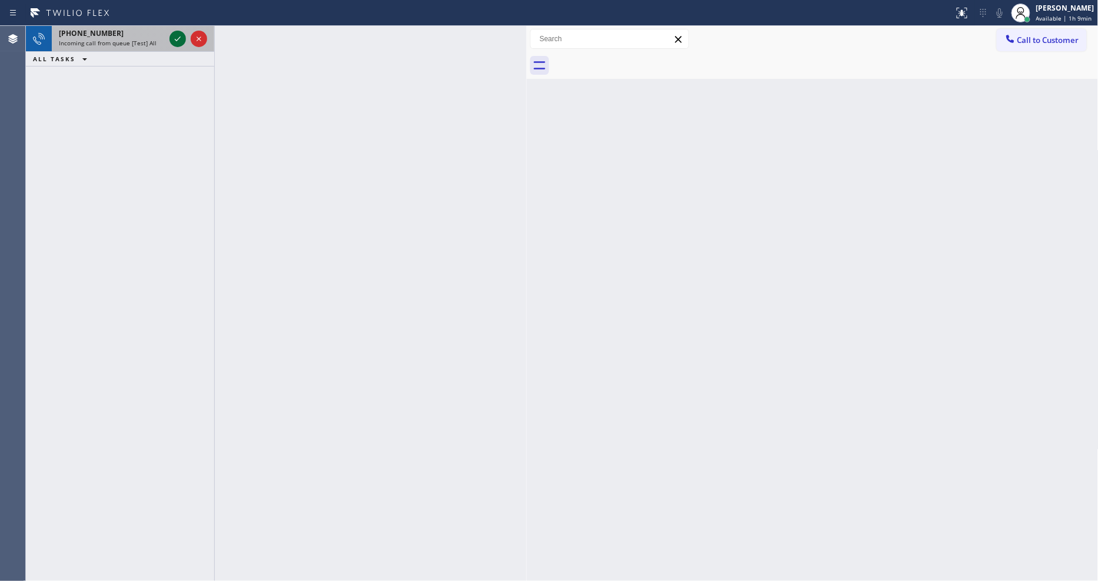
click at [178, 39] on icon at bounding box center [178, 38] width 6 height 5
click at [176, 37] on icon at bounding box center [178, 39] width 14 height 14
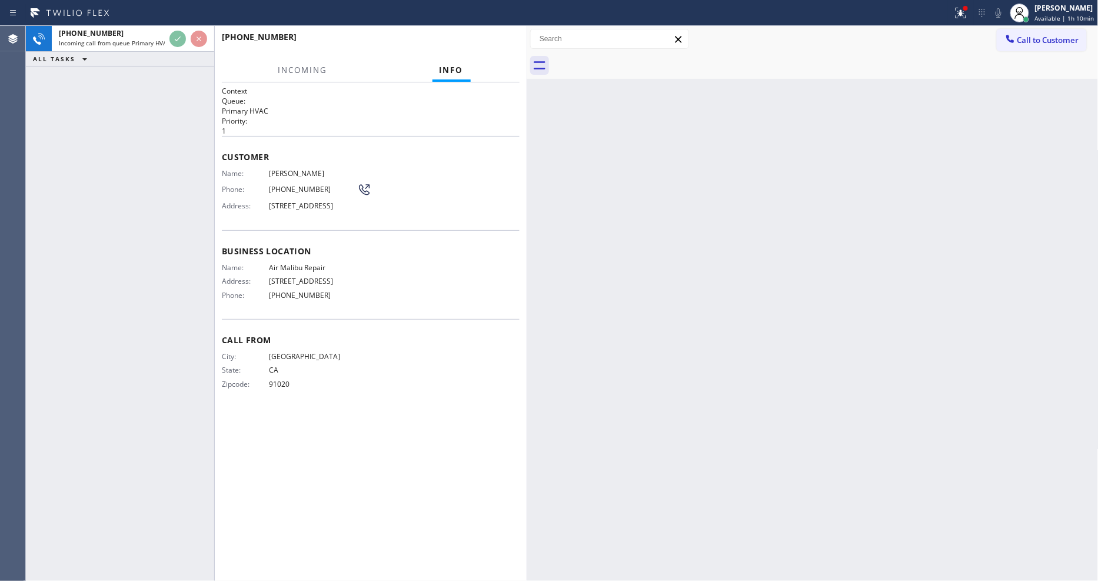
click at [180, 131] on div "+18184297921 Incoming call from queue Primary HVAC ALL TASKS ALL TASKS ACTIVE T…" at bounding box center [120, 303] width 188 height 555
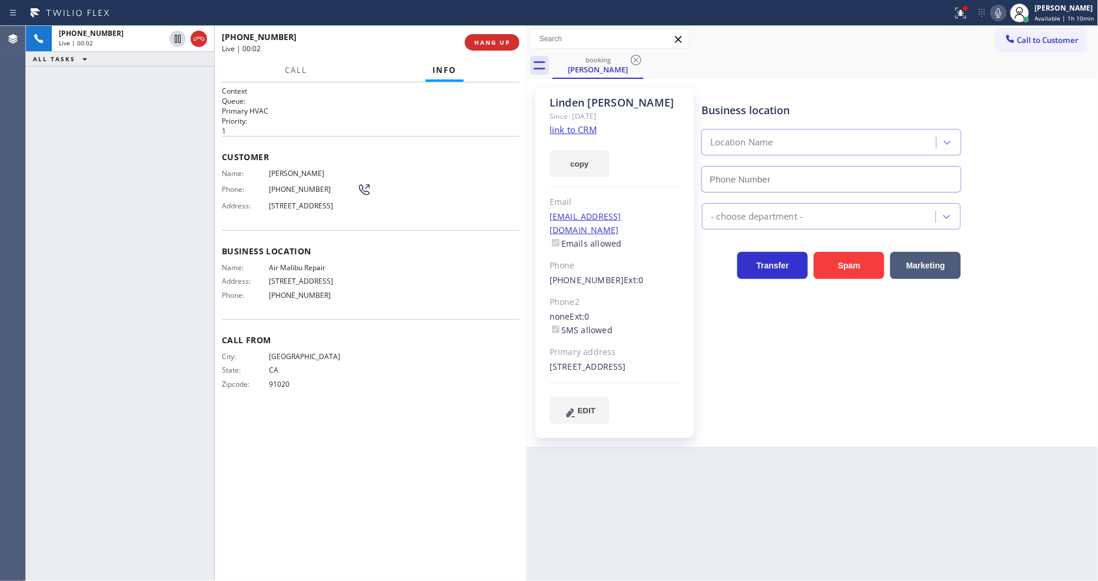
type input "(424) 364-1170"
click at [571, 128] on link "link to CRM" at bounding box center [572, 130] width 47 height 12
click at [482, 45] on span "COMPLETE" at bounding box center [489, 42] width 41 height 8
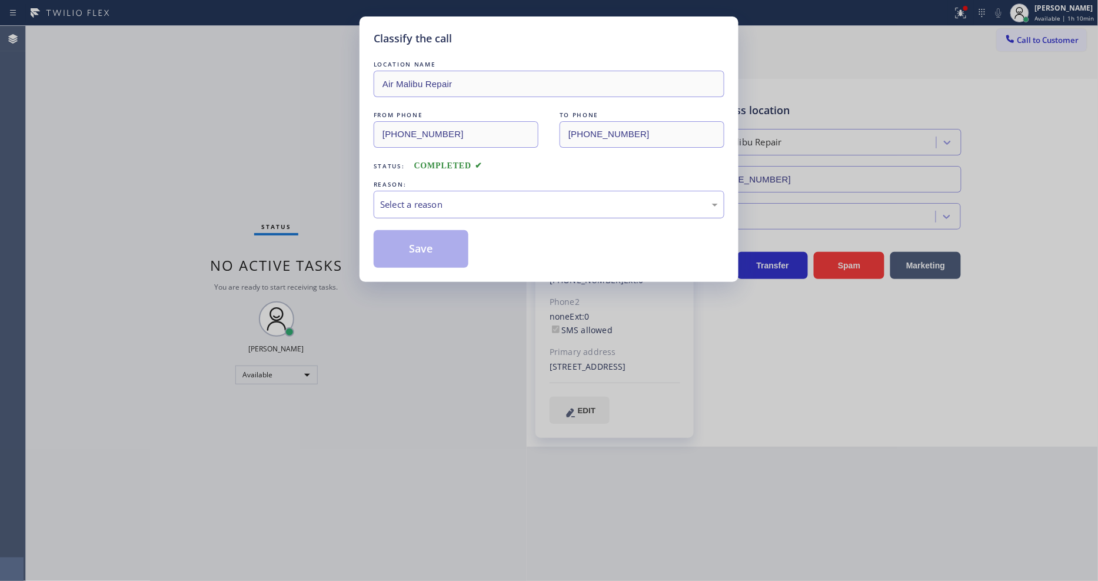
click at [455, 198] on div "Select a reason" at bounding box center [549, 205] width 338 height 14
click at [448, 239] on button "Save" at bounding box center [421, 249] width 95 height 38
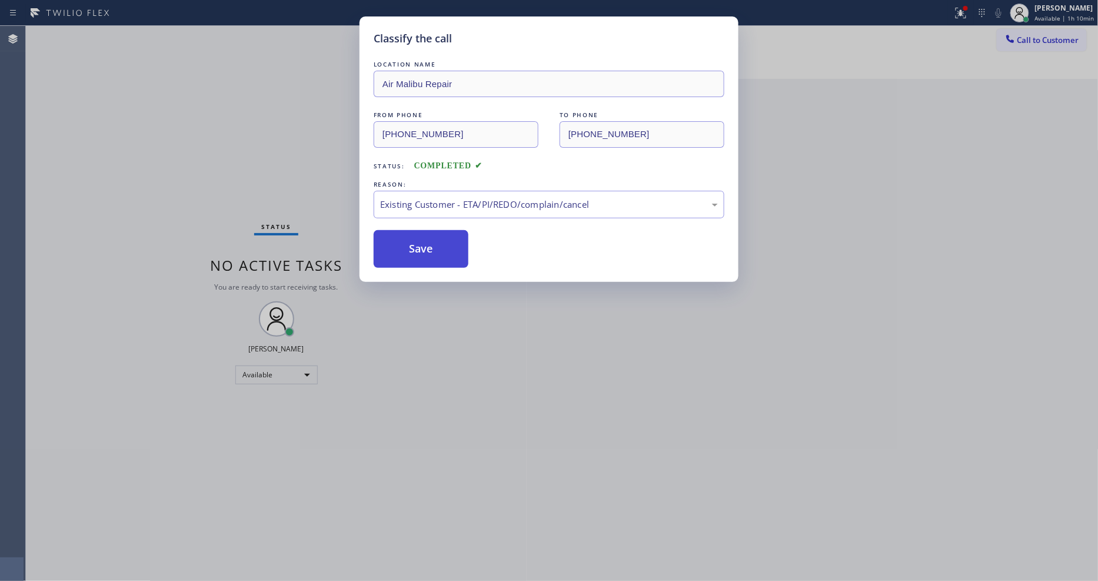
click at [448, 239] on button "Save" at bounding box center [421, 249] width 95 height 38
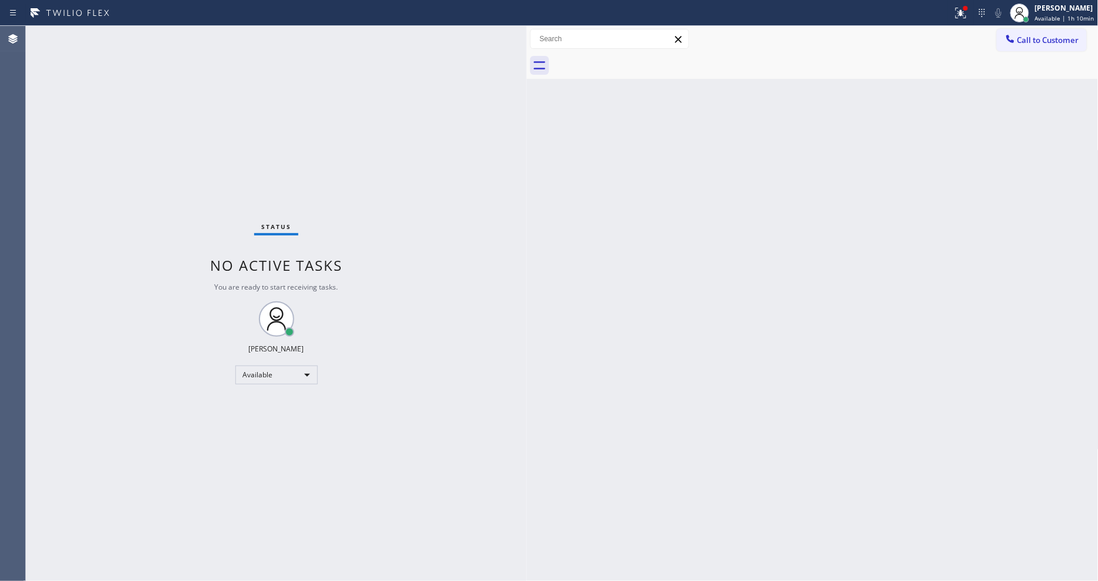
click at [149, 37] on div "Status No active tasks You are ready to start receiving tasks. [PERSON_NAME] Av…" at bounding box center [276, 303] width 501 height 555
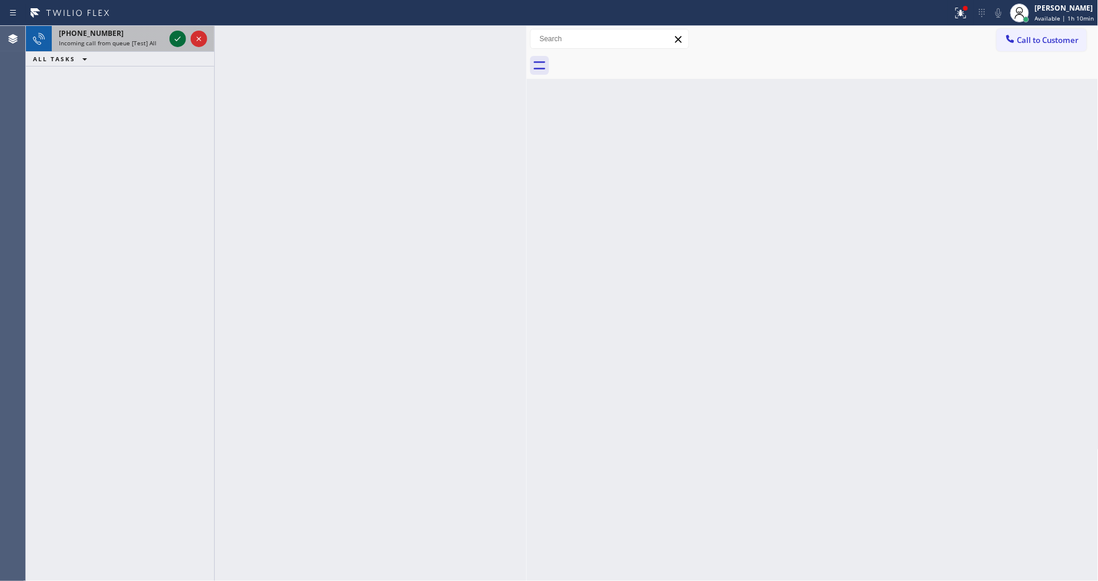
click at [185, 36] on div at bounding box center [177, 39] width 16 height 14
click at [182, 36] on icon at bounding box center [178, 39] width 14 height 14
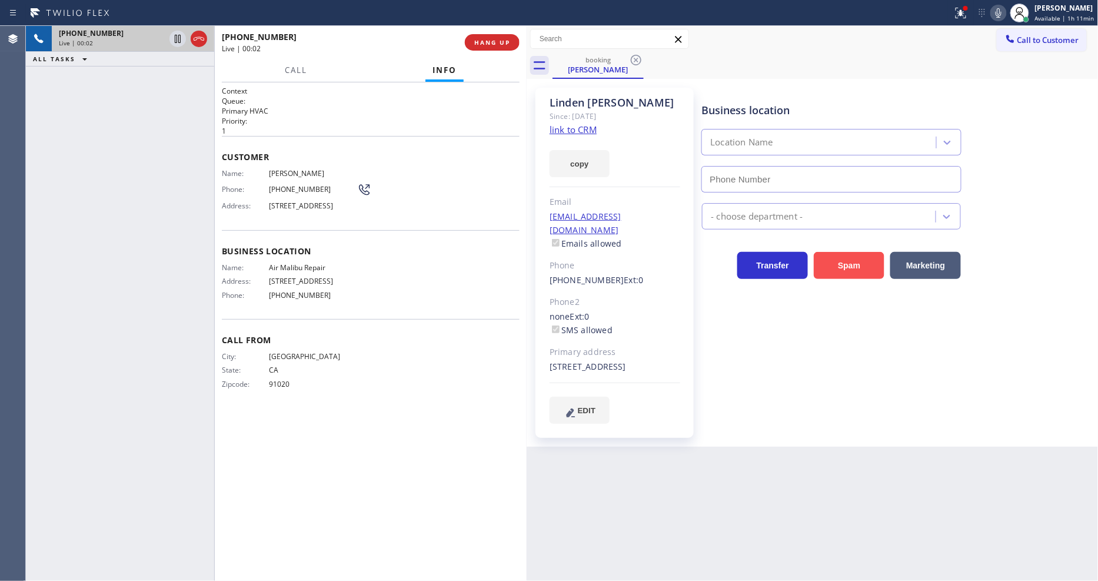
click at [826, 271] on button "Spam" at bounding box center [849, 265] width 71 height 27
type input "(424) 364-1170"
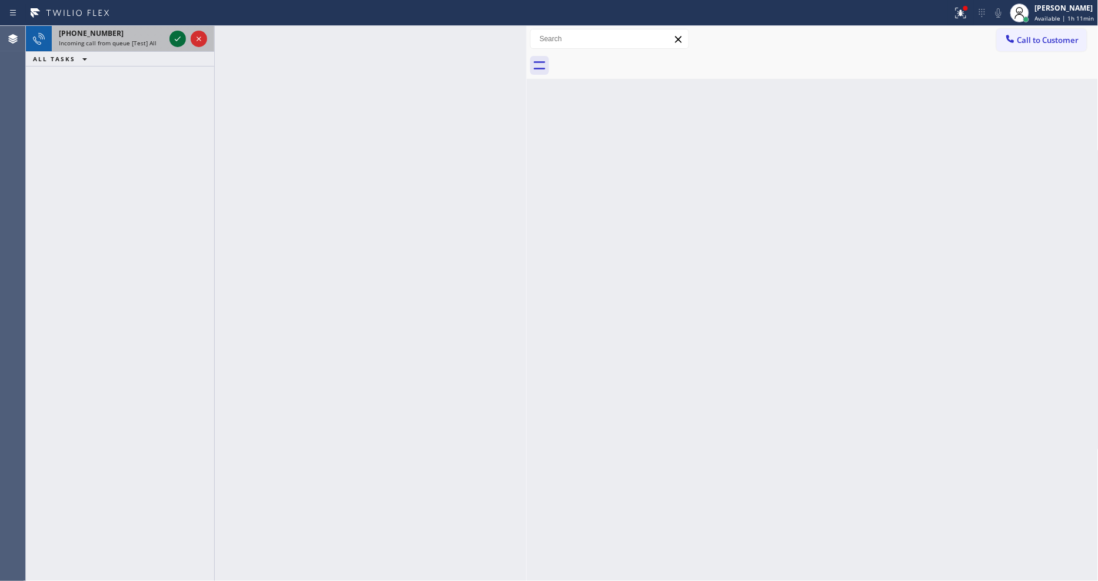
click at [175, 36] on icon at bounding box center [178, 39] width 14 height 14
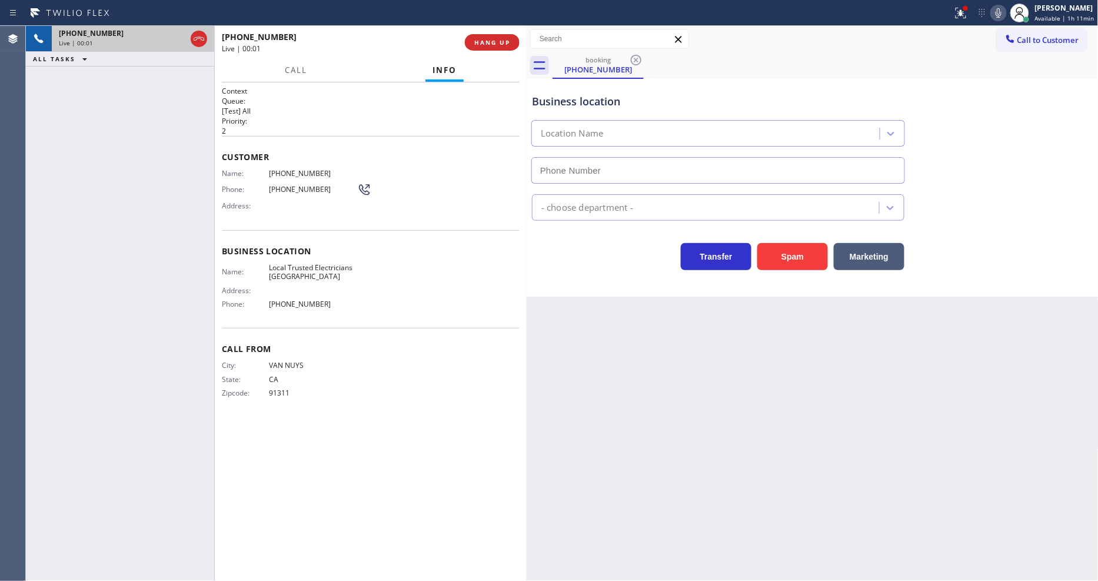
type input "(818) 392-5242"
click at [504, 43] on span "HANG UP" at bounding box center [492, 42] width 36 height 8
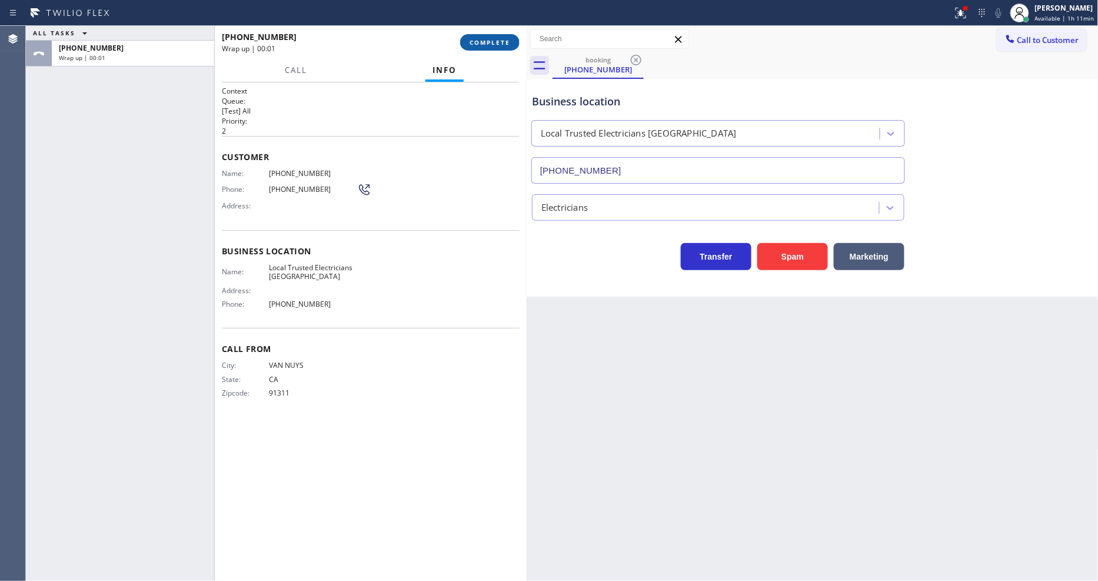
click at [504, 43] on span "COMPLETE" at bounding box center [489, 42] width 41 height 8
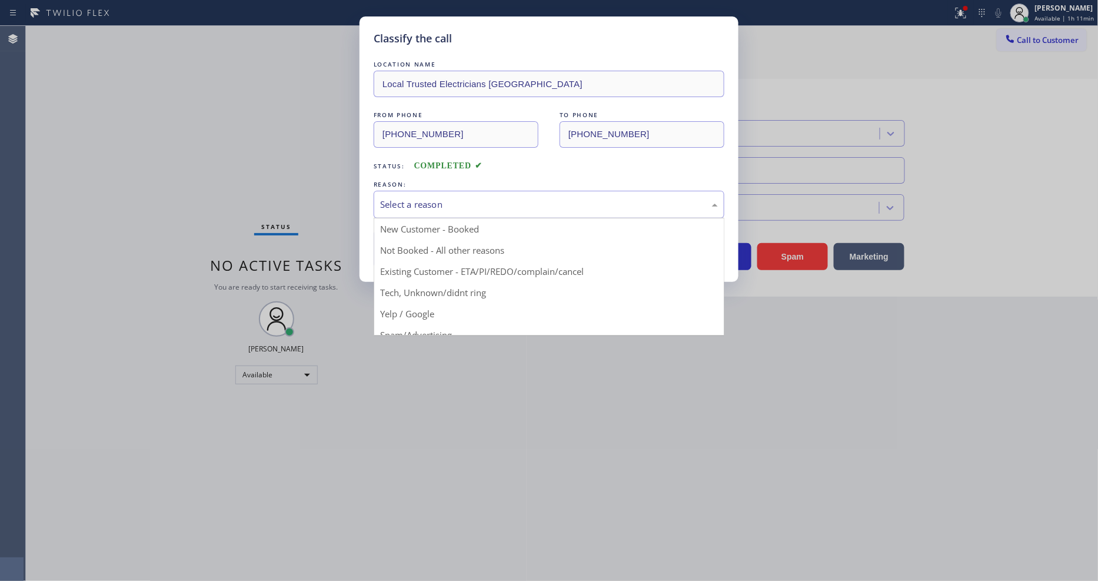
click at [454, 198] on div "Select a reason" at bounding box center [549, 205] width 338 height 14
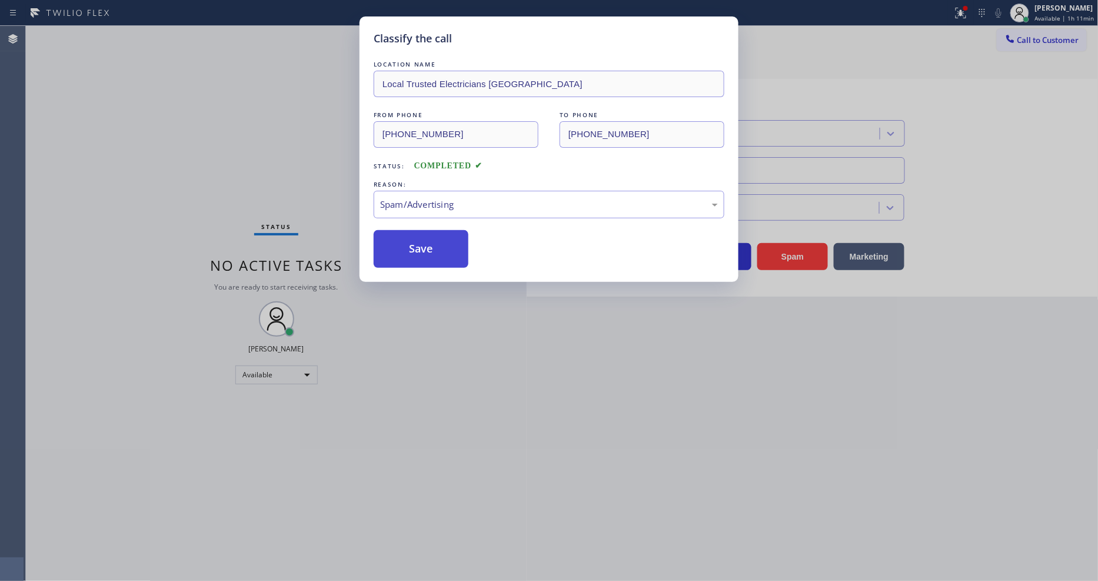
click at [442, 254] on button "Save" at bounding box center [421, 249] width 95 height 38
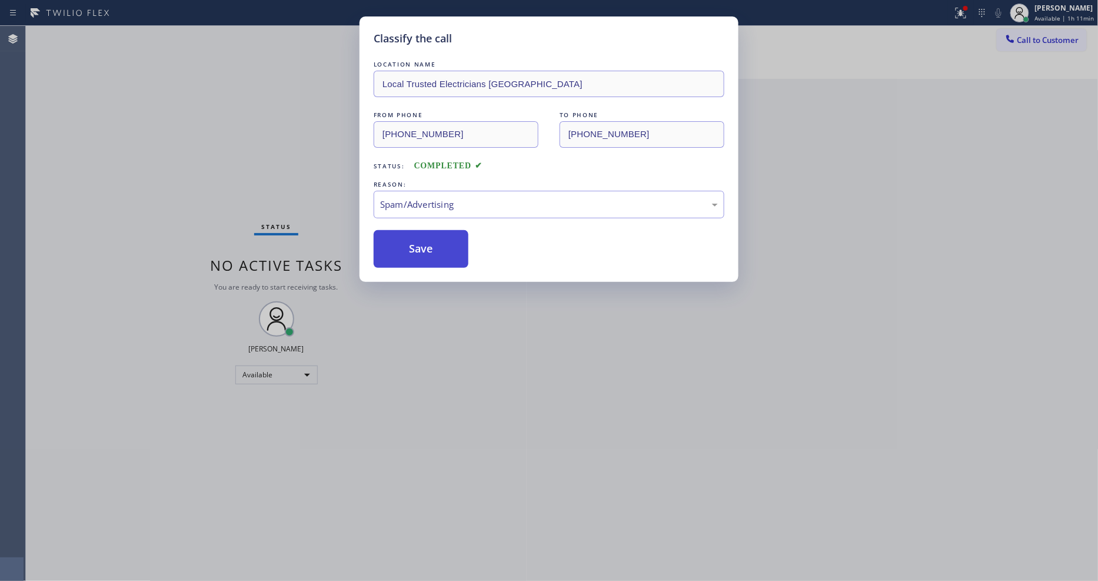
click at [442, 254] on button "Save" at bounding box center [421, 249] width 95 height 38
drag, startPoint x: 442, startPoint y: 254, endPoint x: 483, endPoint y: 254, distance: 41.2
click at [442, 254] on button "Save" at bounding box center [421, 249] width 95 height 38
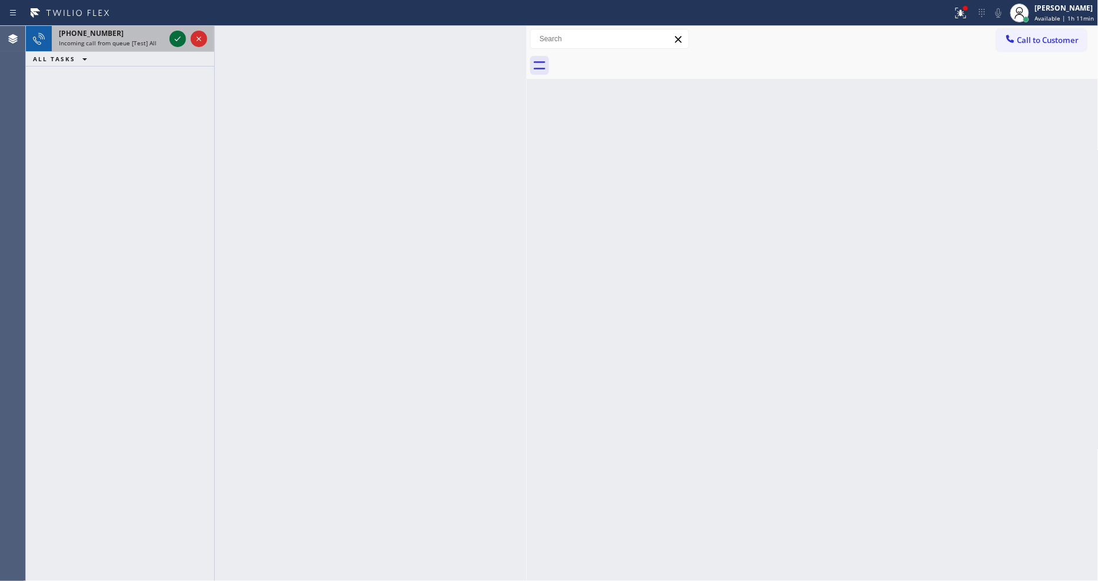
click at [179, 39] on icon at bounding box center [178, 39] width 14 height 14
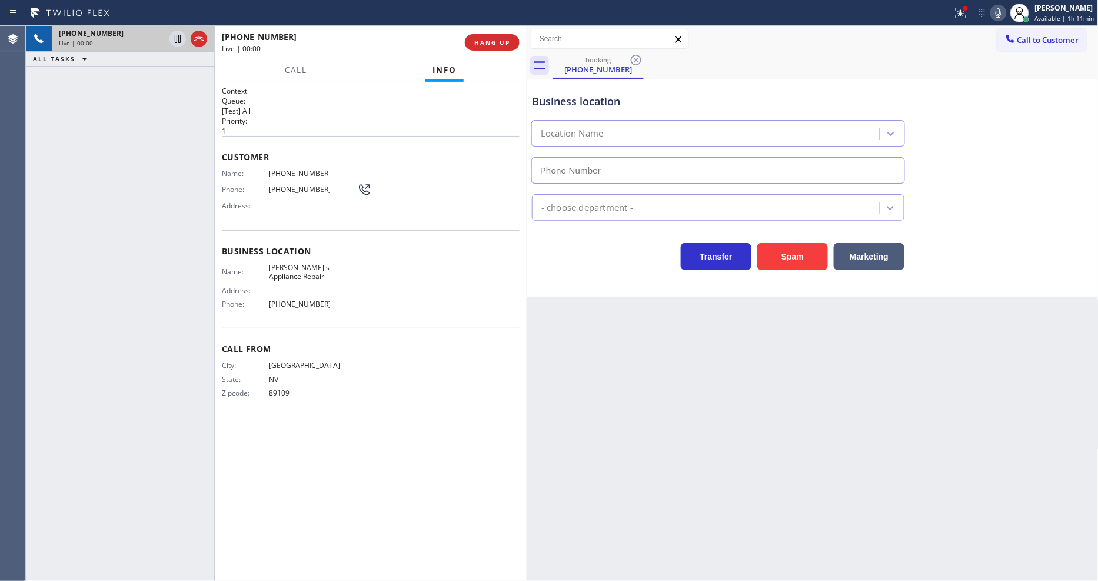
type input "(719) 839-3712"
click at [454, 467] on div "Context Queue: [Test] All Priority: 1 Customer Name: (702) 680-3567 Phone: (702…" at bounding box center [371, 331] width 298 height 491
click at [332, 265] on span "Steve's Appliance Repair" at bounding box center [313, 272] width 88 height 18
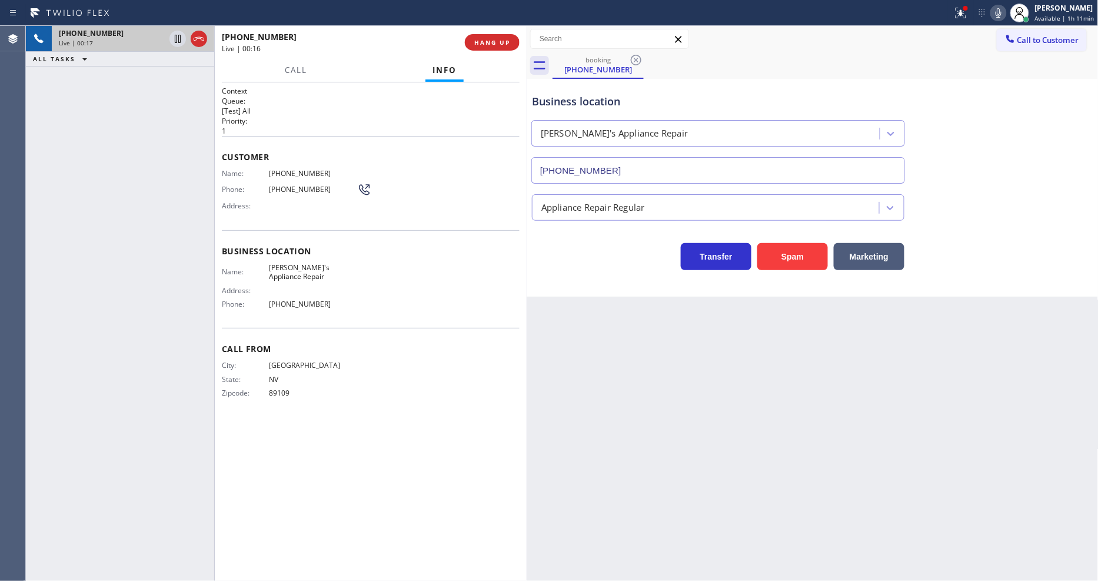
click at [116, 175] on div "+17026803567 Live | 00:17 ALL TASKS ALL TASKS ACTIVE TASKS TASKS IN WRAP UP" at bounding box center [120, 303] width 188 height 555
click at [963, 18] on icon at bounding box center [961, 13] width 14 height 14
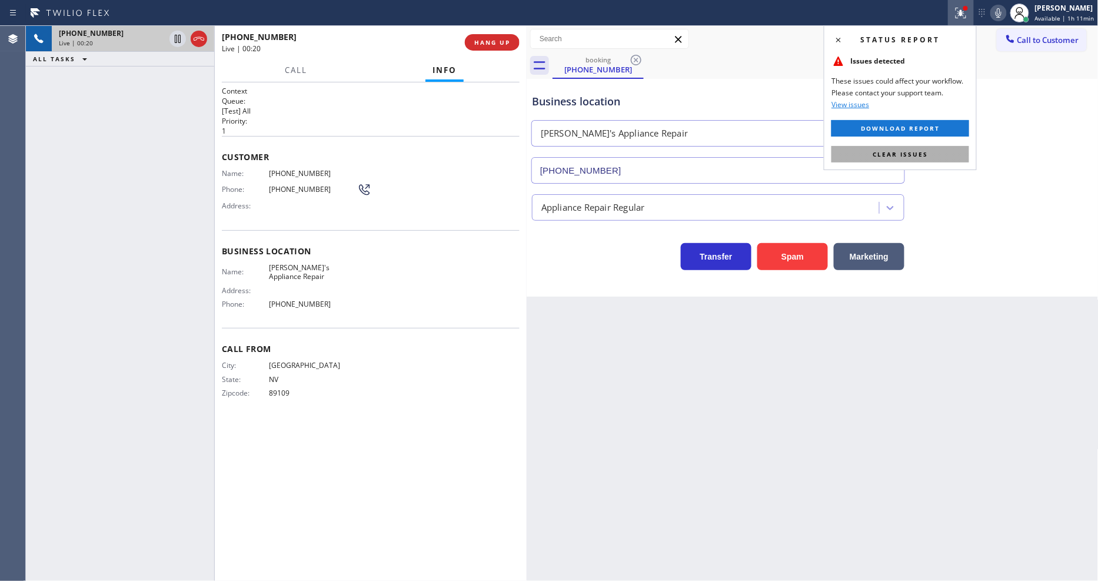
click at [958, 155] on button "Clear issues" at bounding box center [900, 154] width 138 height 16
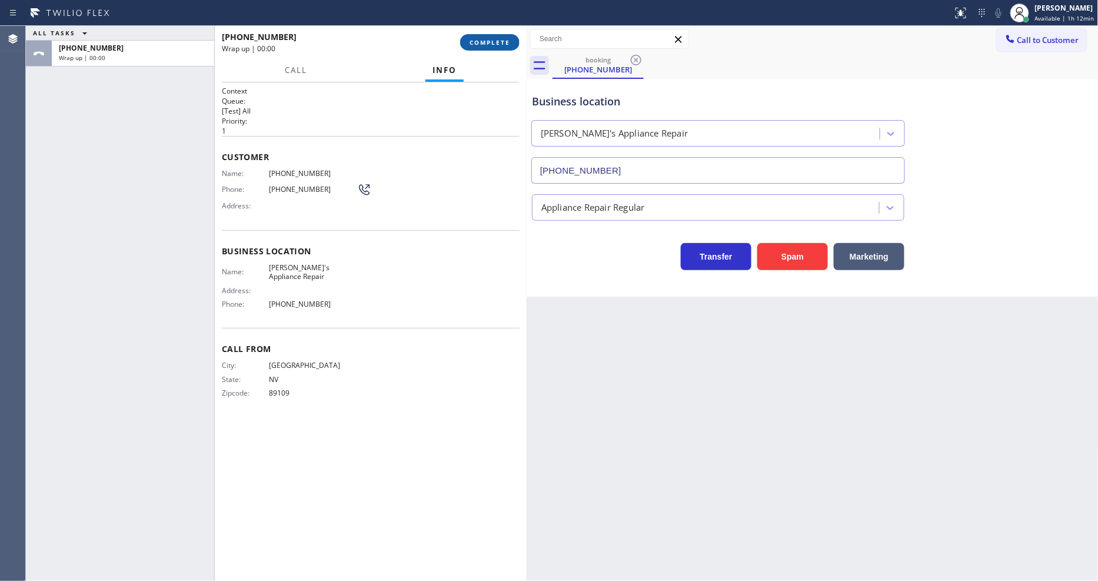
click at [489, 44] on span "COMPLETE" at bounding box center [489, 42] width 41 height 8
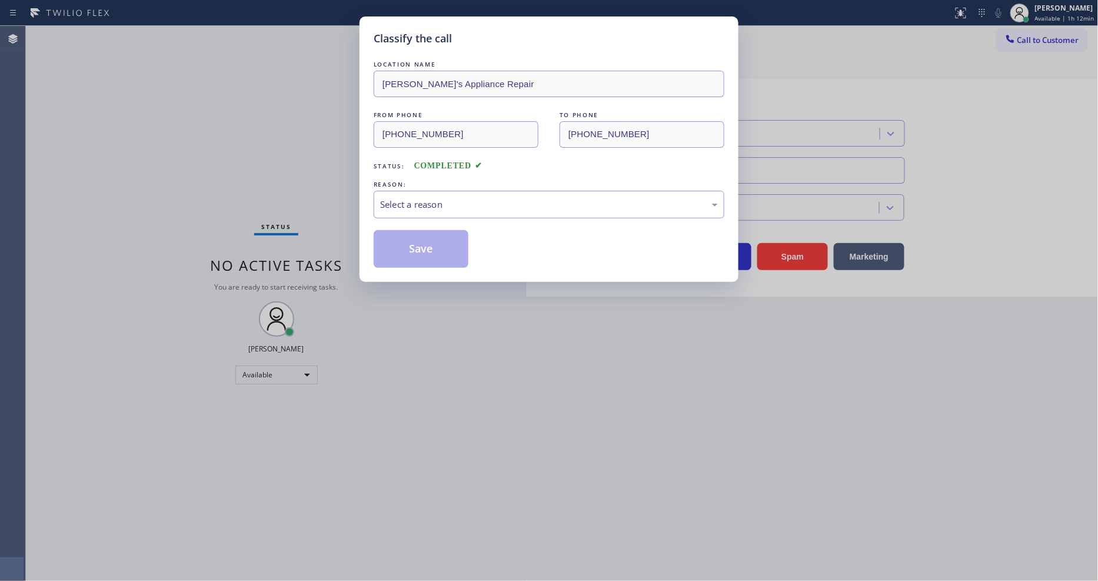
click at [432, 198] on div "Select a reason" at bounding box center [549, 205] width 338 height 14
click at [438, 247] on button "Save" at bounding box center [421, 249] width 95 height 38
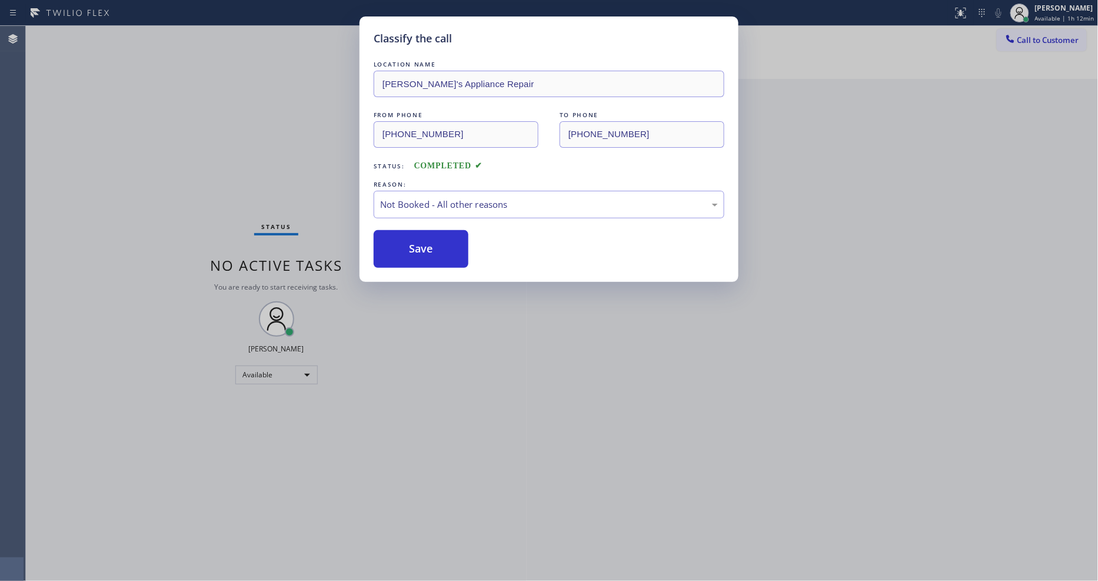
click at [438, 247] on button "Save" at bounding box center [421, 249] width 95 height 38
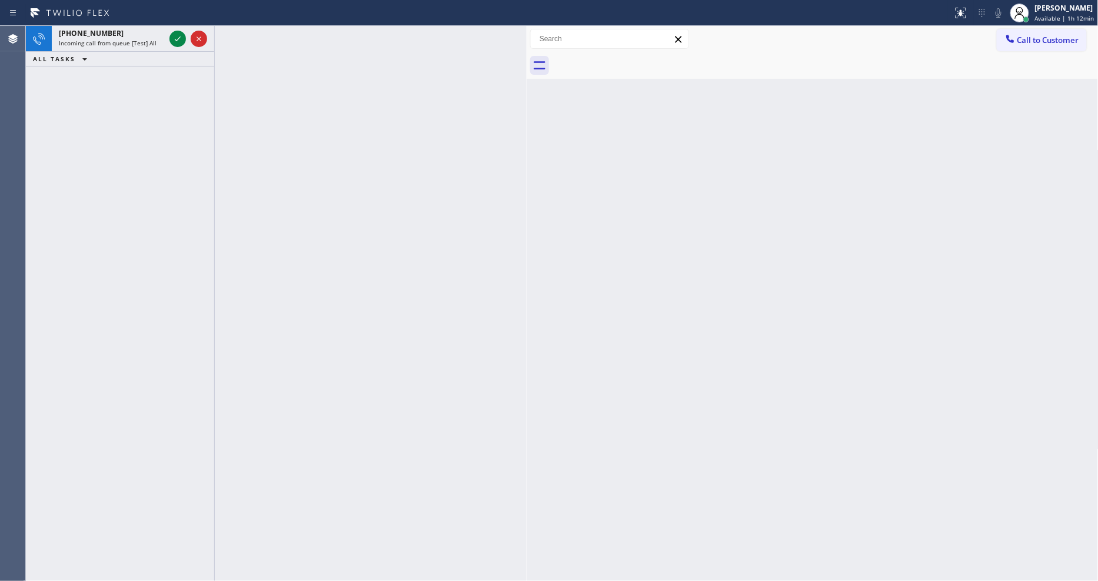
drag, startPoint x: 179, startPoint y: 38, endPoint x: 209, endPoint y: 82, distance: 53.8
click at [179, 38] on icon at bounding box center [178, 38] width 6 height 5
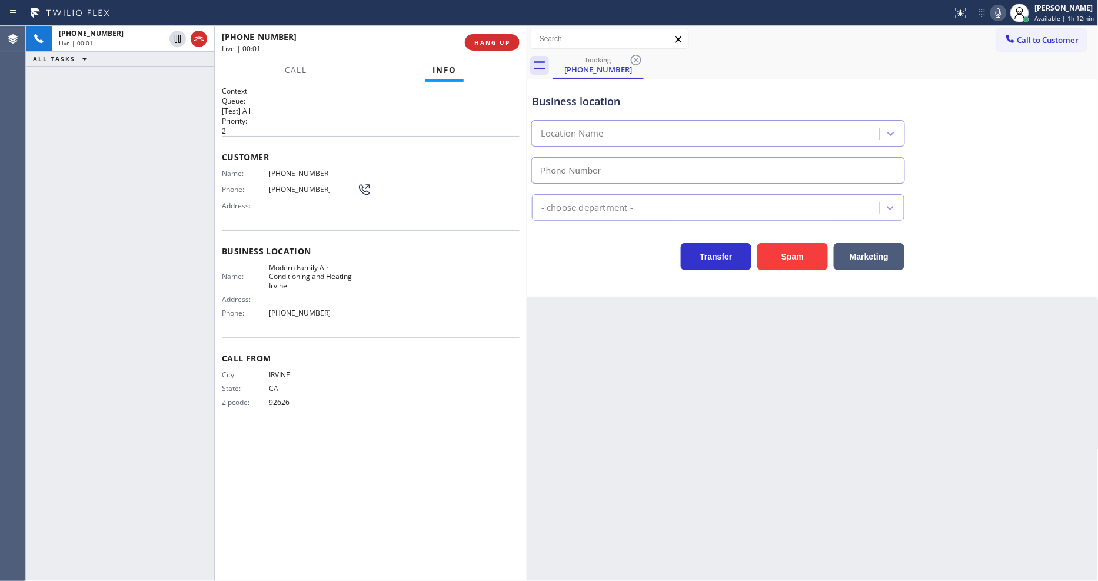
type input "(949) 569-5717"
click at [181, 158] on div "+19493410467 Live | 00:01 ALL TASKS ALL TASKS ACTIVE TASKS TASKS IN WRAP UP" at bounding box center [120, 303] width 188 height 555
click at [487, 45] on span "HANG UP" at bounding box center [492, 42] width 36 height 8
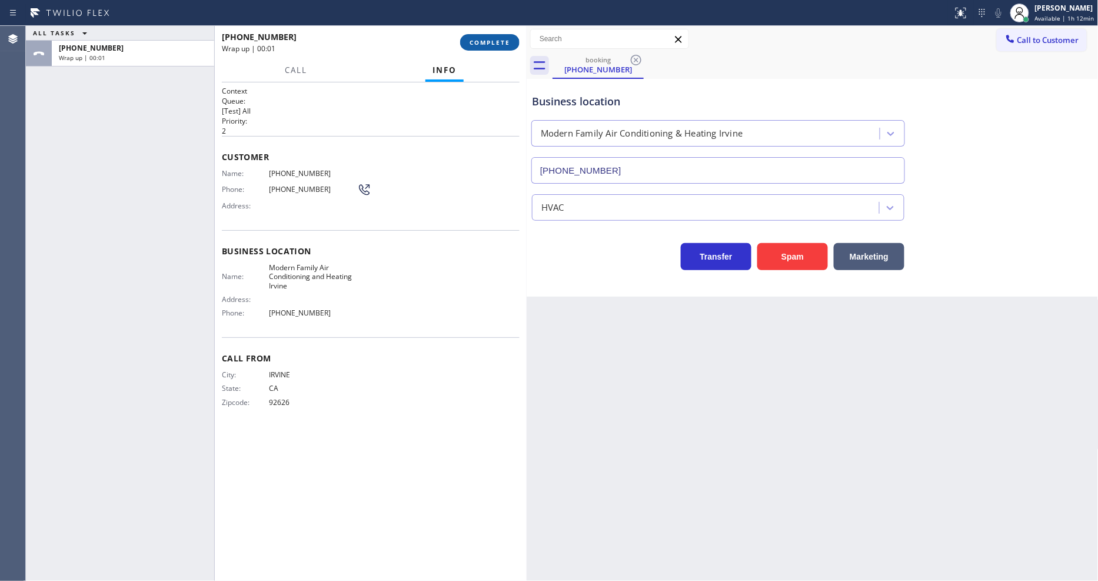
click at [487, 45] on span "COMPLETE" at bounding box center [489, 42] width 41 height 8
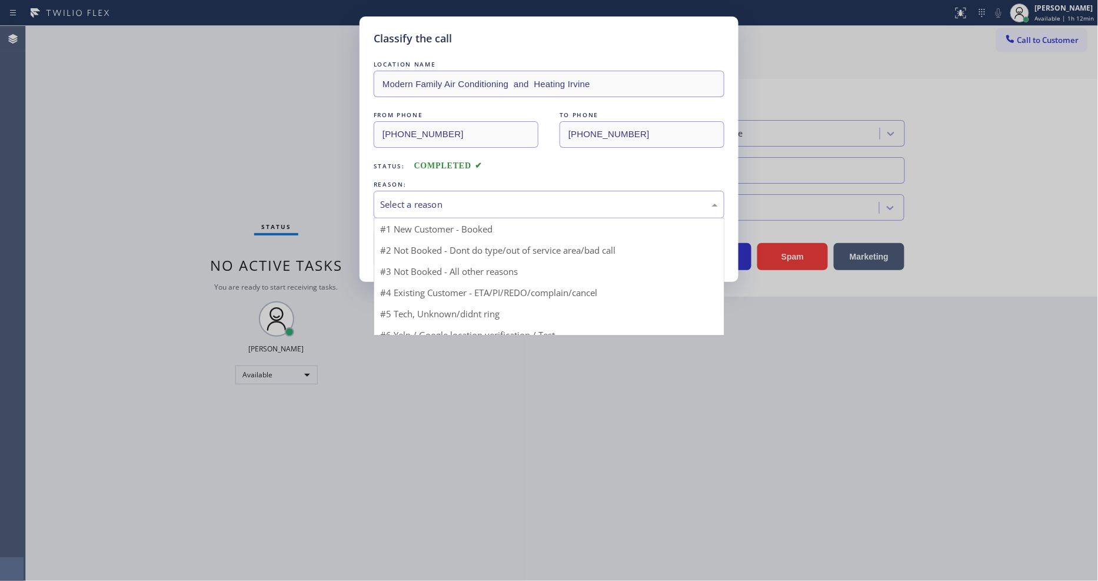
click at [422, 199] on div "Select a reason" at bounding box center [549, 205] width 338 height 14
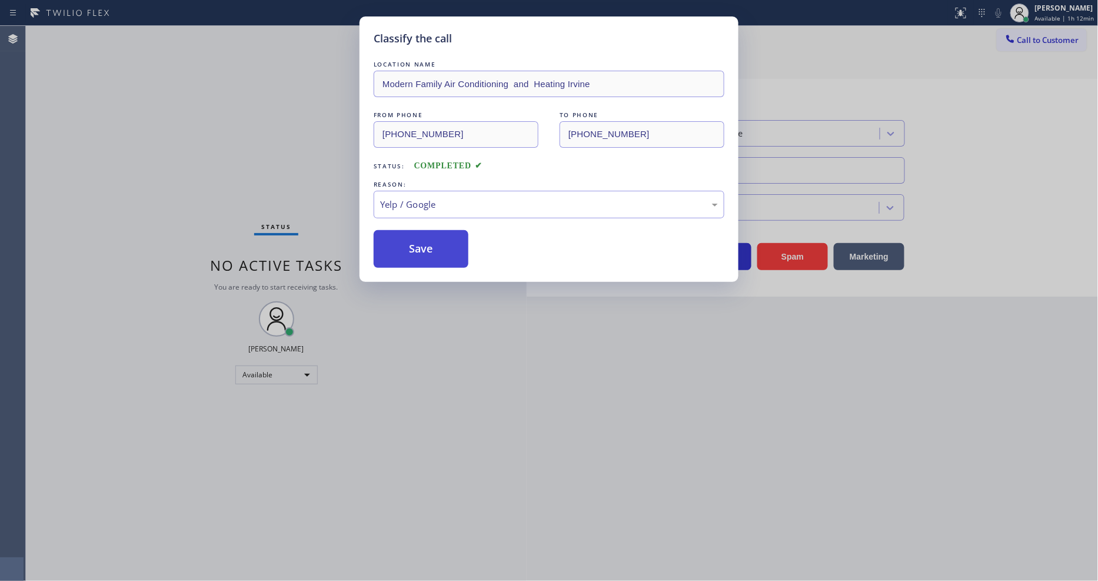
click at [425, 249] on button "Save" at bounding box center [421, 249] width 95 height 38
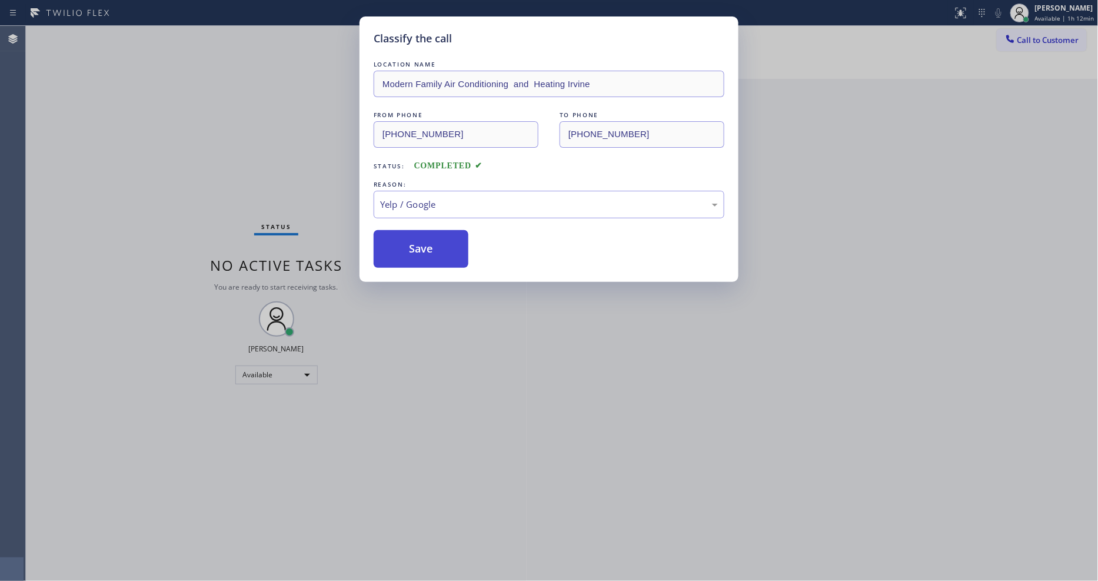
click at [425, 249] on button "Save" at bounding box center [421, 249] width 95 height 38
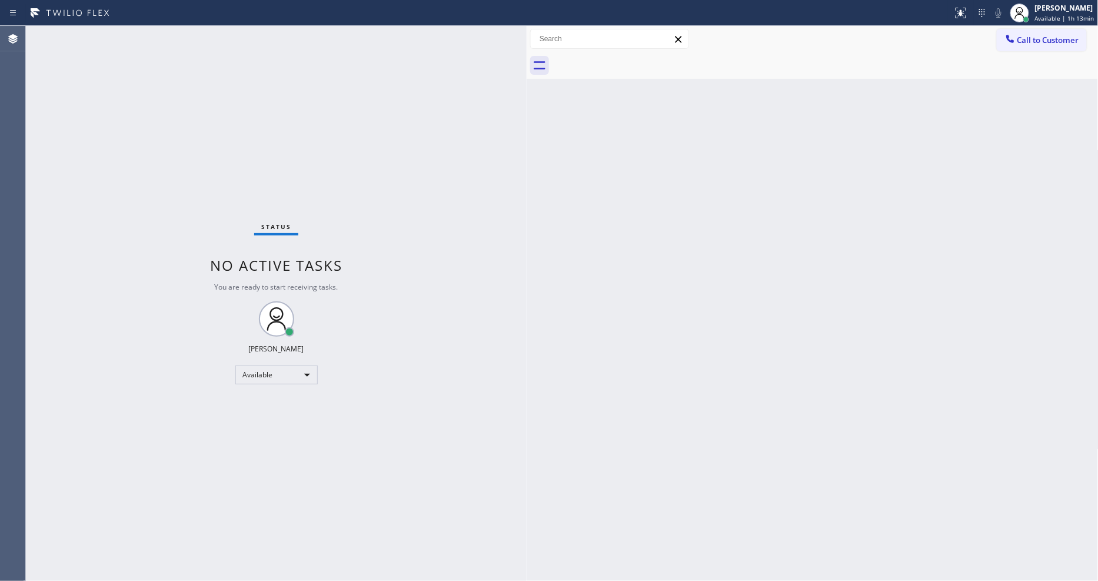
click at [118, 355] on div "Status No active tasks You are ready to start receiving tasks. [PERSON_NAME] Av…" at bounding box center [276, 303] width 501 height 555
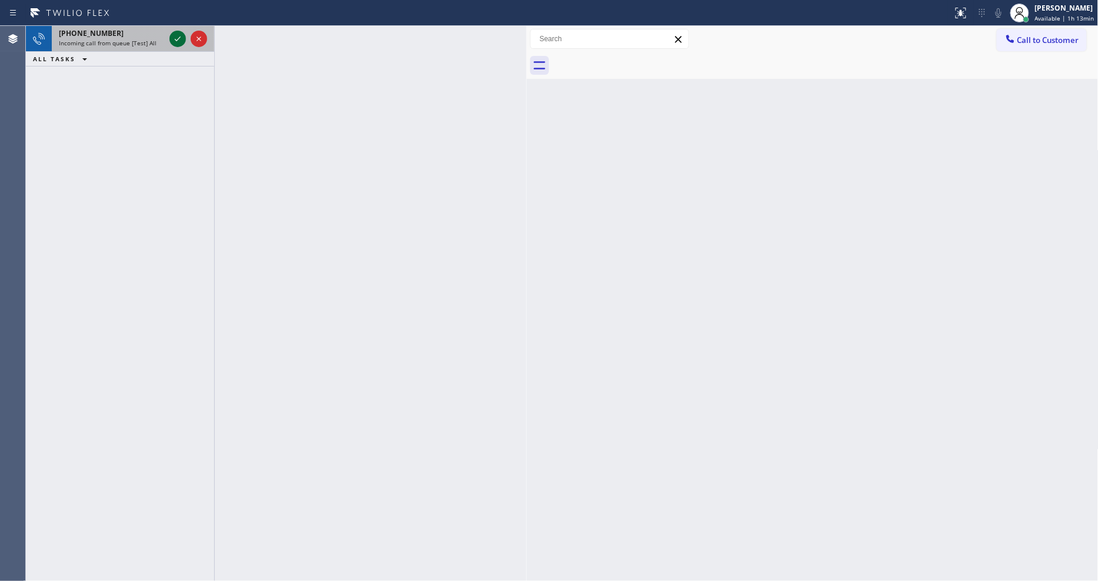
click at [175, 35] on icon at bounding box center [178, 39] width 14 height 14
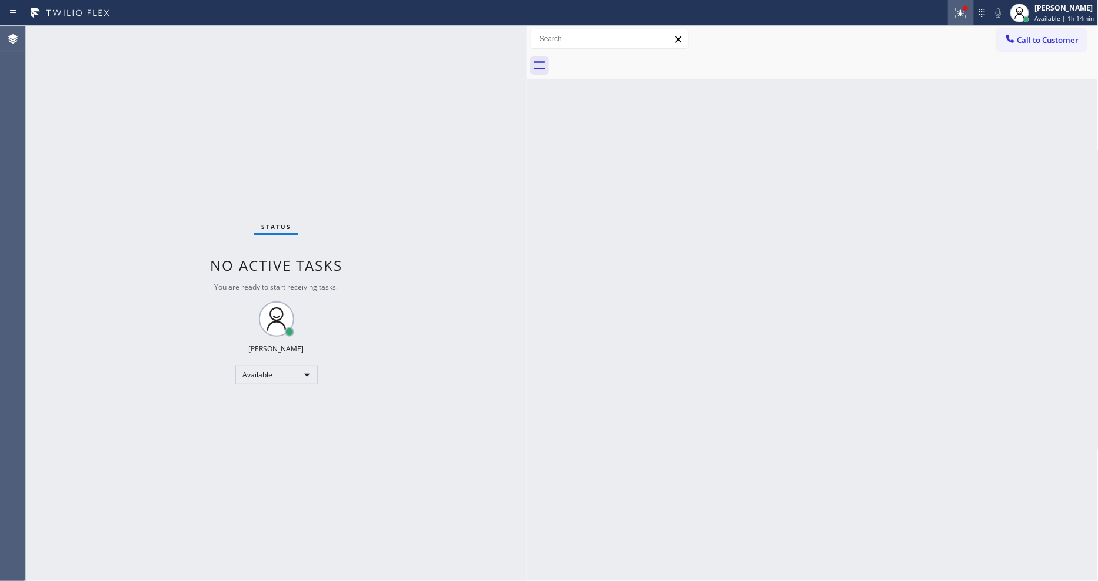
click at [964, 13] on icon at bounding box center [960, 11] width 7 height 4
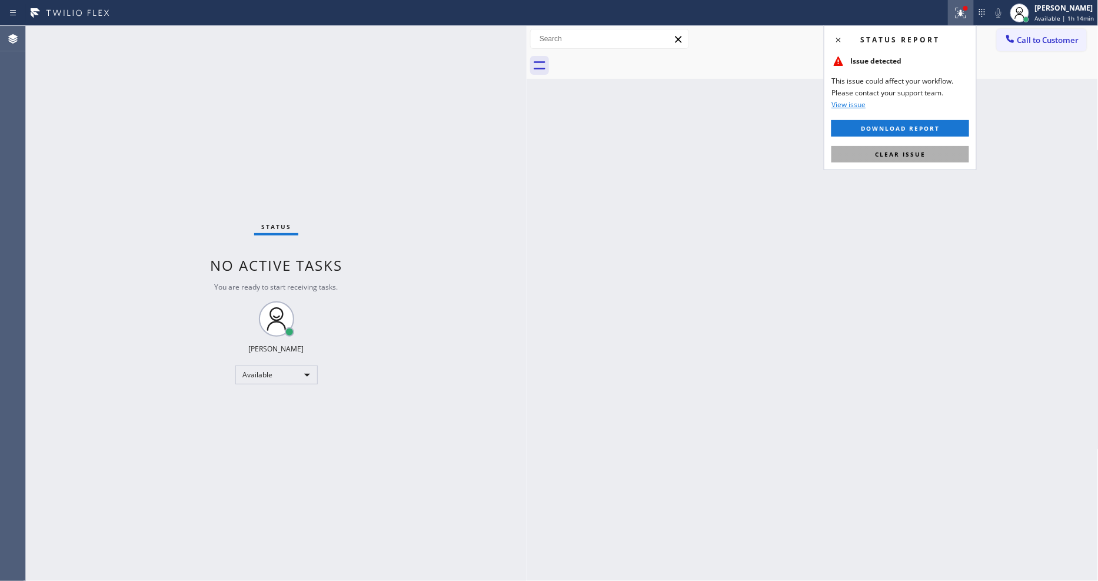
click at [945, 157] on button "Clear issue" at bounding box center [900, 154] width 138 height 16
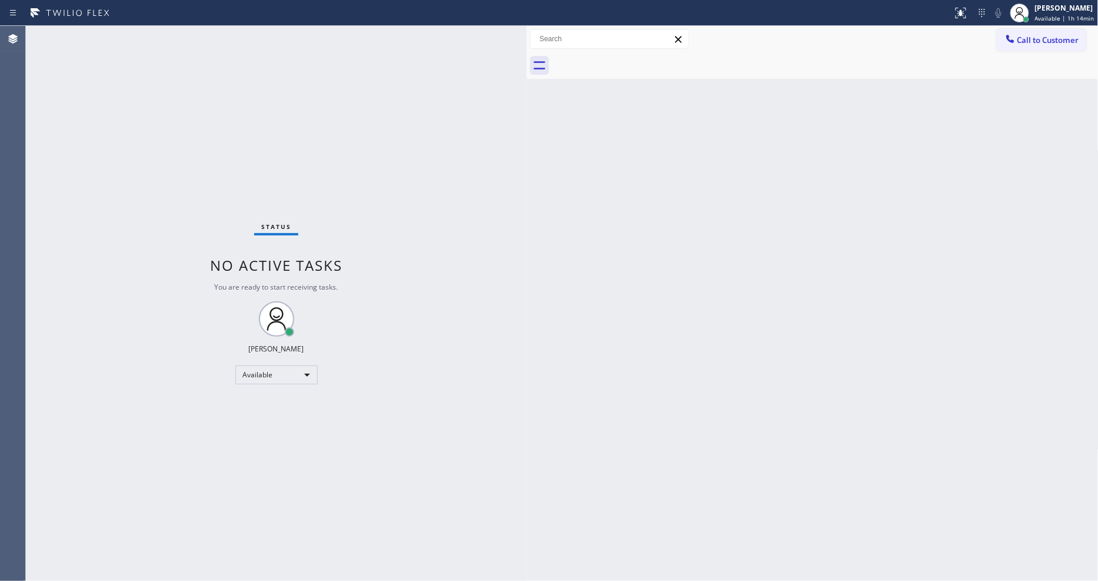
click at [519, 327] on div "Status No active tasks You are ready to start receiving tasks. [PERSON_NAME] Av…" at bounding box center [276, 303] width 501 height 555
click at [736, 361] on div "Back to Dashboard Change Sender ID Customers Technicians Select a contact Outbo…" at bounding box center [813, 303] width 572 height 555
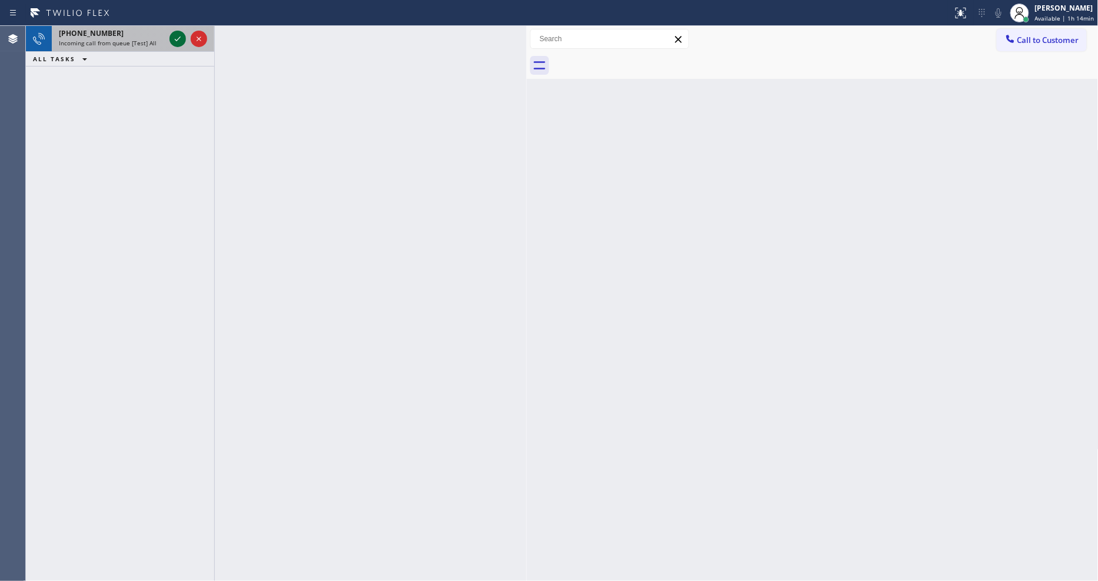
click at [178, 36] on icon at bounding box center [178, 39] width 14 height 14
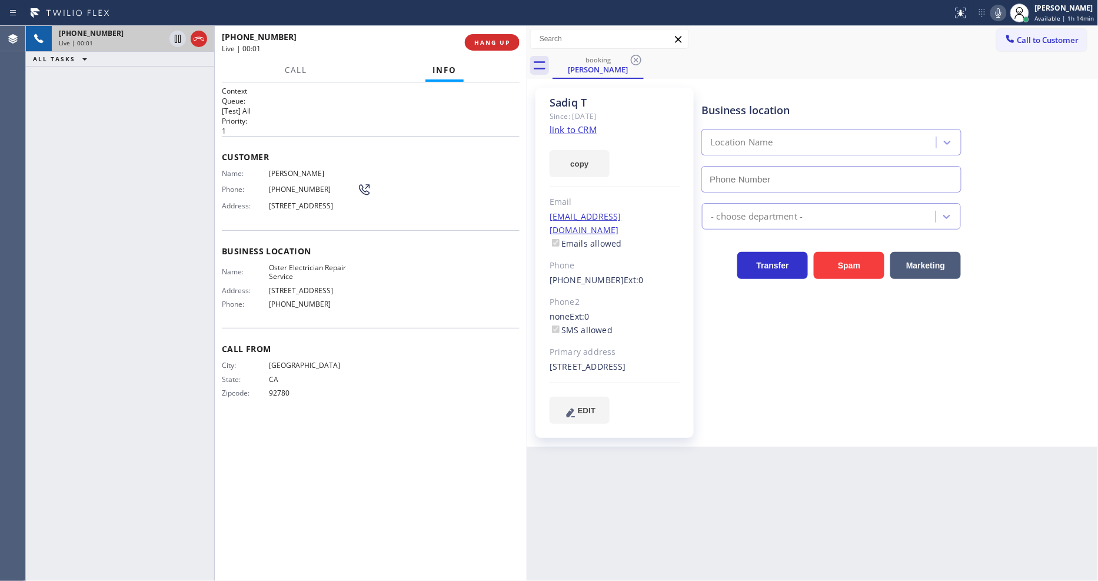
type input "(714) 598-1605"
click at [558, 131] on link "link to CRM" at bounding box center [572, 130] width 47 height 12
drag, startPoint x: 178, startPoint y: 39, endPoint x: 279, endPoint y: 29, distance: 102.3
click at [178, 39] on icon at bounding box center [178, 39] width 14 height 14
click at [1001, 9] on icon at bounding box center [998, 13] width 14 height 14
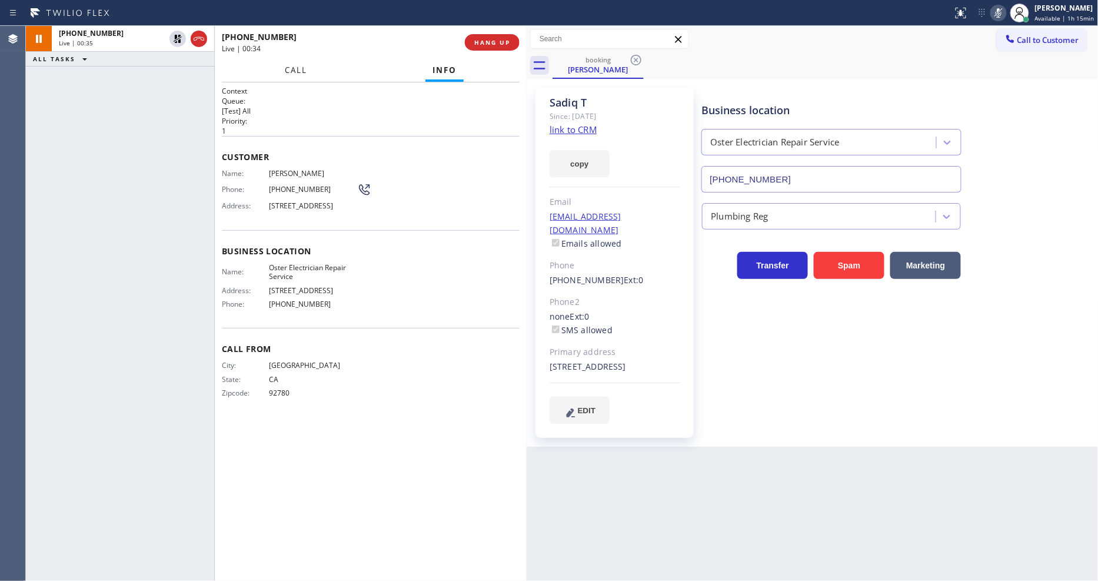
click at [295, 61] on button "Call" at bounding box center [296, 70] width 36 height 23
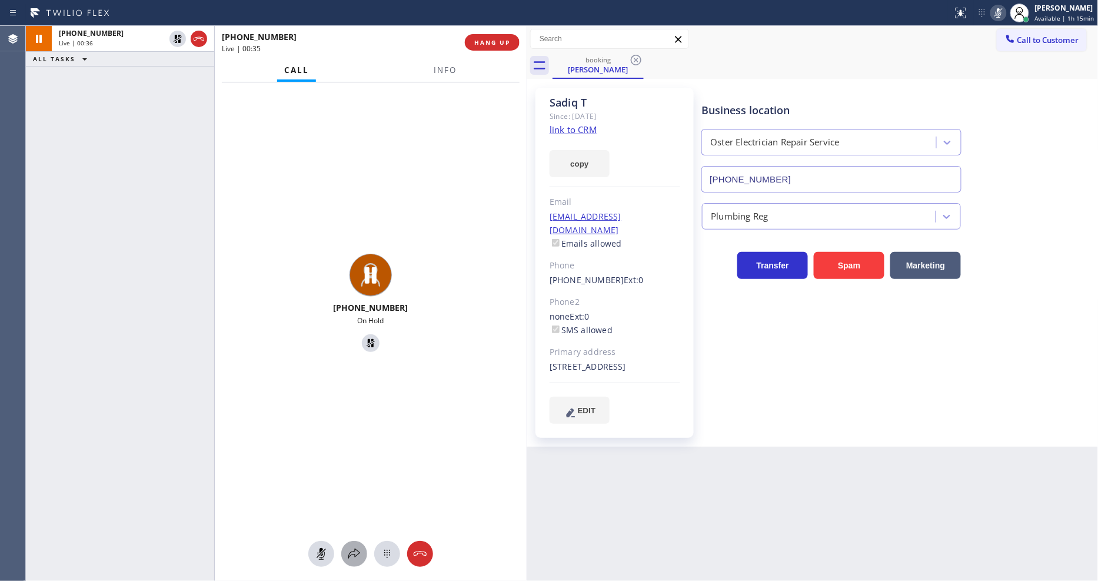
click at [356, 553] on icon at bounding box center [354, 554] width 14 height 14
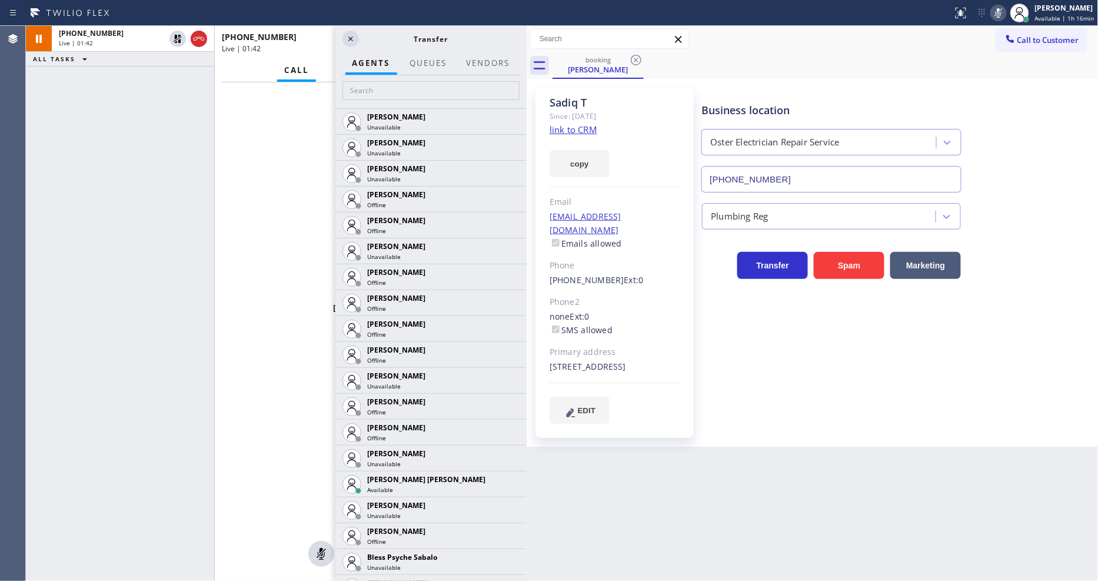
drag, startPoint x: 747, startPoint y: 449, endPoint x: 680, endPoint y: 478, distance: 73.0
click at [747, 449] on div "Back to Dashboard Change Sender ID Customers Technicians Select a contact Outbo…" at bounding box center [813, 303] width 572 height 555
click at [807, 439] on div "Business location Oster Electrician Repair Service (714) 598-1605 Plumbing Reg …" at bounding box center [898, 267] width 396 height 353
click at [179, 39] on icon at bounding box center [178, 39] width 8 height 8
click at [355, 38] on icon at bounding box center [351, 39] width 14 height 14
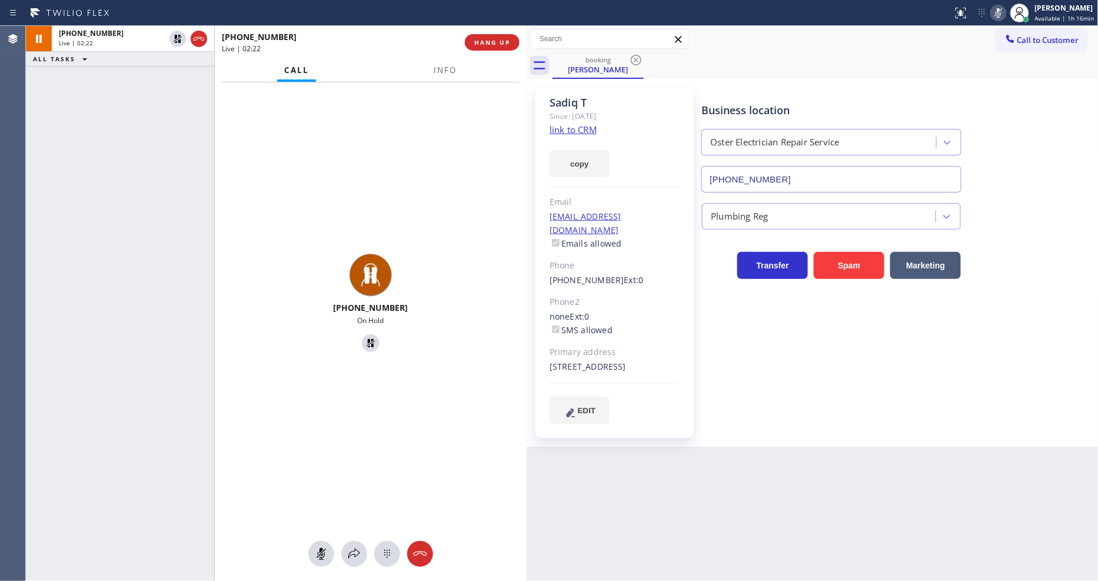
click at [1000, 10] on icon at bounding box center [998, 12] width 6 height 9
click at [449, 68] on span "Info" at bounding box center [445, 70] width 23 height 11
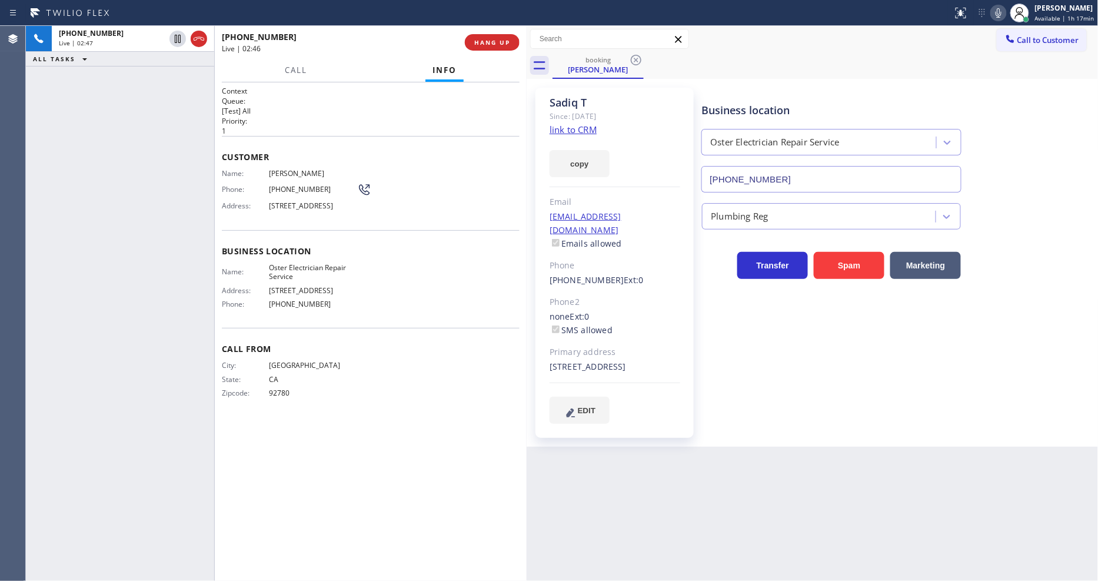
click at [807, 381] on div "Business location Oster Electrician Repair Service (714) 598-1605 Plumbing Reg …" at bounding box center [898, 255] width 396 height 329
click at [443, 287] on div "Name: Oster Electrician Repair Service Address: 14906 Yucca Ave Phone: (714) 59…" at bounding box center [371, 288] width 298 height 51
click at [803, 309] on div "Business location Oster Electrician Repair Service (714) 598-1605 Plumbing Reg …" at bounding box center [898, 255] width 396 height 329
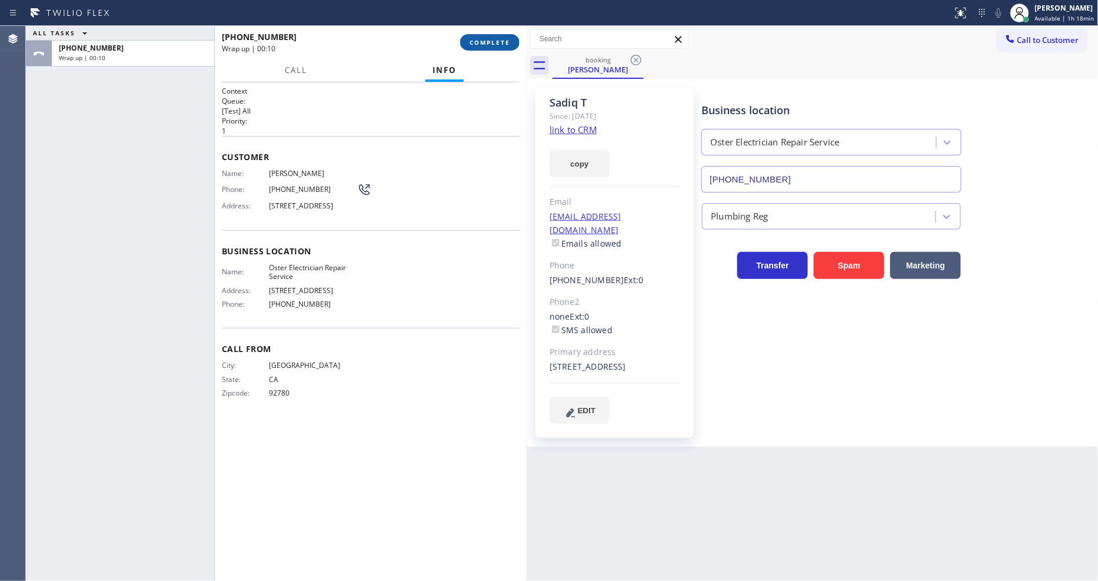
drag, startPoint x: 492, startPoint y: 51, endPoint x: 493, endPoint y: 44, distance: 7.1
click at [492, 48] on div "+19495003450 Wrap up | 00:10 COMPLETE" at bounding box center [371, 42] width 298 height 31
click at [493, 44] on span "COMPLETE" at bounding box center [489, 42] width 41 height 8
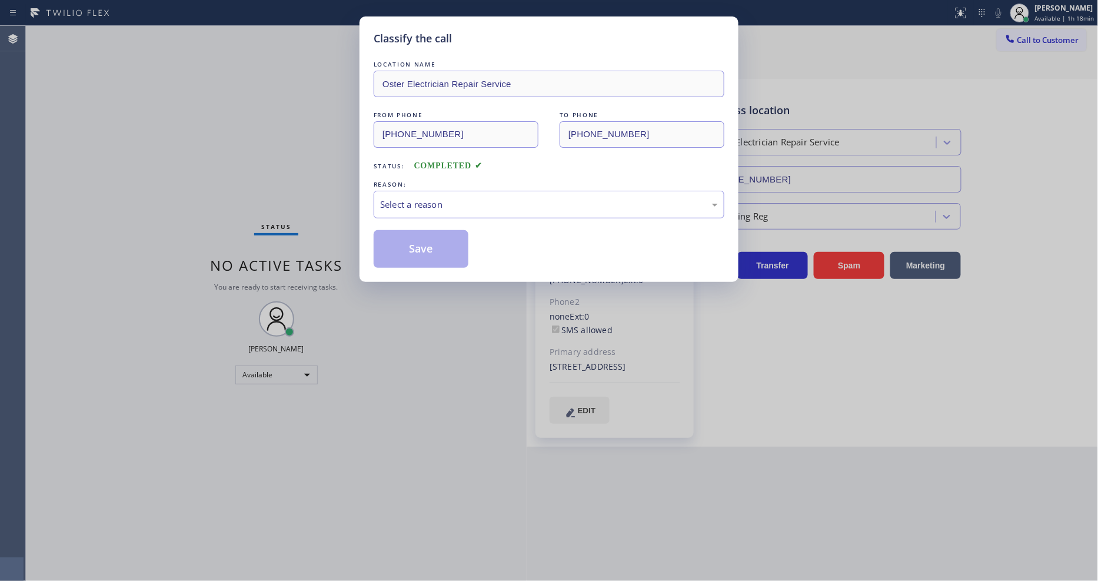
click at [422, 192] on div "Select a reason" at bounding box center [549, 205] width 351 height 28
click at [420, 247] on button "Save" at bounding box center [421, 249] width 95 height 38
click at [420, 246] on button "Save" at bounding box center [421, 249] width 95 height 38
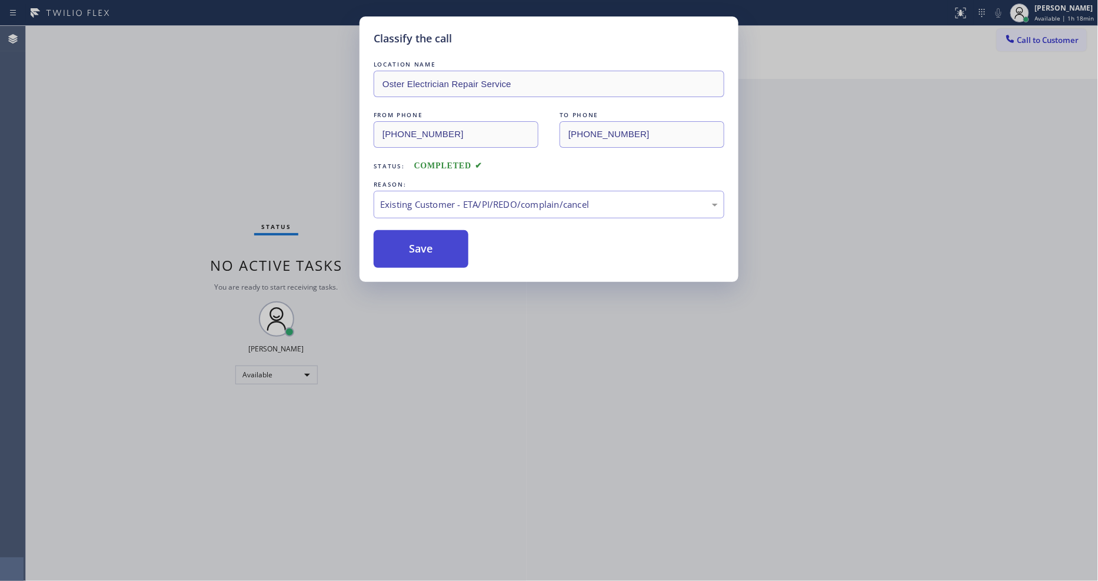
click at [420, 246] on button "Save" at bounding box center [421, 249] width 95 height 38
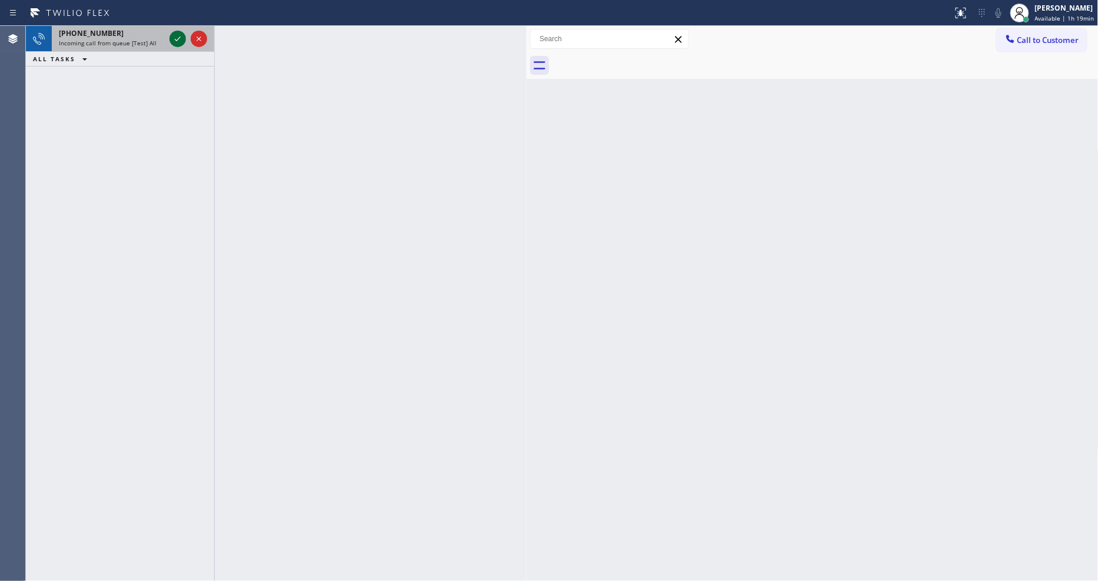
click at [175, 37] on icon at bounding box center [178, 39] width 14 height 14
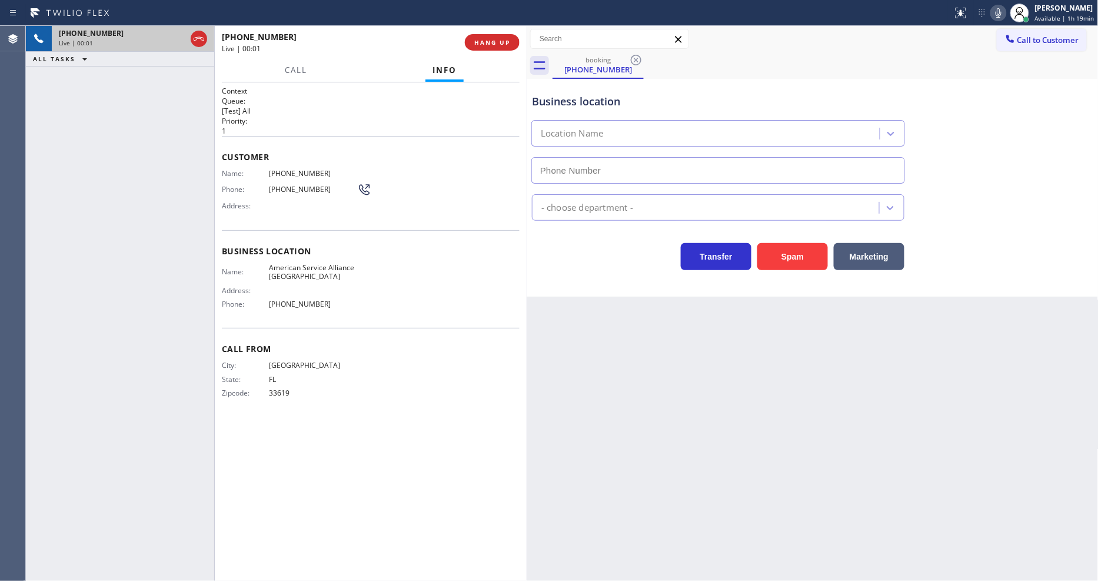
type input "(510) 756-4242"
click at [987, 395] on div "Back to Dashboard Change Sender ID Customers Technicians Select a contact Outbo…" at bounding box center [813, 303] width 572 height 555
click at [301, 169] on span "(941) 225-1324" at bounding box center [313, 173] width 88 height 9
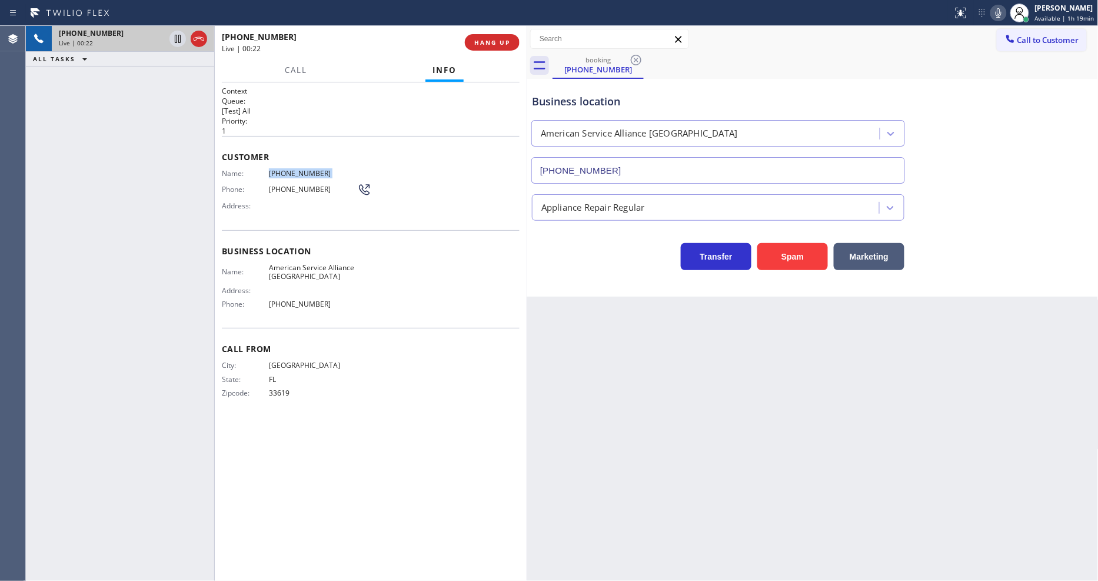
click at [1002, 12] on icon at bounding box center [998, 13] width 14 height 14
click at [1005, 9] on icon at bounding box center [998, 13] width 14 height 14
click at [303, 263] on span "American Service Alliance Oakland" at bounding box center [313, 272] width 88 height 18
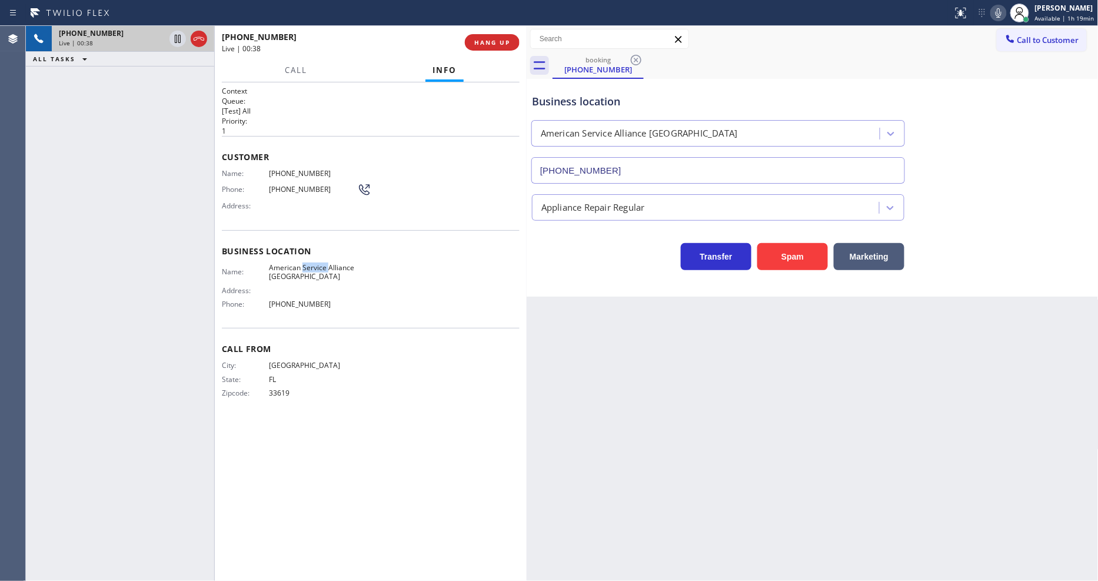
click at [303, 263] on span "American Service Alliance Oakland" at bounding box center [313, 272] width 88 height 18
click at [281, 169] on span "(941) 225-1324" at bounding box center [313, 173] width 88 height 9
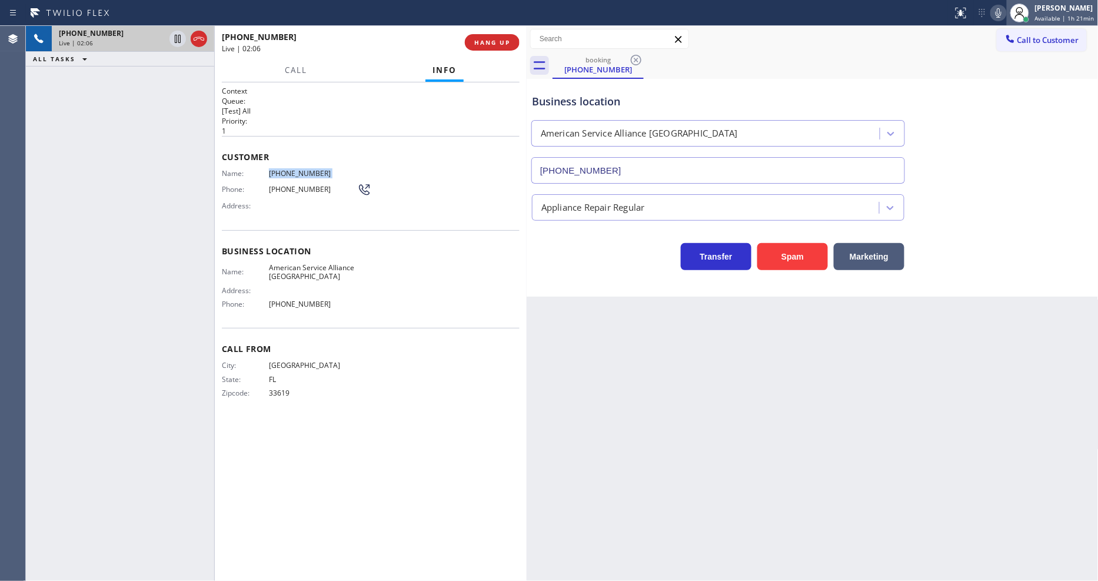
click at [1010, 14] on div at bounding box center [1020, 13] width 26 height 26
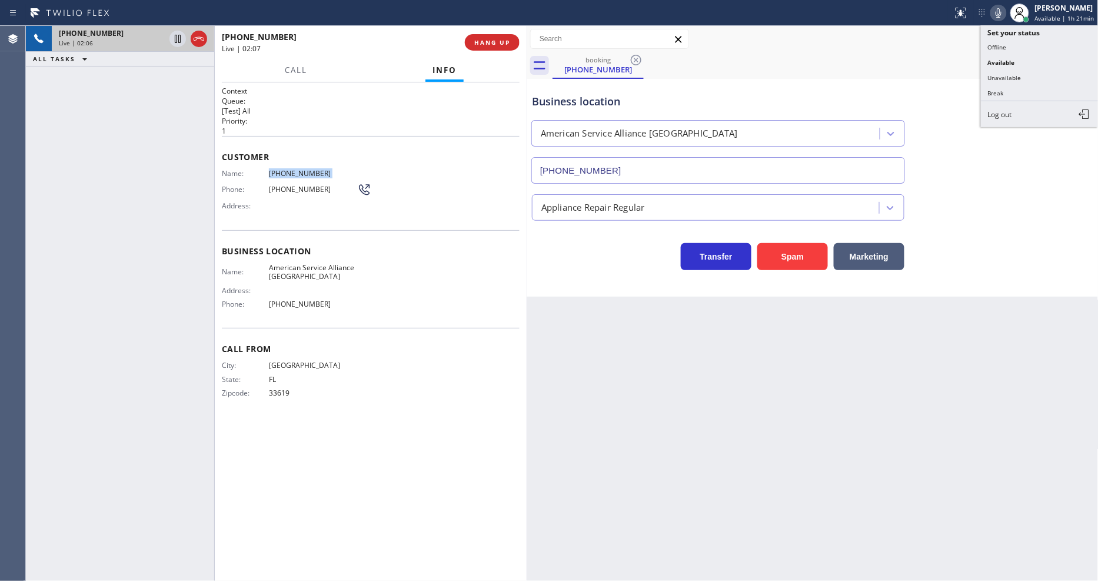
click at [1005, 13] on icon at bounding box center [998, 13] width 14 height 14
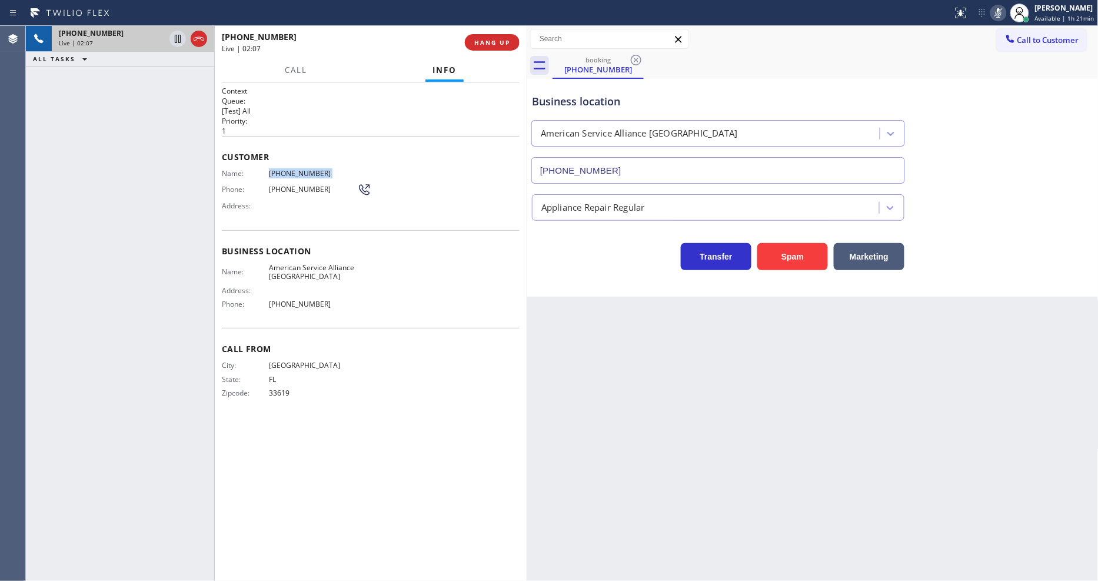
click at [1005, 13] on icon at bounding box center [998, 13] width 14 height 14
click at [1002, 15] on icon at bounding box center [998, 13] width 14 height 14
click at [290, 169] on span "(941) 225-1324" at bounding box center [313, 173] width 88 height 9
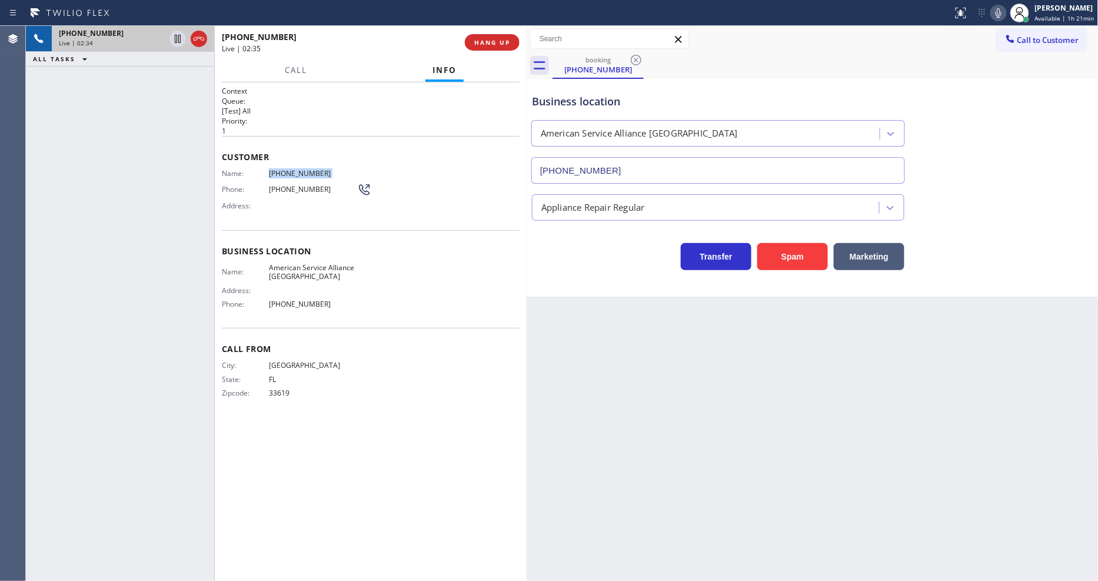
click at [290, 169] on span "(941) 225-1324" at bounding box center [313, 173] width 88 height 9
click at [176, 36] on icon at bounding box center [178, 39] width 14 height 14
click at [997, 12] on icon at bounding box center [998, 13] width 14 height 14
click at [174, 38] on icon at bounding box center [178, 39] width 14 height 14
click at [1001, 15] on icon at bounding box center [998, 13] width 14 height 14
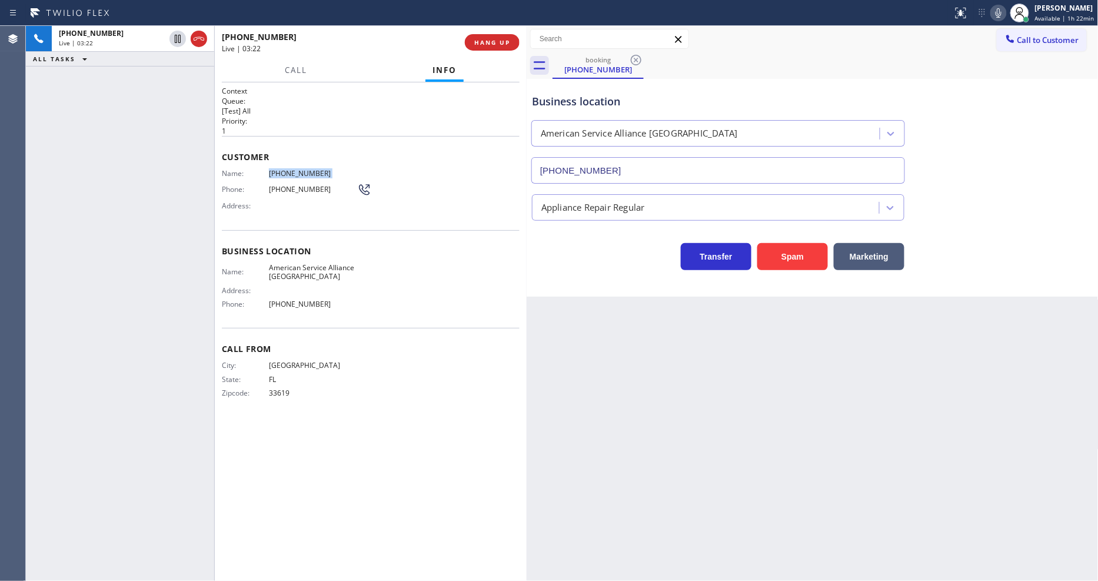
click at [508, 366] on div "City: TAMPA State: FL Zipcode: 33619" at bounding box center [371, 381] width 298 height 41
click at [884, 390] on div "Back to Dashboard Change Sender ID Customers Technicians Select a contact Outbo…" at bounding box center [813, 303] width 572 height 555
click at [178, 34] on icon at bounding box center [178, 39] width 14 height 14
click at [995, 12] on icon at bounding box center [998, 13] width 14 height 14
click at [176, 38] on icon at bounding box center [178, 39] width 8 height 8
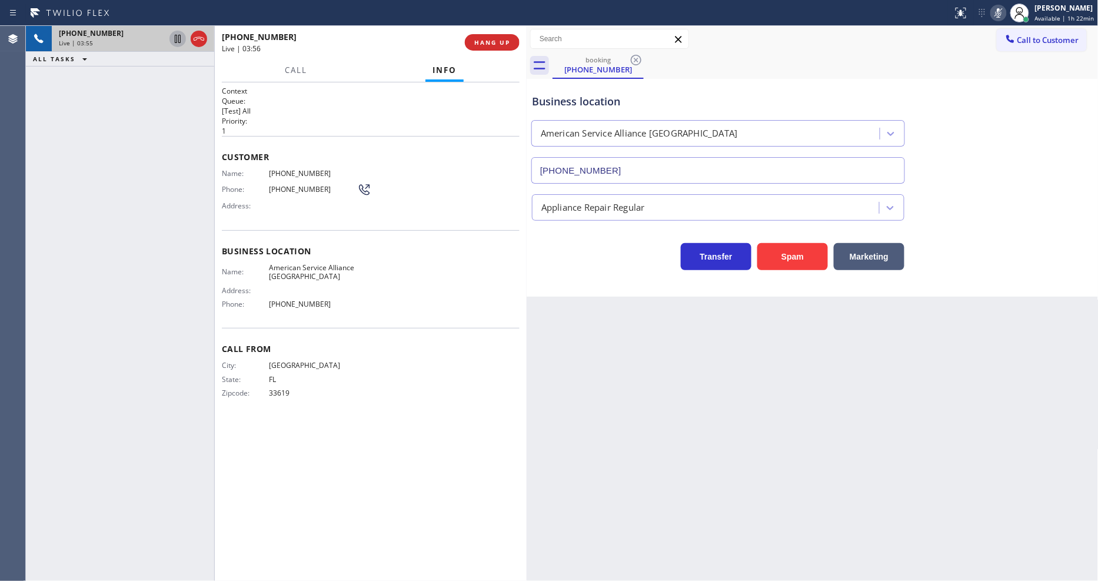
click at [1001, 12] on icon at bounding box center [998, 13] width 14 height 14
click at [178, 76] on icon at bounding box center [178, 79] width 14 height 14
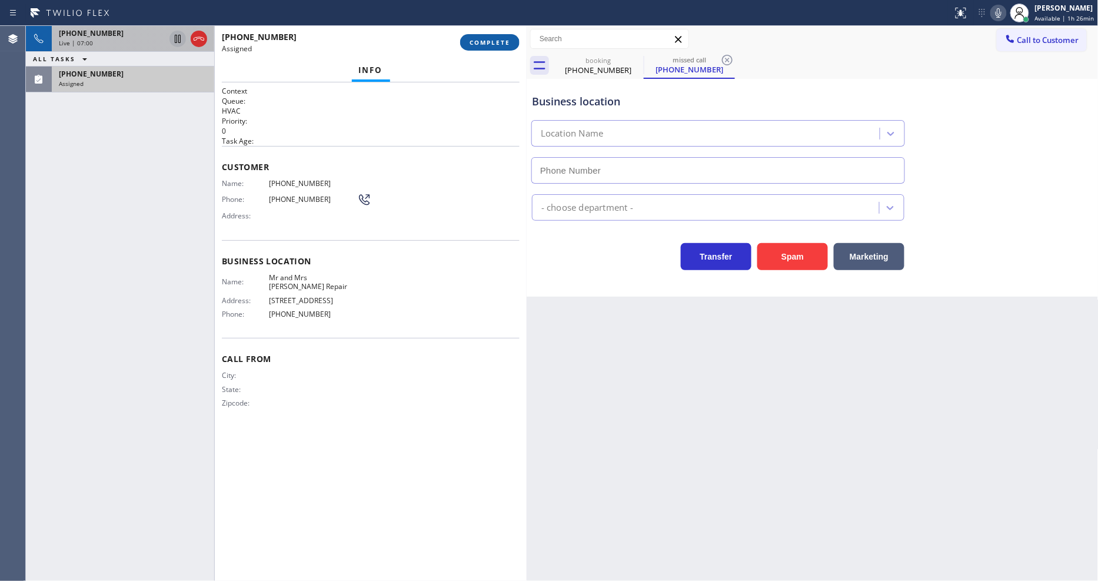
type input "(415) 639-9084"
click at [491, 44] on span "COMPLETE" at bounding box center [489, 42] width 41 height 8
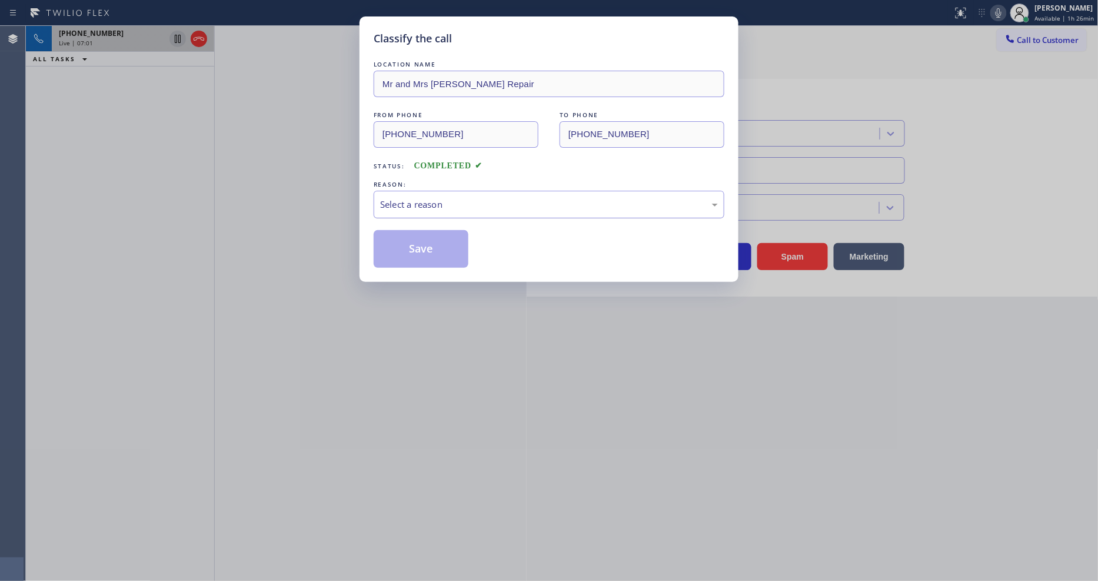
click at [482, 198] on div "Select a reason" at bounding box center [549, 205] width 338 height 14
click at [445, 245] on button "Save" at bounding box center [421, 249] width 95 height 38
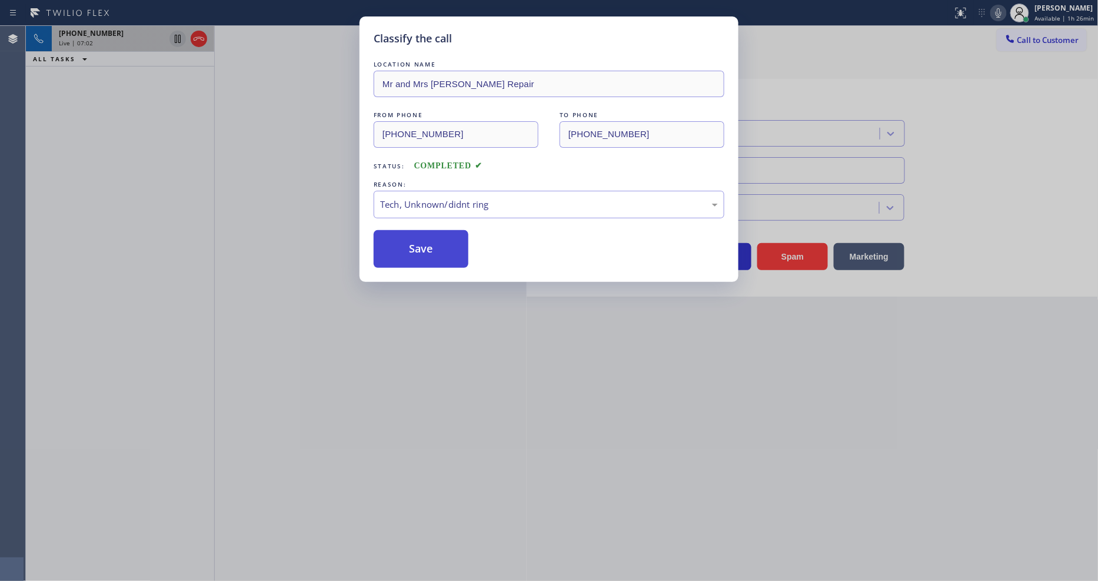
click at [445, 245] on button "Save" at bounding box center [421, 249] width 95 height 38
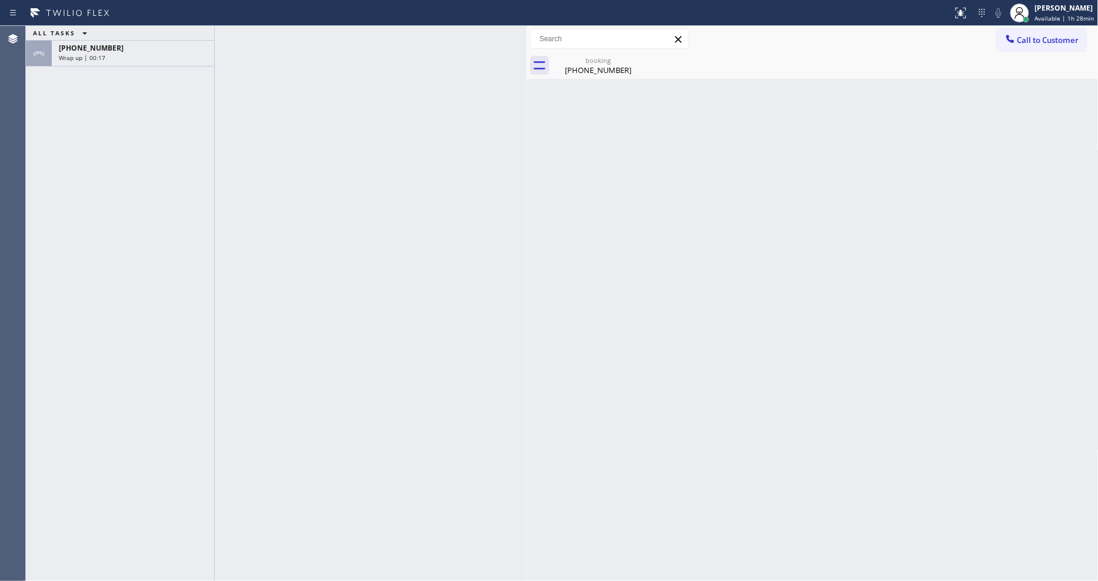
click at [275, 91] on div at bounding box center [371, 303] width 312 height 555
click at [181, 51] on div "+19412251324" at bounding box center [133, 48] width 148 height 10
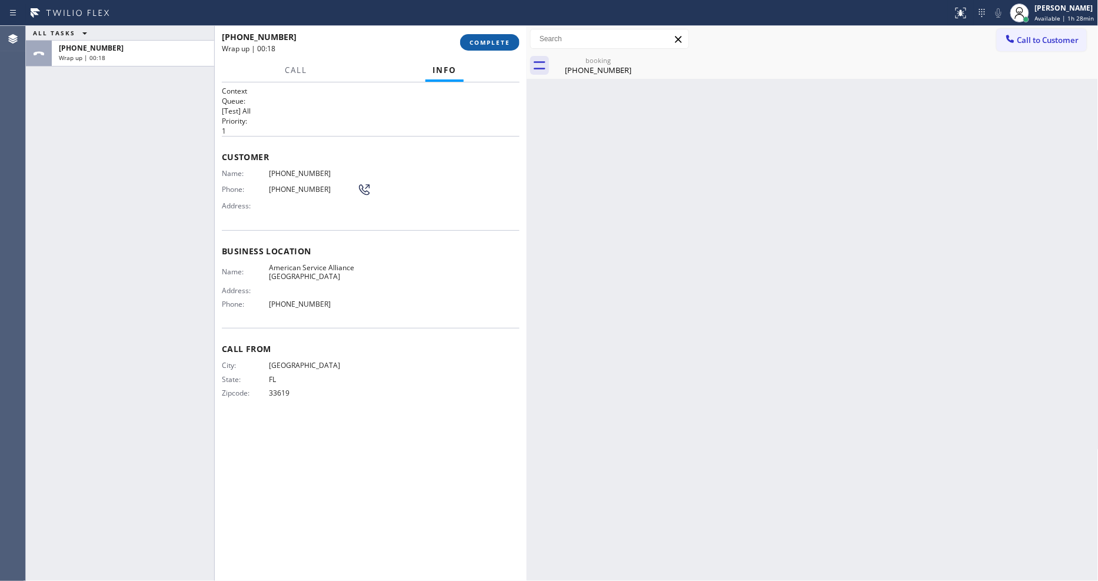
click at [499, 35] on button "COMPLETE" at bounding box center [489, 42] width 59 height 16
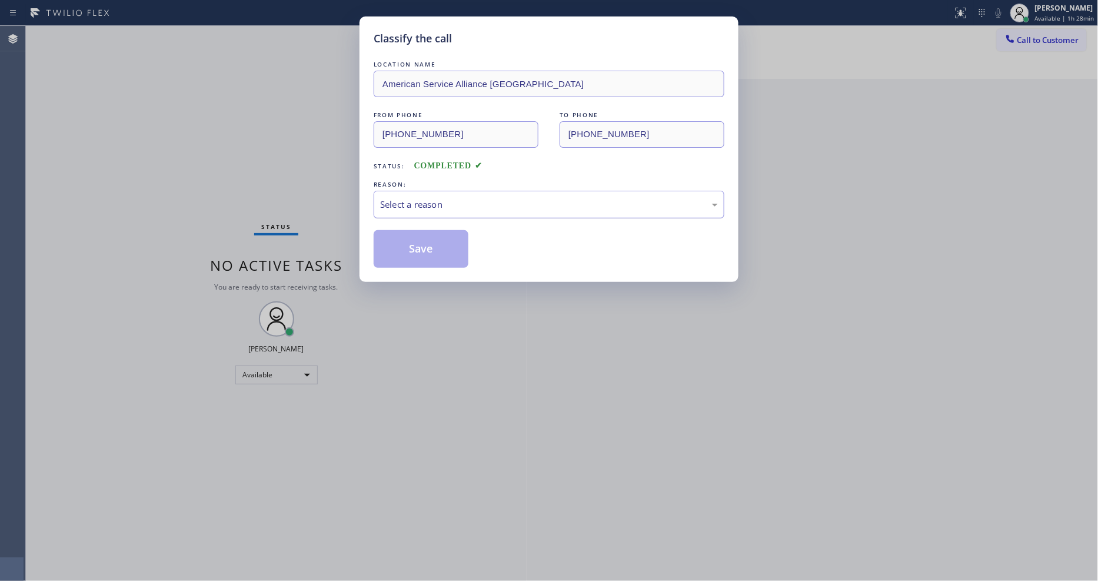
click at [409, 206] on div "Select a reason" at bounding box center [549, 205] width 338 height 14
click at [409, 237] on button "Save" at bounding box center [421, 249] width 95 height 38
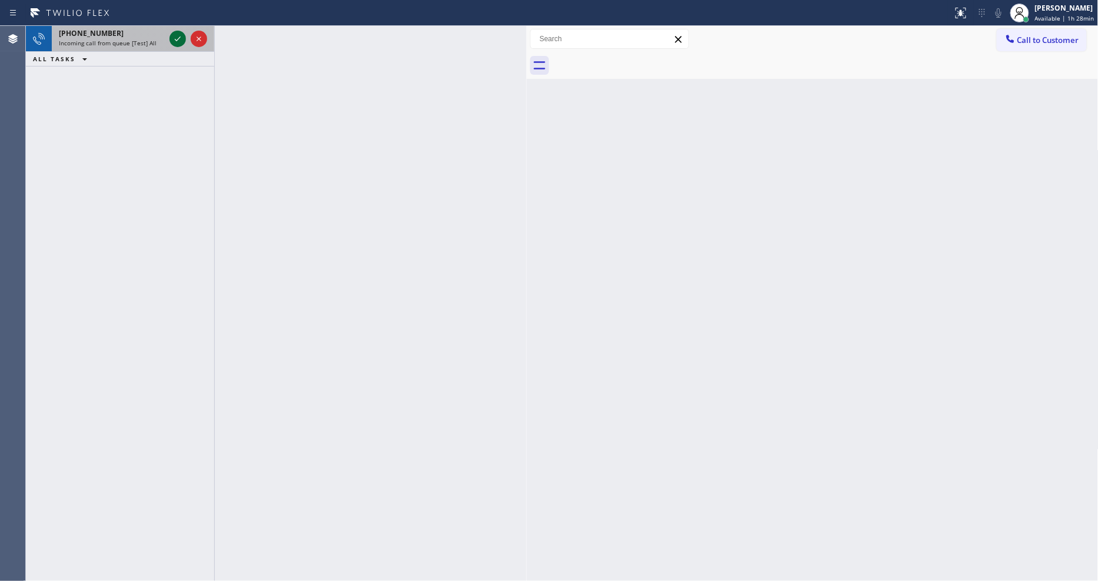
click at [178, 31] on button at bounding box center [177, 39] width 16 height 16
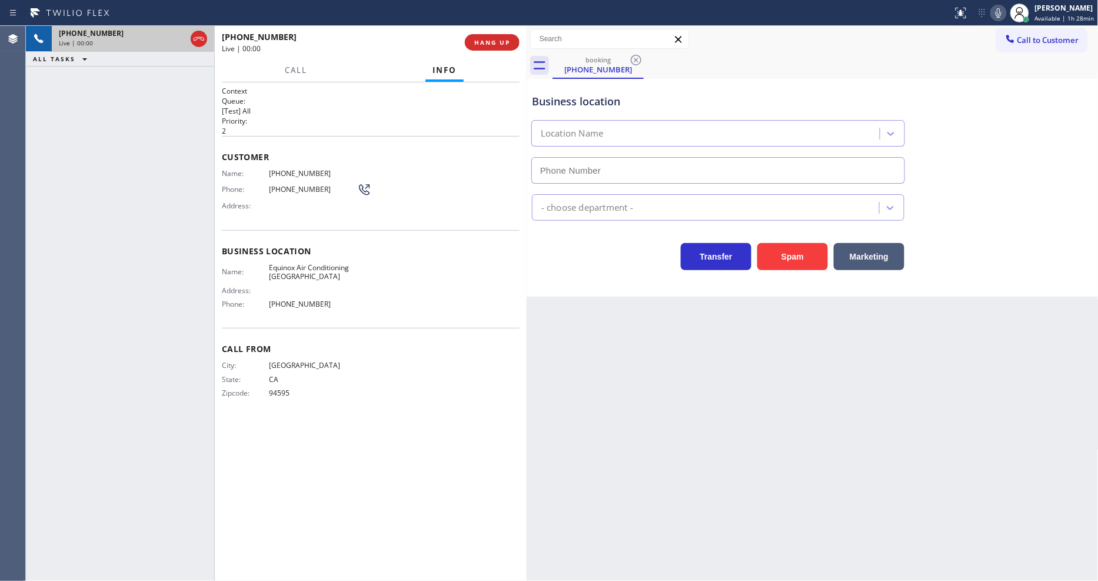
type input "(510) 781-9700"
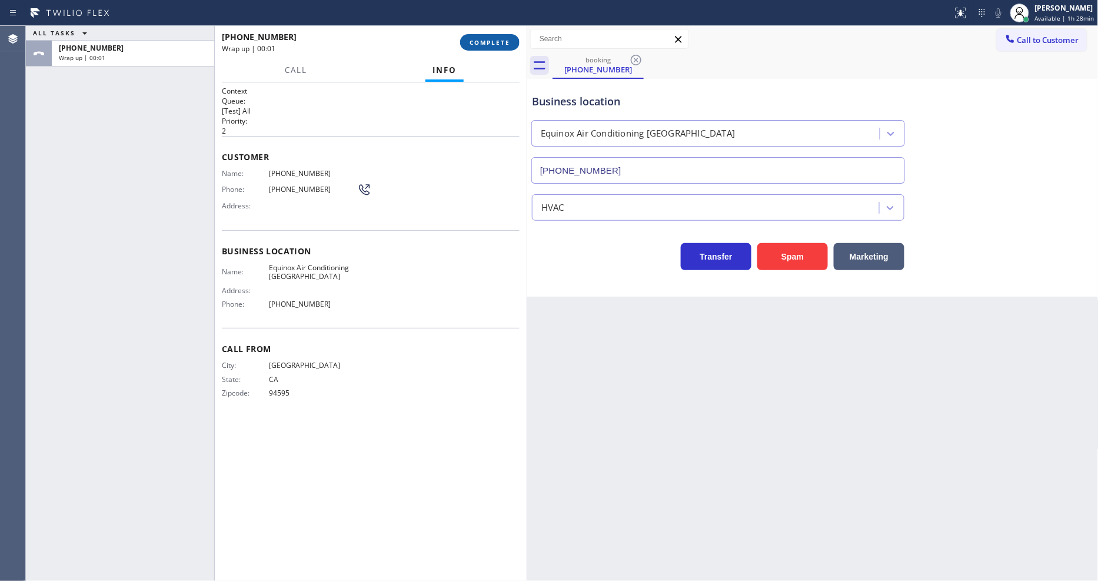
click at [499, 39] on span "COMPLETE" at bounding box center [489, 42] width 41 height 8
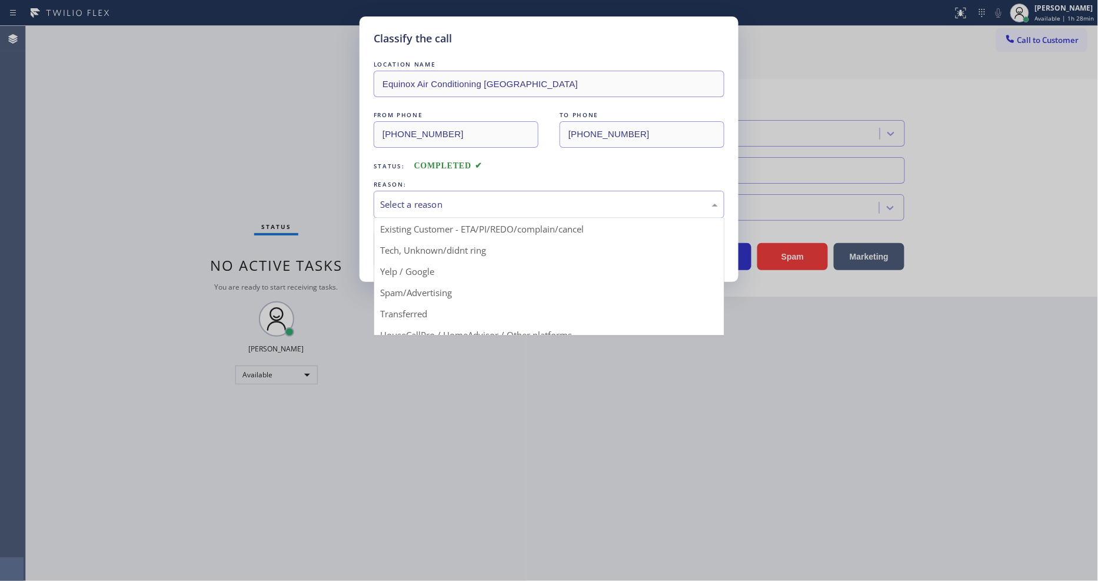
scroll to position [65, 0]
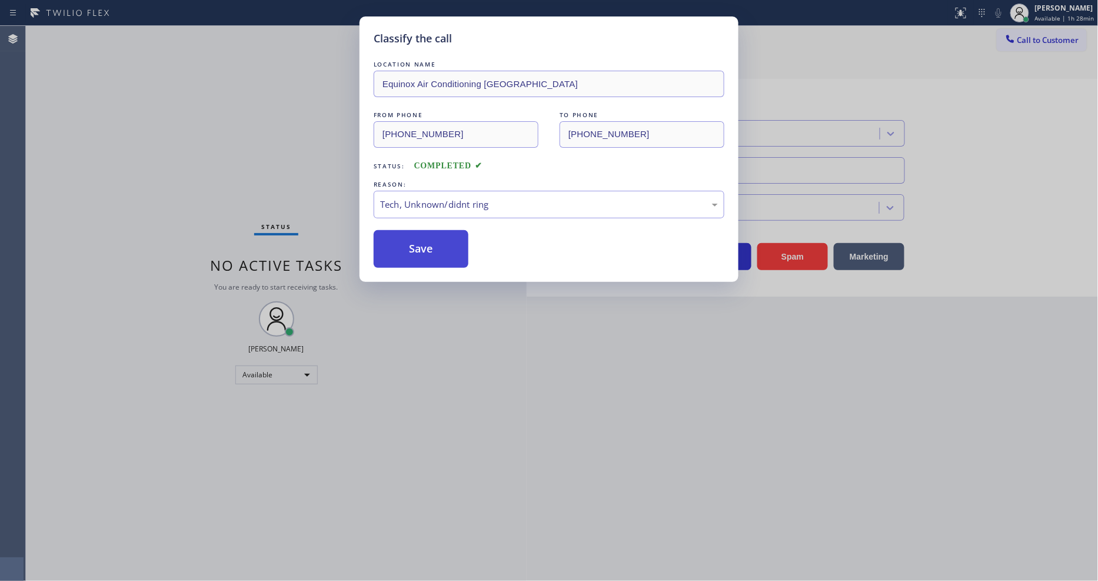
click at [441, 237] on button "Save" at bounding box center [421, 249] width 95 height 38
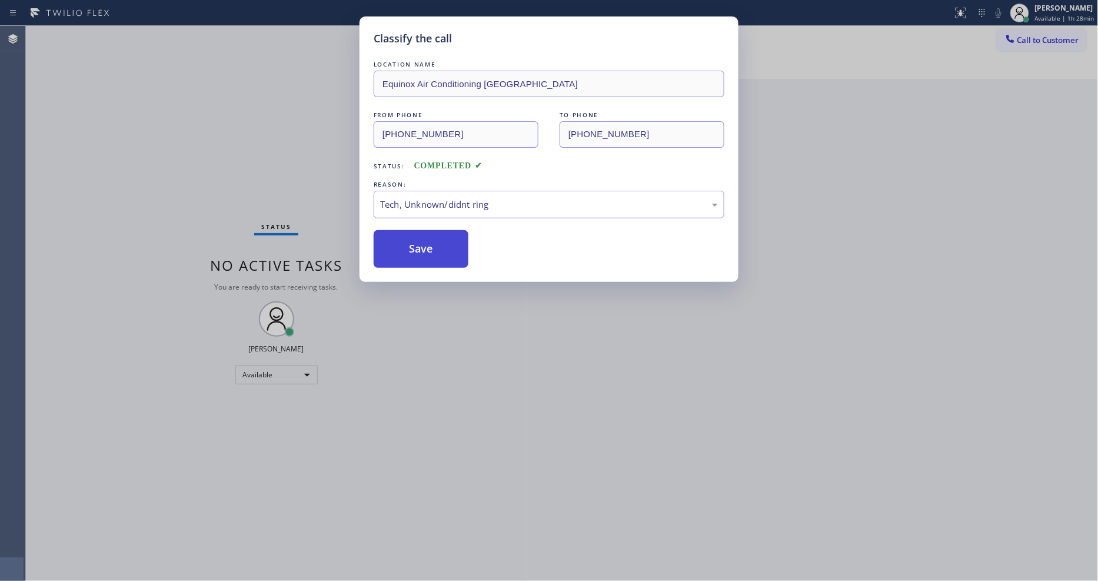
click at [441, 237] on button "Save" at bounding box center [421, 249] width 95 height 38
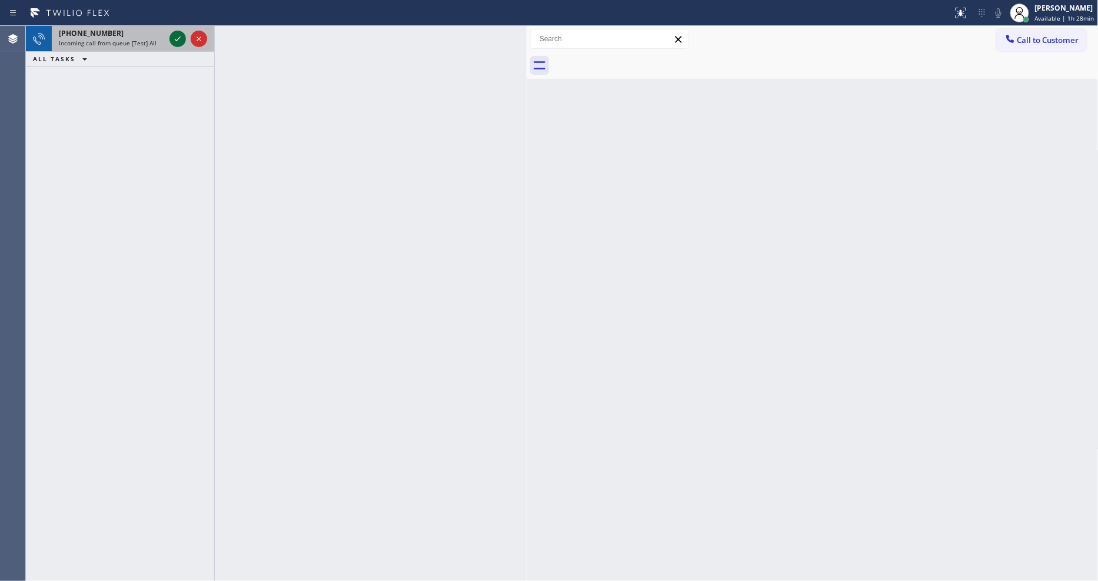
click at [178, 41] on icon at bounding box center [178, 39] width 14 height 14
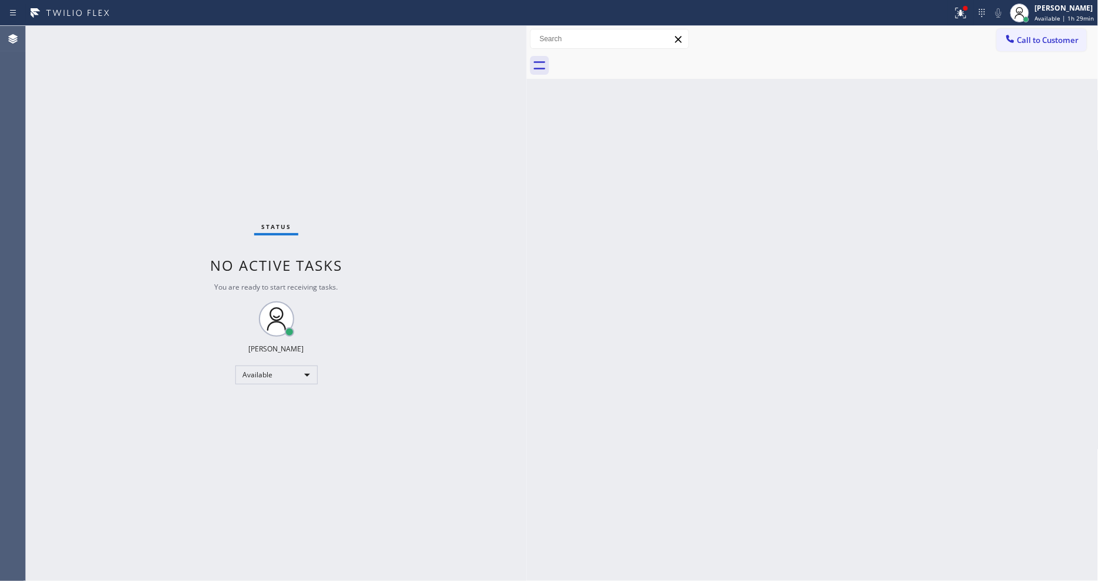
click at [1027, 374] on div "Back to Dashboard Change Sender ID Customers Technicians Select a contact Outbo…" at bounding box center [813, 303] width 572 height 555
click at [966, 18] on icon at bounding box center [961, 13] width 14 height 14
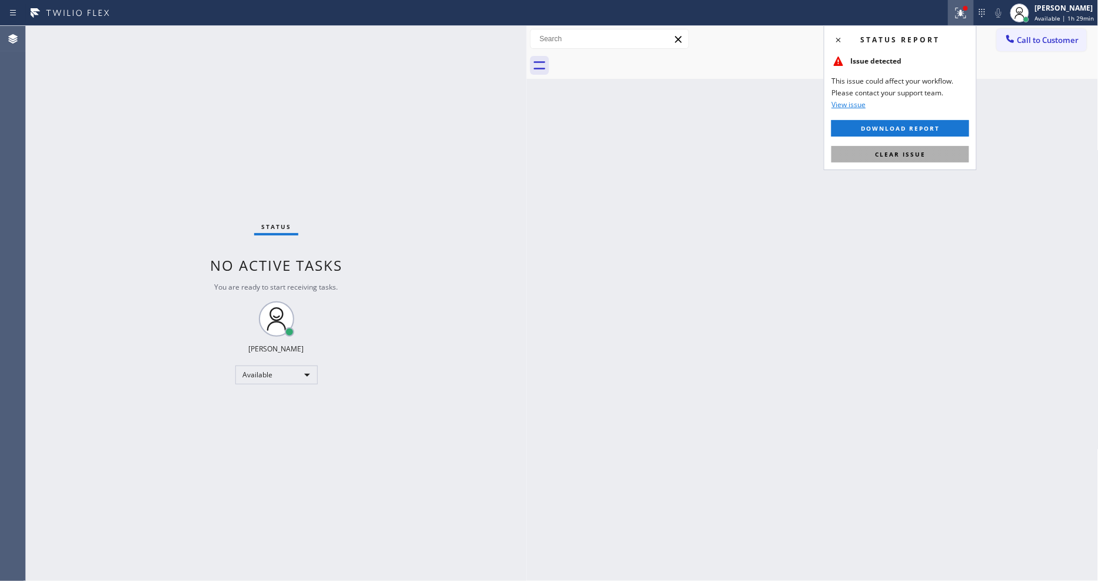
click at [922, 154] on span "Clear issue" at bounding box center [900, 154] width 51 height 8
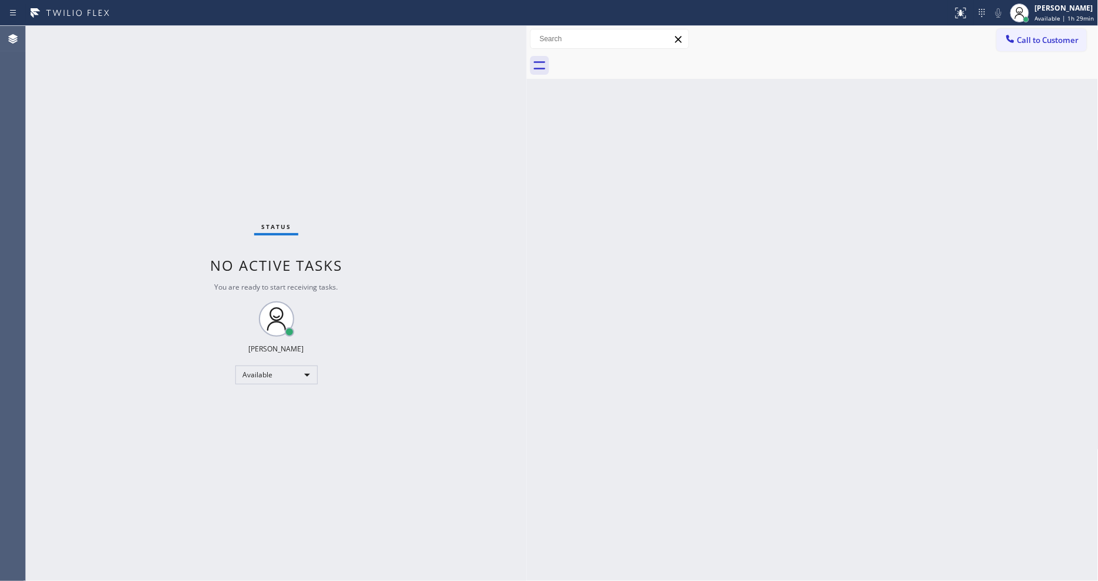
click at [534, 342] on div "Back to Dashboard Change Sender ID Customers Technicians Select a contact Outbo…" at bounding box center [813, 303] width 572 height 555
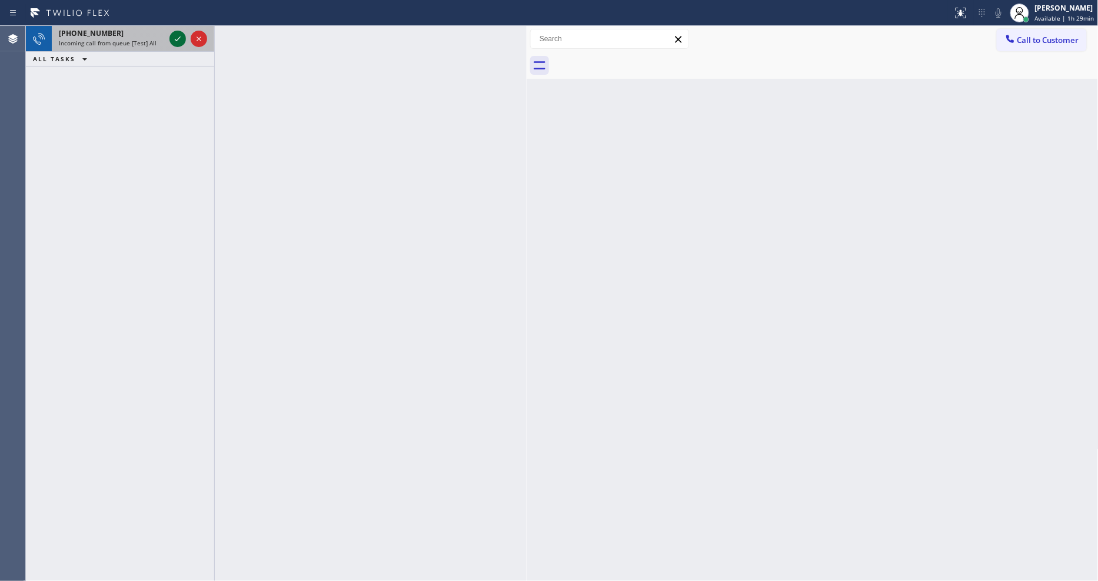
click at [178, 39] on icon at bounding box center [178, 39] width 14 height 14
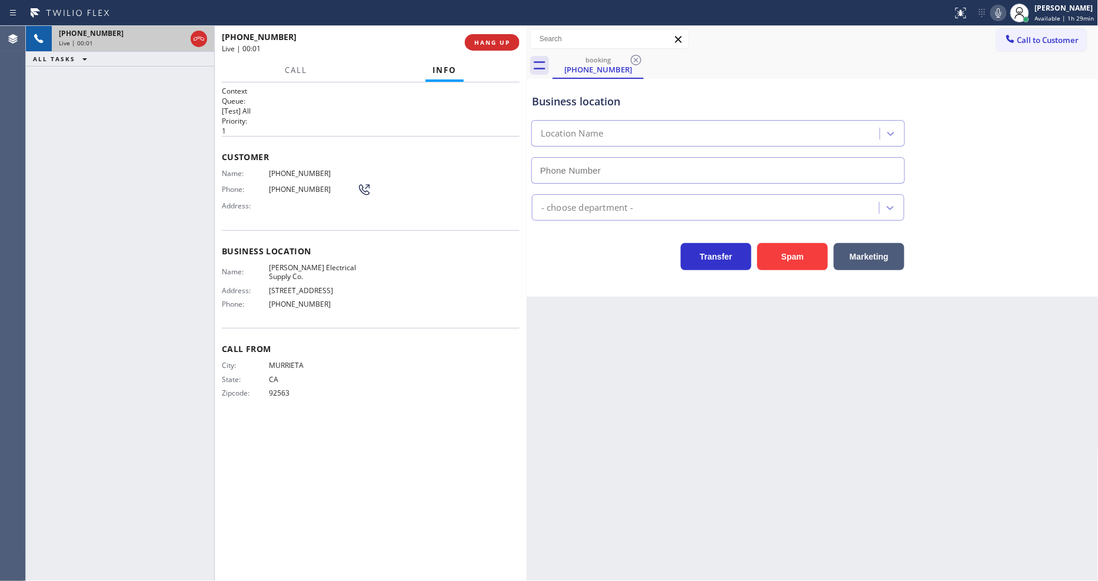
type input "(323) 886-9401"
click at [493, 44] on span "HANG UP" at bounding box center [492, 42] width 36 height 8
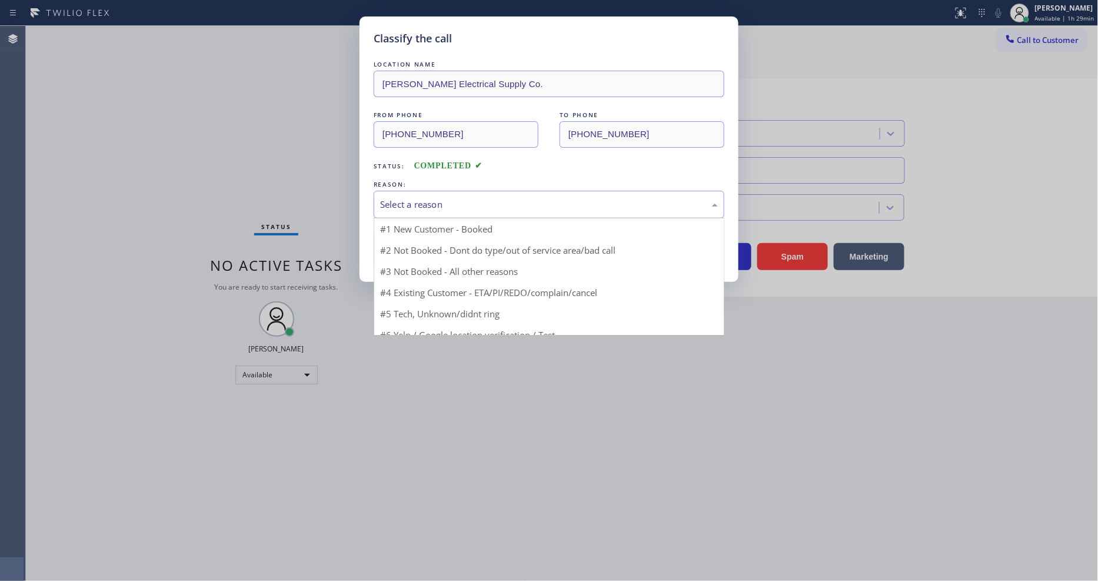
click at [462, 198] on div "Select a reason" at bounding box center [549, 205] width 338 height 14
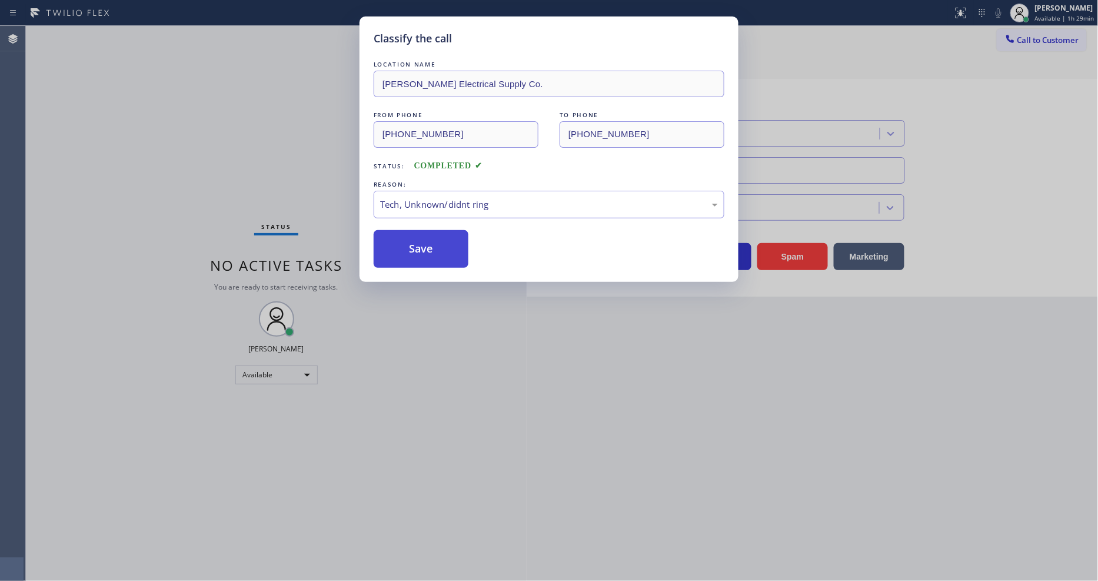
click at [459, 242] on button "Save" at bounding box center [421, 249] width 95 height 38
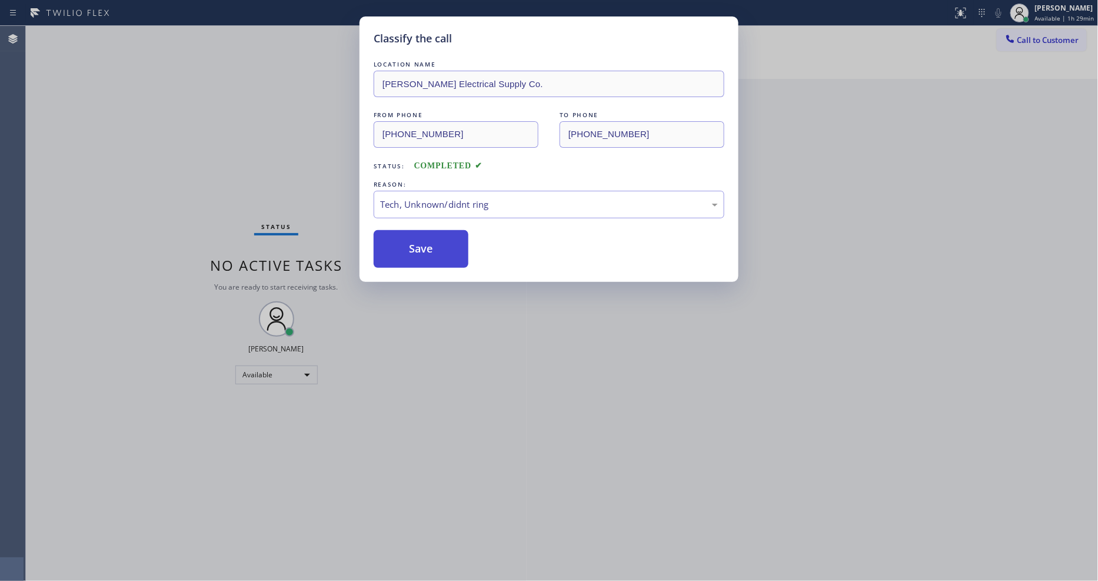
click at [459, 242] on button "Save" at bounding box center [421, 249] width 95 height 38
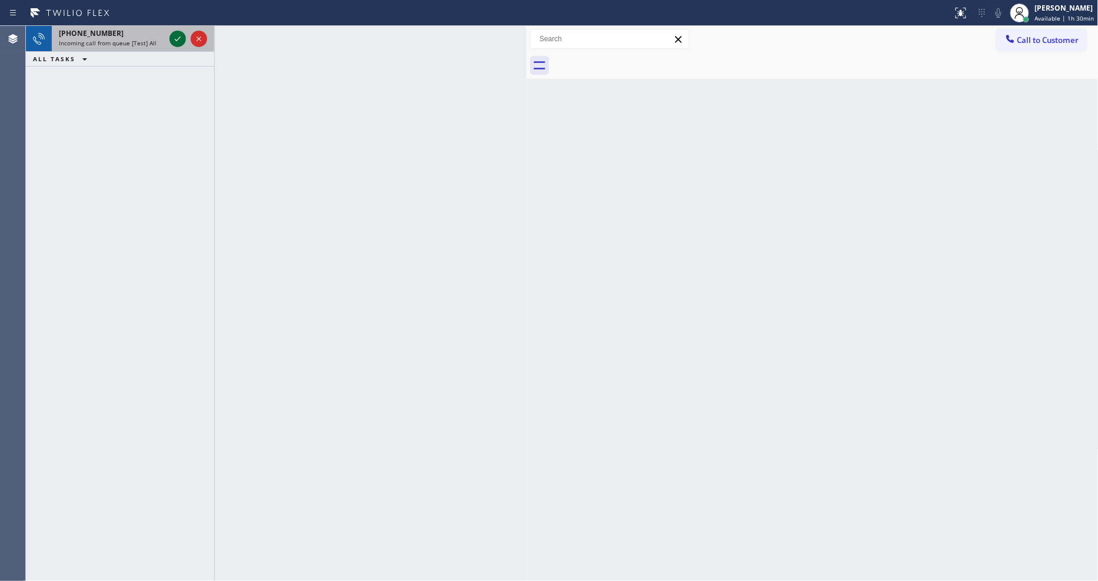
click at [175, 38] on icon at bounding box center [178, 39] width 14 height 14
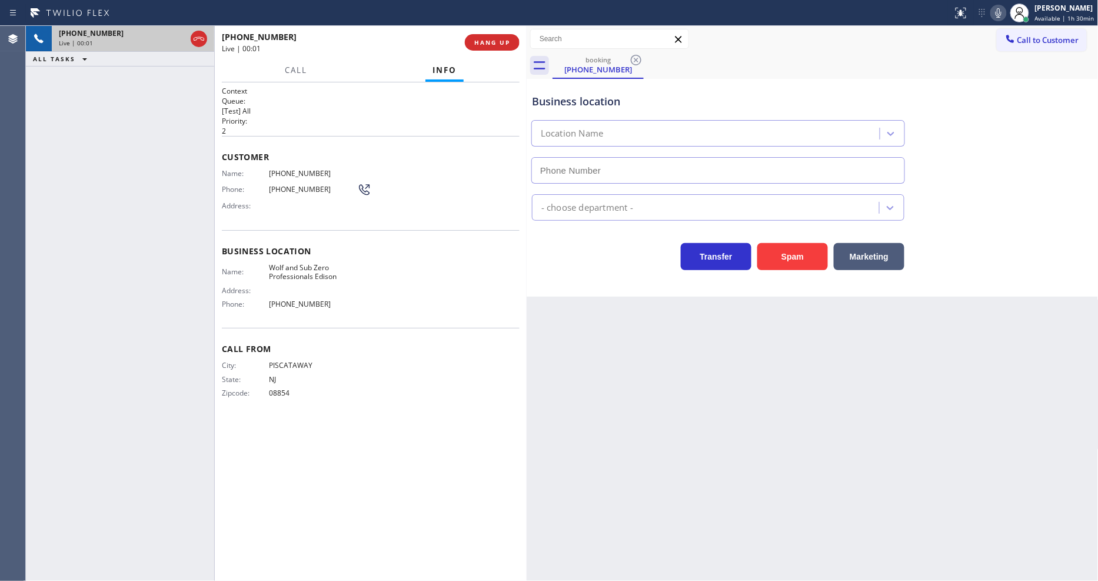
type input "(732) 631-3621"
click at [493, 42] on span "HANG UP" at bounding box center [492, 42] width 36 height 8
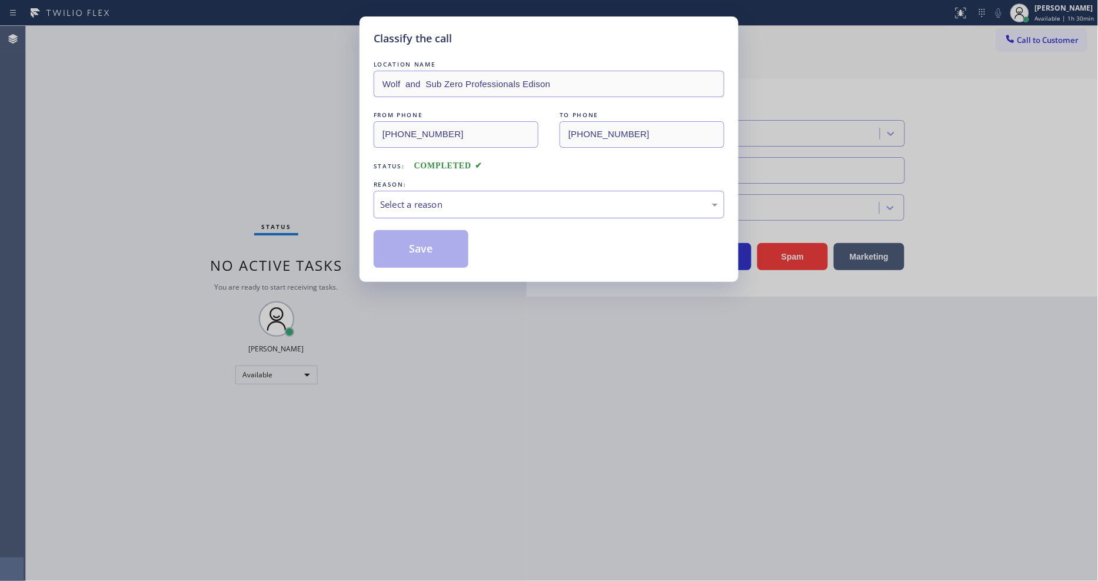
click at [449, 200] on div "Select a reason" at bounding box center [549, 205] width 338 height 14
drag, startPoint x: 444, startPoint y: 282, endPoint x: 439, endPoint y: 224, distance: 58.5
click at [439, 224] on div "LOCATION NAME Wolf and Sub Zero Professionals Edison FROM PHONE (732) 387-6141 …" at bounding box center [549, 162] width 351 height 209
click at [438, 238] on button "Save" at bounding box center [421, 249] width 95 height 38
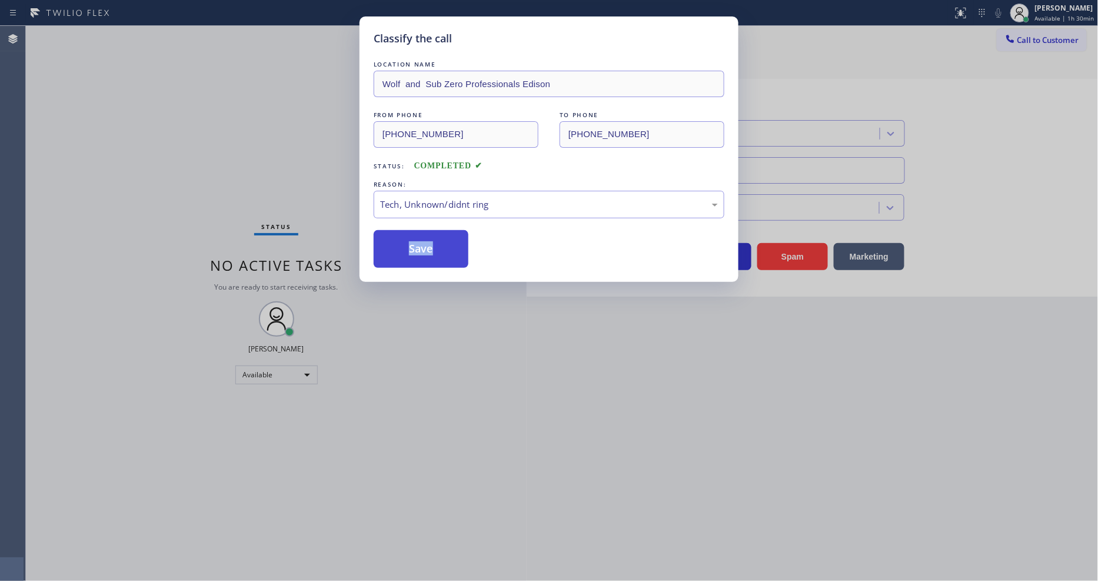
click at [438, 238] on button "Save" at bounding box center [421, 249] width 95 height 38
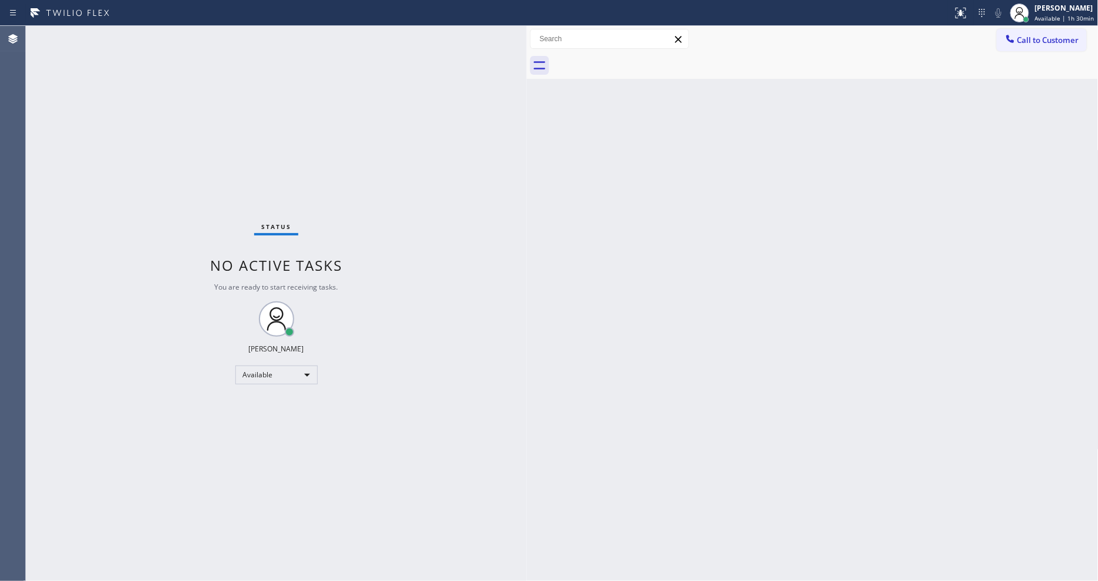
click at [822, 275] on div "Back to Dashboard Change Sender ID Customers Technicians Select a contact Outbo…" at bounding box center [813, 303] width 572 height 555
click at [735, 326] on div "Back to Dashboard Change Sender ID Customers Technicians Select a contact Outbo…" at bounding box center [813, 303] width 572 height 555
drag, startPoint x: 772, startPoint y: 300, endPoint x: 492, endPoint y: 542, distance: 369.9
click at [772, 300] on div "Back to Dashboard Change Sender ID Customers Technicians Select a contact Outbo…" at bounding box center [813, 303] width 572 height 555
click at [791, 468] on div "Back to Dashboard Change Sender ID Customers Technicians Select a contact Outbo…" at bounding box center [813, 303] width 572 height 555
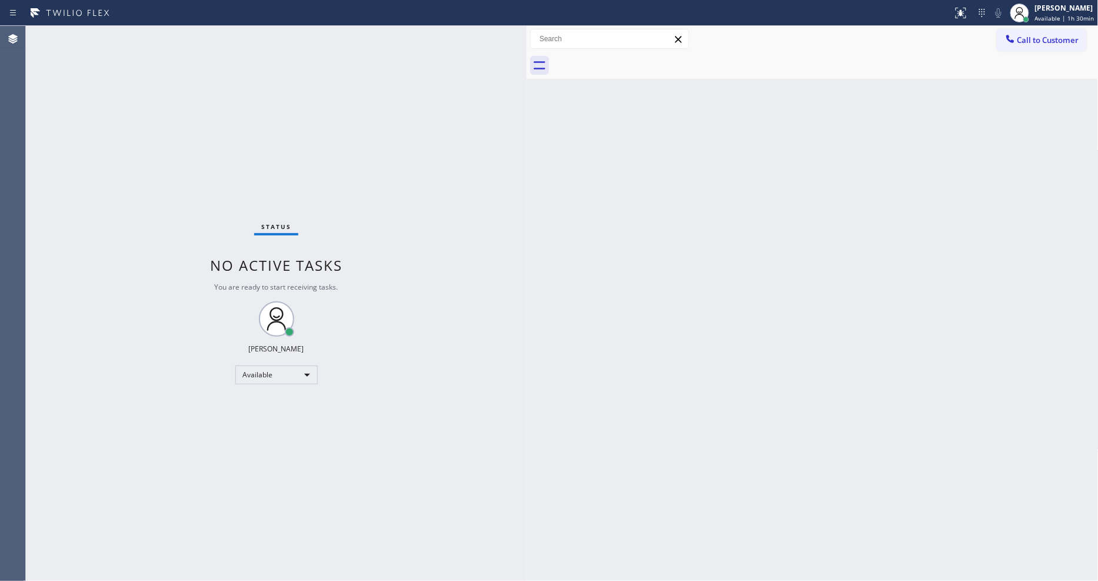
click at [501, 434] on div "Status No active tasks You are ready to start receiving tasks. [PERSON_NAME] Av…" at bounding box center [276, 303] width 501 height 555
drag, startPoint x: 791, startPoint y: 400, endPoint x: 737, endPoint y: 441, distance: 67.5
click at [791, 400] on div "Back to Dashboard Change Sender ID Customers Technicians Select a contact Outbo…" at bounding box center [813, 303] width 572 height 555
click at [722, 509] on div "Back to Dashboard Change Sender ID Customers Technicians Select a contact Outbo…" at bounding box center [813, 303] width 572 height 555
click at [132, 32] on div "Status No active tasks You are ready to start receiving tasks. [PERSON_NAME] Av…" at bounding box center [276, 303] width 501 height 555
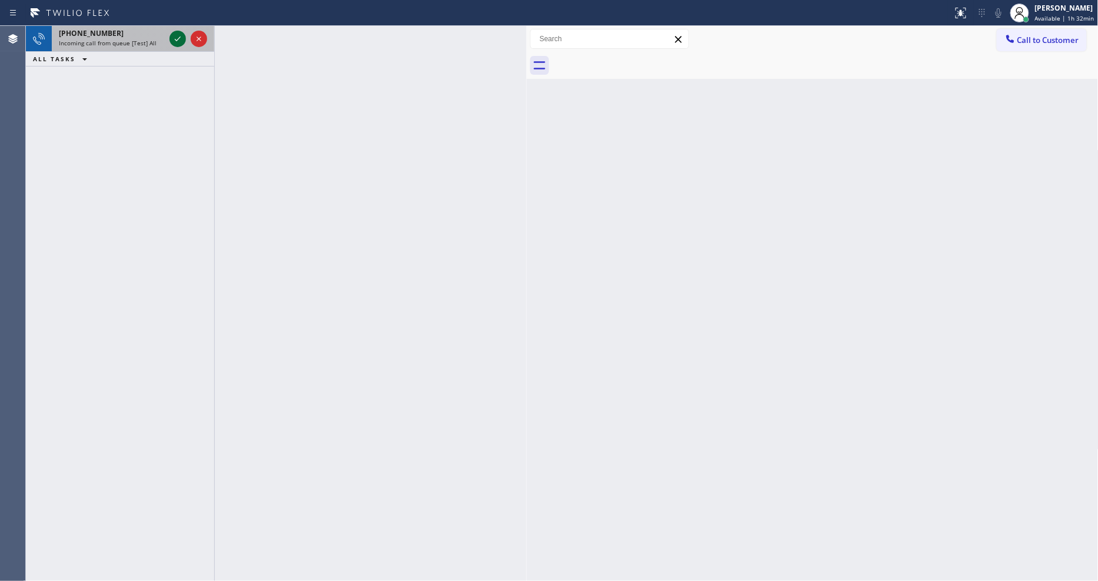
click at [176, 39] on icon at bounding box center [178, 39] width 14 height 14
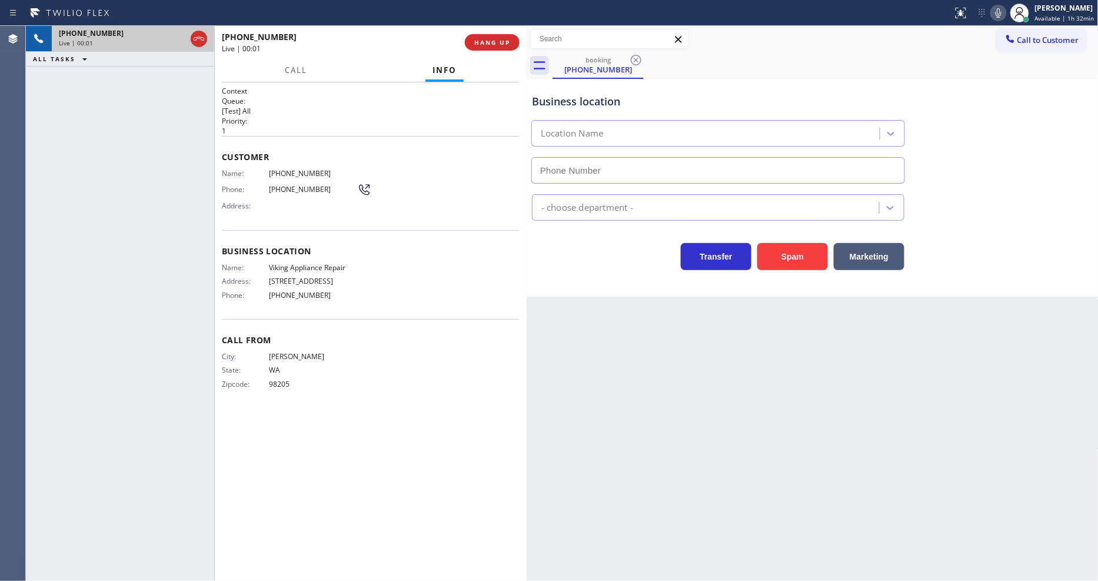
type input "(206) 257-3257"
click at [332, 264] on span "Viking Appliance Repair" at bounding box center [313, 267] width 88 height 9
click at [291, 169] on span "(425) 931-4419" at bounding box center [313, 173] width 88 height 9
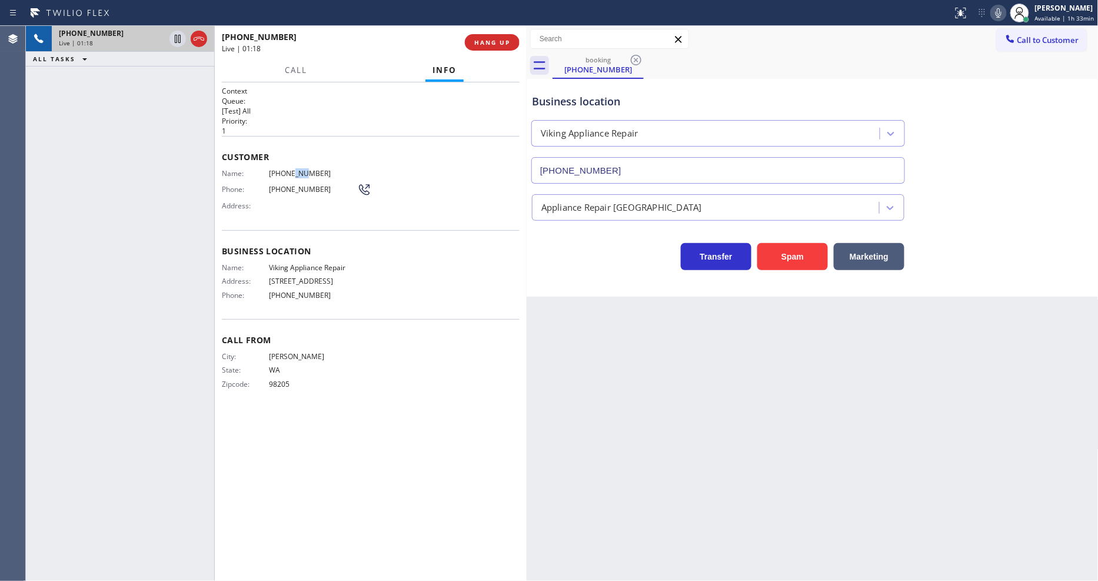
click at [291, 169] on span "(425) 931-4419" at bounding box center [313, 173] width 88 height 9
click at [178, 38] on icon at bounding box center [178, 39] width 6 height 8
click at [1000, 13] on icon at bounding box center [998, 12] width 6 height 9
click at [1031, 174] on div "Business location Viking Appliance Repair (206) 257-3257" at bounding box center [812, 130] width 566 height 106
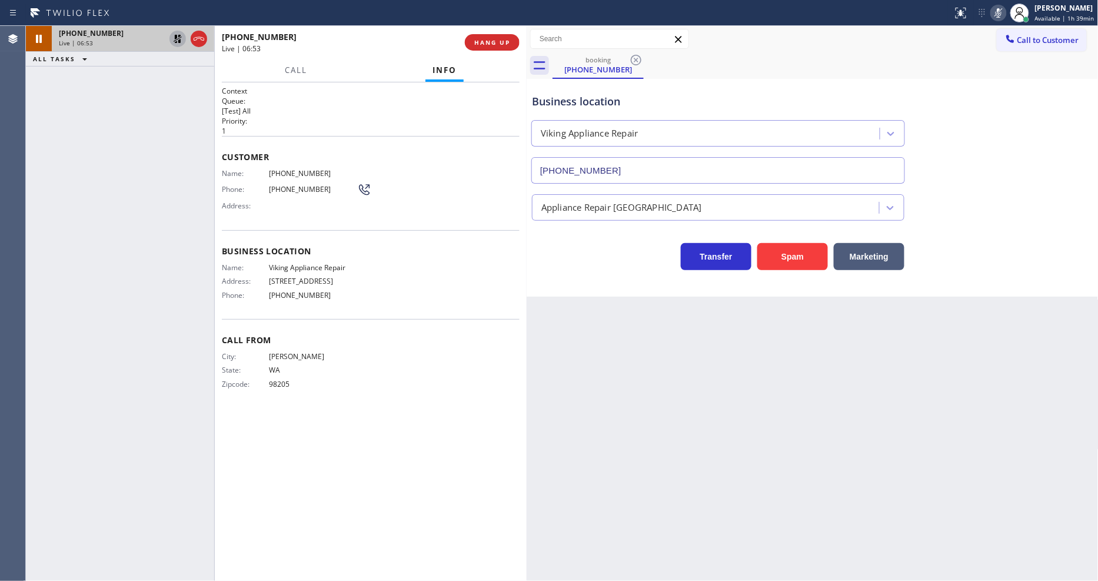
click at [178, 38] on icon at bounding box center [178, 39] width 14 height 14
click at [1001, 12] on icon at bounding box center [998, 13] width 14 height 14
click at [294, 291] on span "(206) 257-3257" at bounding box center [313, 295] width 88 height 9
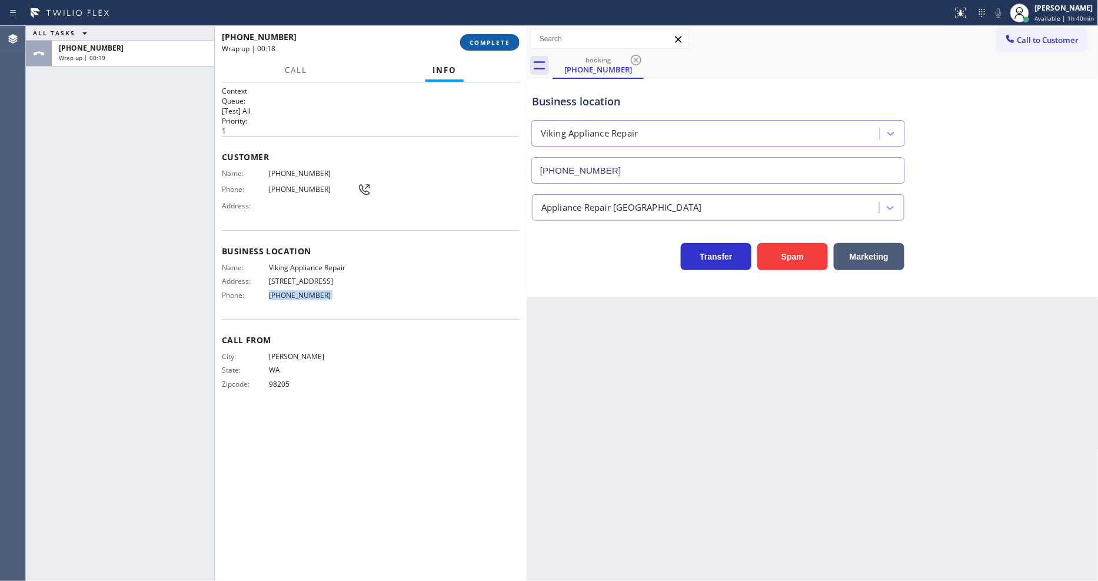
click at [484, 48] on button "COMPLETE" at bounding box center [489, 42] width 59 height 16
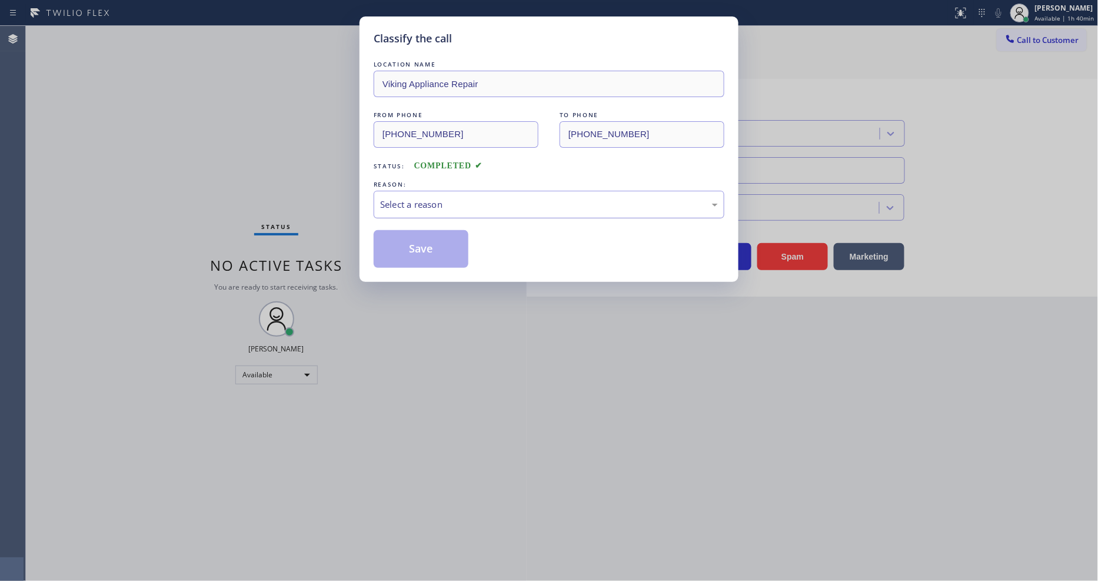
click at [431, 202] on div "Select a reason" at bounding box center [549, 205] width 338 height 14
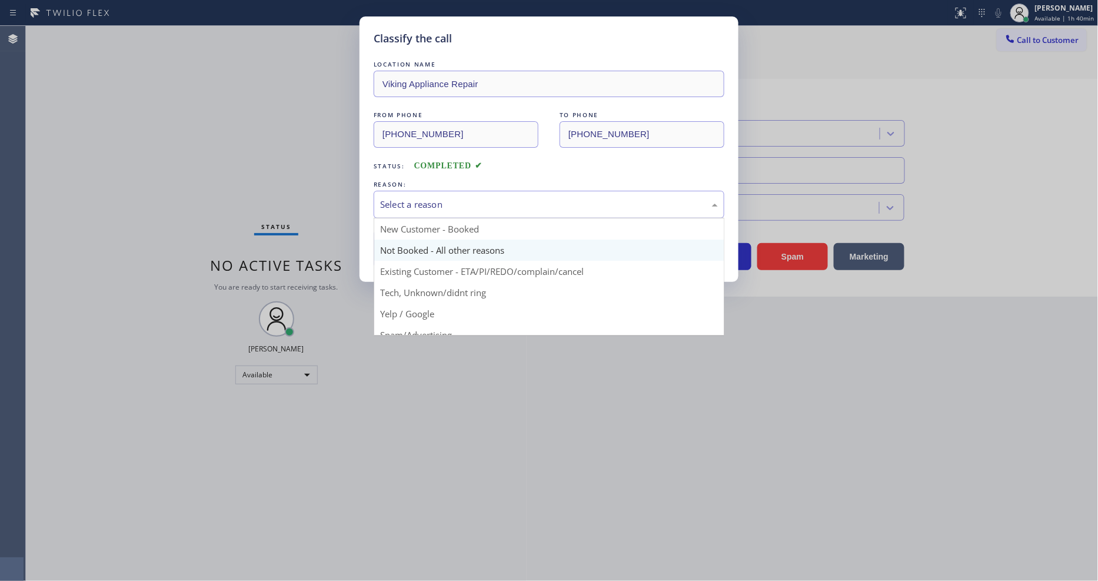
click at [437, 242] on button "Save" at bounding box center [421, 249] width 95 height 38
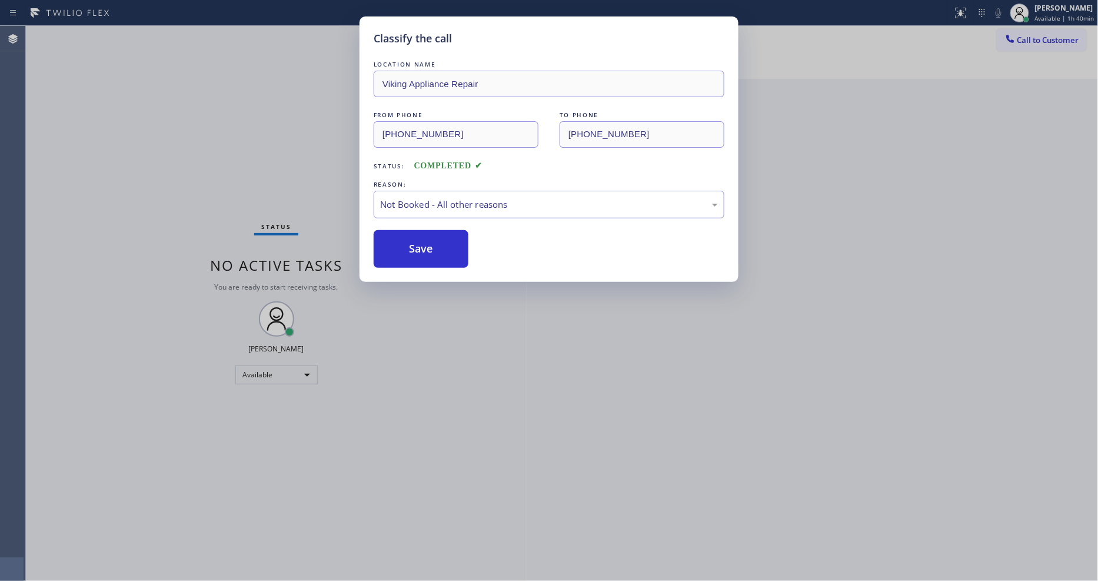
click at [437, 242] on button "Save" at bounding box center [421, 249] width 95 height 38
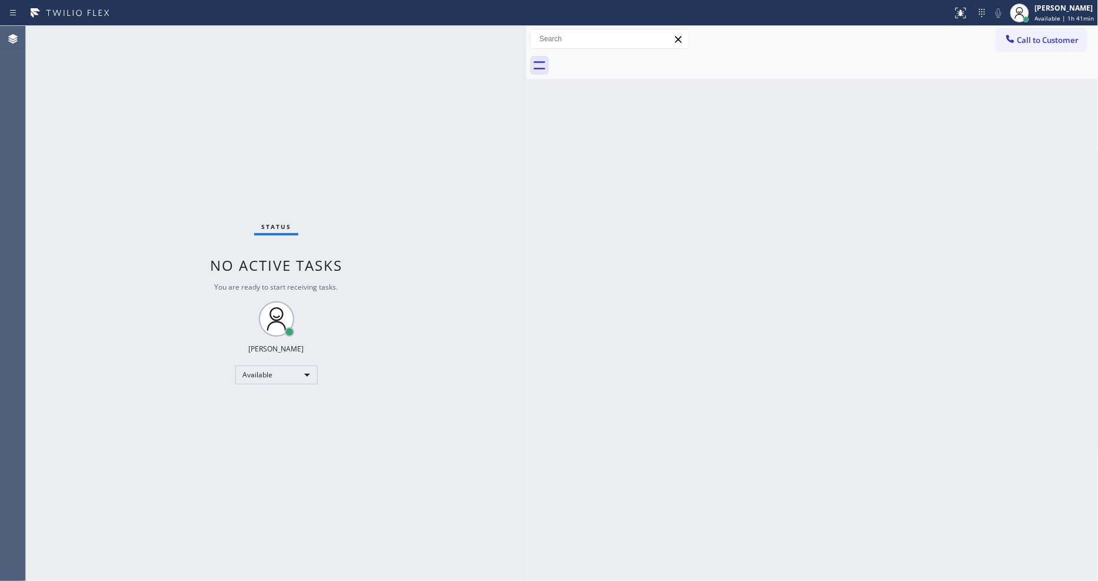
click at [884, 397] on div "Back to Dashboard Change Sender ID Customers Technicians Select a contact Outbo…" at bounding box center [813, 303] width 572 height 555
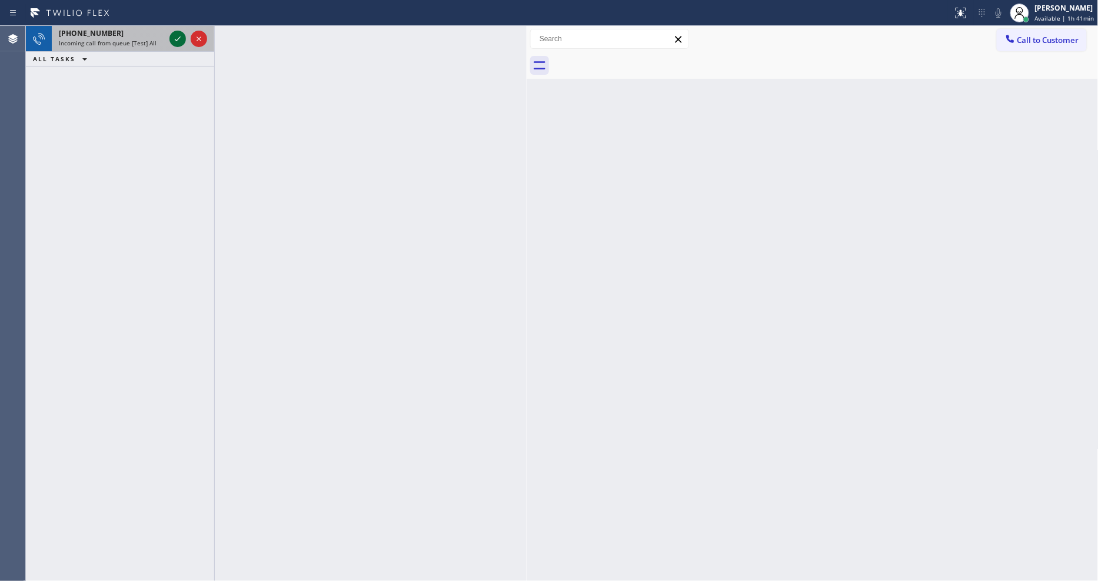
click at [172, 38] on icon at bounding box center [178, 39] width 14 height 14
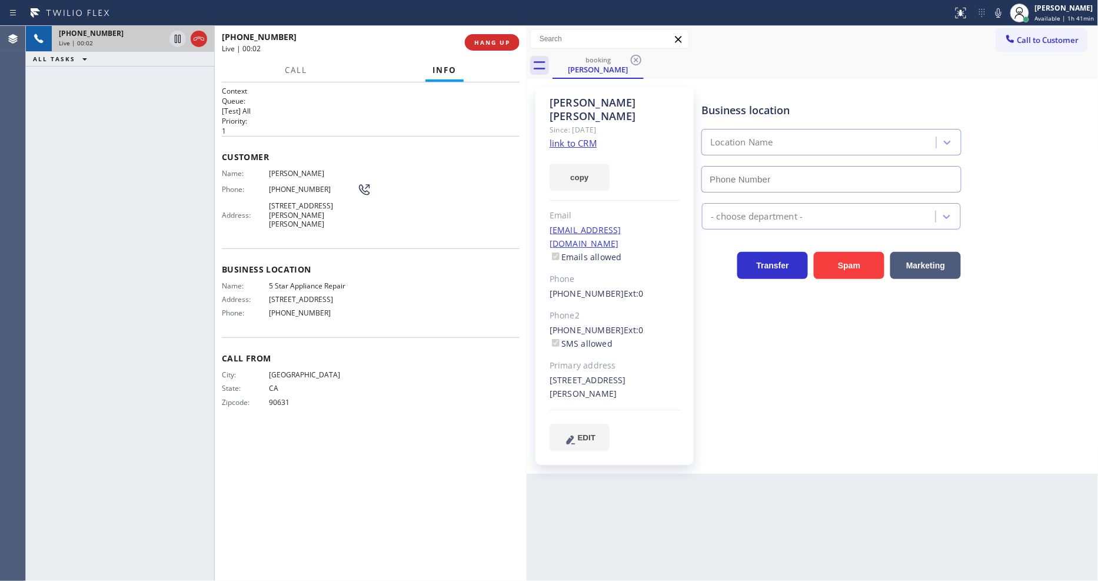
type input "[PHONE_NUMBER]"
click at [557, 137] on link "link to CRM" at bounding box center [572, 143] width 47 height 12
click at [178, 36] on icon at bounding box center [178, 39] width 6 height 8
click at [1001, 15] on icon at bounding box center [998, 12] width 6 height 9
drag, startPoint x: 178, startPoint y: 35, endPoint x: 387, endPoint y: 28, distance: 209.0
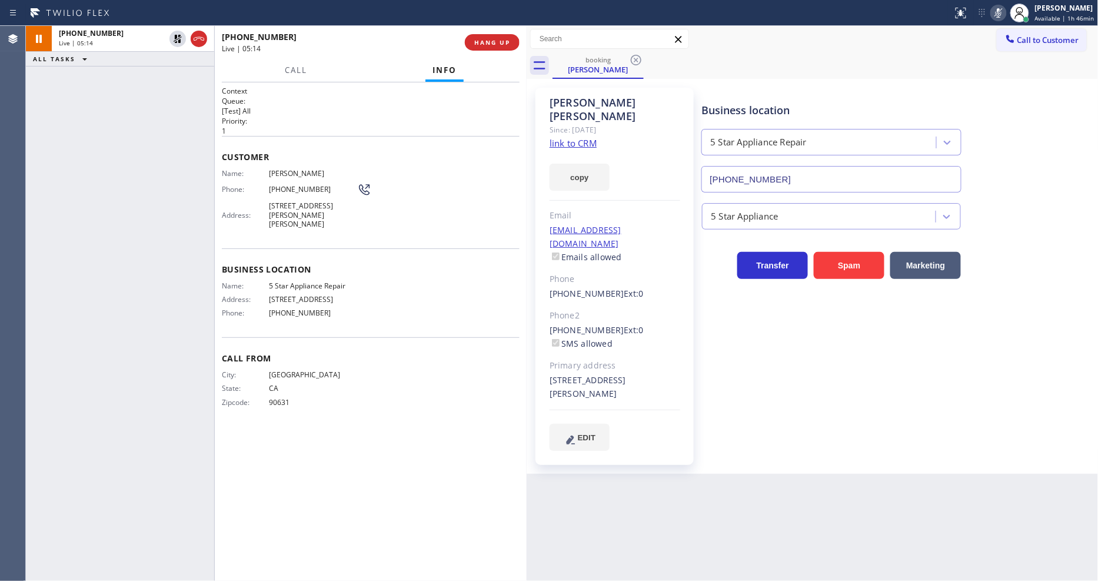
click at [178, 35] on icon at bounding box center [178, 39] width 8 height 8
click at [1004, 13] on icon at bounding box center [998, 13] width 14 height 14
click at [497, 40] on span "HANG UP" at bounding box center [492, 42] width 36 height 8
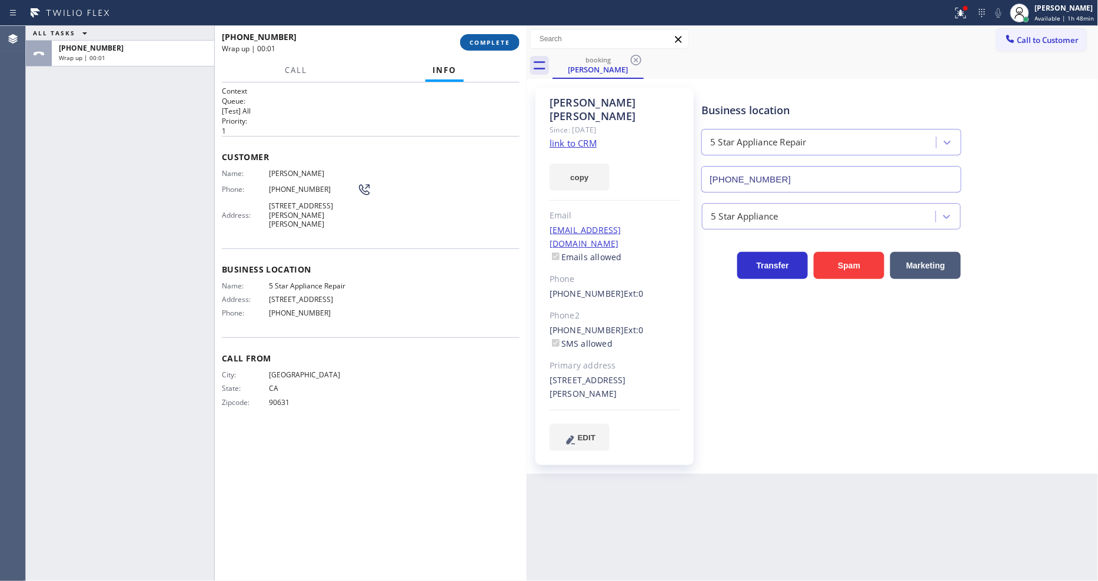
click at [497, 40] on span "COMPLETE" at bounding box center [489, 42] width 41 height 8
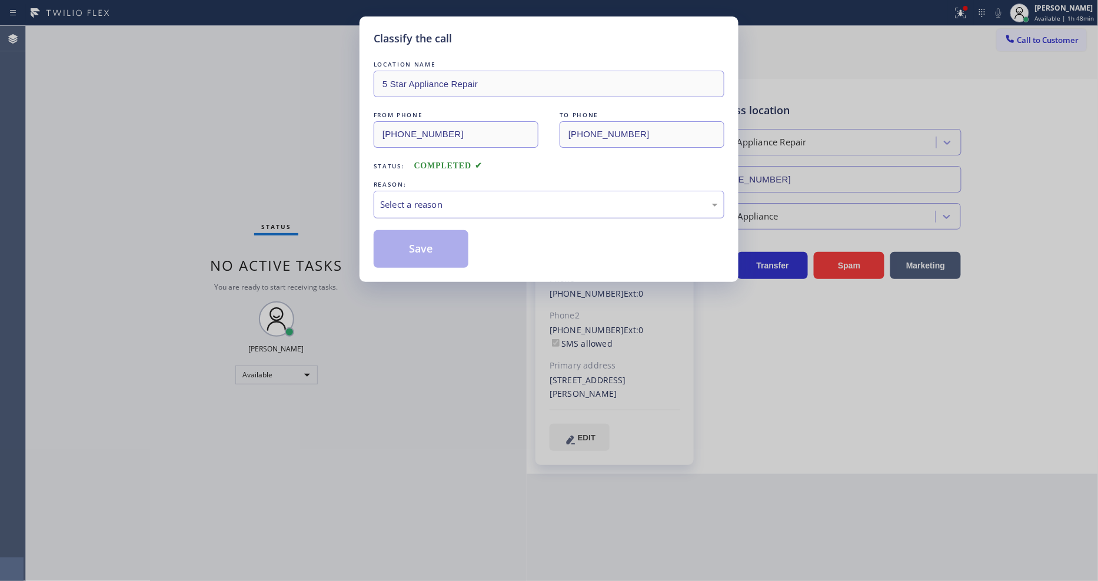
click at [449, 205] on div "Select a reason" at bounding box center [549, 205] width 338 height 14
click at [439, 206] on div "Tech, Unknown/didnt ring" at bounding box center [549, 205] width 338 height 14
click at [439, 236] on button "Save" at bounding box center [421, 249] width 95 height 38
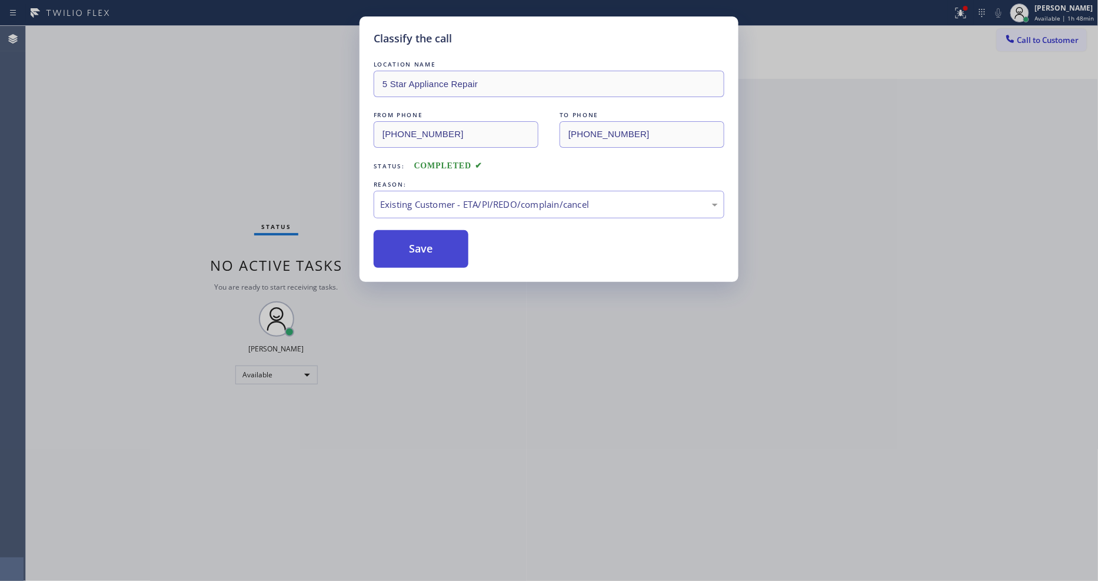
click at [439, 236] on button "Save" at bounding box center [421, 249] width 95 height 38
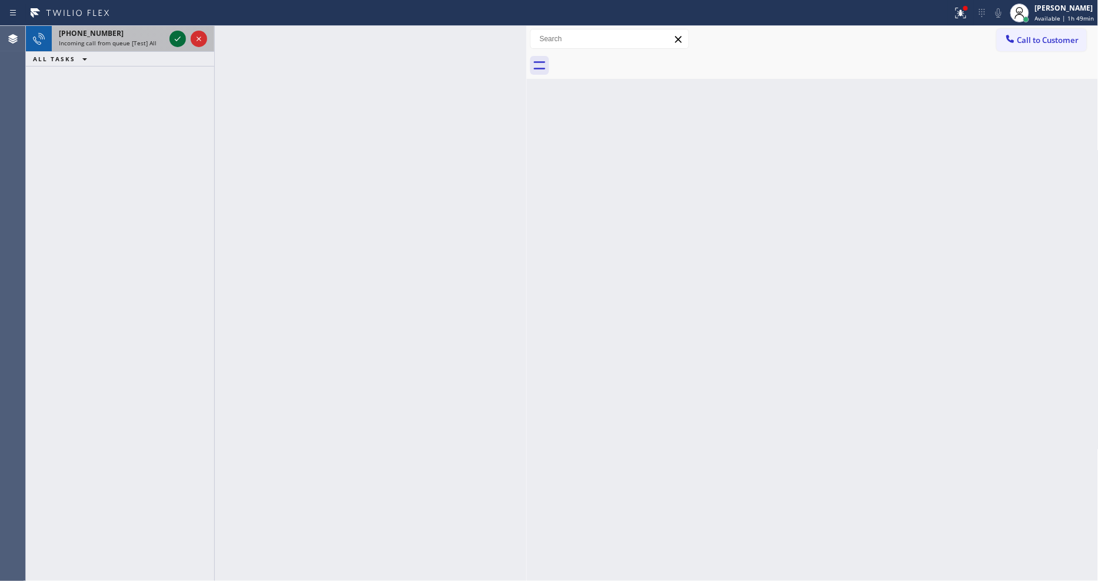
click at [176, 38] on icon at bounding box center [178, 39] width 14 height 14
click at [184, 38] on icon at bounding box center [178, 39] width 14 height 14
click at [177, 39] on icon at bounding box center [178, 39] width 14 height 14
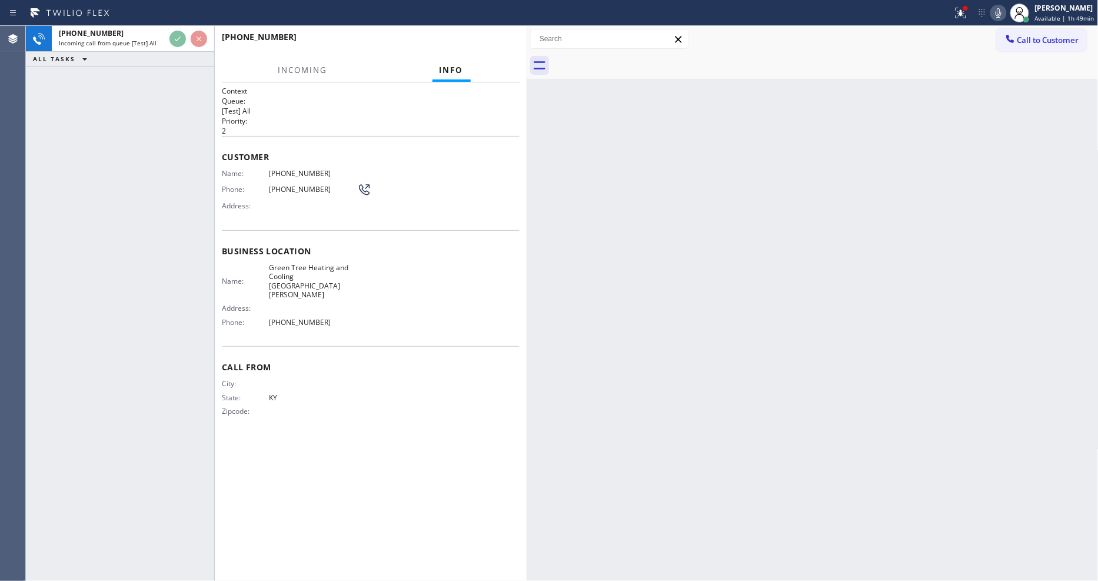
click at [966, 18] on icon at bounding box center [960, 13] width 11 height 11
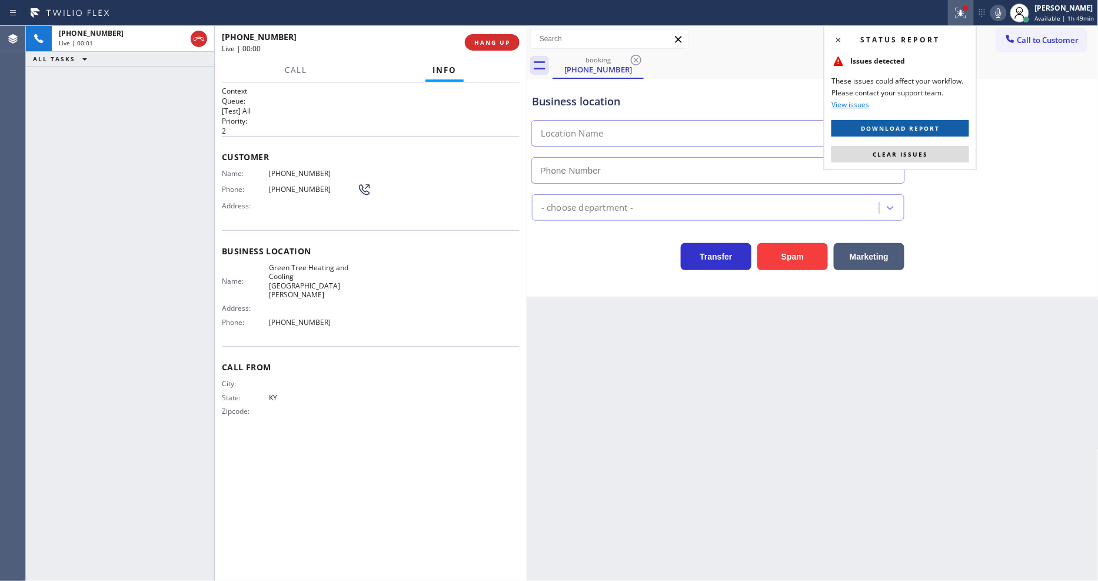
type input "(949) 506-5260"
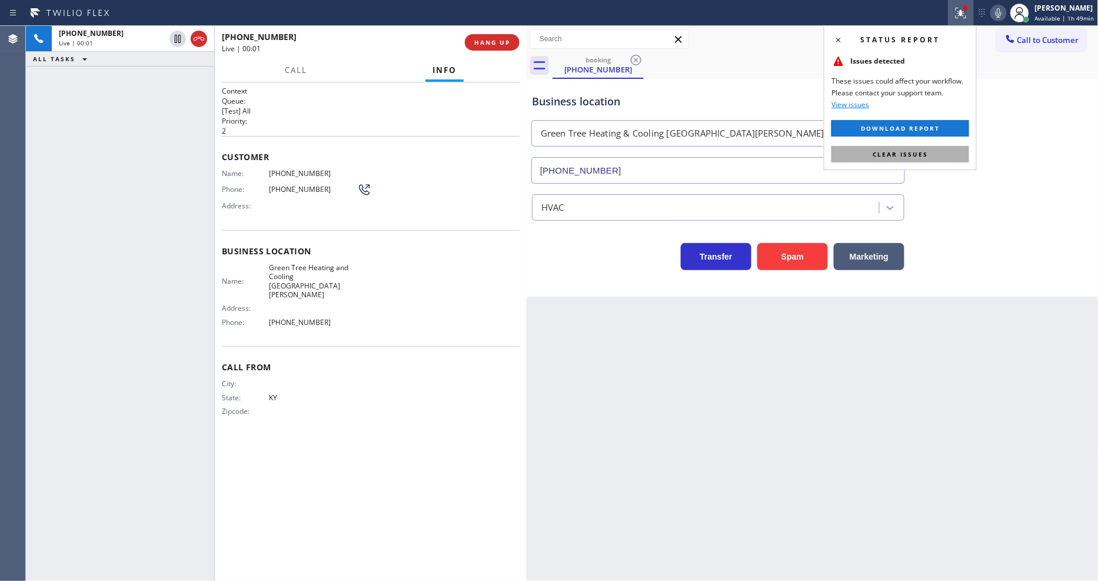
click at [945, 151] on button "Clear issues" at bounding box center [900, 154] width 138 height 16
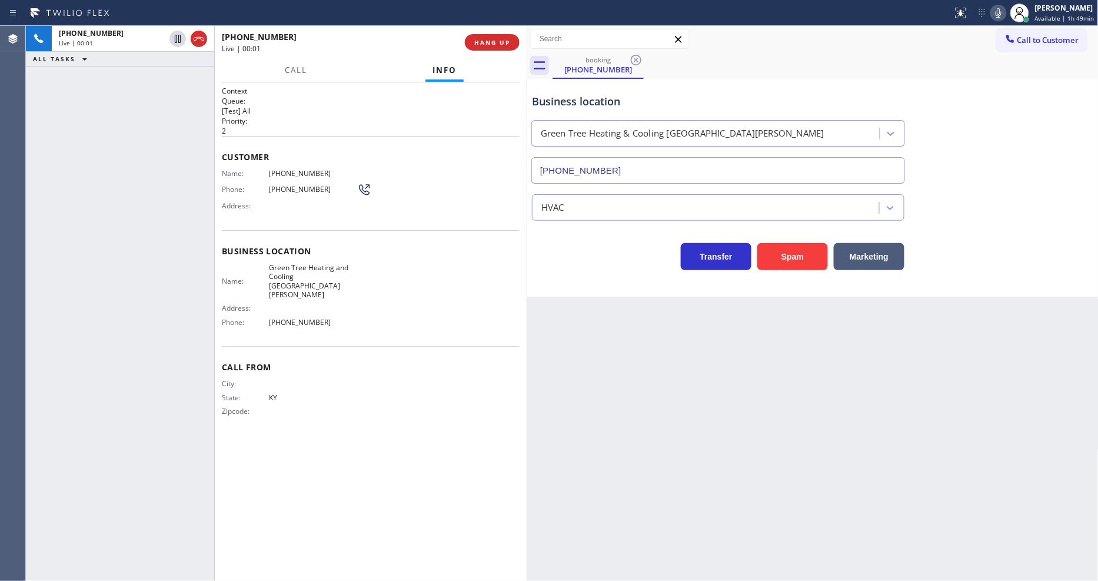
click at [498, 29] on div "+16066501430 Live | 00:01 HANG UP" at bounding box center [371, 42] width 298 height 31
click at [503, 46] on span "HANG UP" at bounding box center [492, 42] width 36 height 8
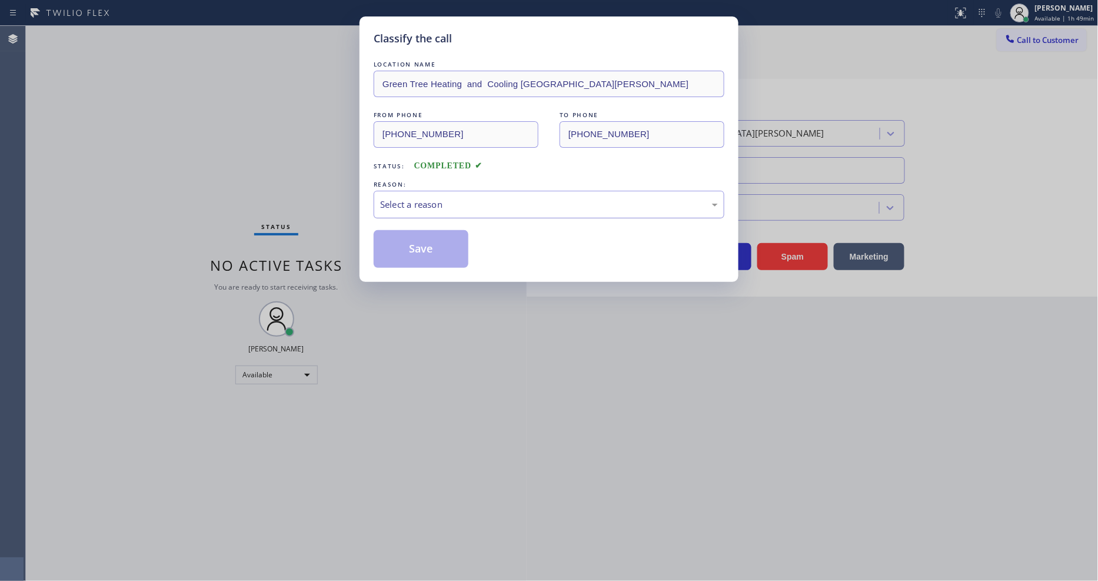
click at [414, 204] on div "Select a reason" at bounding box center [549, 205] width 338 height 14
click at [421, 235] on button "Save" at bounding box center [421, 249] width 95 height 38
click at [422, 234] on button "Save" at bounding box center [421, 249] width 95 height 38
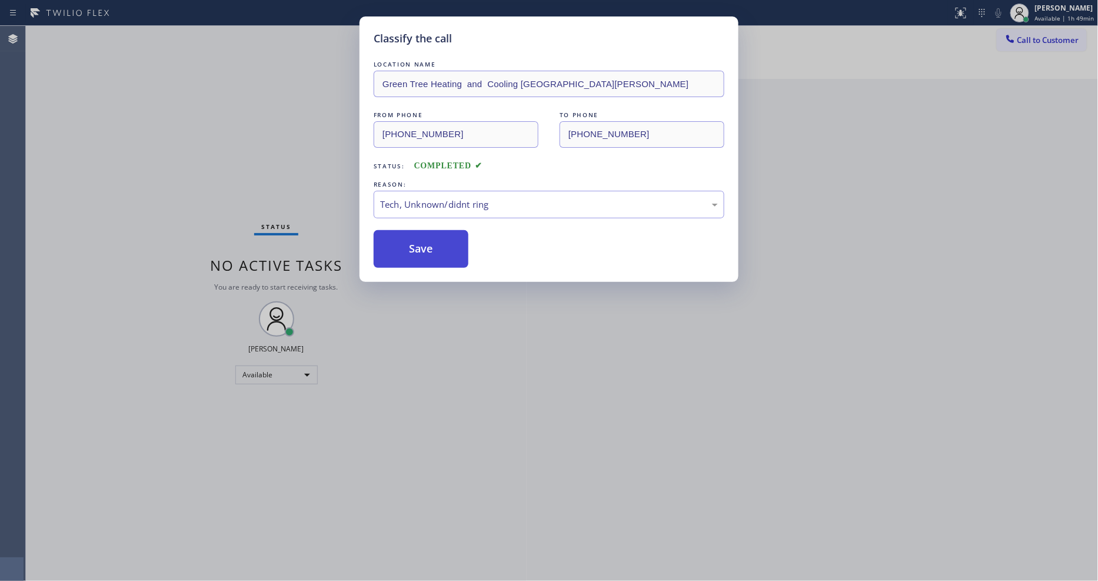
click at [422, 234] on button "Save" at bounding box center [421, 249] width 95 height 38
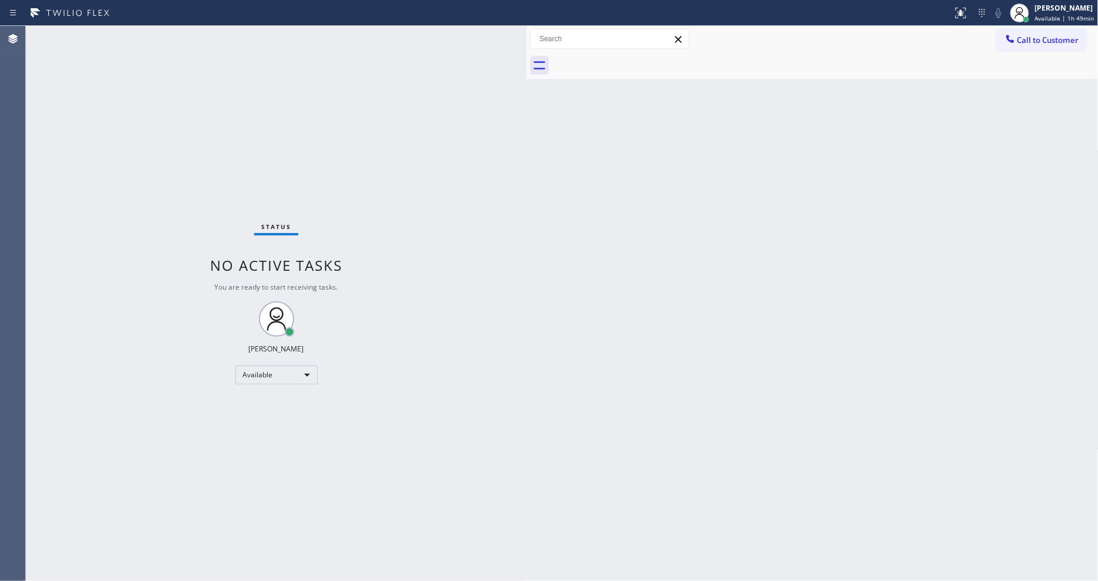
click at [131, 120] on div "Status No active tasks You are ready to start receiving tasks. [PERSON_NAME] Av…" at bounding box center [276, 303] width 501 height 555
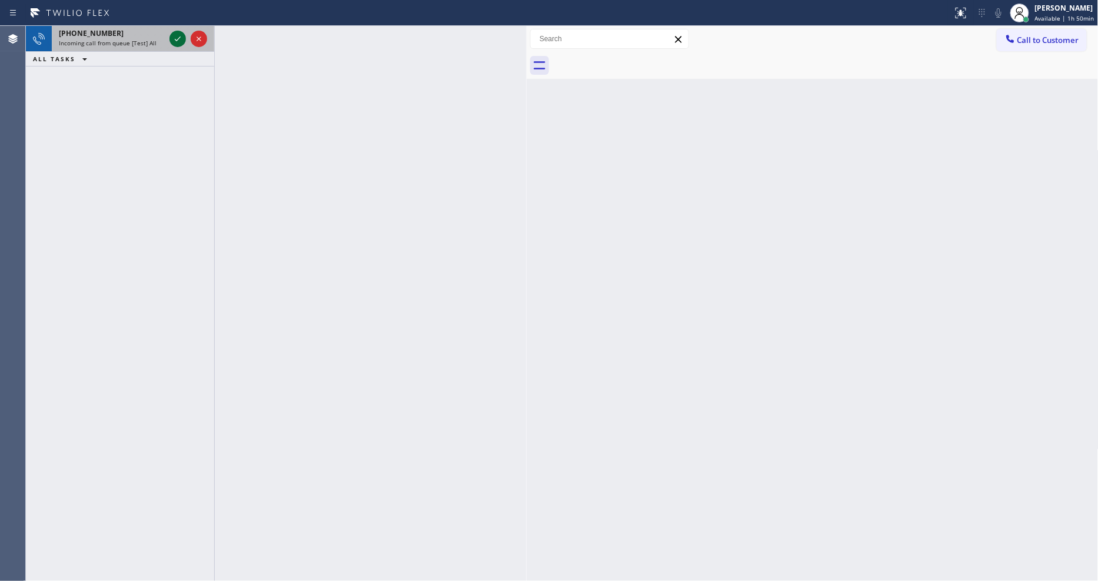
click at [179, 40] on icon at bounding box center [178, 39] width 14 height 14
click at [179, 36] on icon at bounding box center [178, 39] width 14 height 14
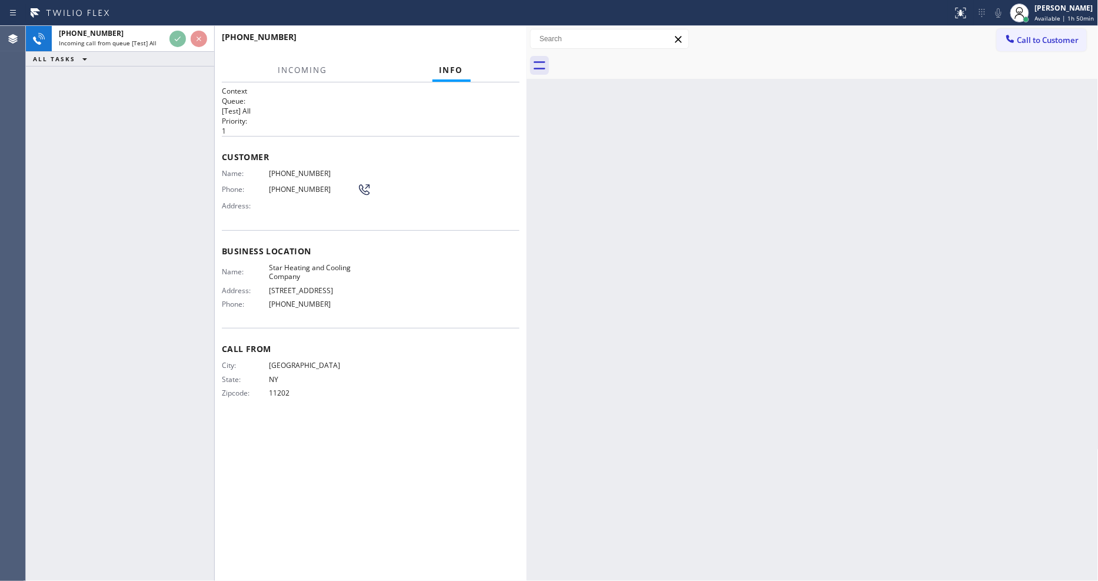
click at [484, 42] on div "+13478812964" at bounding box center [366, 36] width 289 height 11
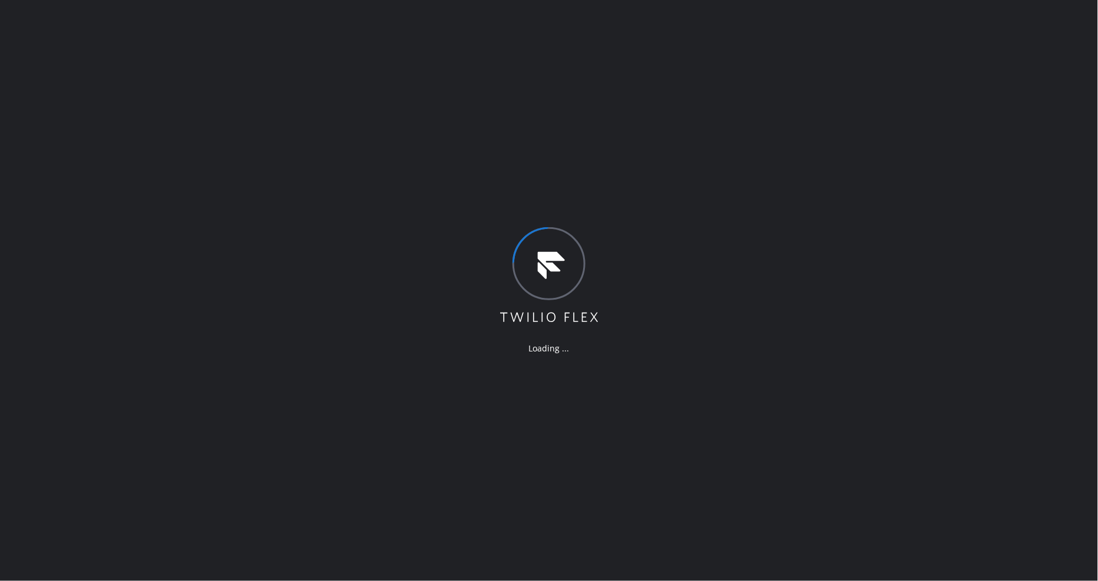
click at [389, 417] on div "Loading ..." at bounding box center [549, 290] width 1098 height 581
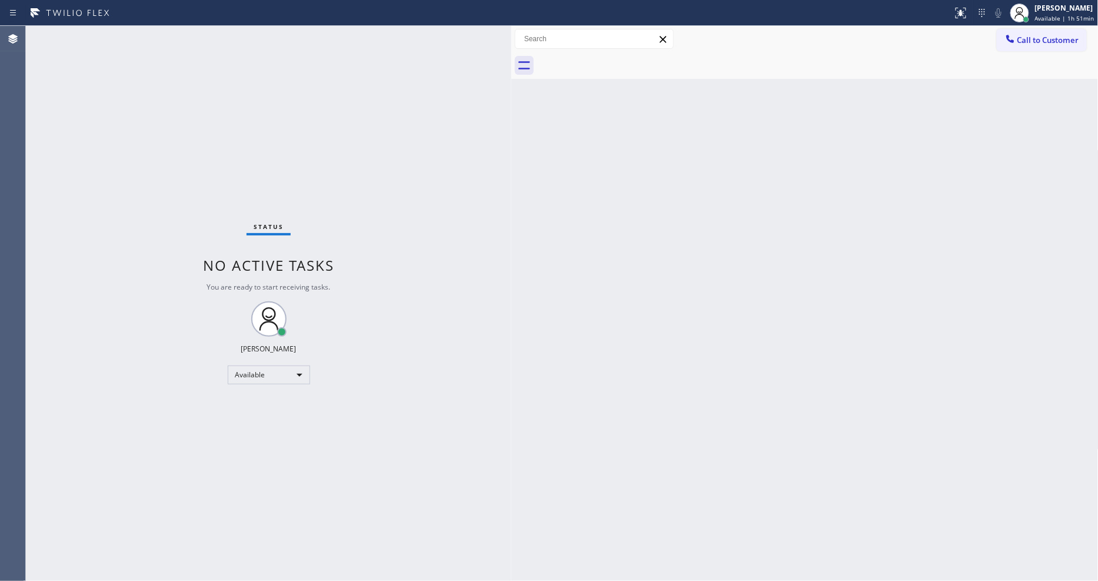
drag, startPoint x: 190, startPoint y: 63, endPoint x: 511, endPoint y: 65, distance: 320.6
click at [511, 65] on div at bounding box center [511, 303] width 0 height 555
click at [952, 410] on div "Back to Dashboard Change Sender ID Customers Technicians Select a contact Outbo…" at bounding box center [804, 303] width 587 height 555
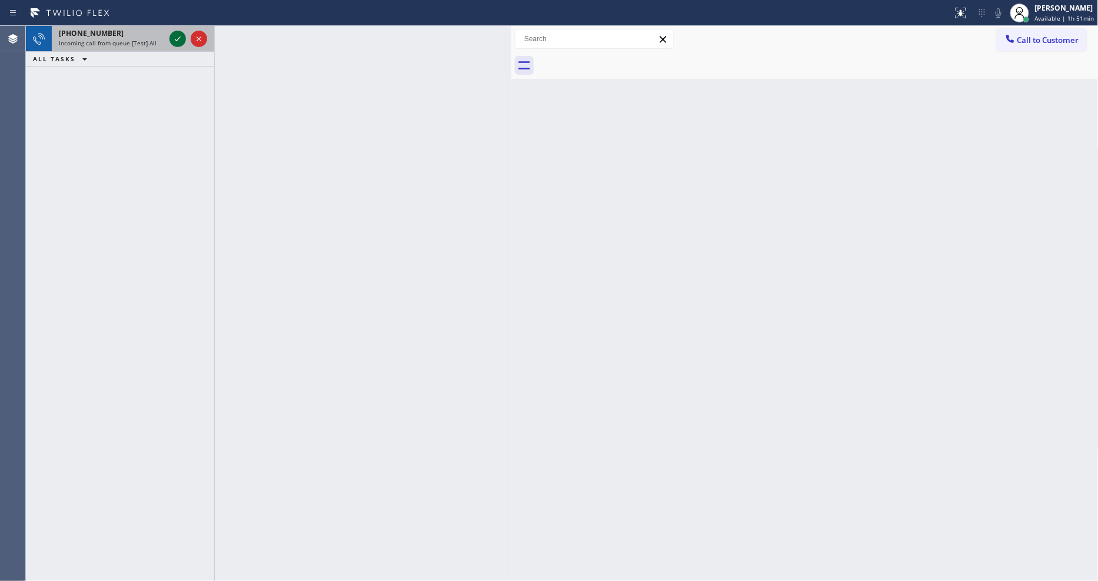
click at [175, 40] on icon at bounding box center [178, 38] width 6 height 5
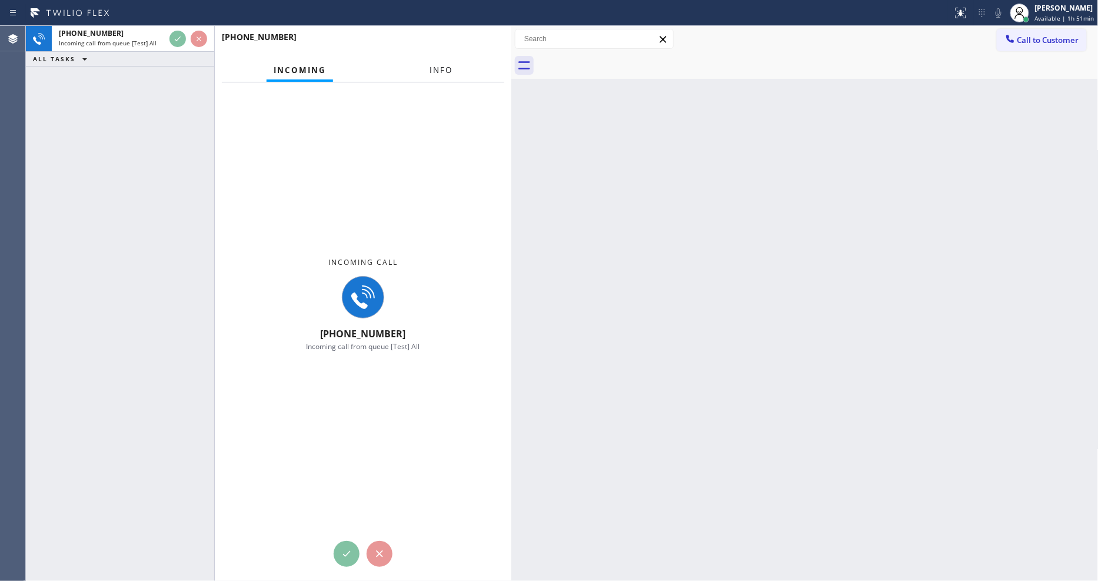
click at [422, 67] on button "Info" at bounding box center [440, 70] width 37 height 23
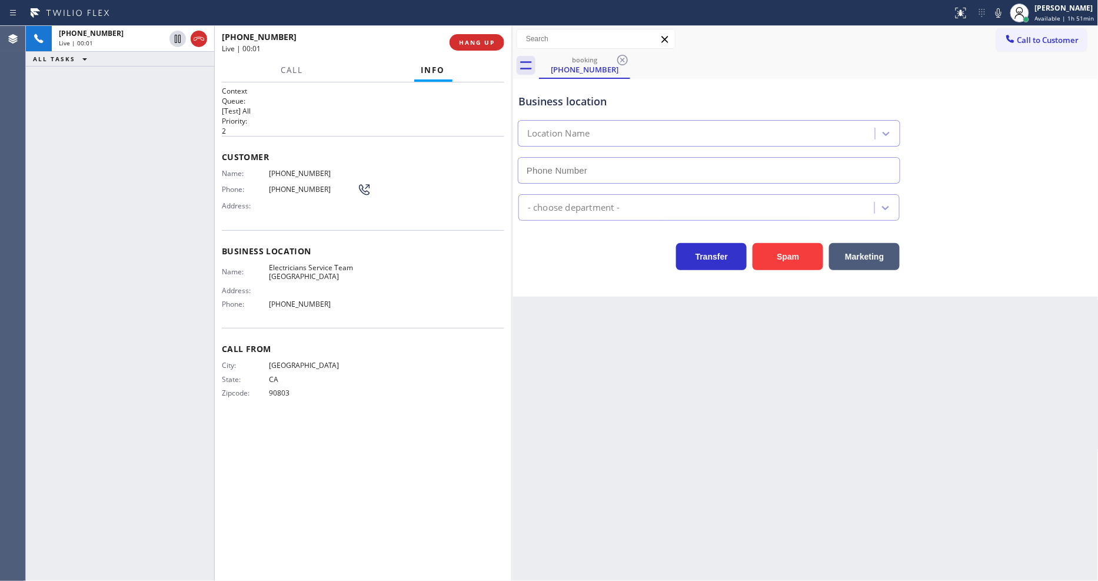
drag, startPoint x: 512, startPoint y: 127, endPoint x: 517, endPoint y: 114, distance: 13.8
click at [513, 130] on div at bounding box center [513, 303] width 0 height 555
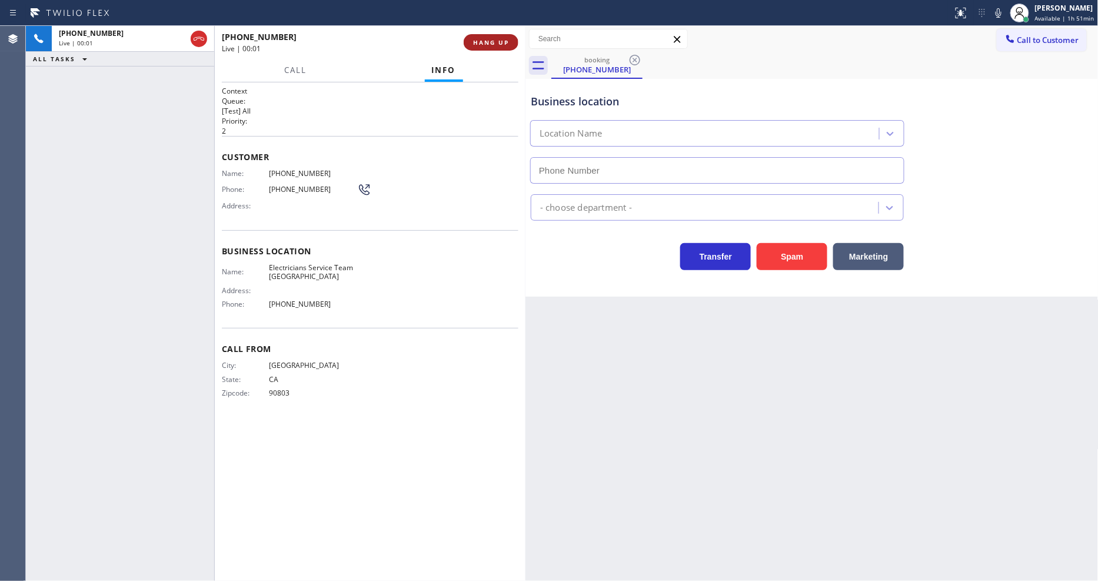
type input "[PHONE_NUMBER]"
click at [489, 38] on span "HANG UP" at bounding box center [491, 42] width 36 height 8
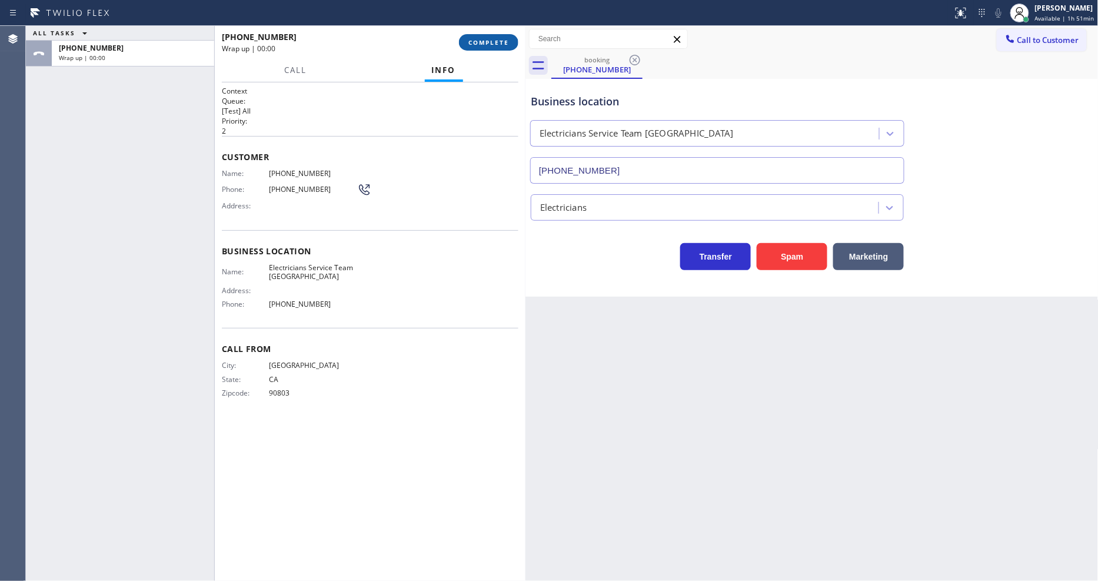
click at [489, 38] on span "COMPLETE" at bounding box center [488, 42] width 41 height 8
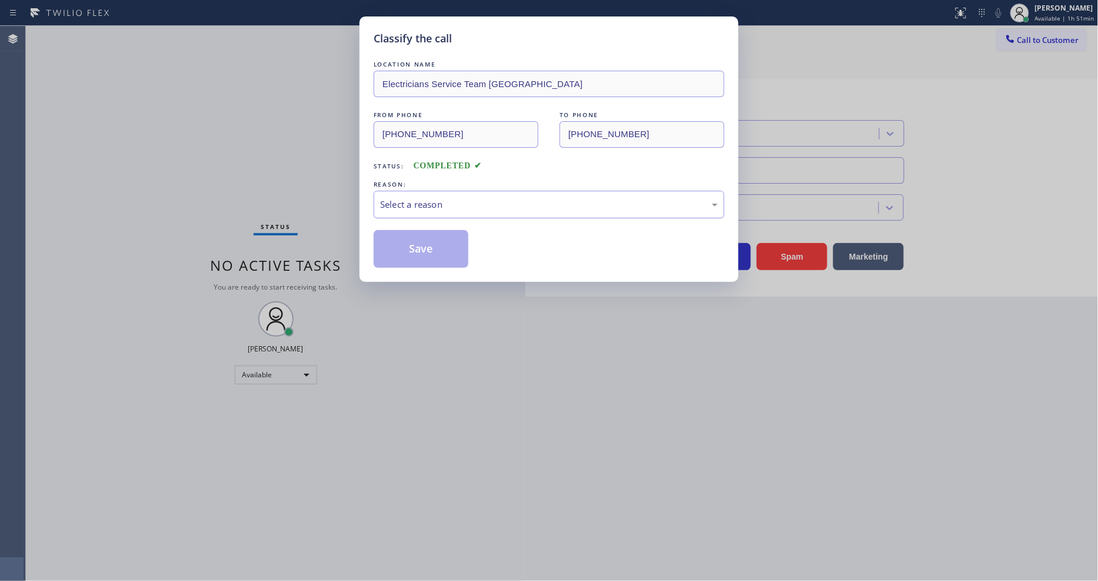
click at [474, 201] on div "Select a reason" at bounding box center [549, 205] width 338 height 14
click at [445, 237] on button "Save" at bounding box center [421, 249] width 95 height 38
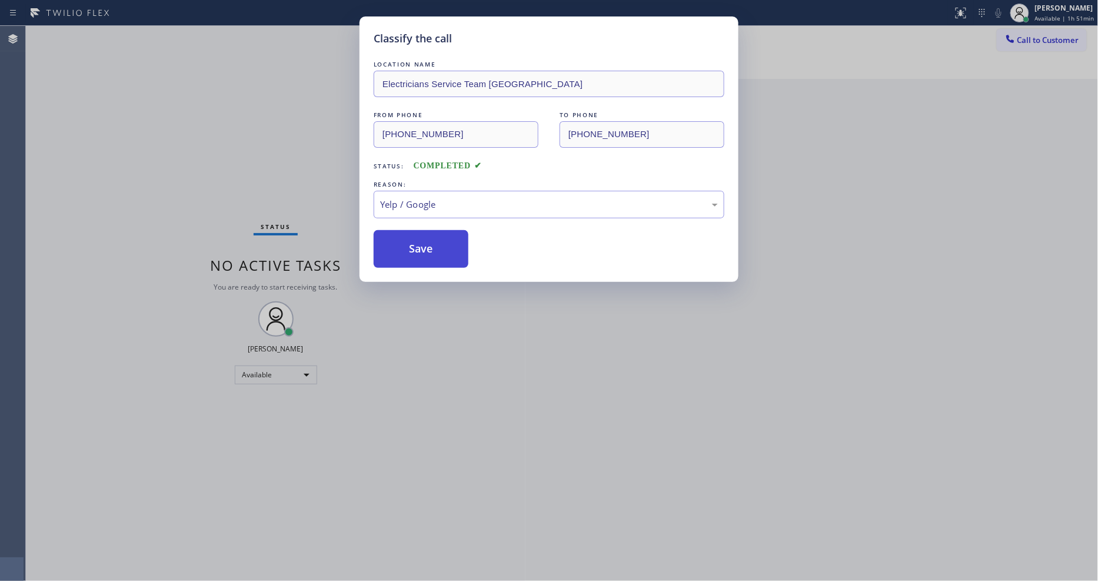
click at [445, 237] on button "Save" at bounding box center [421, 249] width 95 height 38
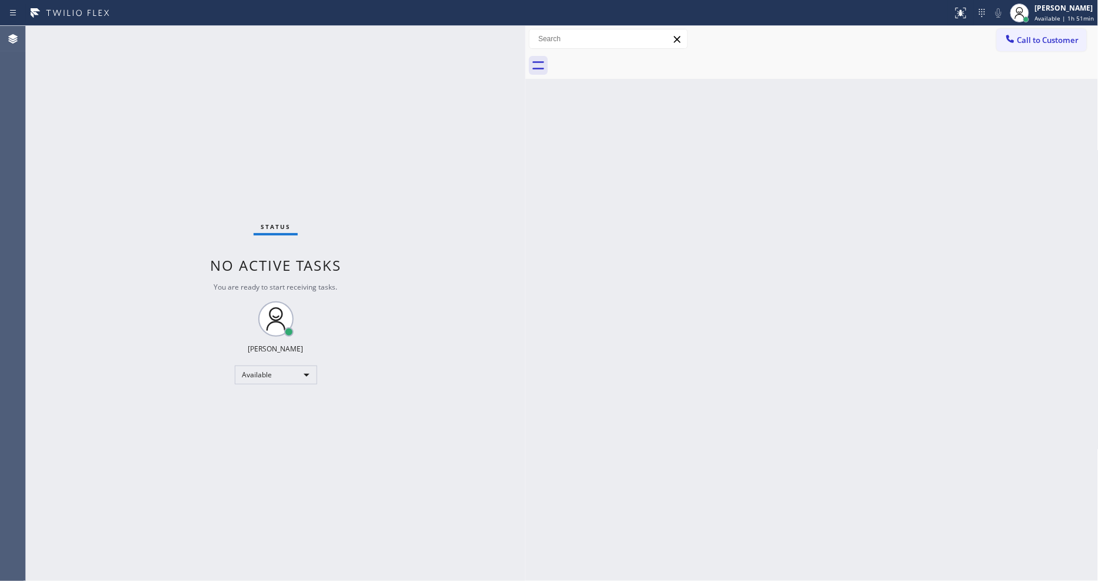
click at [212, 62] on div "Status No active tasks You are ready to start receiving tasks. [PERSON_NAME] Av…" at bounding box center [275, 303] width 499 height 555
click at [1073, 12] on div "[PERSON_NAME]" at bounding box center [1064, 8] width 59 height 10
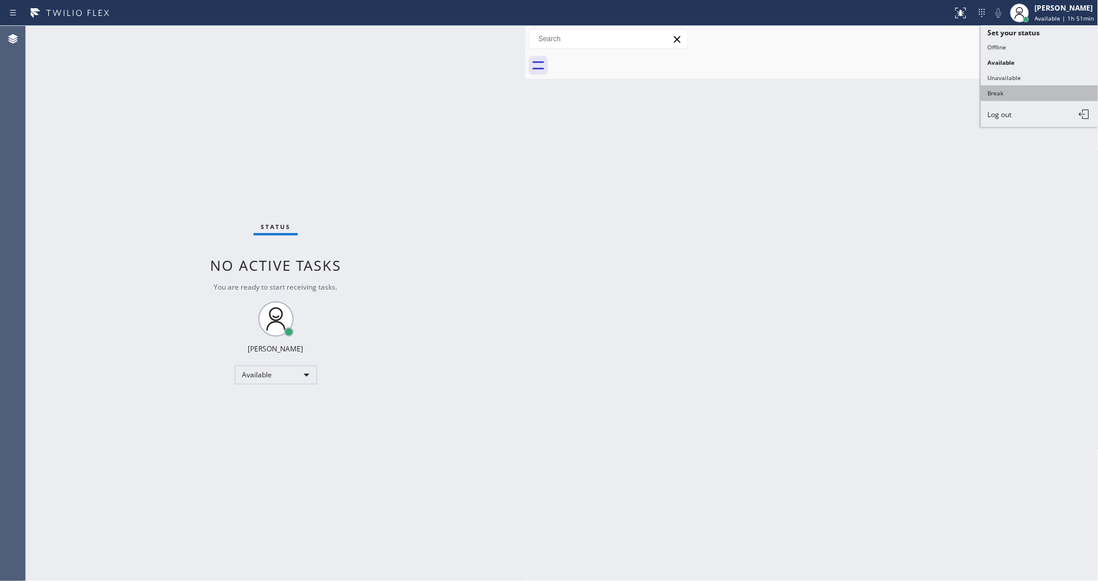
drag, startPoint x: 1040, startPoint y: 95, endPoint x: 1022, endPoint y: 29, distance: 67.6
click at [1038, 95] on button "Break" at bounding box center [1040, 92] width 118 height 15
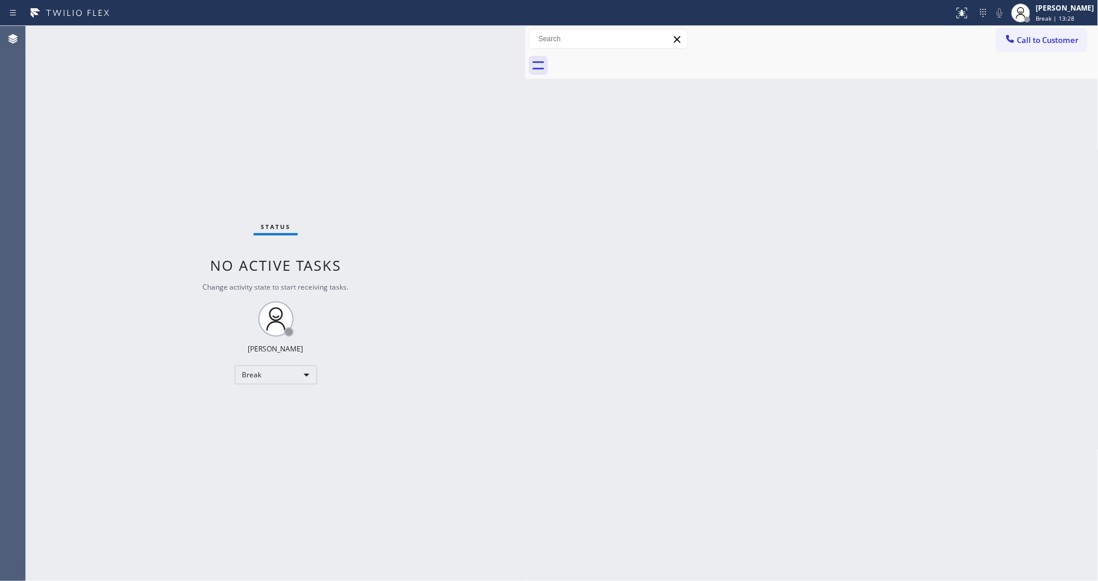
click at [155, 34] on div "Status No active tasks Change activity state to start receiving tasks. [PERSON_…" at bounding box center [275, 303] width 499 height 555
click at [302, 378] on div "Break" at bounding box center [276, 374] width 82 height 19
click at [252, 401] on li "Available" at bounding box center [275, 406] width 80 height 14
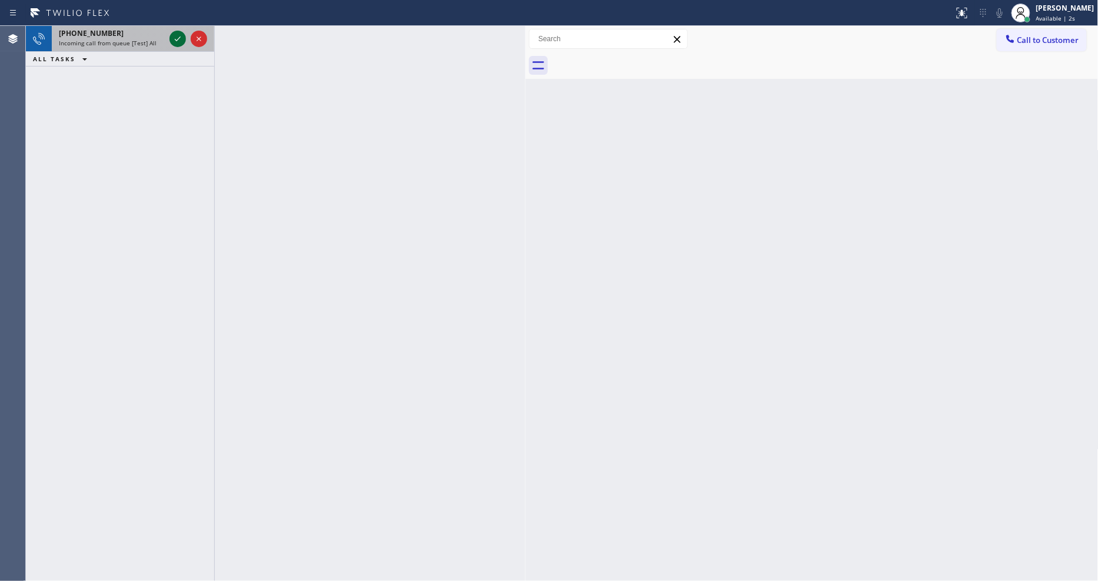
click at [179, 36] on icon at bounding box center [178, 39] width 14 height 14
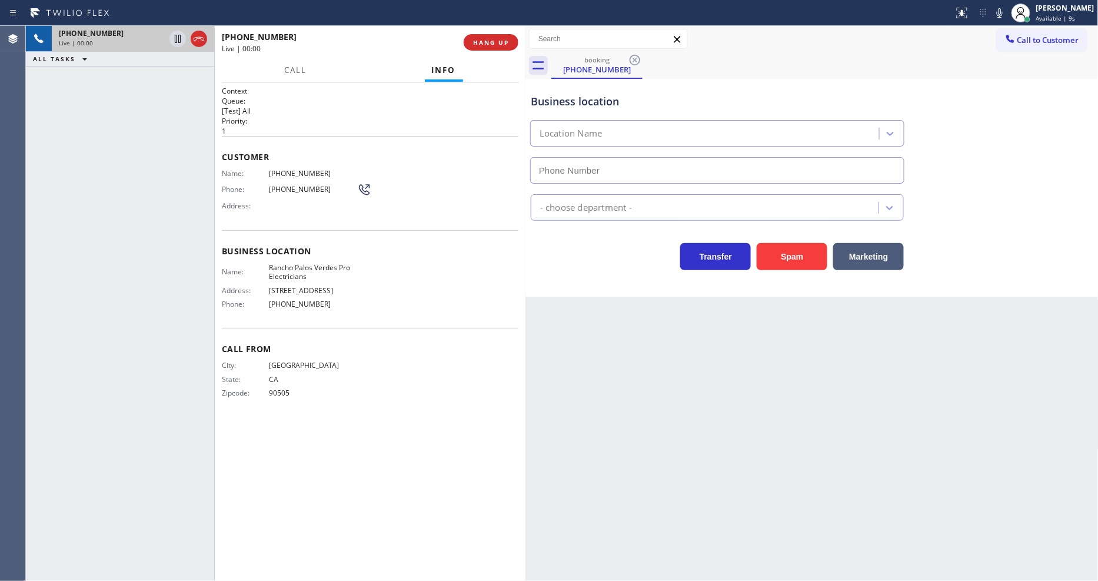
click at [387, 91] on h1 "Context" at bounding box center [370, 91] width 297 height 10
type input "[PHONE_NUMBER]"
drag, startPoint x: 865, startPoint y: 366, endPoint x: 795, endPoint y: 364, distance: 70.0
click at [865, 366] on div "Back to Dashboard Change Sender ID Customers Technicians Select a contact Outbo…" at bounding box center [811, 303] width 573 height 555
click at [308, 268] on span "Rancho Palos Verdes Pro Electricians" at bounding box center [313, 272] width 88 height 18
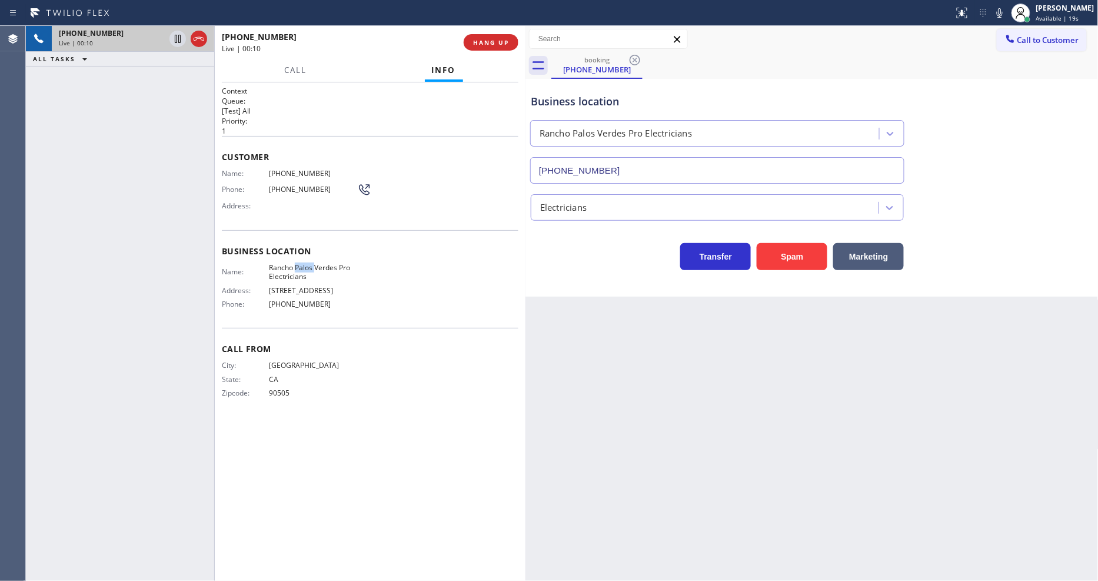
click at [308, 268] on span "Rancho Palos Verdes Pro Electricians" at bounding box center [313, 272] width 88 height 18
copy span "Rancho Palos Verdes Pro Electricians"
click at [285, 169] on span "[PHONE_NUMBER]" at bounding box center [313, 173] width 88 height 9
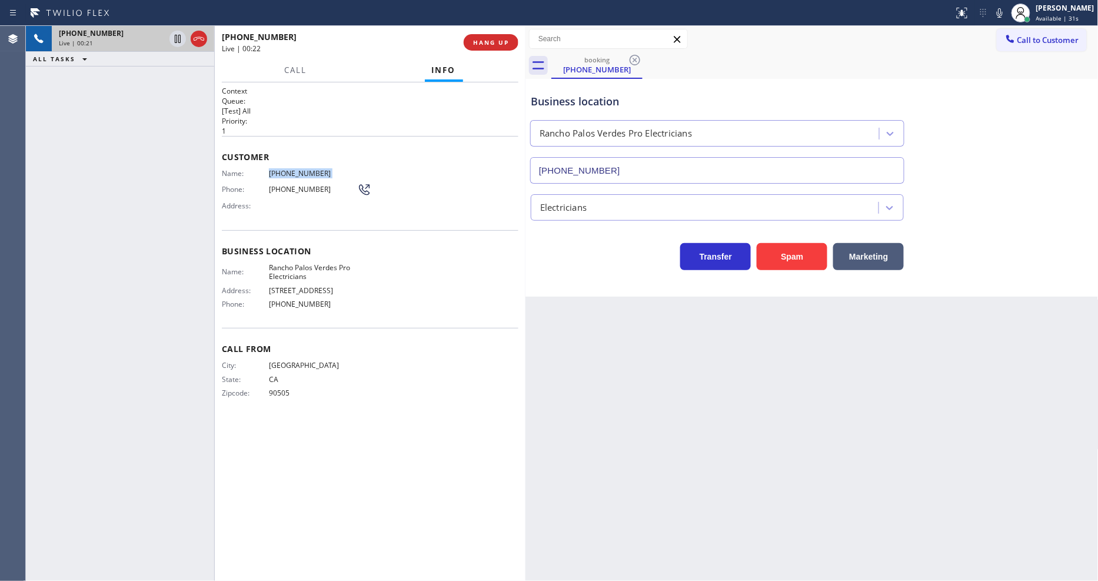
click at [285, 169] on span "[PHONE_NUMBER]" at bounding box center [313, 173] width 88 height 9
copy span "[PHONE_NUMBER]"
click at [175, 36] on icon at bounding box center [178, 39] width 14 height 14
click at [1004, 16] on icon at bounding box center [999, 13] width 14 height 14
click at [178, 37] on icon at bounding box center [178, 39] width 14 height 14
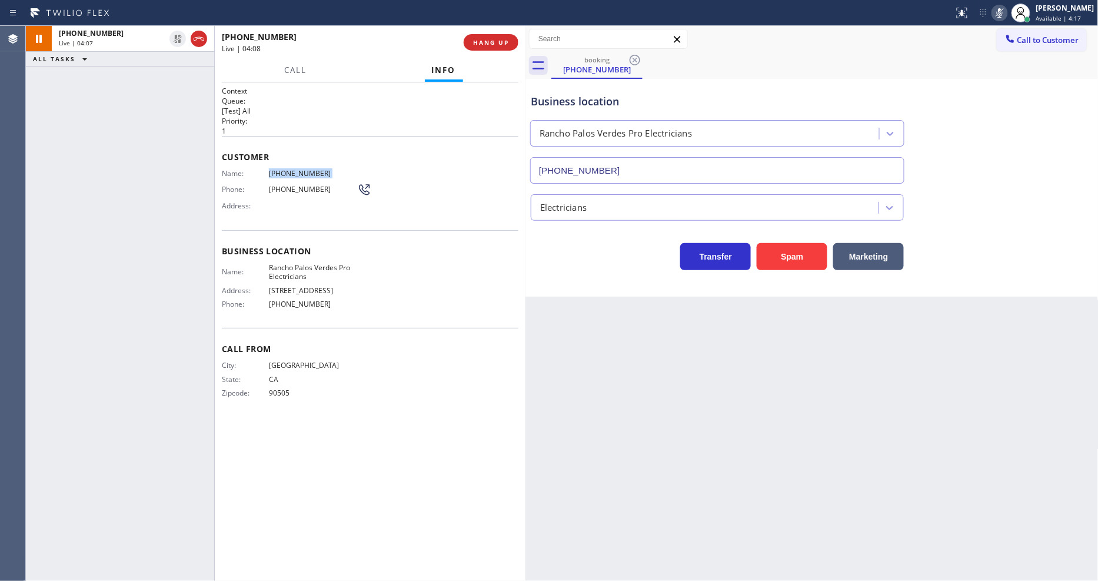
click at [1007, 15] on icon at bounding box center [999, 13] width 14 height 14
click at [989, 509] on div "Back to Dashboard Change Sender ID Customers Technicians Select a contact Outbo…" at bounding box center [811, 303] width 573 height 555
click at [468, 344] on span "Call From" at bounding box center [370, 348] width 297 height 11
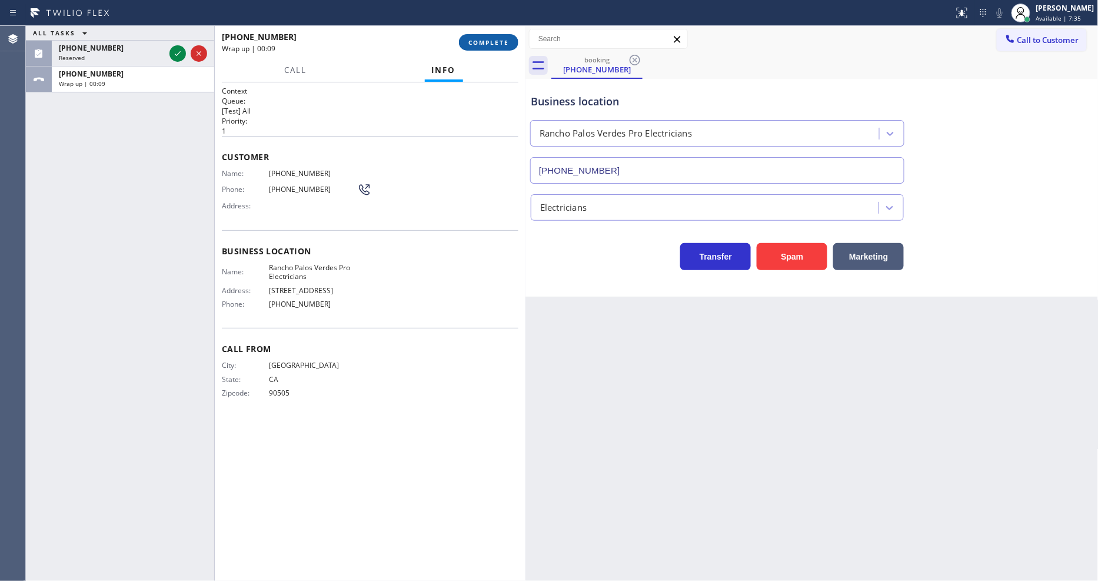
drag, startPoint x: 474, startPoint y: 49, endPoint x: 478, endPoint y: 43, distance: 7.2
click at [477, 44] on button "COMPLETE" at bounding box center [488, 42] width 59 height 16
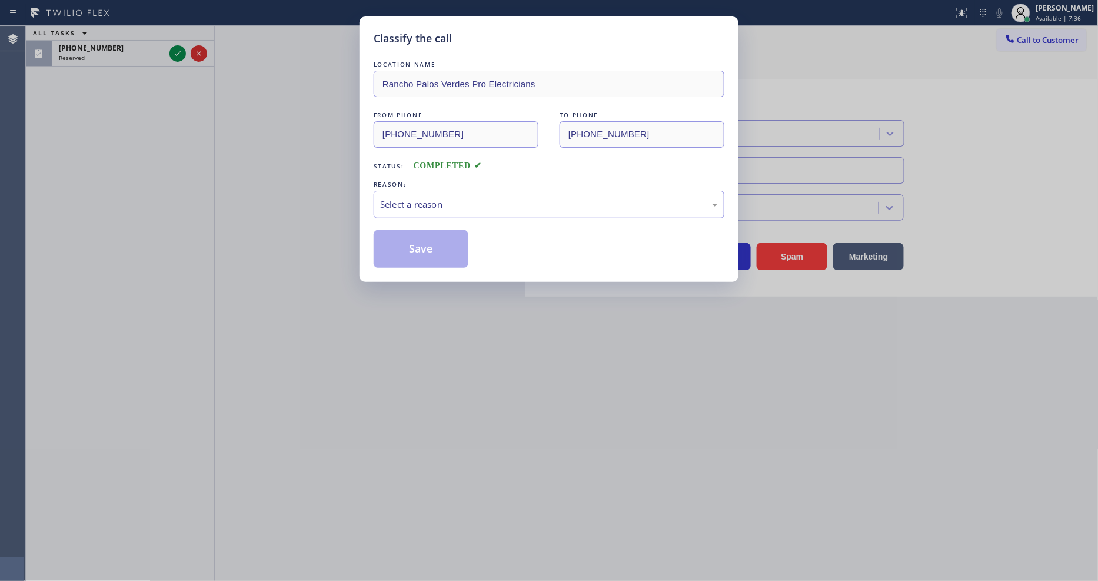
click at [403, 209] on div "Select a reason" at bounding box center [549, 205] width 351 height 28
click at [399, 239] on button "Save" at bounding box center [421, 249] width 95 height 38
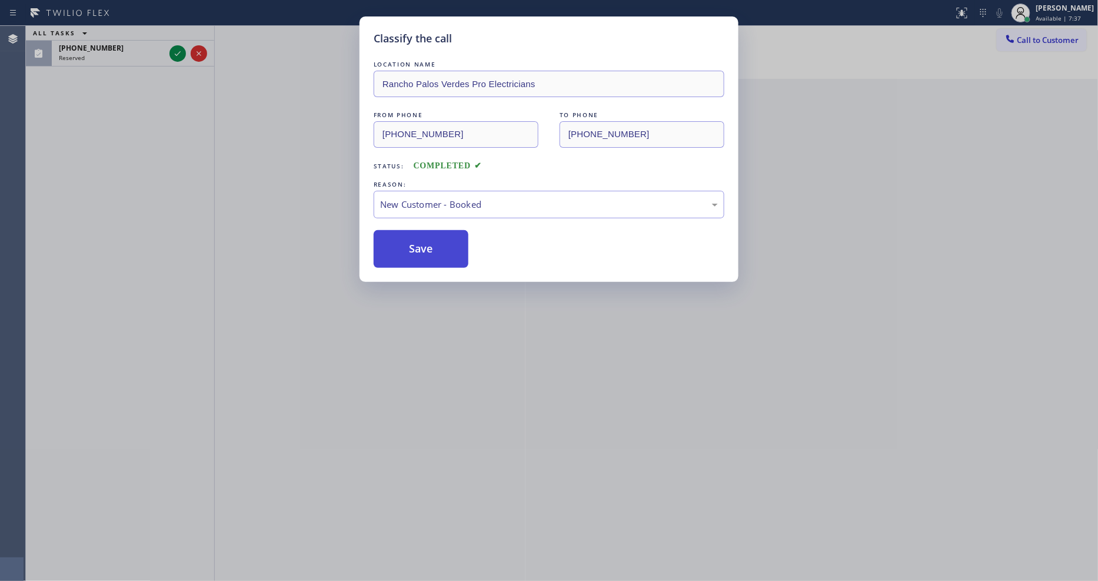
click at [399, 239] on button "Save" at bounding box center [421, 249] width 95 height 38
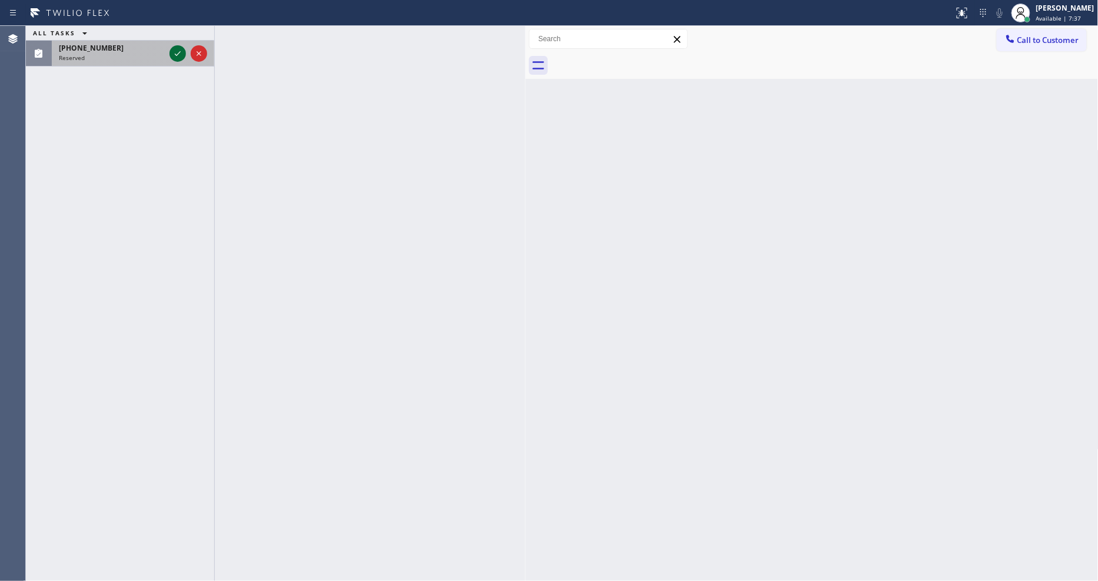
click at [178, 55] on icon at bounding box center [178, 53] width 14 height 14
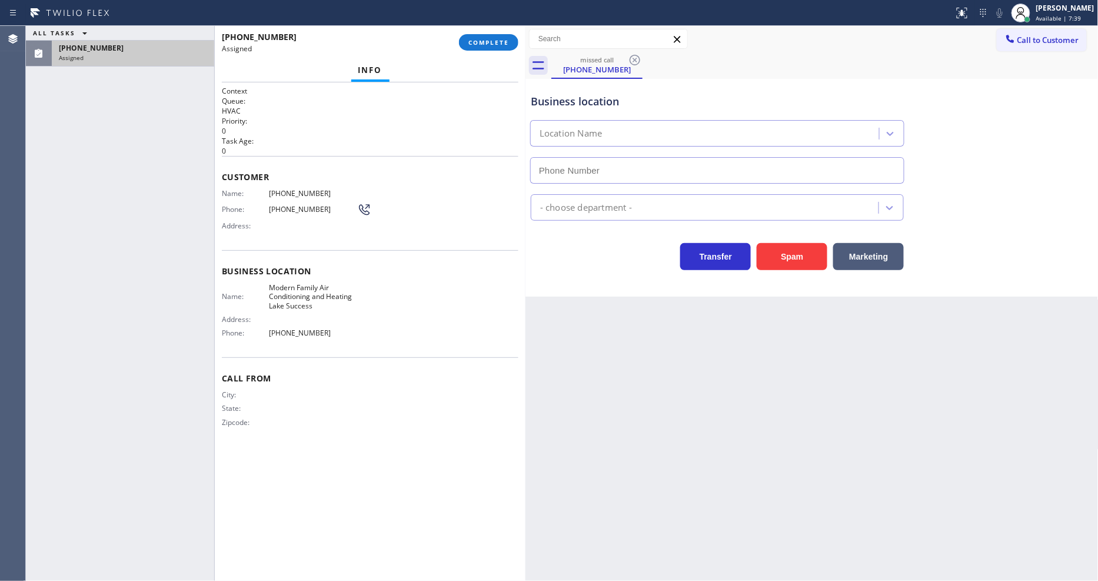
click at [478, 42] on span "COMPLETE" at bounding box center [488, 42] width 41 height 8
type input "[PHONE_NUMBER]"
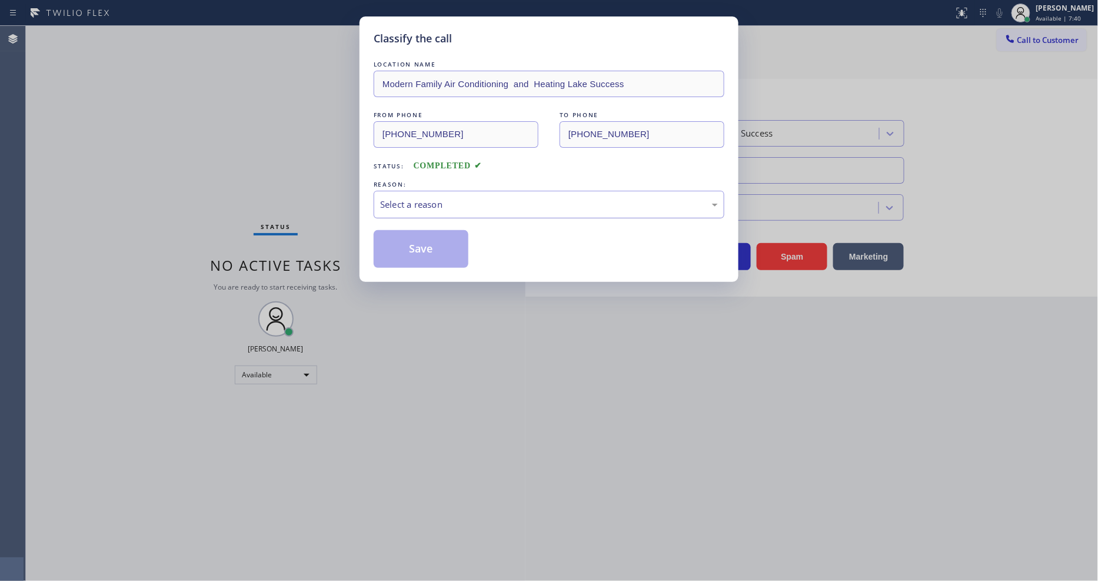
click at [455, 201] on div "Select a reason" at bounding box center [549, 205] width 338 height 14
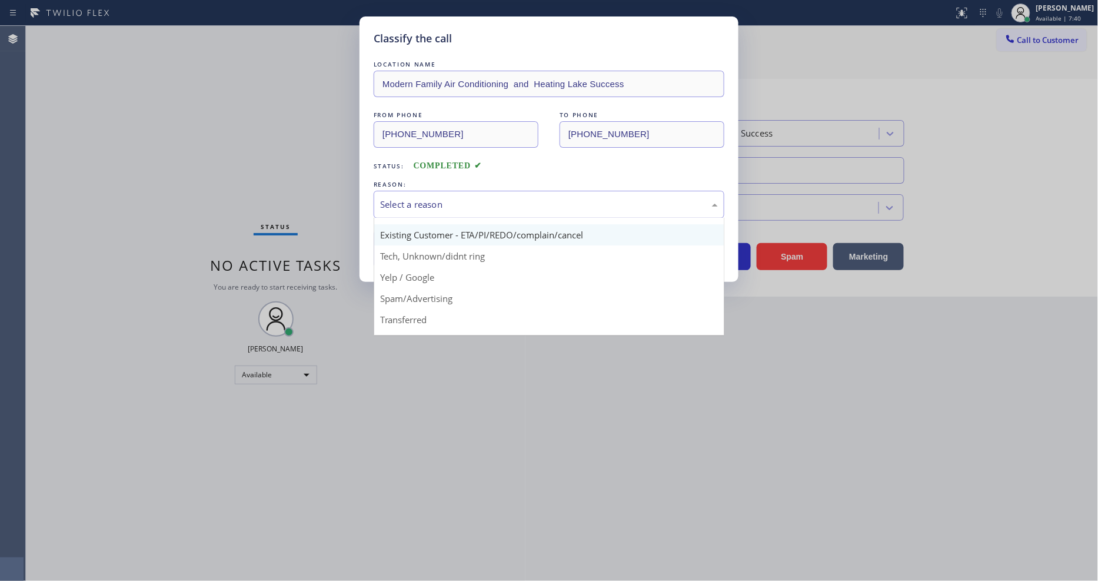
scroll to position [74, 0]
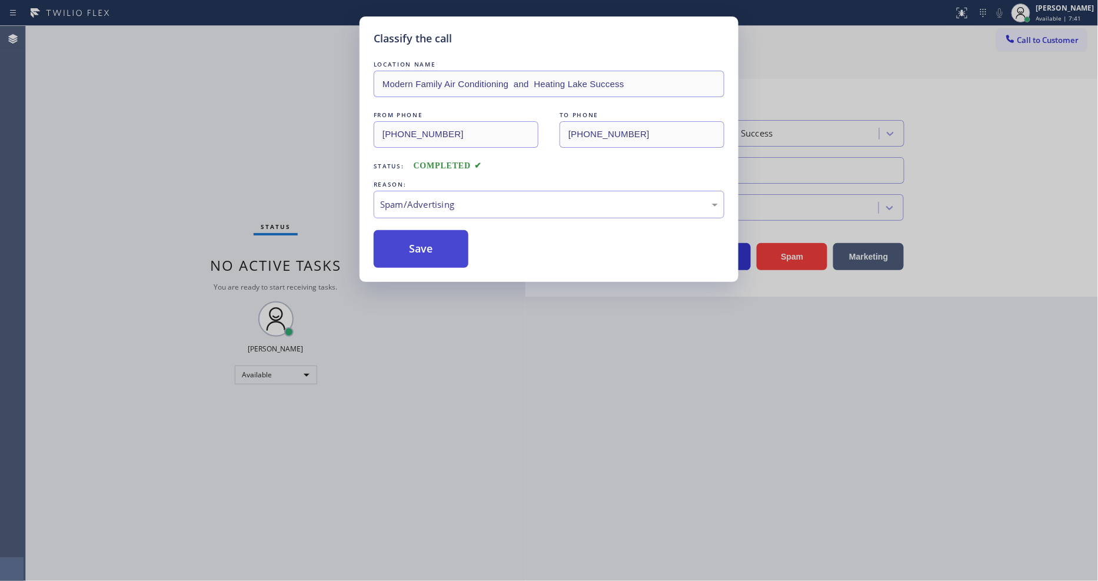
click at [441, 250] on button "Save" at bounding box center [421, 249] width 95 height 38
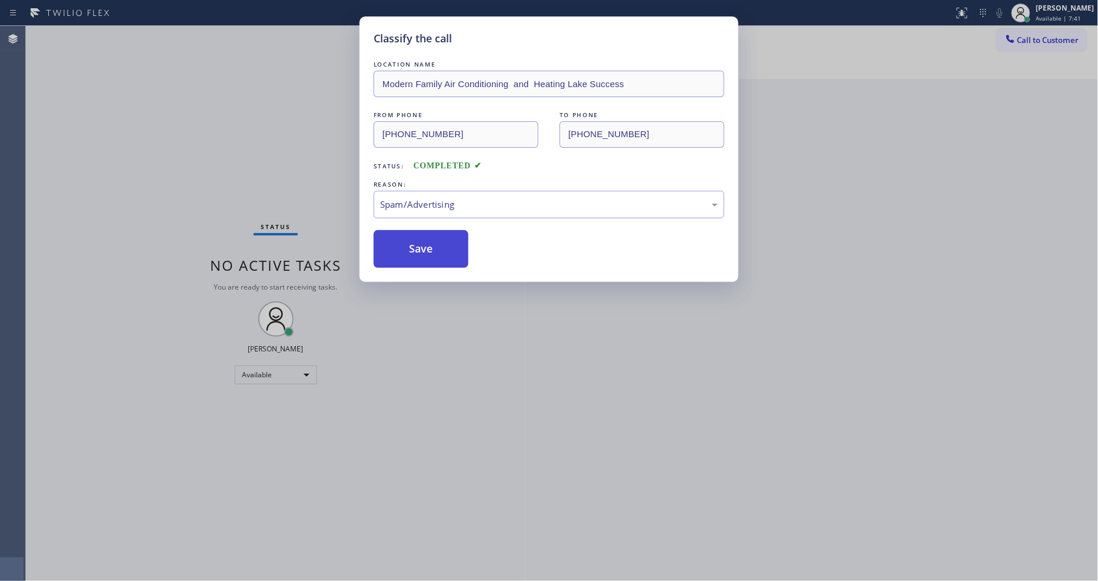
click at [441, 250] on button "Save" at bounding box center [421, 249] width 95 height 38
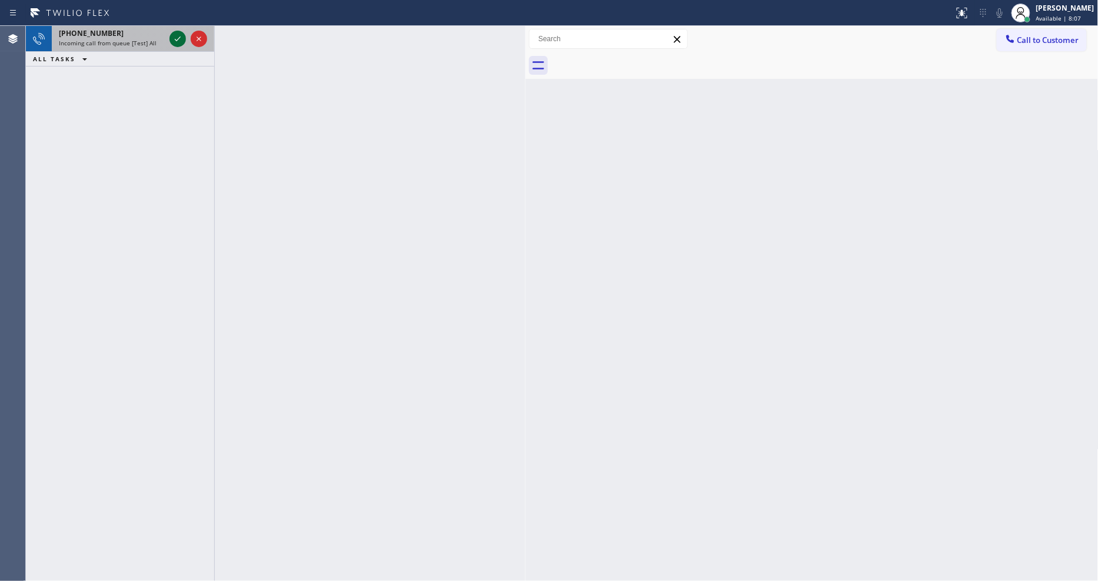
click at [180, 38] on icon at bounding box center [178, 39] width 14 height 14
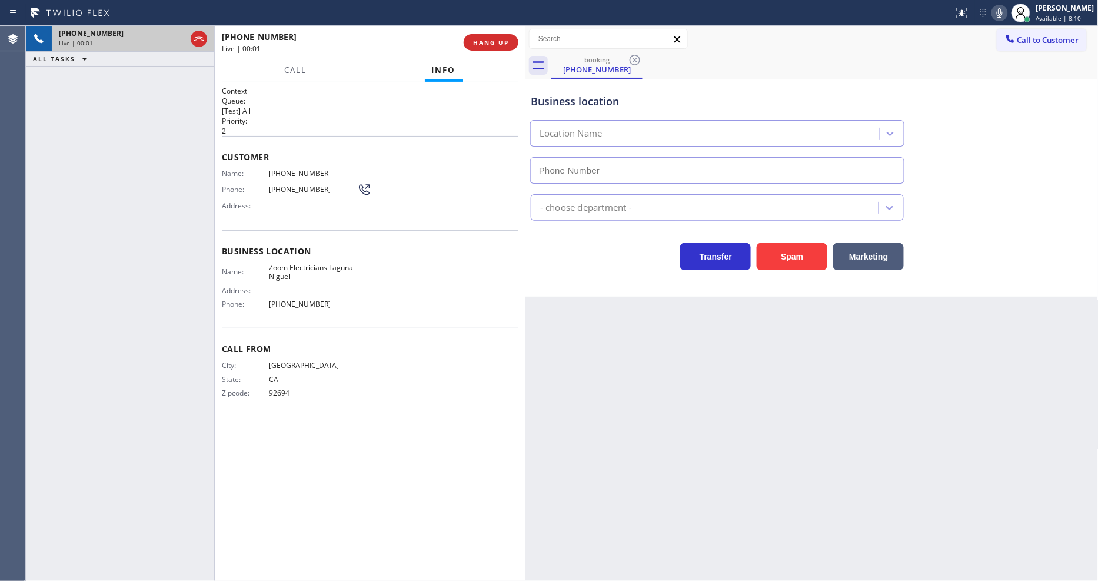
type input "[PHONE_NUMBER]"
click at [492, 42] on span "HANG UP" at bounding box center [491, 42] width 36 height 8
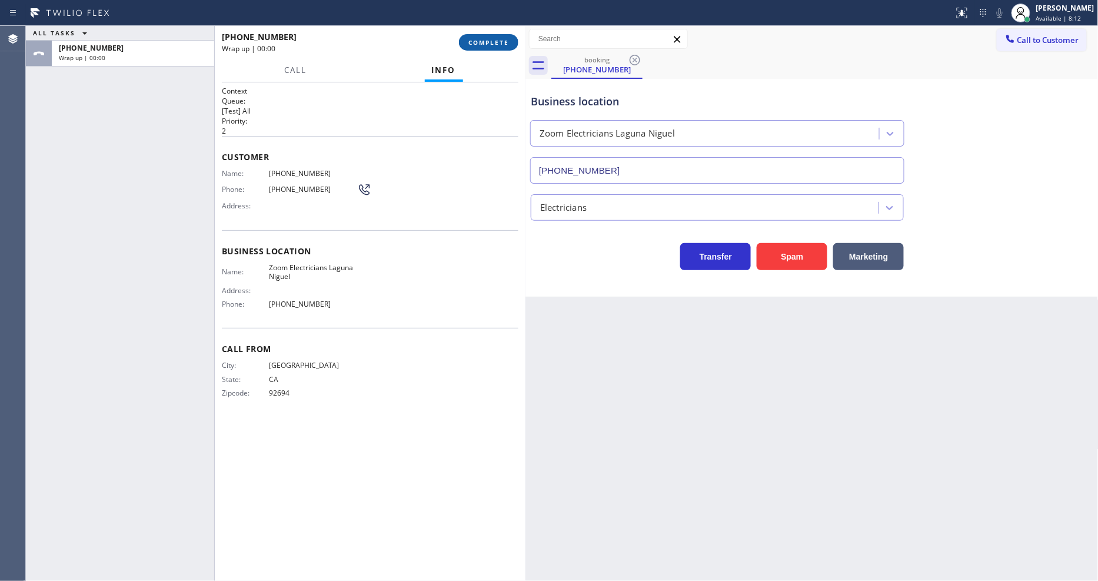
click at [492, 42] on span "COMPLETE" at bounding box center [488, 42] width 41 height 8
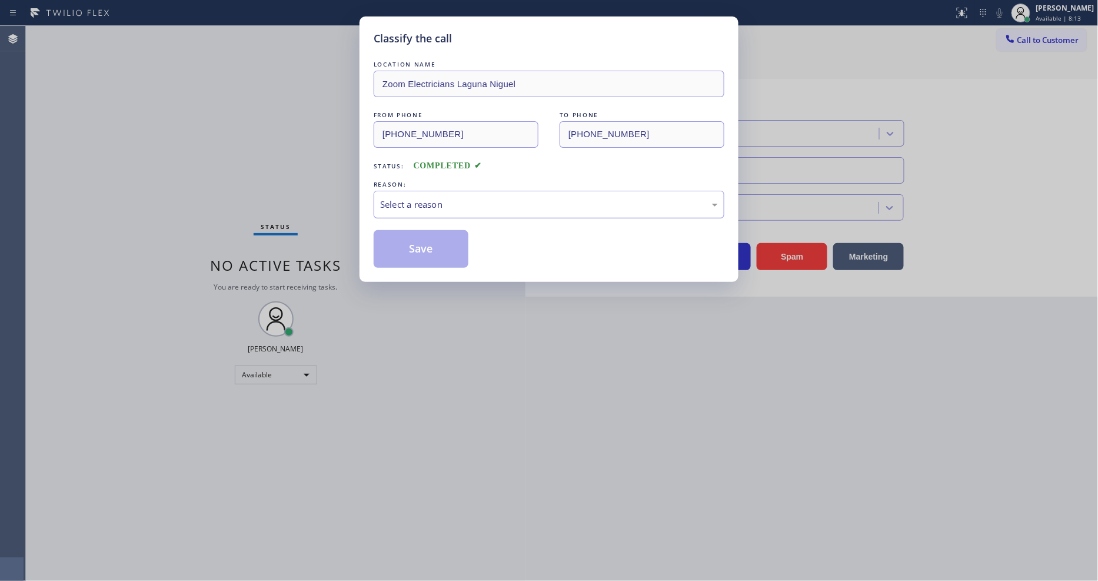
click at [466, 202] on div "Select a reason" at bounding box center [549, 205] width 338 height 14
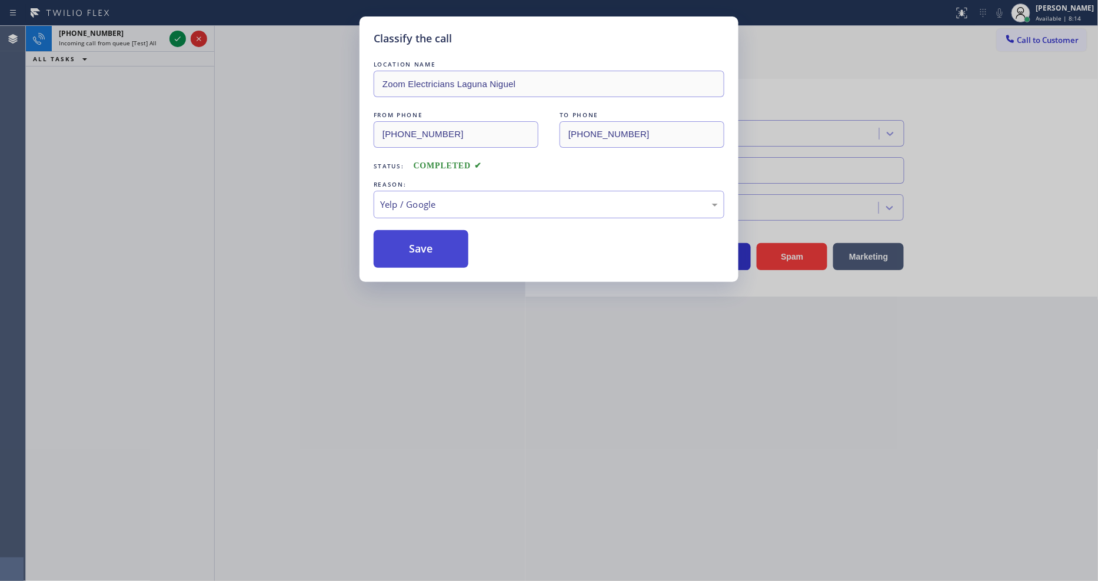
click at [433, 251] on button "Save" at bounding box center [421, 249] width 95 height 38
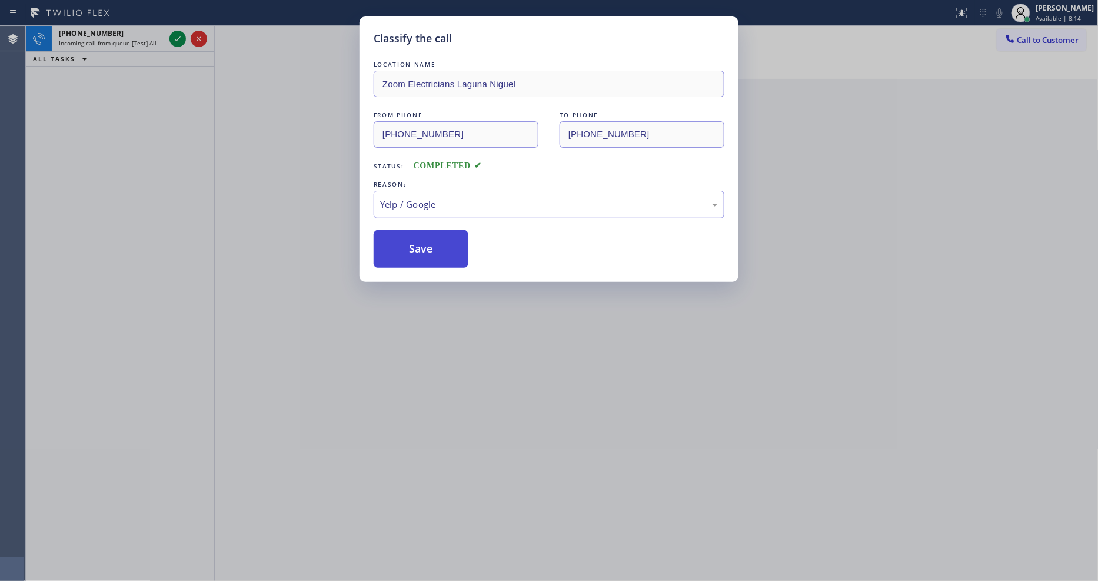
click at [433, 251] on button "Save" at bounding box center [421, 249] width 95 height 38
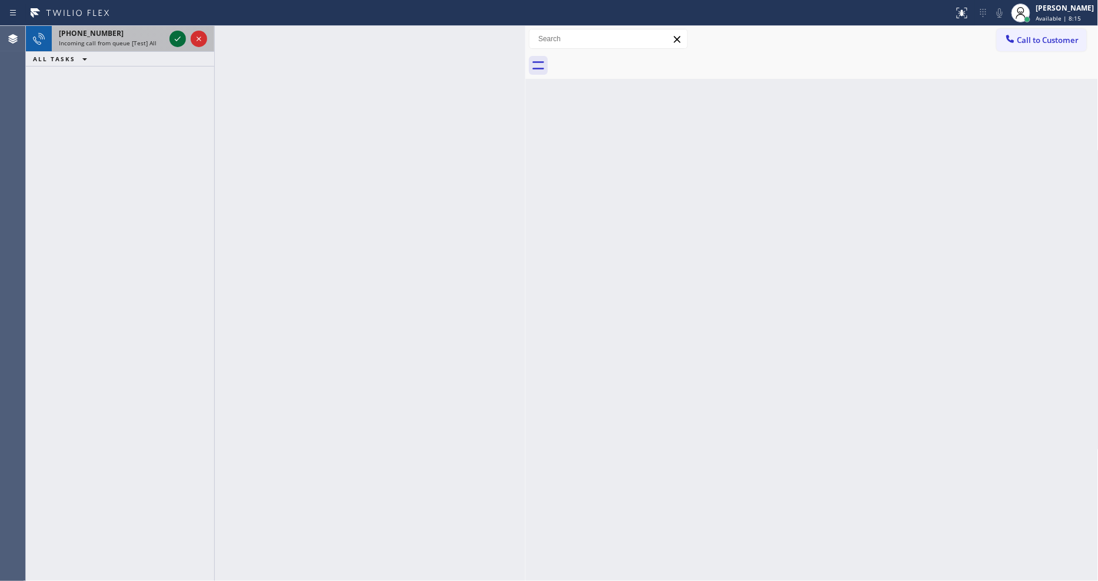
click at [182, 39] on icon at bounding box center [178, 39] width 14 height 14
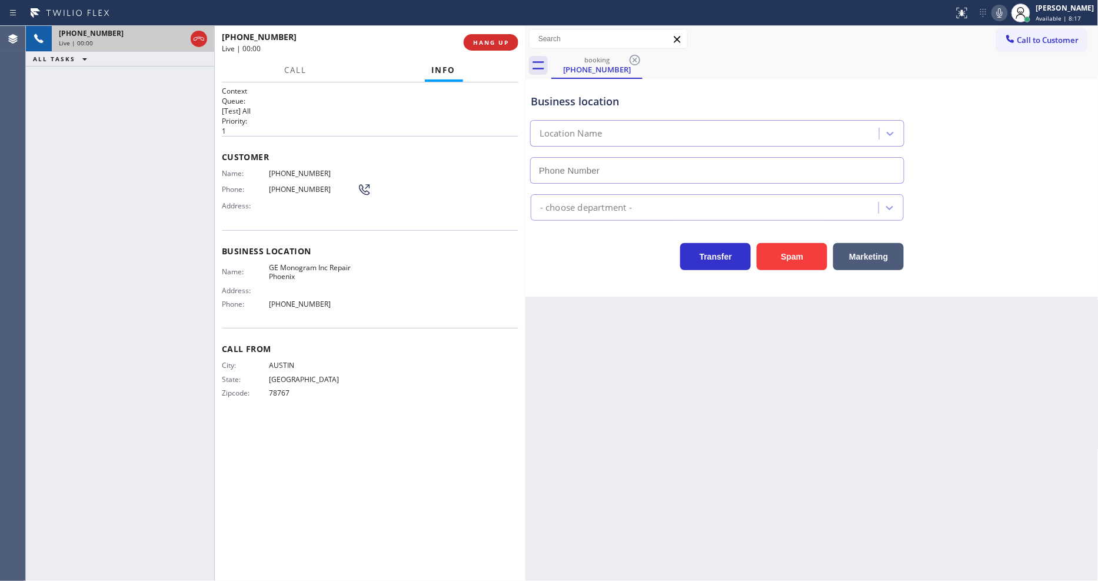
type input "[PHONE_NUMBER]"
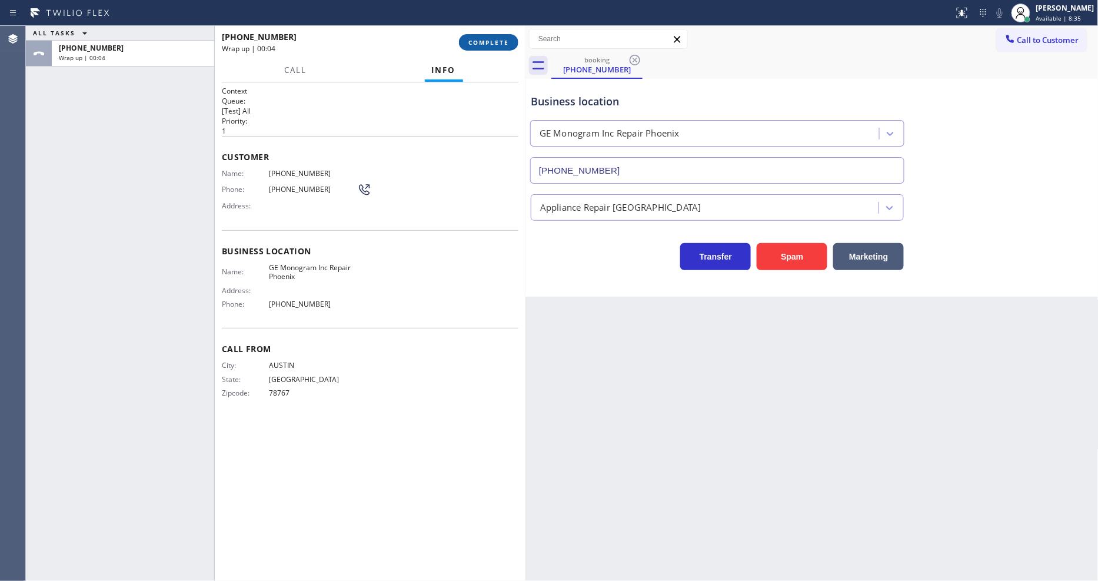
drag, startPoint x: 505, startPoint y: 39, endPoint x: 511, endPoint y: 43, distance: 7.2
click at [505, 39] on span "COMPLETE" at bounding box center [488, 42] width 41 height 8
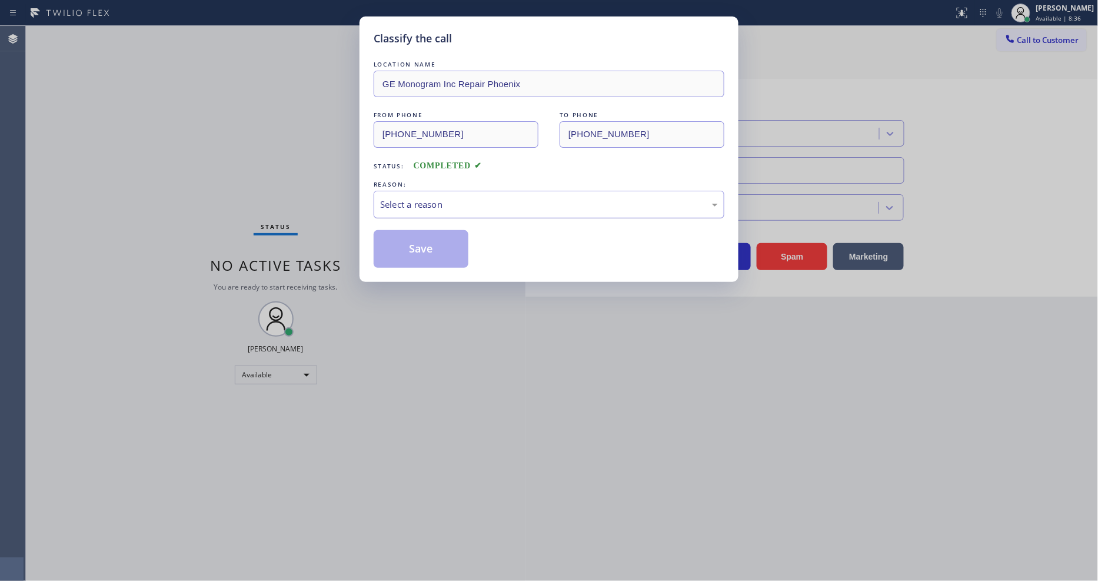
click at [446, 191] on div "Select a reason" at bounding box center [549, 205] width 351 height 28
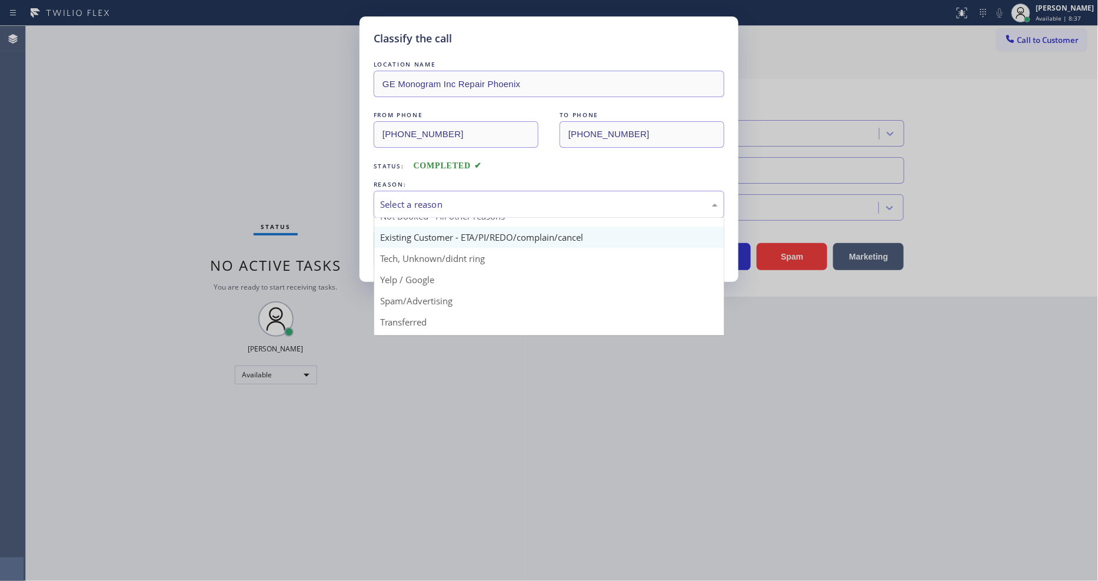
scroll to position [65, 0]
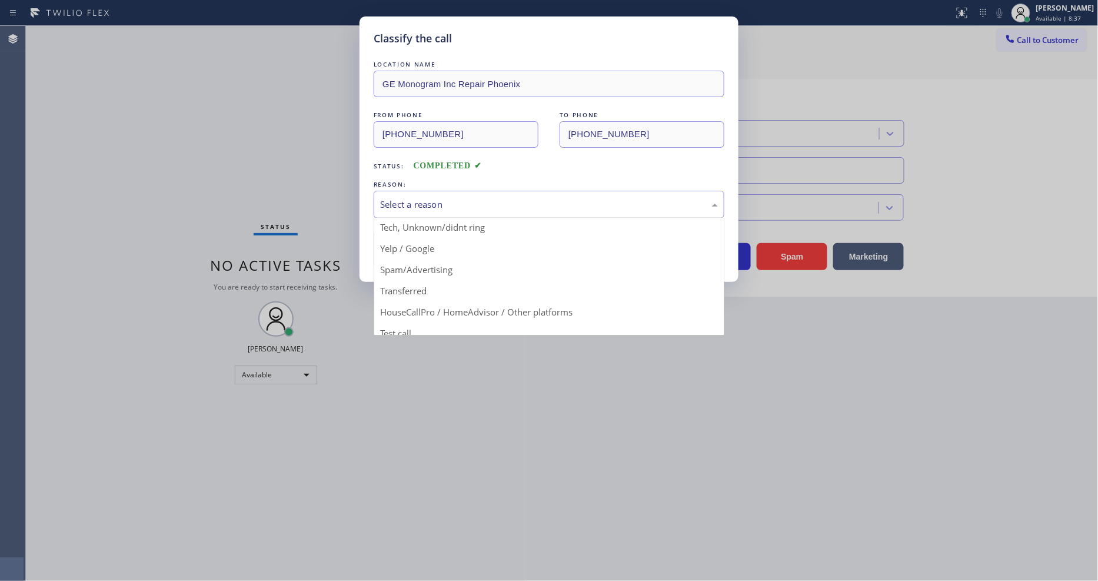
drag, startPoint x: 434, startPoint y: 269, endPoint x: 434, endPoint y: 254, distance: 14.7
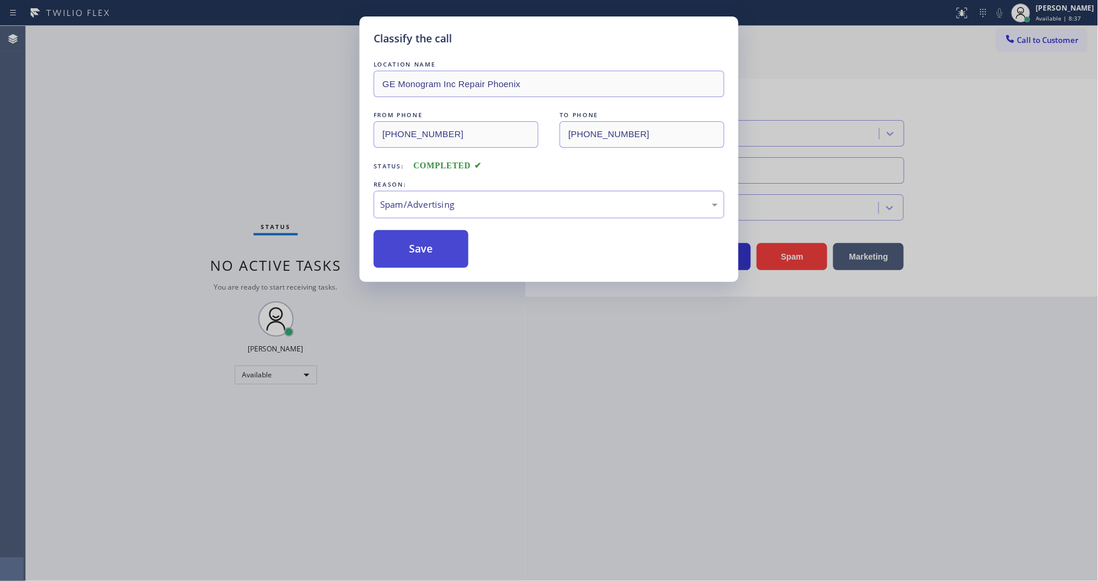
click at [434, 254] on button "Save" at bounding box center [421, 249] width 95 height 38
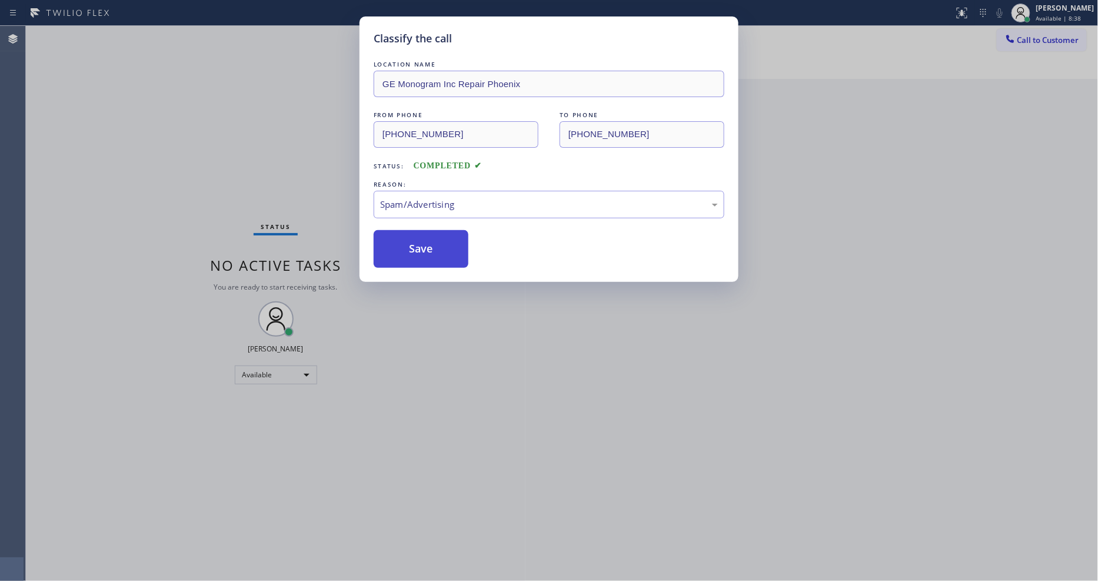
click at [434, 254] on button "Save" at bounding box center [421, 249] width 95 height 38
drag, startPoint x: 434, startPoint y: 254, endPoint x: 340, endPoint y: 12, distance: 259.3
click at [434, 253] on button "Save" at bounding box center [421, 249] width 95 height 38
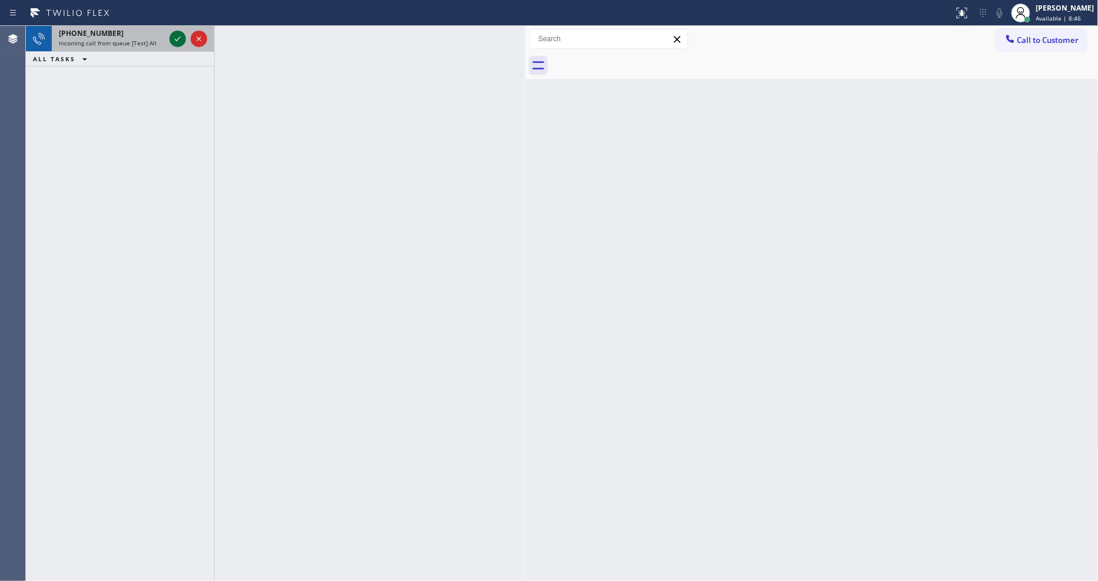
click at [174, 38] on icon at bounding box center [178, 39] width 14 height 14
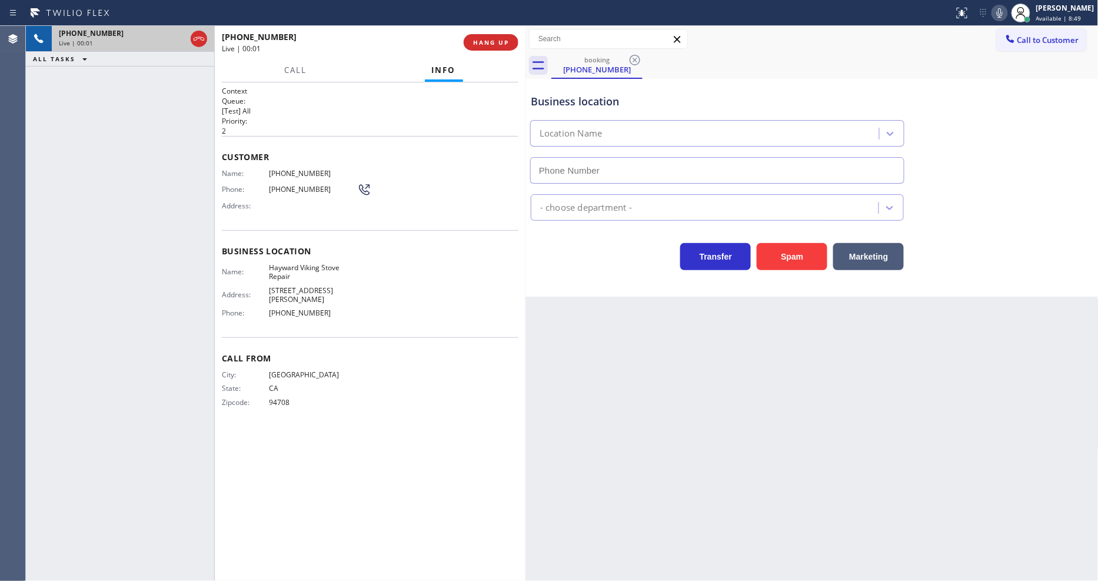
type input "[PHONE_NUMBER]"
click at [196, 192] on div "[PHONE_NUMBER] Live | 00:17 ALL TASKS ALL TASKS ACTIVE TASKS TASKS IN WRAP UP" at bounding box center [120, 303] width 188 height 555
click at [465, 45] on button "HANG UP" at bounding box center [491, 42] width 55 height 16
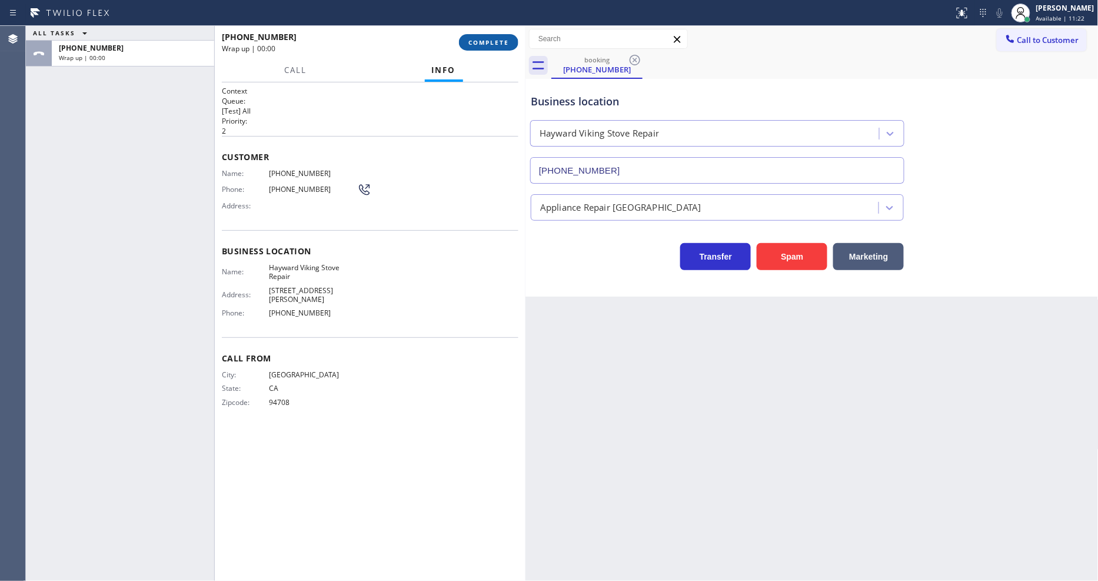
click at [479, 45] on span "COMPLETE" at bounding box center [488, 42] width 41 height 8
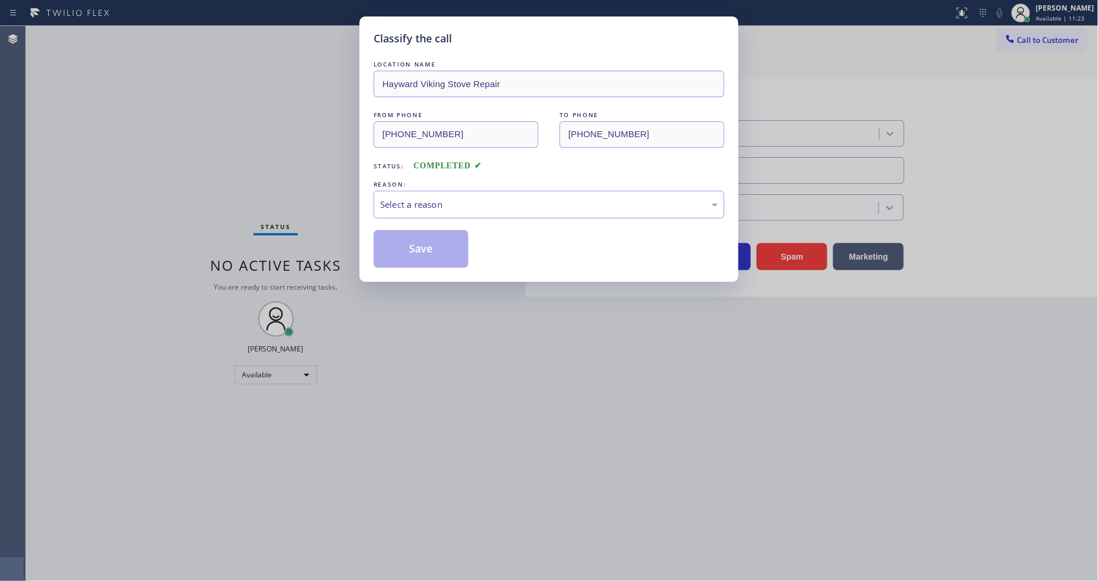
click at [458, 202] on div "Select a reason" at bounding box center [549, 205] width 338 height 14
click at [432, 231] on button "Save" at bounding box center [421, 249] width 95 height 38
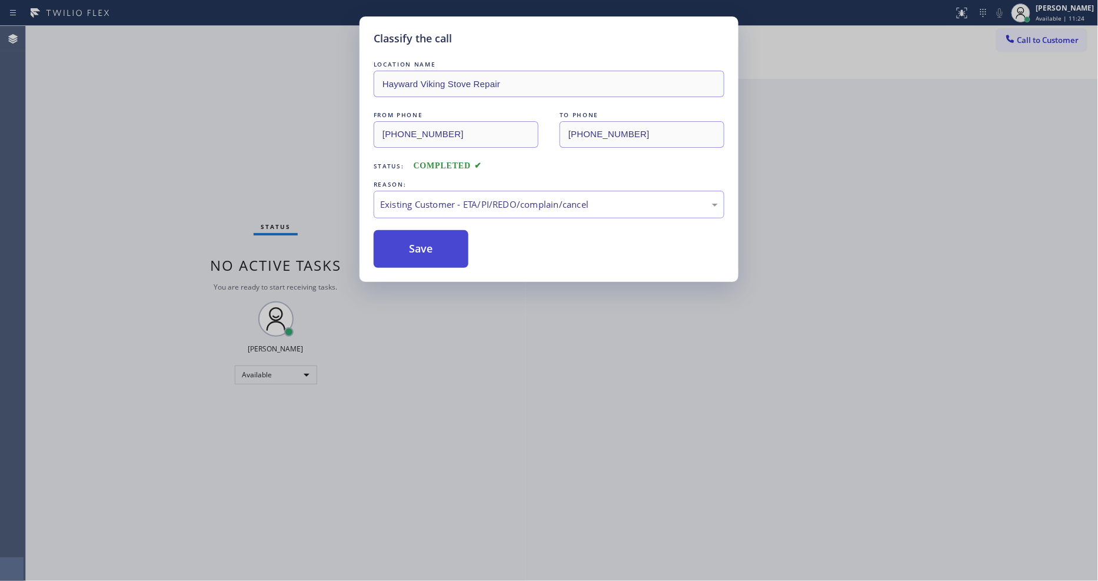
click at [432, 231] on button "Save" at bounding box center [421, 249] width 95 height 38
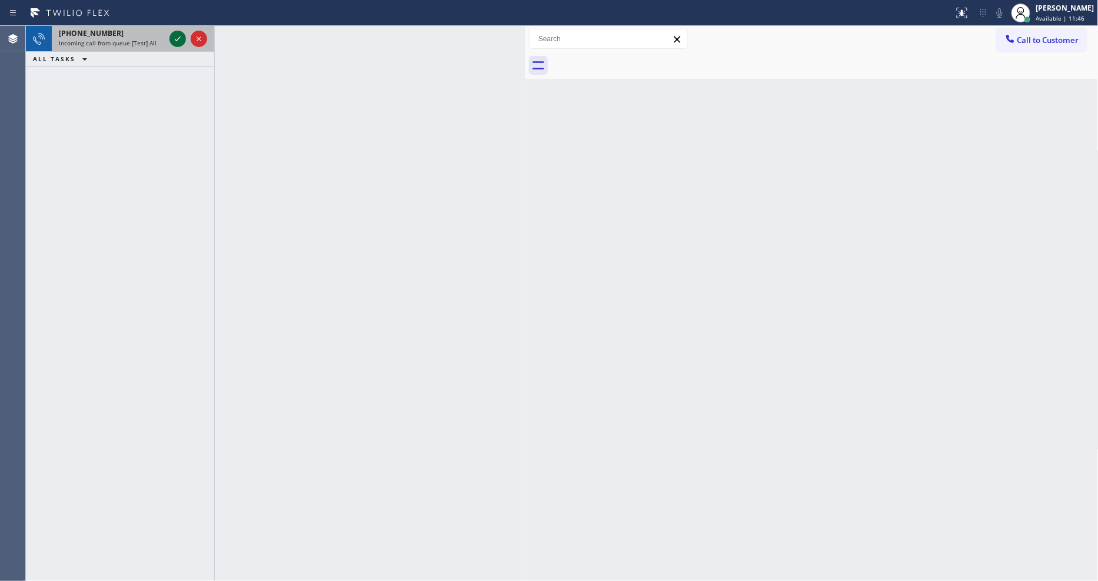
click at [174, 39] on icon at bounding box center [178, 39] width 14 height 14
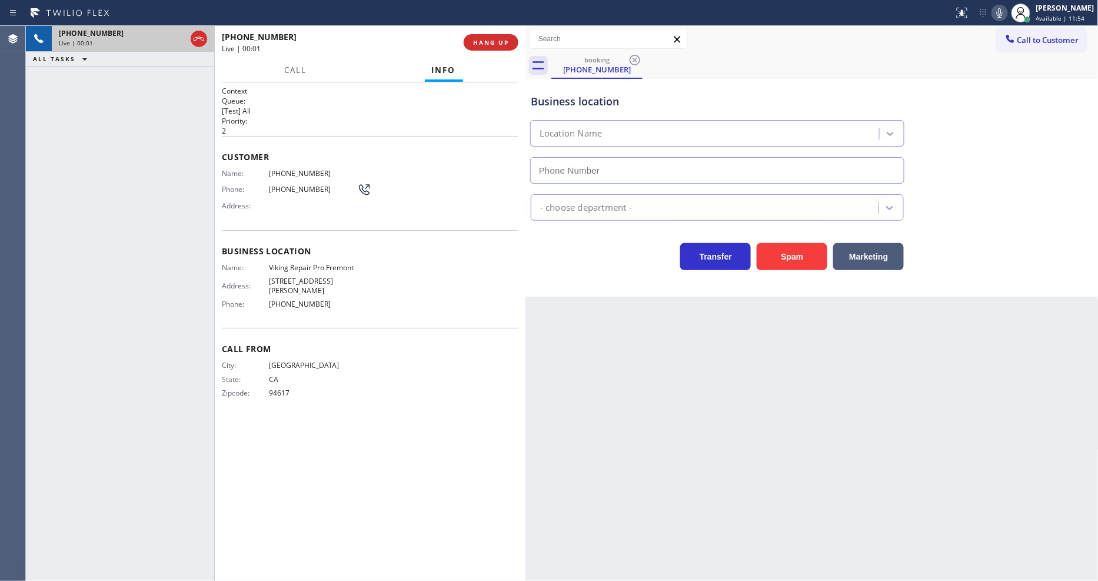
type input "[PHONE_NUMBER]"
click at [510, 53] on div "[PHONE_NUMBER] Live | 00:01 HANG UP" at bounding box center [370, 42] width 297 height 31
click at [509, 47] on button "HANG UP" at bounding box center [491, 42] width 55 height 16
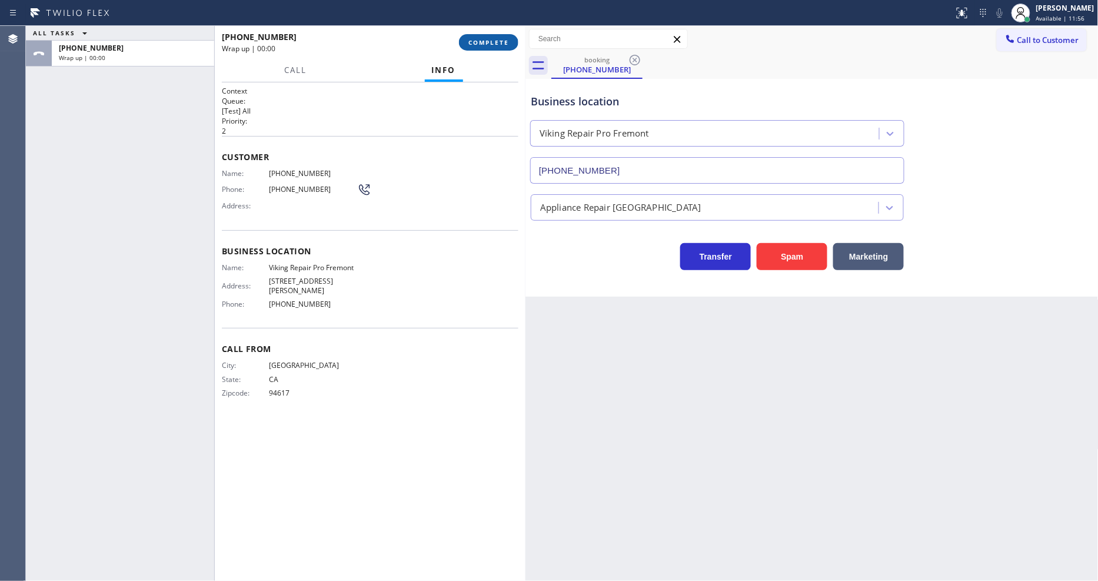
click at [509, 47] on button "COMPLETE" at bounding box center [488, 42] width 59 height 16
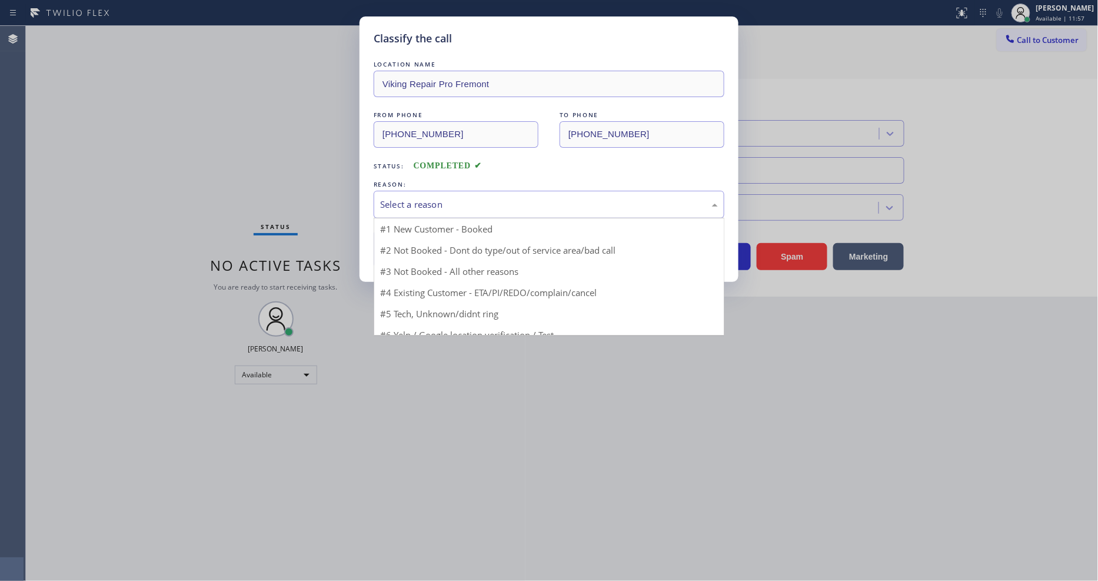
click at [433, 198] on div "Select a reason" at bounding box center [549, 205] width 338 height 14
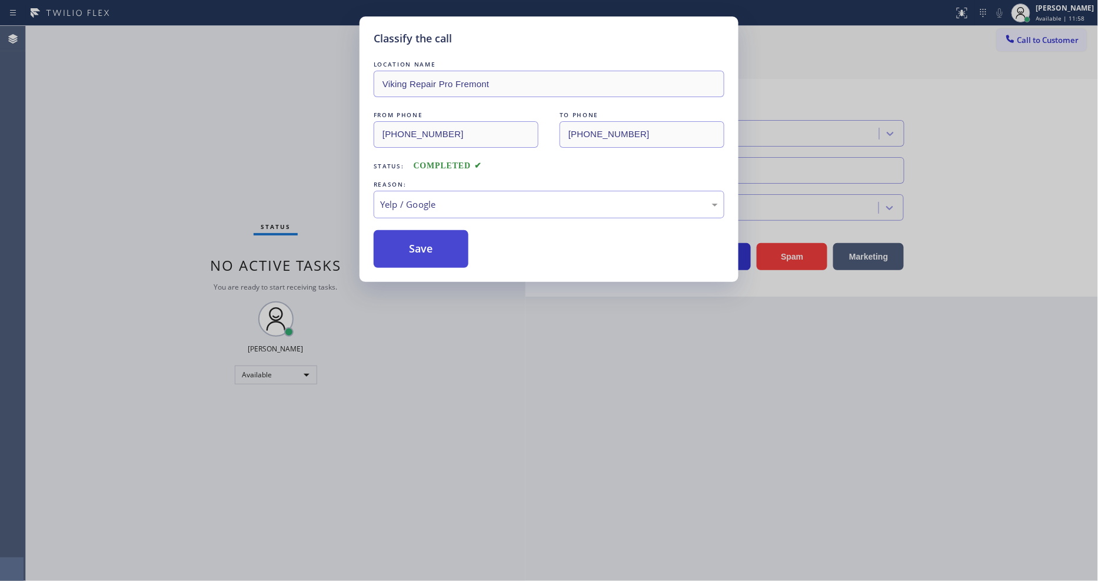
click at [444, 242] on button "Save" at bounding box center [421, 249] width 95 height 38
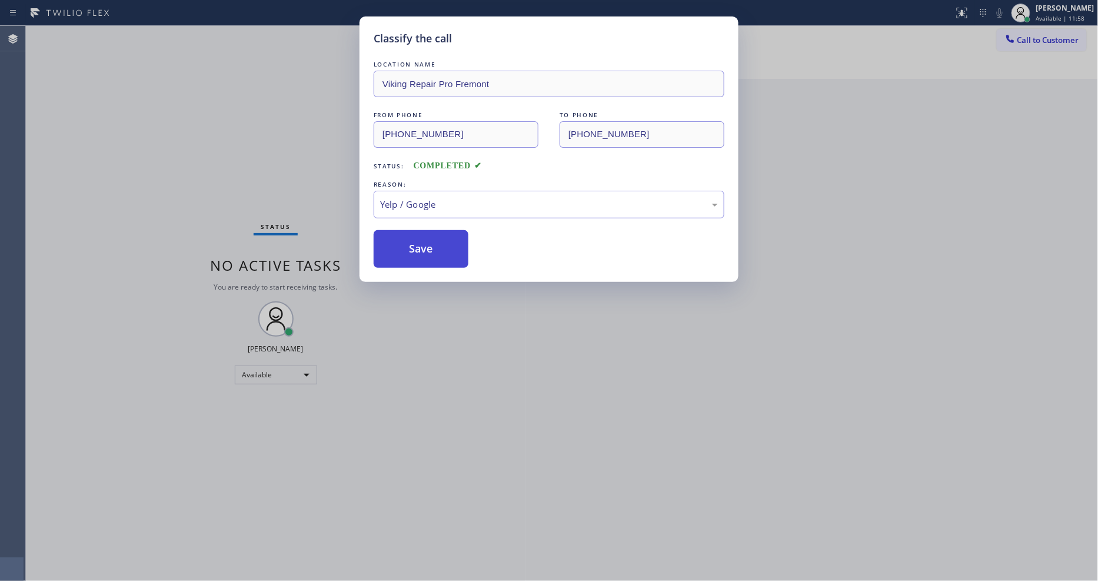
click at [444, 242] on button "Save" at bounding box center [421, 249] width 95 height 38
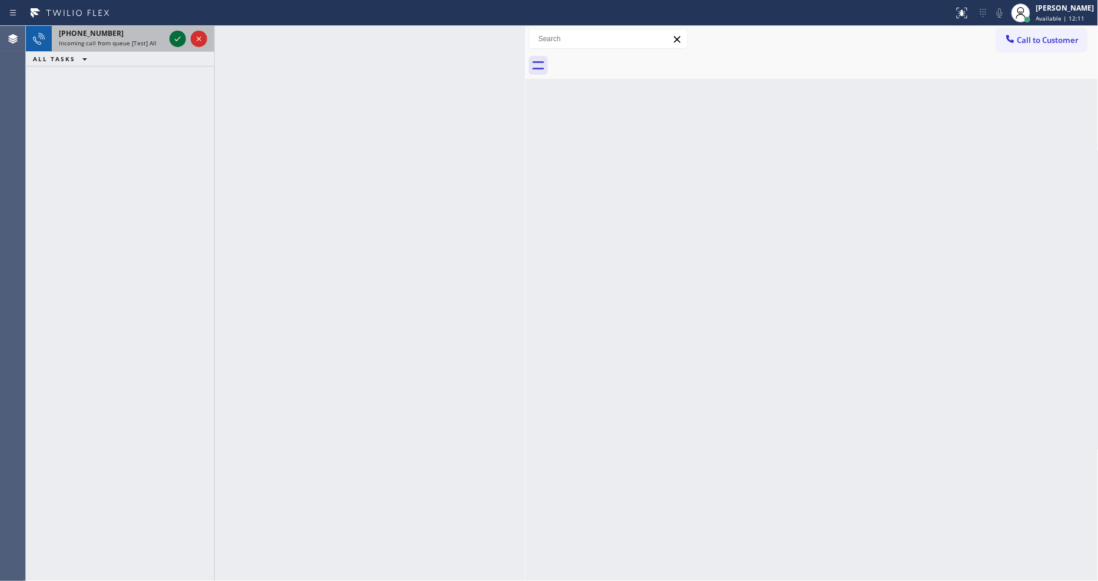
click at [178, 39] on icon at bounding box center [178, 38] width 6 height 5
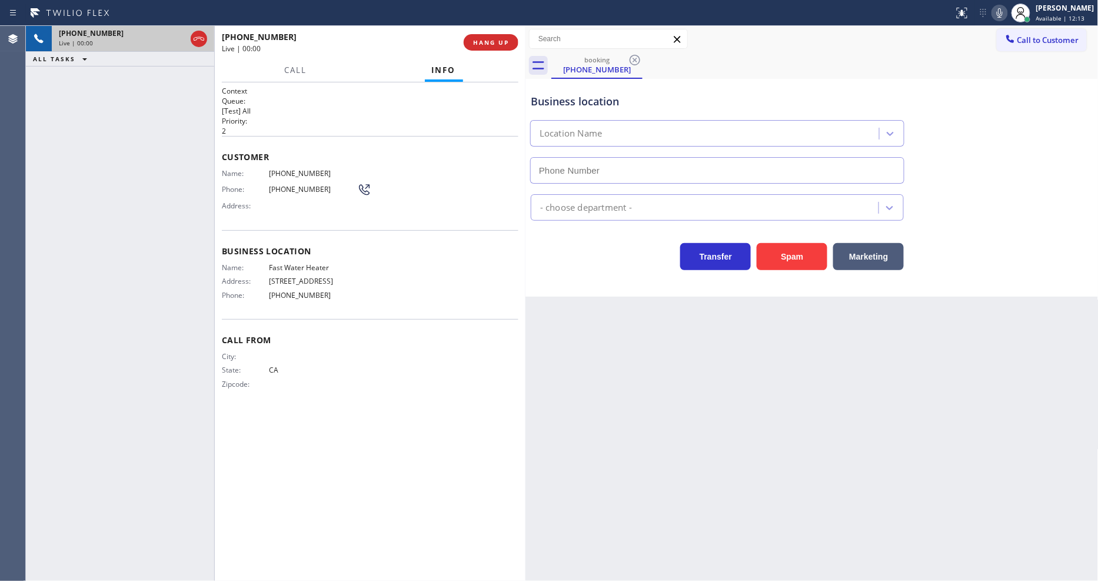
type input "[PHONE_NUMBER]"
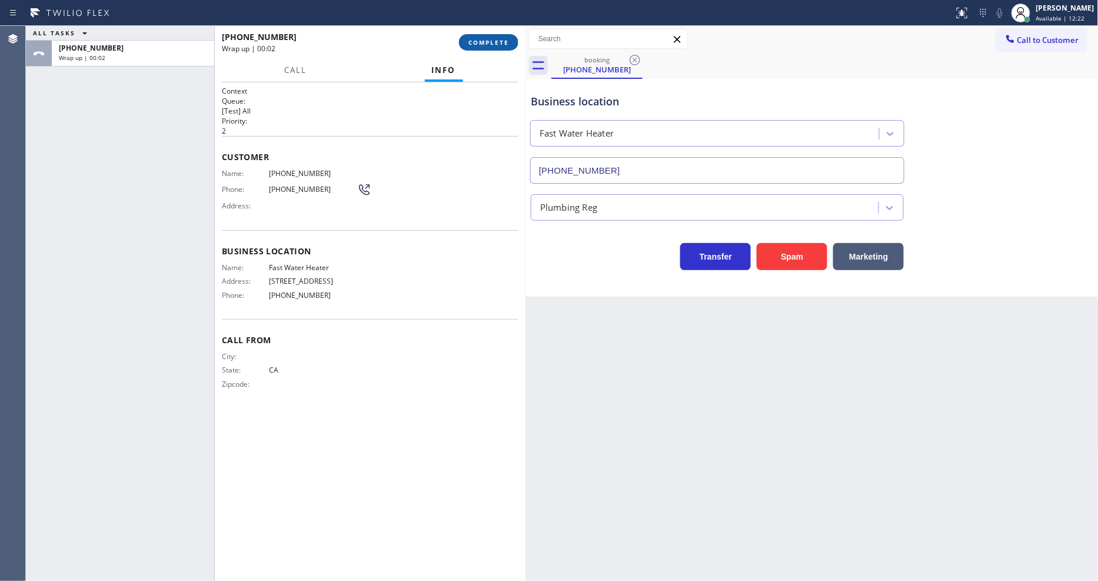
click at [487, 42] on span "COMPLETE" at bounding box center [488, 42] width 41 height 8
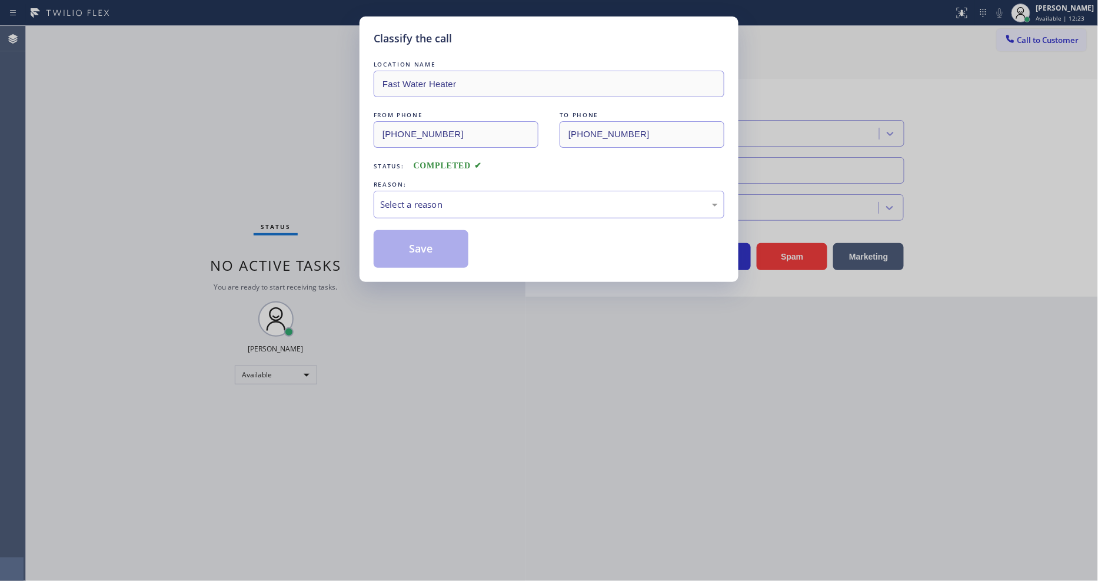
click at [454, 198] on div "Select a reason" at bounding box center [549, 205] width 338 height 14
click at [455, 247] on button "Save" at bounding box center [421, 249] width 95 height 38
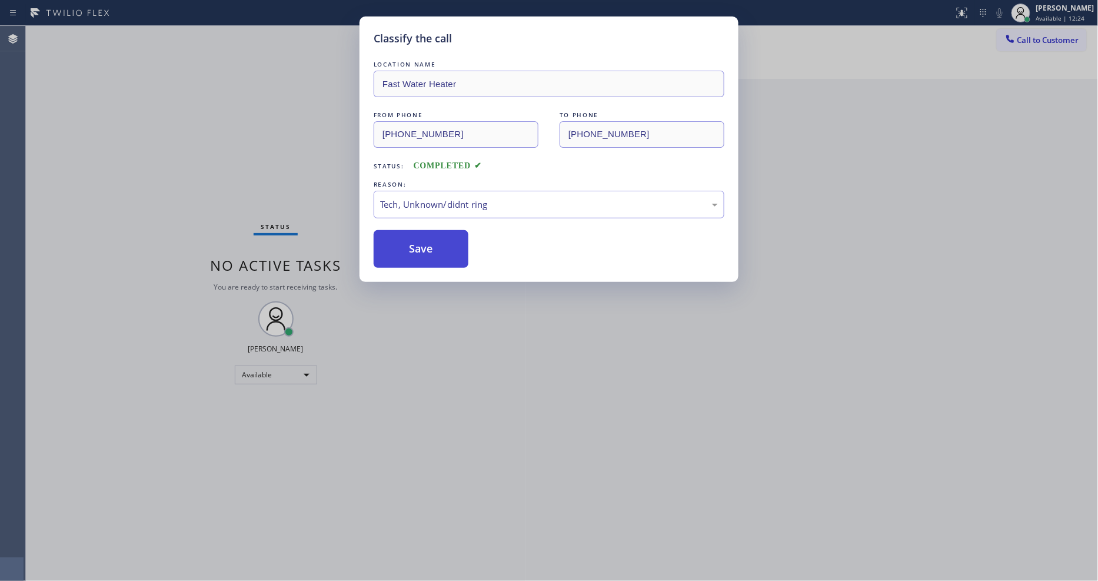
click at [455, 247] on button "Save" at bounding box center [421, 249] width 95 height 38
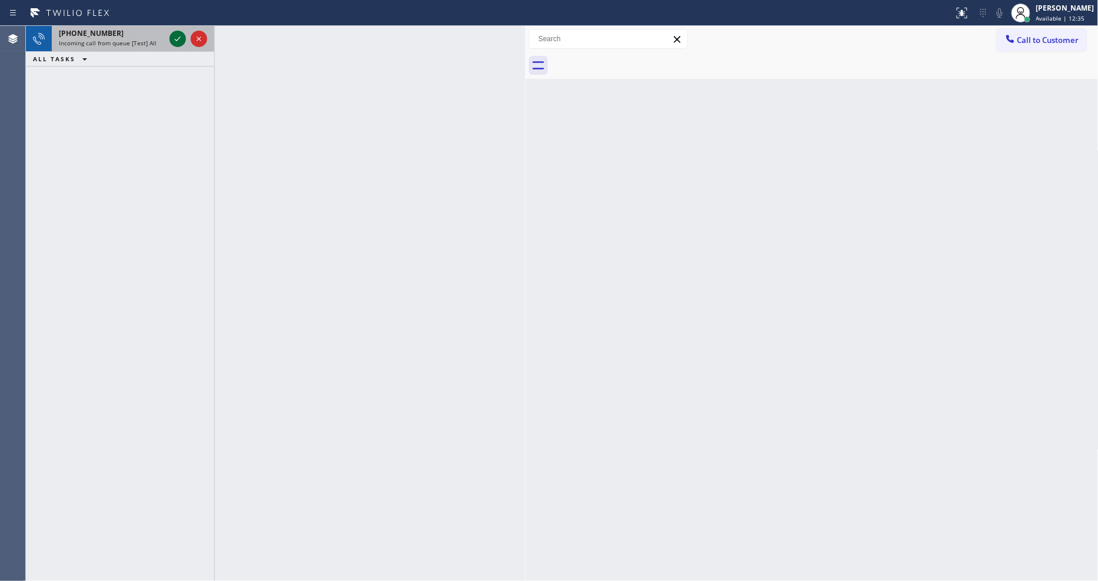
click at [180, 38] on icon at bounding box center [178, 39] width 14 height 14
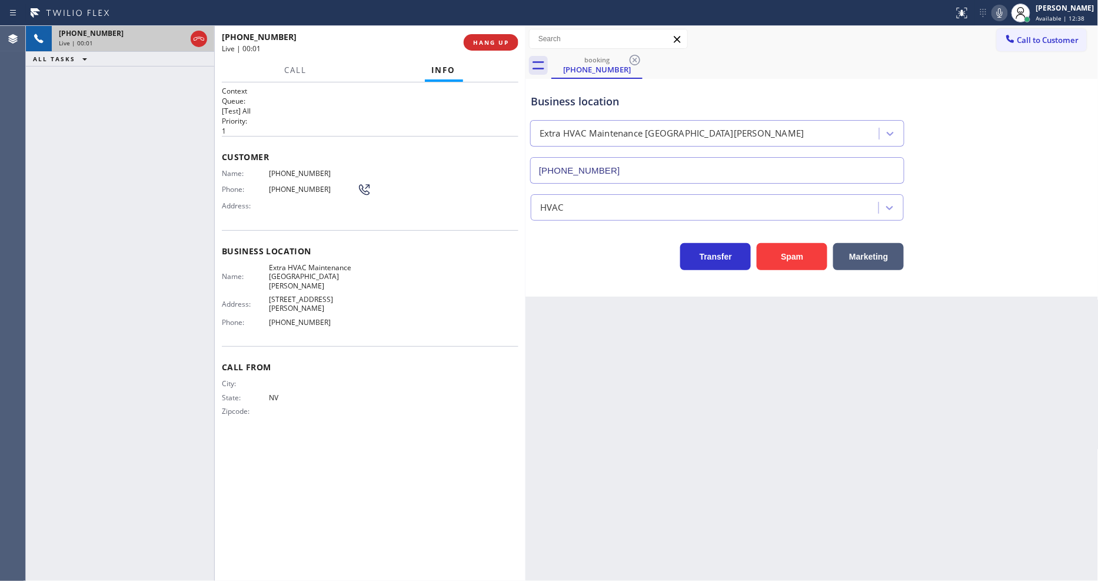
type input "[PHONE_NUMBER]"
click at [814, 339] on div "Back to Dashboard Change Sender ID Customers Technicians Select a contact Outbo…" at bounding box center [811, 303] width 573 height 555
click at [505, 40] on span "HANG UP" at bounding box center [491, 42] width 36 height 8
click at [505, 40] on span "COMPLETE" at bounding box center [488, 42] width 41 height 8
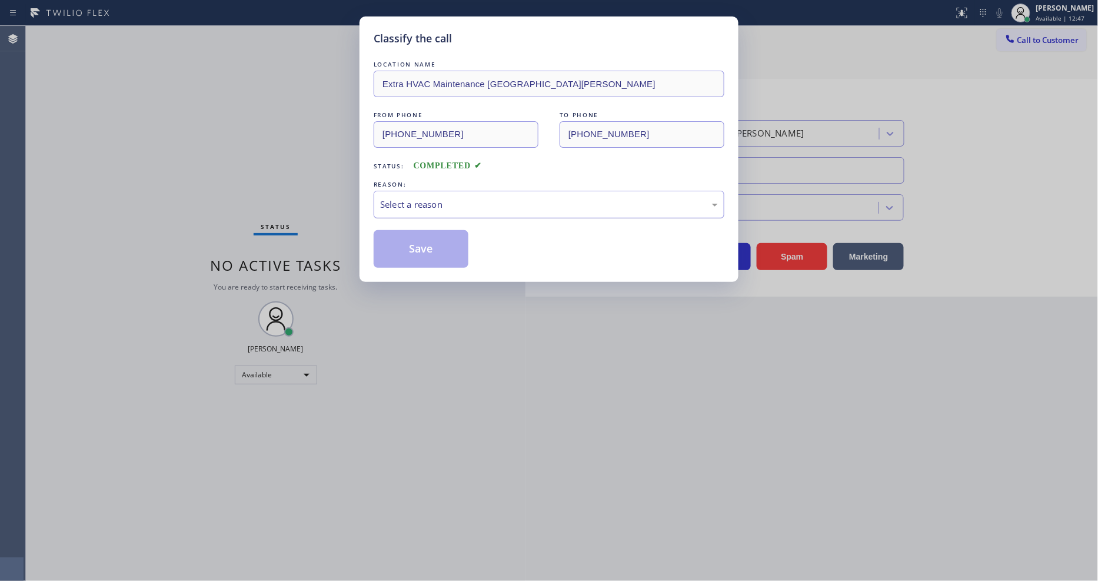
click at [434, 198] on div "Select a reason" at bounding box center [549, 205] width 338 height 14
click at [434, 246] on button "Save" at bounding box center [421, 249] width 95 height 38
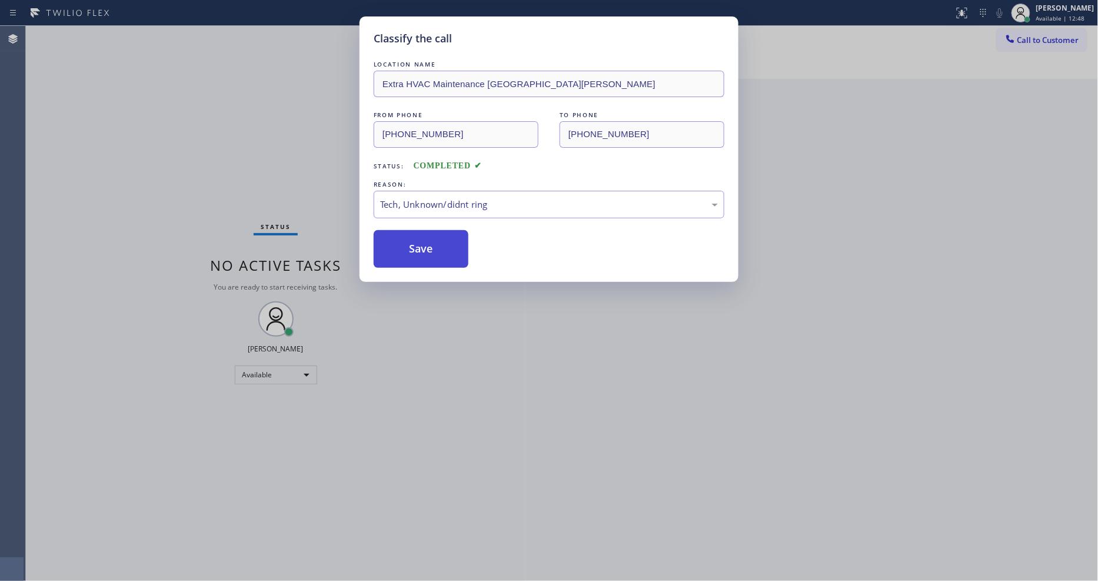
click at [434, 246] on button "Save" at bounding box center [421, 249] width 95 height 38
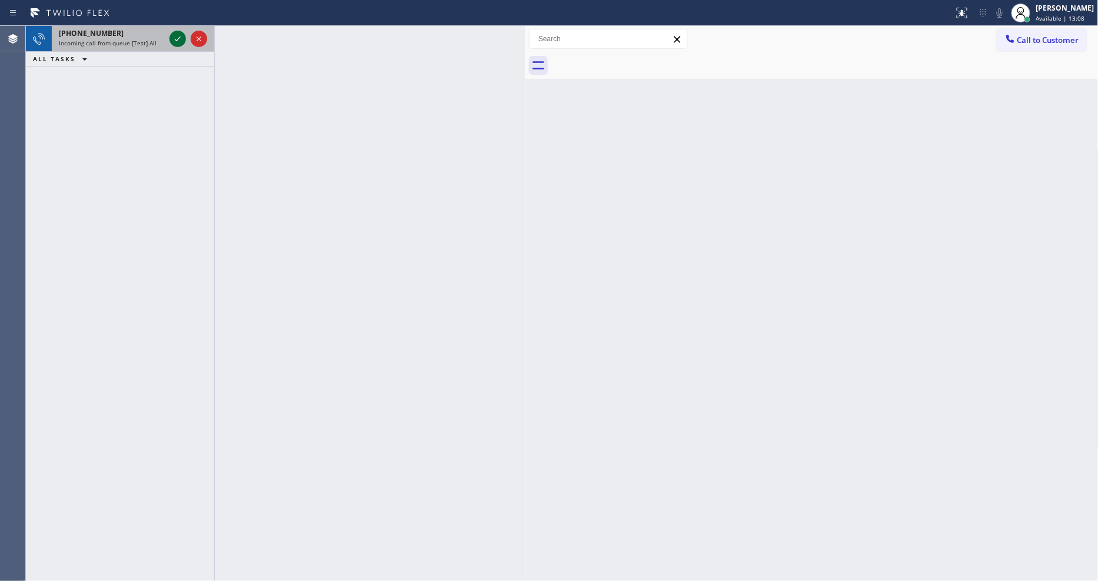
click at [178, 39] on icon at bounding box center [178, 38] width 6 height 5
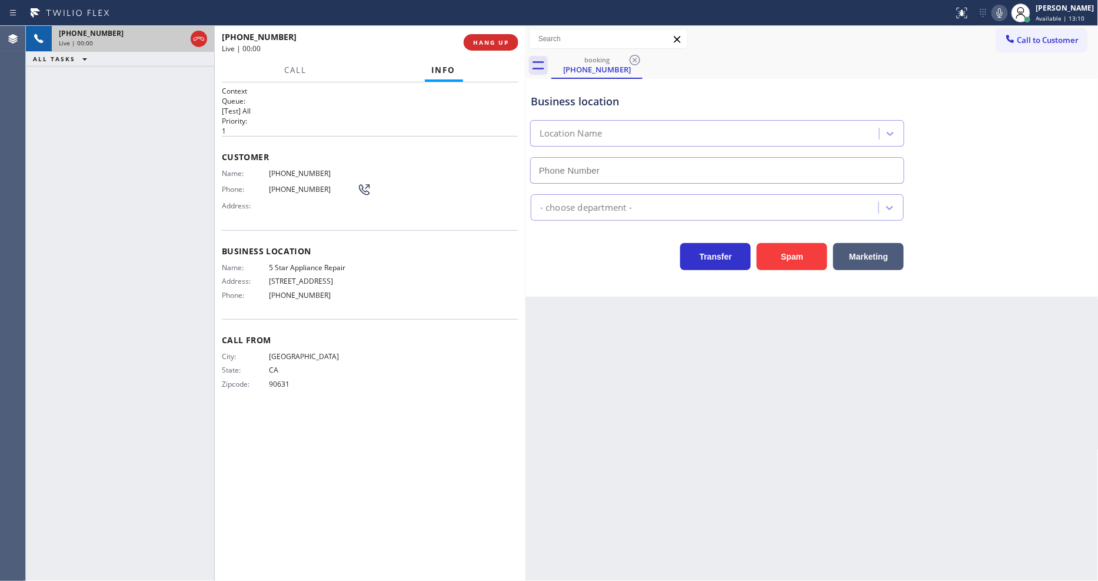
type input "[PHONE_NUMBER]"
click at [409, 395] on div "Call From City: [GEOGRAPHIC_DATA]: [US_STATE] Zipcode: 90631" at bounding box center [370, 363] width 297 height 89
click at [785, 390] on div "Back to Dashboard Change Sender ID Customers Technicians Select a contact Outbo…" at bounding box center [811, 303] width 573 height 555
click at [331, 263] on span "5 Star Appliance Repair" at bounding box center [313, 267] width 88 height 9
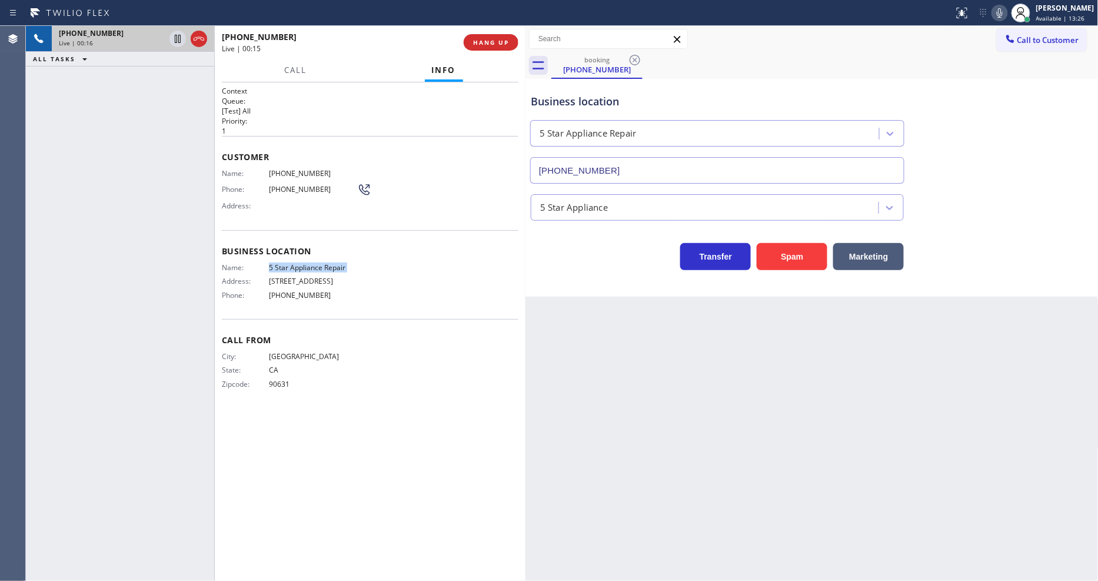
click at [331, 263] on span "5 Star Appliance Repair" at bounding box center [313, 267] width 88 height 9
copy span "5 Star Appliance Repair"
click at [274, 169] on span "[PHONE_NUMBER]" at bounding box center [313, 173] width 88 height 9
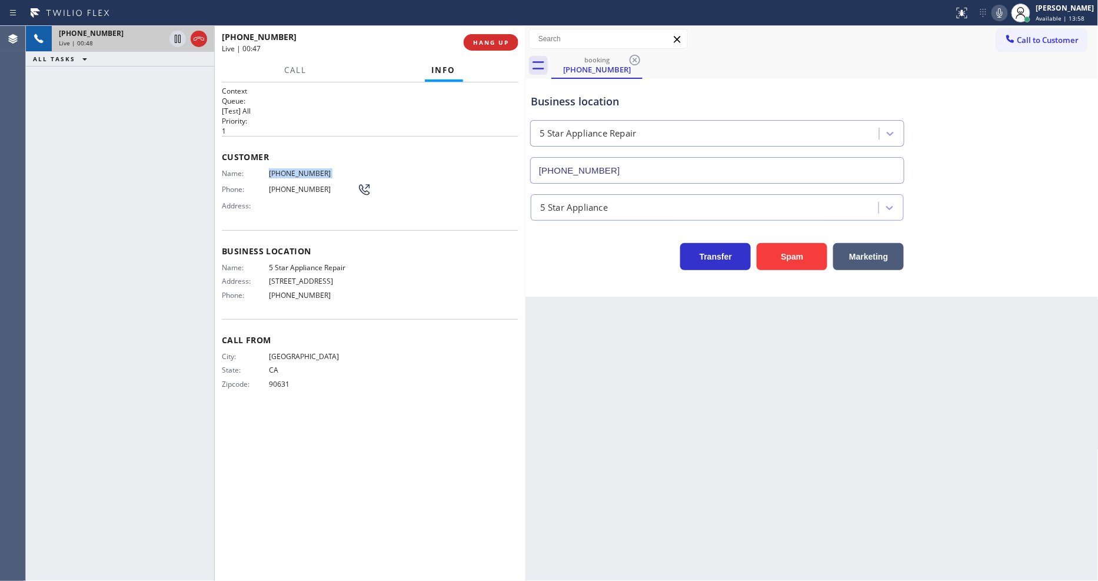
copy span "[PHONE_NUMBER]"
click at [175, 39] on icon at bounding box center [178, 39] width 6 height 8
click at [1008, 20] on button at bounding box center [999, 13] width 16 height 16
drag, startPoint x: 173, startPoint y: 40, endPoint x: 343, endPoint y: 514, distance: 503.7
click at [173, 40] on icon at bounding box center [178, 39] width 14 height 14
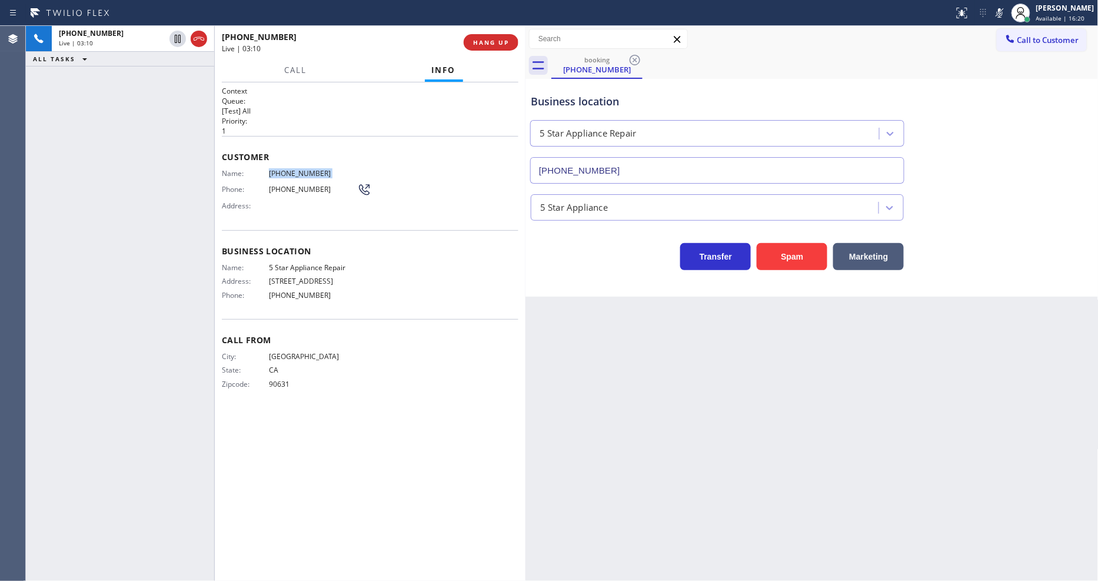
click at [1004, 13] on icon at bounding box center [999, 13] width 14 height 14
click at [749, 450] on div "Back to Dashboard Change Sender ID Customers Technicians Select a contact Outbo…" at bounding box center [811, 303] width 573 height 555
click at [480, 39] on span "HANG UP" at bounding box center [491, 42] width 36 height 8
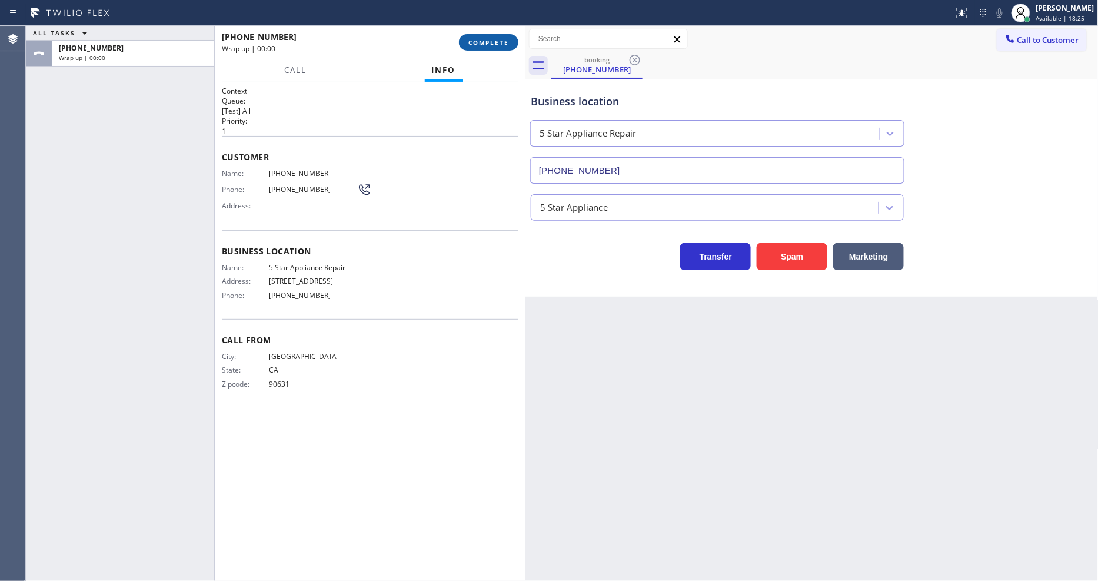
click at [480, 39] on span "COMPLETE" at bounding box center [488, 42] width 41 height 8
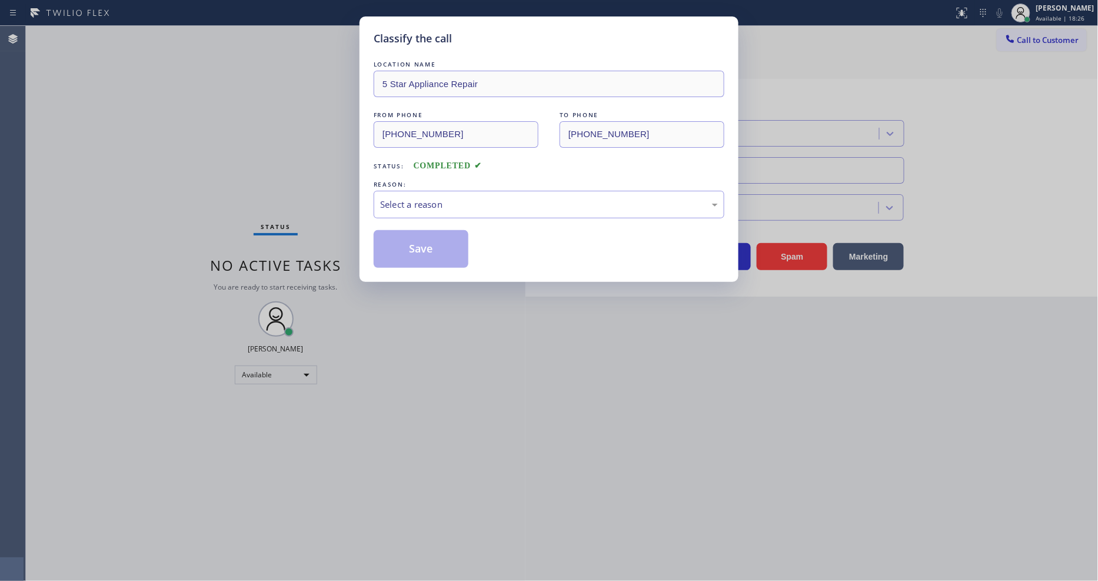
click at [418, 199] on div "Select a reason" at bounding box center [549, 205] width 338 height 14
click at [408, 237] on button "Save" at bounding box center [421, 249] width 95 height 38
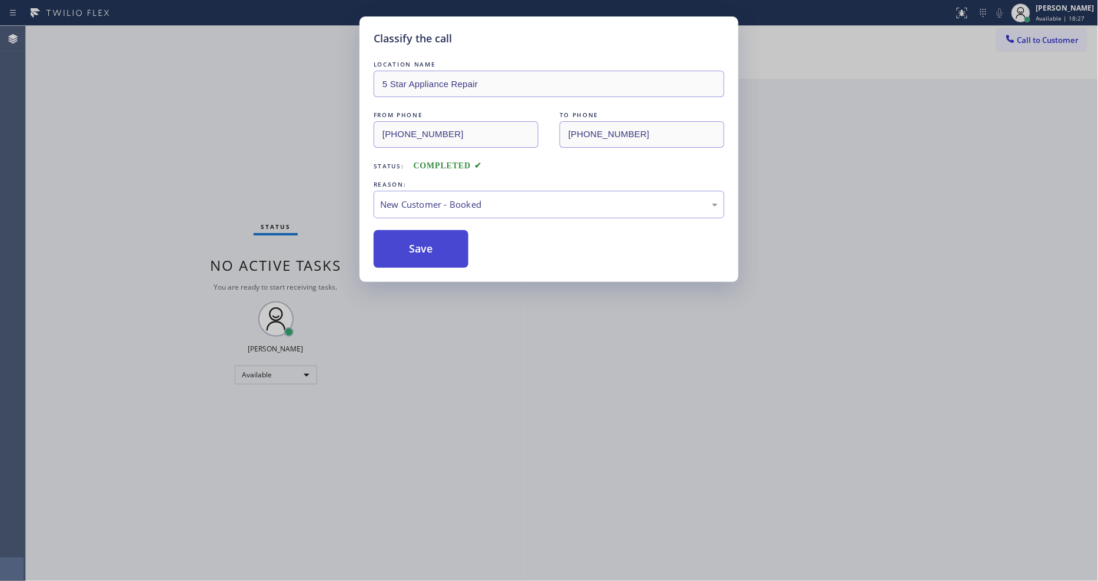
click at [408, 237] on button "Save" at bounding box center [421, 249] width 95 height 38
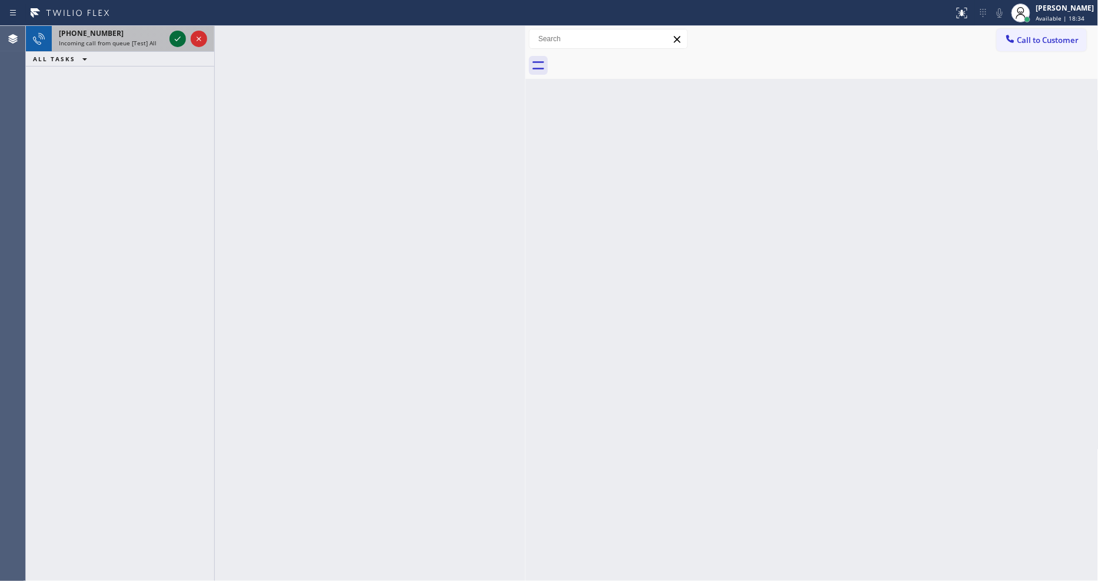
click at [178, 39] on icon at bounding box center [178, 38] width 6 height 5
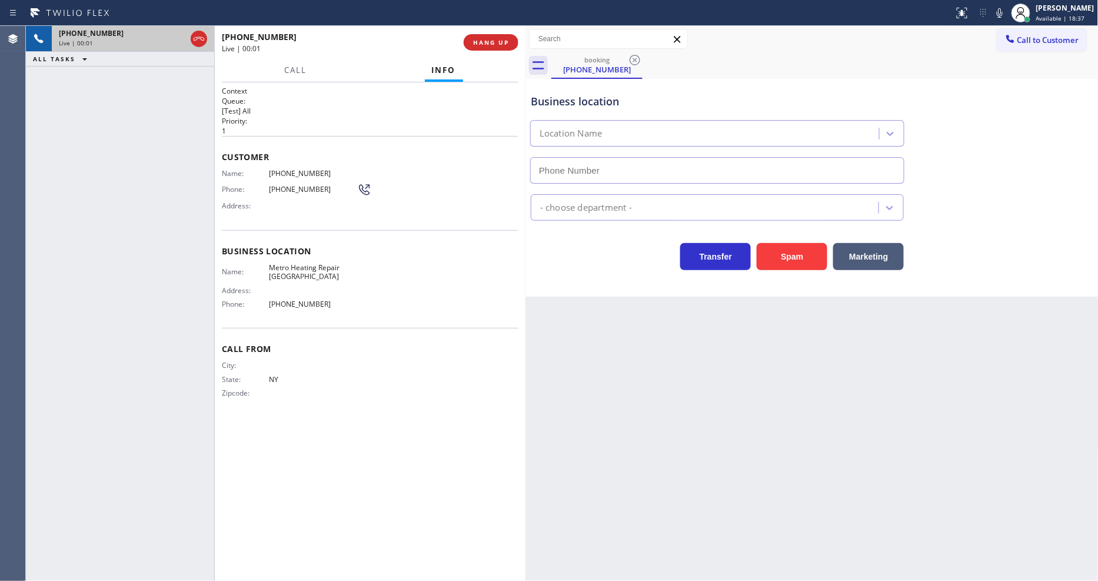
type input "[PHONE_NUMBER]"
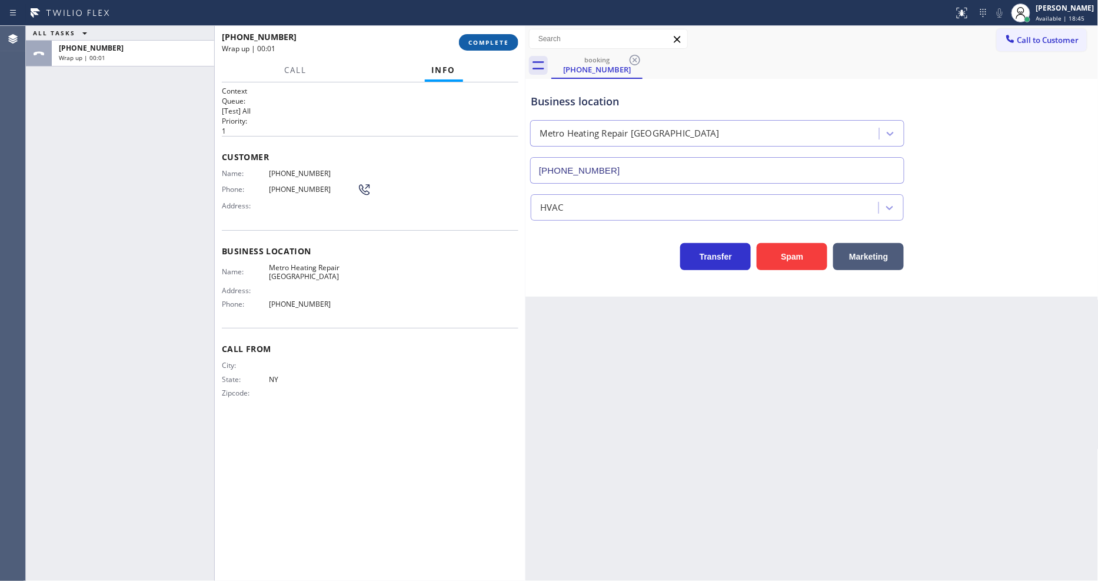
click at [484, 38] on span "COMPLETE" at bounding box center [488, 42] width 41 height 8
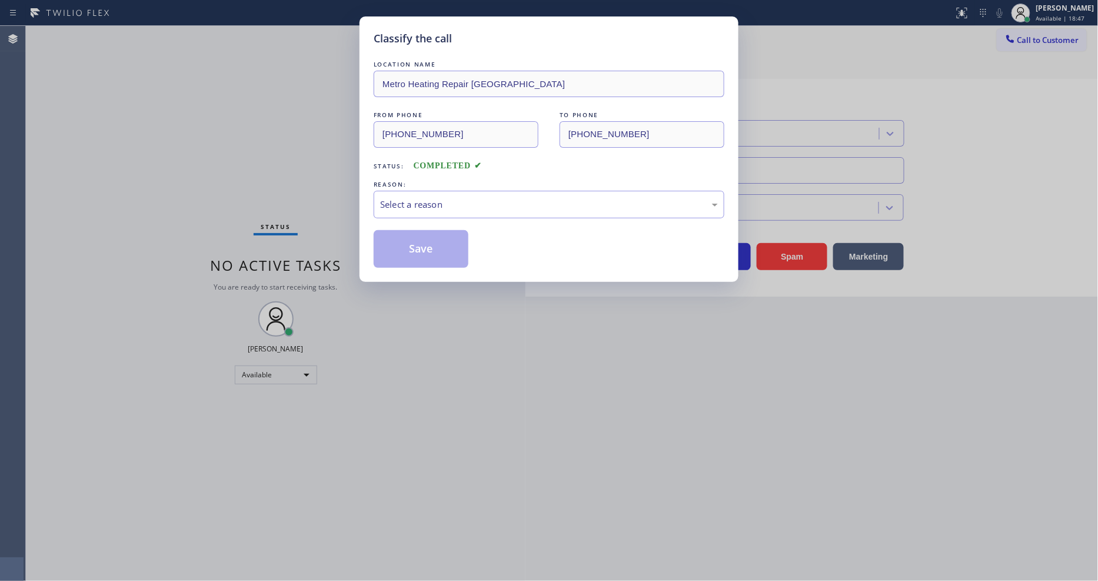
click at [435, 198] on div "Select a reason" at bounding box center [549, 205] width 338 height 14
click at [438, 254] on button "Save" at bounding box center [421, 249] width 95 height 38
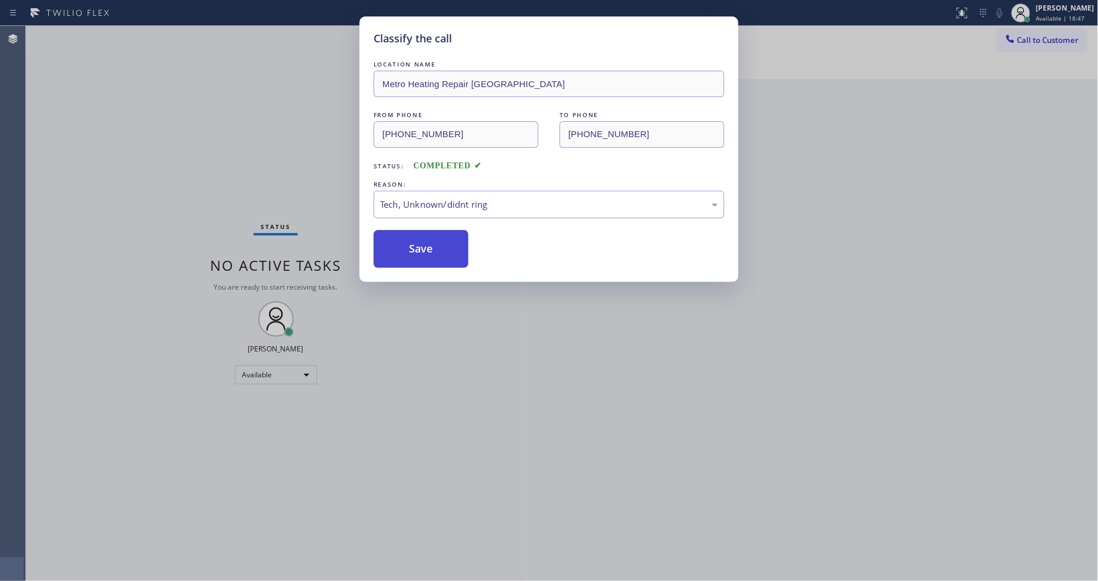
click at [438, 254] on button "Save" at bounding box center [421, 249] width 95 height 38
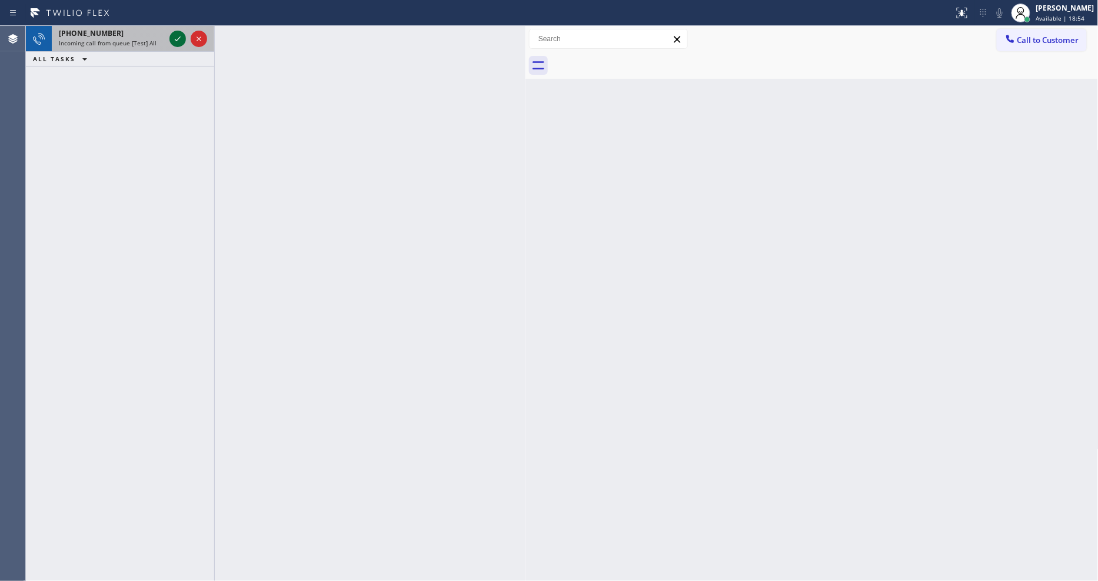
click at [172, 32] on icon at bounding box center [178, 39] width 14 height 14
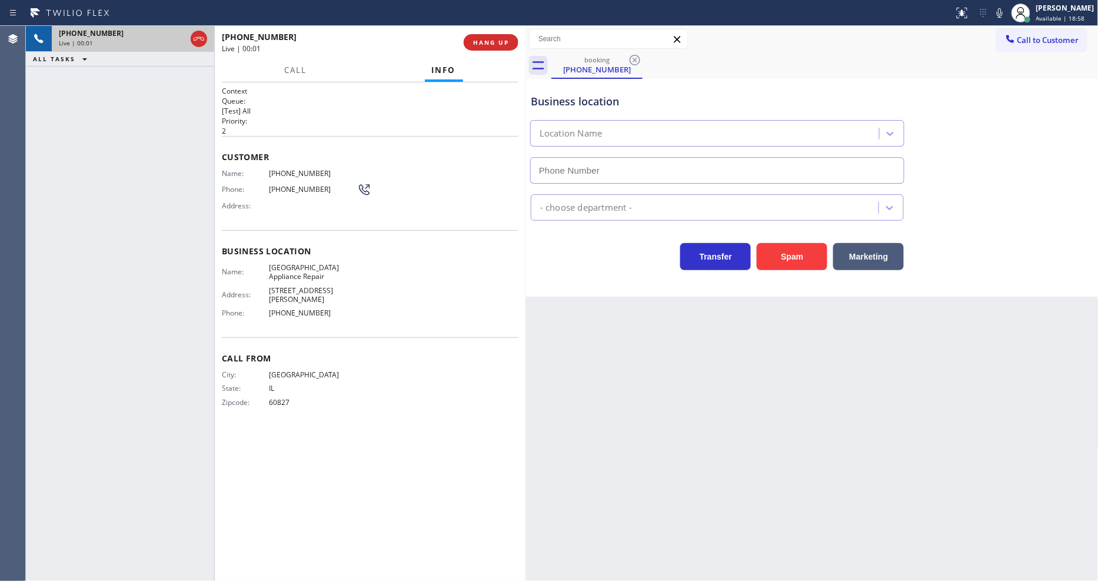
type input "[PHONE_NUMBER]"
click at [283, 268] on span "[GEOGRAPHIC_DATA] Appliance Repair" at bounding box center [313, 272] width 88 height 18
copy span "[GEOGRAPHIC_DATA] Appliance Repair"
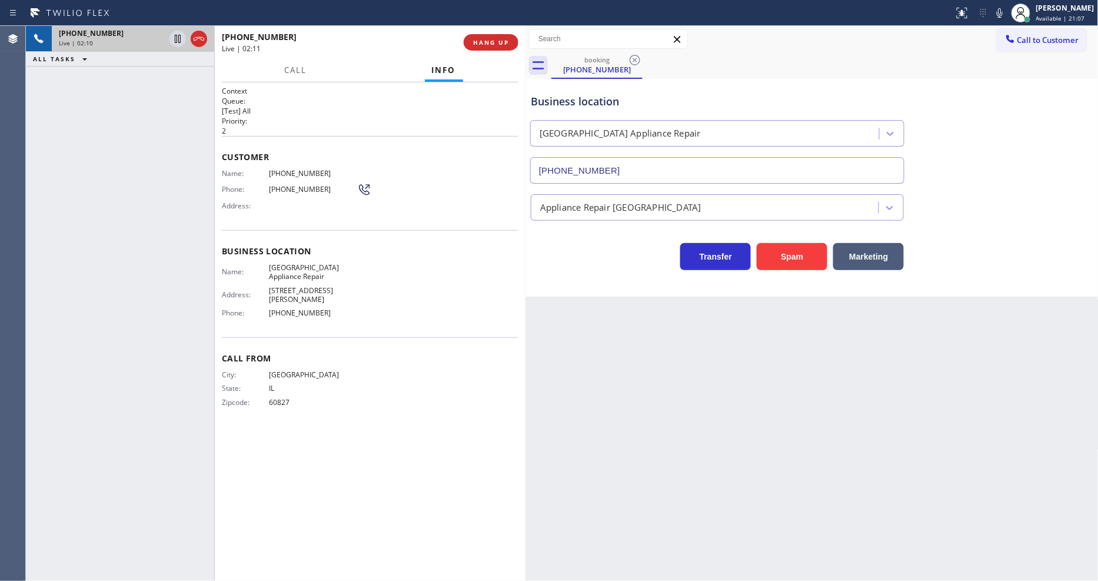
click at [297, 169] on span "[PHONE_NUMBER]" at bounding box center [313, 173] width 88 height 9
copy span "[PHONE_NUMBER]"
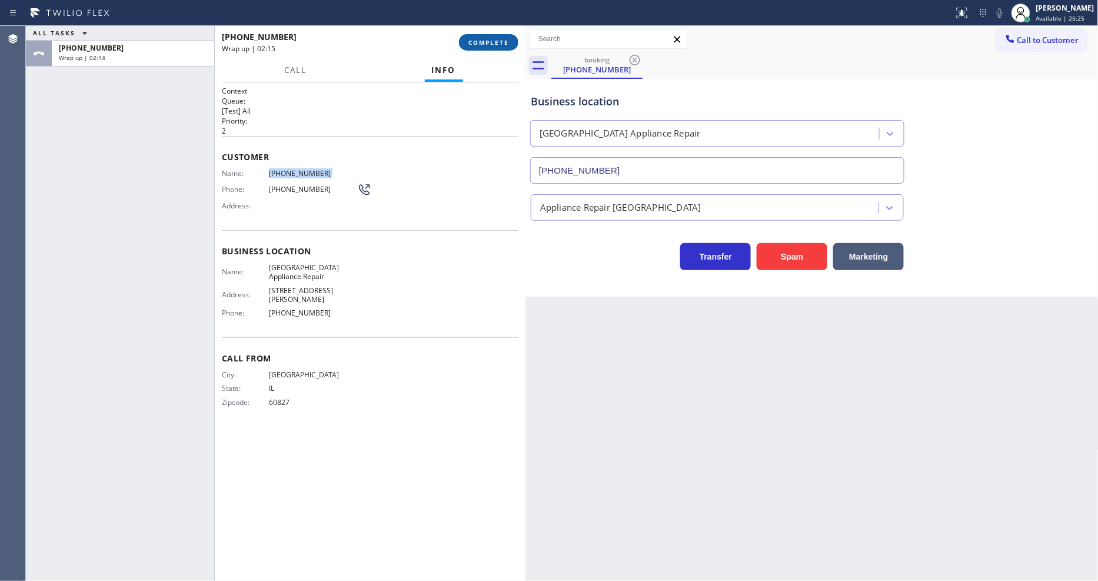
click at [487, 38] on span "COMPLETE" at bounding box center [488, 42] width 41 height 8
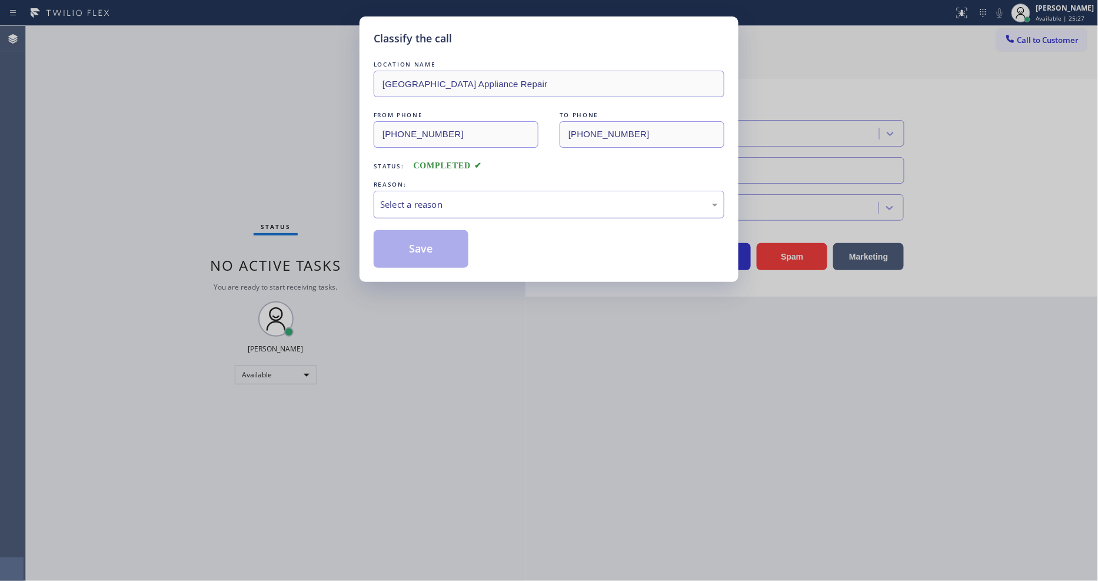
click at [487, 206] on div "Select a reason" at bounding box center [549, 205] width 351 height 28
click at [438, 248] on button "Save" at bounding box center [421, 249] width 95 height 38
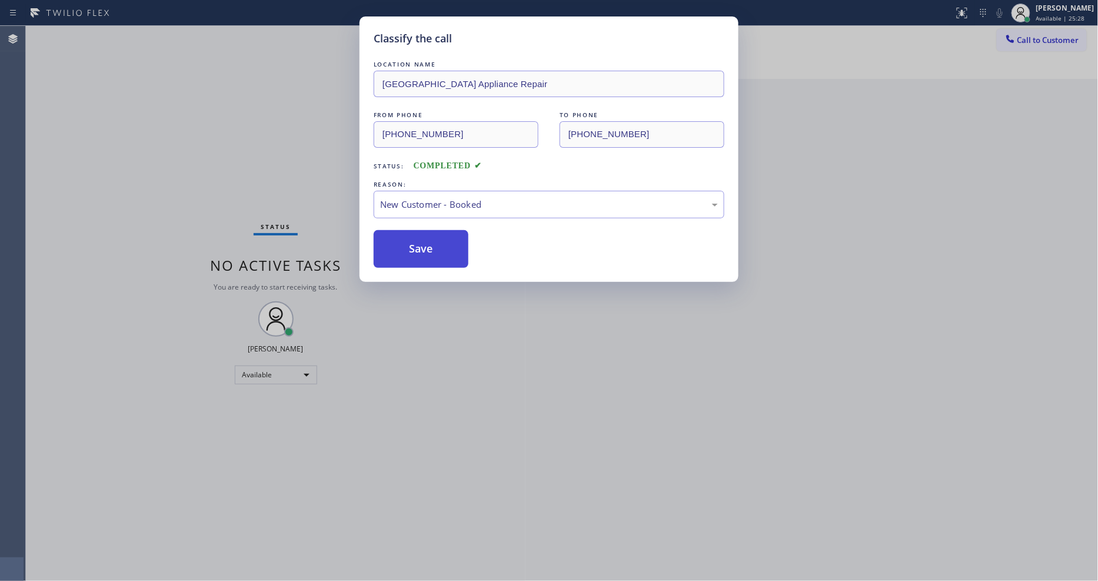
click at [438, 248] on button "Save" at bounding box center [421, 249] width 95 height 38
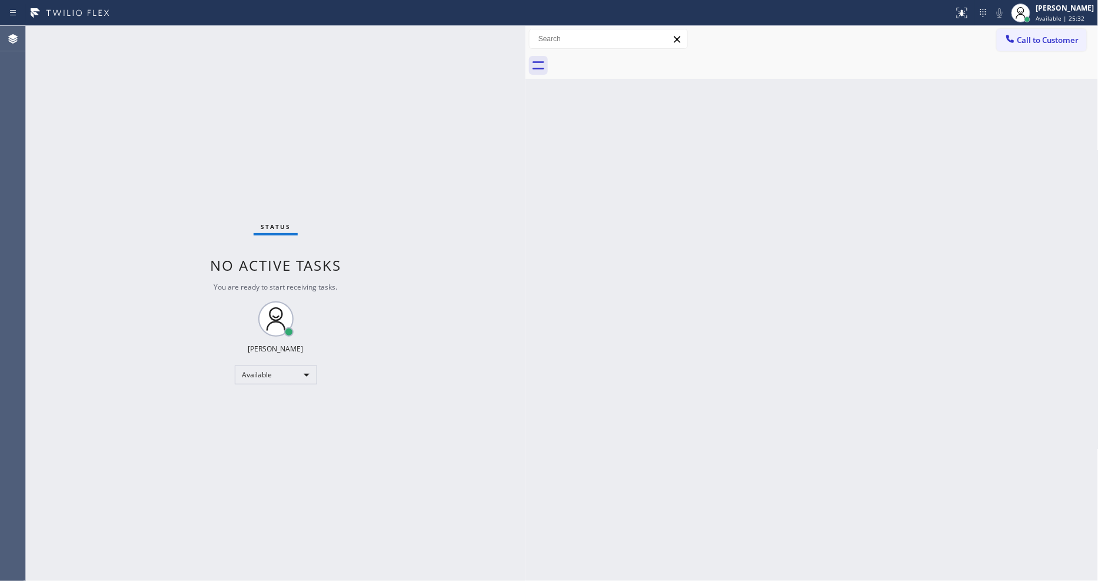
click at [654, 397] on div "Back to Dashboard Change Sender ID Customers Technicians Select a contact Outbo…" at bounding box center [811, 303] width 573 height 555
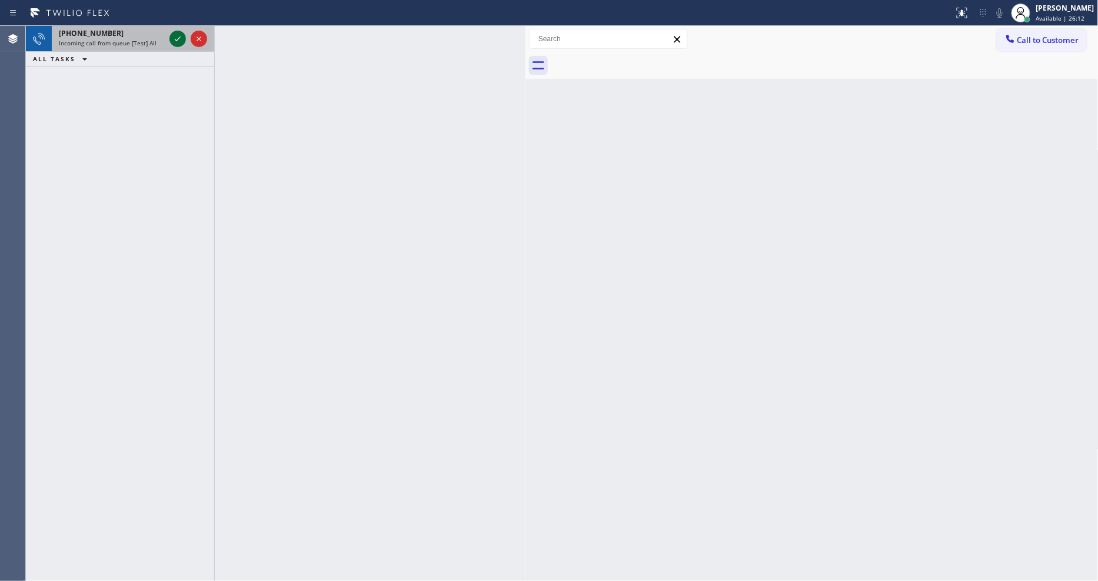
click at [177, 43] on icon at bounding box center [178, 39] width 14 height 14
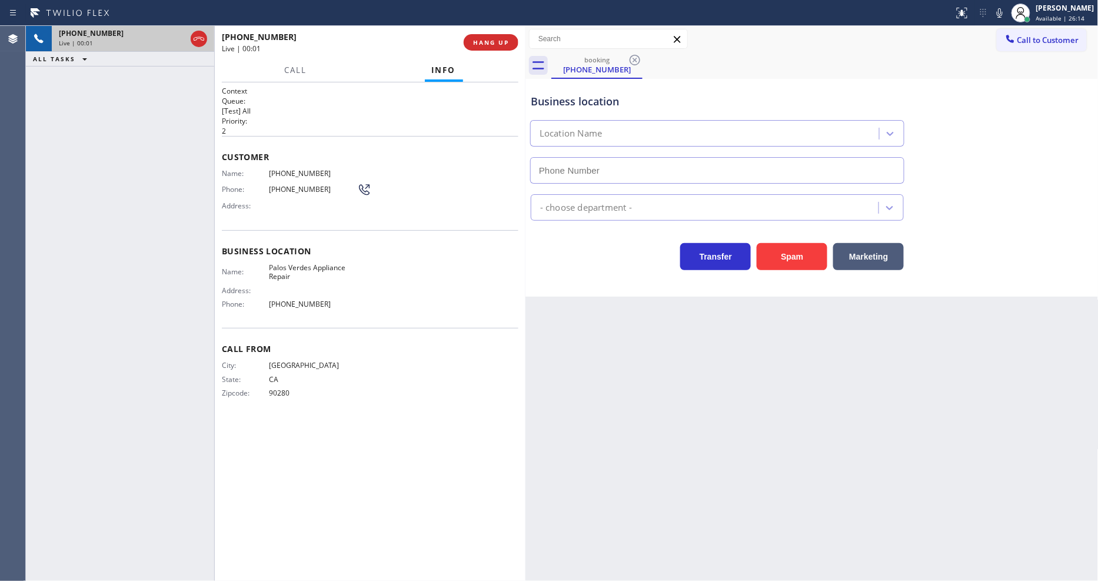
type input "[PHONE_NUMBER]"
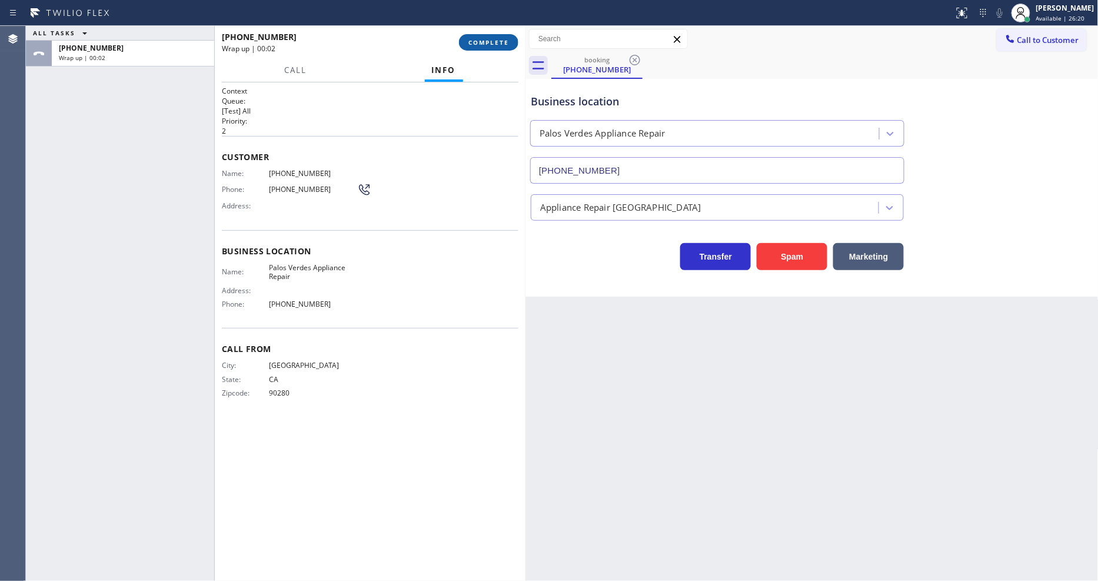
click at [477, 38] on span "COMPLETE" at bounding box center [488, 42] width 41 height 8
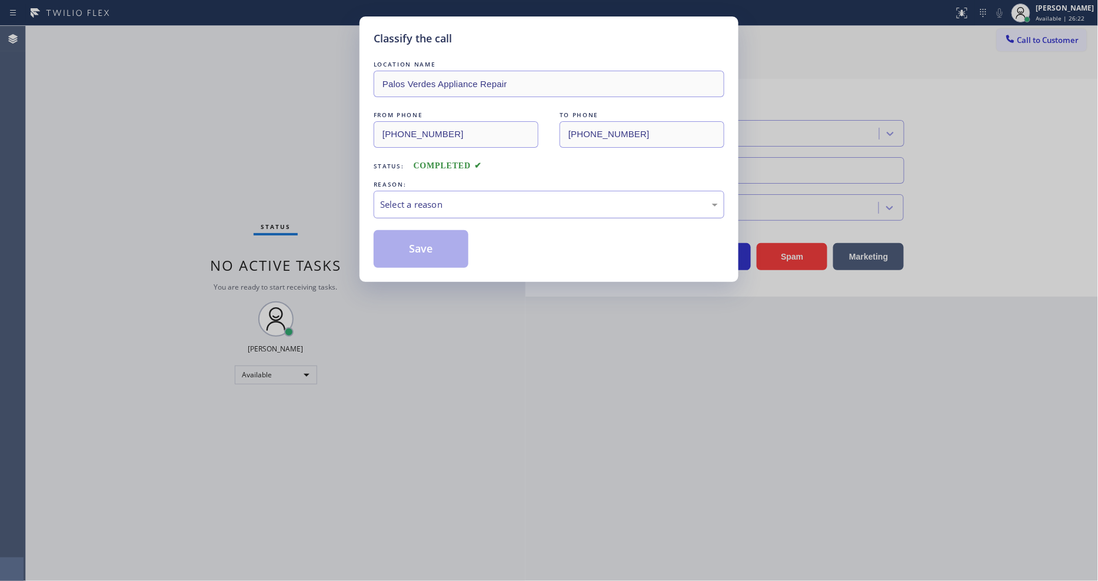
click at [452, 209] on div "Select a reason" at bounding box center [549, 205] width 351 height 28
click at [437, 253] on button "Save" at bounding box center [421, 249] width 95 height 38
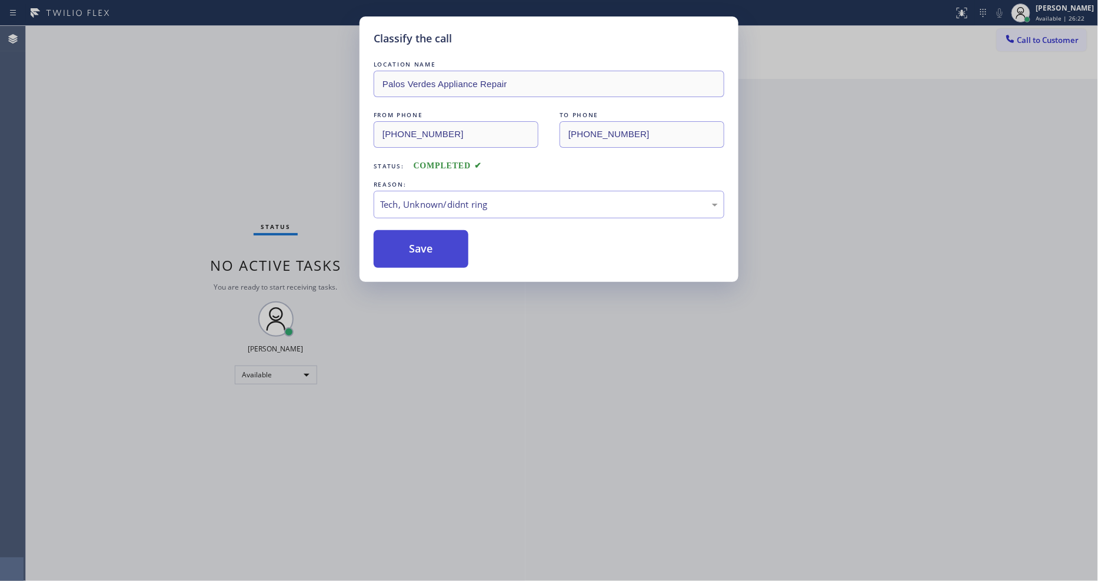
click at [437, 253] on button "Save" at bounding box center [421, 249] width 95 height 38
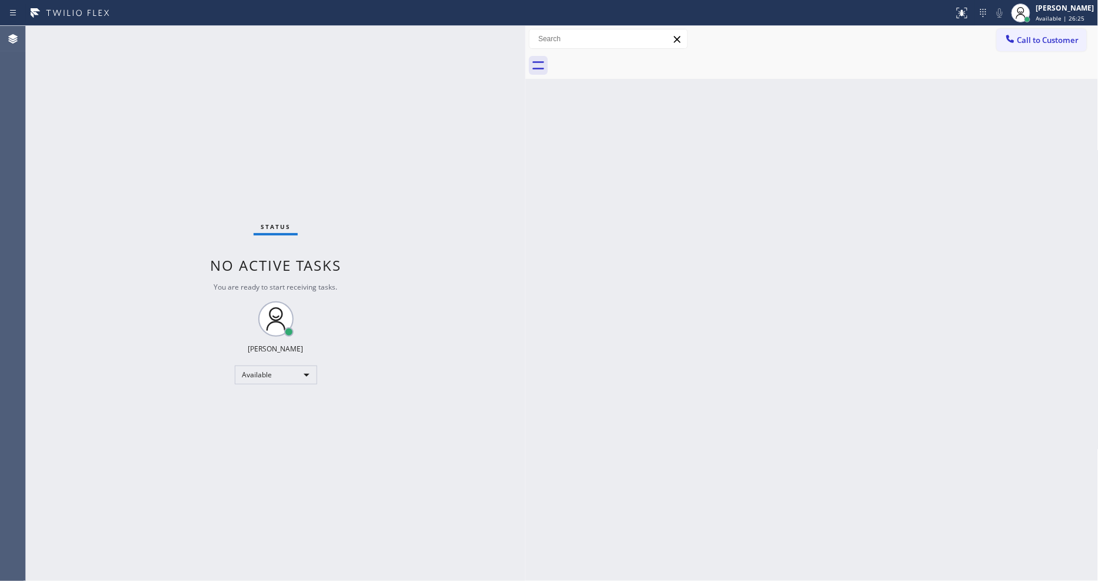
click at [538, 338] on div "Back to Dashboard Change Sender ID Customers Technicians Select a contact Outbo…" at bounding box center [811, 303] width 573 height 555
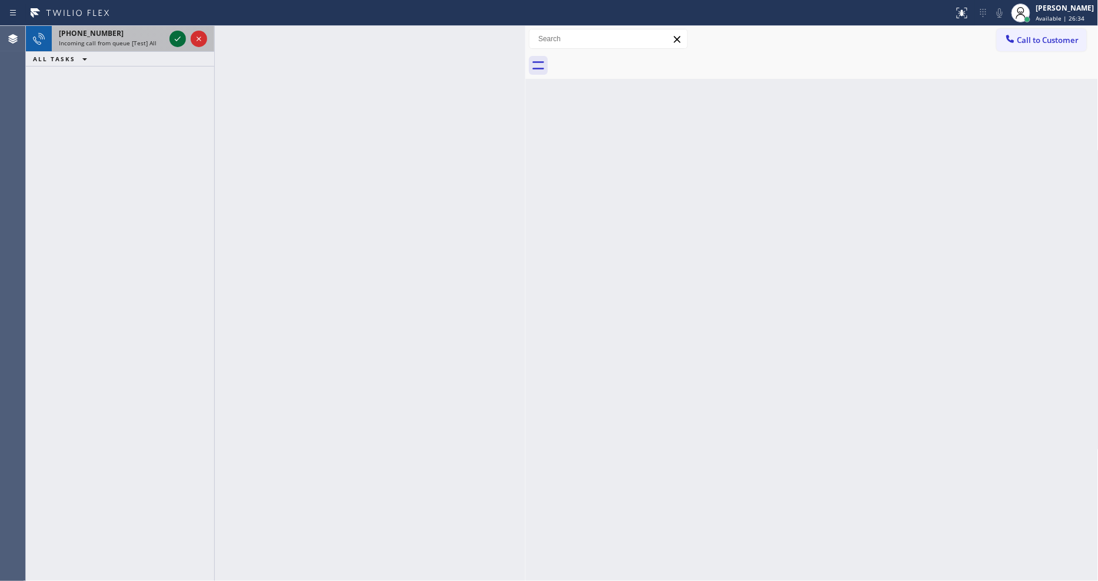
click at [175, 34] on icon at bounding box center [178, 39] width 14 height 14
click at [168, 18] on div at bounding box center [477, 13] width 944 height 19
click at [176, 35] on icon at bounding box center [178, 39] width 14 height 14
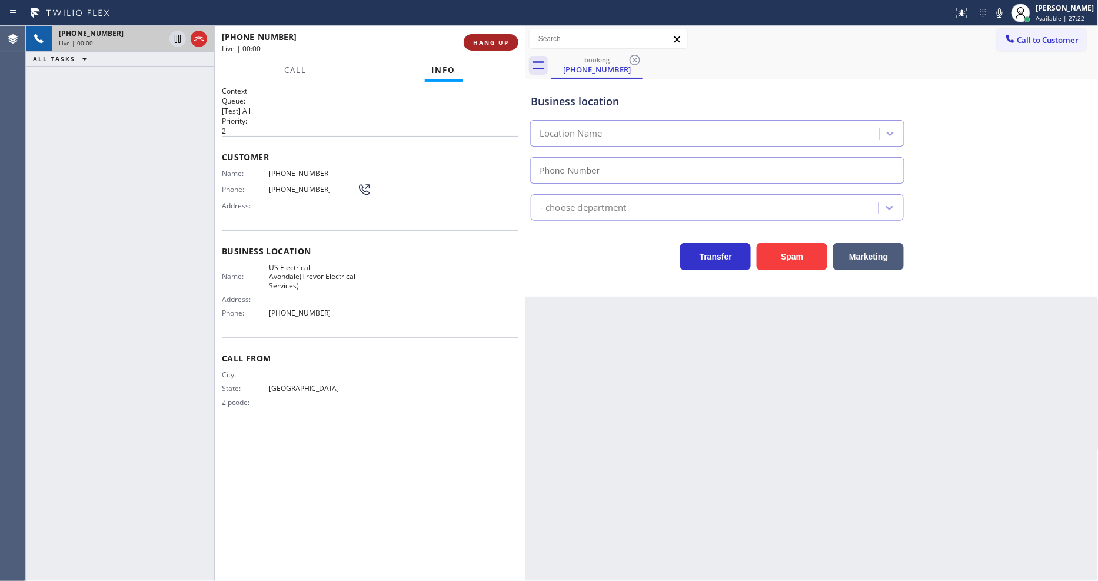
type input "[PHONE_NUMBER]"
click at [492, 49] on button "HANG UP" at bounding box center [491, 42] width 55 height 16
click at [492, 39] on span "HANG UP" at bounding box center [491, 42] width 36 height 8
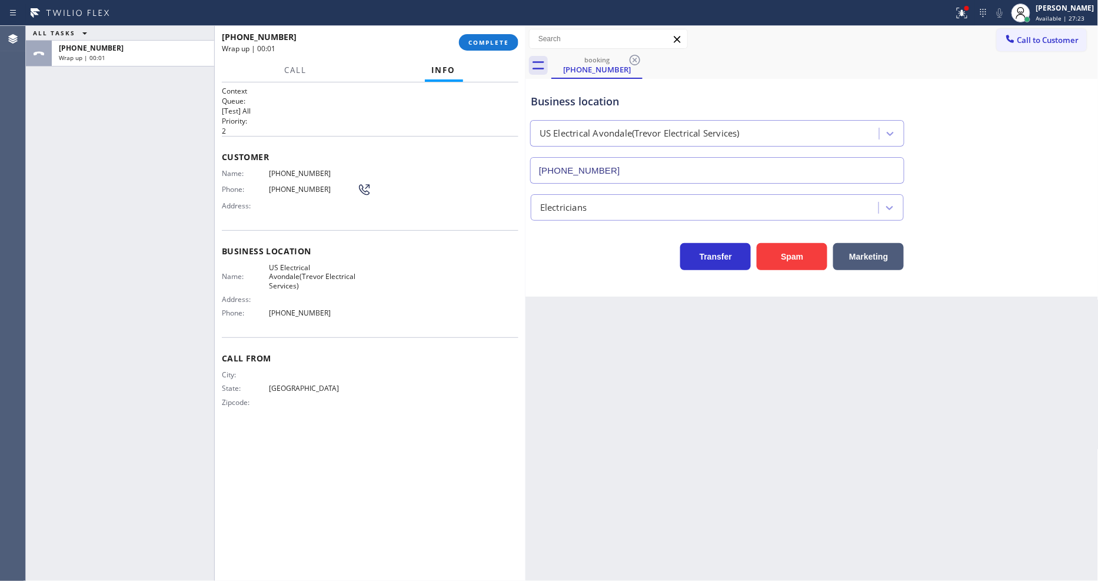
click at [461, 196] on div "Name: [PHONE_NUMBER] Phone: [PHONE_NUMBER] Address:" at bounding box center [370, 192] width 297 height 46
click at [483, 42] on span "COMPLETE" at bounding box center [488, 42] width 41 height 8
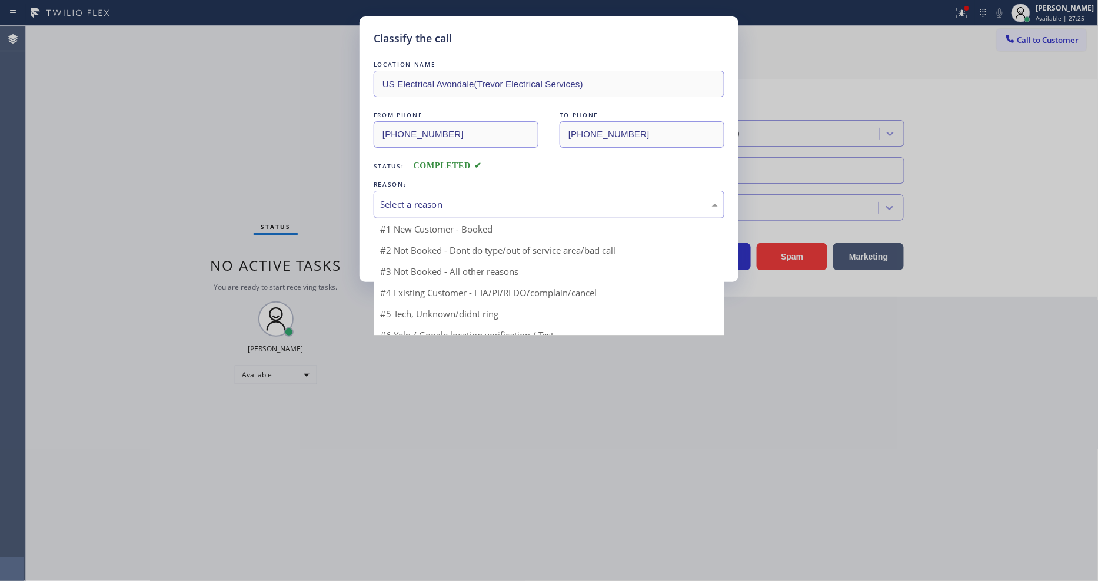
click at [471, 198] on div "Select a reason" at bounding box center [549, 205] width 338 height 14
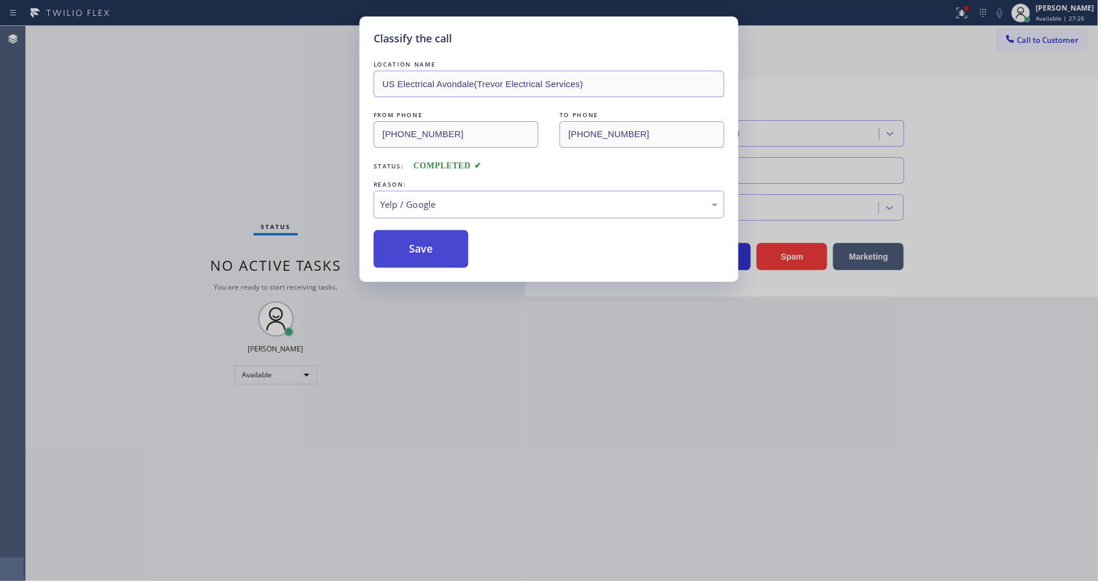
click at [438, 240] on button "Save" at bounding box center [421, 249] width 95 height 38
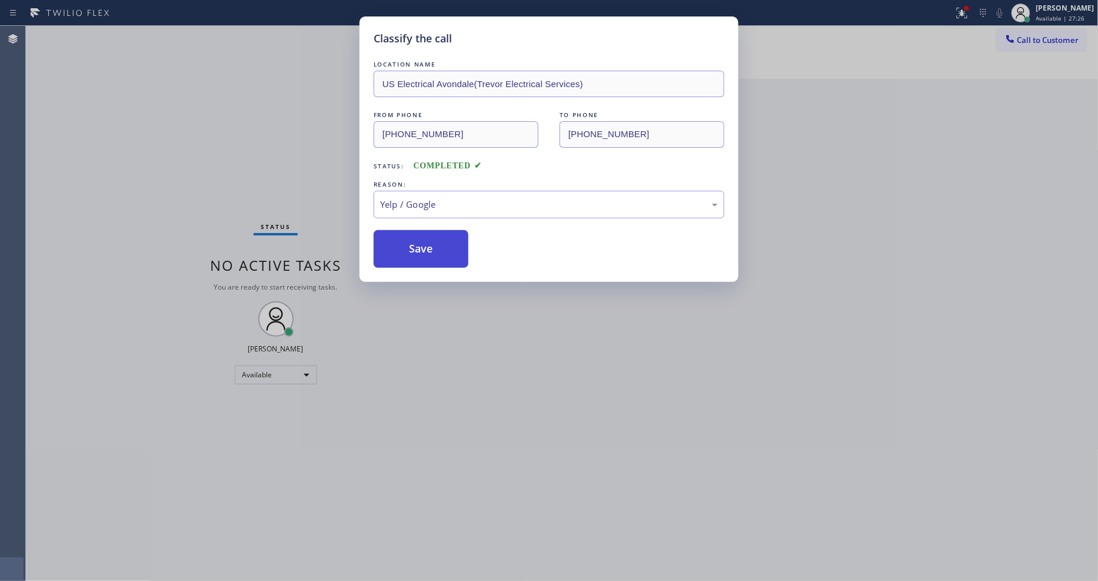
click at [438, 240] on button "Save" at bounding box center [421, 249] width 95 height 38
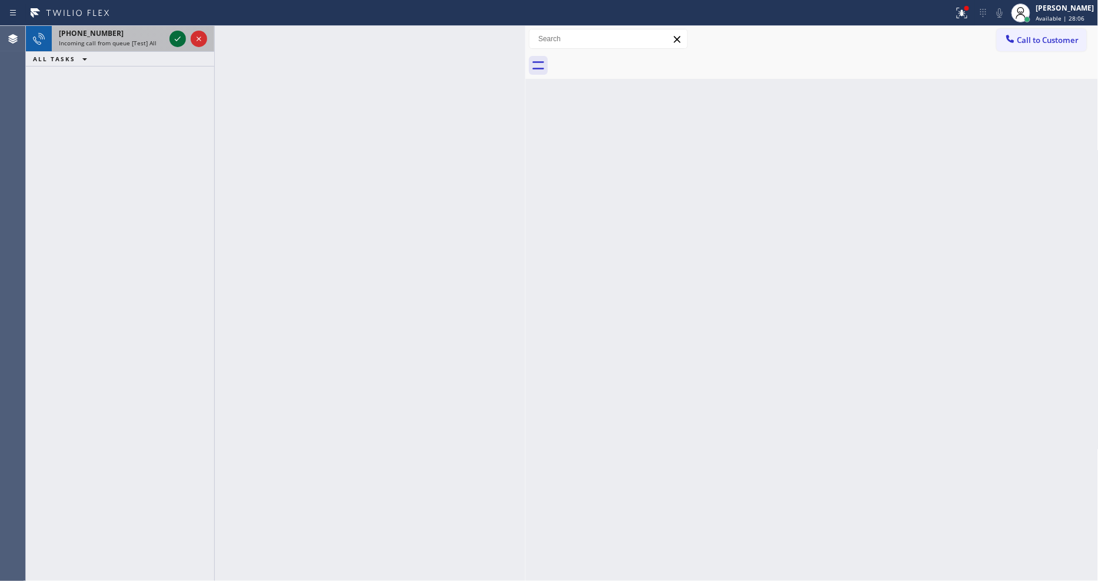
click at [175, 42] on icon at bounding box center [178, 39] width 14 height 14
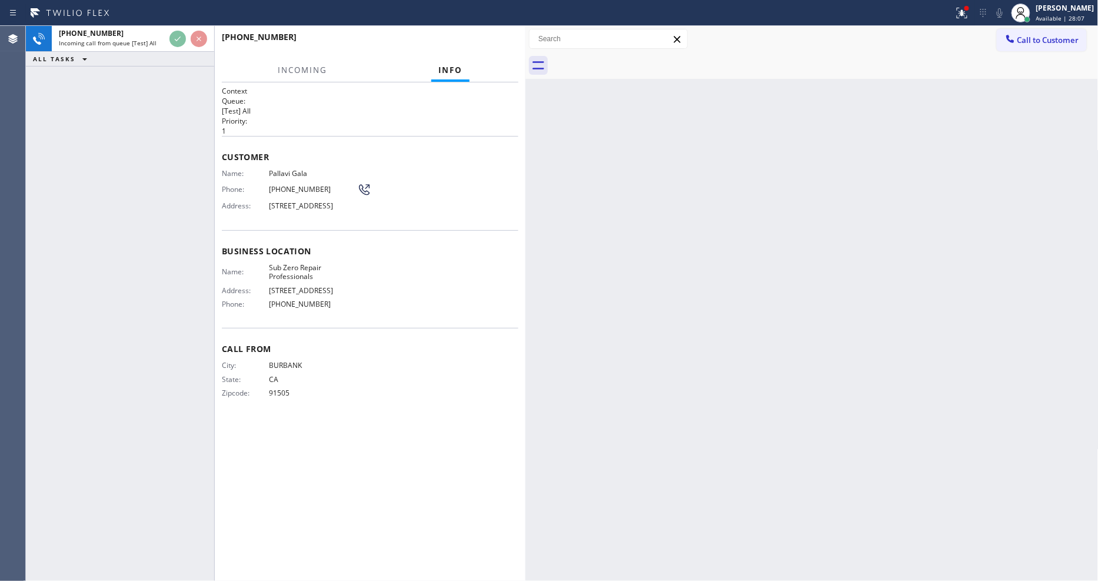
click at [402, 299] on div "Name: Sub Zero Repair Professionals Address: [STREET_ADDRESS] Phone: [PHONE_NUM…" at bounding box center [370, 288] width 297 height 51
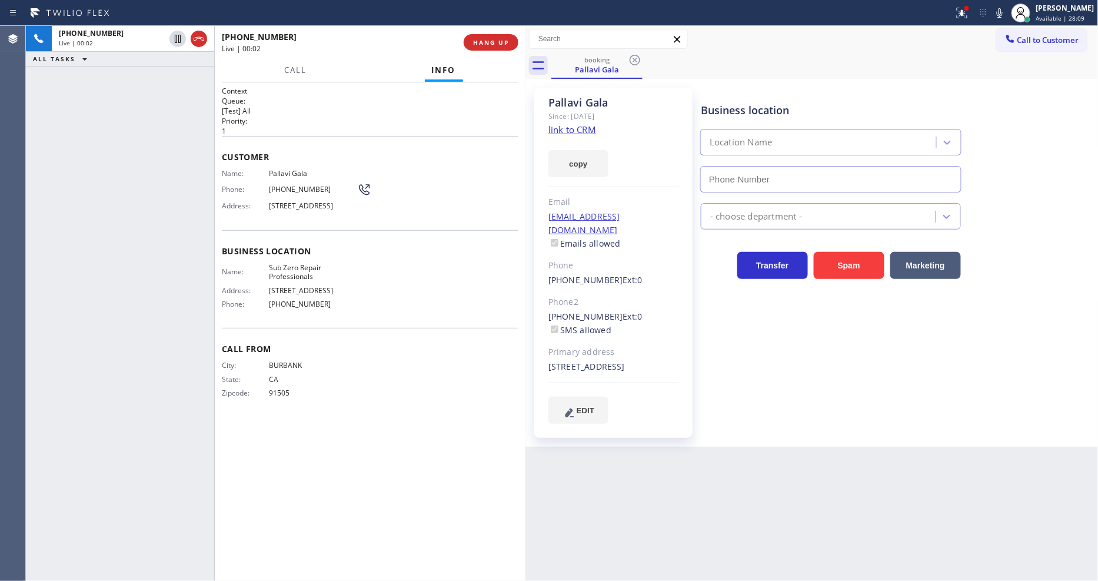
type input "[PHONE_NUMBER]"
click at [298, 225] on div "Customer Name: Pallavi Gala Phone: [PHONE_NUMBER] Address: [STREET_ADDRESS]" at bounding box center [370, 183] width 297 height 94
click at [555, 132] on link "link to CRM" at bounding box center [572, 130] width 48 height 12
click at [492, 42] on span "HANG UP" at bounding box center [491, 42] width 36 height 8
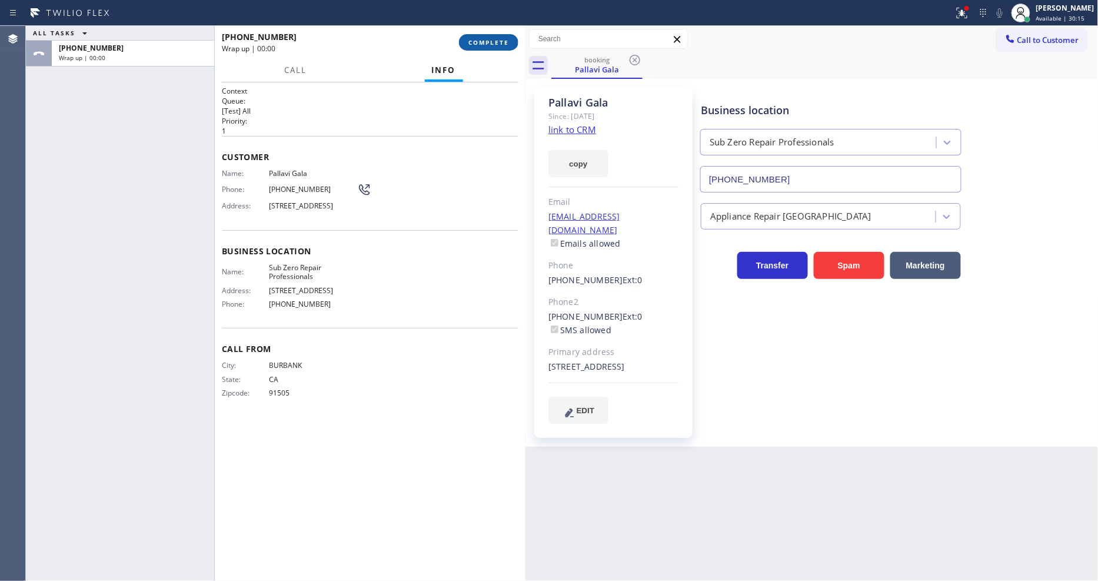
click at [492, 42] on span "COMPLETE" at bounding box center [488, 42] width 41 height 8
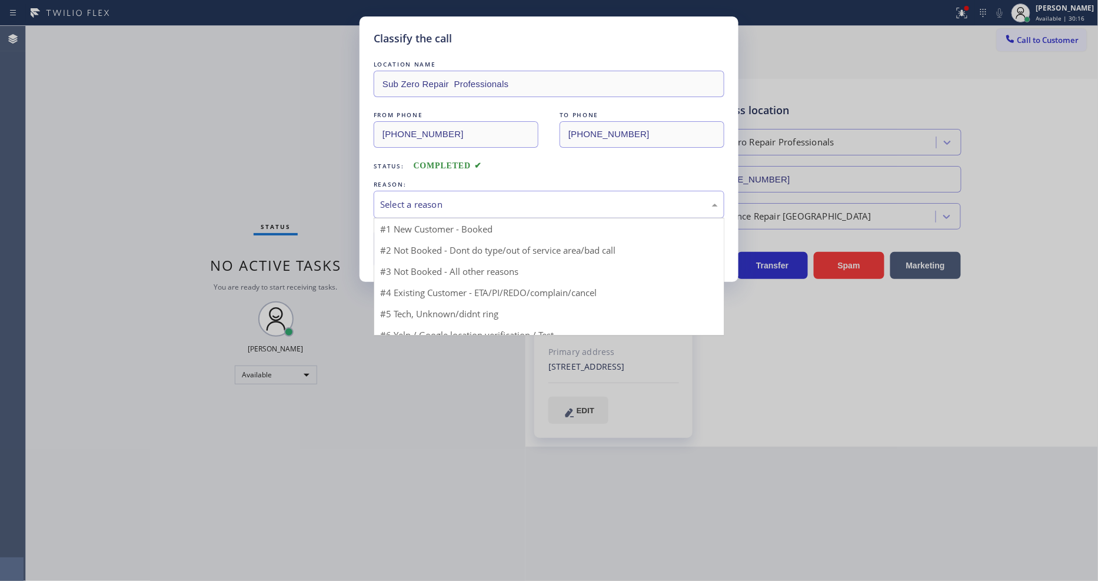
click at [442, 207] on div "Select a reason" at bounding box center [549, 205] width 338 height 14
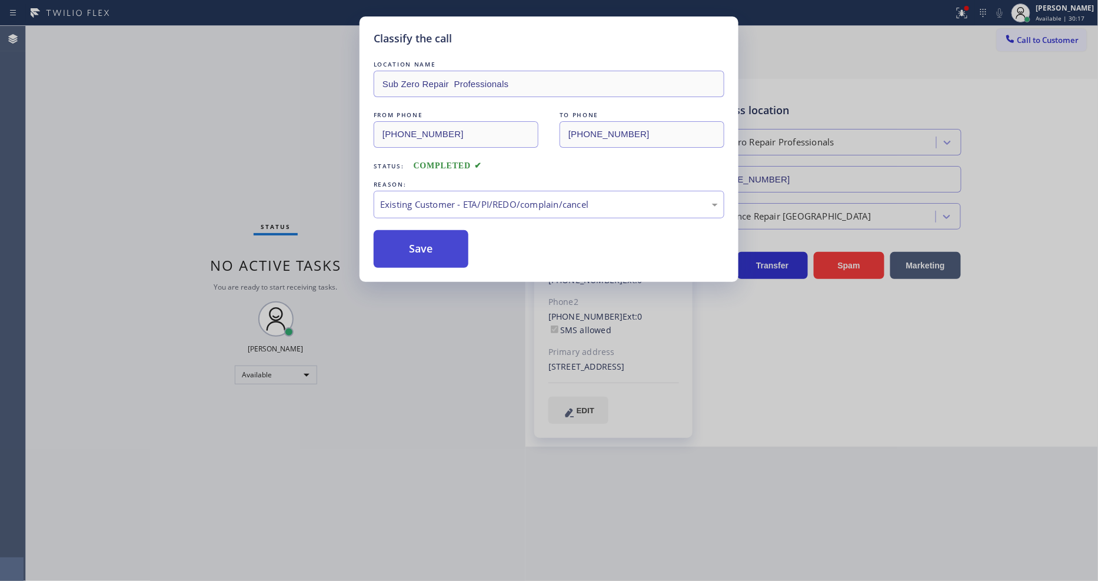
click at [439, 240] on button "Save" at bounding box center [421, 249] width 95 height 38
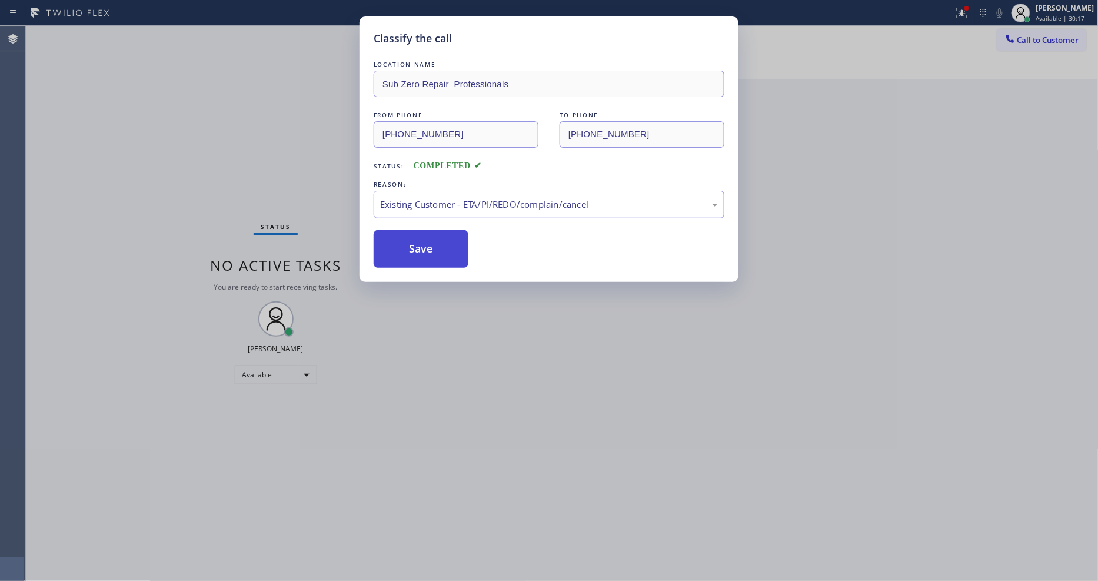
click at [439, 240] on button "Save" at bounding box center [421, 249] width 95 height 38
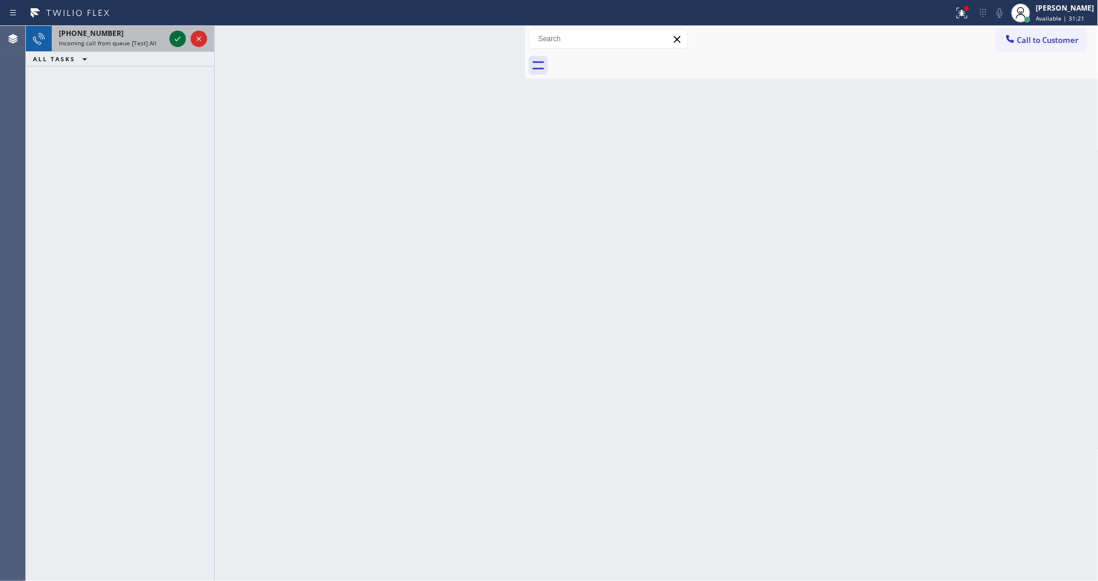
click at [175, 41] on icon at bounding box center [178, 39] width 14 height 14
click at [178, 39] on icon at bounding box center [178, 38] width 6 height 5
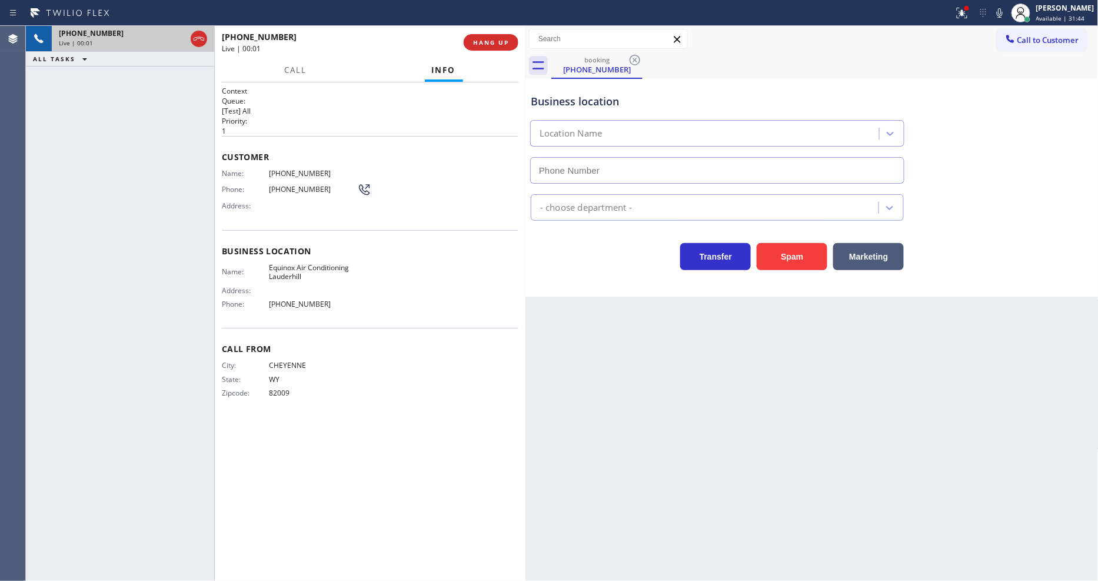
type input "[PHONE_NUMBER]"
click at [489, 44] on span "HANG UP" at bounding box center [491, 42] width 36 height 8
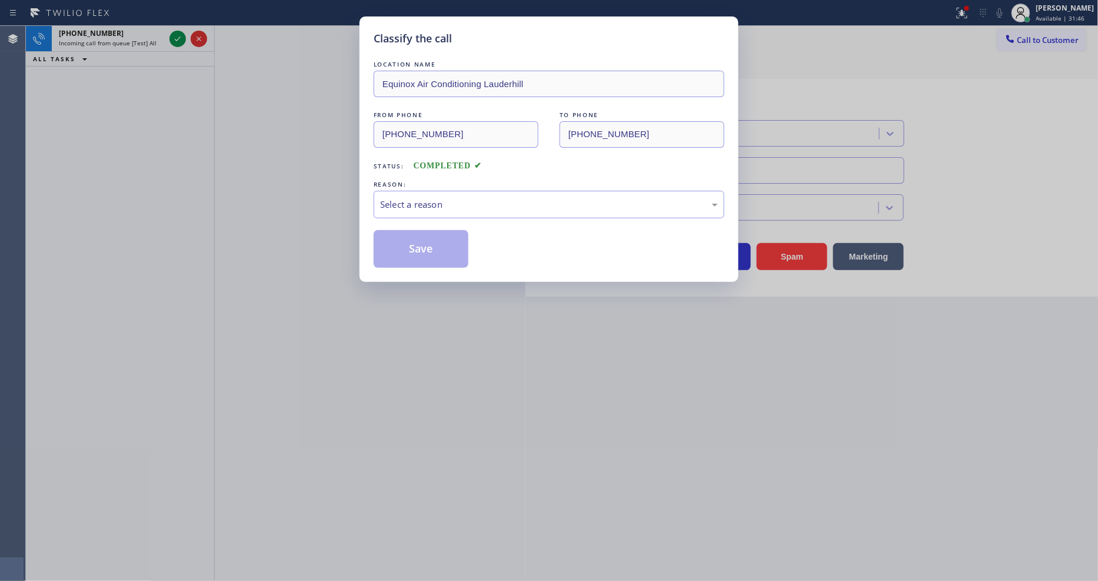
click at [452, 206] on div "Select a reason" at bounding box center [549, 205] width 338 height 14
click at [440, 230] on button "Save" at bounding box center [421, 249] width 95 height 38
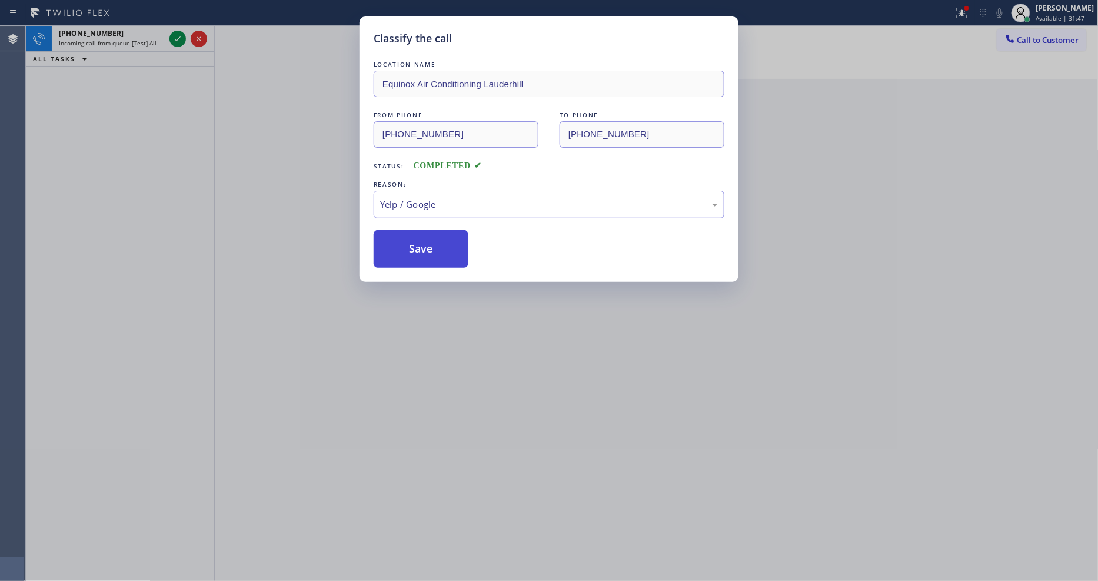
click at [441, 243] on button "Save" at bounding box center [421, 249] width 95 height 38
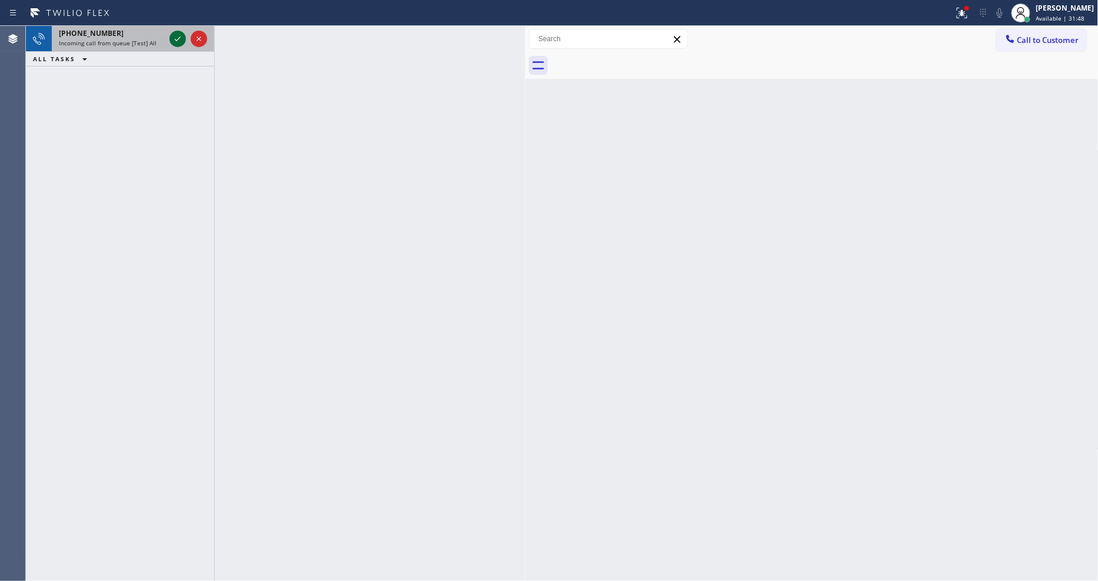
click at [179, 37] on icon at bounding box center [178, 39] width 14 height 14
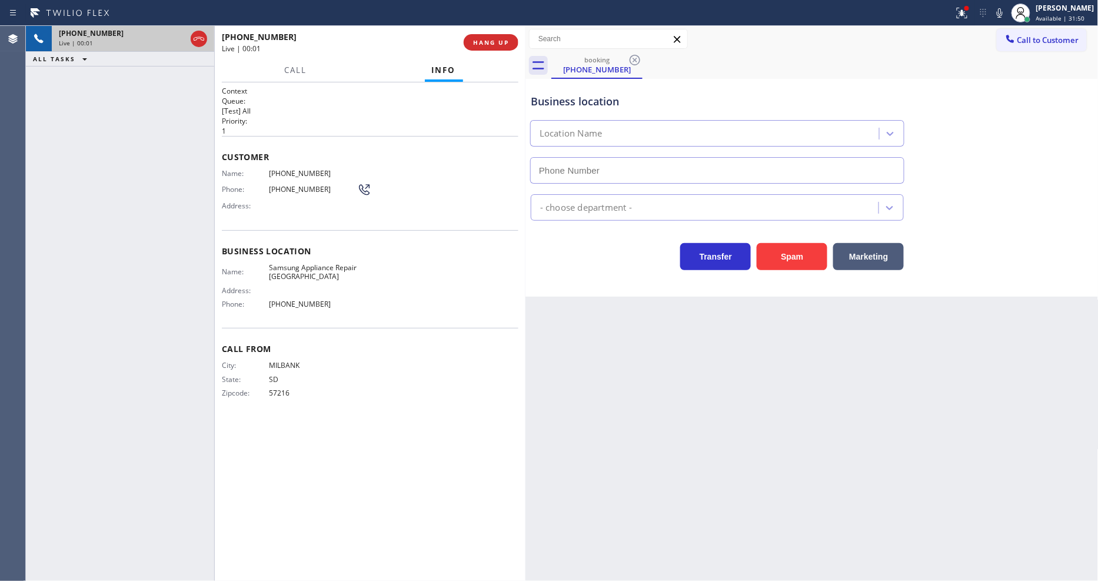
type input "[PHONE_NUMBER]"
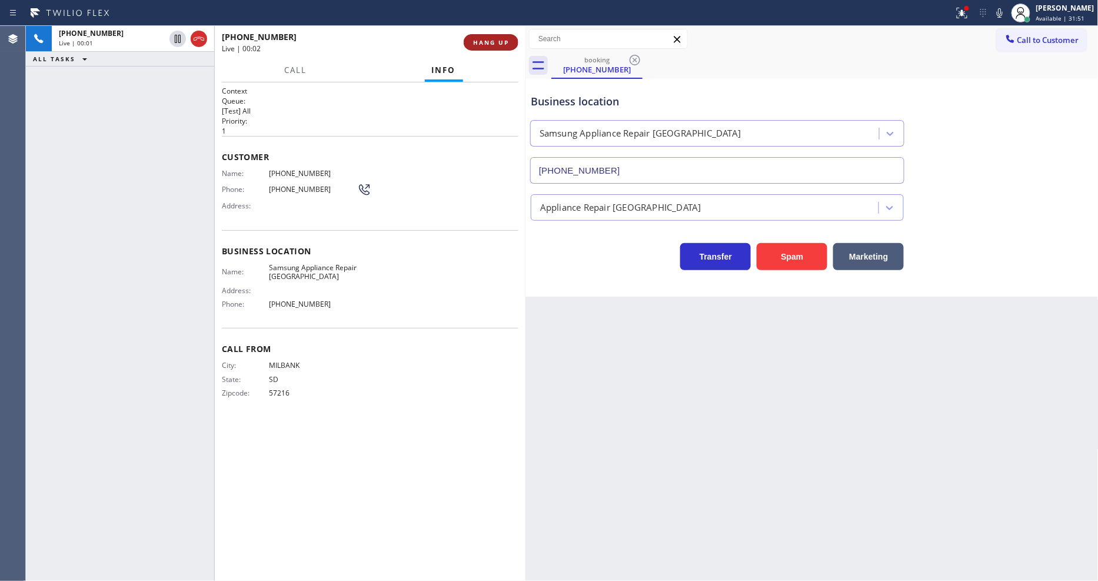
click at [491, 36] on button "HANG UP" at bounding box center [491, 42] width 55 height 16
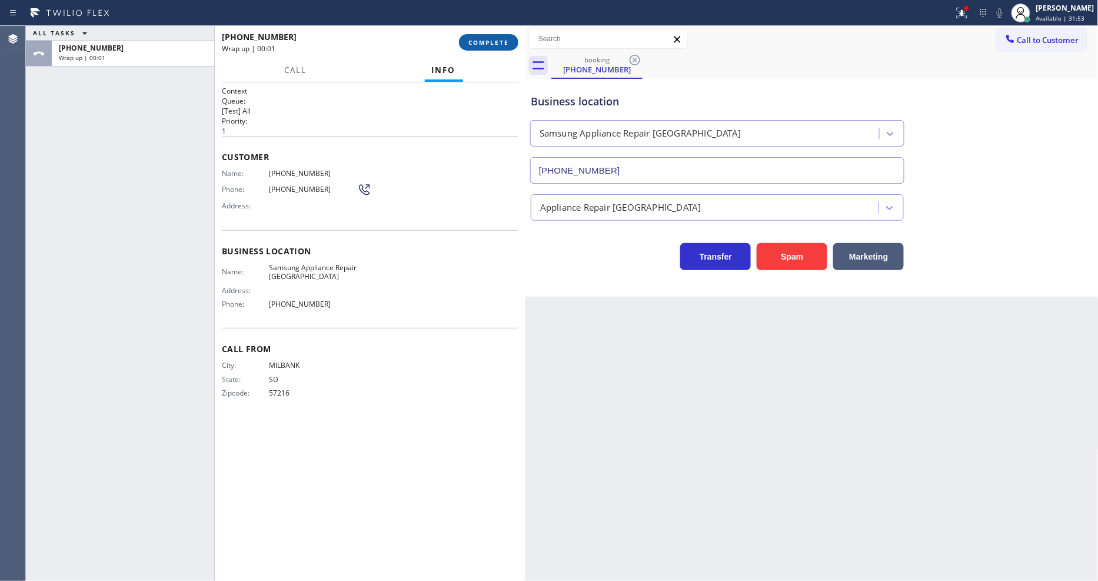
click at [491, 36] on button "COMPLETE" at bounding box center [488, 42] width 59 height 16
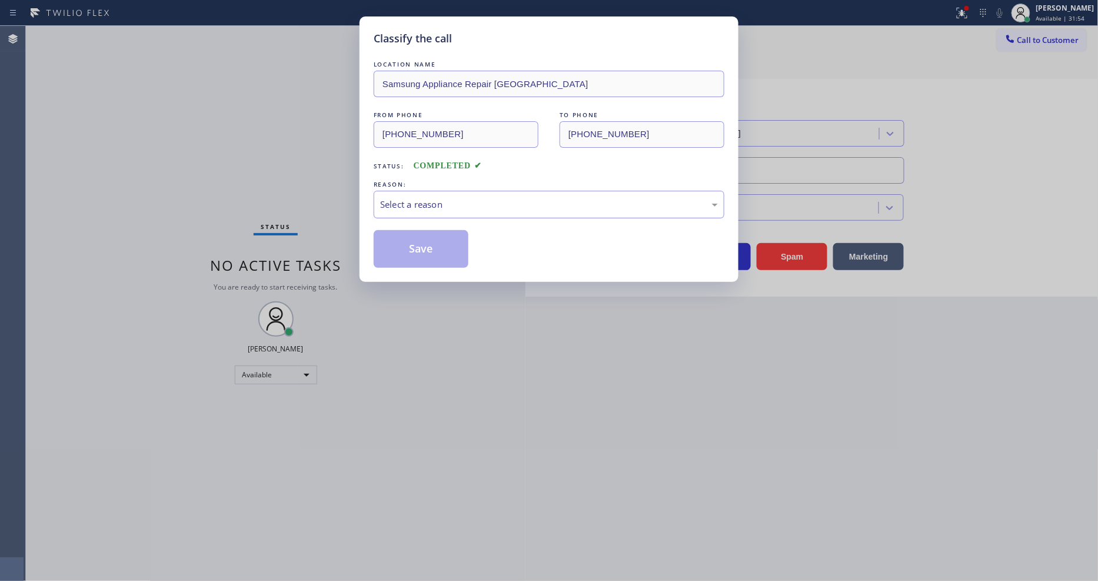
click at [436, 206] on div "Select a reason" at bounding box center [549, 205] width 338 height 14
click at [444, 250] on button "Save" at bounding box center [421, 249] width 95 height 38
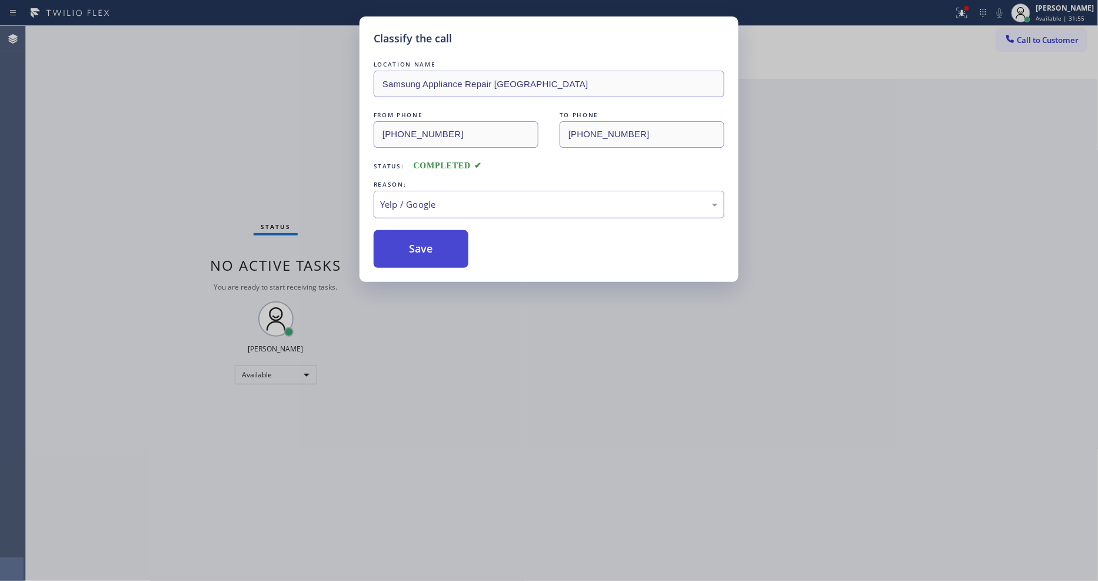
click at [444, 250] on button "Save" at bounding box center [421, 249] width 95 height 38
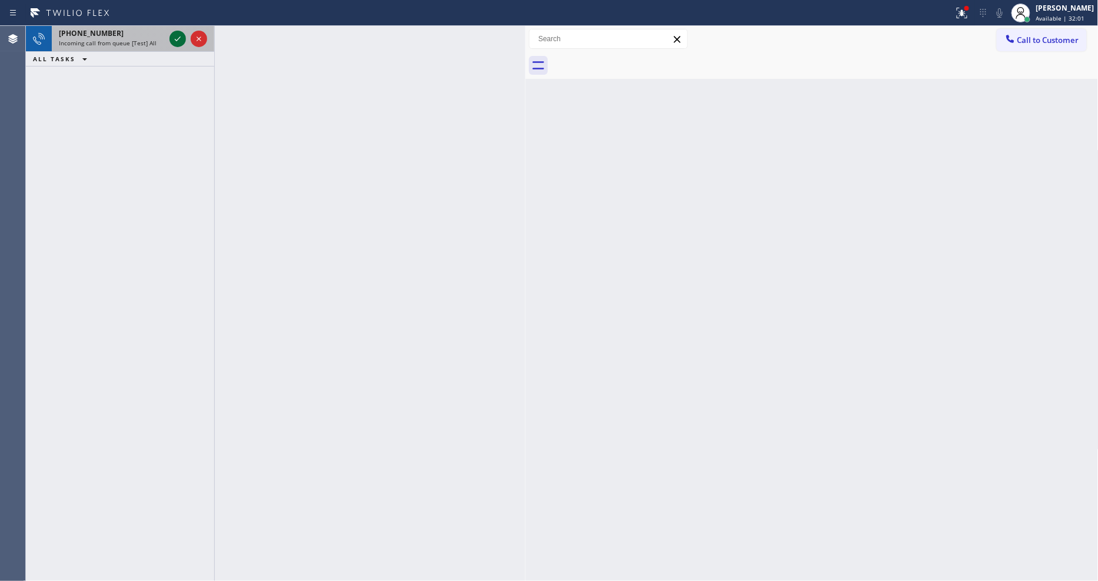
click at [177, 36] on icon at bounding box center [178, 39] width 14 height 14
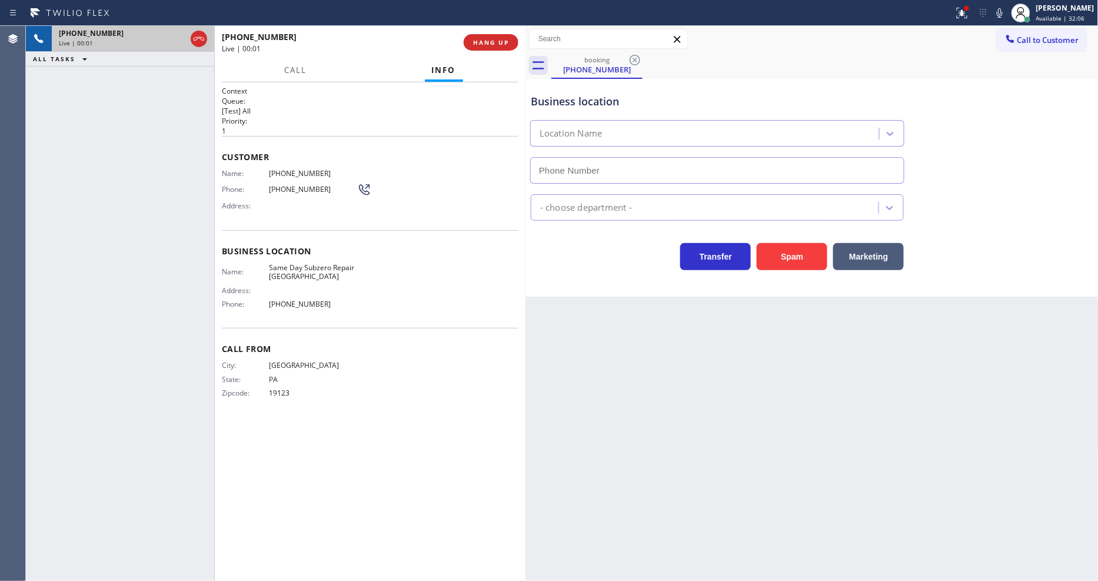
type input "[PHONE_NUMBER]"
click at [200, 357] on div "[PHONE_NUMBER] Live | 00:05 ALL TASKS ALL TASKS ACTIVE TASKS TASKS IN WRAP UP" at bounding box center [120, 303] width 188 height 555
click at [324, 263] on span "Same Day Subzero Repair [GEOGRAPHIC_DATA]" at bounding box center [313, 272] width 88 height 18
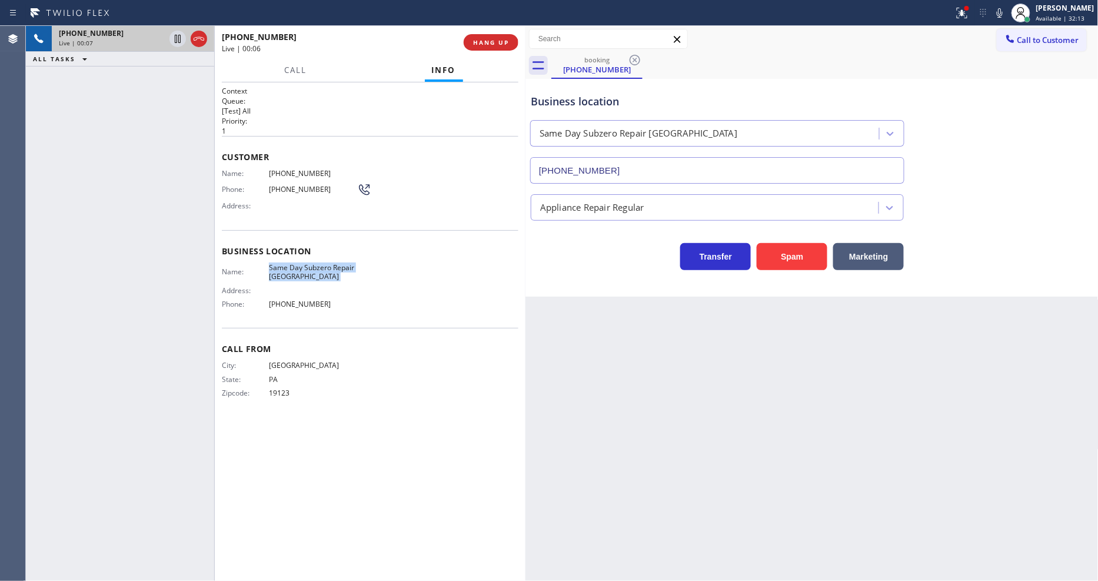
copy span "Same Day Subzero Repair [GEOGRAPHIC_DATA]"
click at [287, 169] on span "[PHONE_NUMBER]" at bounding box center [313, 173] width 88 height 9
copy span "[PHONE_NUMBER]"
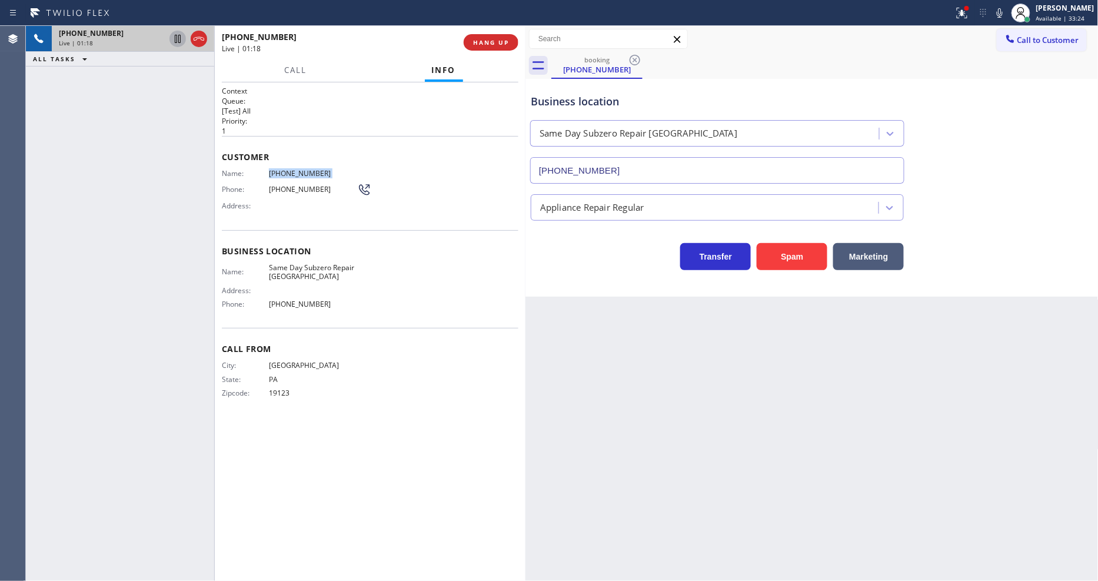
click at [178, 34] on icon at bounding box center [178, 39] width 14 height 14
click at [1007, 18] on icon at bounding box center [999, 13] width 14 height 14
click at [969, 18] on icon at bounding box center [962, 13] width 14 height 14
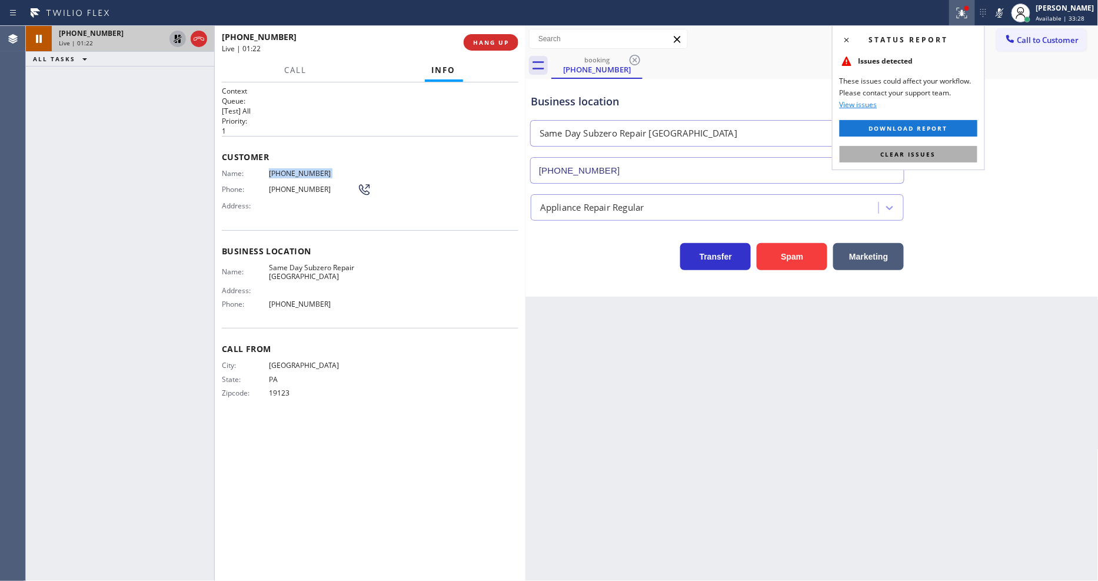
click at [960, 150] on button "Clear issues" at bounding box center [909, 154] width 138 height 16
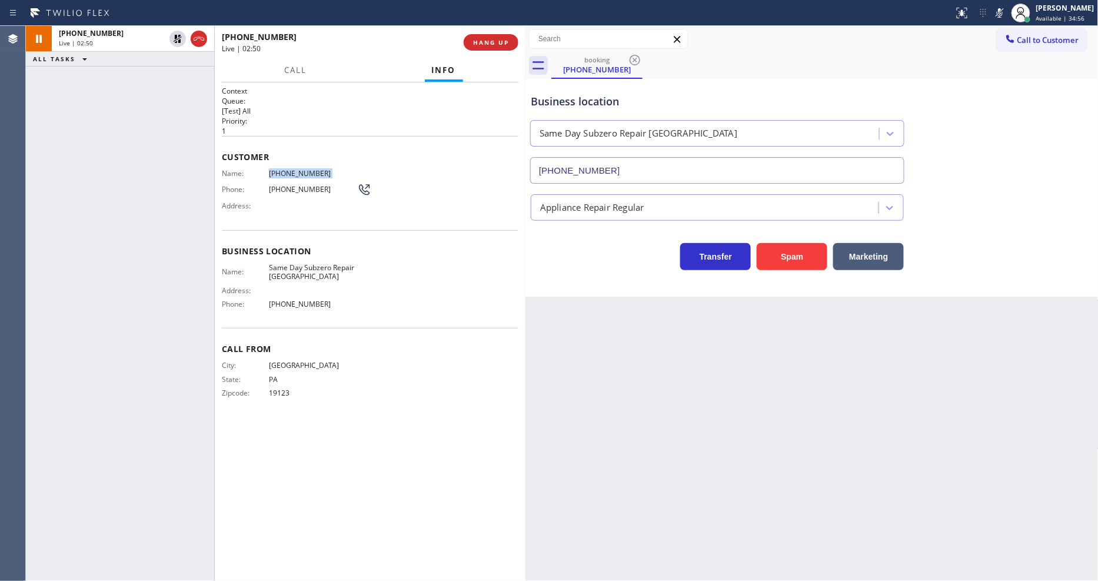
drag, startPoint x: 176, startPoint y: 36, endPoint x: 231, endPoint y: 34, distance: 54.7
click at [176, 36] on icon at bounding box center [178, 39] width 8 height 8
click at [1007, 14] on icon at bounding box center [999, 13] width 14 height 14
click at [288, 169] on span "[PHONE_NUMBER]" at bounding box center [313, 173] width 88 height 9
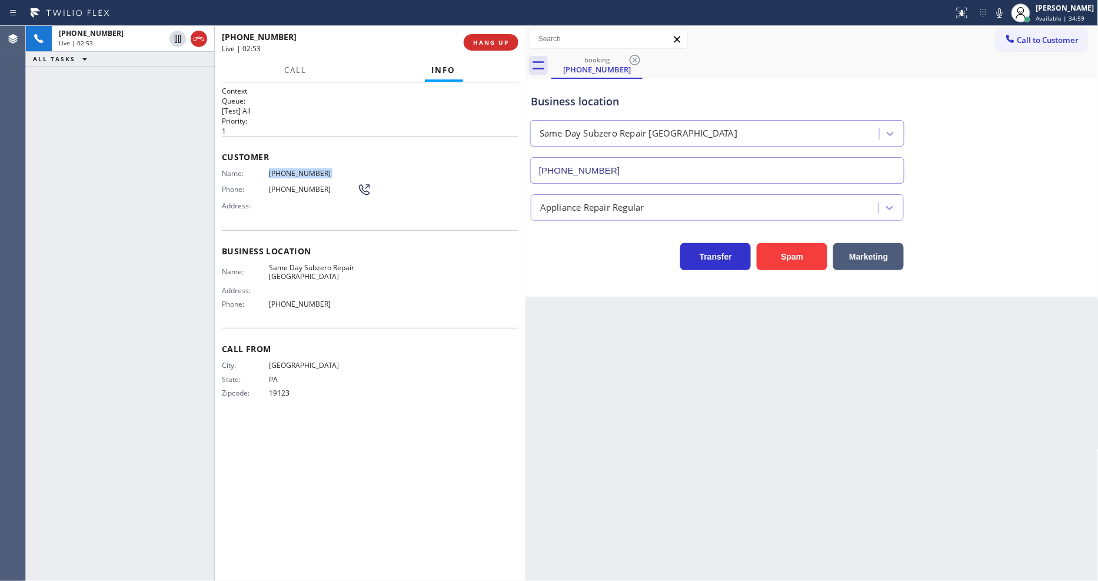
click at [288, 169] on span "[PHONE_NUMBER]" at bounding box center [313, 173] width 88 height 9
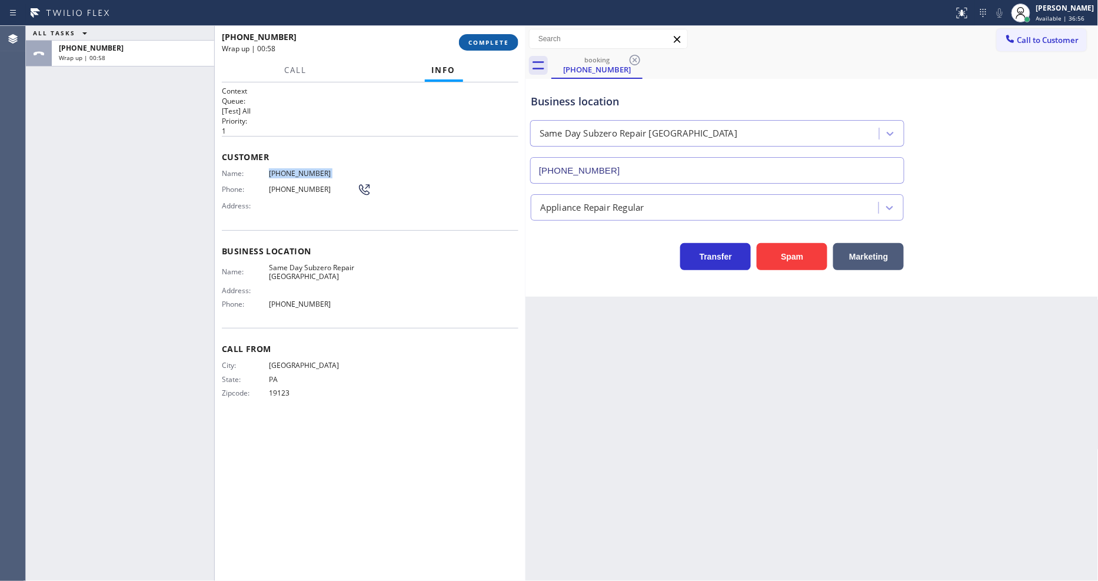
click at [482, 42] on span "COMPLETE" at bounding box center [488, 42] width 41 height 8
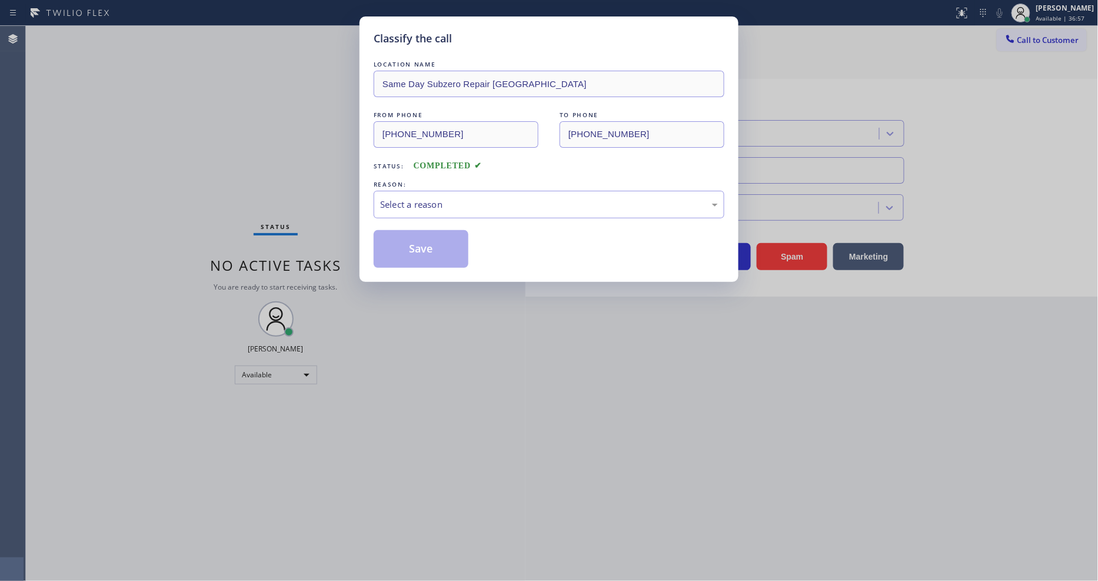
click at [447, 198] on div "Select a reason" at bounding box center [549, 205] width 338 height 14
click at [442, 239] on button "Save" at bounding box center [421, 249] width 95 height 38
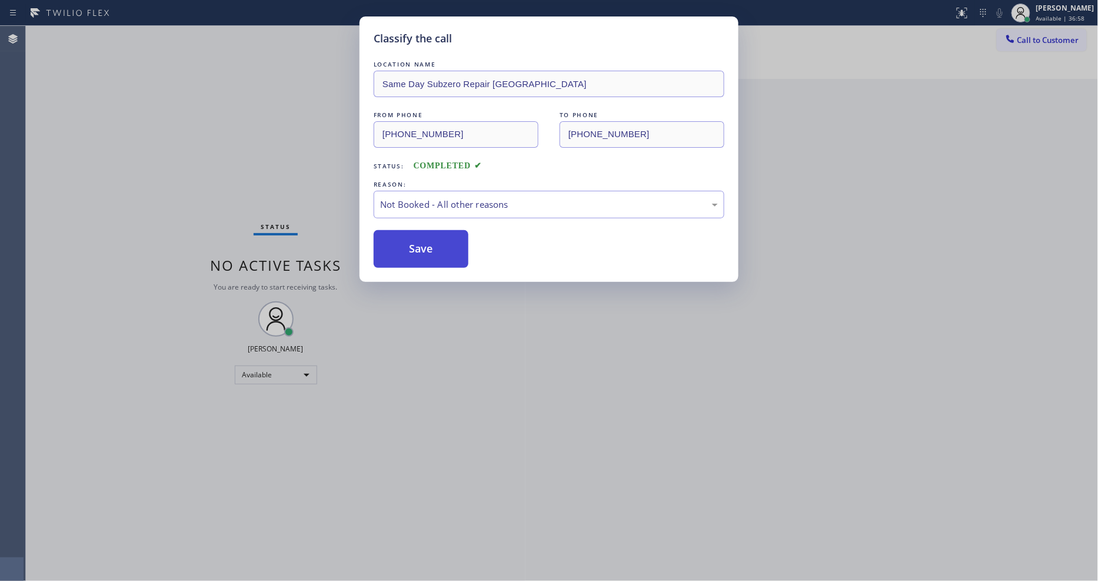
click at [442, 239] on button "Save" at bounding box center [421, 249] width 95 height 38
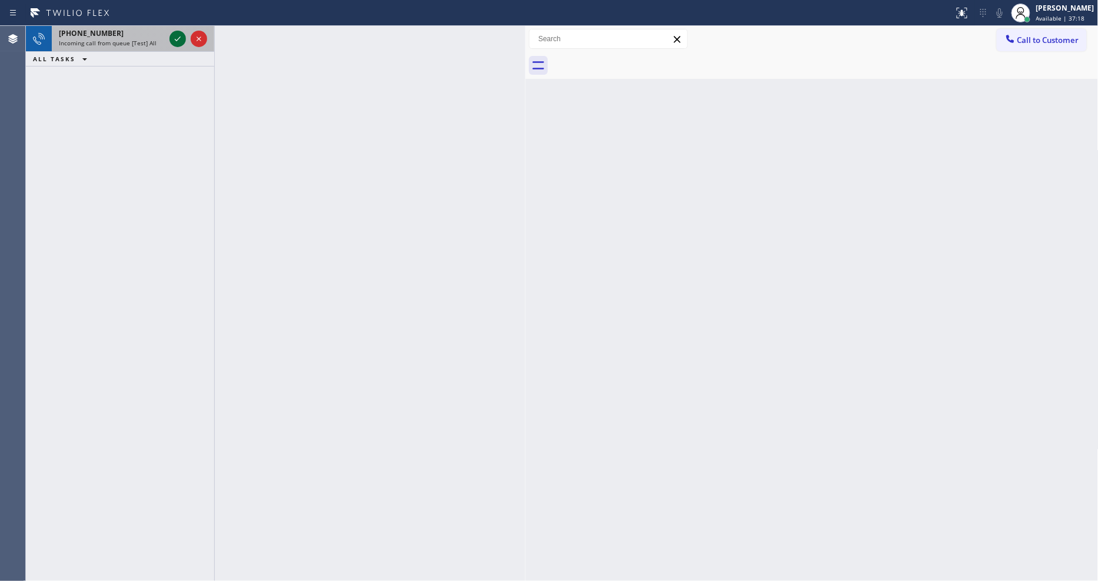
click at [178, 39] on icon at bounding box center [178, 38] width 6 height 5
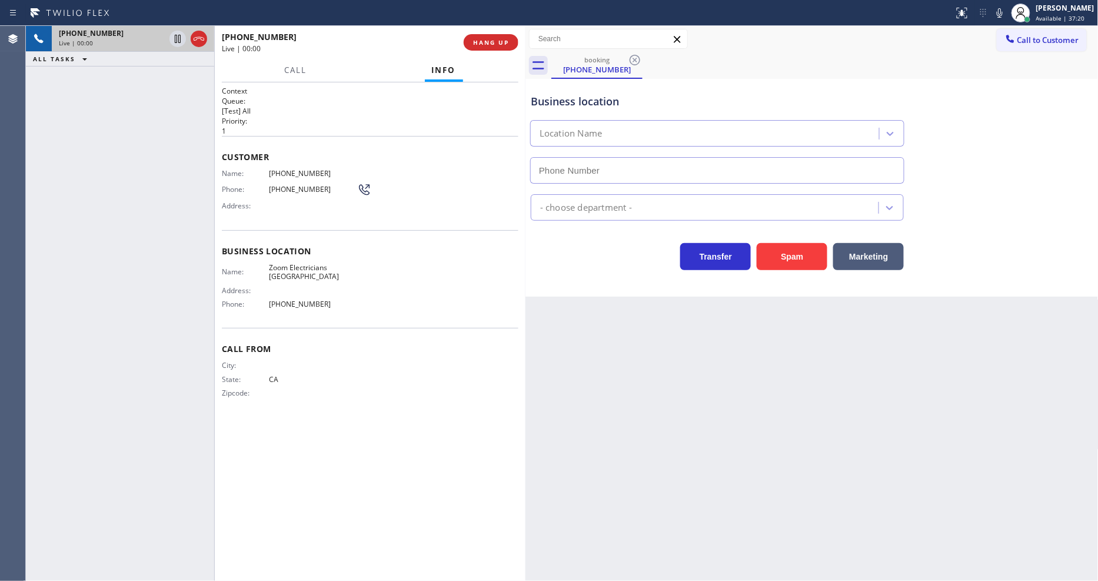
type input "[PHONE_NUMBER]"
drag, startPoint x: 318, startPoint y: 409, endPoint x: 301, endPoint y: 168, distance: 241.8
click at [318, 409] on div "Call From City: State: [US_STATE] Zipcode:" at bounding box center [370, 372] width 297 height 89
click at [487, 36] on button "HANG UP" at bounding box center [491, 42] width 55 height 16
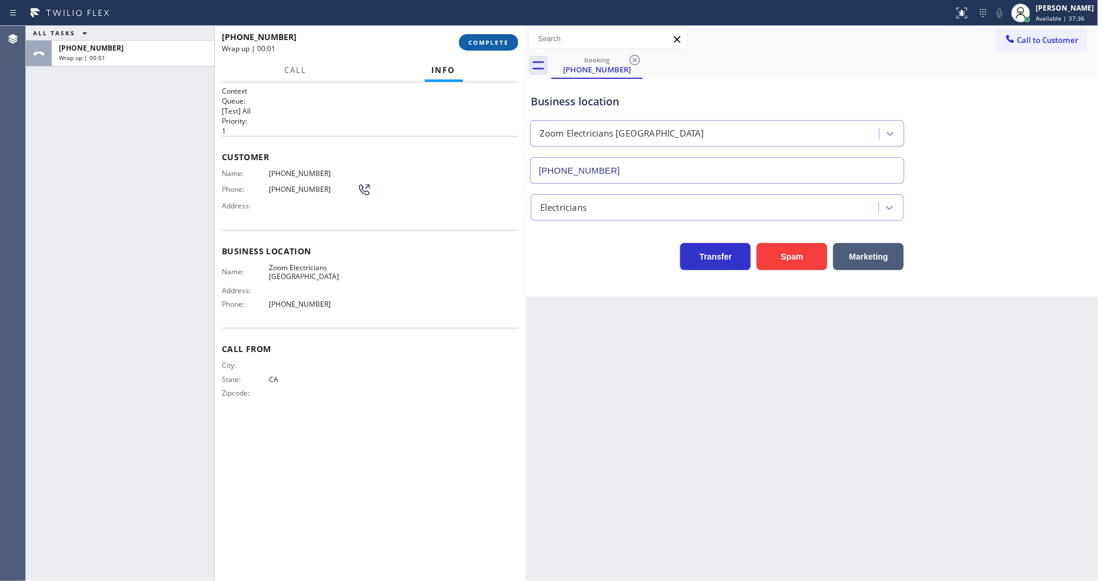
click at [487, 36] on button "COMPLETE" at bounding box center [488, 42] width 59 height 16
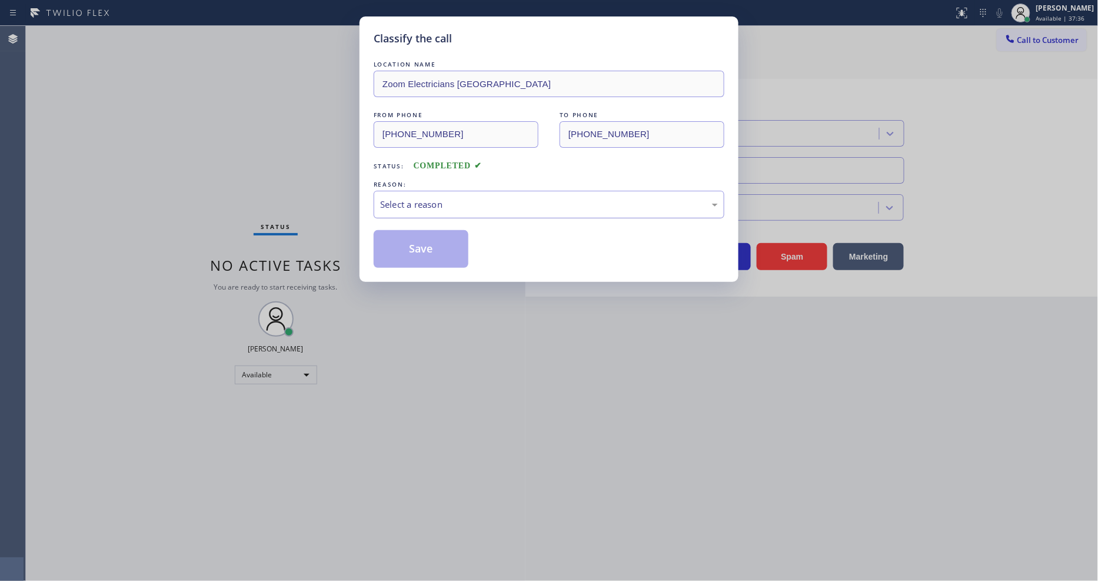
click at [425, 200] on div "Select a reason" at bounding box center [549, 205] width 338 height 14
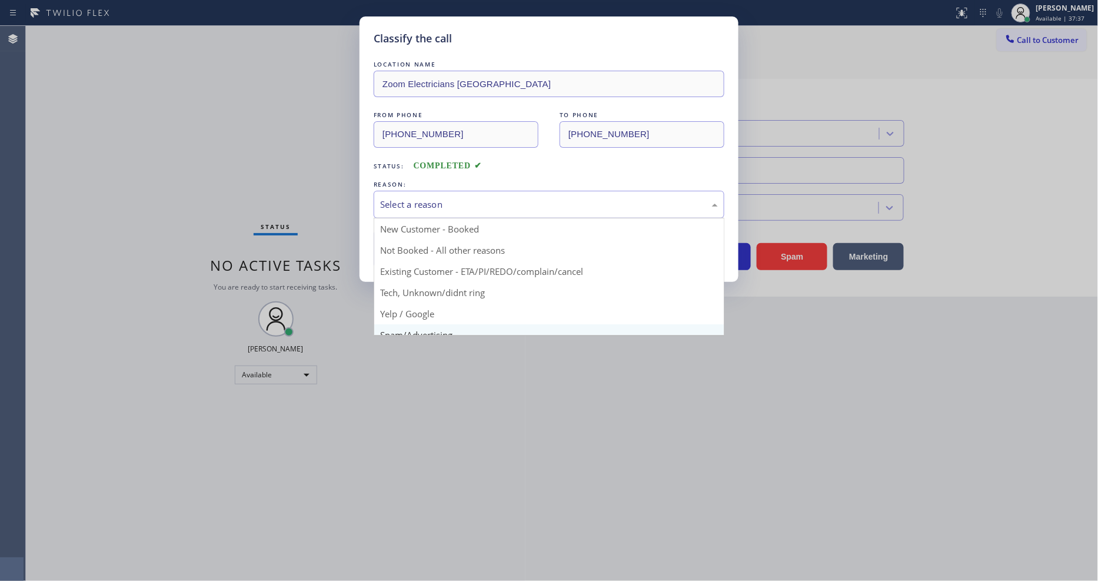
scroll to position [74, 0]
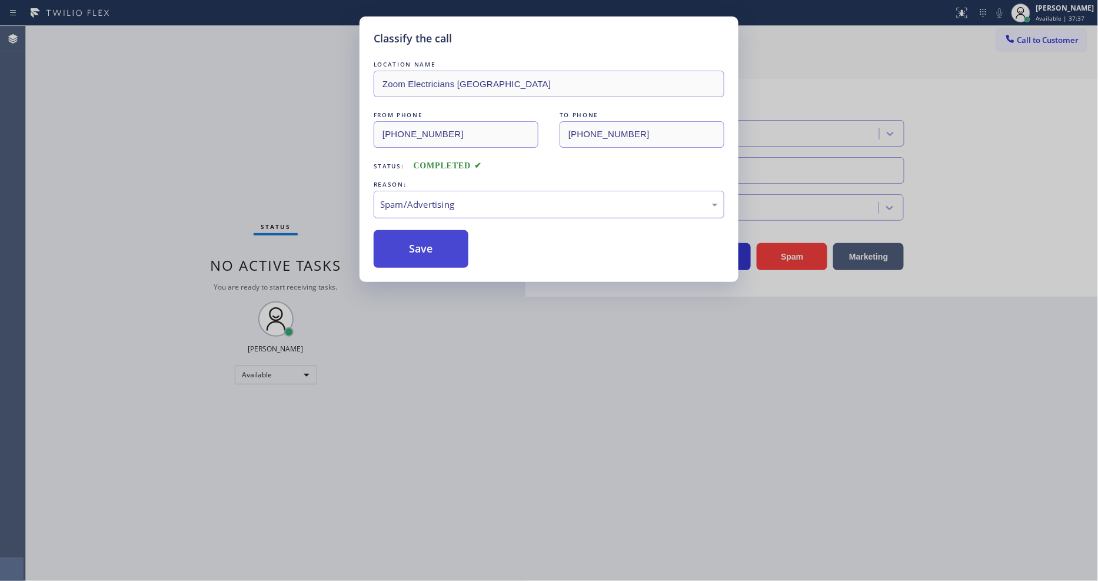
click at [428, 244] on button "Save" at bounding box center [421, 249] width 95 height 38
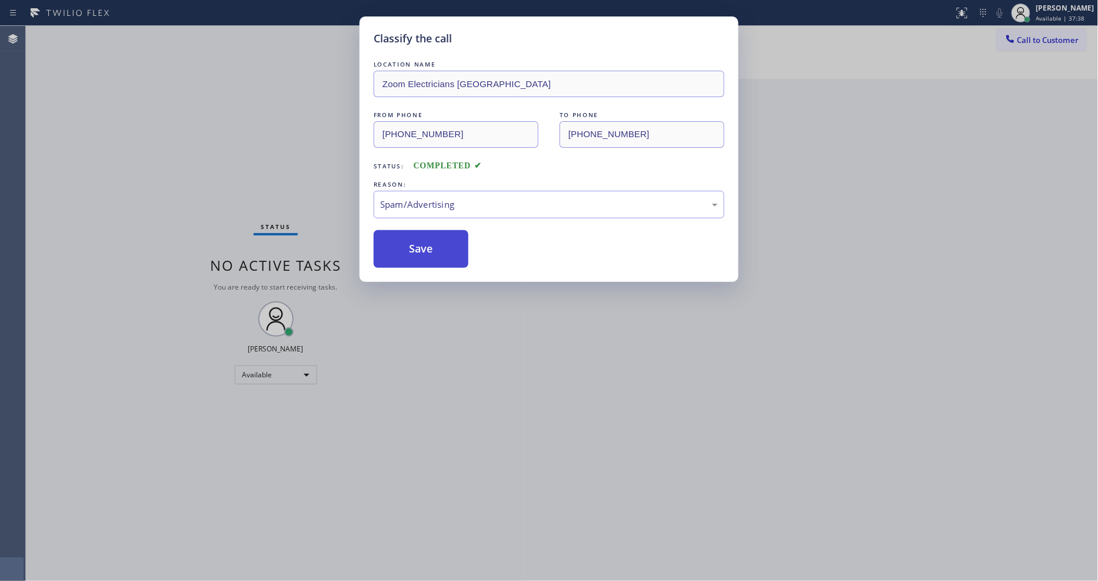
click at [428, 244] on button "Save" at bounding box center [421, 249] width 95 height 38
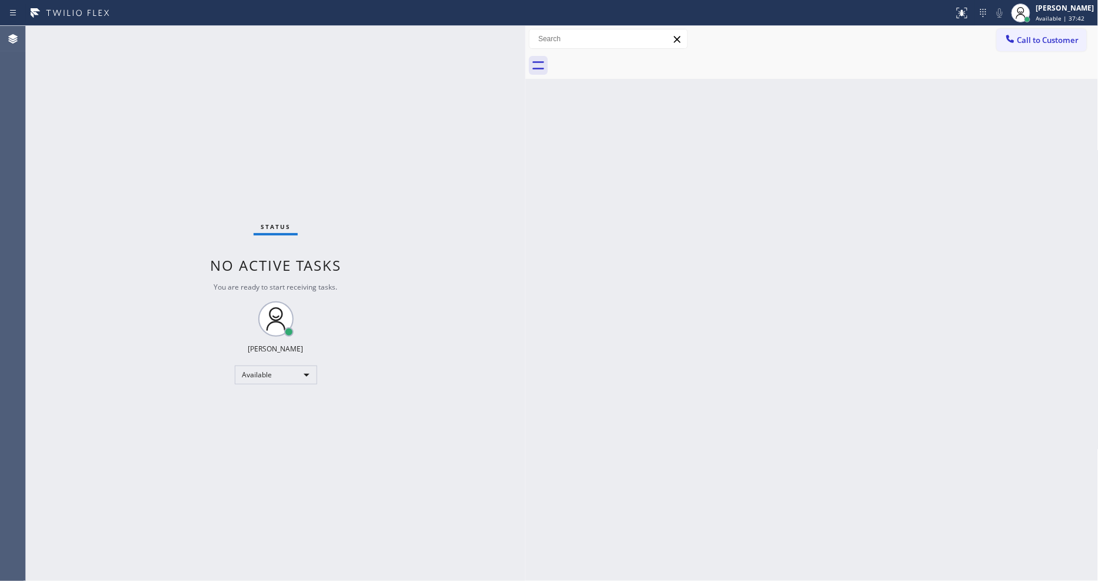
click at [467, 324] on div "Status No active tasks You are ready to start receiving tasks. [PERSON_NAME] Av…" at bounding box center [275, 303] width 499 height 555
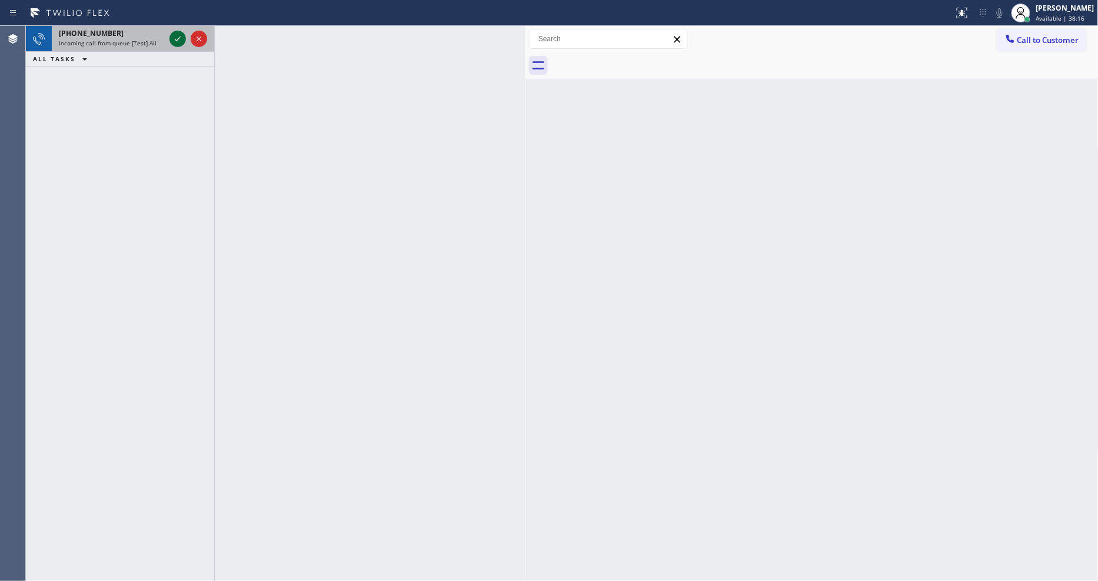
click at [174, 33] on icon at bounding box center [178, 39] width 14 height 14
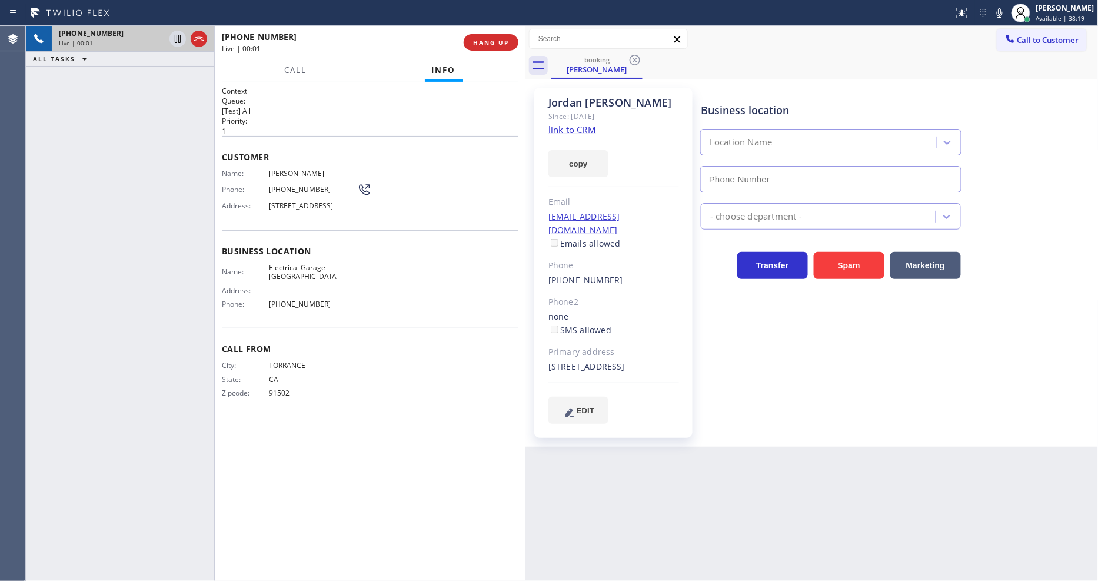
type input "[PHONE_NUMBER]"
click at [574, 122] on div "Since: [DATE]" at bounding box center [613, 116] width 131 height 14
click at [575, 127] on link "link to CRM" at bounding box center [572, 130] width 48 height 12
click at [295, 273] on span "Electrical Garage [GEOGRAPHIC_DATA]" at bounding box center [313, 272] width 88 height 18
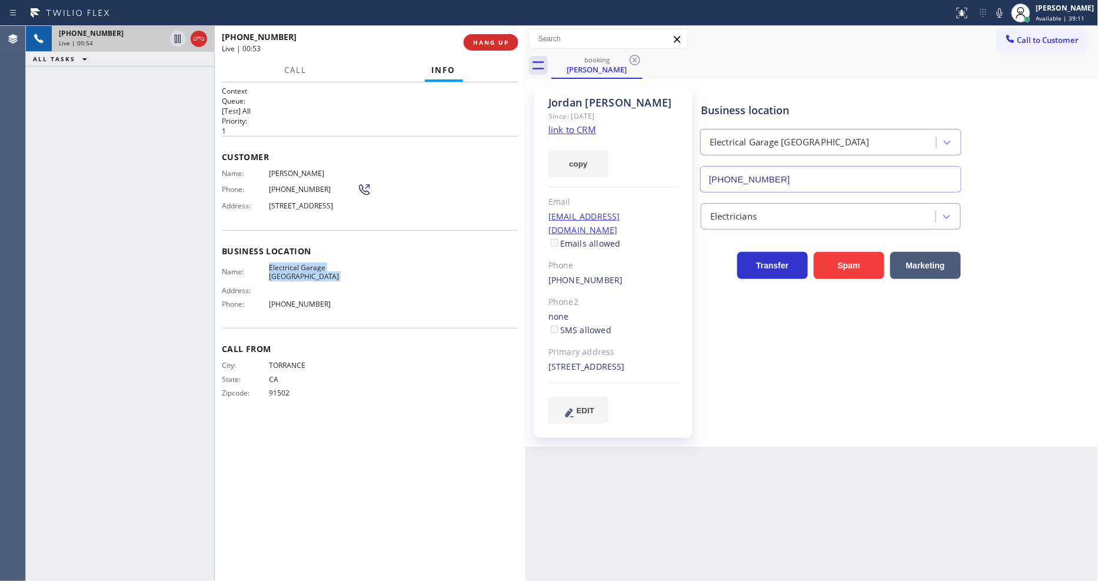
click at [295, 273] on span "Electrical Garage [GEOGRAPHIC_DATA]" at bounding box center [313, 272] width 88 height 18
copy span "Electrical Garage [GEOGRAPHIC_DATA]"
click at [175, 37] on icon at bounding box center [178, 39] width 6 height 8
click at [1007, 13] on icon at bounding box center [999, 13] width 14 height 14
click at [181, 144] on div "[PHONE_NUMBER] Live | 02:43 ALL TASKS ALL TASKS ACTIVE TASKS TASKS IN WRAP UP" at bounding box center [120, 303] width 188 height 555
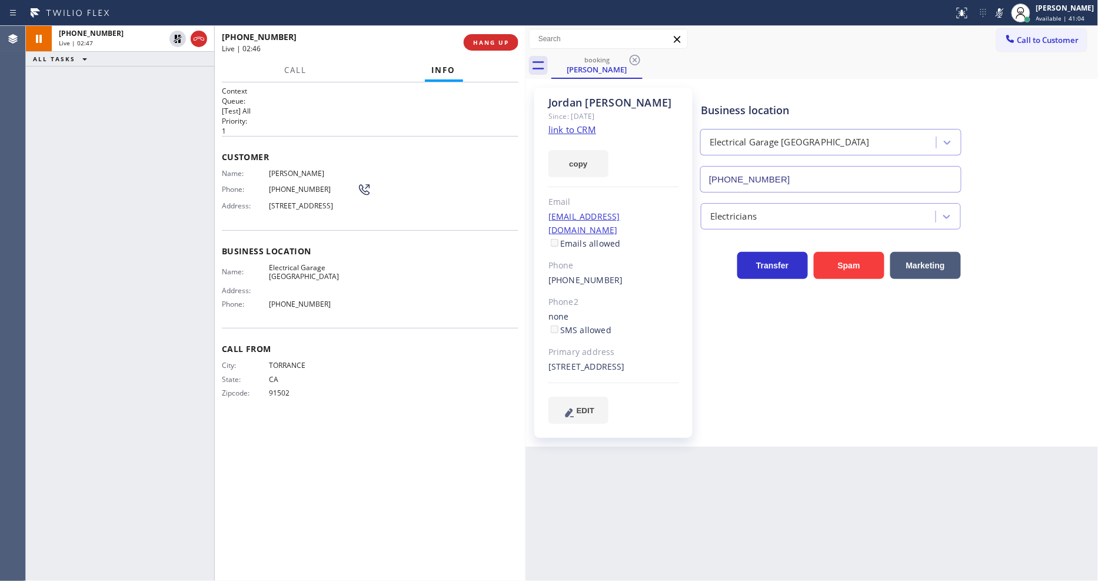
drag, startPoint x: 179, startPoint y: 36, endPoint x: 212, endPoint y: 36, distance: 32.9
click at [179, 36] on icon at bounding box center [178, 39] width 8 height 8
click at [1004, 11] on rect at bounding box center [999, 12] width 8 height 8
click at [297, 173] on span "[PERSON_NAME]" at bounding box center [313, 173] width 88 height 9
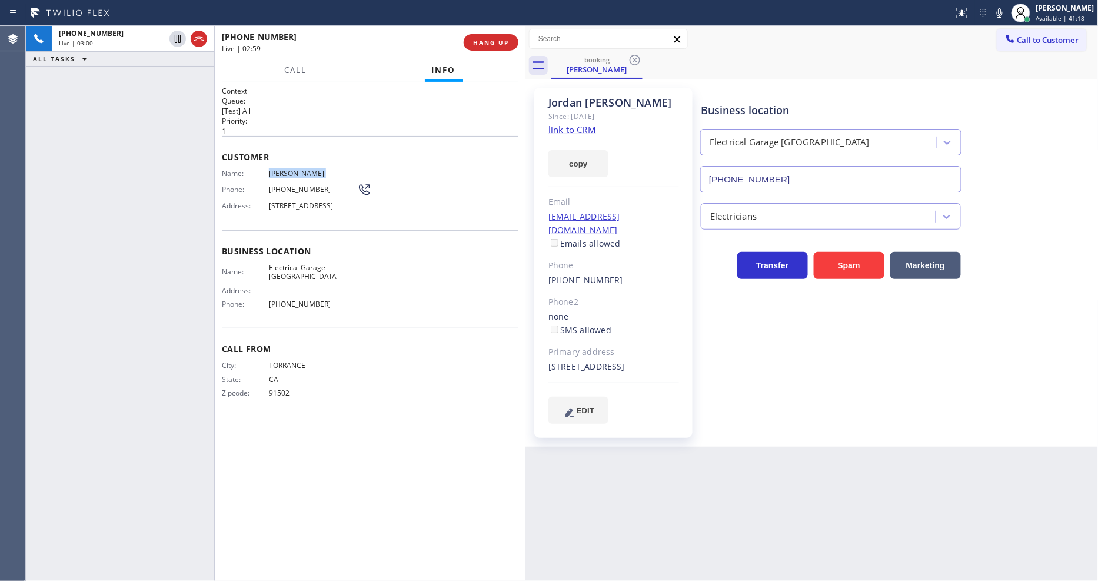
click at [297, 173] on span "[PERSON_NAME]" at bounding box center [313, 173] width 88 height 9
copy span "[PERSON_NAME]"
click at [301, 186] on span "[PHONE_NUMBER]" at bounding box center [313, 189] width 88 height 9
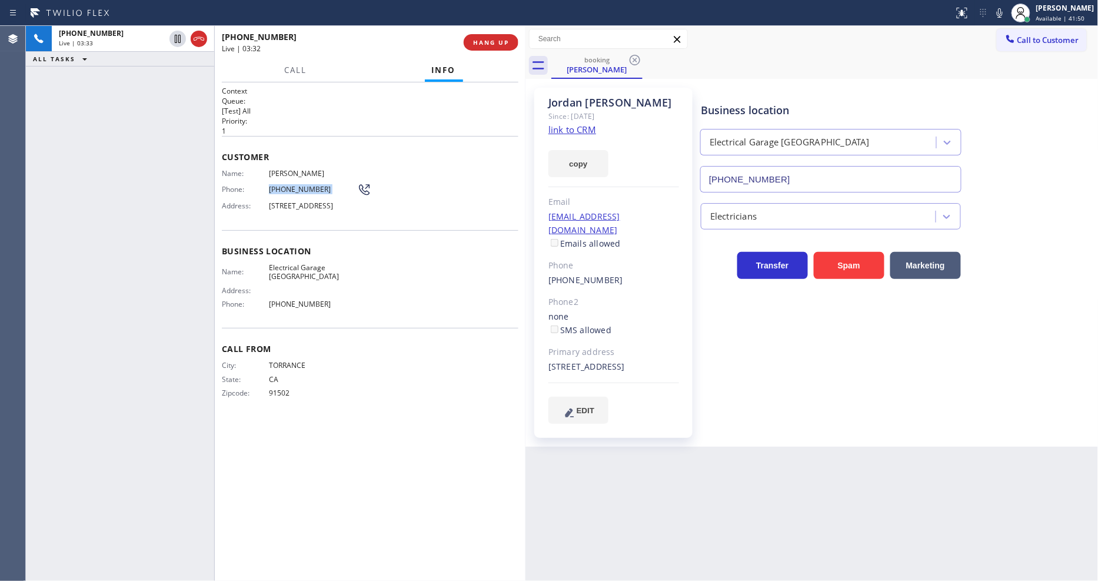
click at [1007, 9] on icon at bounding box center [999, 13] width 14 height 14
click at [1004, 9] on rect at bounding box center [999, 12] width 8 height 8
click at [321, 409] on div "Call From City: [GEOGRAPHIC_DATA]: [US_STATE] Zipcode: 91502" at bounding box center [370, 372] width 297 height 89
click at [493, 41] on span "HANG UP" at bounding box center [491, 42] width 36 height 8
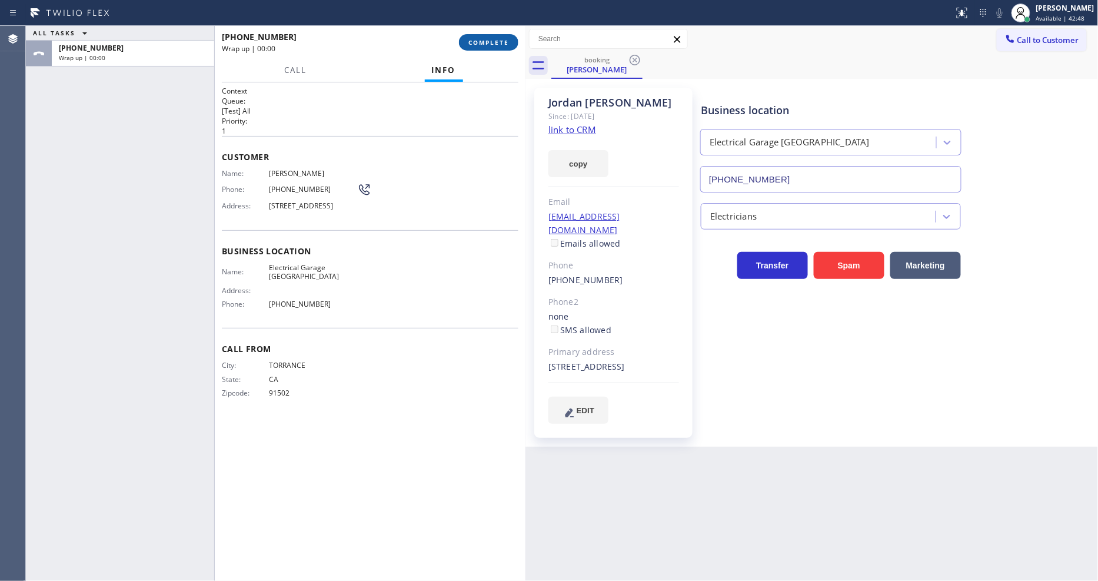
click at [493, 41] on span "COMPLETE" at bounding box center [488, 42] width 41 height 8
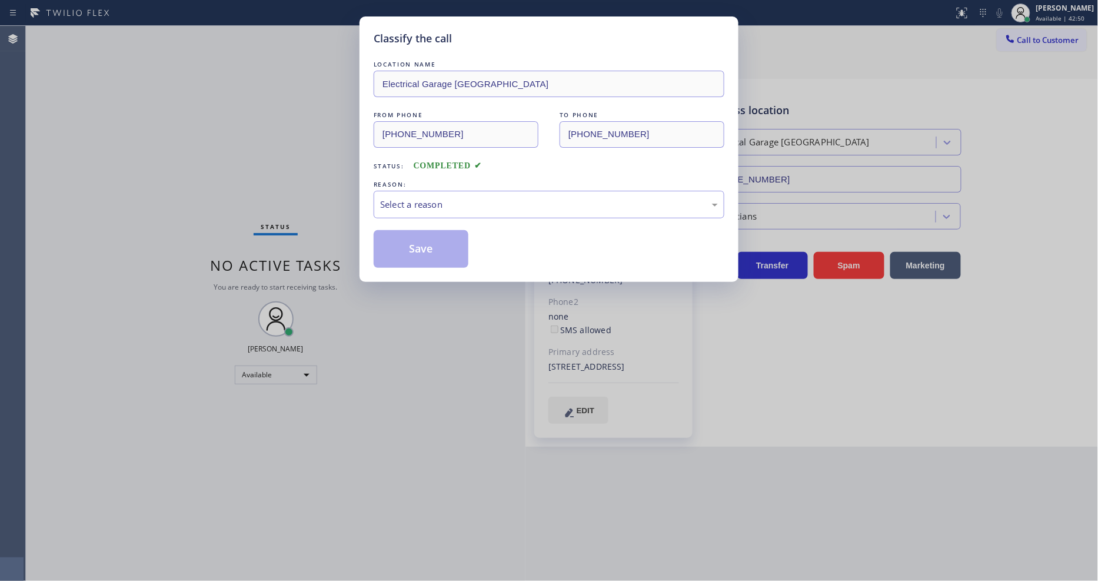
click at [427, 205] on div "Select a reason" at bounding box center [549, 205] width 338 height 14
click at [425, 234] on button "Save" at bounding box center [421, 249] width 95 height 38
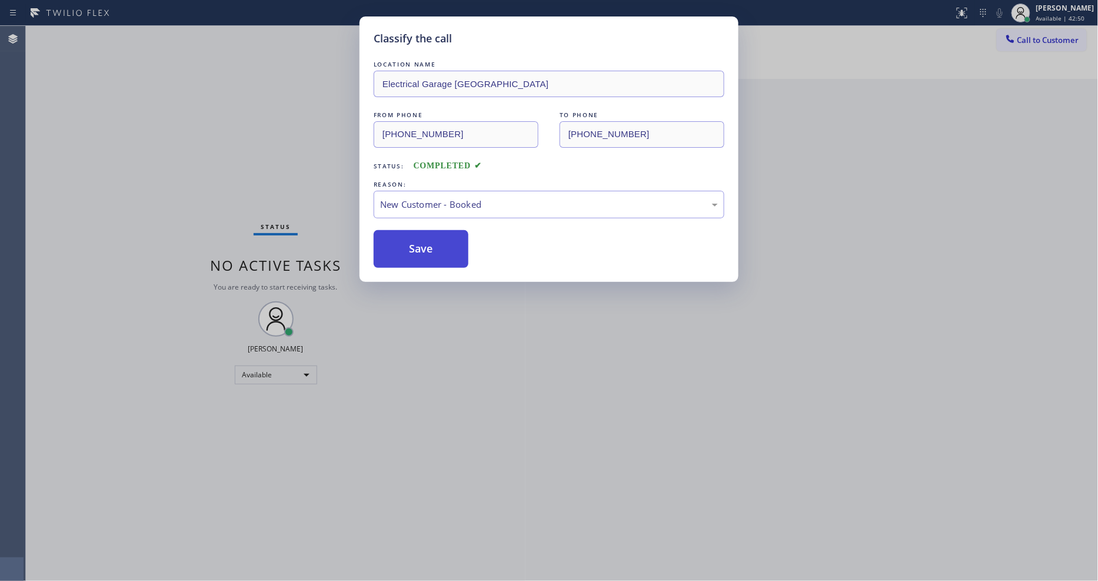
click at [425, 234] on button "Save" at bounding box center [421, 249] width 95 height 38
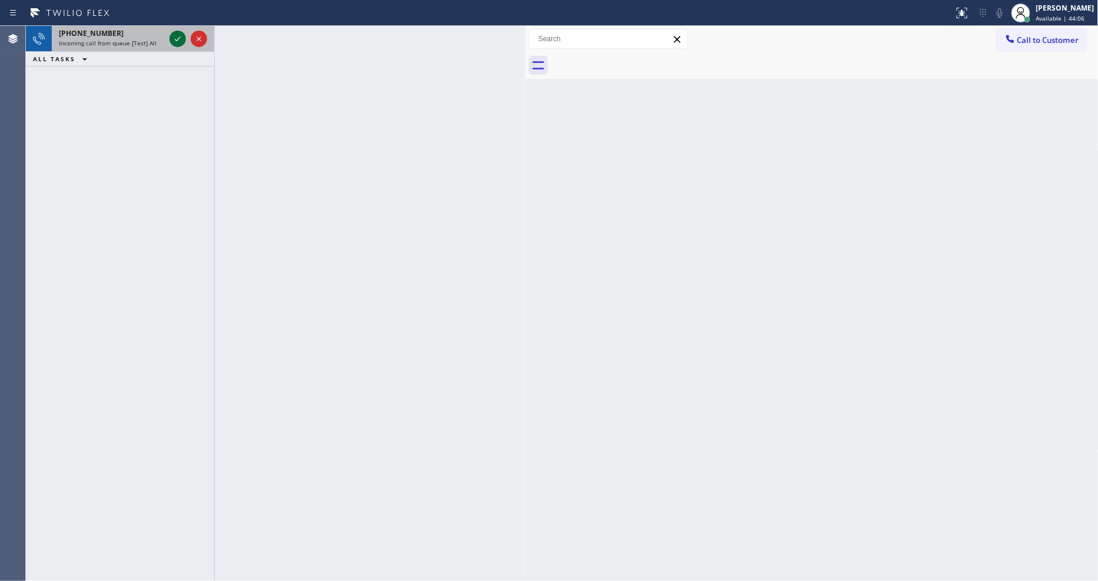
click at [175, 38] on icon at bounding box center [178, 39] width 14 height 14
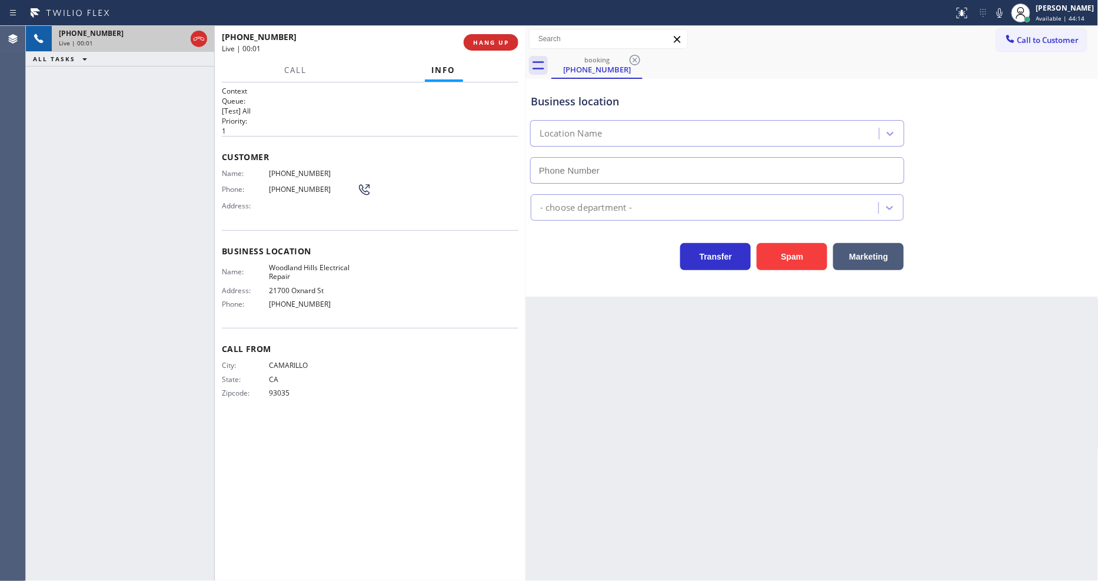
type input "[PHONE_NUMBER]"
click at [413, 398] on div "Call From City: CAMARILLO State: [US_STATE] Zipcode: 93035" at bounding box center [370, 372] width 297 height 89
click at [778, 329] on div "Back to Dashboard Change Sender ID Customers Technicians Select a contact Outbo…" at bounding box center [811, 303] width 573 height 555
click at [172, 86] on div "[PHONE_NUMBER] Live | 02:01 ALL TASKS ALL TASKS ACTIVE TASKS TASKS IN WRAP UP" at bounding box center [120, 303] width 188 height 555
click at [512, 45] on button "HANG UP" at bounding box center [491, 42] width 55 height 16
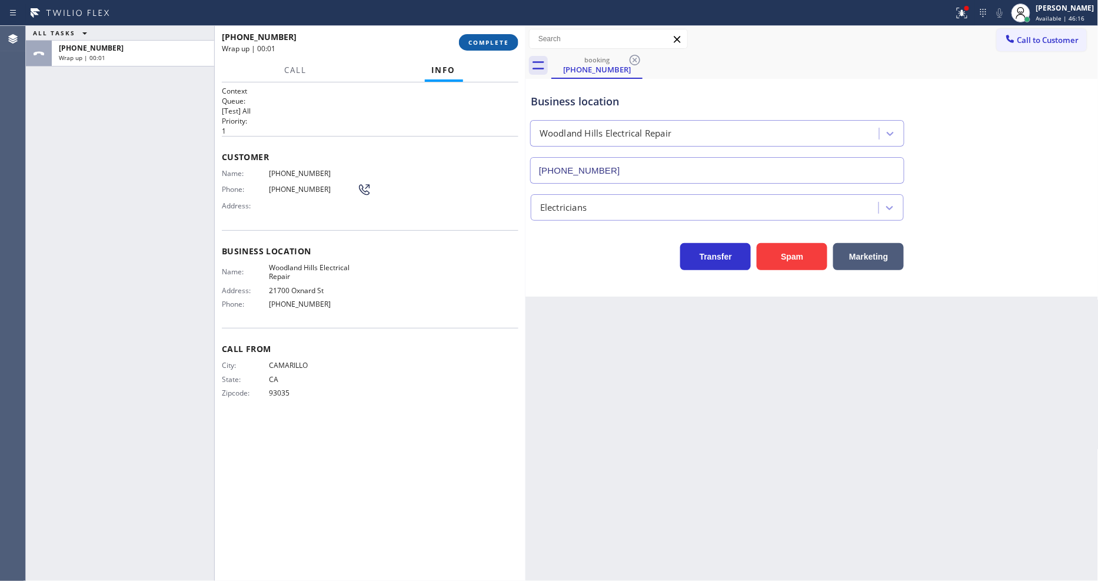
click at [504, 36] on button "COMPLETE" at bounding box center [488, 42] width 59 height 16
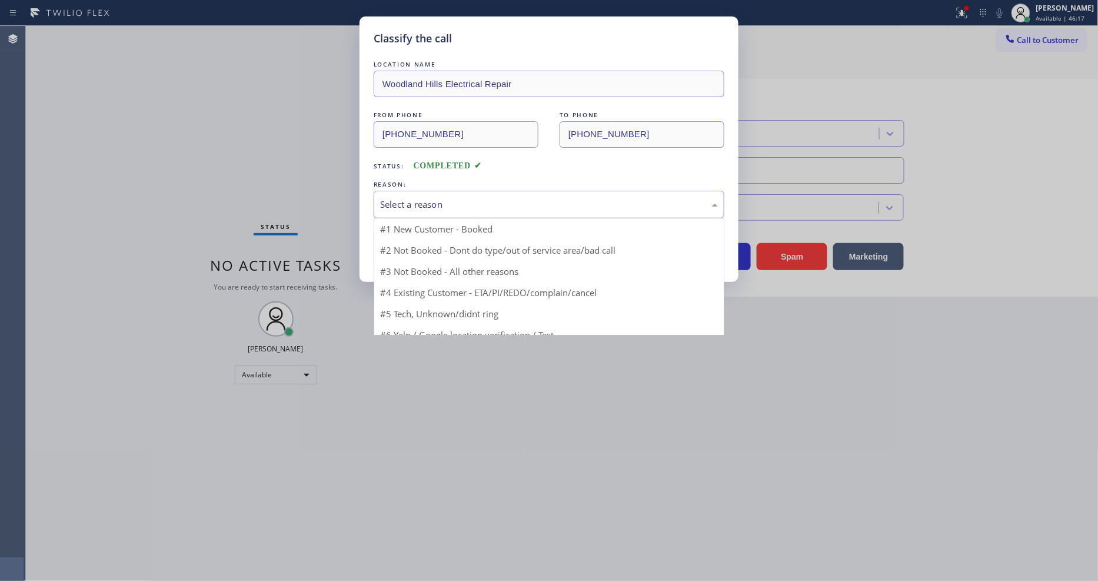
click at [441, 198] on div "Select a reason" at bounding box center [549, 205] width 338 height 14
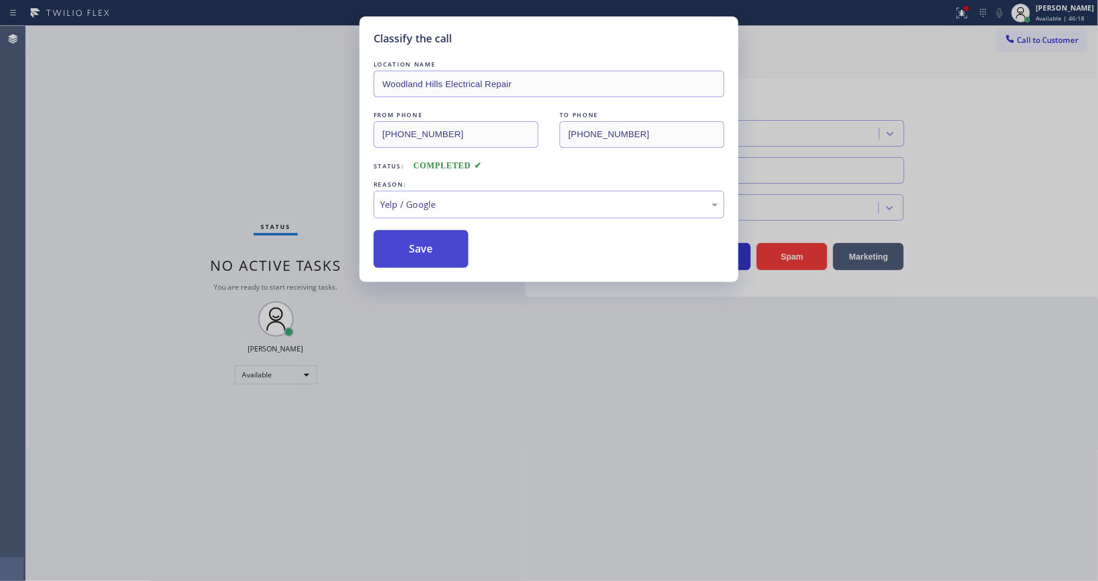
click at [439, 242] on button "Save" at bounding box center [421, 249] width 95 height 38
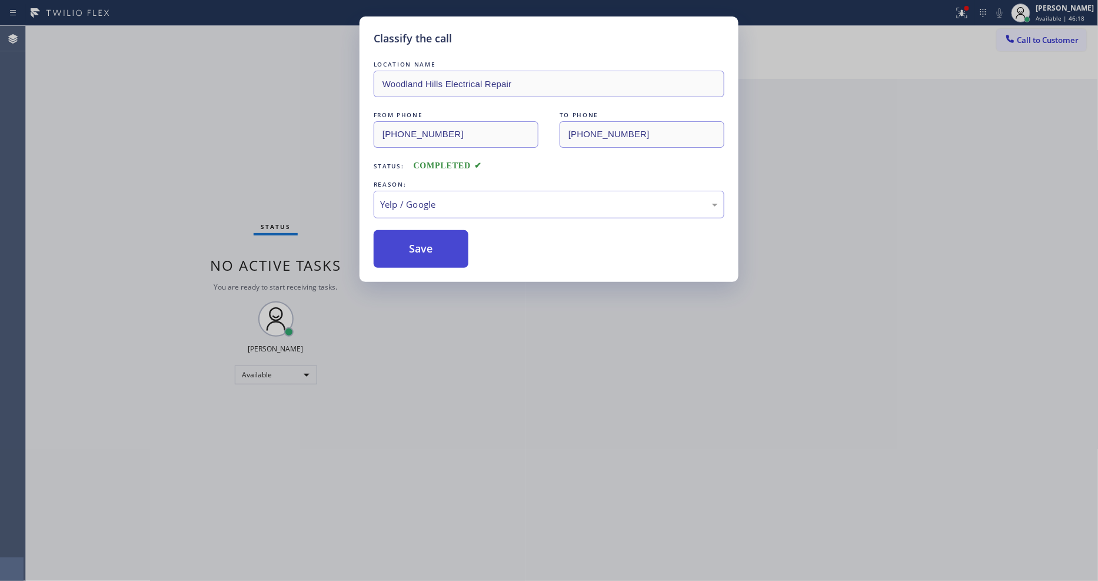
click at [439, 242] on button "Save" at bounding box center [421, 249] width 95 height 38
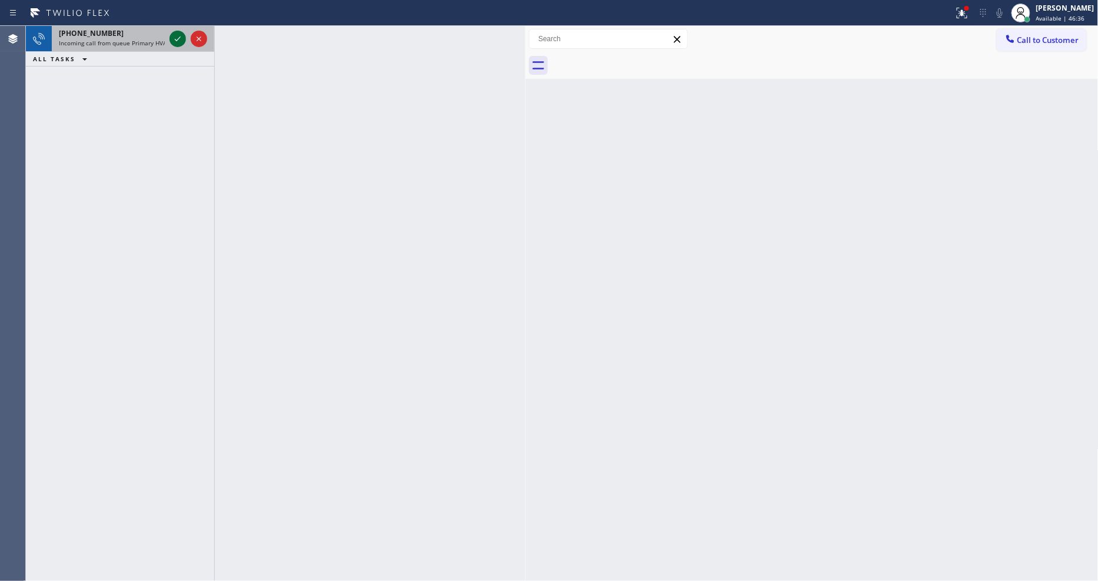
click at [178, 32] on icon at bounding box center [178, 39] width 14 height 14
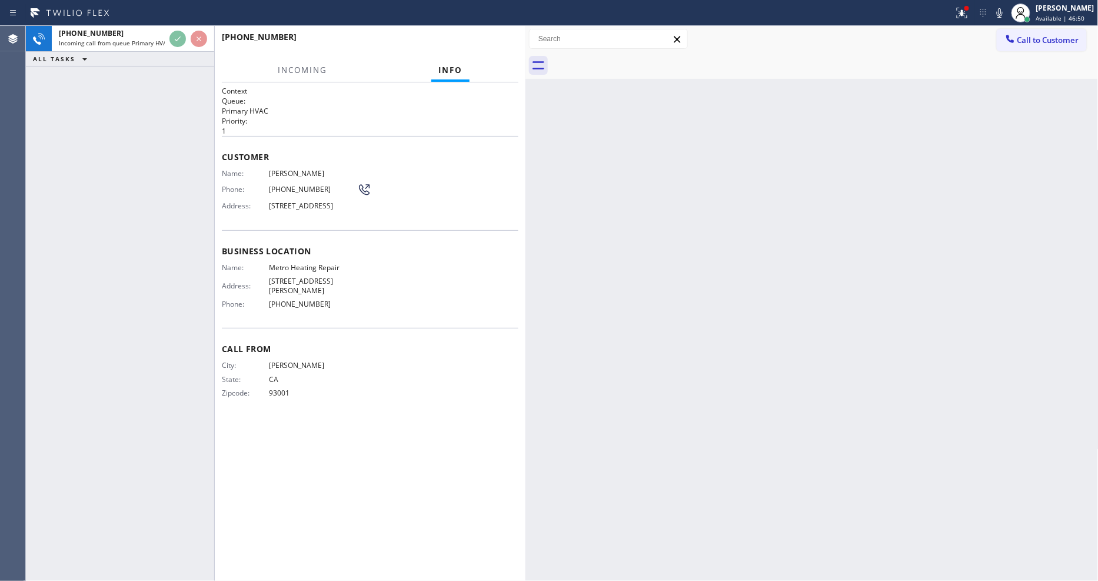
click at [487, 362] on div "Call From City: [GEOGRAPHIC_DATA]: [US_STATE] Zipcode: 93001" at bounding box center [370, 372] width 297 height 89
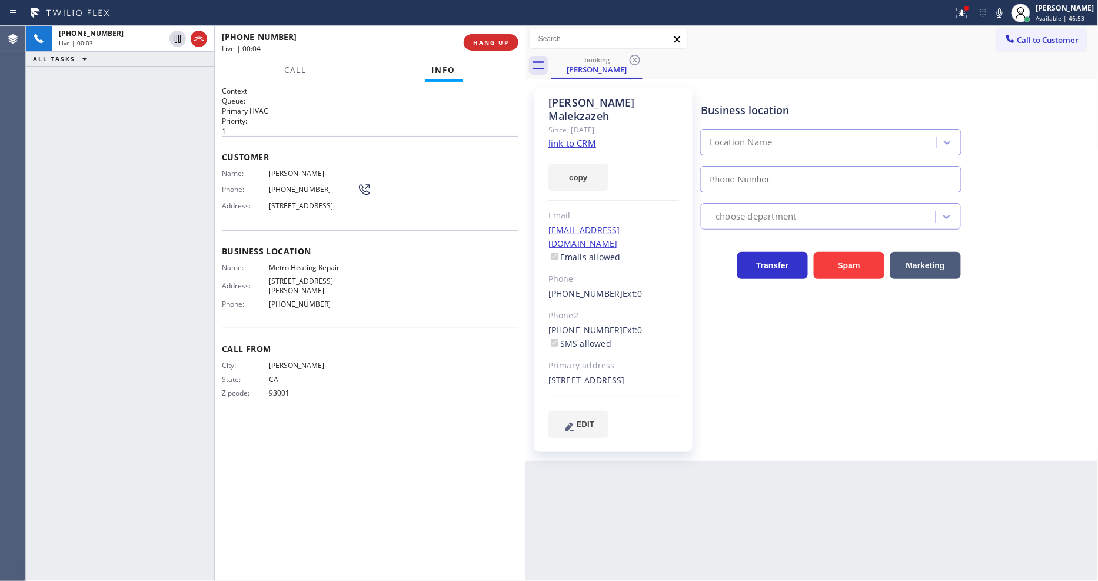
type input "[PHONE_NUMBER]"
click at [557, 137] on link "link to CRM" at bounding box center [572, 143] width 48 height 12
click at [970, 10] on div at bounding box center [966, 8] width 7 height 7
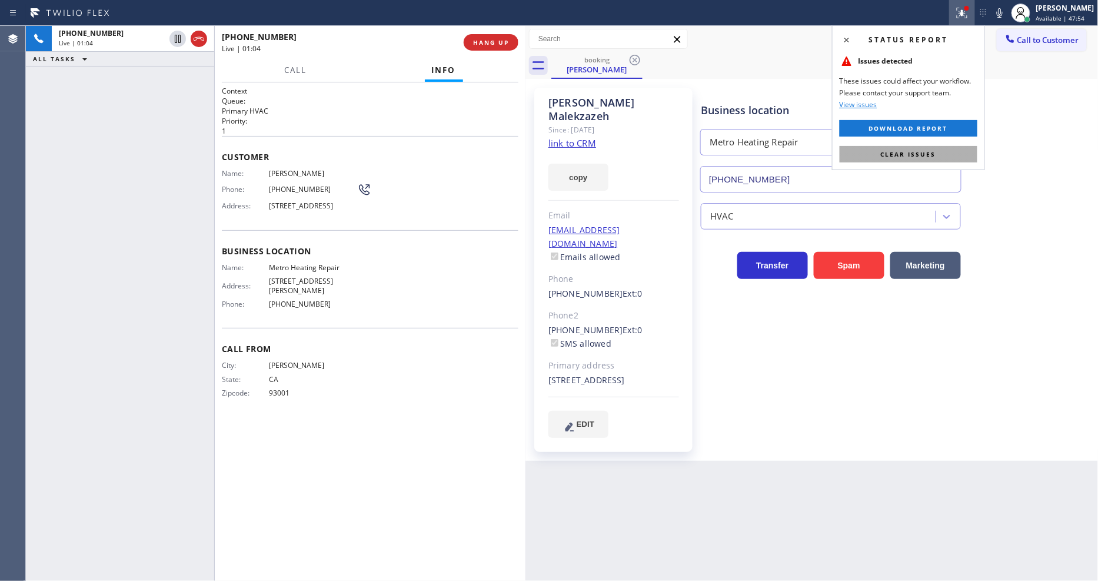
click at [962, 157] on button "Clear issues" at bounding box center [909, 154] width 138 height 16
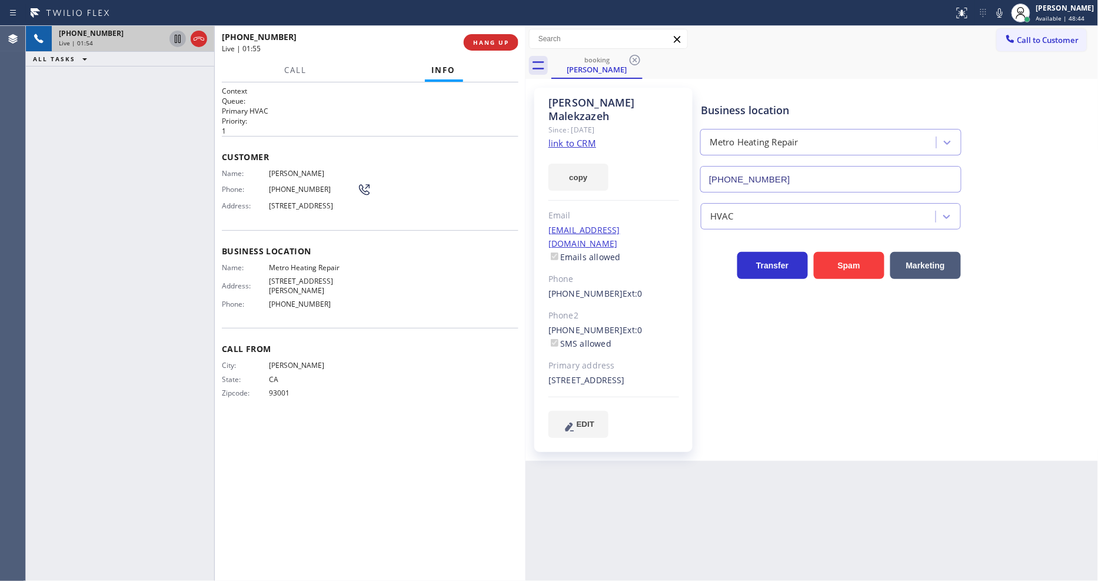
click at [174, 32] on icon at bounding box center [178, 39] width 14 height 14
click at [1004, 12] on icon at bounding box center [999, 13] width 14 height 14
click at [178, 34] on icon at bounding box center [178, 39] width 14 height 14
click at [1005, 12] on icon at bounding box center [999, 13] width 14 height 14
click at [198, 324] on div "[PHONE_NUMBER] Live | 03:28 ALL TASKS ALL TASKS ACTIVE TASKS TASKS IN WRAP UP" at bounding box center [120, 303] width 188 height 555
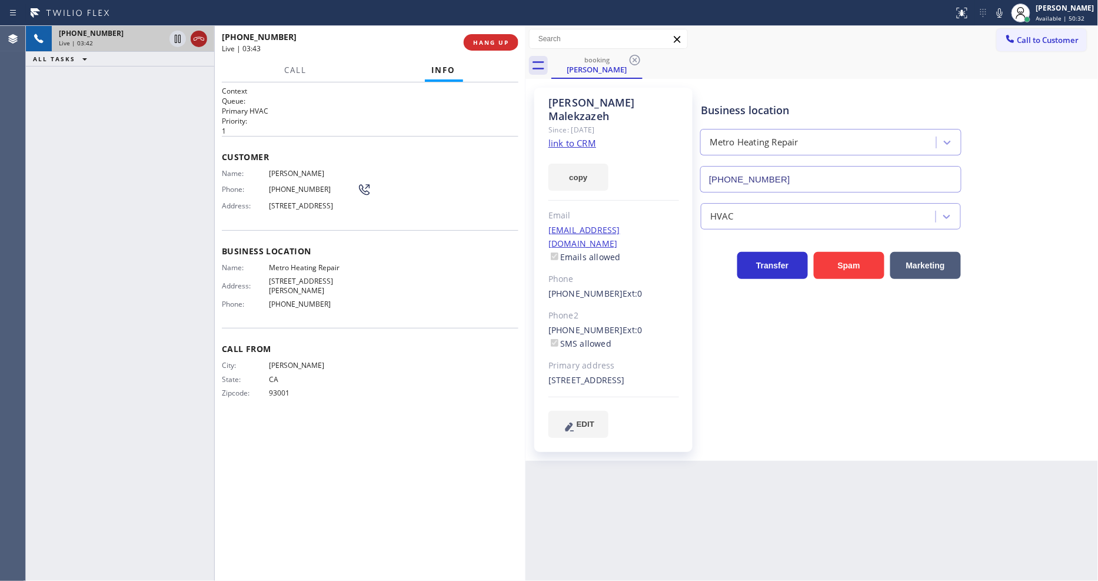
click at [179, 38] on icon at bounding box center [178, 39] width 14 height 14
click at [1004, 11] on icon at bounding box center [999, 13] width 14 height 14
click at [178, 41] on icon at bounding box center [178, 39] width 14 height 14
click at [1002, 13] on icon at bounding box center [1000, 12] width 6 height 9
click at [333, 411] on div "Call From City: [GEOGRAPHIC_DATA]: [US_STATE] Zipcode: 93001" at bounding box center [370, 372] width 297 height 89
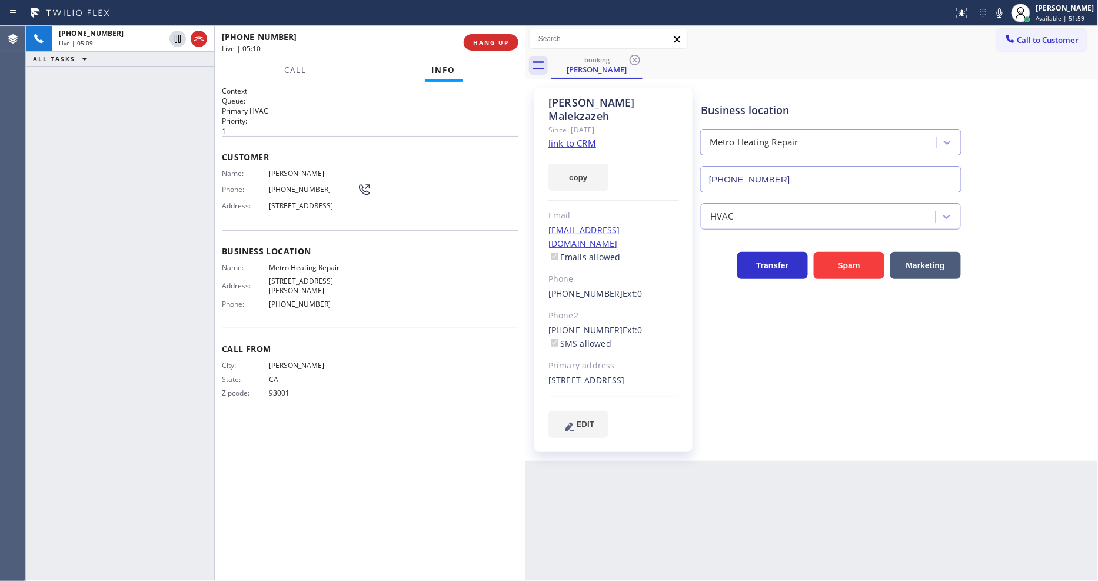
click at [1007, 14] on icon at bounding box center [999, 13] width 14 height 14
click at [1002, 12] on div at bounding box center [999, 13] width 16 height 14
click at [1007, 14] on icon at bounding box center [999, 13] width 14 height 14
drag, startPoint x: 287, startPoint y: 79, endPoint x: 287, endPoint y: 72, distance: 7.1
click at [287, 74] on div "Call Info [PHONE_NUMBER] Live Context Queue: Primary HVAC Priority: 1 Customer …" at bounding box center [370, 320] width 311 height 522
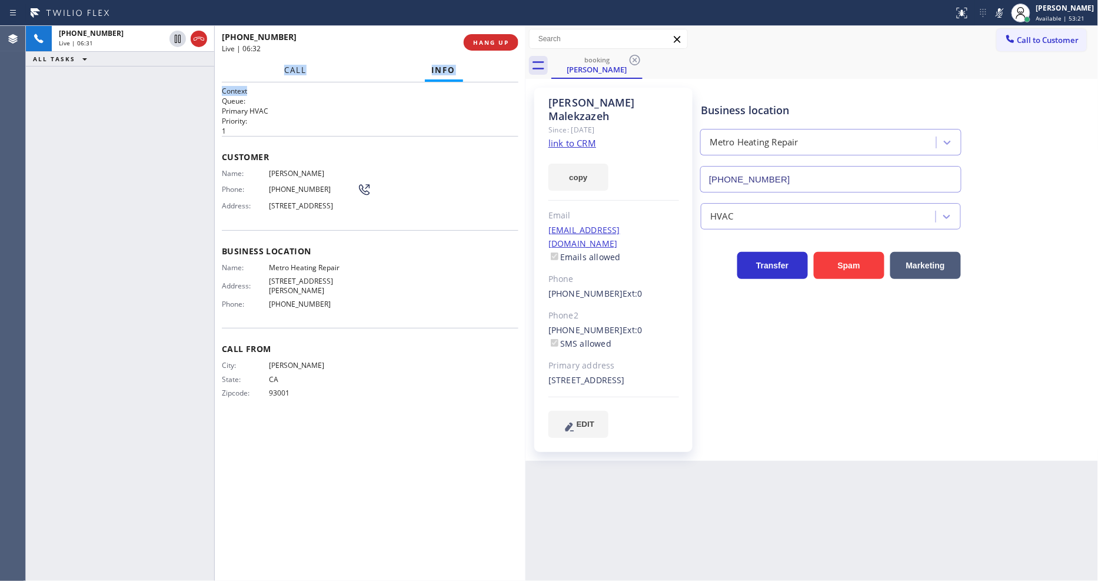
drag, startPoint x: 299, startPoint y: 71, endPoint x: 333, endPoint y: 175, distance: 110.1
click at [298, 69] on span "Call" at bounding box center [295, 70] width 22 height 11
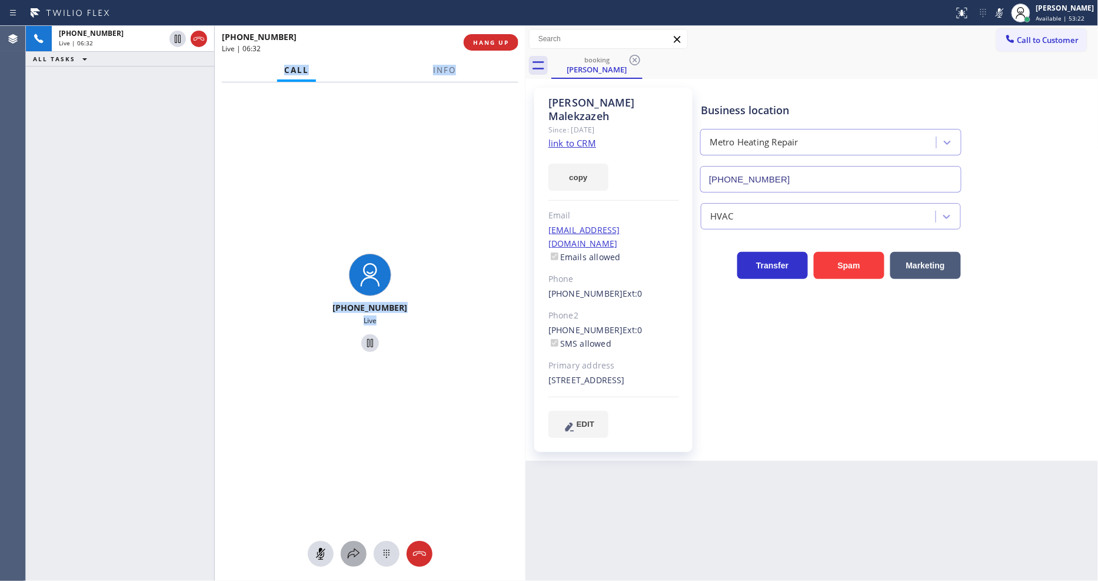
click at [351, 558] on icon at bounding box center [354, 554] width 14 height 14
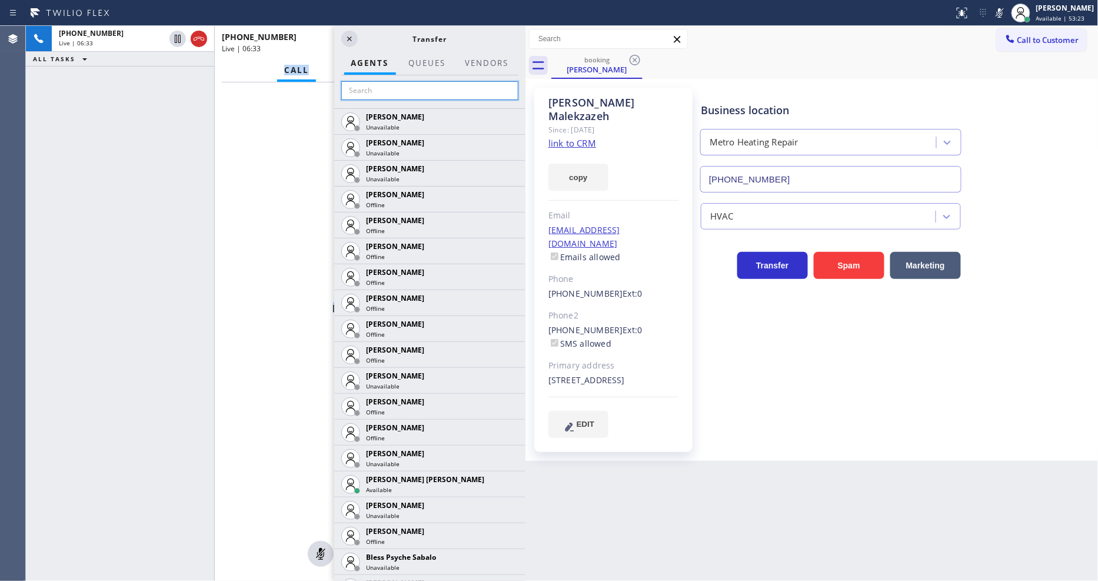
click at [379, 86] on input "text" at bounding box center [429, 90] width 177 height 19
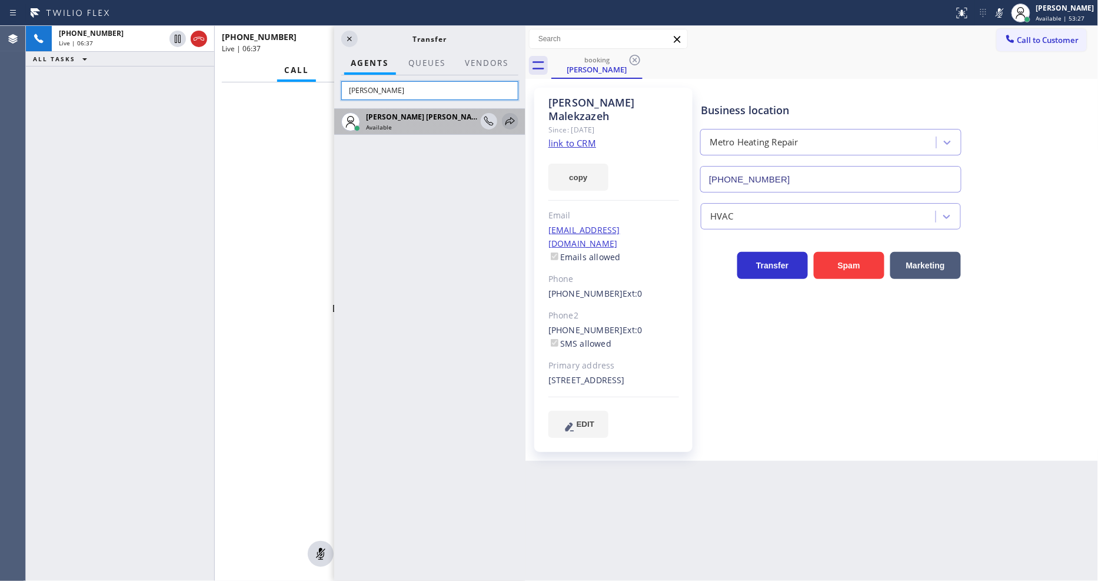
type input "[PERSON_NAME]"
click at [513, 118] on icon at bounding box center [510, 121] width 14 height 14
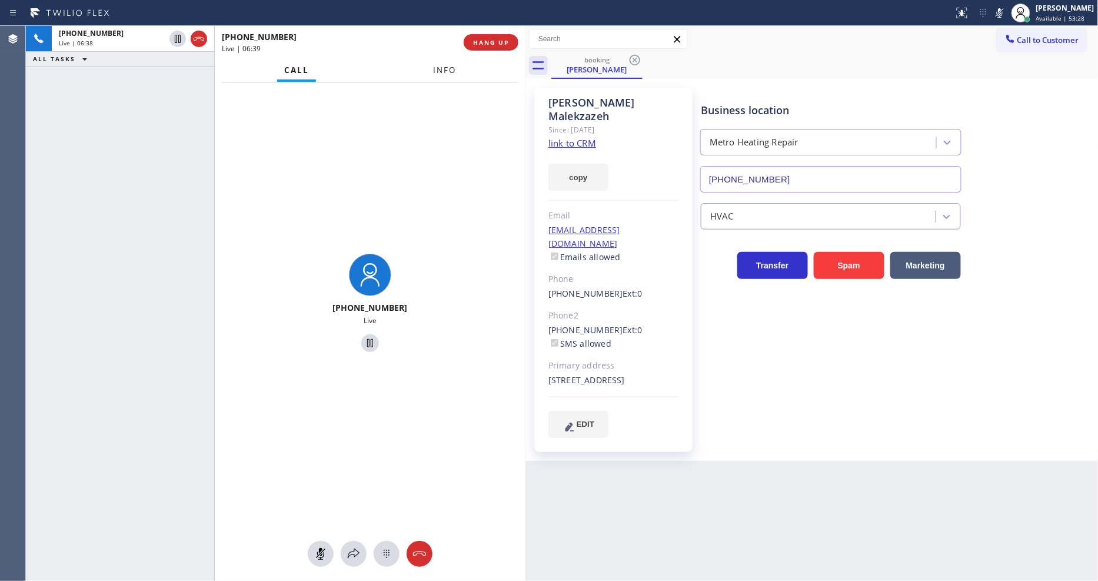
click at [450, 71] on span "Info" at bounding box center [444, 70] width 23 height 11
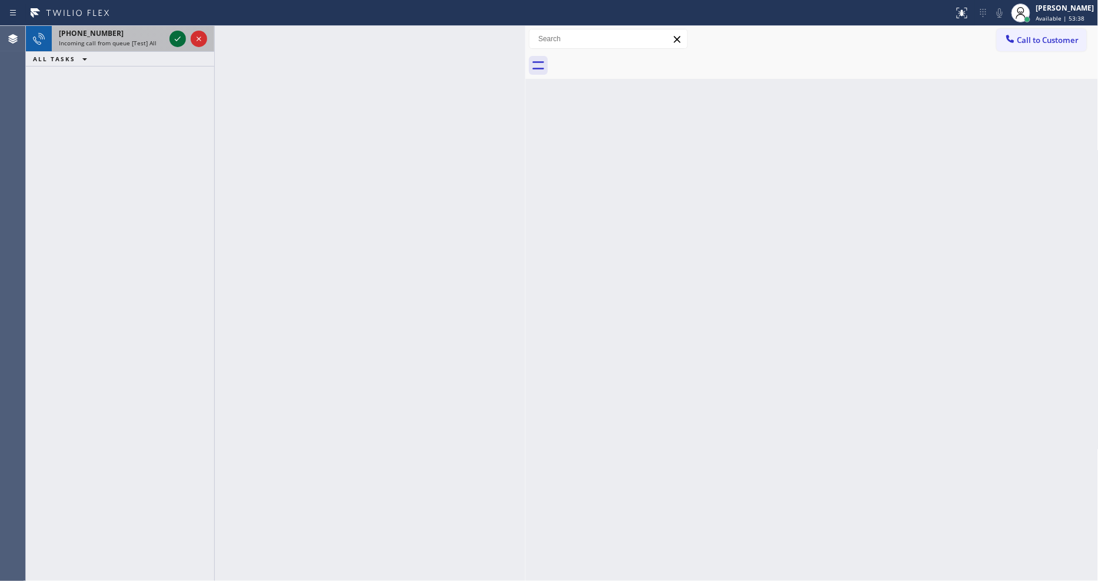
click at [178, 40] on icon at bounding box center [178, 39] width 14 height 14
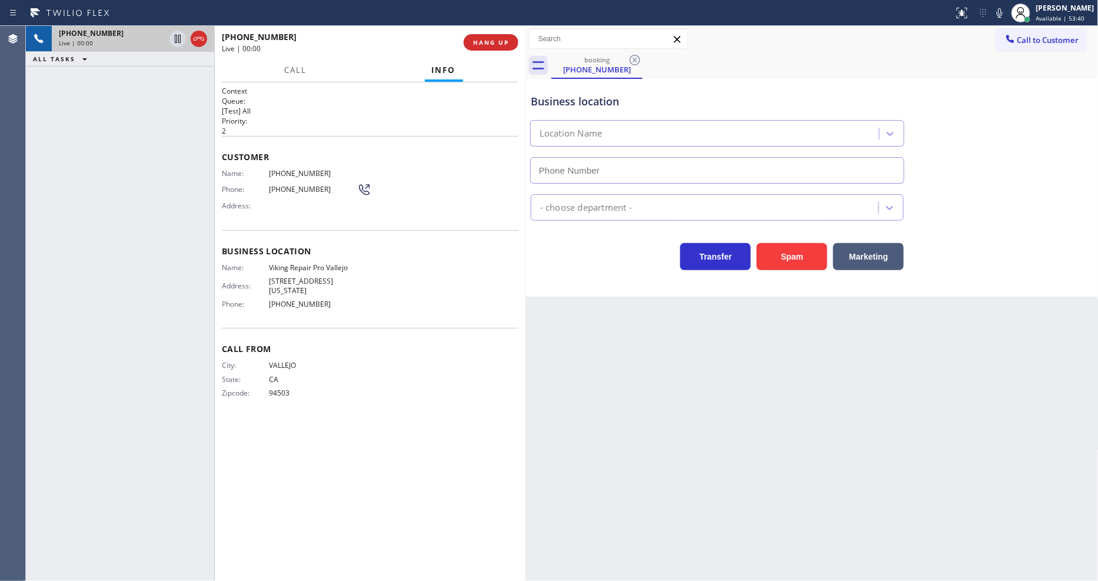
type input "[PHONE_NUMBER]"
click at [512, 45] on button "HANG UP" at bounding box center [491, 42] width 55 height 16
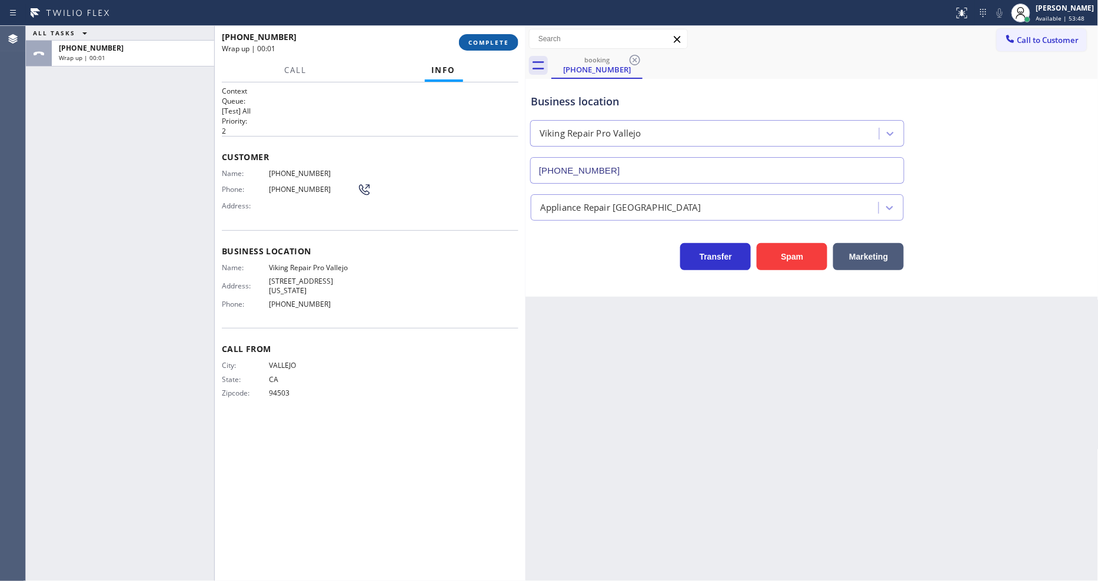
click at [512, 45] on button "COMPLETE" at bounding box center [488, 42] width 59 height 16
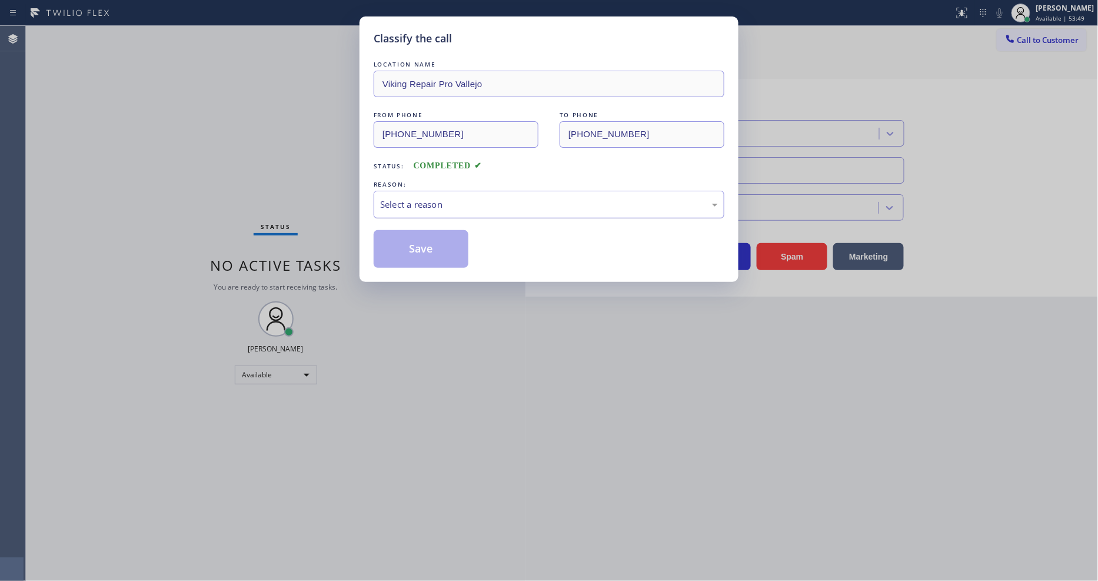
click at [437, 206] on div "Select a reason" at bounding box center [549, 205] width 338 height 14
click at [438, 244] on button "Save" at bounding box center [421, 249] width 95 height 38
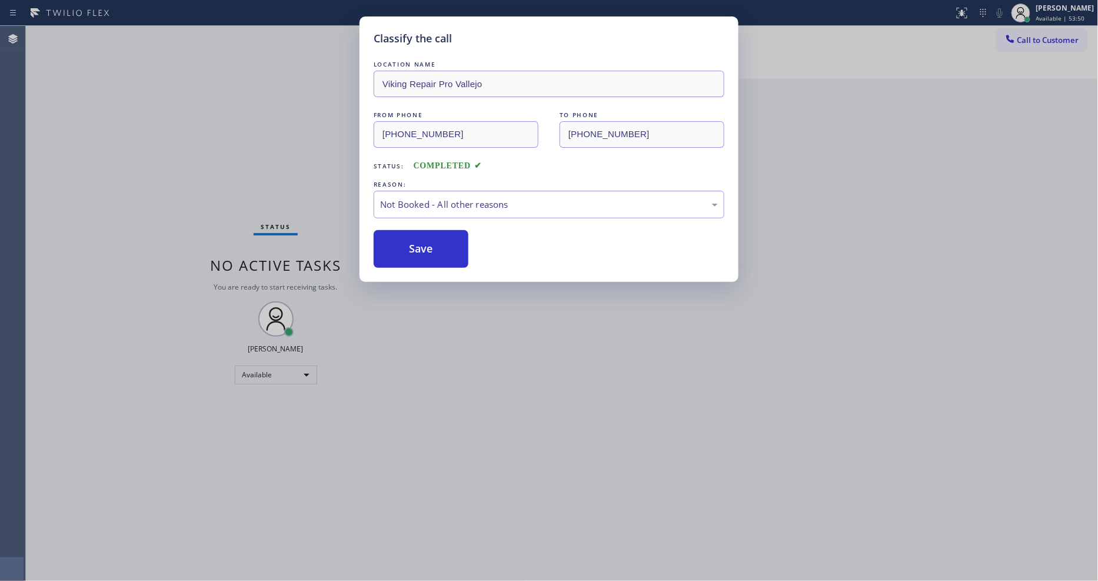
click at [438, 244] on button "Save" at bounding box center [421, 249] width 95 height 38
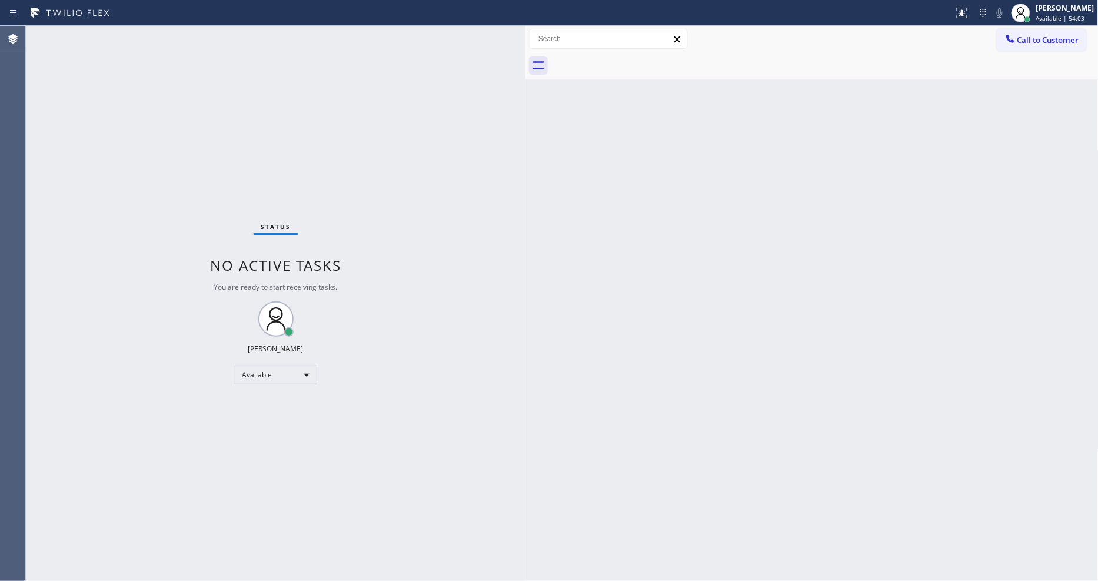
click at [309, 439] on div "Status No active tasks You are ready to start receiving tasks. [PERSON_NAME] Av…" at bounding box center [275, 303] width 499 height 555
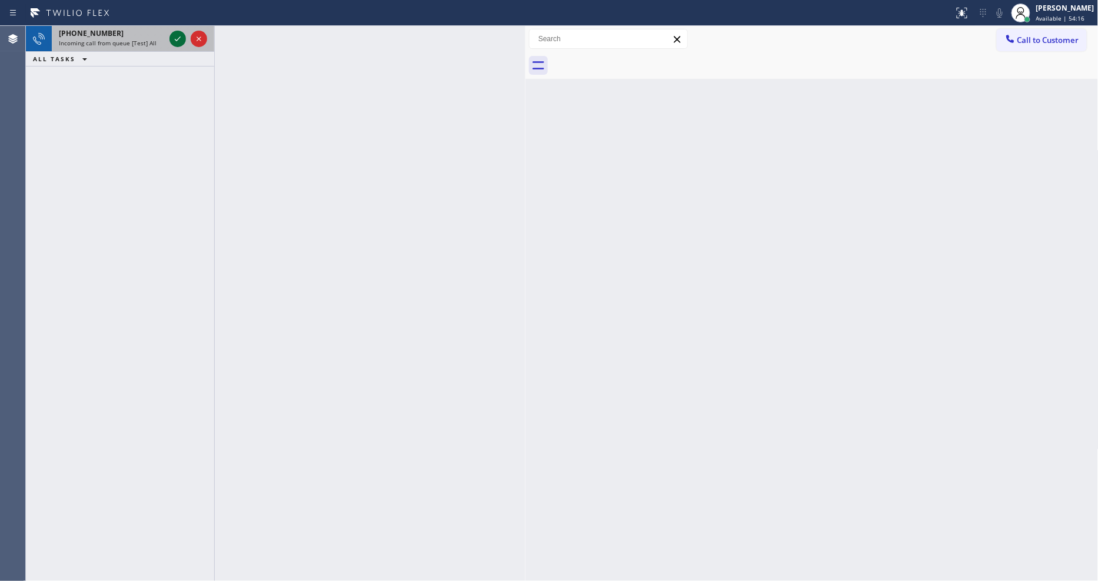
click at [175, 37] on icon at bounding box center [178, 39] width 14 height 14
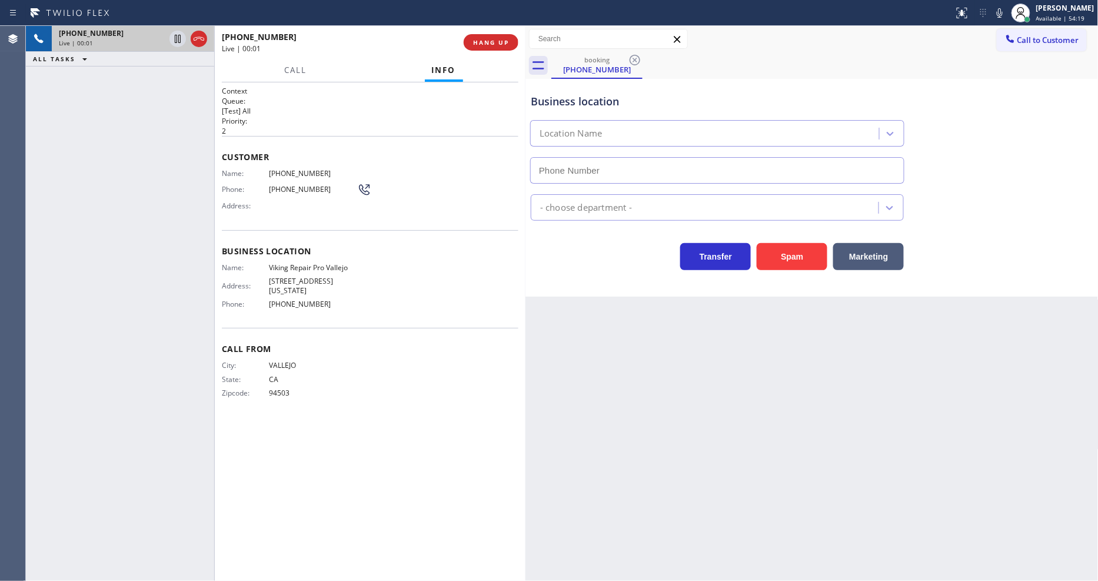
click at [501, 43] on span "HANG UP" at bounding box center [491, 42] width 36 height 8
type input "[PHONE_NUMBER]"
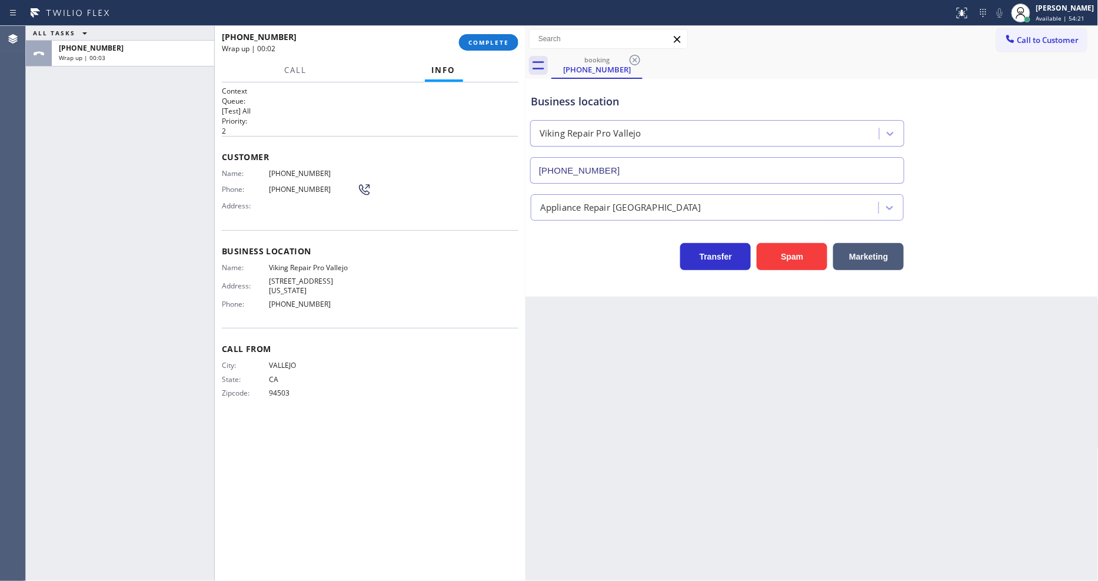
click at [501, 43] on span "COMPLETE" at bounding box center [488, 42] width 41 height 8
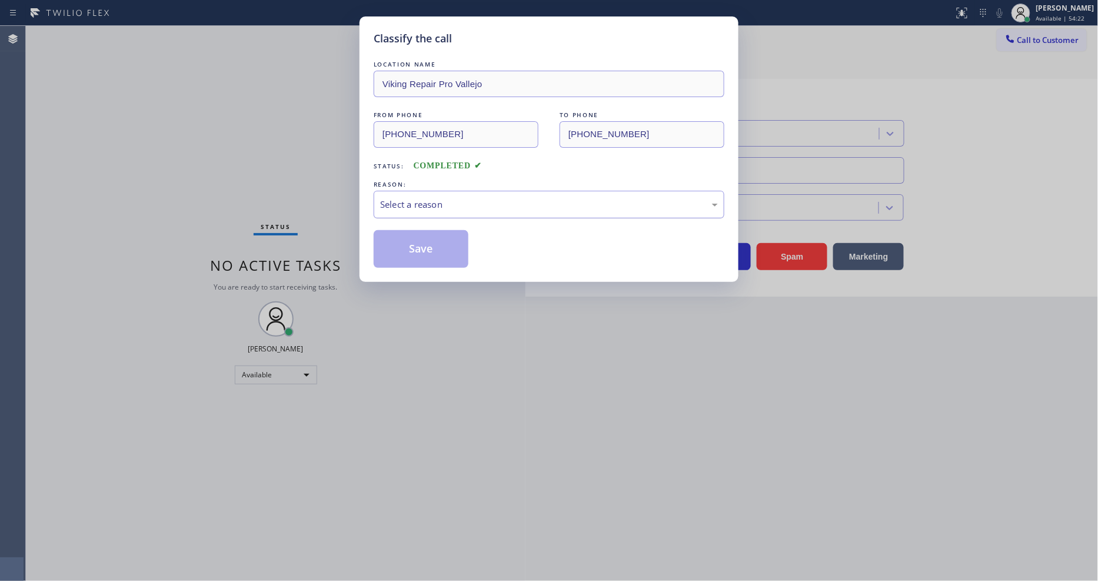
click at [433, 204] on div "Select a reason" at bounding box center [549, 205] width 338 height 14
click at [433, 242] on button "Save" at bounding box center [421, 249] width 95 height 38
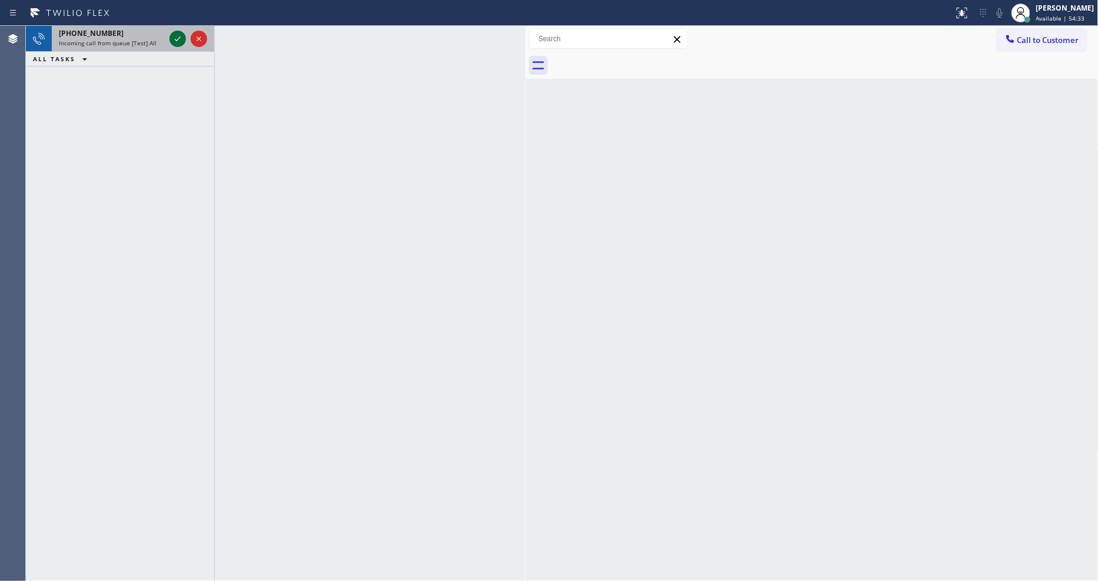
click at [182, 38] on icon at bounding box center [178, 39] width 14 height 14
click at [176, 38] on icon at bounding box center [178, 39] width 14 height 14
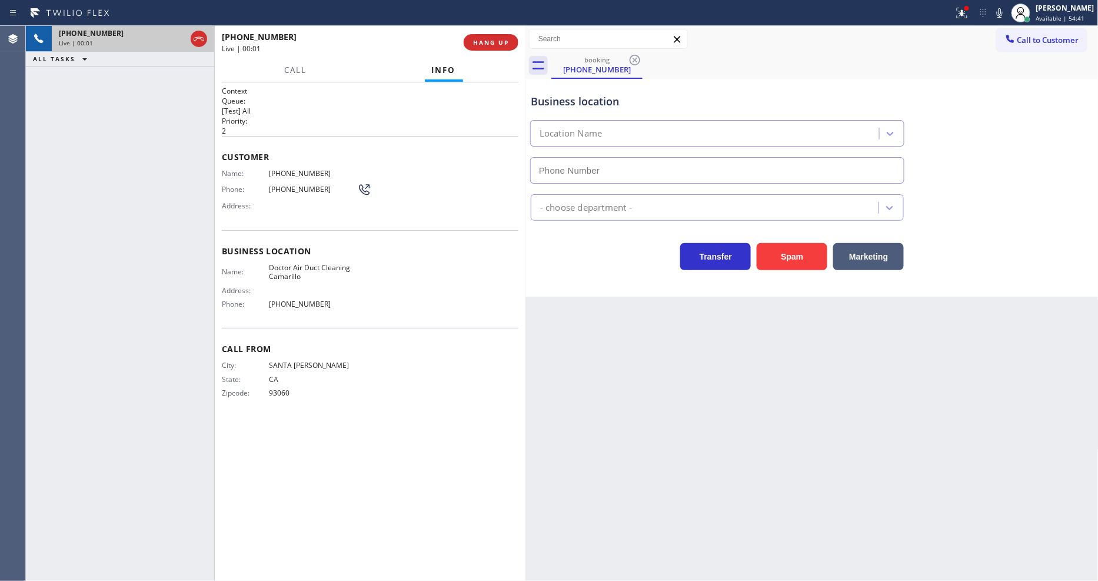
type input "[PHONE_NUMBER]"
click at [490, 38] on span "HANG UP" at bounding box center [491, 42] width 36 height 8
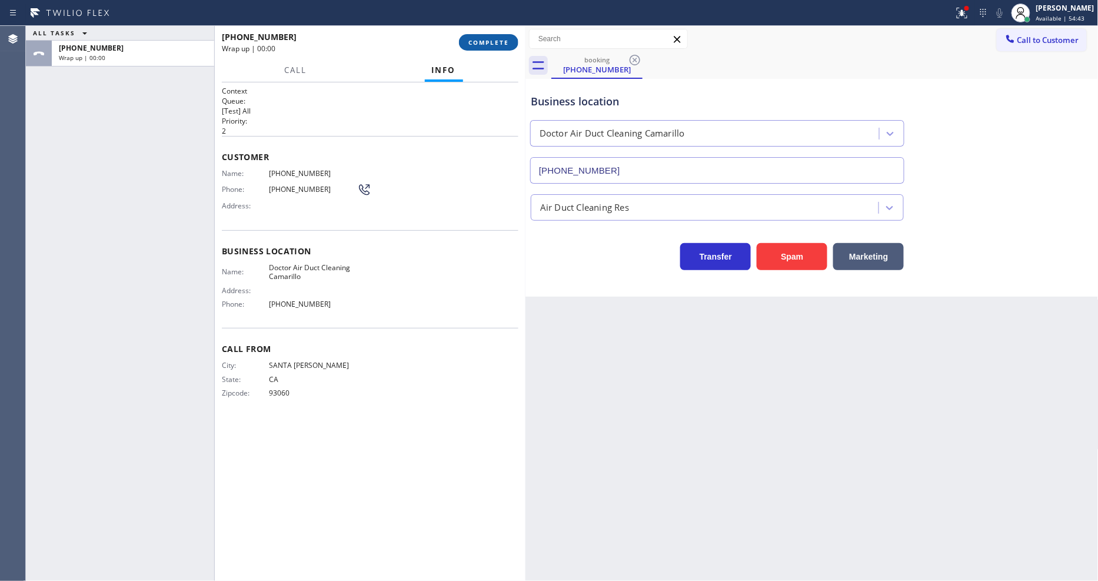
click at [490, 38] on span "COMPLETE" at bounding box center [488, 42] width 41 height 8
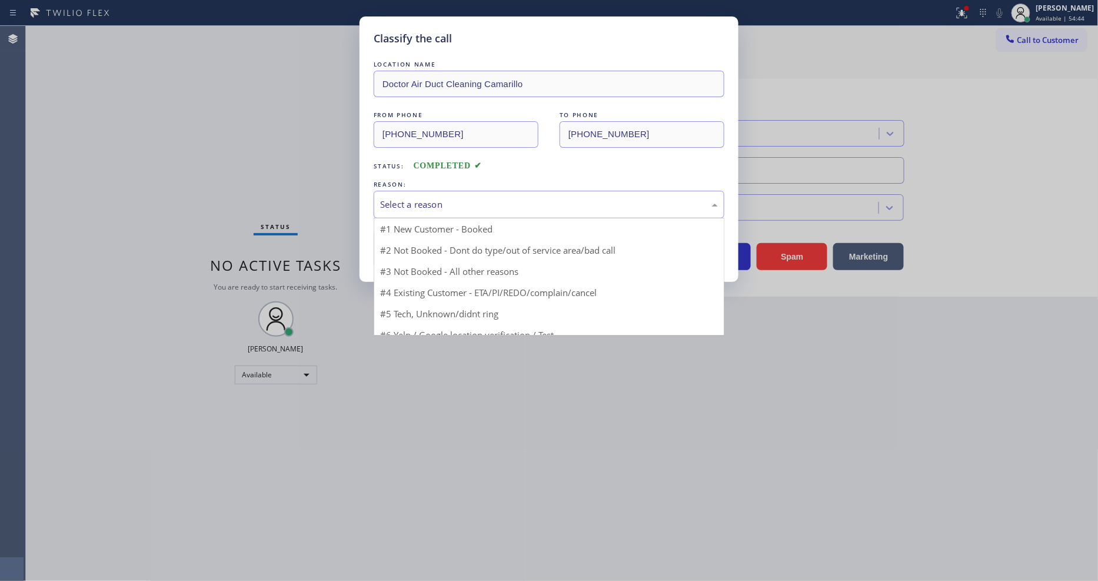
click at [467, 206] on div "Select a reason" at bounding box center [549, 205] width 338 height 14
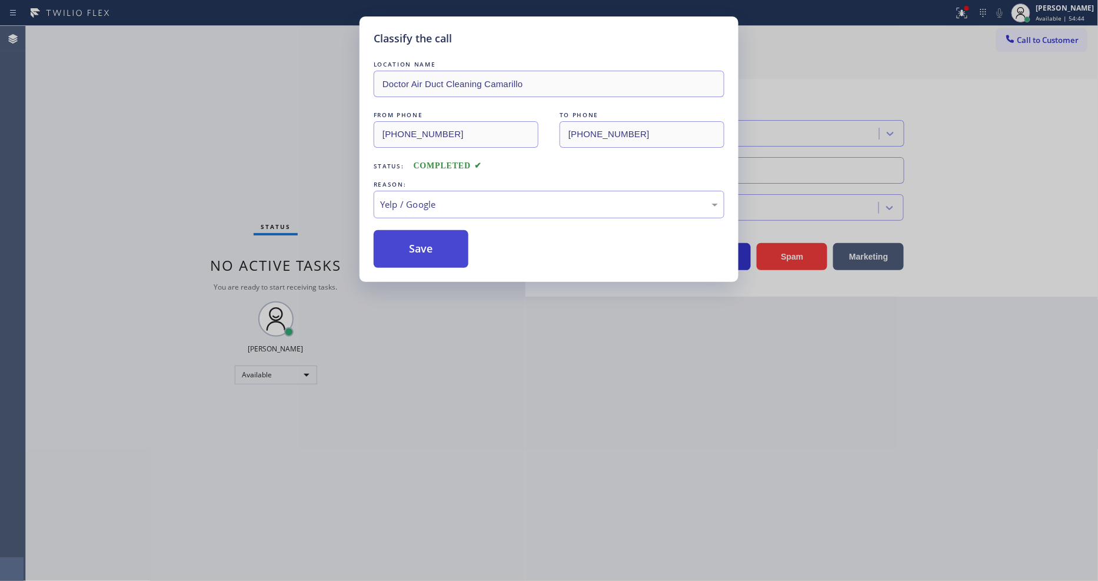
click at [435, 243] on button "Save" at bounding box center [421, 249] width 95 height 38
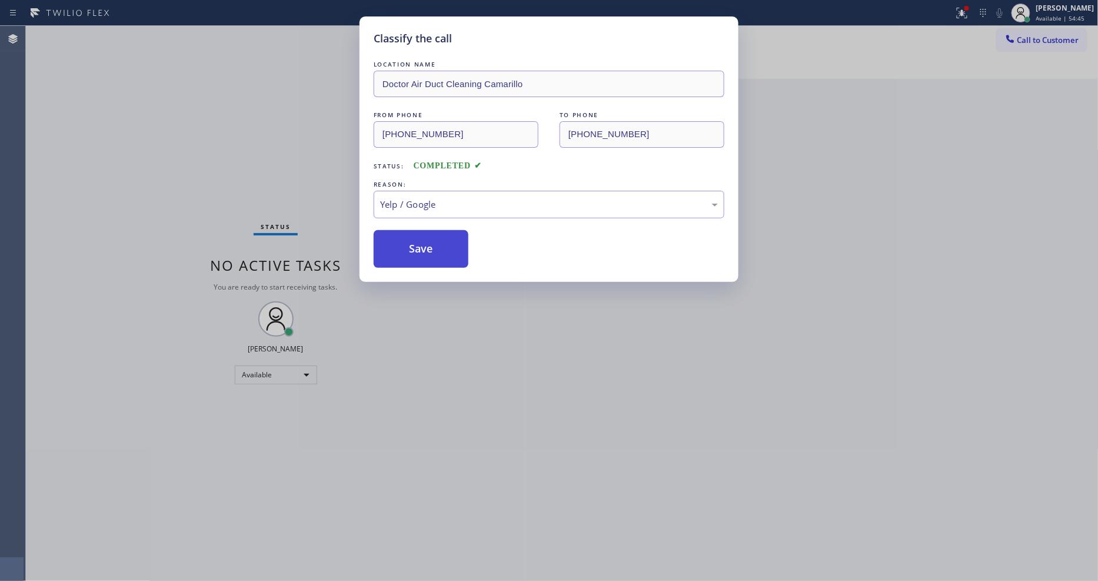
click at [435, 243] on button "Save" at bounding box center [421, 249] width 95 height 38
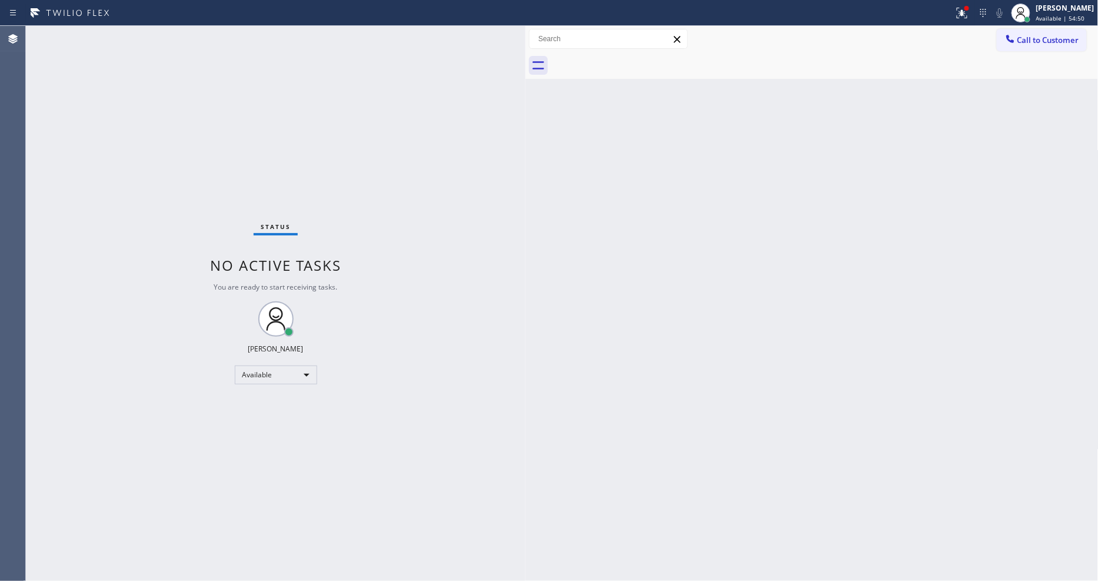
click at [179, 40] on div "Status No active tasks You are ready to start receiving tasks. [PERSON_NAME] Av…" at bounding box center [275, 303] width 499 height 555
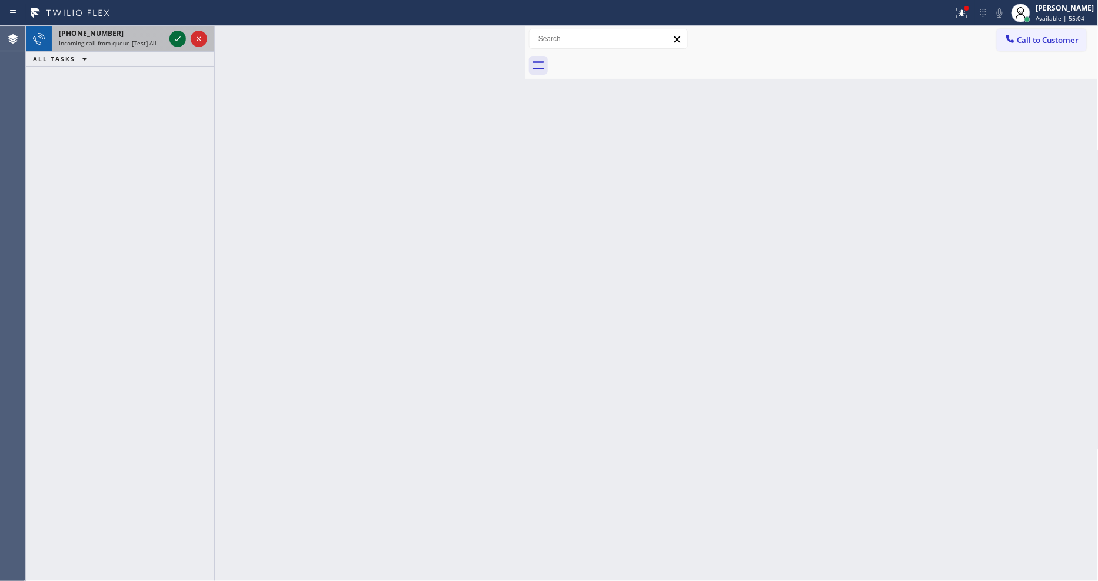
click at [181, 38] on icon at bounding box center [178, 39] width 14 height 14
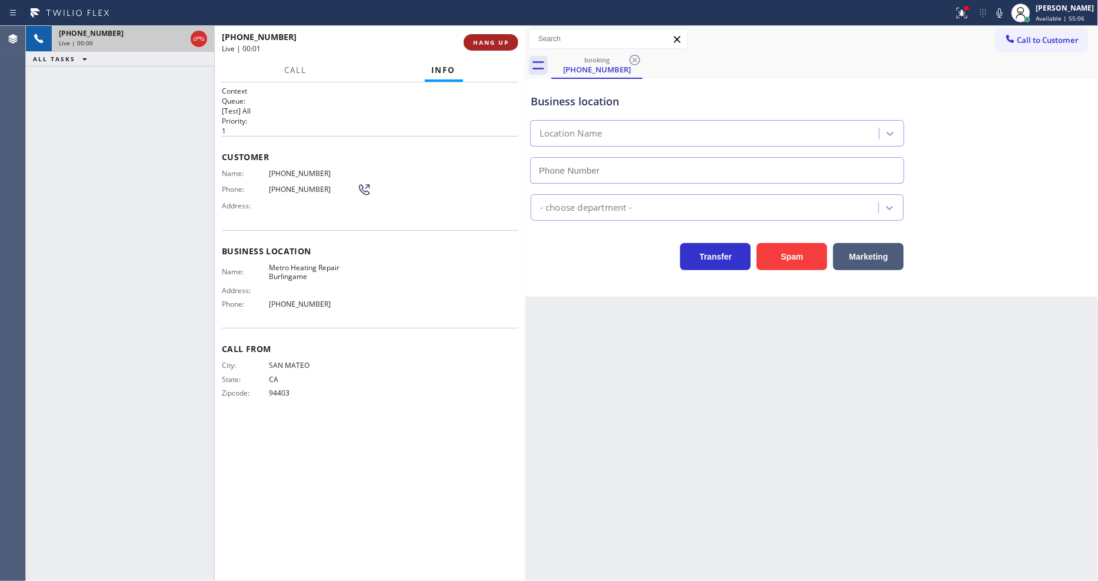
type input "[PHONE_NUMBER]"
click at [295, 266] on span "Metro Heating Repair Burlingame" at bounding box center [313, 272] width 88 height 18
click at [747, 402] on div "Back to Dashboard Change Sender ID Customers Technicians Select a contact Outbo…" at bounding box center [811, 303] width 573 height 555
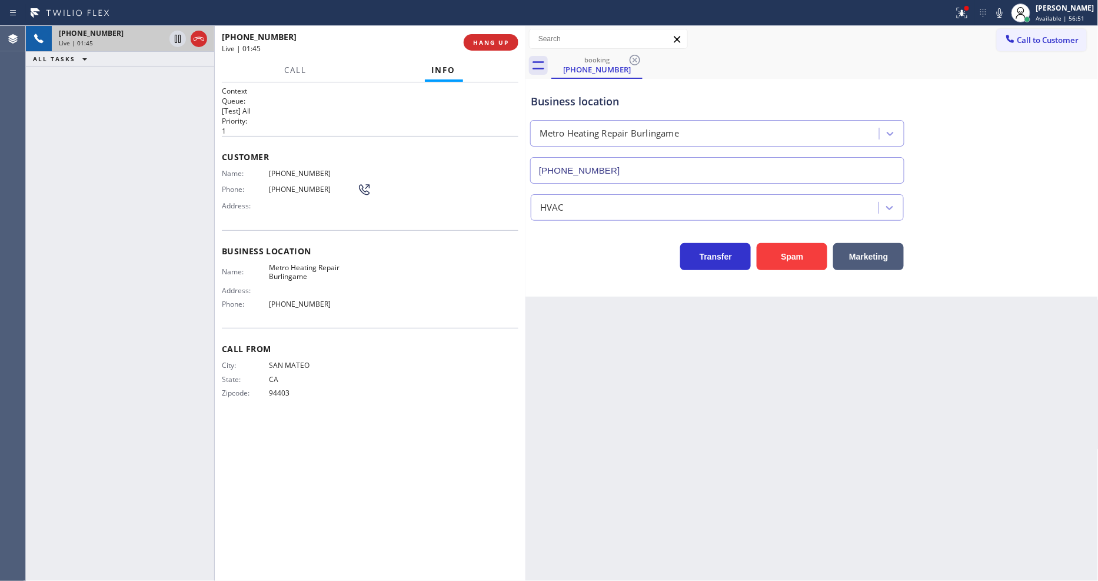
click at [1007, 9] on icon at bounding box center [999, 13] width 14 height 14
click at [1002, 9] on icon at bounding box center [1000, 12] width 6 height 9
click at [967, 12] on icon at bounding box center [962, 13] width 11 height 11
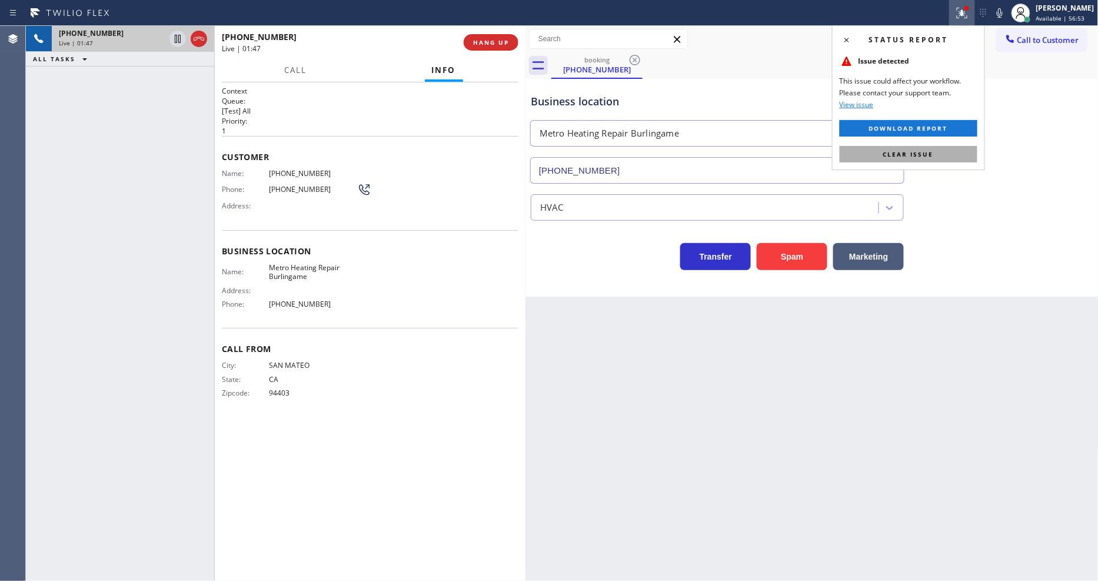
click at [940, 152] on button "Clear issue" at bounding box center [909, 154] width 138 height 16
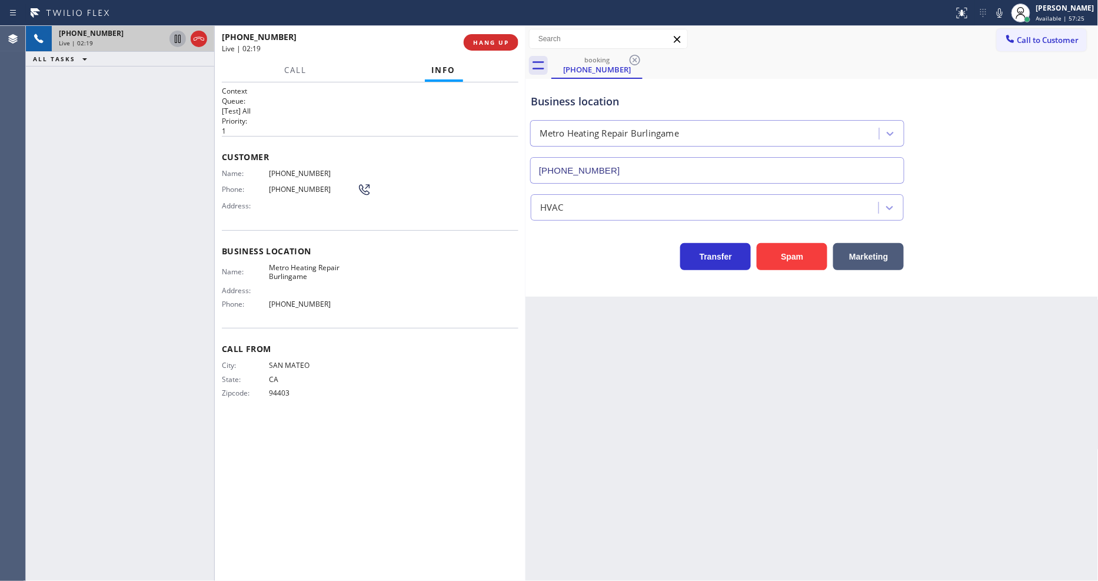
click at [179, 36] on icon at bounding box center [178, 39] width 14 height 14
click at [1007, 12] on icon at bounding box center [999, 13] width 14 height 14
click at [802, 472] on div "Back to Dashboard Change Sender ID Customers Technicians Select a contact Outbo…" at bounding box center [811, 303] width 573 height 555
click at [176, 33] on icon at bounding box center [178, 39] width 14 height 14
click at [1002, 14] on icon at bounding box center [1000, 12] width 6 height 9
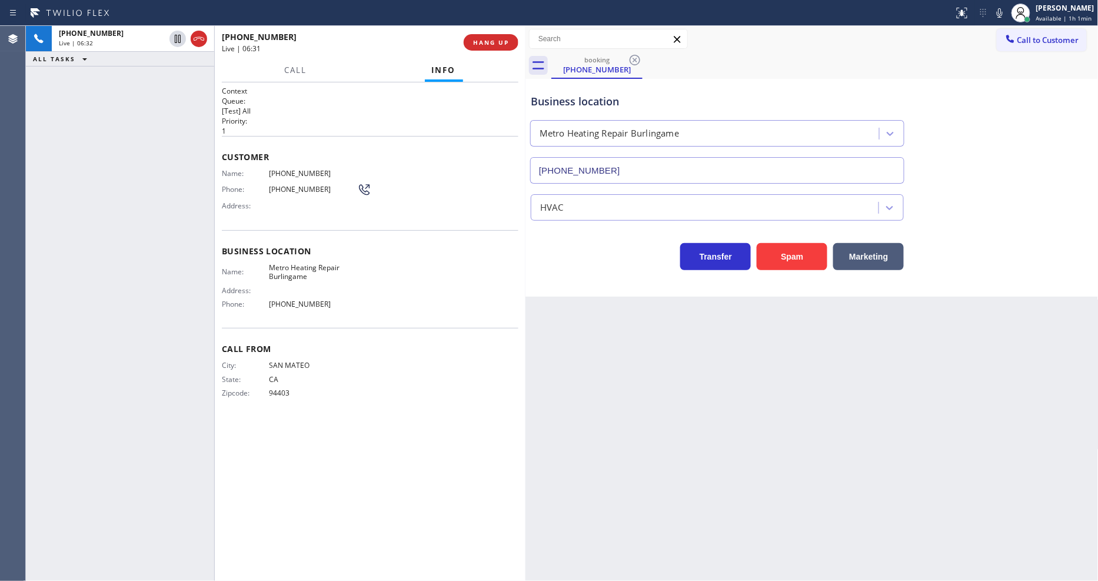
click at [278, 169] on span "[PHONE_NUMBER]" at bounding box center [313, 173] width 88 height 9
click at [1004, 14] on icon at bounding box center [999, 13] width 14 height 14
click at [1002, 14] on icon at bounding box center [1000, 12] width 6 height 9
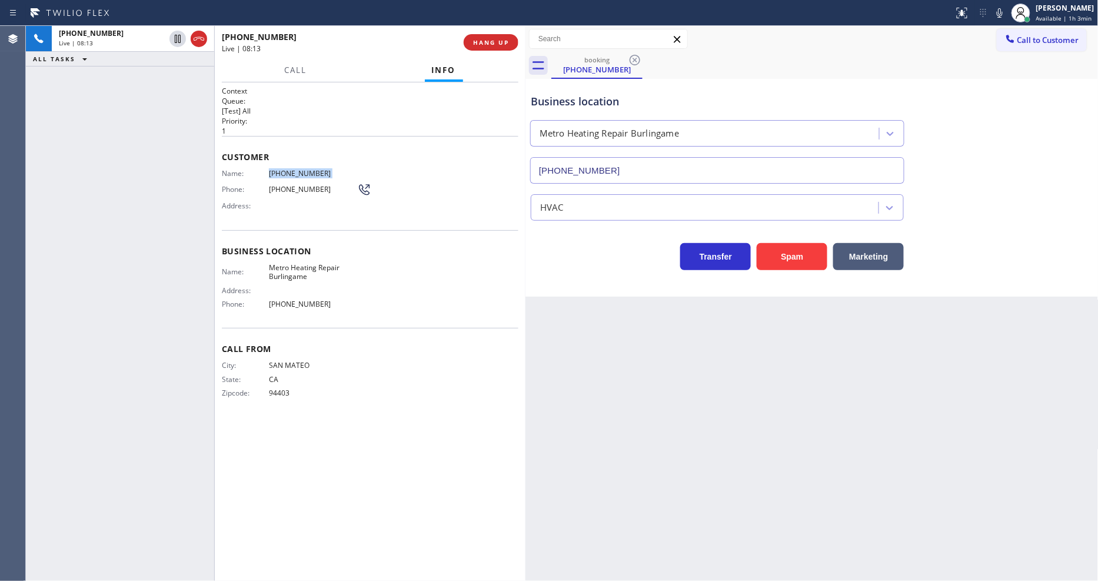
click at [533, 432] on div "Back to Dashboard Change Sender ID Customers Technicians Select a contact Outbo…" at bounding box center [811, 303] width 573 height 555
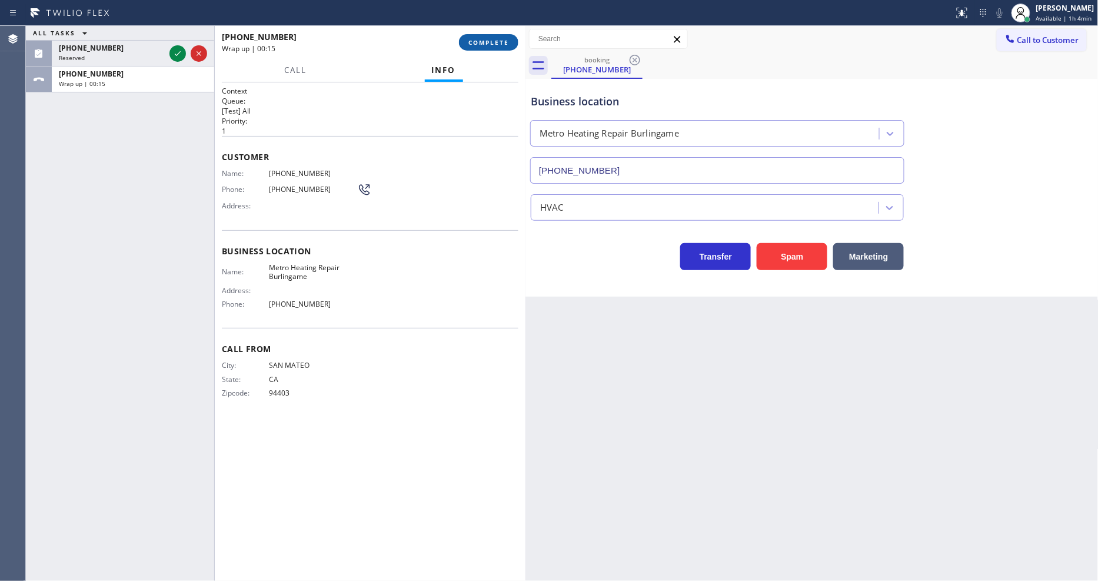
click at [495, 43] on span "COMPLETE" at bounding box center [488, 42] width 41 height 8
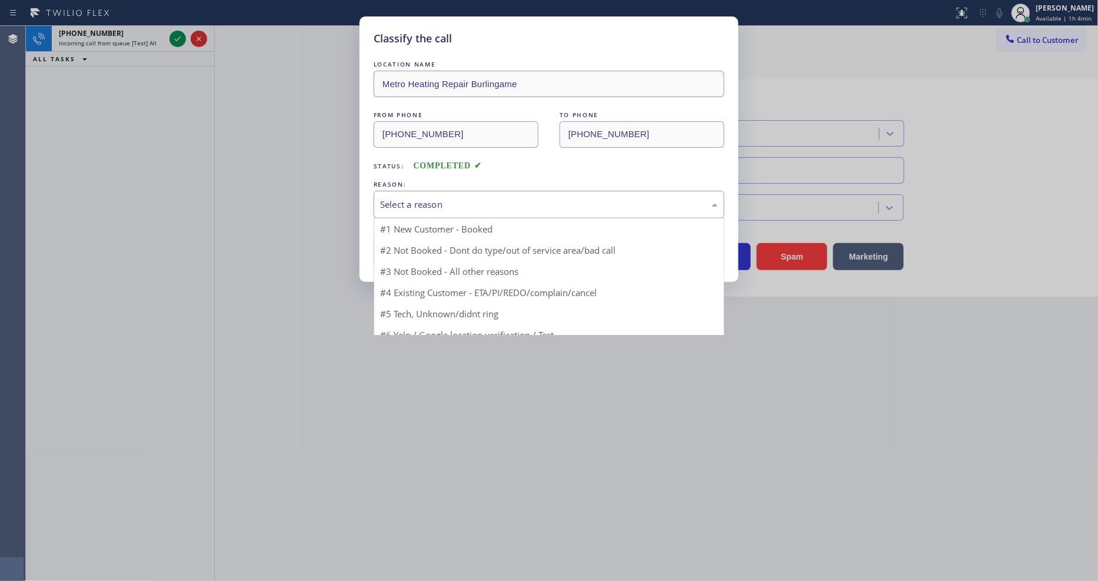
click at [422, 198] on div "Select a reason" at bounding box center [549, 205] width 338 height 14
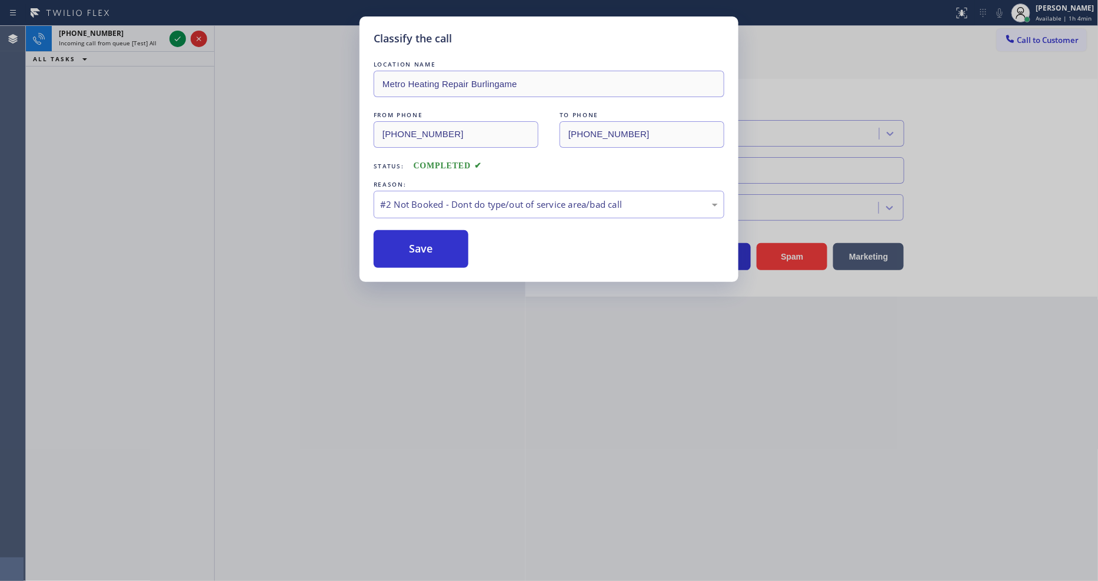
click at [420, 241] on button "Save" at bounding box center [421, 249] width 95 height 38
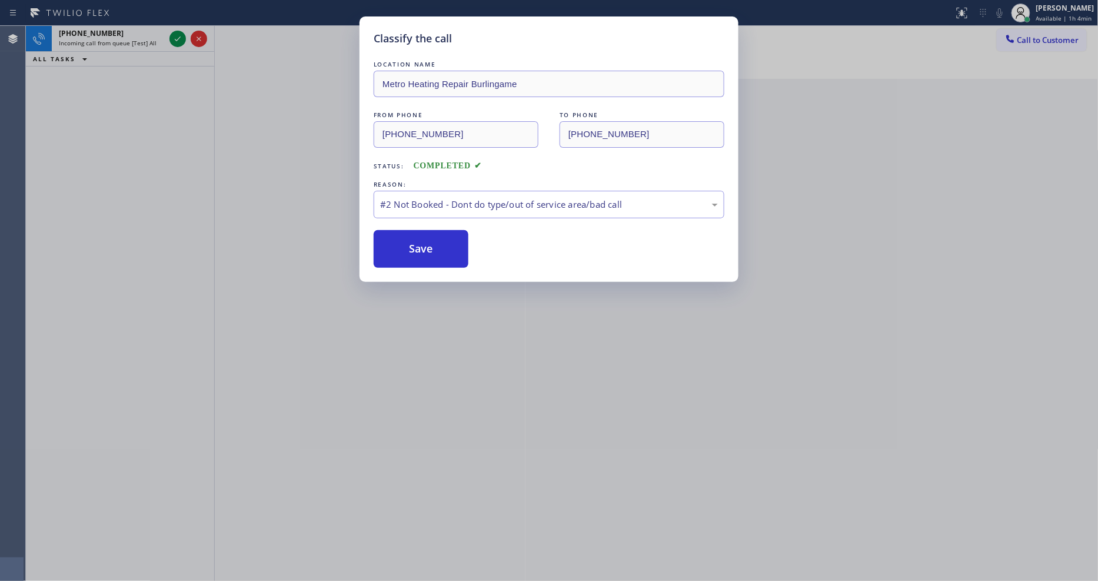
click at [420, 241] on button "Save" at bounding box center [421, 249] width 95 height 38
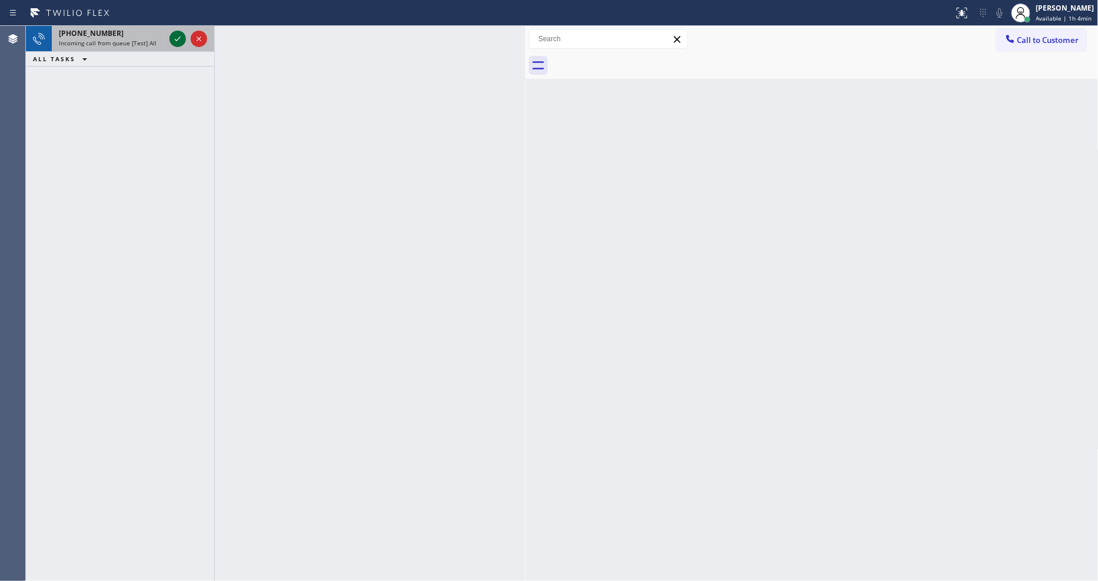
click at [175, 39] on icon at bounding box center [178, 38] width 6 height 5
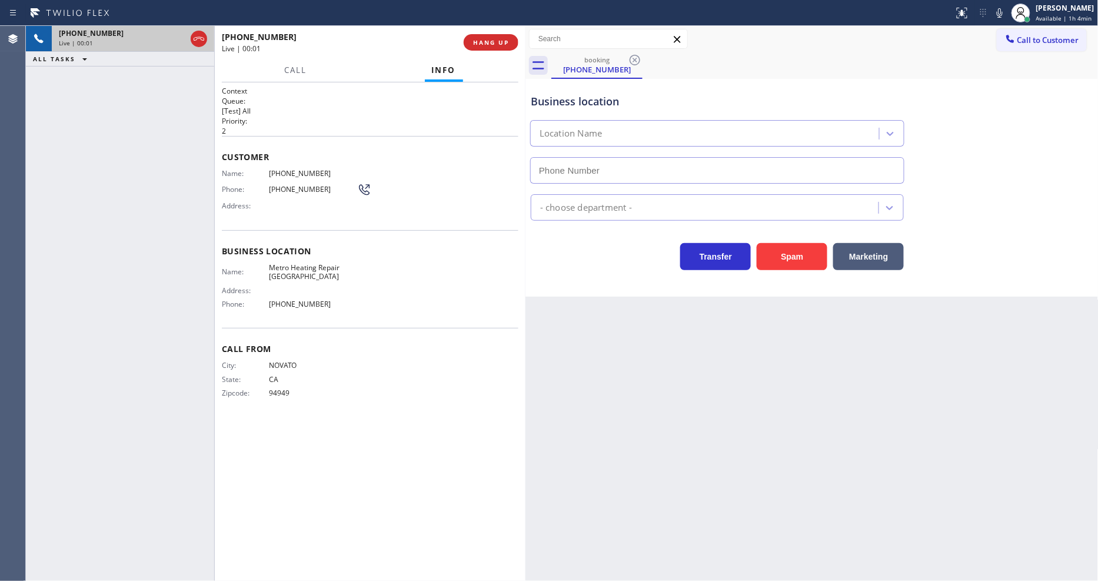
type input "[PHONE_NUMBER]"
click at [486, 42] on span "HANG UP" at bounding box center [491, 42] width 36 height 8
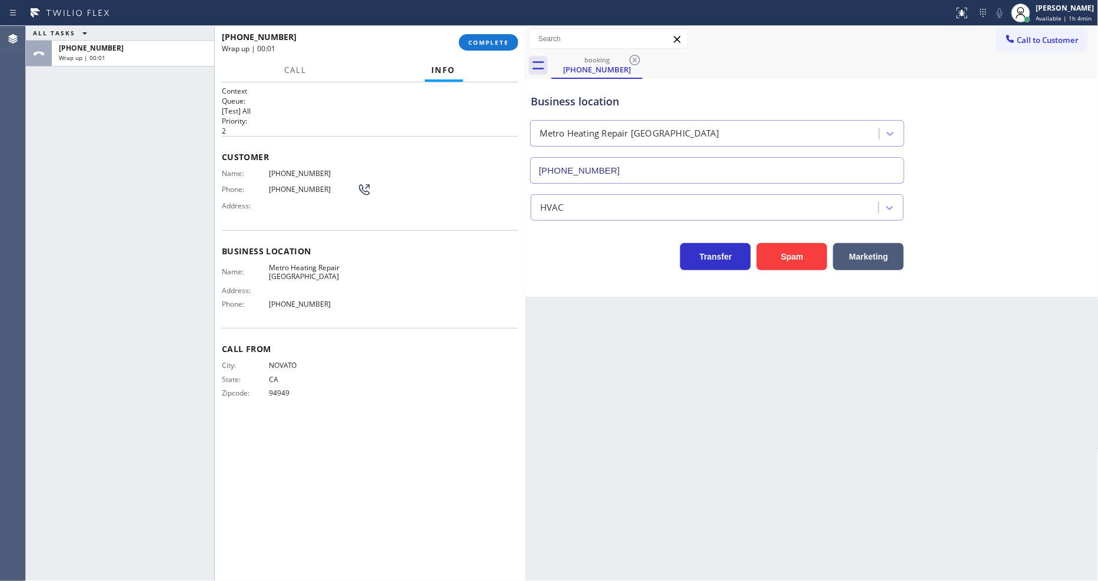
click at [454, 208] on div "Name: [PHONE_NUMBER] Phone: [PHONE_NUMBER] Address:" at bounding box center [370, 192] width 297 height 46
click at [493, 43] on span "COMPLETE" at bounding box center [488, 42] width 41 height 8
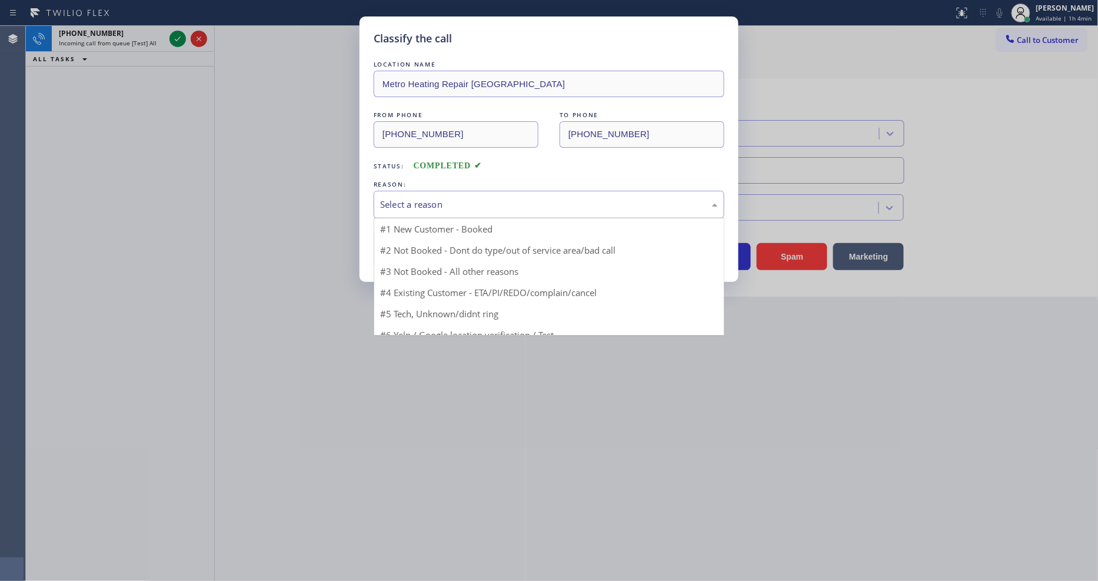
click at [446, 198] on div "Select a reason" at bounding box center [549, 205] width 338 height 14
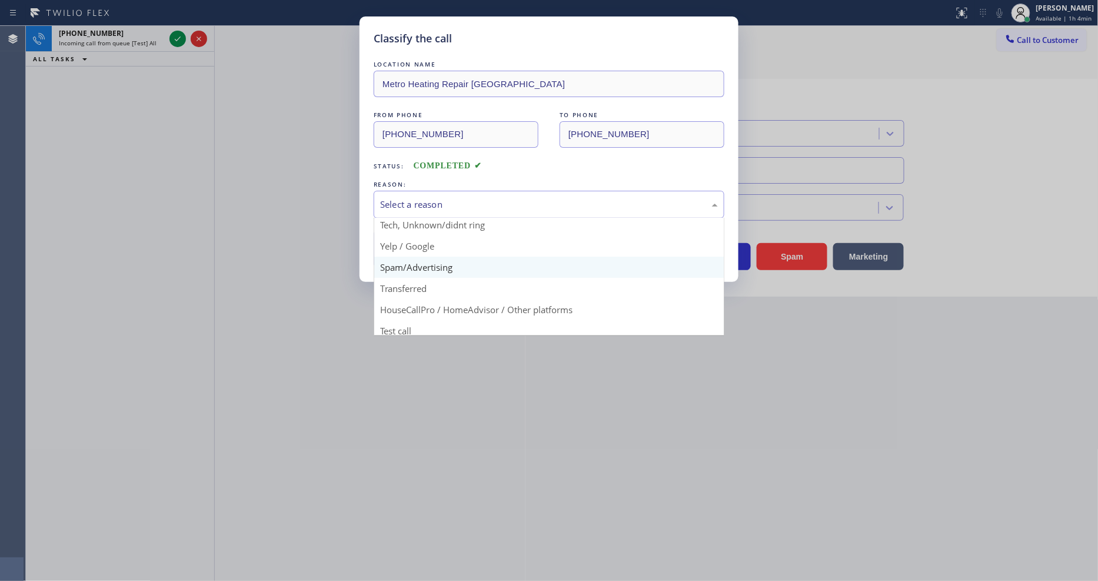
scroll to position [74, 0]
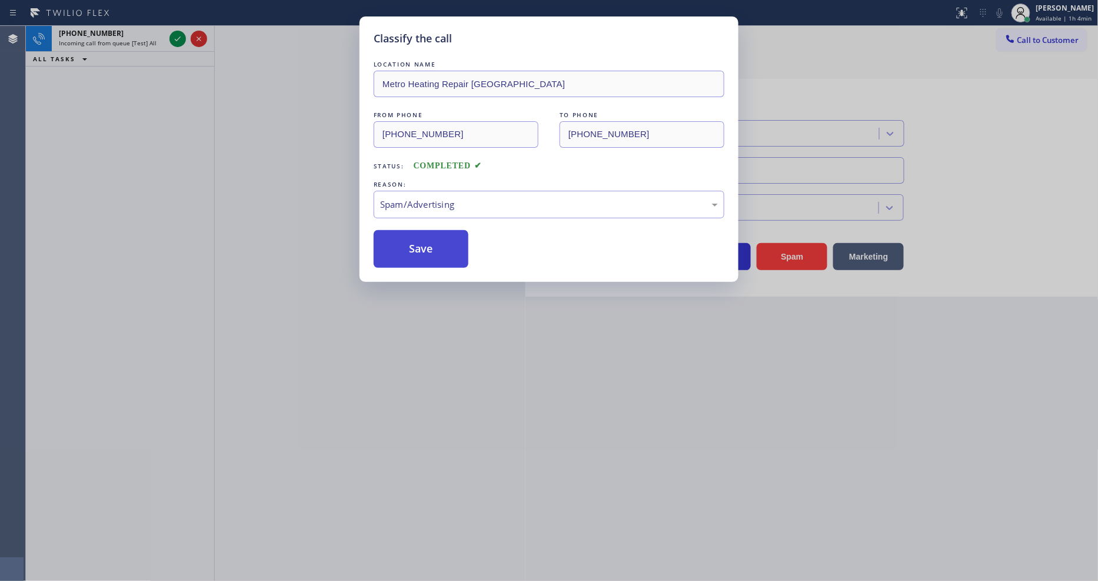
click at [438, 240] on button "Save" at bounding box center [421, 249] width 95 height 38
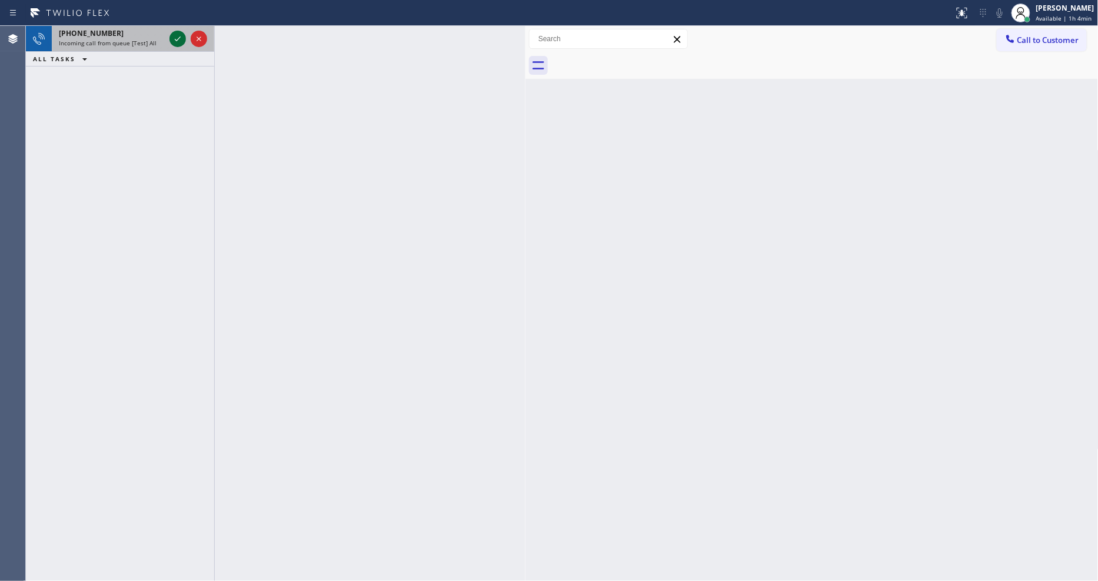
click at [176, 38] on icon at bounding box center [178, 39] width 14 height 14
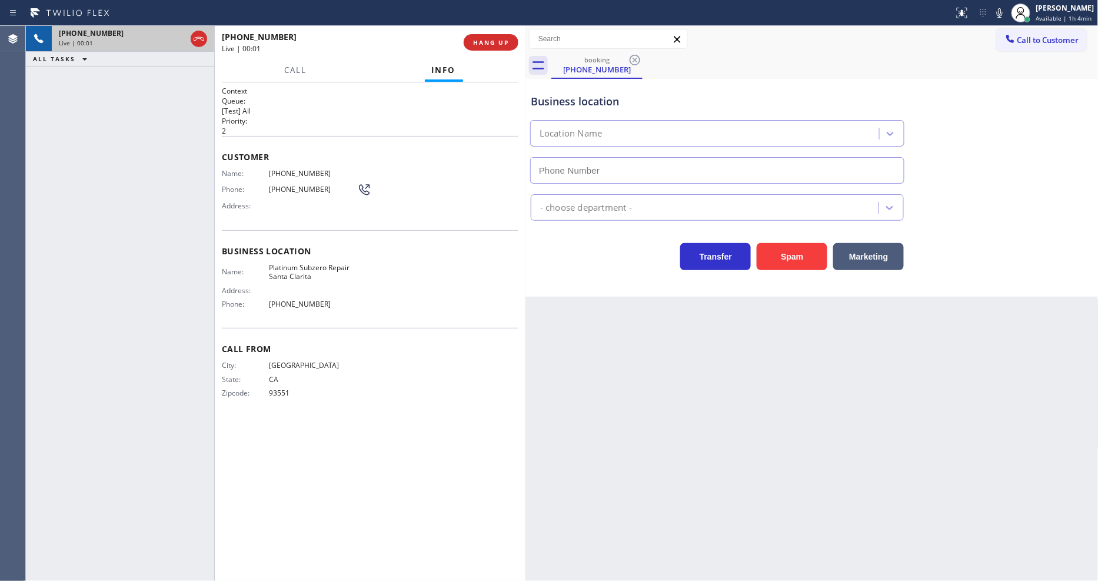
type input "[PHONE_NUMBER]"
click at [487, 42] on span "HANG UP" at bounding box center [491, 42] width 36 height 8
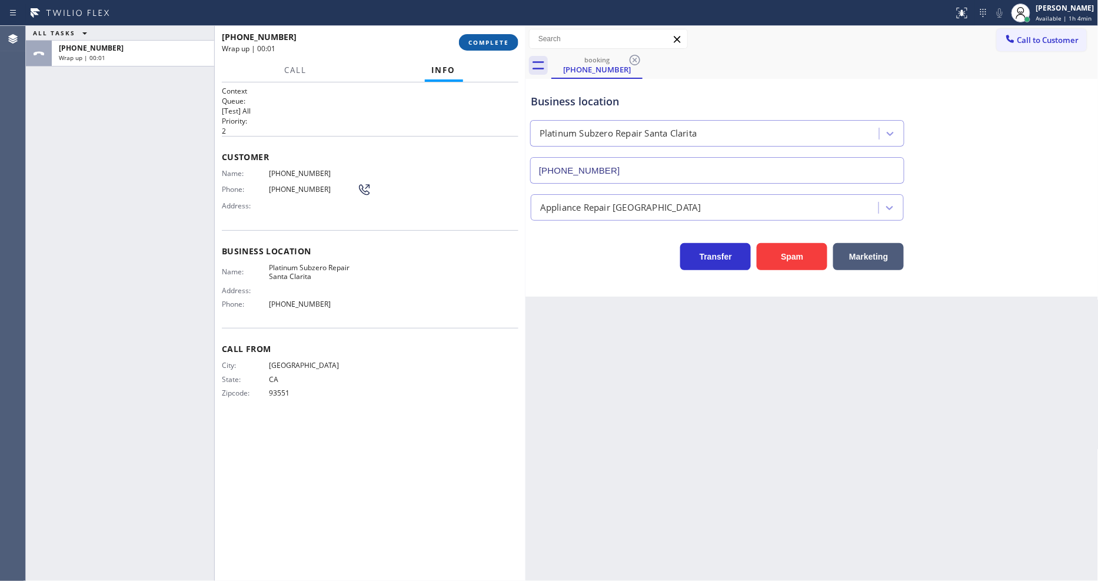
click at [487, 42] on span "COMPLETE" at bounding box center [488, 42] width 41 height 8
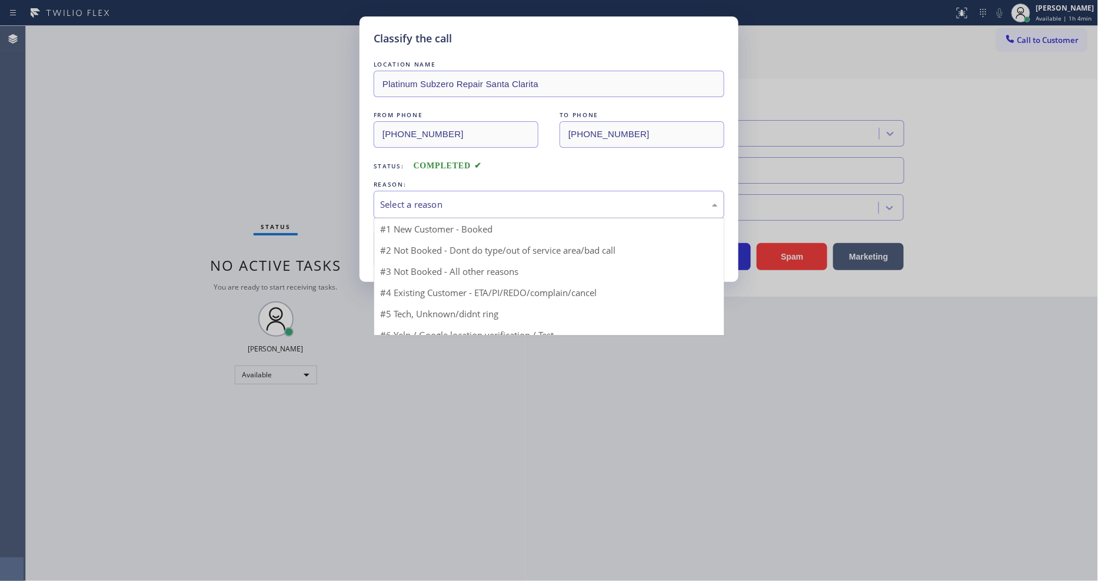
click at [424, 209] on div "Select a reason" at bounding box center [549, 205] width 351 height 28
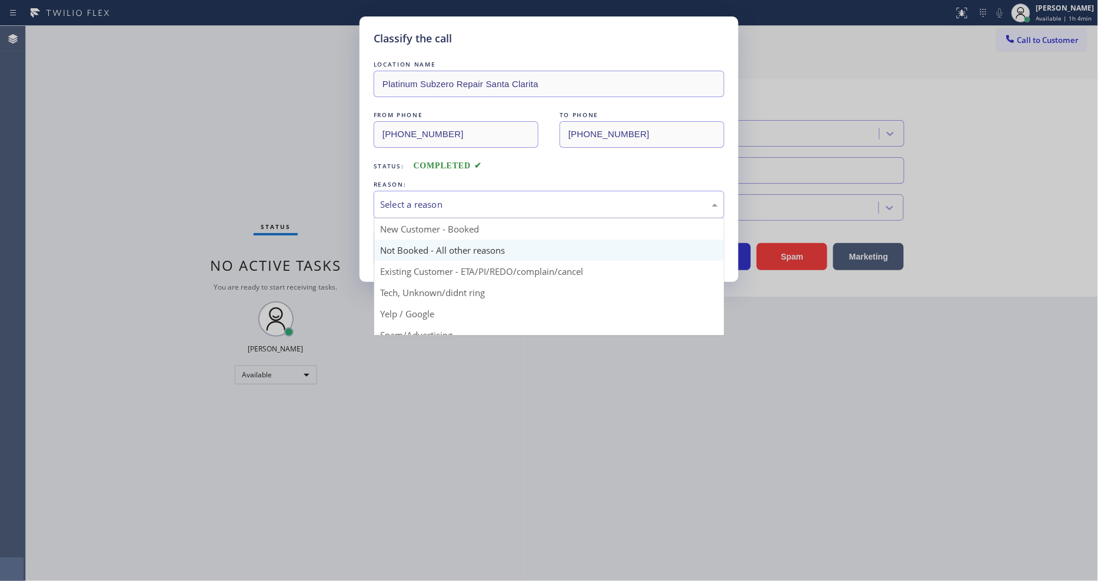
click at [427, 250] on button "Save" at bounding box center [421, 249] width 95 height 38
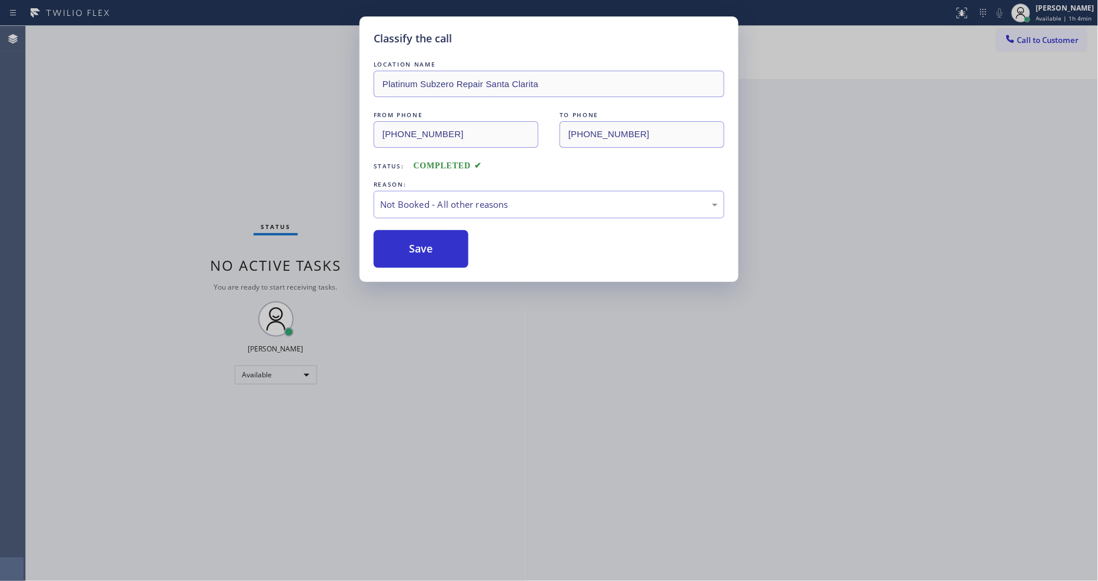
click at [427, 250] on button "Save" at bounding box center [421, 249] width 95 height 38
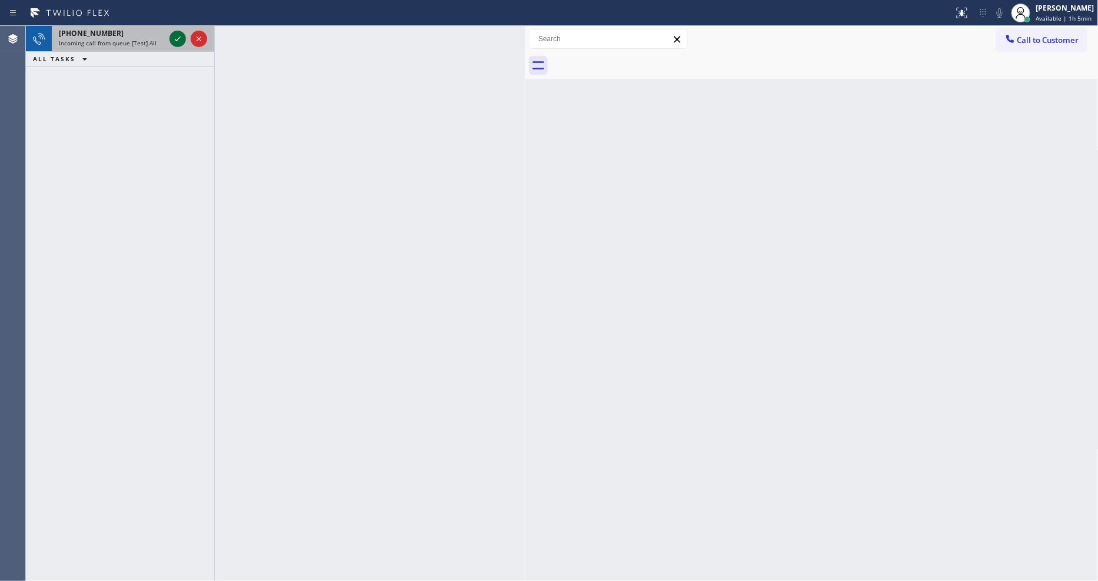
click at [178, 37] on icon at bounding box center [178, 39] width 14 height 14
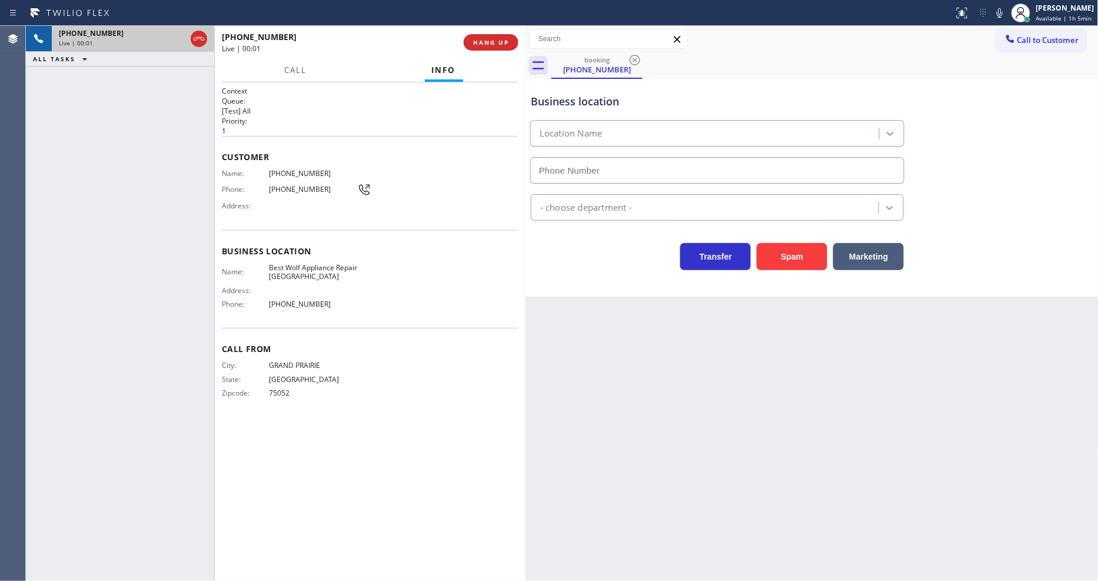
type input "[PHONE_NUMBER]"
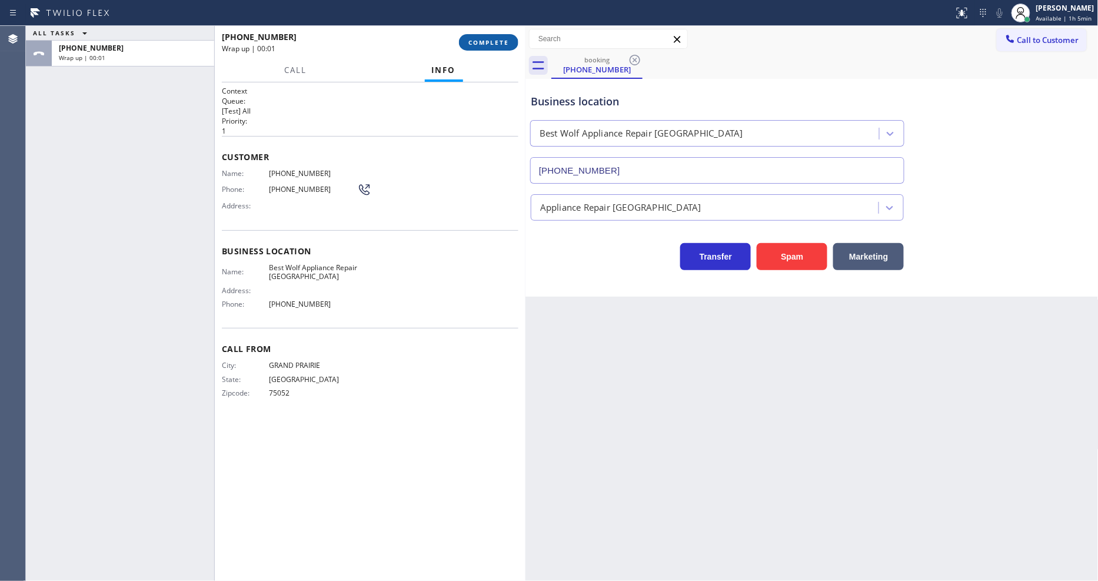
click at [481, 40] on span "COMPLETE" at bounding box center [488, 42] width 41 height 8
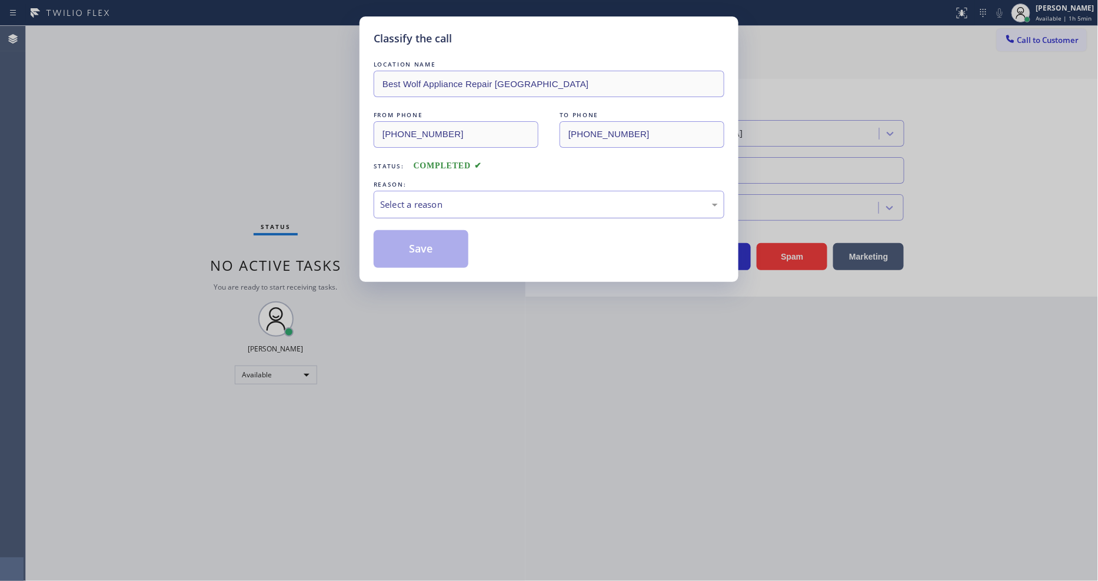
click at [419, 207] on div "Select a reason" at bounding box center [549, 205] width 338 height 14
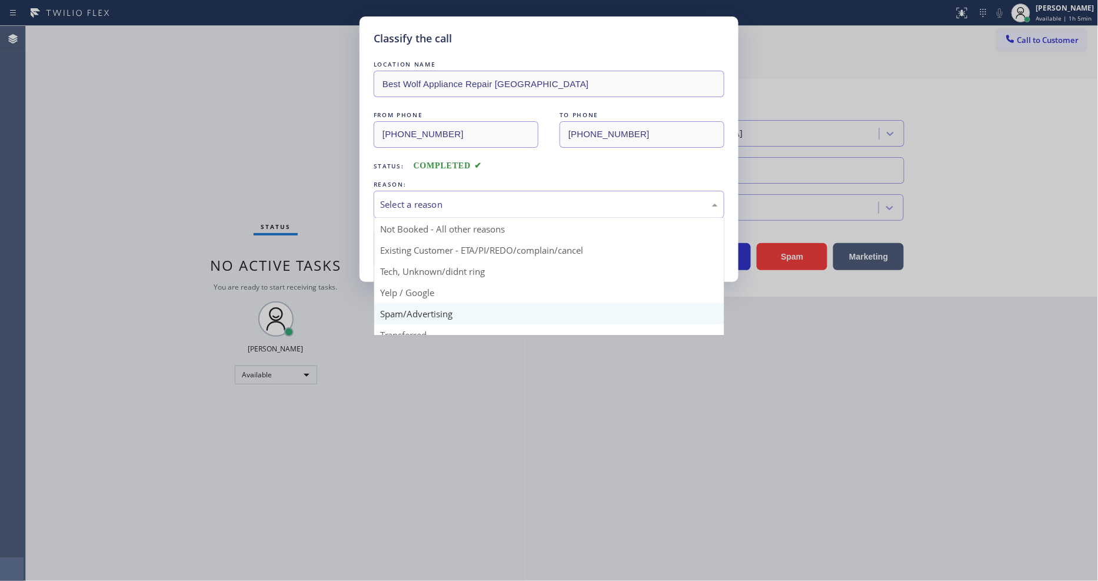
scroll to position [9, 0]
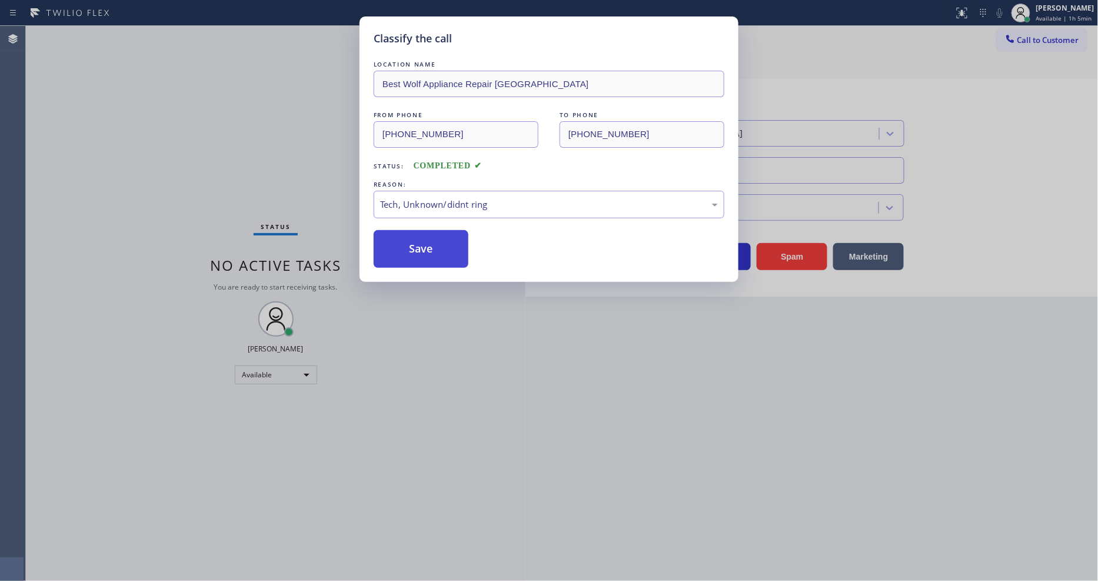
click at [432, 245] on button "Save" at bounding box center [421, 249] width 95 height 38
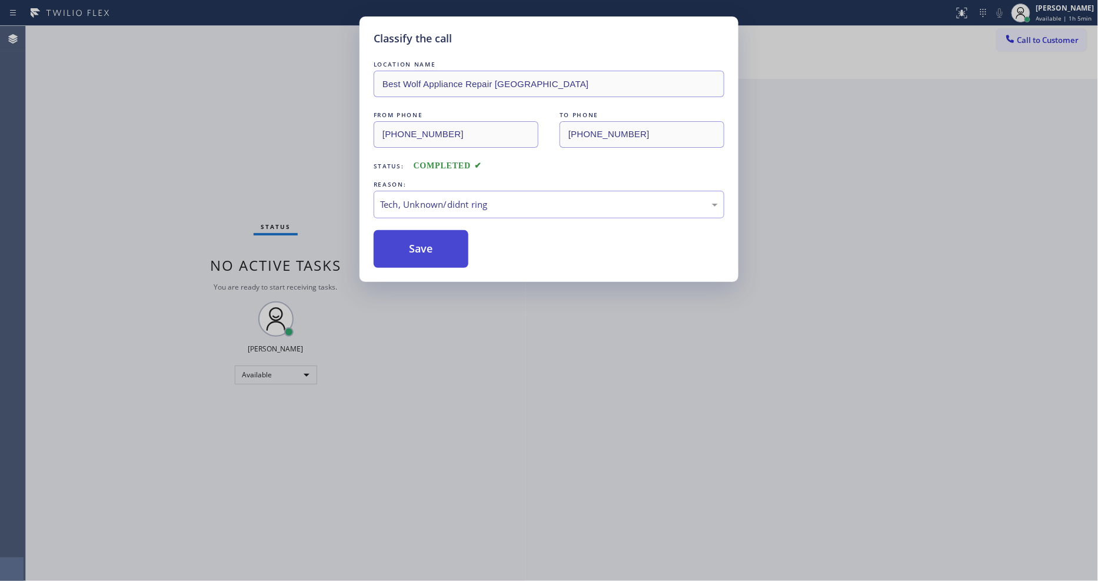
click at [432, 245] on button "Save" at bounding box center [421, 249] width 95 height 38
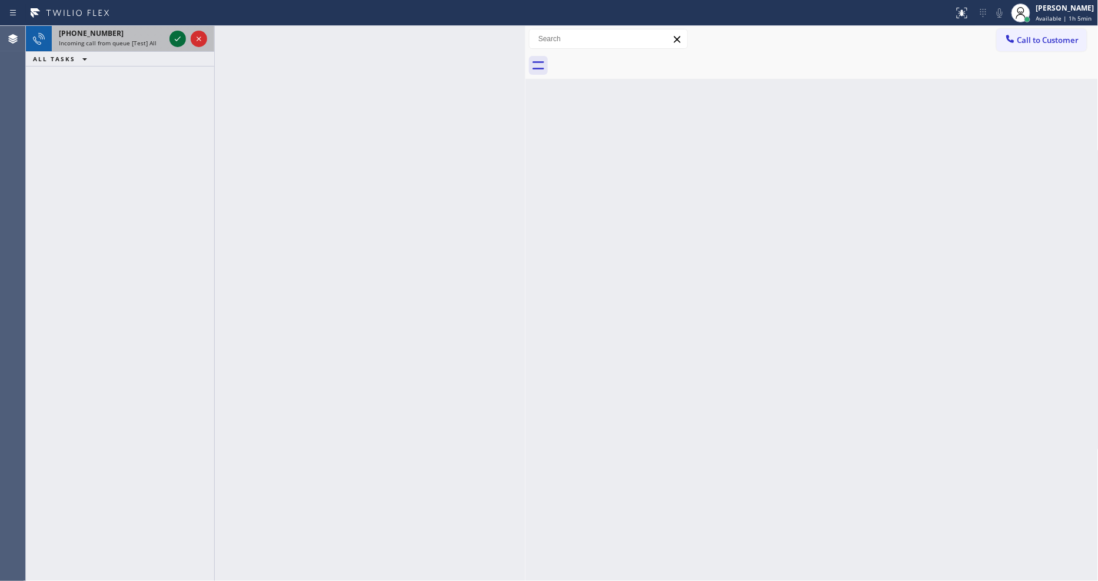
click at [176, 39] on icon at bounding box center [178, 39] width 14 height 14
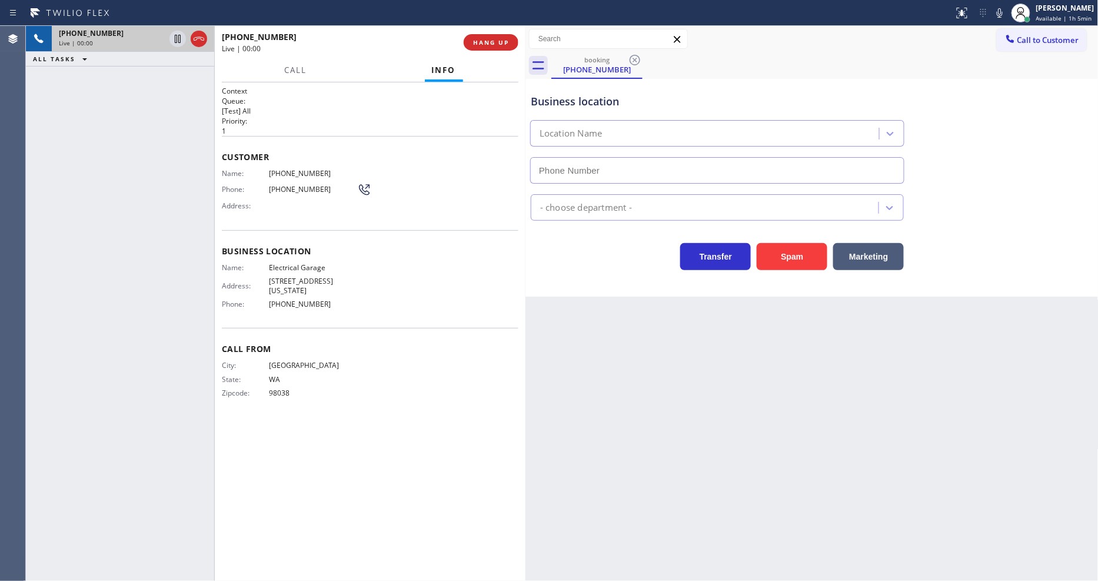
type input "[PHONE_NUMBER]"
click at [731, 322] on div "Back to Dashboard Change Sender ID Customers Technicians Select a contact Outbo…" at bounding box center [811, 303] width 573 height 555
click at [487, 36] on button "HANG UP" at bounding box center [491, 42] width 55 height 16
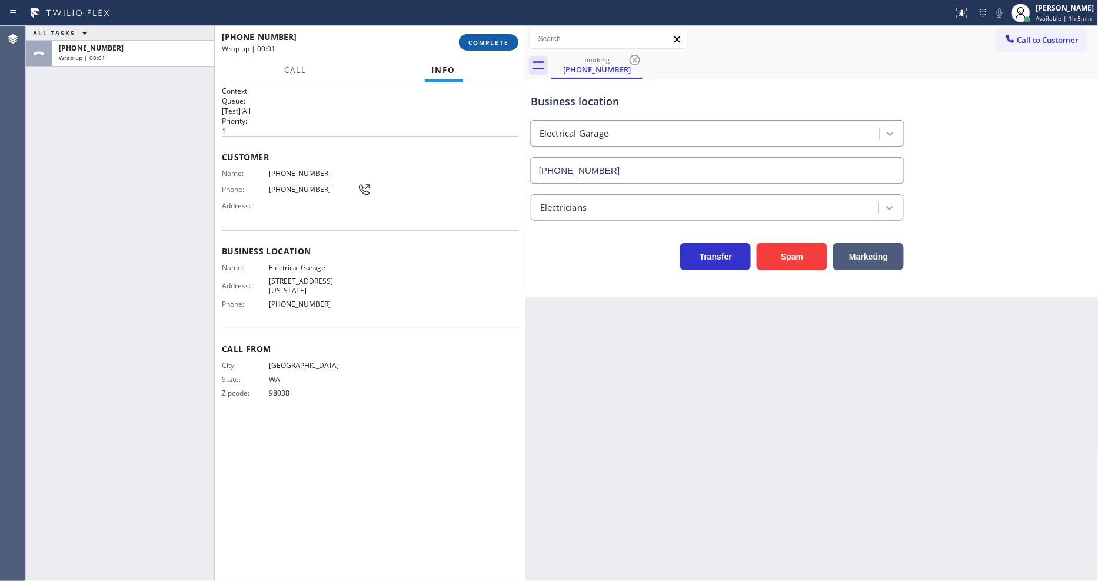
click at [489, 36] on button "COMPLETE" at bounding box center [488, 42] width 59 height 16
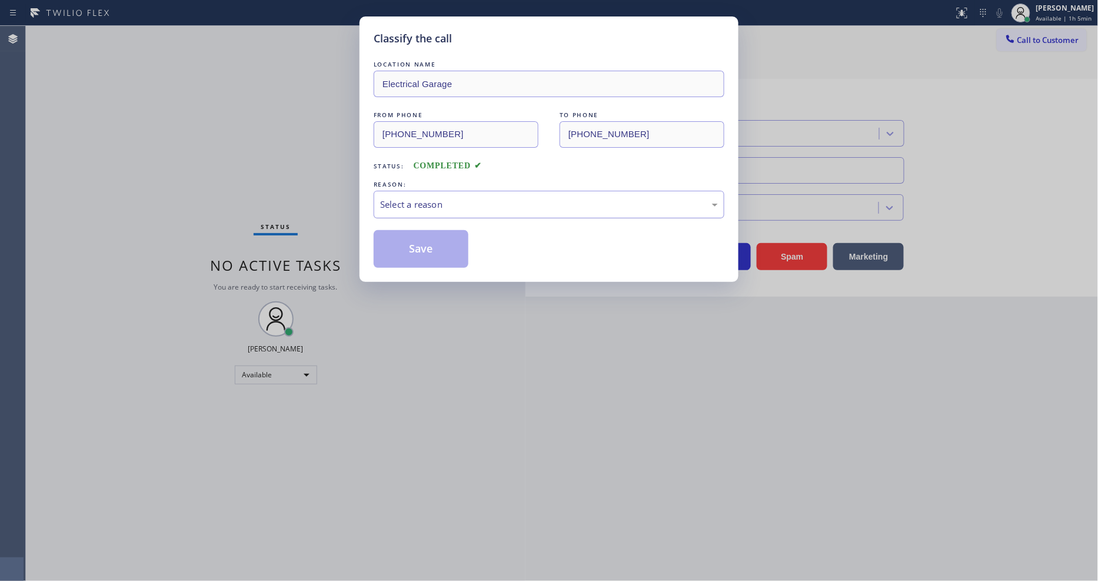
click at [425, 198] on div "Select a reason" at bounding box center [549, 205] width 338 height 14
click at [425, 234] on button "Save" at bounding box center [421, 249] width 95 height 38
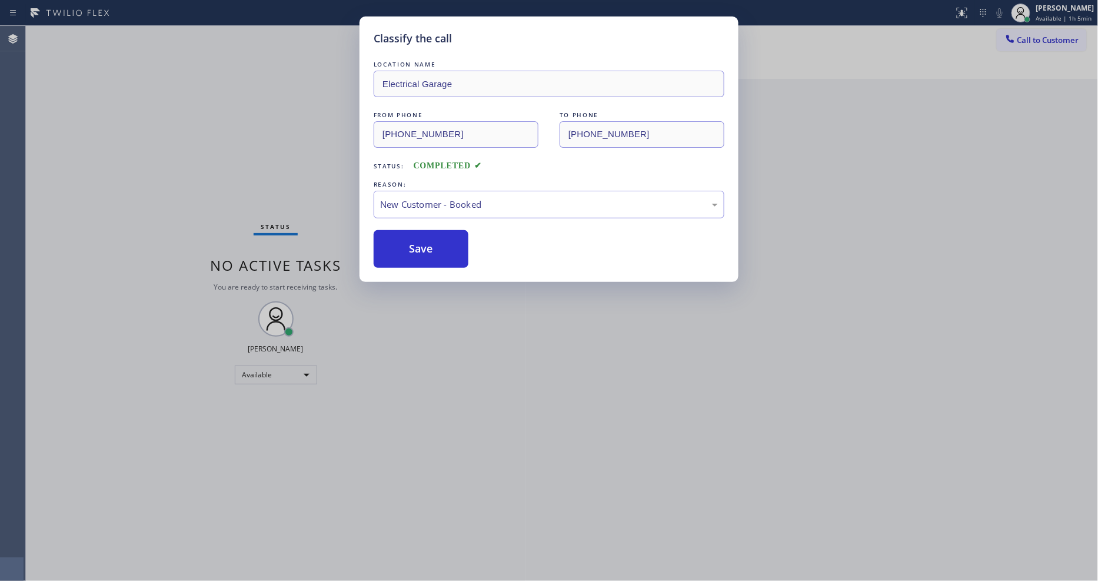
click at [425, 234] on button "Save" at bounding box center [421, 249] width 95 height 38
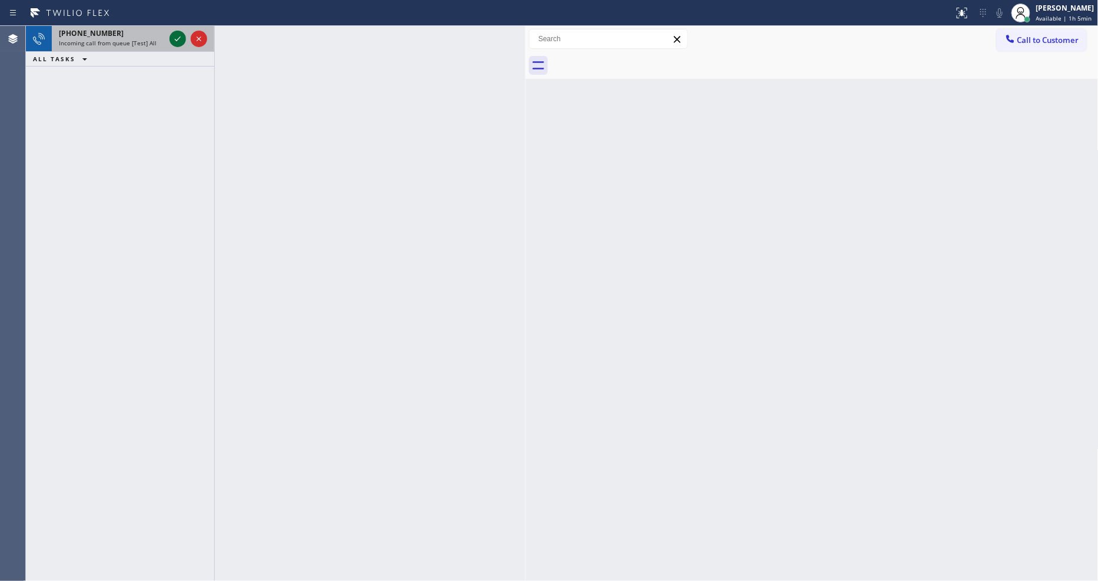
click at [174, 39] on icon at bounding box center [178, 39] width 14 height 14
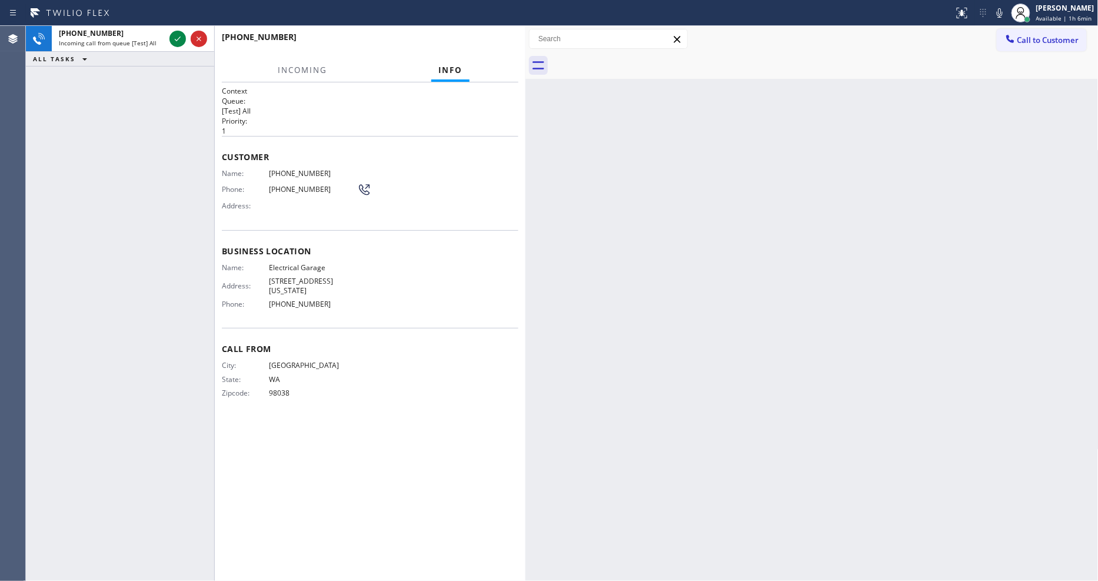
click at [495, 42] on div "[PHONE_NUMBER]" at bounding box center [370, 42] width 297 height 31
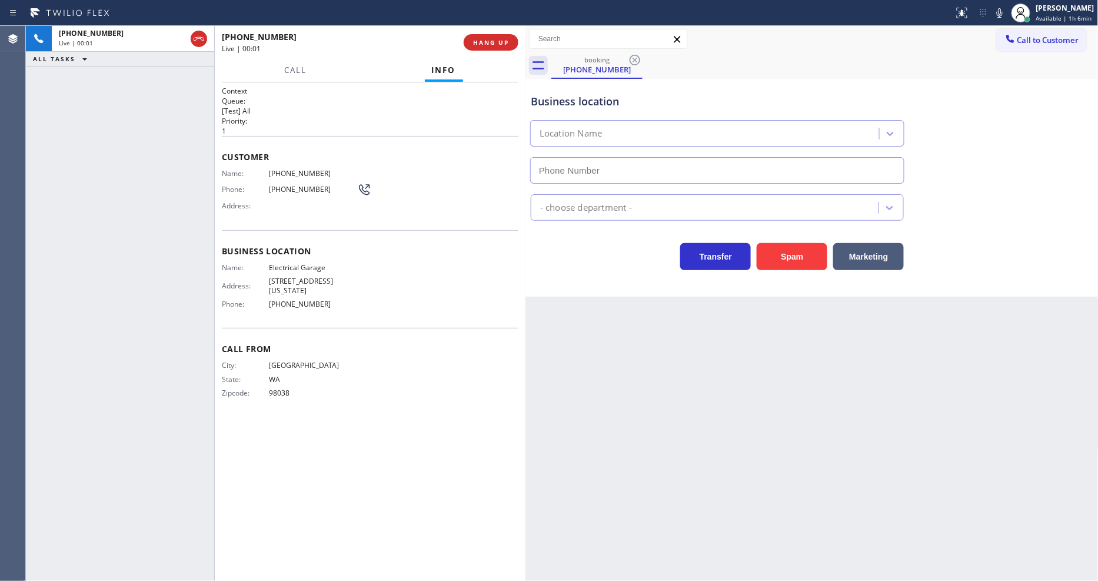
click at [495, 42] on span "HANG UP" at bounding box center [491, 42] width 36 height 8
type input "[PHONE_NUMBER]"
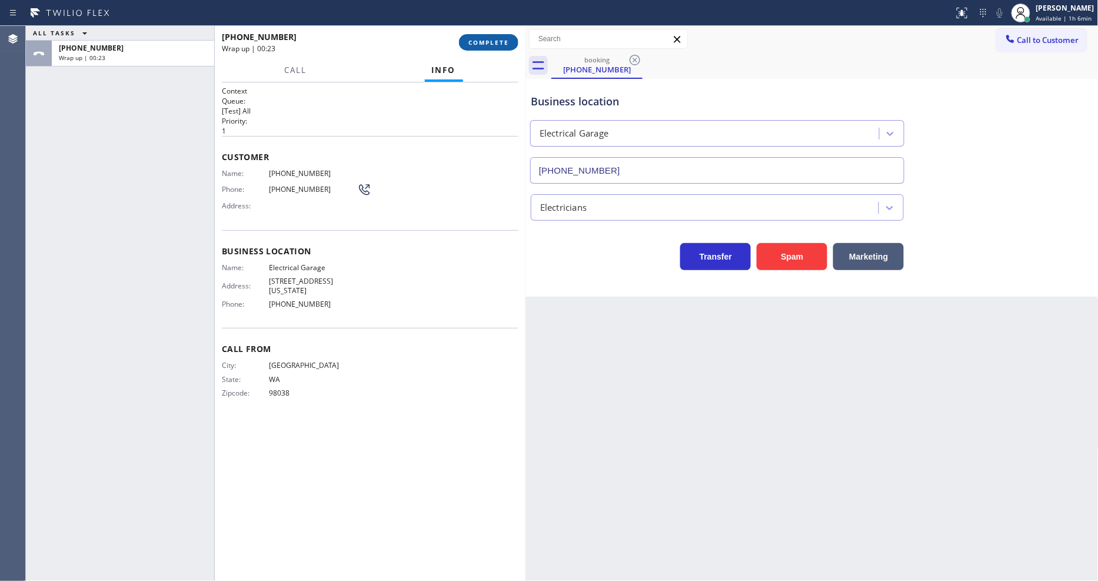
click at [488, 44] on span "COMPLETE" at bounding box center [488, 42] width 41 height 8
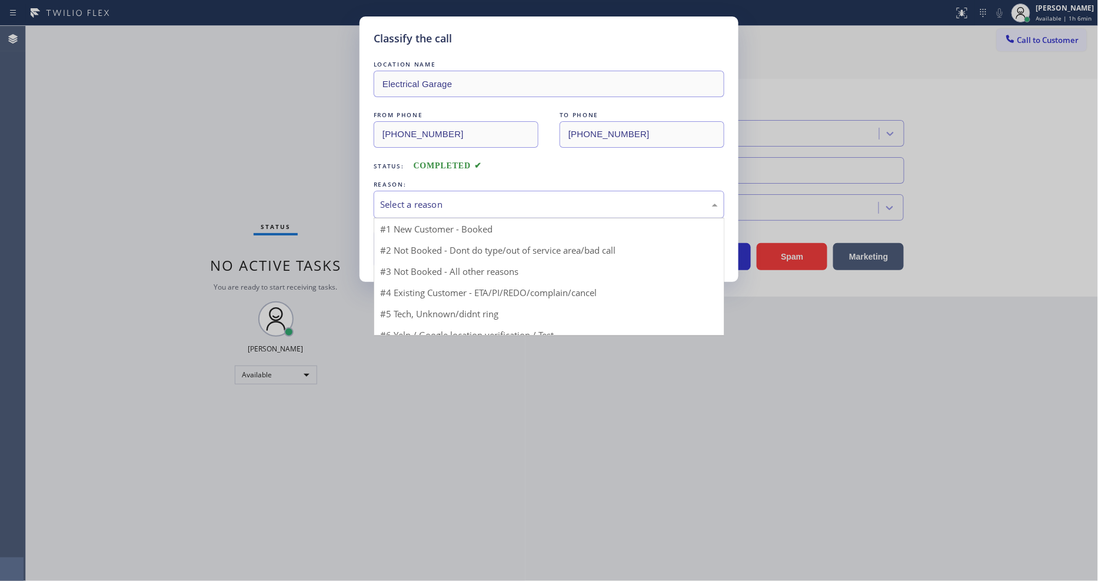
click at [454, 191] on div "Select a reason" at bounding box center [549, 205] width 351 height 28
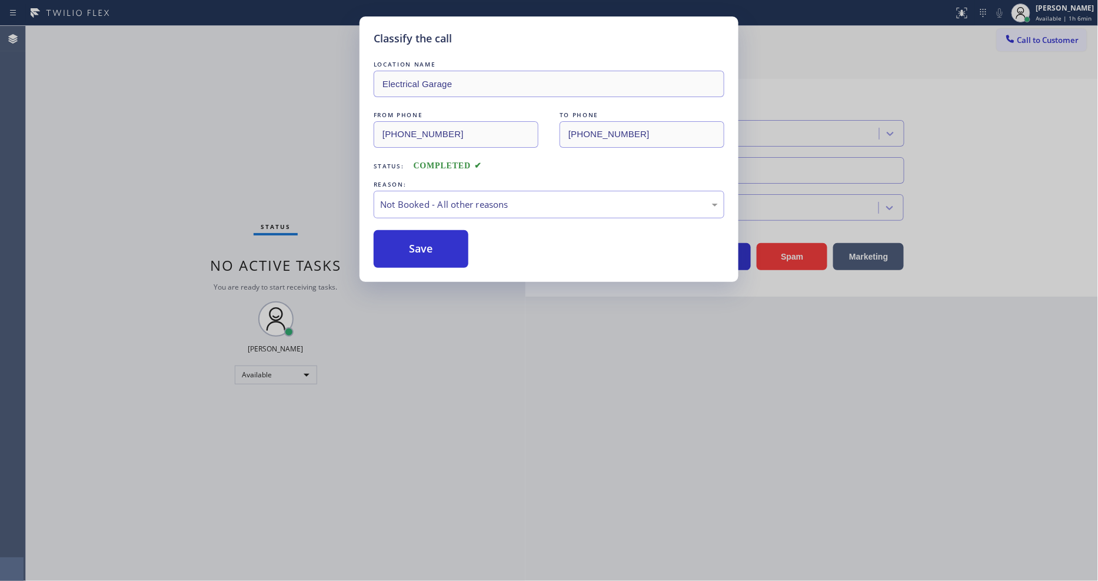
click at [439, 244] on button "Save" at bounding box center [421, 249] width 95 height 38
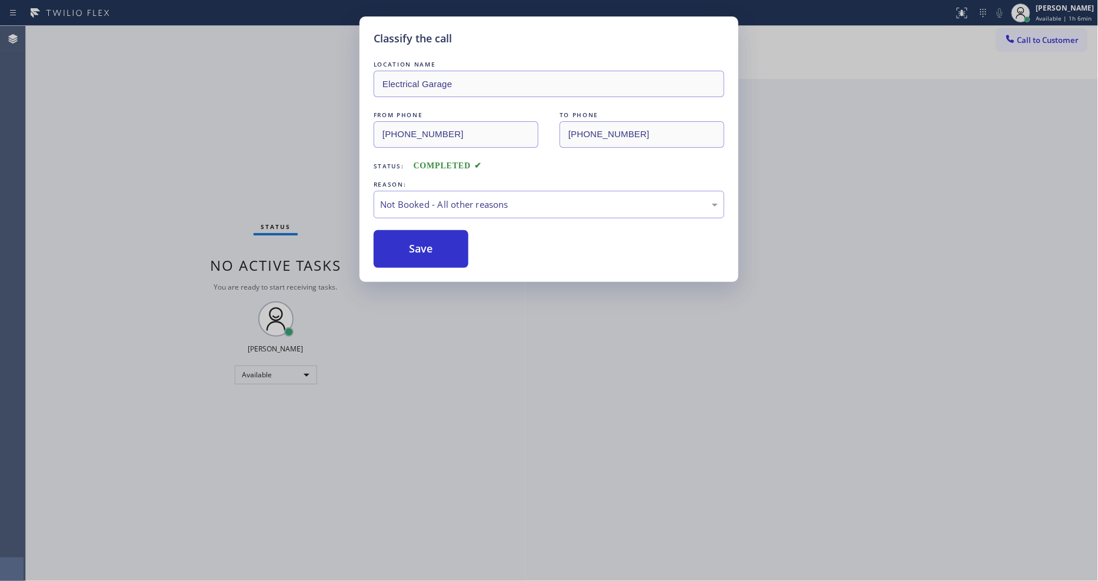
click at [439, 244] on button "Save" at bounding box center [421, 249] width 95 height 38
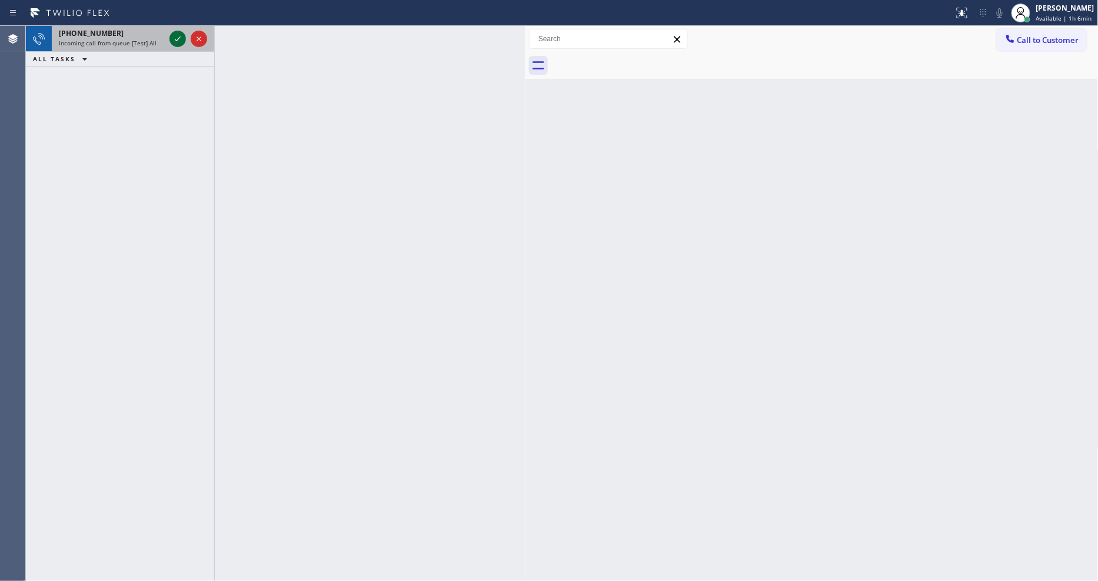
click at [182, 40] on icon at bounding box center [178, 39] width 14 height 14
click at [173, 37] on icon at bounding box center [178, 39] width 14 height 14
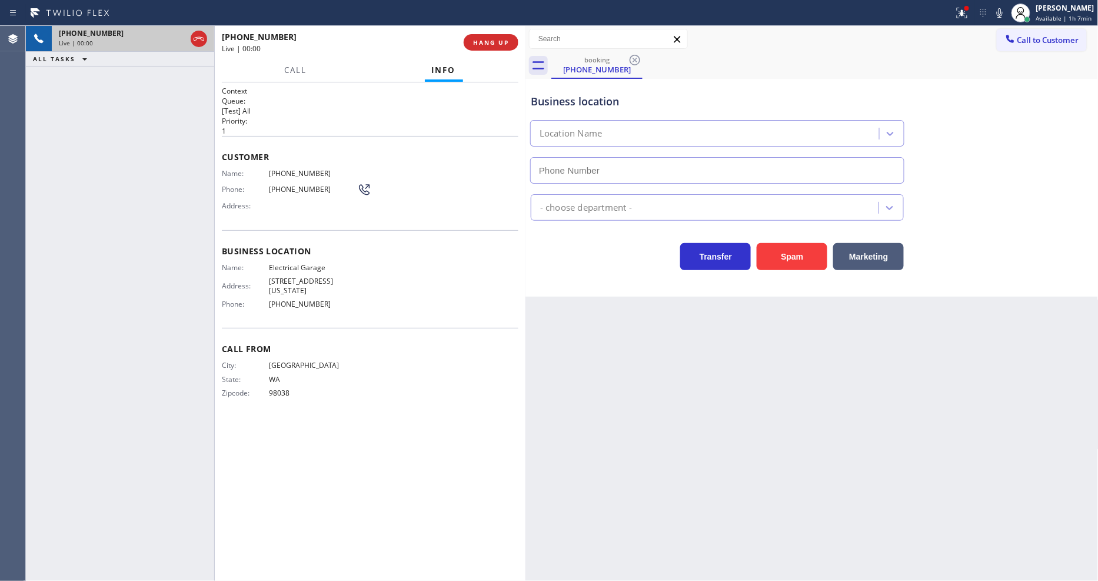
type input "[PHONE_NUMBER]"
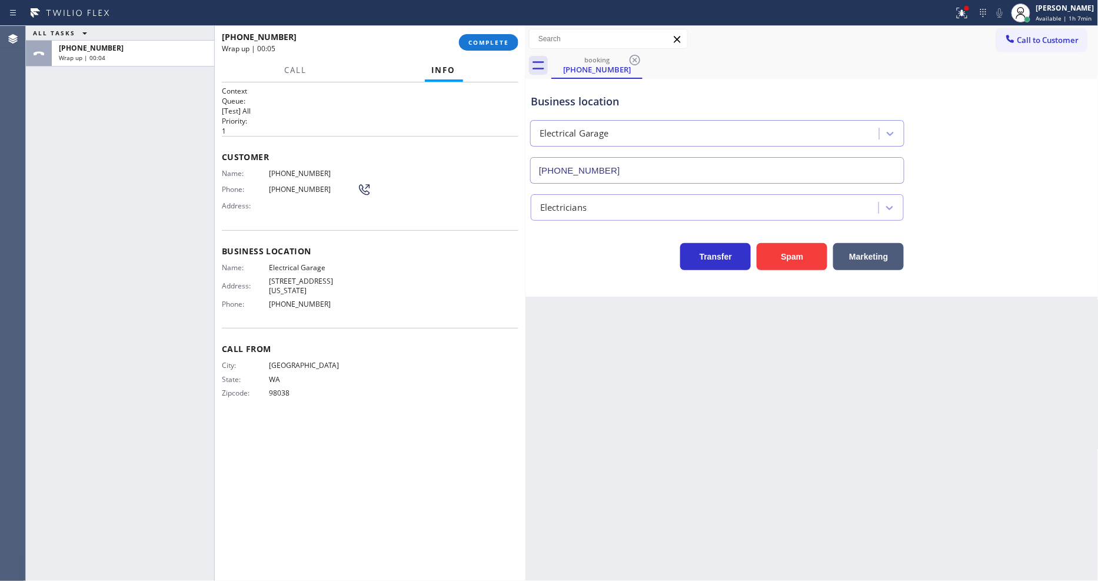
click at [997, 481] on div "Back to Dashboard Change Sender ID Customers Technicians Select a contact Outbo…" at bounding box center [811, 303] width 573 height 555
click at [397, 390] on div "Call From City: [GEOGRAPHIC_DATA]: [US_STATE] Zipcode: 98038" at bounding box center [370, 372] width 297 height 89
click at [478, 41] on span "COMPLETE" at bounding box center [488, 42] width 41 height 8
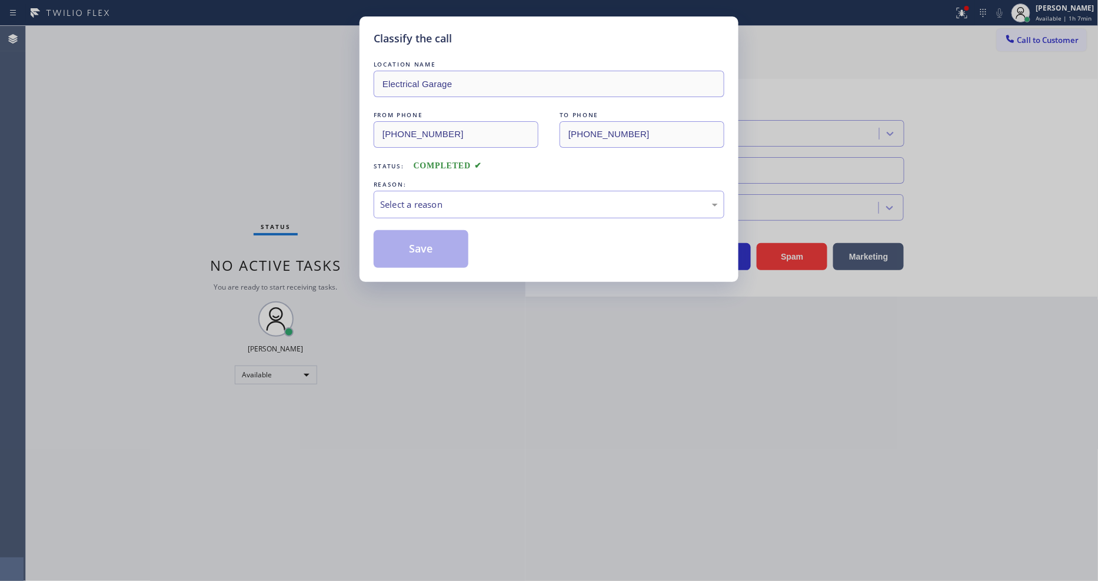
click at [441, 200] on div "Select a reason" at bounding box center [549, 205] width 338 height 14
click at [442, 239] on button "Save" at bounding box center [421, 249] width 95 height 38
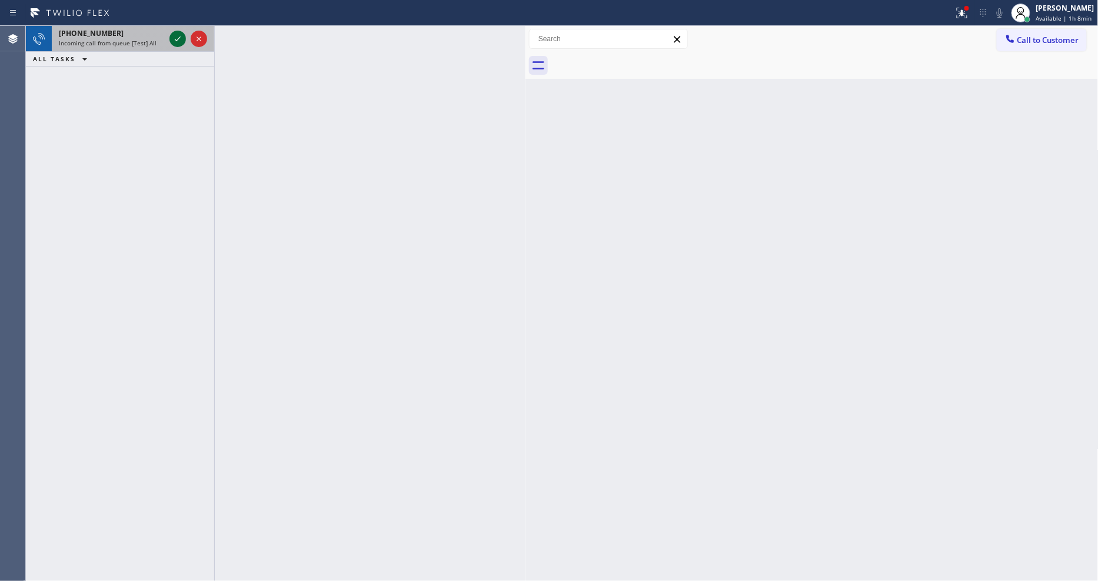
click at [175, 33] on icon at bounding box center [178, 39] width 14 height 14
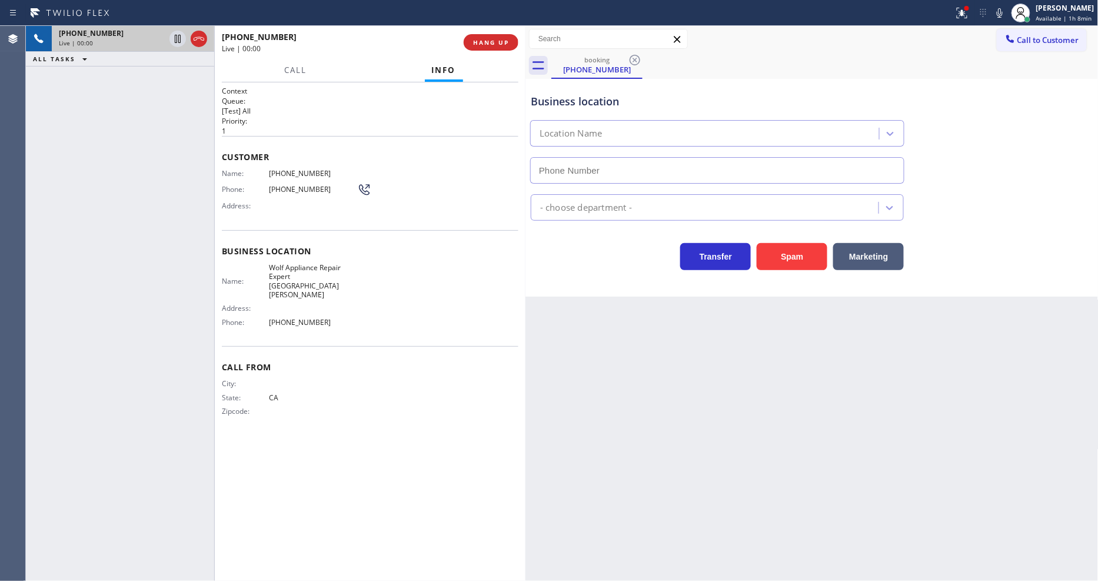
type input "[PHONE_NUMBER]"
click at [748, 279] on div "Business location Wolf Appliance Repair Expert [GEOGRAPHIC_DATA][PERSON_NAME] […" at bounding box center [811, 188] width 573 height 218
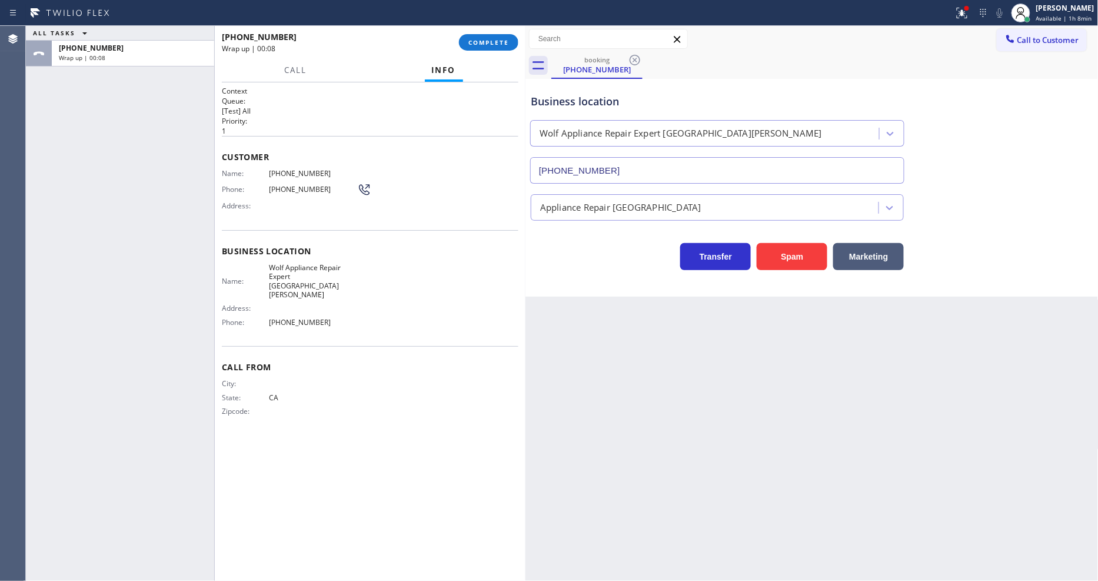
click at [305, 349] on div "Call From City: State: [US_STATE] Zipcode:" at bounding box center [370, 390] width 297 height 89
click at [467, 44] on button "COMPLETE" at bounding box center [488, 42] width 59 height 16
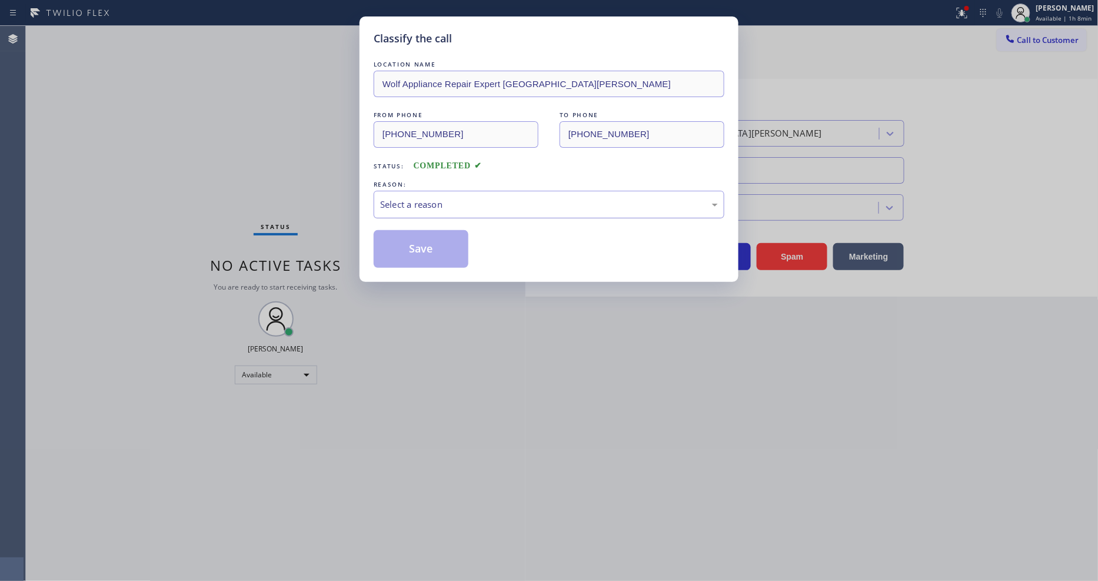
click at [401, 201] on div "Select a reason" at bounding box center [549, 205] width 338 height 14
click at [413, 261] on button "Save" at bounding box center [421, 249] width 95 height 38
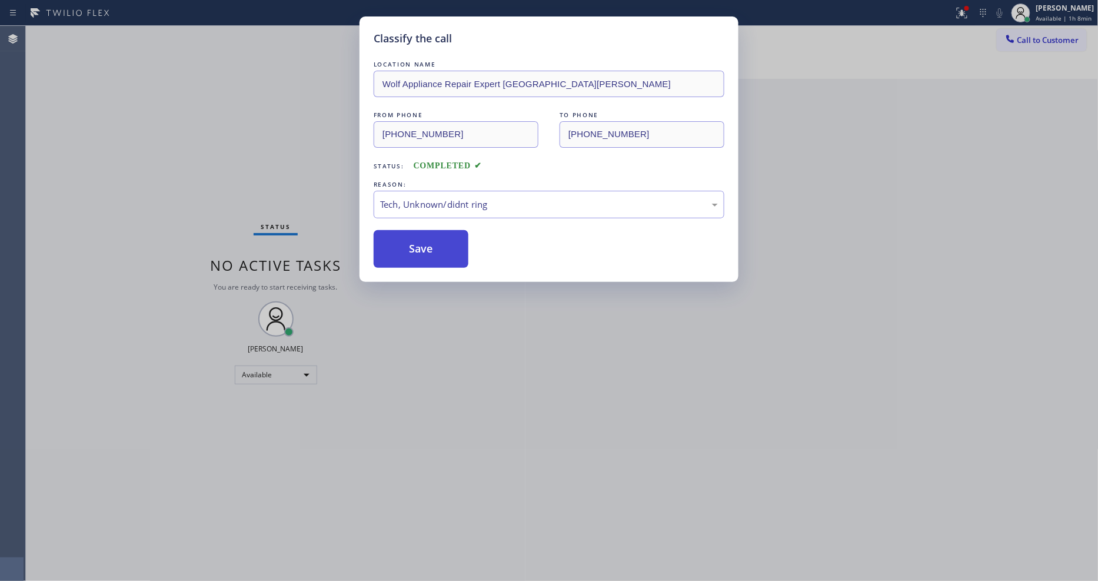
click at [413, 261] on button "Save" at bounding box center [421, 249] width 95 height 38
drag, startPoint x: 413, startPoint y: 260, endPoint x: 415, endPoint y: 249, distance: 11.3
click at [413, 251] on button "Save" at bounding box center [421, 249] width 95 height 38
click at [415, 248] on button "Save" at bounding box center [421, 249] width 95 height 38
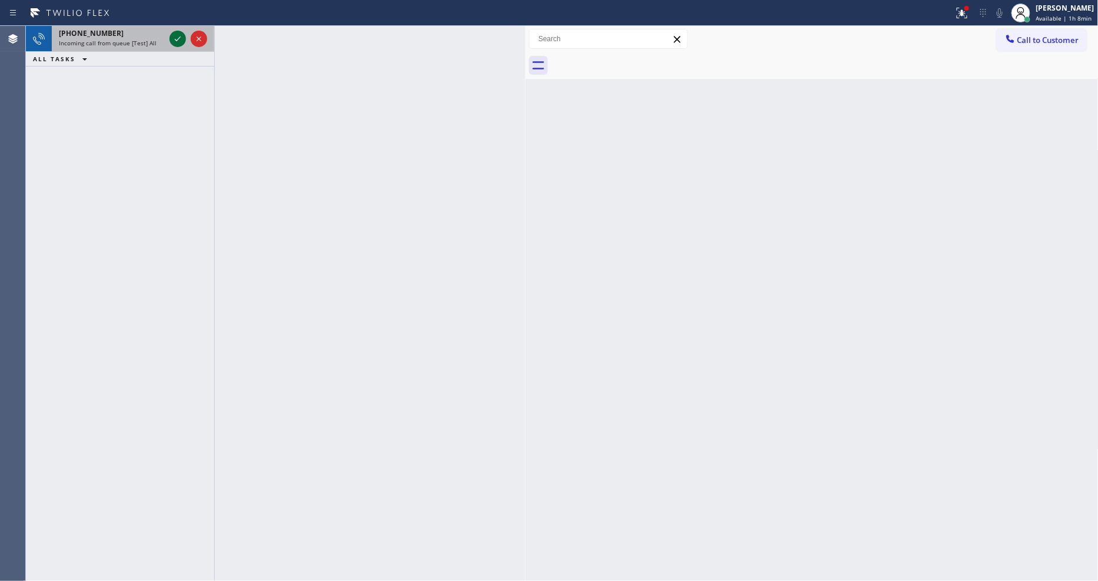
click at [174, 39] on icon at bounding box center [178, 39] width 14 height 14
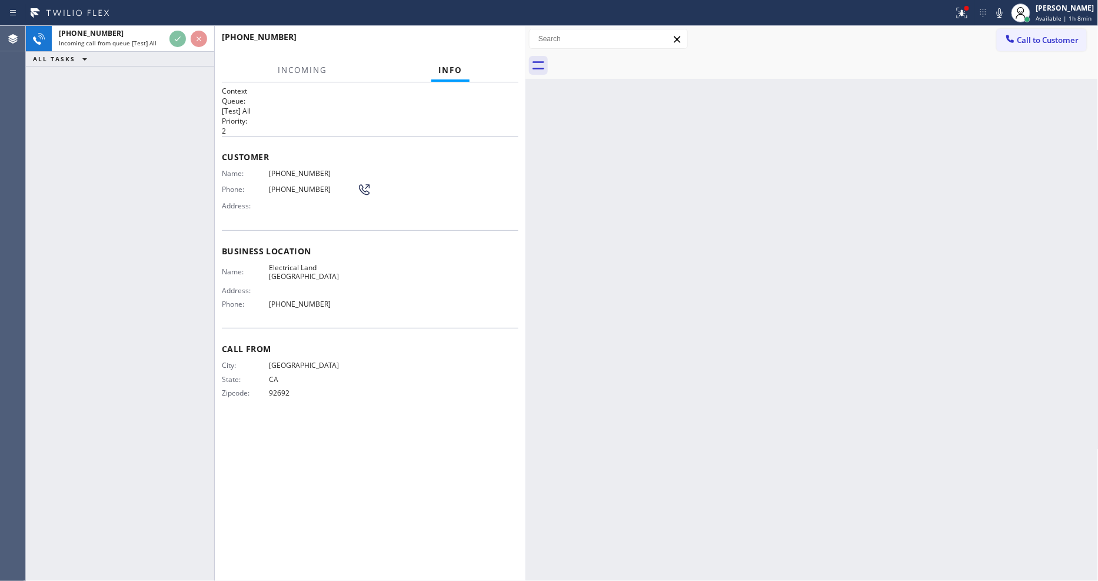
click at [317, 335] on div "Call From City: [GEOGRAPHIC_DATA]: [US_STATE] Zipcode: 92692" at bounding box center [370, 372] width 297 height 89
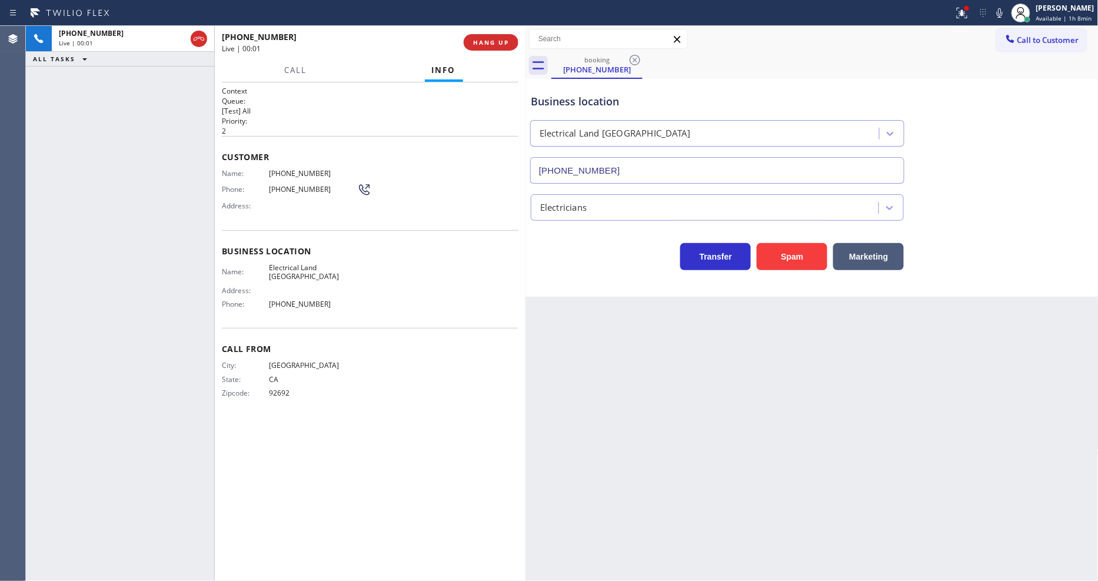
type input "[PHONE_NUMBER]"
click at [301, 263] on span "Electrical Land [GEOGRAPHIC_DATA]" at bounding box center [313, 272] width 88 height 18
click at [297, 169] on span "[PHONE_NUMBER]" at bounding box center [313, 173] width 88 height 9
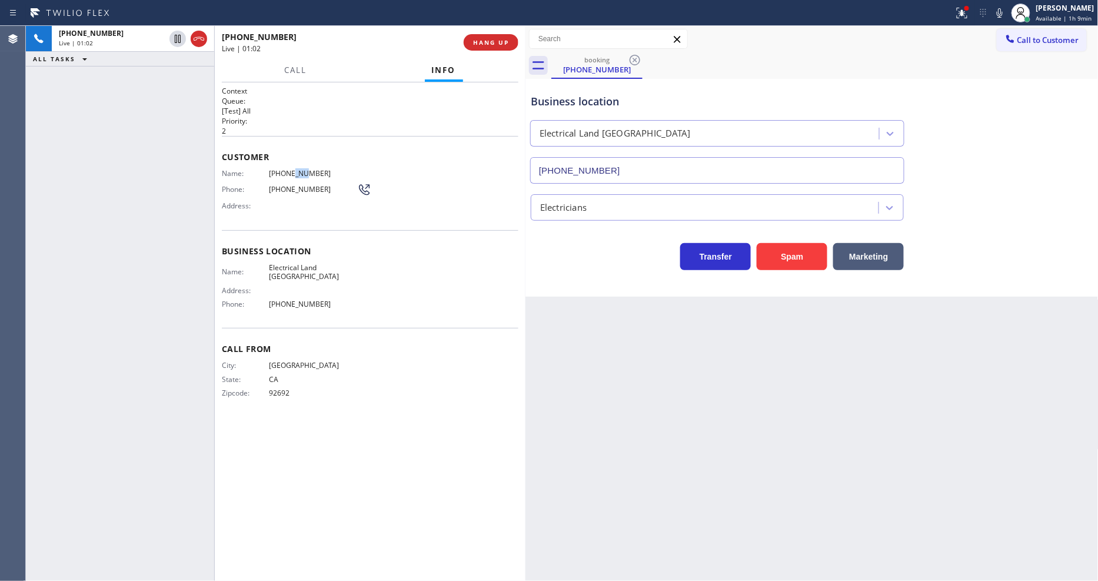
click at [297, 169] on span "[PHONE_NUMBER]" at bounding box center [313, 173] width 88 height 9
click at [175, 39] on icon at bounding box center [178, 39] width 14 height 14
click at [1004, 14] on icon at bounding box center [998, 13] width 14 height 14
click at [177, 39] on icon at bounding box center [178, 39] width 8 height 8
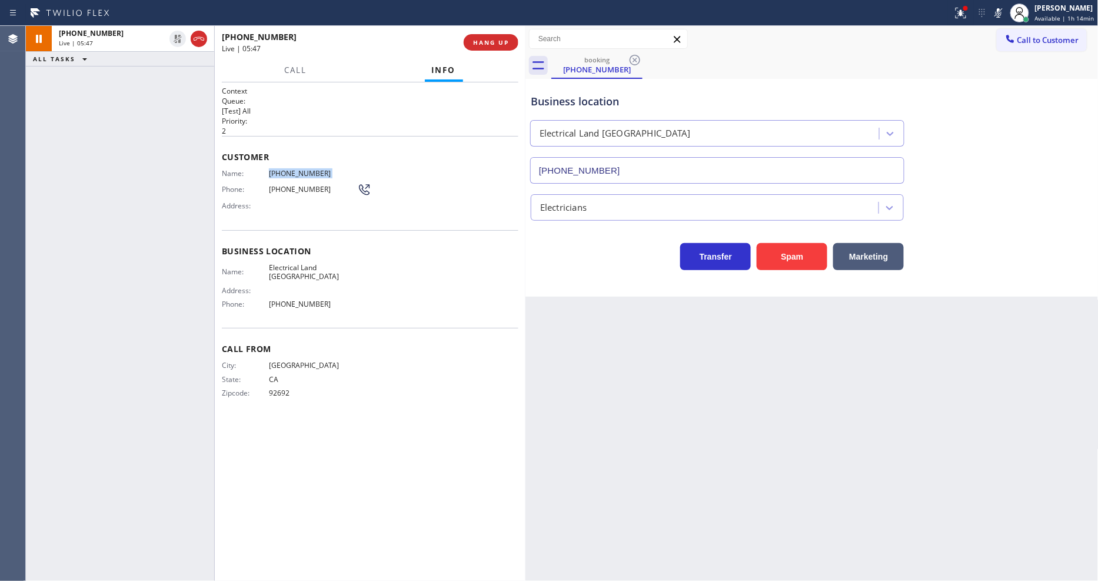
click at [1001, 8] on icon at bounding box center [998, 12] width 6 height 9
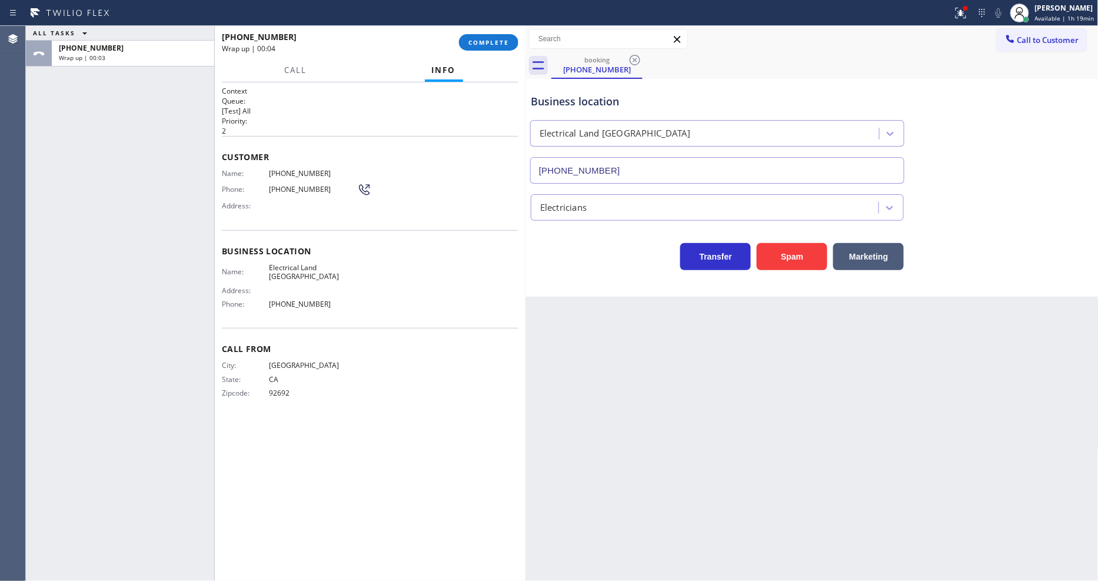
click at [293, 267] on span "Electrical Land [GEOGRAPHIC_DATA]" at bounding box center [313, 272] width 88 height 18
drag, startPoint x: 834, startPoint y: 445, endPoint x: 745, endPoint y: 334, distance: 142.8
click at [834, 445] on div "Back to Dashboard Change Sender ID Customers Technicians Select a contact Outbo…" at bounding box center [811, 303] width 573 height 555
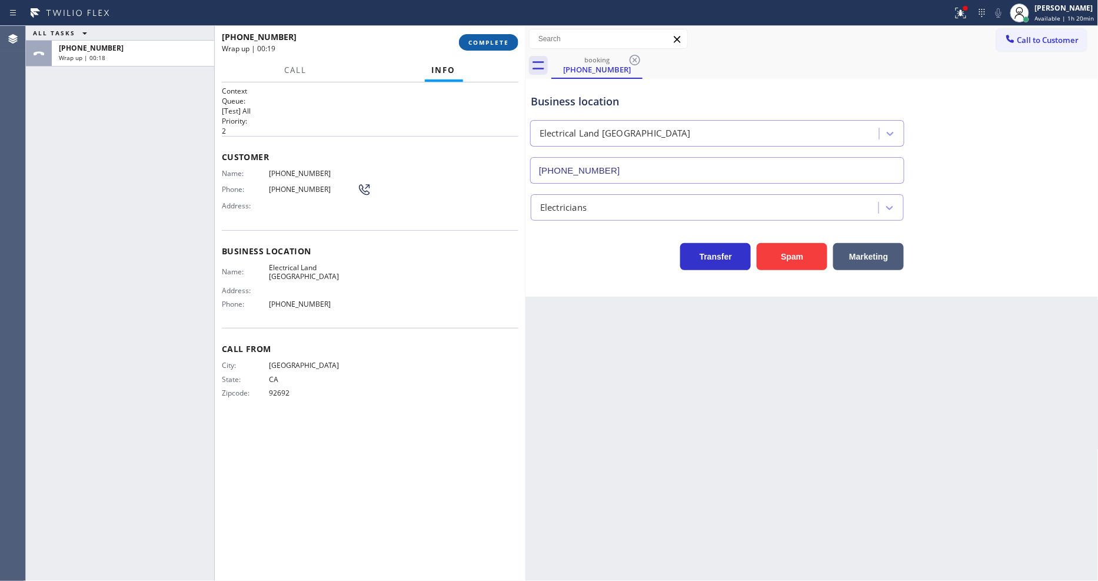
drag, startPoint x: 462, startPoint y: 39, endPoint x: 479, endPoint y: 43, distance: 18.1
click at [465, 40] on button "COMPLETE" at bounding box center [488, 42] width 59 height 16
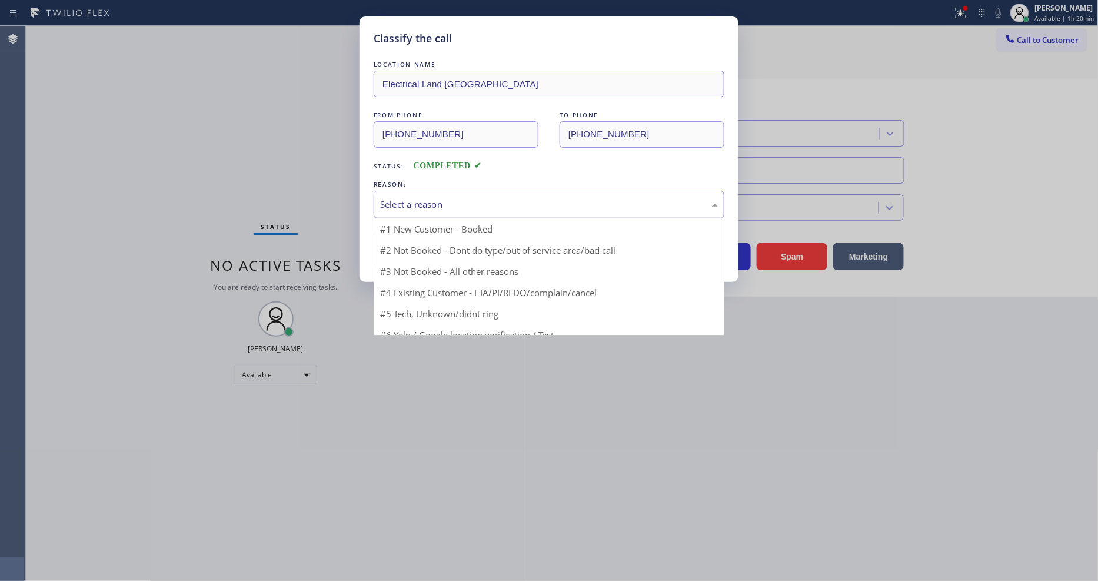
drag, startPoint x: 410, startPoint y: 225, endPoint x: 410, endPoint y: 246, distance: 21.2
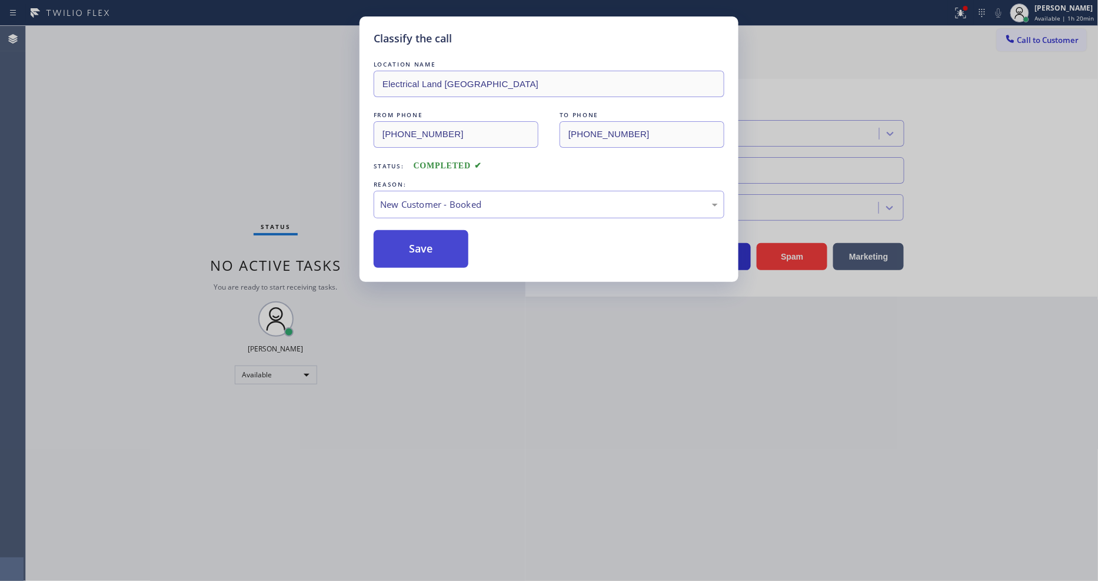
click at [410, 246] on button "Save" at bounding box center [421, 249] width 95 height 38
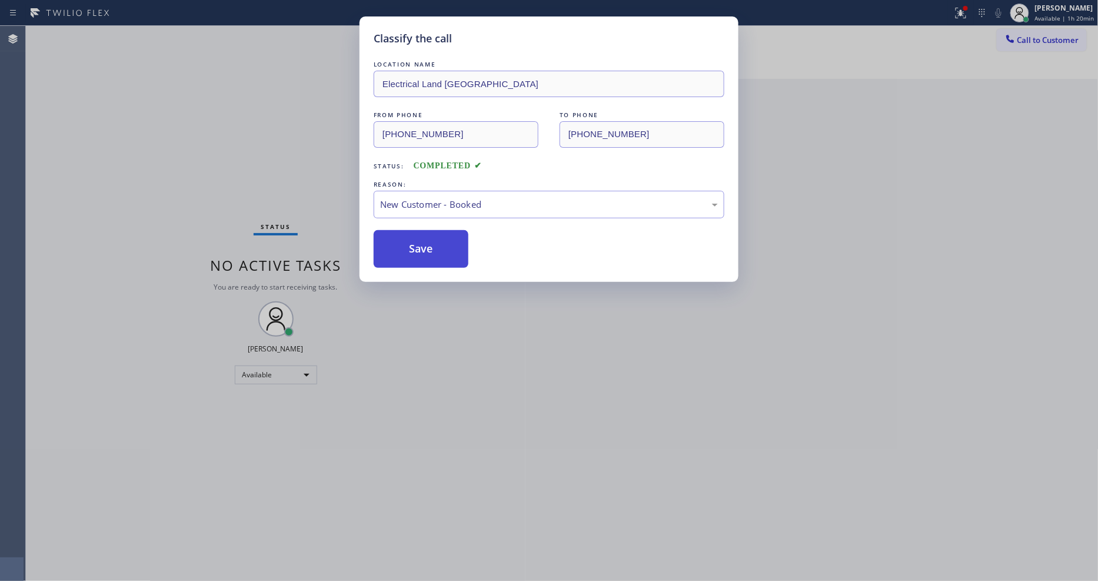
click at [410, 246] on button "Save" at bounding box center [421, 249] width 95 height 38
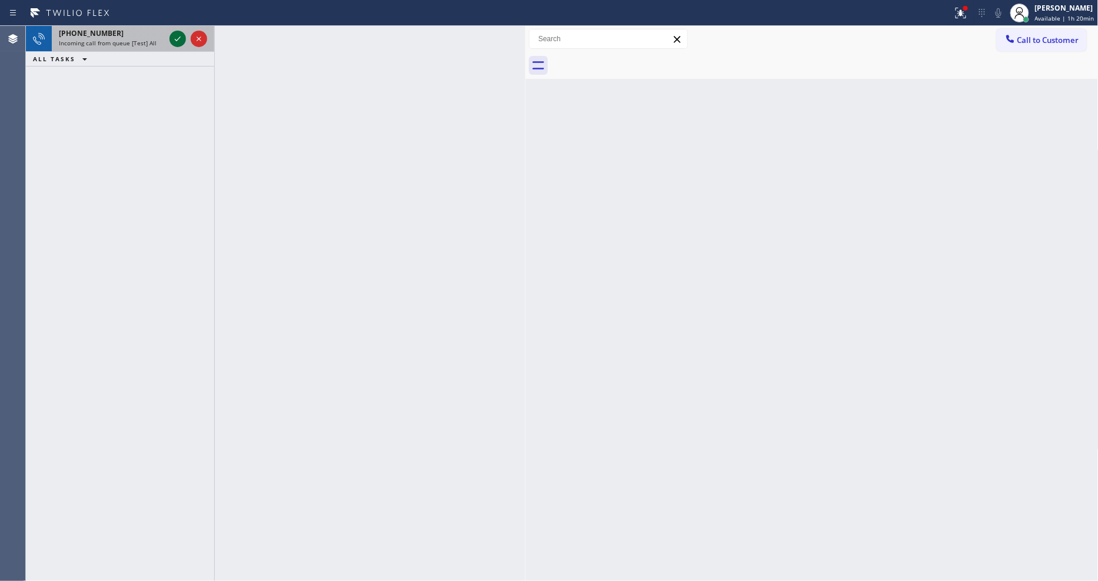
click at [176, 36] on icon at bounding box center [178, 39] width 14 height 14
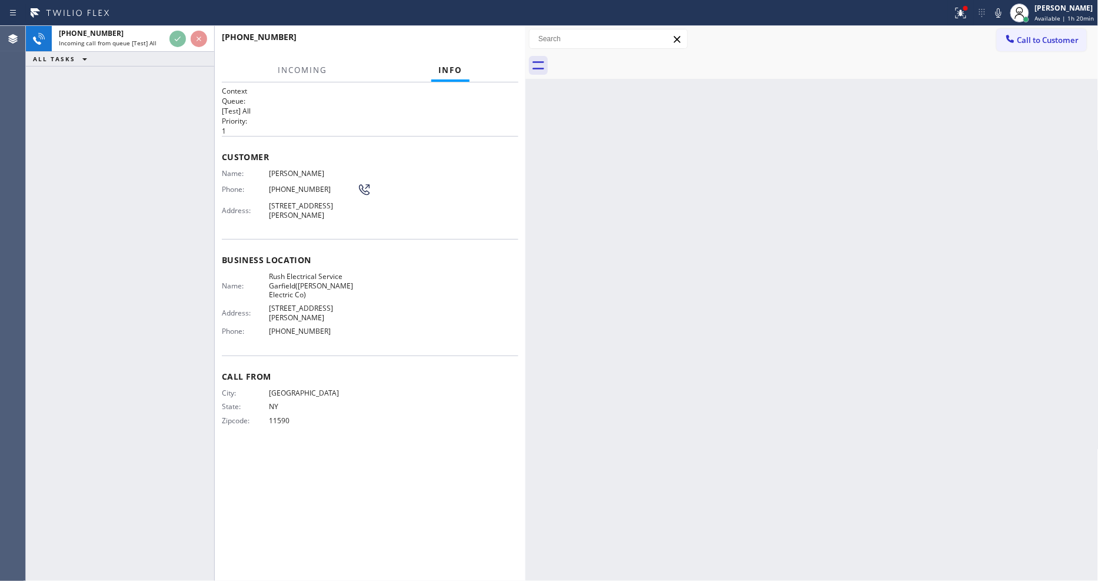
click at [350, 265] on span "Business location" at bounding box center [370, 259] width 297 height 11
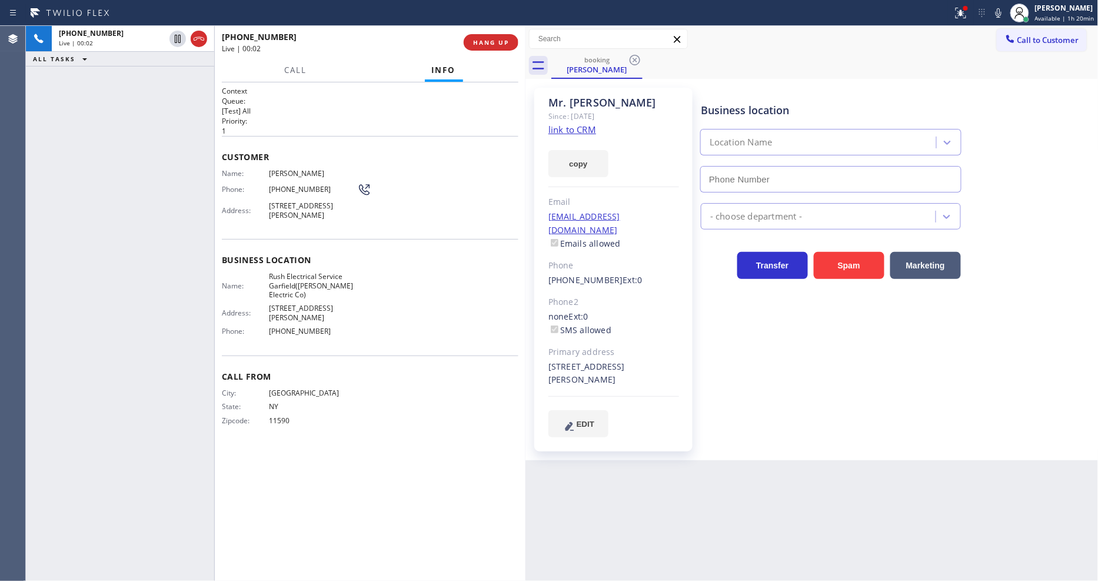
type input "[PHONE_NUMBER]"
click at [567, 128] on link "link to CRM" at bounding box center [572, 130] width 48 height 12
click at [291, 291] on span "Rush Electrical Service Garfield([PERSON_NAME] Electric Co)" at bounding box center [313, 285] width 88 height 27
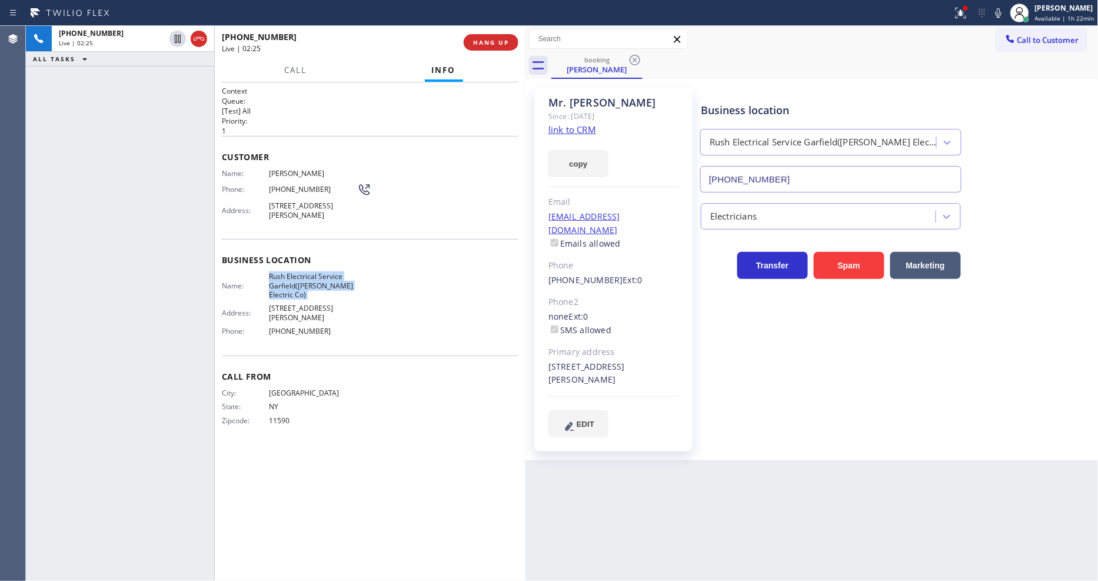
drag, startPoint x: 175, startPoint y: 40, endPoint x: 263, endPoint y: 39, distance: 87.7
click at [175, 40] on icon at bounding box center [178, 39] width 14 height 14
click at [1001, 15] on icon at bounding box center [998, 12] width 6 height 9
click at [291, 185] on span "[PHONE_NUMBER]" at bounding box center [313, 189] width 88 height 9
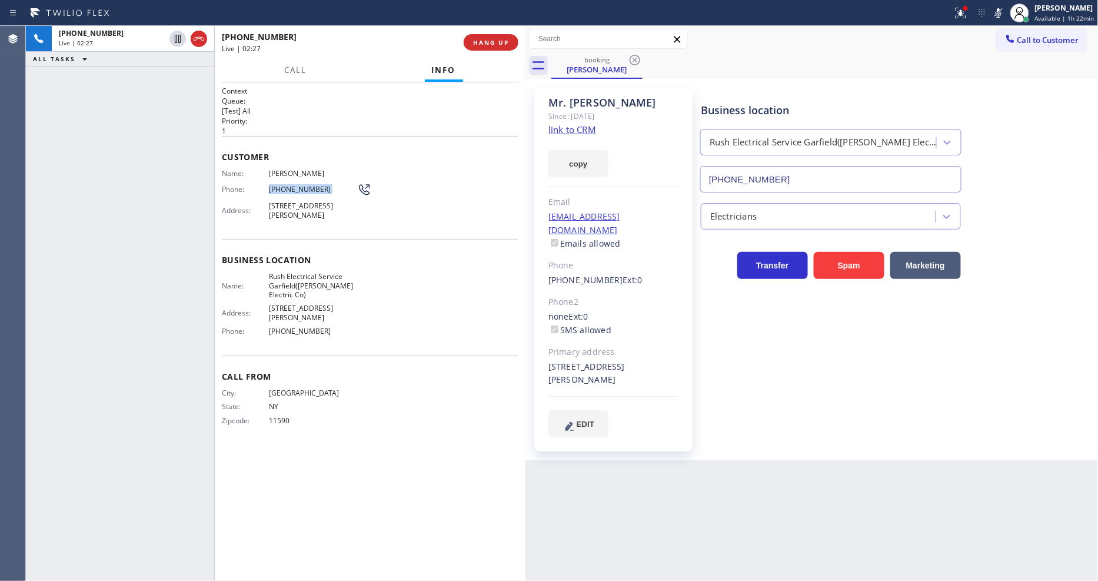
click at [291, 185] on span "[PHONE_NUMBER]" at bounding box center [313, 189] width 88 height 9
click at [174, 36] on icon at bounding box center [178, 39] width 14 height 14
click at [1004, 15] on icon at bounding box center [998, 13] width 14 height 14
click at [967, 10] on div at bounding box center [965, 8] width 7 height 7
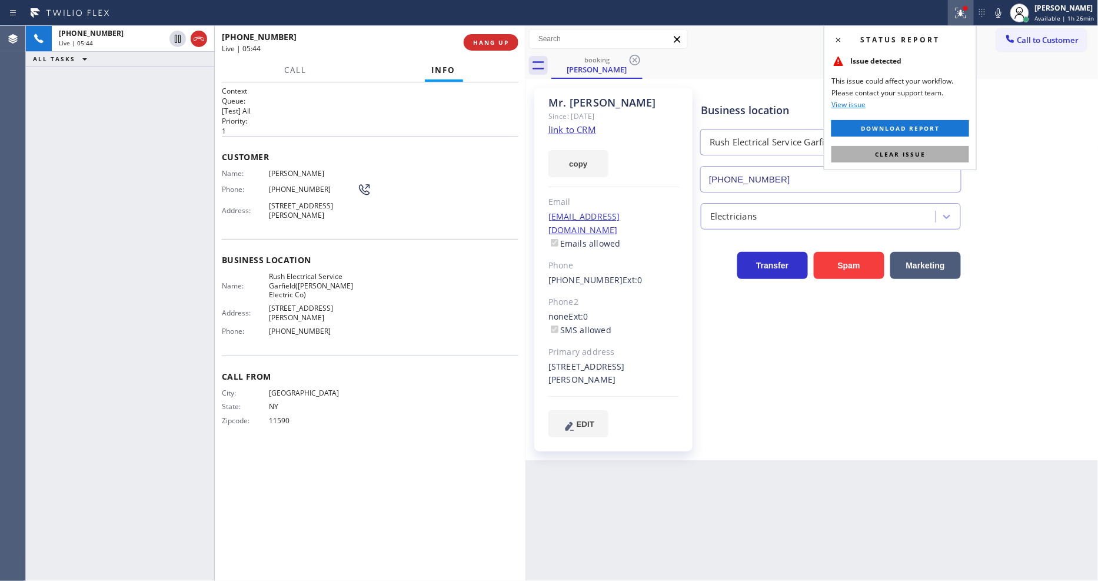
click at [960, 146] on button "Clear issue" at bounding box center [900, 154] width 138 height 16
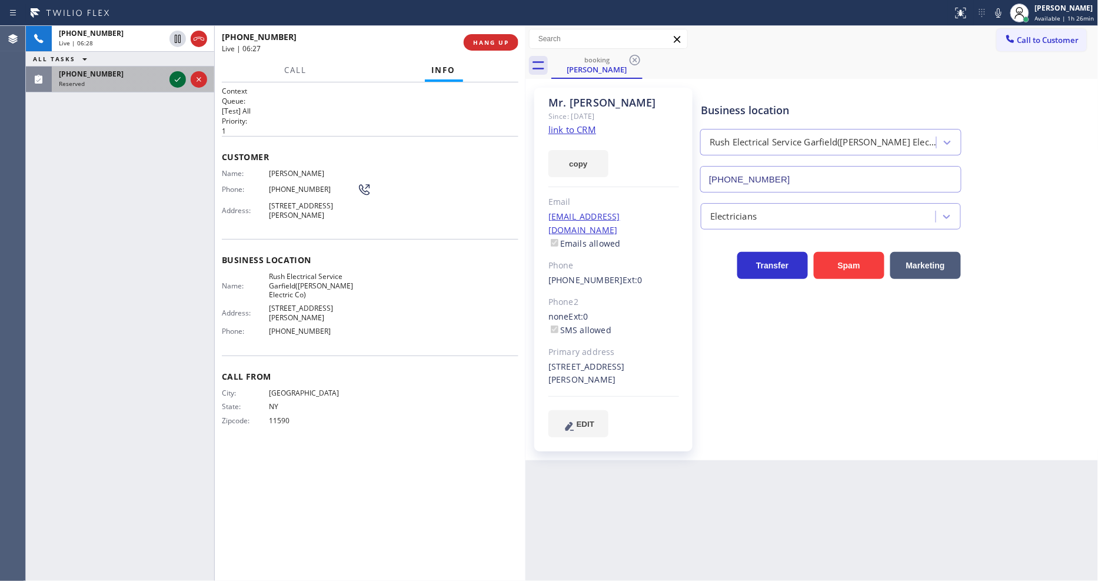
click at [176, 84] on icon at bounding box center [178, 79] width 14 height 14
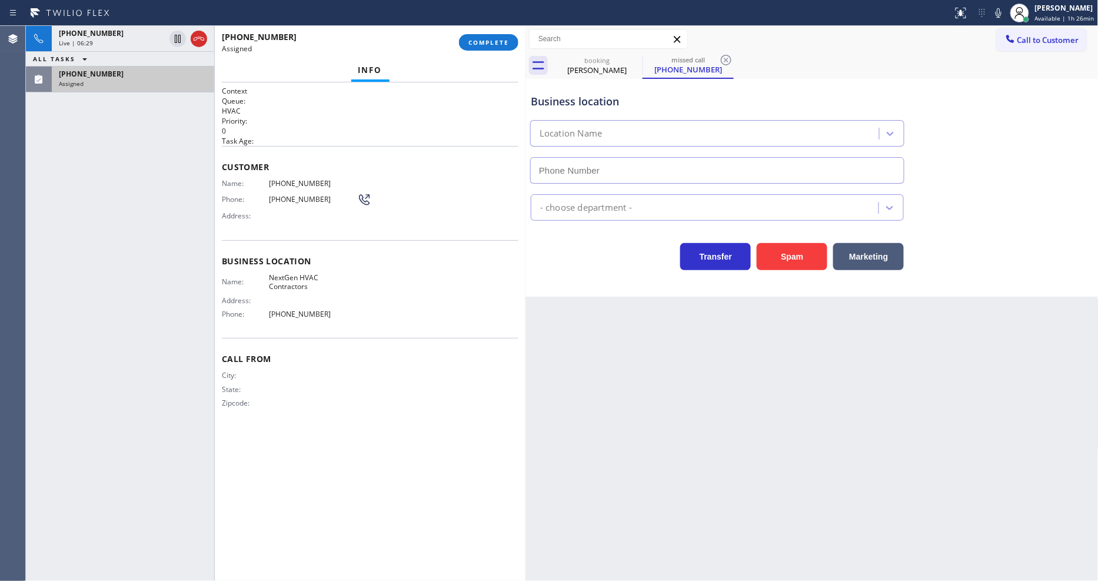
type input "[PHONE_NUMBER]"
click at [479, 48] on button "COMPLETE" at bounding box center [488, 42] width 59 height 16
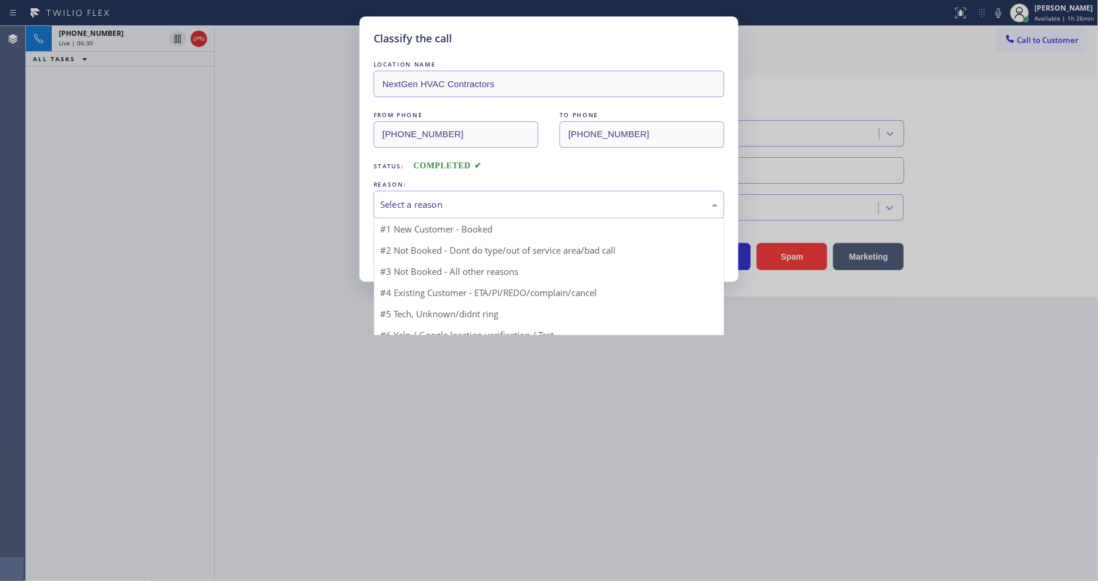
click at [451, 202] on div "Select a reason" at bounding box center [549, 205] width 338 height 14
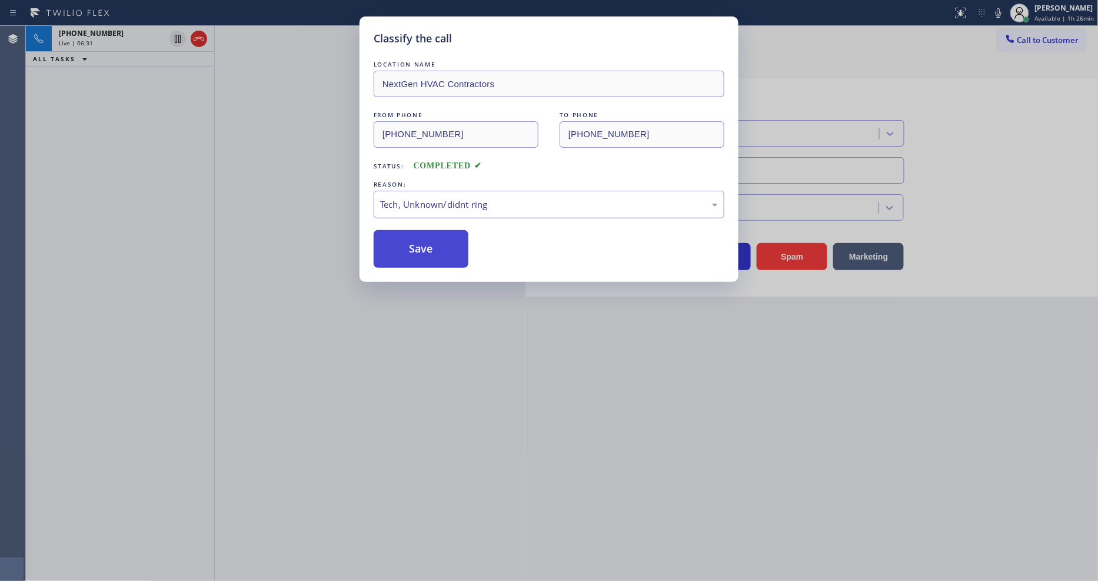
click at [446, 244] on button "Save" at bounding box center [421, 249] width 95 height 38
type input "[PHONE_NUMBER]"
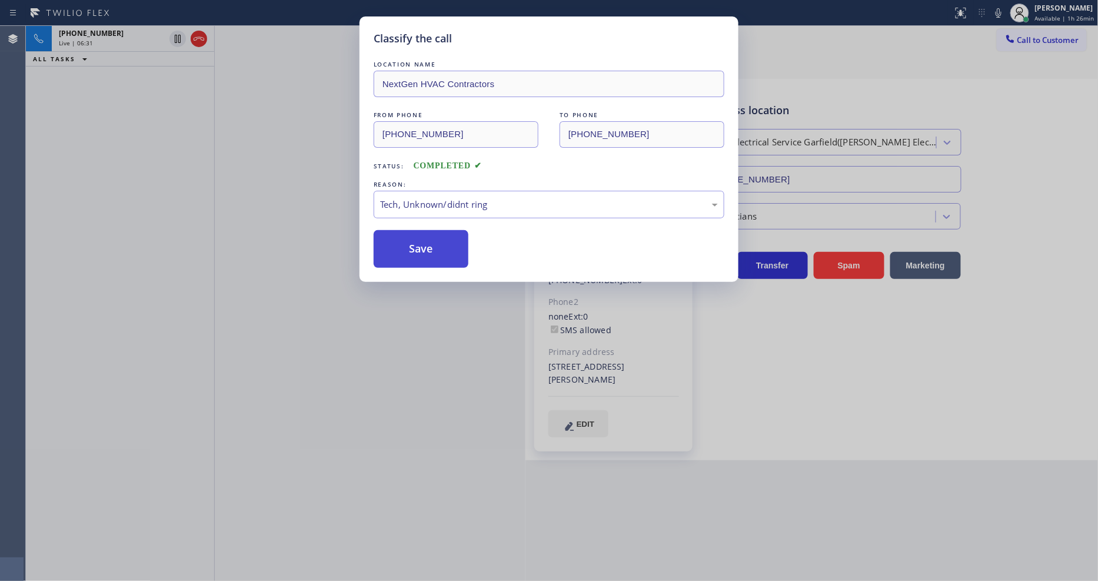
click at [446, 244] on button "Save" at bounding box center [421, 249] width 95 height 38
click at [104, 121] on div "Classify the call LOCATION NAME NextGen HVAC Contractors FROM PHONE [PHONE_NUMB…" at bounding box center [549, 290] width 1098 height 581
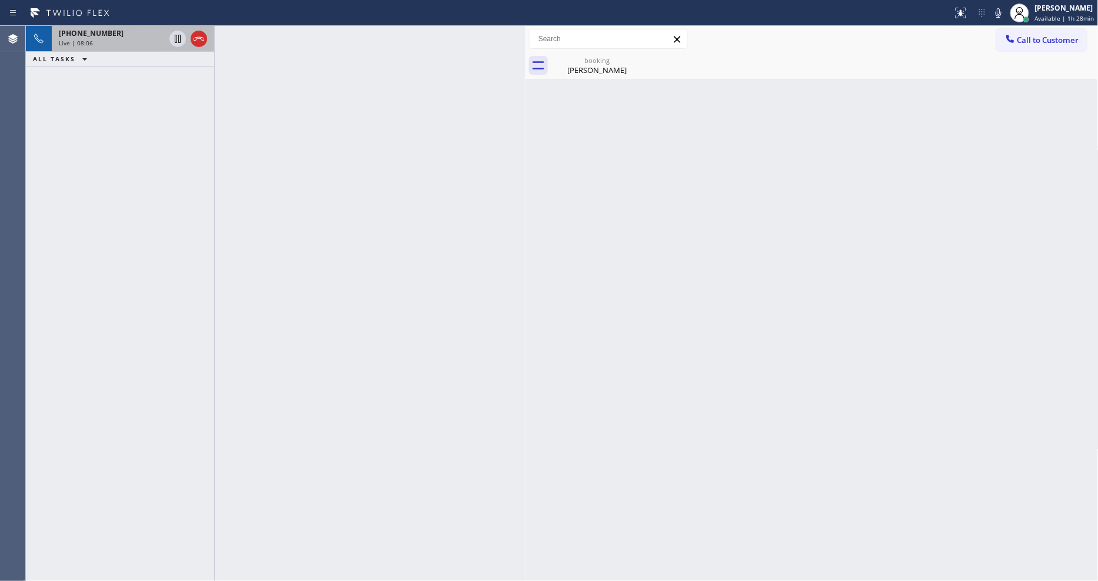
drag, startPoint x: 95, startPoint y: 34, endPoint x: 592, endPoint y: 77, distance: 499.0
click at [95, 34] on span "[PHONE_NUMBER]" at bounding box center [91, 33] width 65 height 10
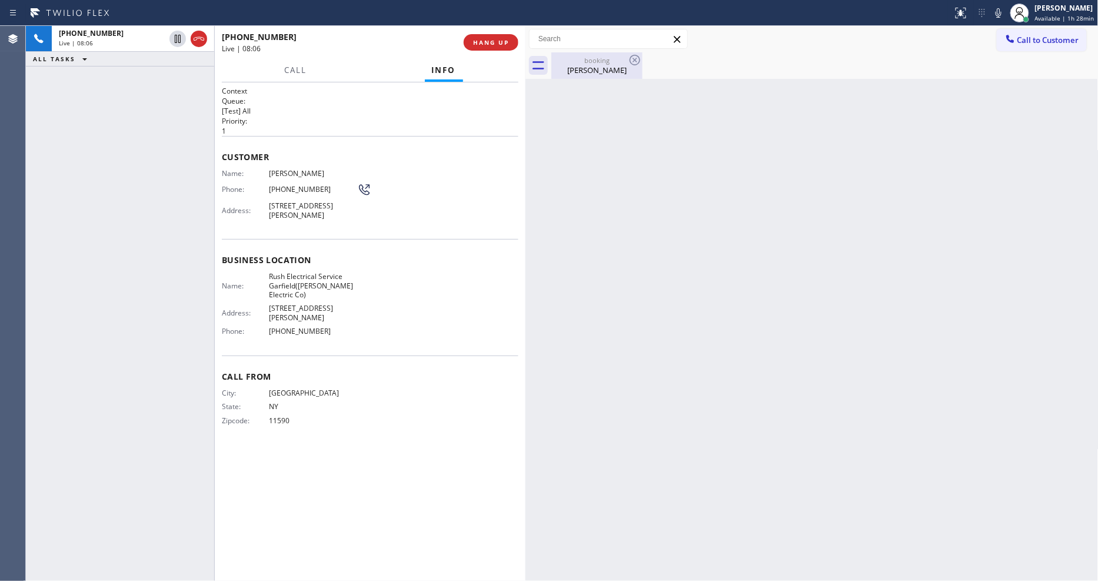
click at [595, 61] on div "booking" at bounding box center [596, 60] width 89 height 9
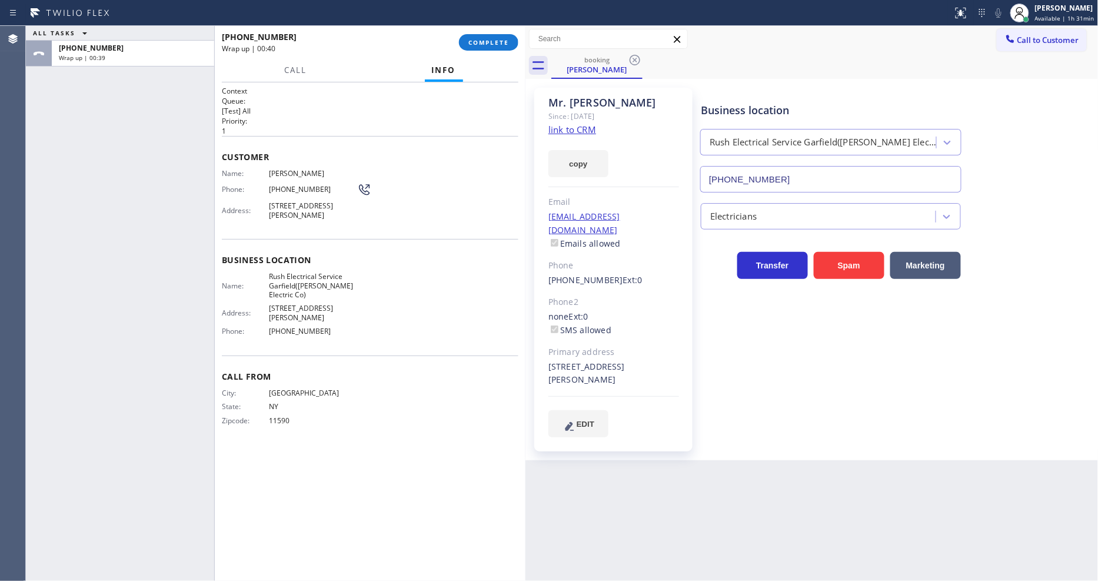
click at [239, 138] on div "Customer Name: [PERSON_NAME] Phone: [PHONE_NUMBER] Address: [STREET_ADDRESS][PE…" at bounding box center [370, 187] width 297 height 103
click at [461, 39] on button "COMPLETE" at bounding box center [488, 42] width 59 height 16
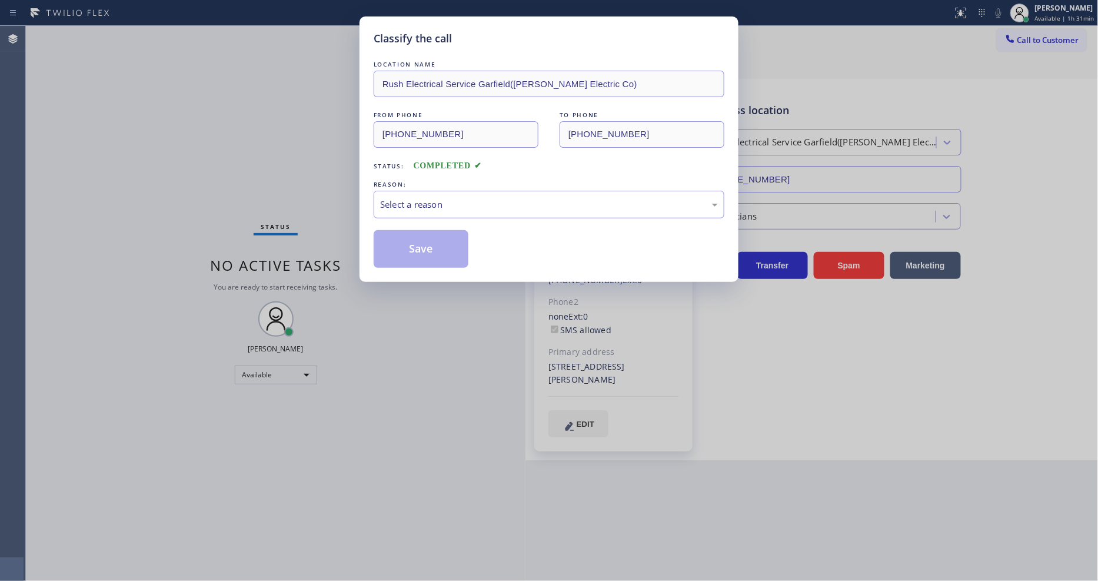
click at [464, 209] on div "Select a reason" at bounding box center [549, 205] width 351 height 28
click at [439, 235] on button "Save" at bounding box center [421, 249] width 95 height 38
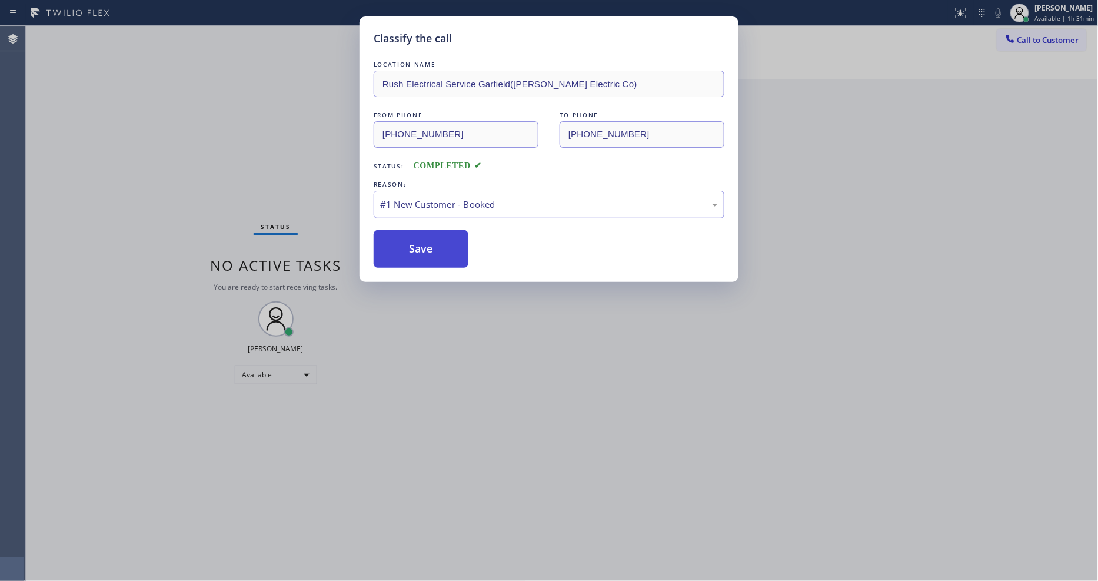
click at [439, 235] on button "Save" at bounding box center [421, 249] width 95 height 38
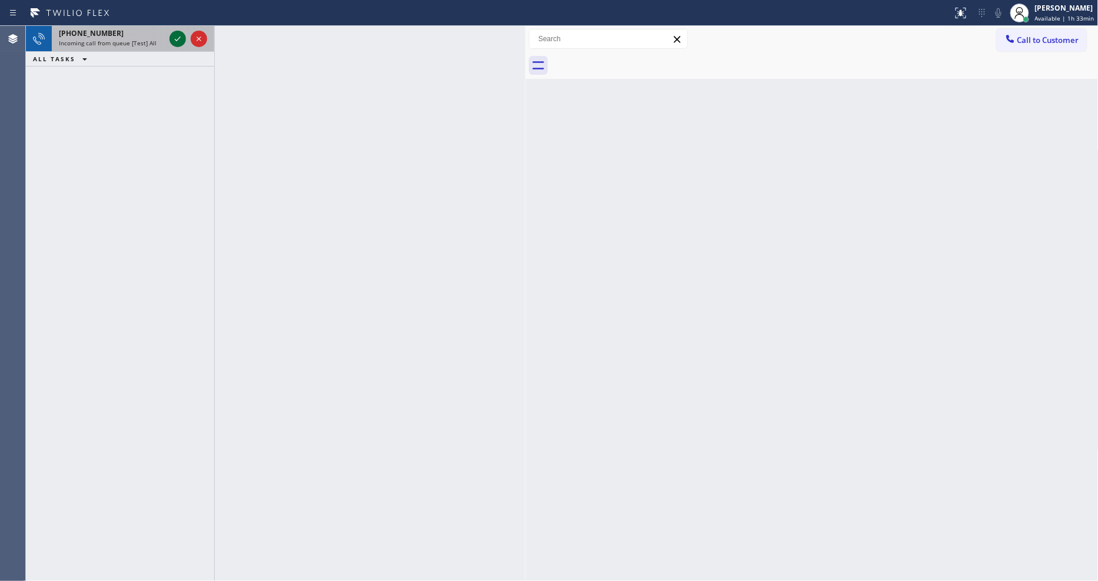
click at [177, 42] on icon at bounding box center [178, 39] width 14 height 14
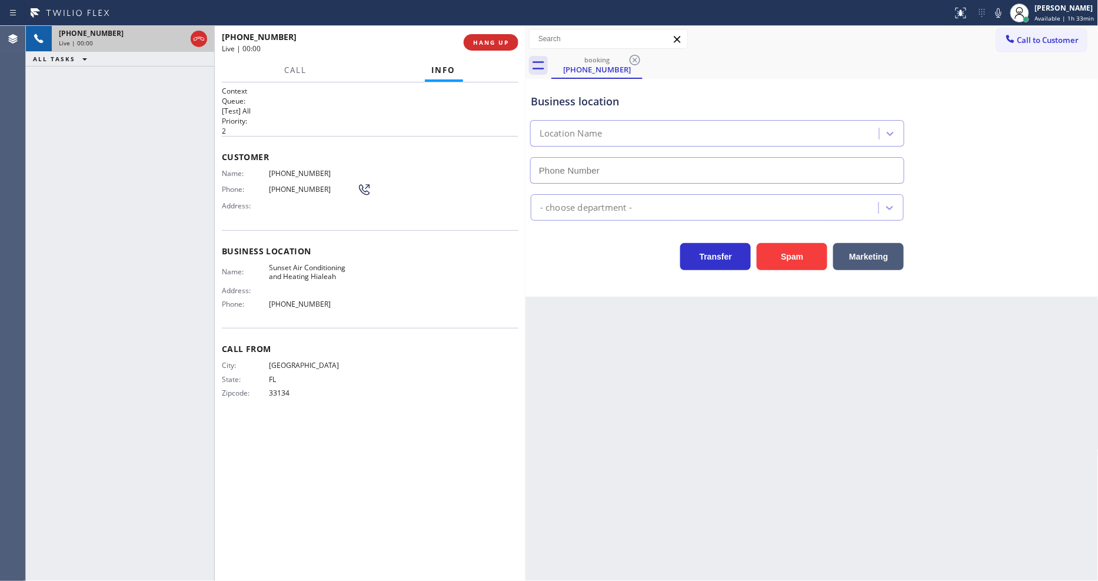
click at [489, 44] on span "HANG UP" at bounding box center [491, 42] width 36 height 8
type input "[PHONE_NUMBER]"
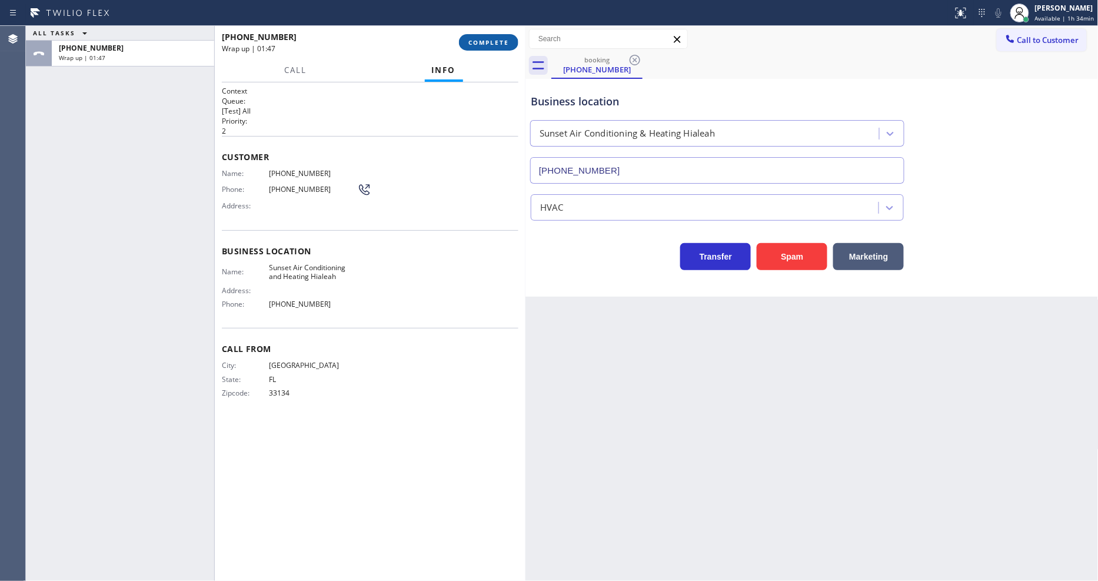
click at [485, 39] on span "COMPLETE" at bounding box center [488, 42] width 41 height 8
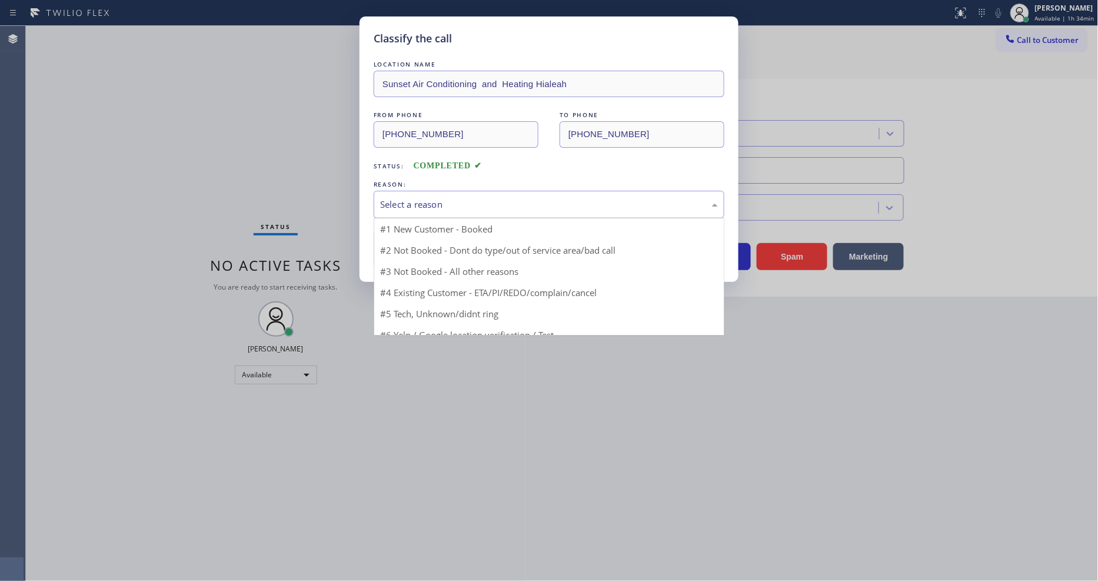
click at [438, 198] on div "Select a reason" at bounding box center [549, 205] width 338 height 14
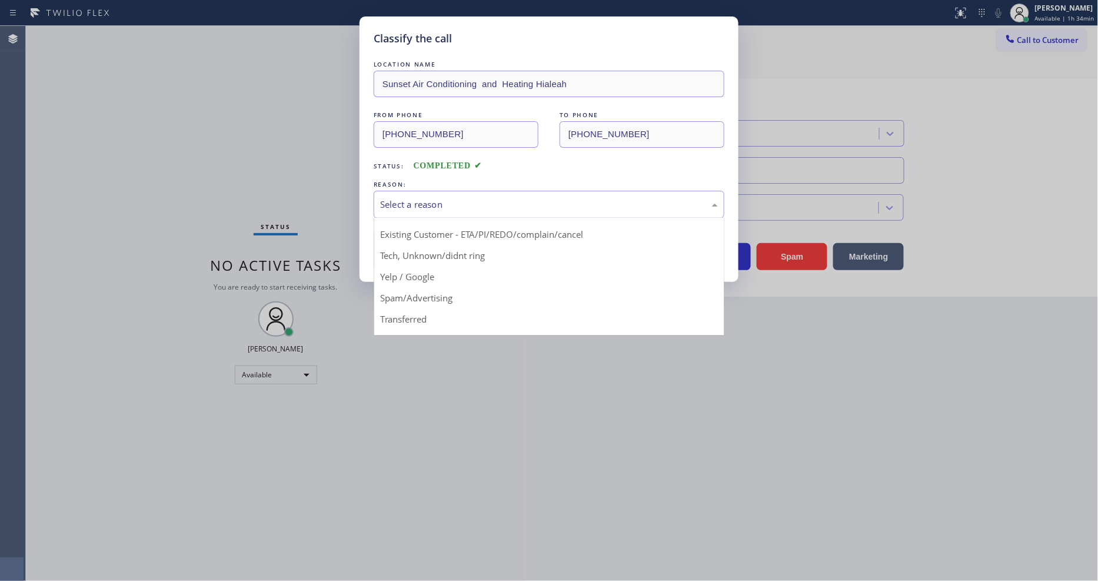
scroll to position [74, 0]
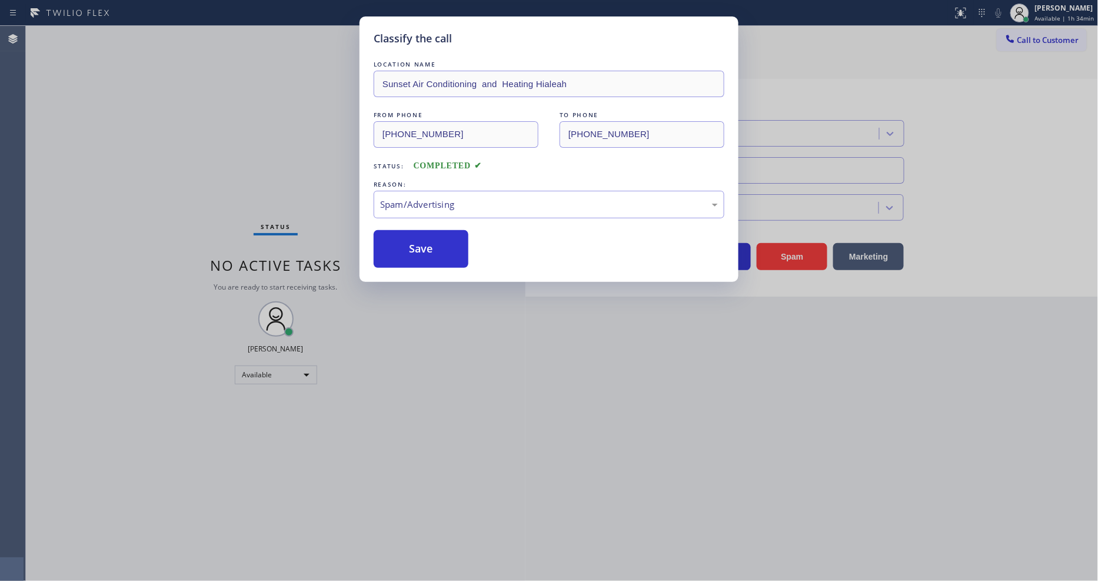
click at [431, 224] on div "LOCATION NAME Sunset Air Conditioning and Heating Hialeah FROM PHONE [PHONE_NUM…" at bounding box center [549, 162] width 351 height 209
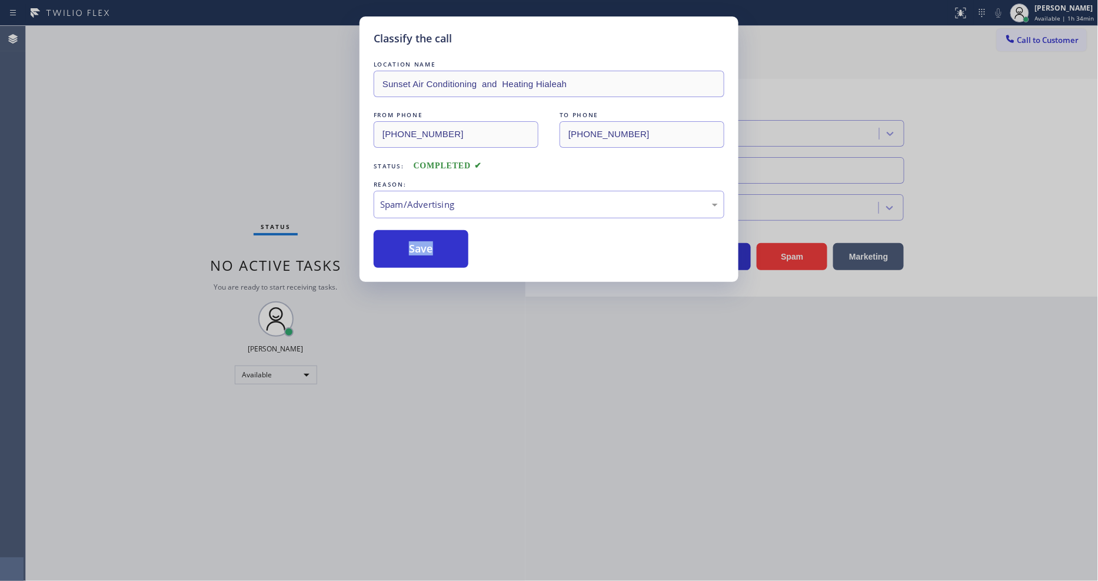
click at [431, 224] on div "LOCATION NAME Sunset Air Conditioning and Heating Hialeah FROM PHONE [PHONE_NUM…" at bounding box center [549, 162] width 351 height 209
click at [428, 238] on button "Save" at bounding box center [421, 249] width 95 height 38
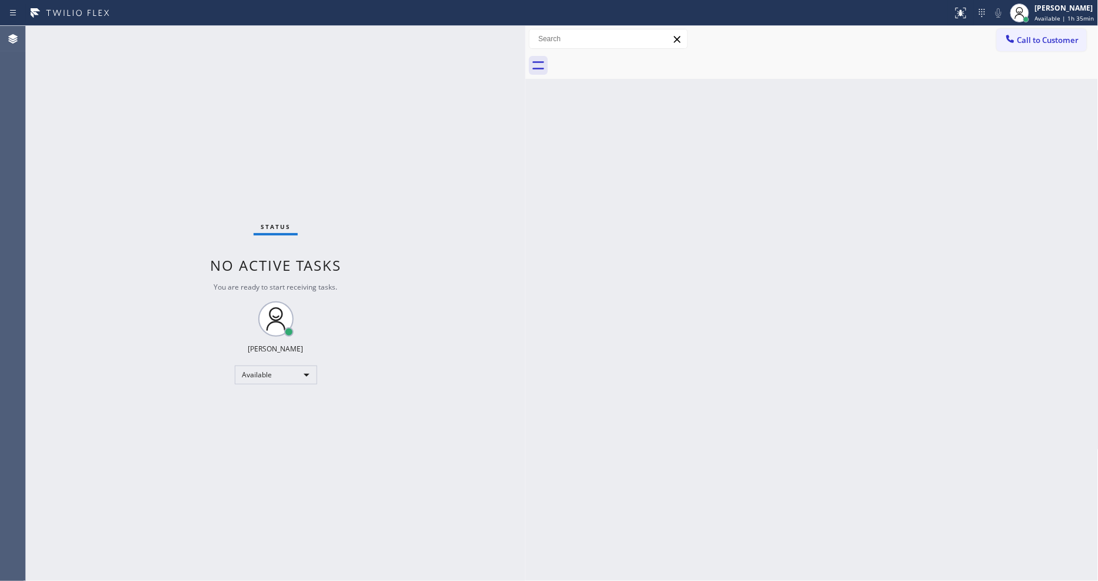
click at [689, 349] on div "Back to Dashboard Change Sender ID Customers Technicians Select a contact Outbo…" at bounding box center [811, 303] width 573 height 555
click at [181, 40] on div "Status No active tasks You are ready to start receiving tasks. [PERSON_NAME] Av…" at bounding box center [275, 303] width 499 height 555
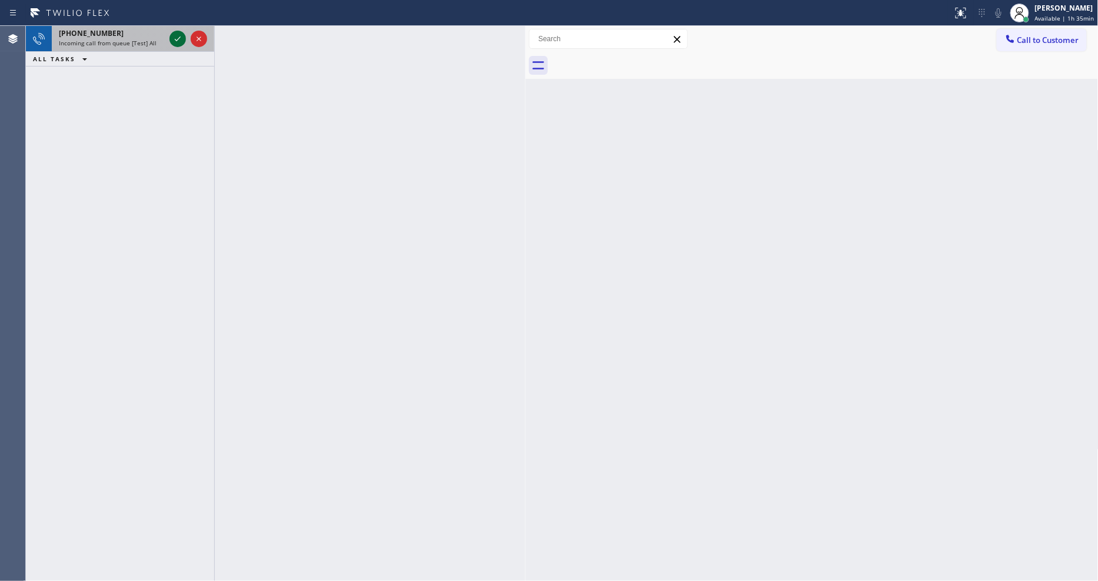
click at [171, 36] on icon at bounding box center [178, 39] width 14 height 14
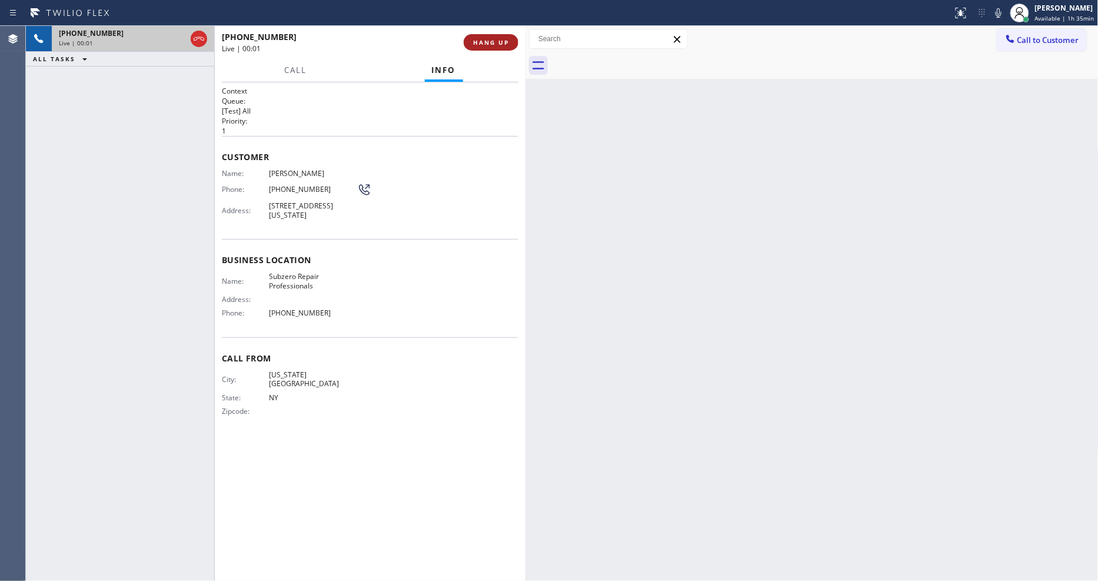
click at [496, 41] on span "HANG UP" at bounding box center [491, 42] width 36 height 8
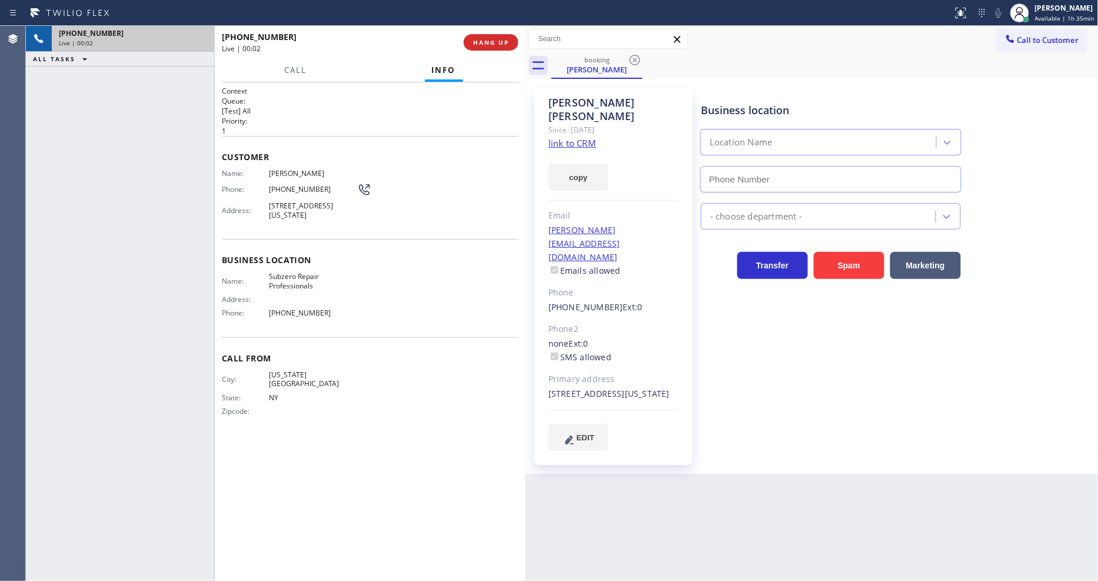
type input "[PHONE_NUMBER]"
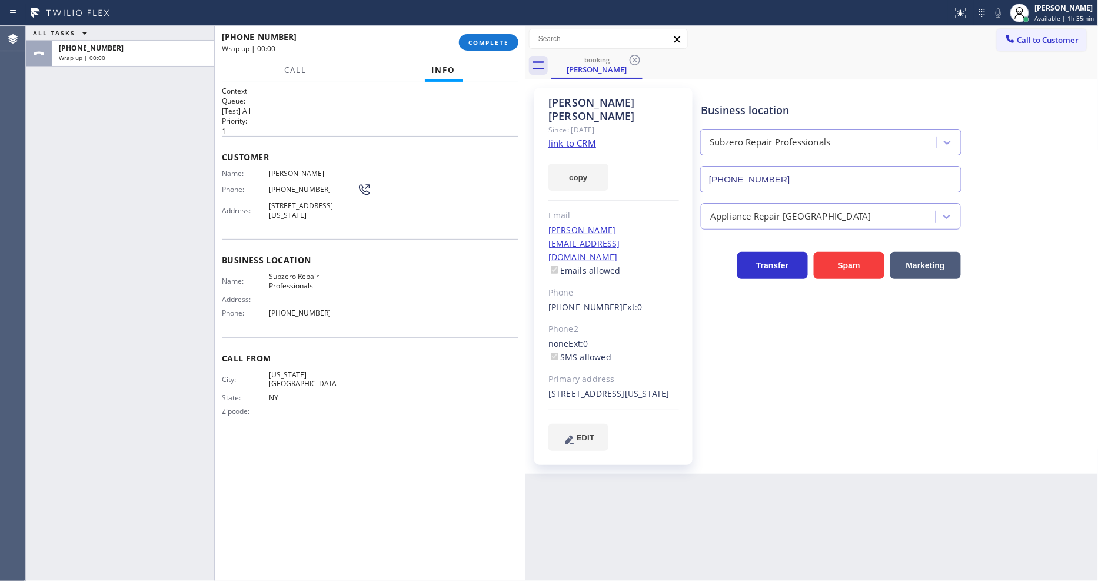
click at [567, 137] on link "link to CRM" at bounding box center [572, 143] width 48 height 12
click at [286, 51] on div "Wrap up | 01:47" at bounding box center [336, 49] width 229 height 10
click at [502, 45] on span "COMPLETE" at bounding box center [488, 42] width 41 height 8
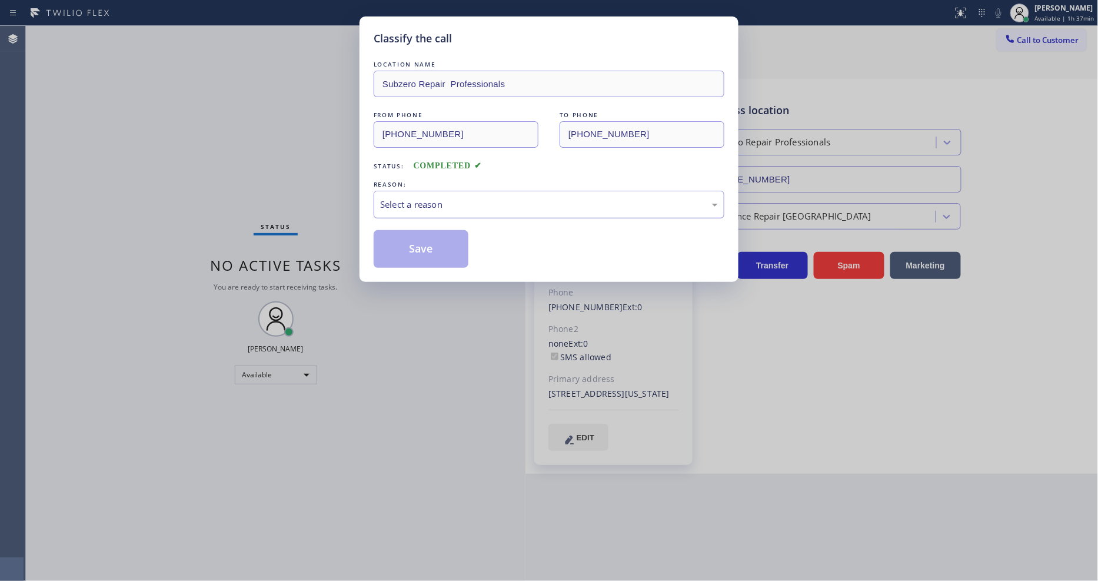
click at [444, 202] on div "Select a reason" at bounding box center [549, 205] width 338 height 14
click at [428, 238] on button "Save" at bounding box center [421, 249] width 95 height 38
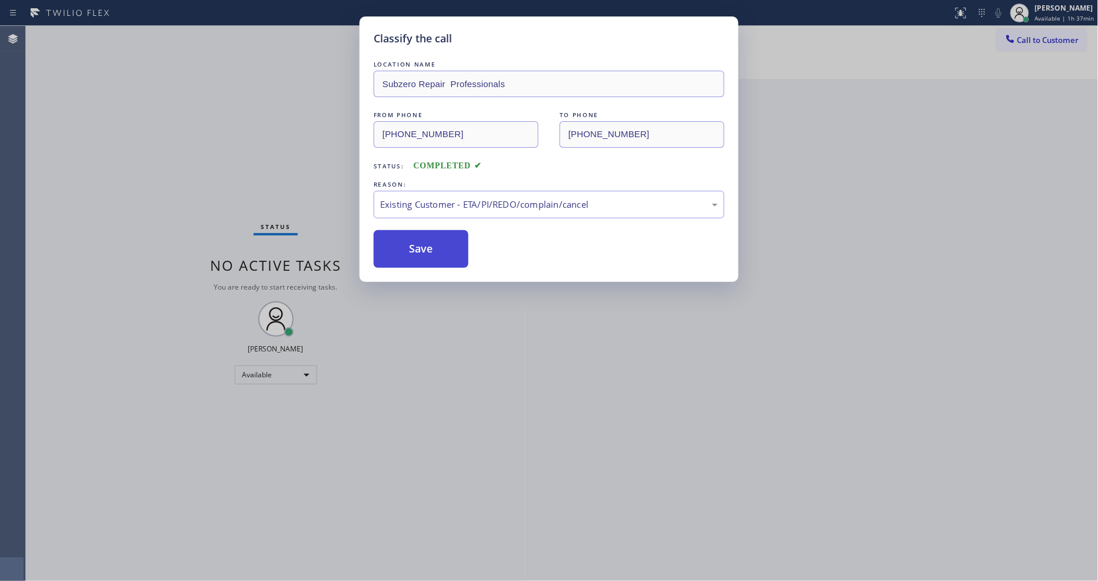
click at [429, 238] on button "Save" at bounding box center [421, 249] width 95 height 38
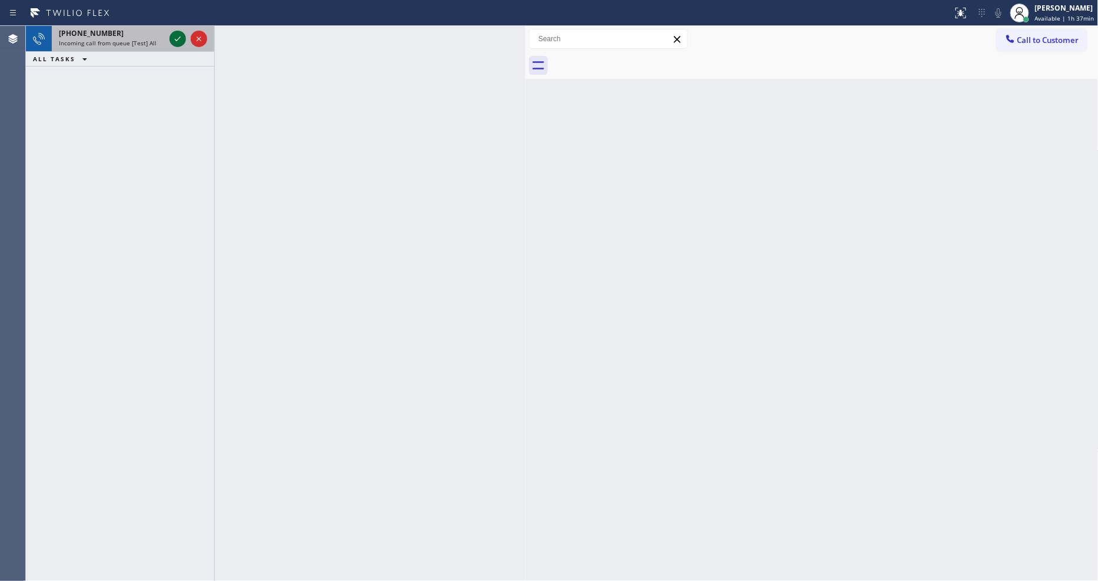
click at [181, 42] on div at bounding box center [177, 39] width 16 height 14
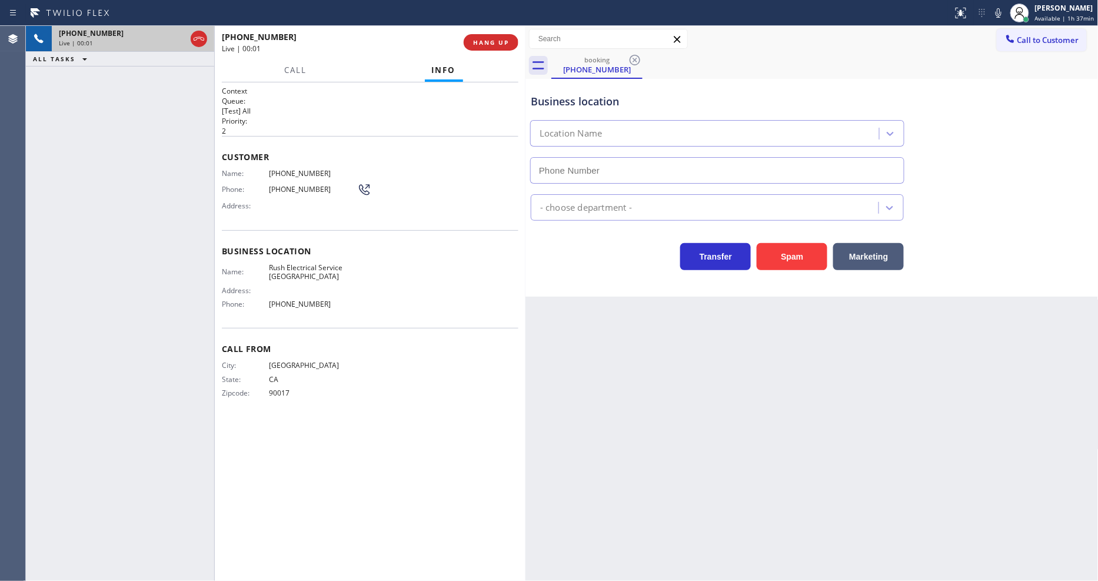
type input "[PHONE_NUMBER]"
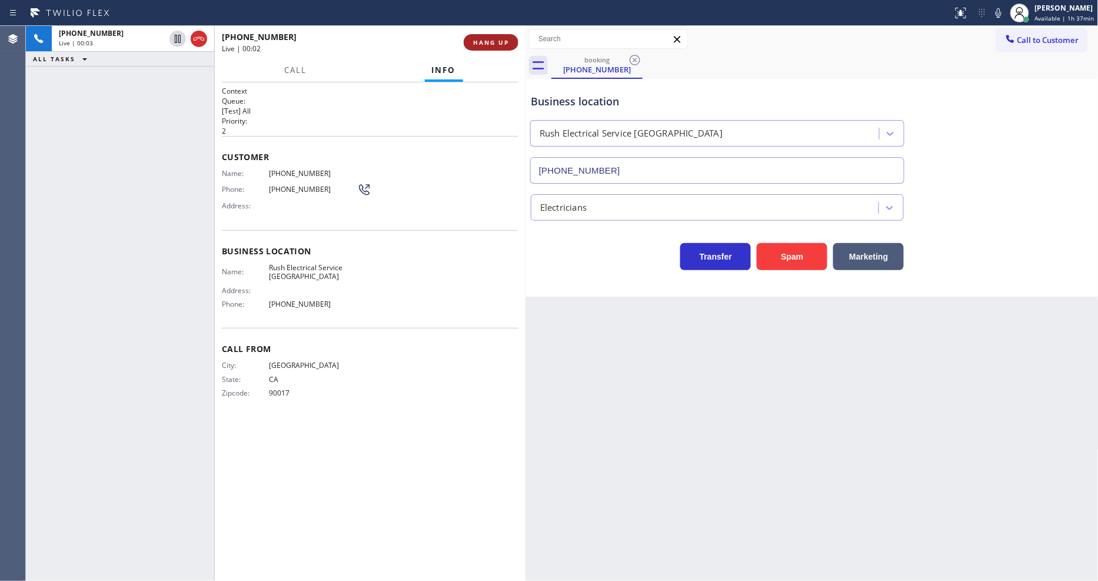
click at [478, 42] on span "HANG UP" at bounding box center [491, 42] width 36 height 8
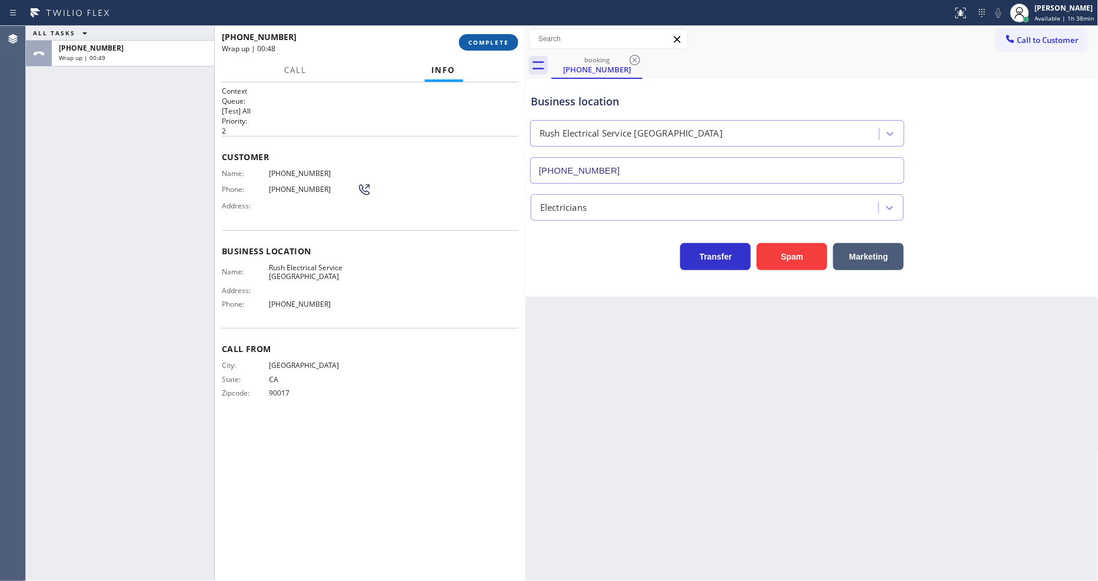
click at [502, 43] on span "COMPLETE" at bounding box center [488, 42] width 41 height 8
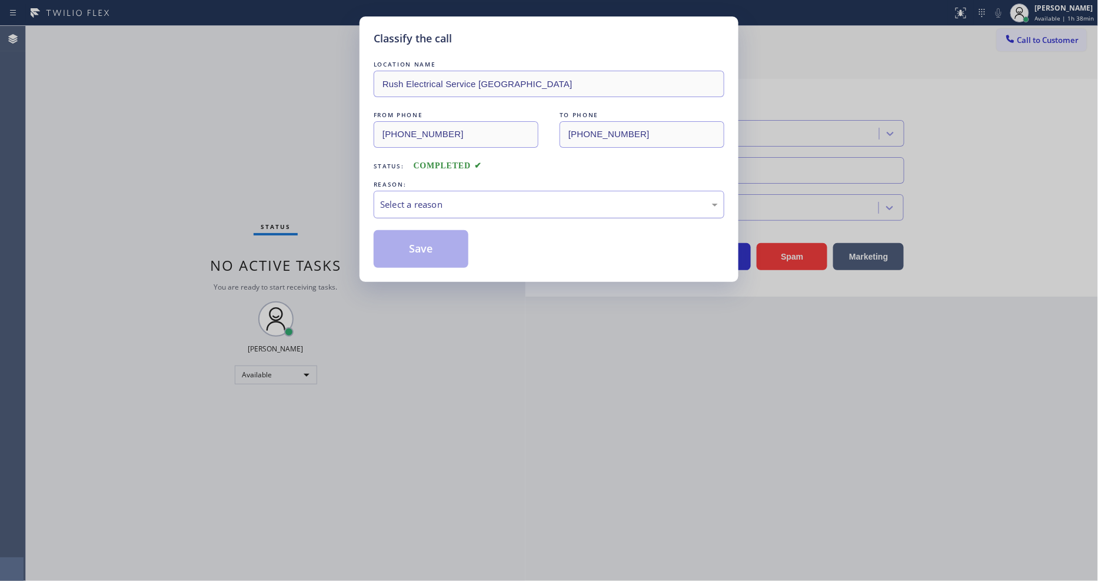
click at [463, 206] on div "Select a reason" at bounding box center [549, 205] width 338 height 14
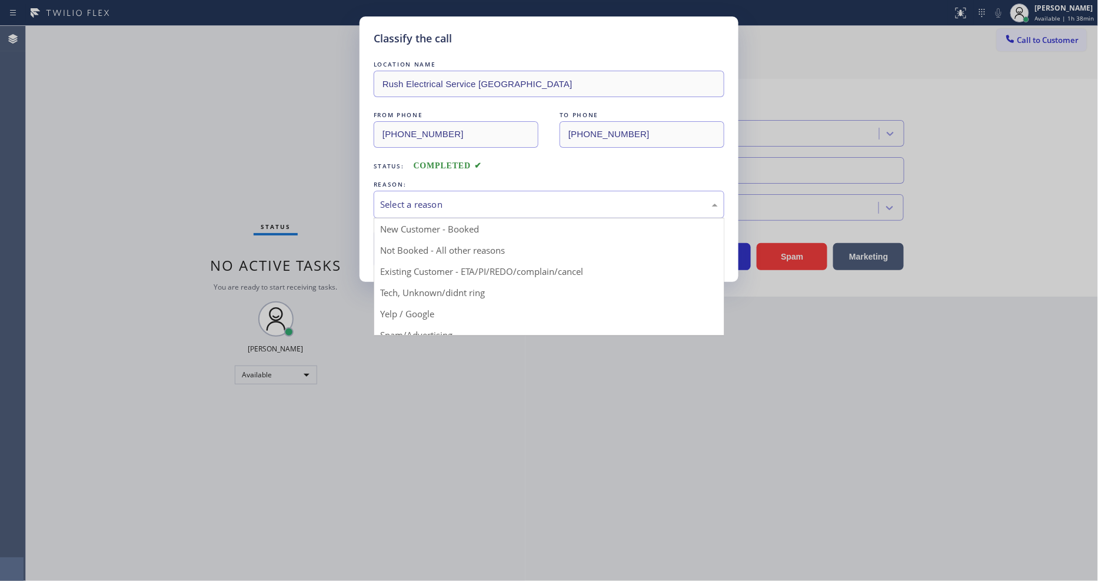
drag, startPoint x: 437, startPoint y: 308, endPoint x: 436, endPoint y: 245, distance: 63.0
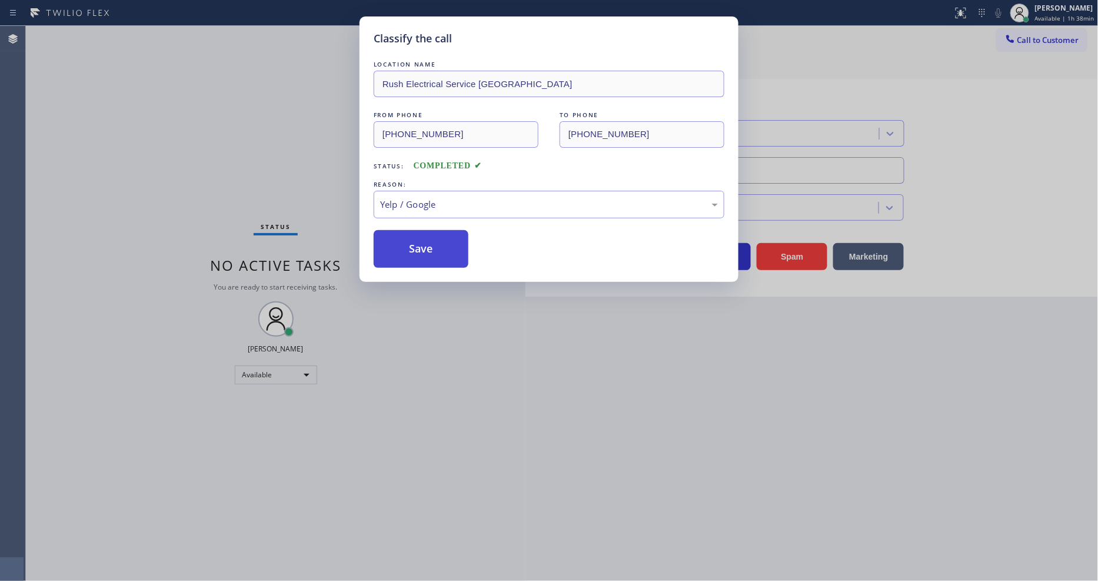
click at [435, 238] on button "Save" at bounding box center [421, 249] width 95 height 38
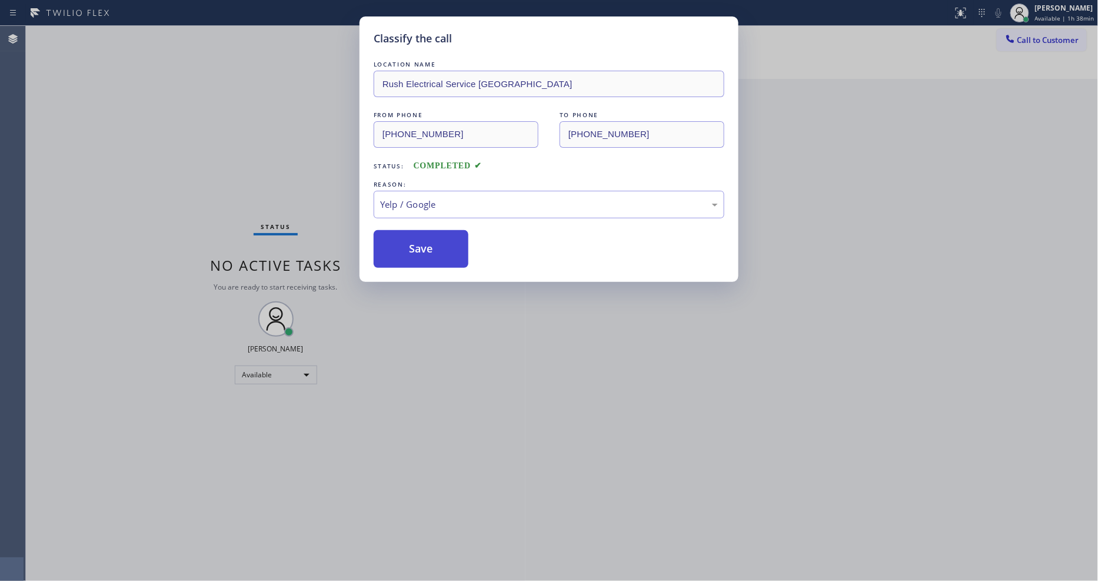
click at [435, 238] on button "Save" at bounding box center [421, 249] width 95 height 38
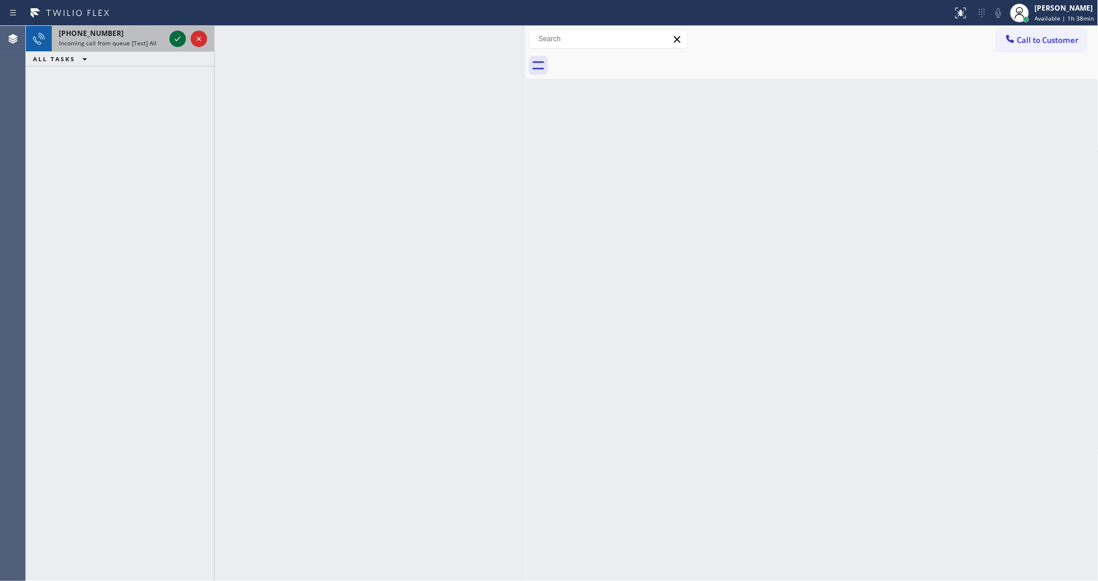
click at [175, 36] on icon at bounding box center [178, 39] width 14 height 14
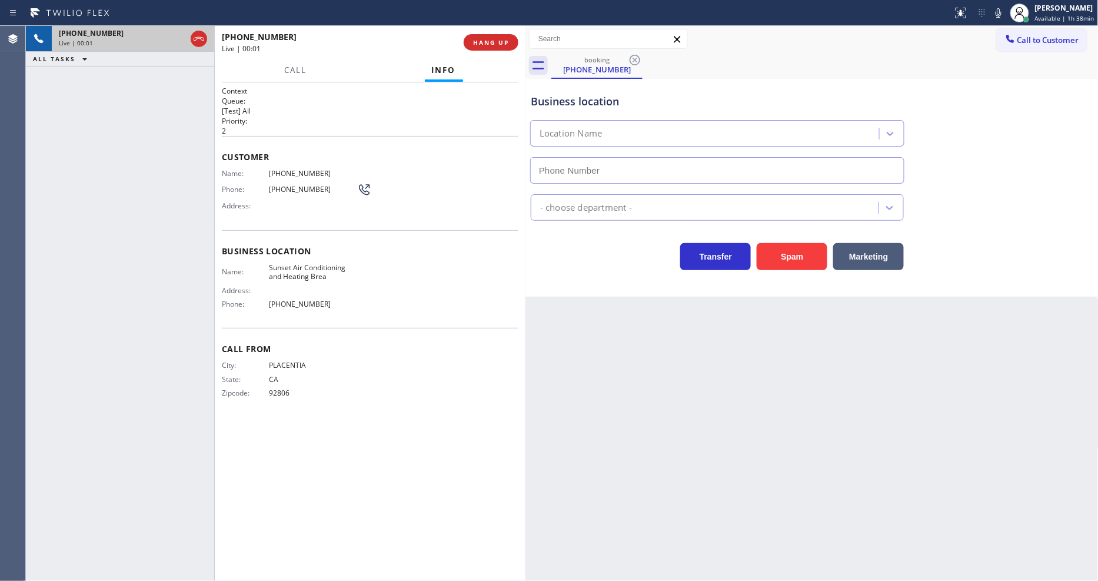
type input "[PHONE_NUMBER]"
click at [489, 42] on span "HANG UP" at bounding box center [491, 42] width 36 height 8
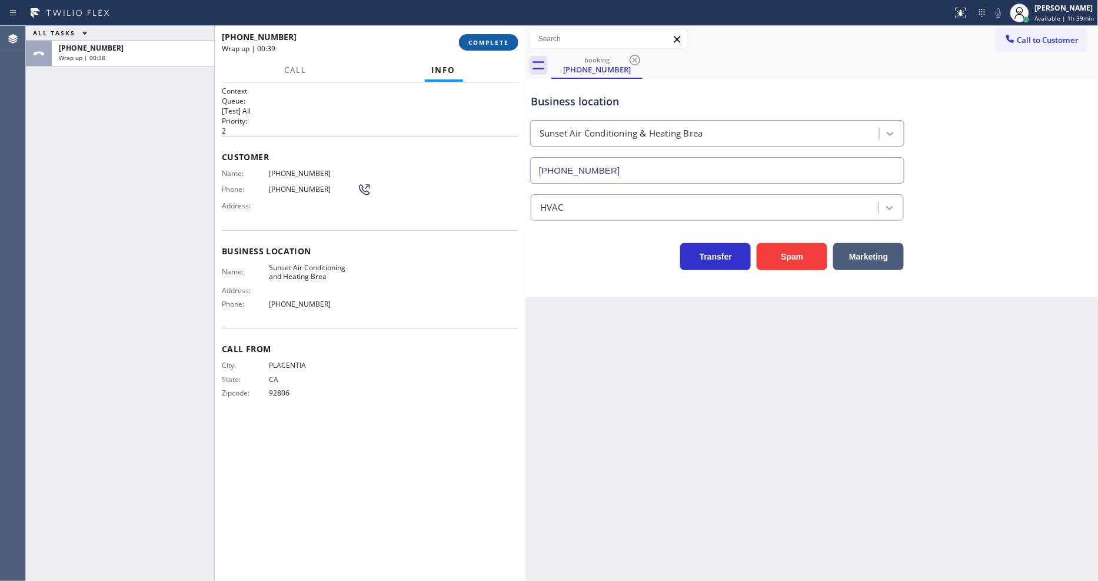
click at [485, 41] on span "COMPLETE" at bounding box center [488, 42] width 41 height 8
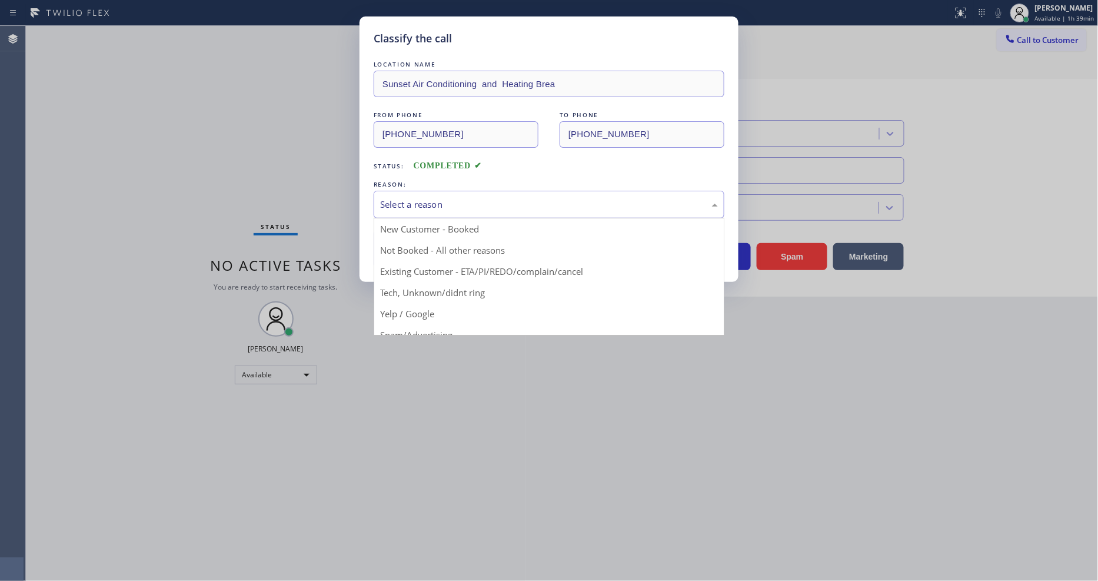
click at [428, 198] on div "Select a reason" at bounding box center [549, 205] width 338 height 14
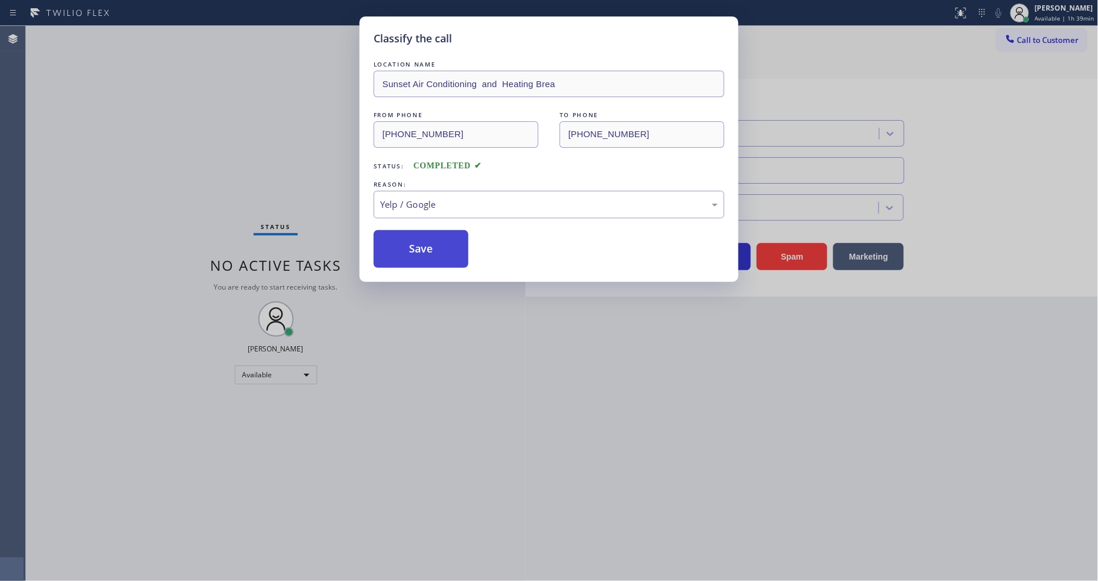
click at [433, 239] on button "Save" at bounding box center [421, 249] width 95 height 38
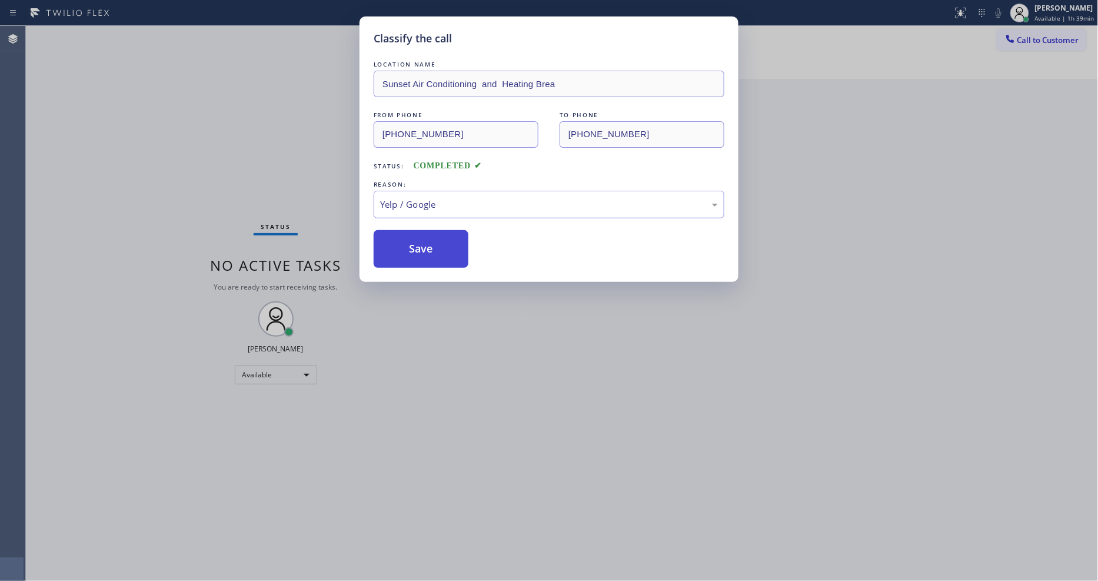
click at [433, 239] on button "Save" at bounding box center [421, 249] width 95 height 38
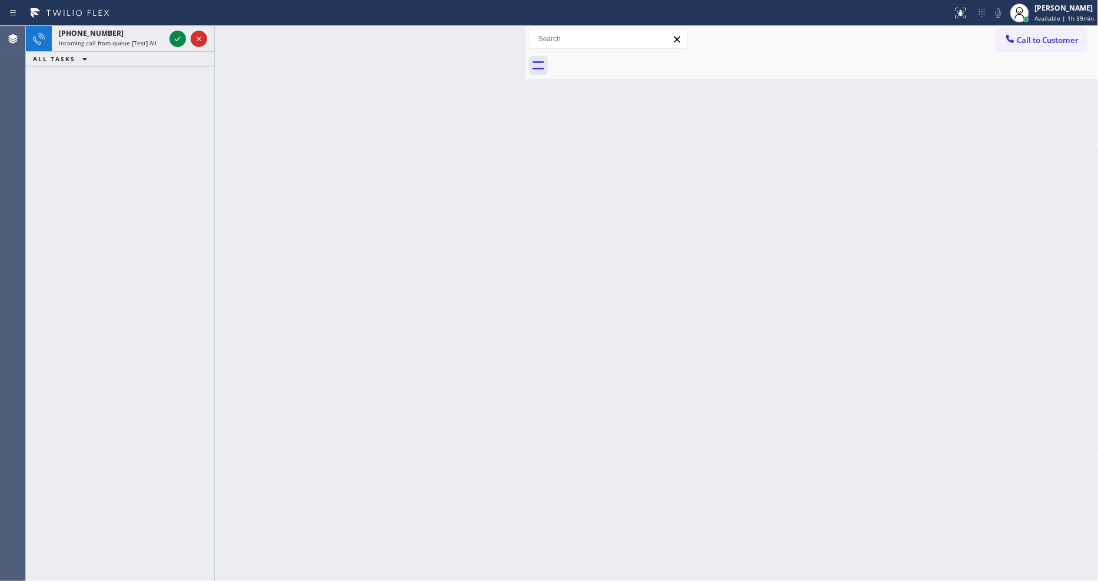
drag, startPoint x: 176, startPoint y: 41, endPoint x: 166, endPoint y: 147, distance: 106.4
click at [176, 41] on icon at bounding box center [178, 39] width 14 height 14
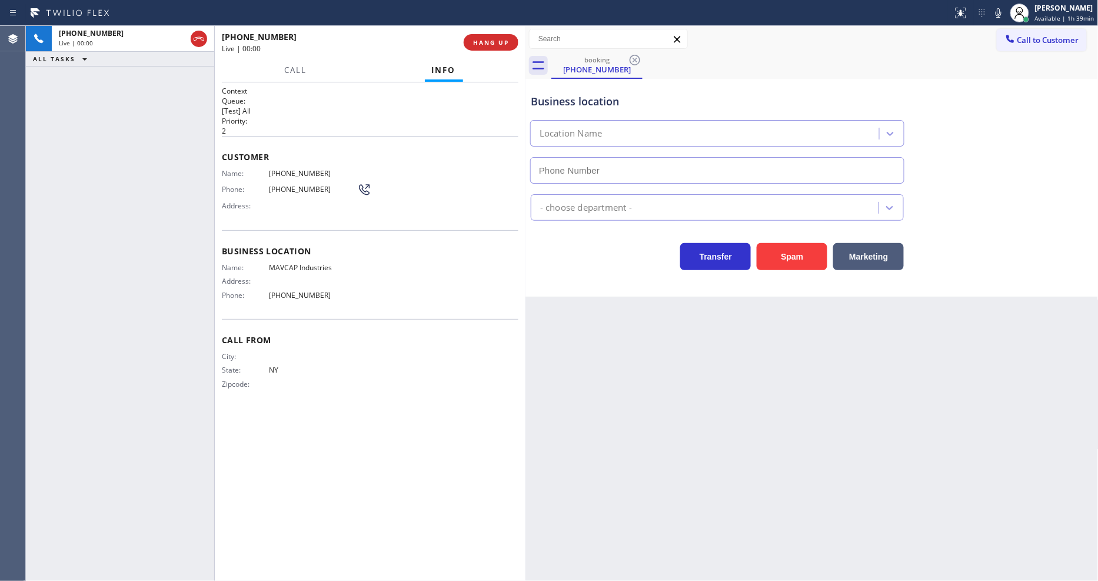
click at [495, 45] on span "HANG UP" at bounding box center [491, 42] width 36 height 8
type input "[PHONE_NUMBER]"
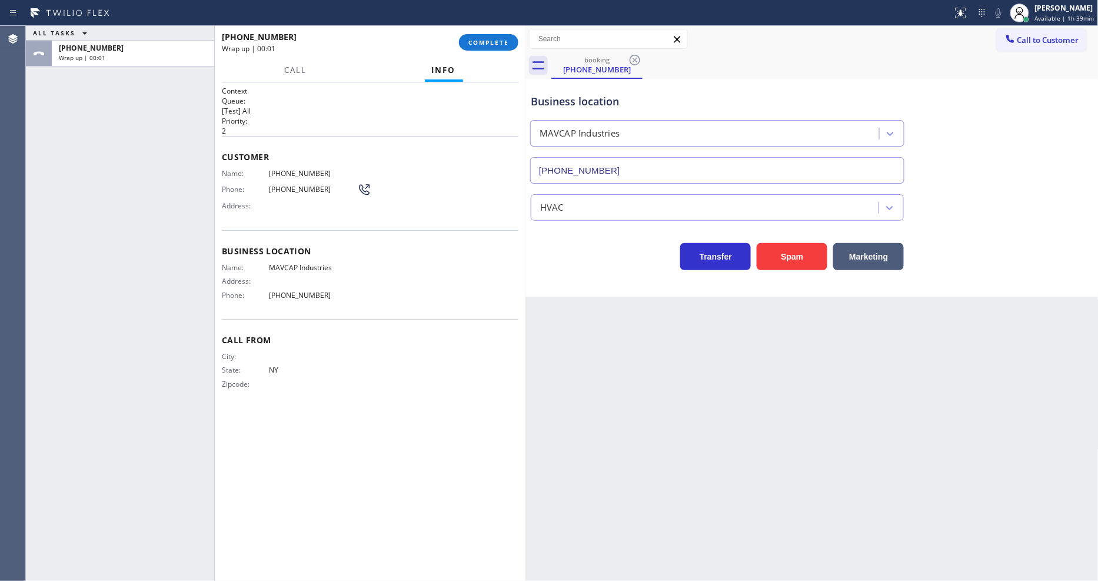
click at [495, 45] on span "COMPLETE" at bounding box center [488, 42] width 41 height 8
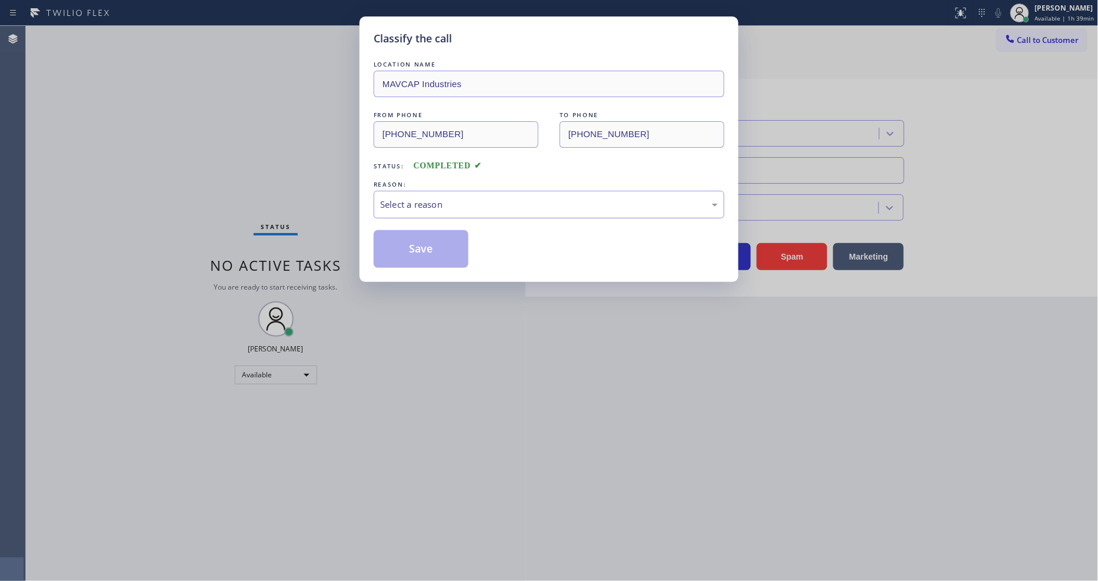
click at [445, 202] on div "Select a reason" at bounding box center [549, 205] width 338 height 14
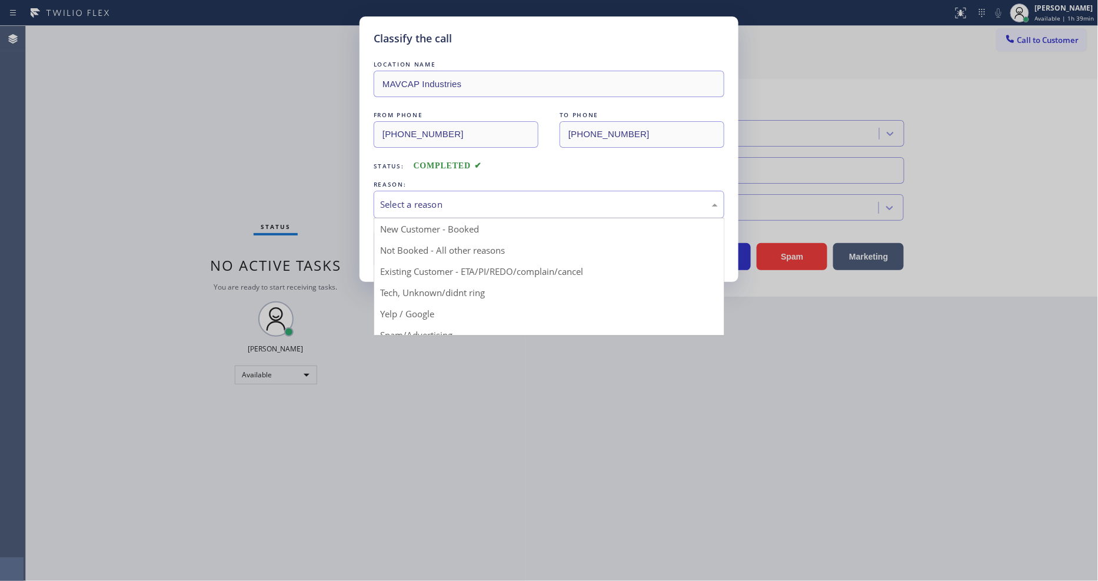
scroll to position [65, 0]
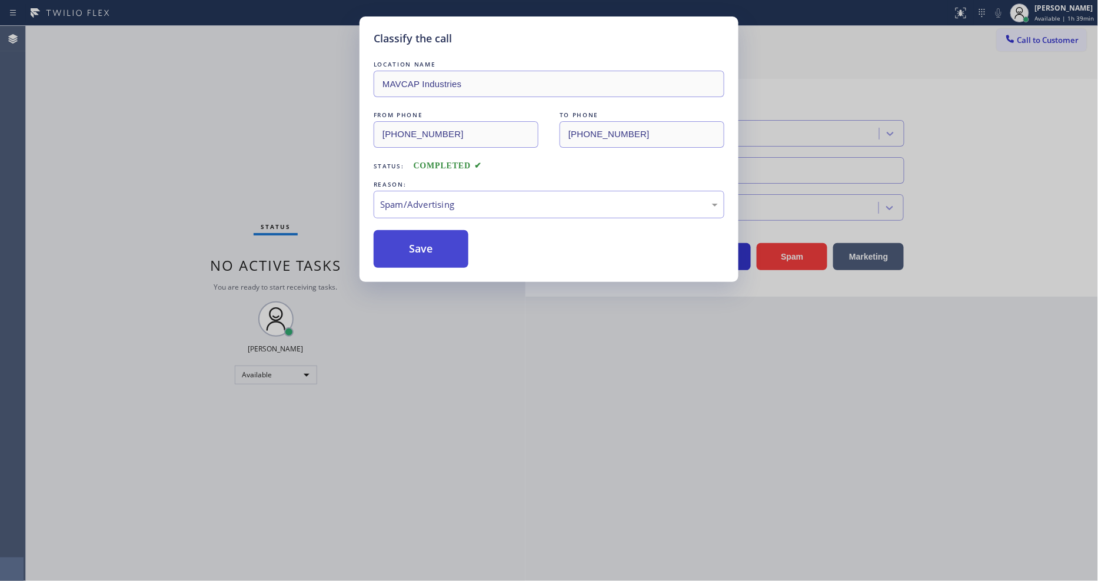
click at [437, 249] on button "Save" at bounding box center [421, 249] width 95 height 38
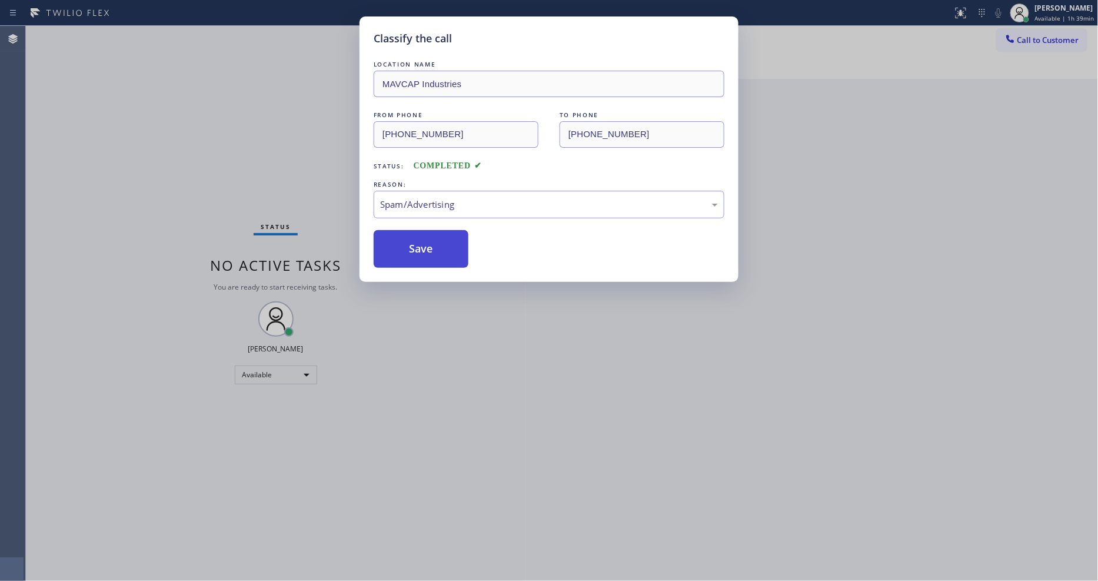
click at [437, 249] on button "Save" at bounding box center [421, 249] width 95 height 38
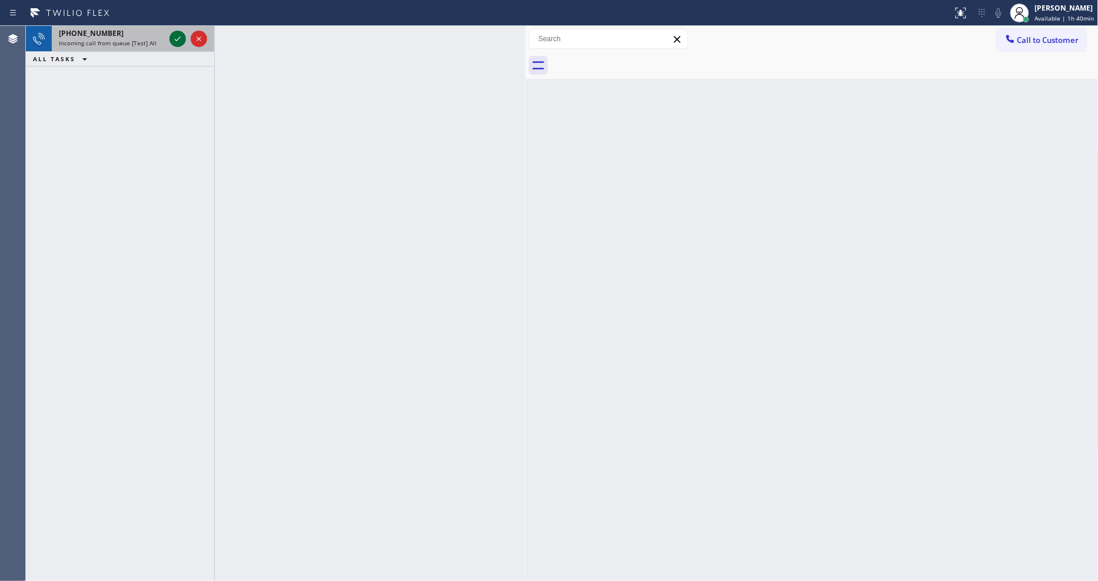
click at [179, 39] on icon at bounding box center [178, 39] width 14 height 14
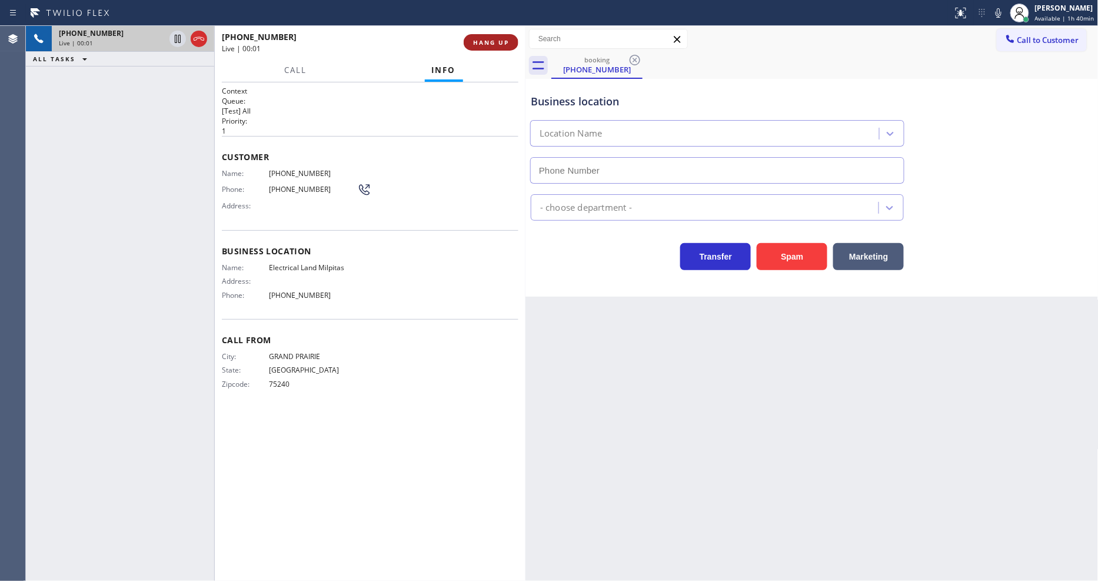
type input "[PHONE_NUMBER]"
click at [497, 43] on span "HANG UP" at bounding box center [491, 42] width 36 height 8
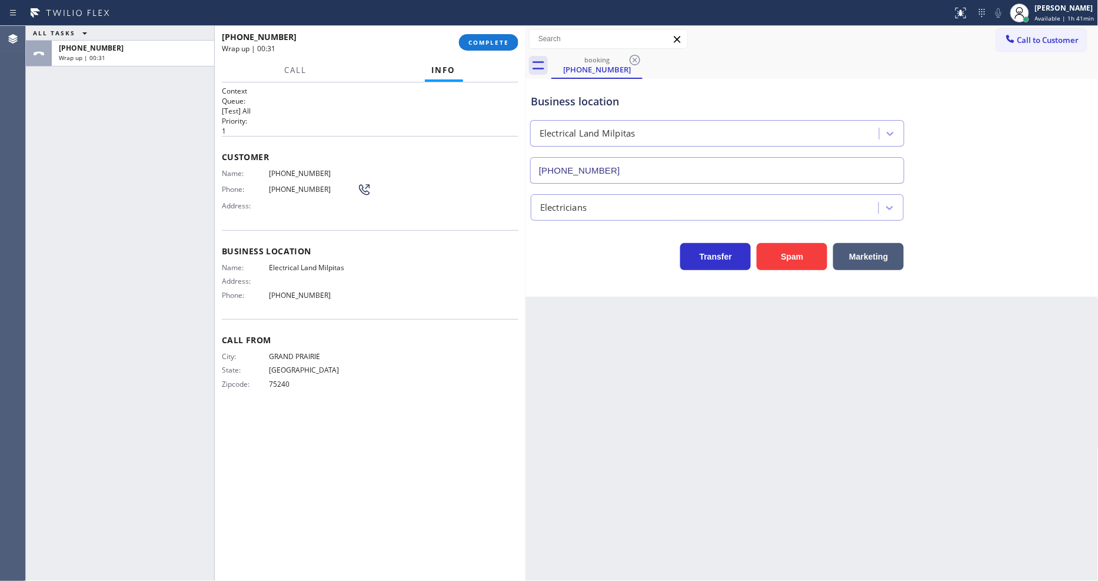
click at [185, 167] on div "ALL TASKS ALL TASKS ACTIVE TASKS TASKS IN WRAP UP [PHONE_NUMBER] Wrap up | 00:31" at bounding box center [120, 303] width 188 height 555
click at [113, 242] on div "ALL TASKS ALL TASKS ACTIVE TASKS TASKS IN WRAP UP [PHONE_NUMBER] Wrap up | 01:00" at bounding box center [120, 303] width 188 height 555
drag, startPoint x: 1039, startPoint y: 5, endPoint x: 1015, endPoint y: 91, distance: 89.1
click at [1039, 5] on div "[PERSON_NAME]" at bounding box center [1064, 8] width 59 height 10
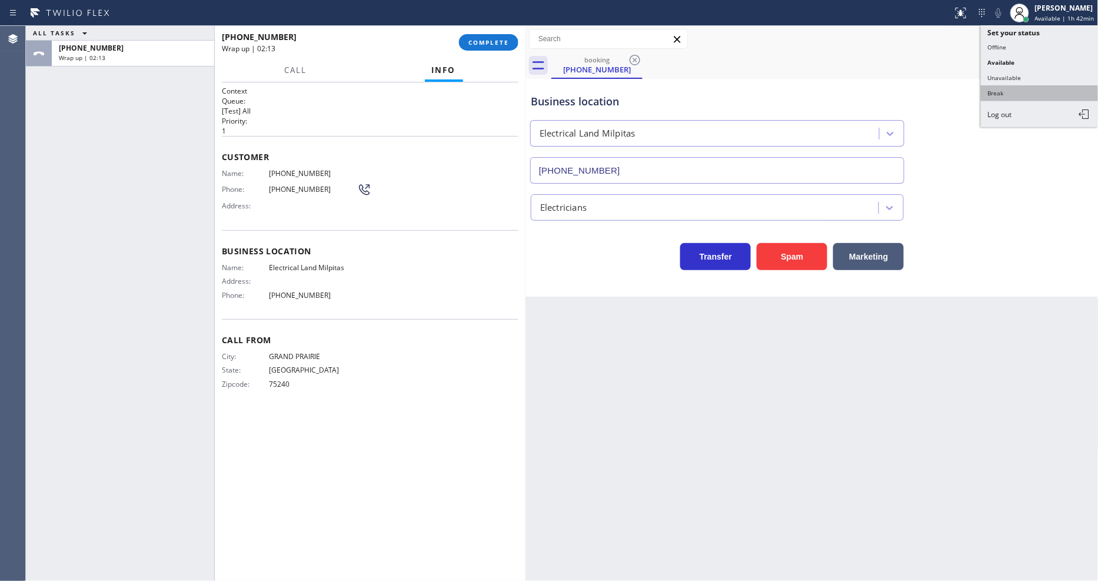
click at [1008, 95] on button "Break" at bounding box center [1040, 92] width 118 height 15
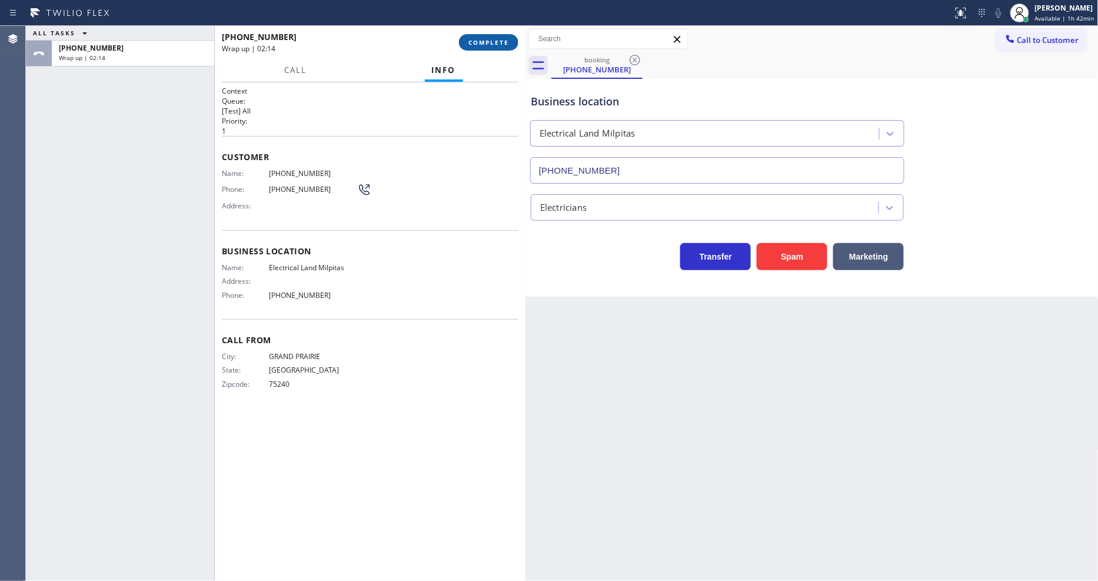
drag, startPoint x: 500, startPoint y: 39, endPoint x: 516, endPoint y: 163, distance: 125.1
click at [499, 38] on span "COMPLETE" at bounding box center [488, 42] width 41 height 8
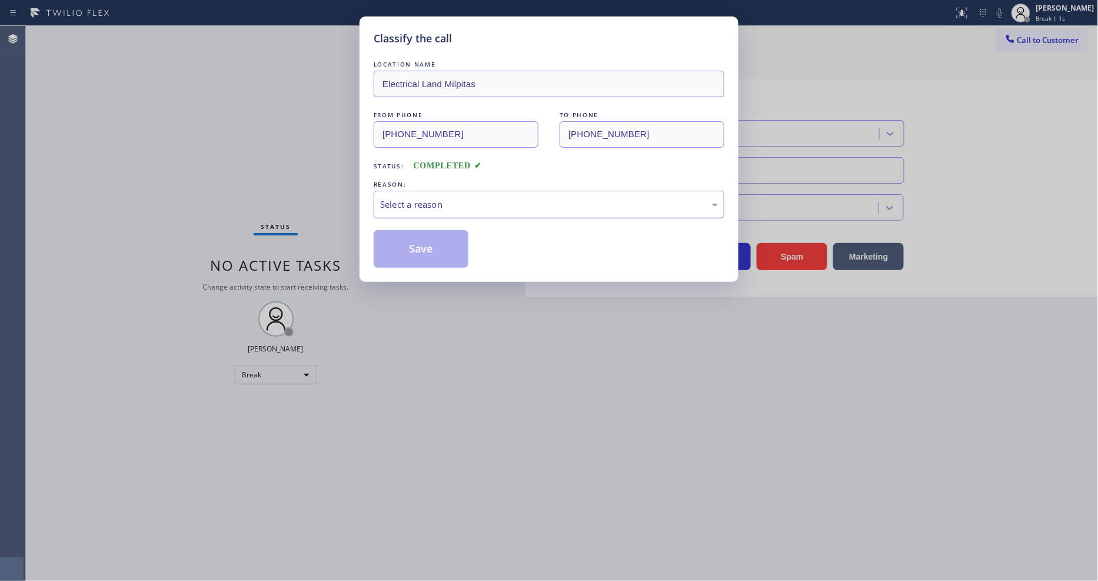
click at [459, 198] on div "Select a reason" at bounding box center [549, 205] width 338 height 14
click at [434, 244] on button "Save" at bounding box center [421, 249] width 95 height 38
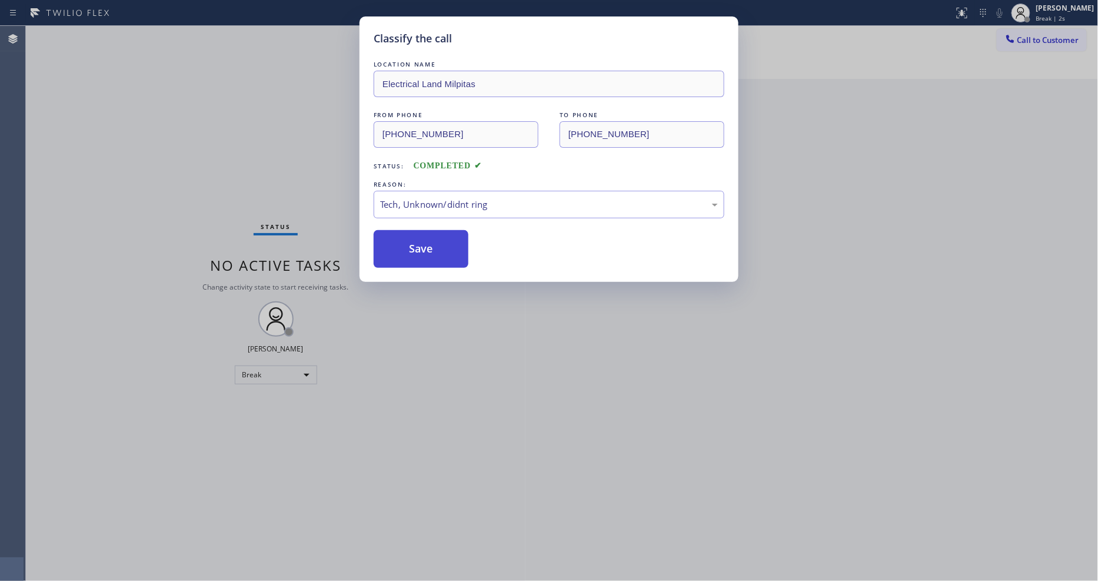
click at [434, 244] on button "Save" at bounding box center [421, 249] width 95 height 38
